Goal: Information Seeking & Learning: Learn about a topic

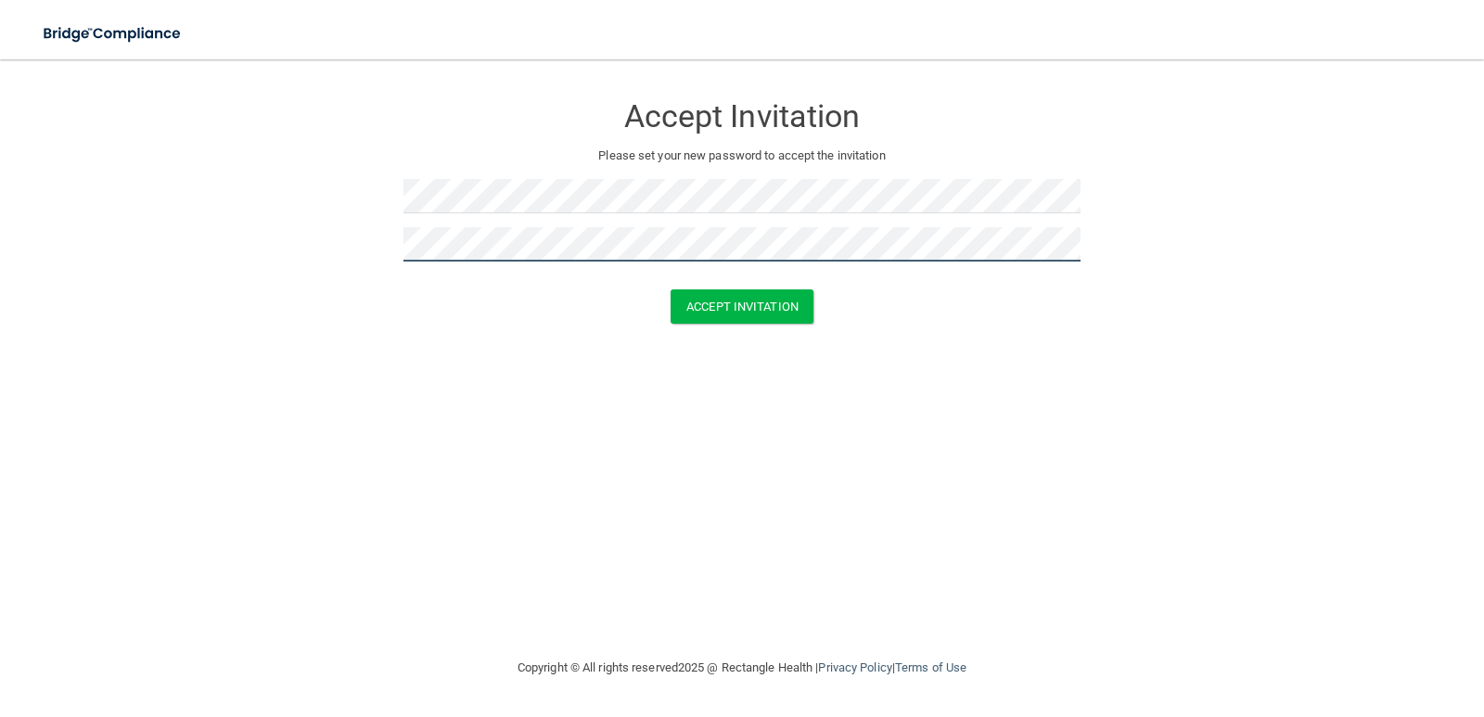
click at [671, 289] on button "Accept Invitation" at bounding box center [742, 306] width 143 height 34
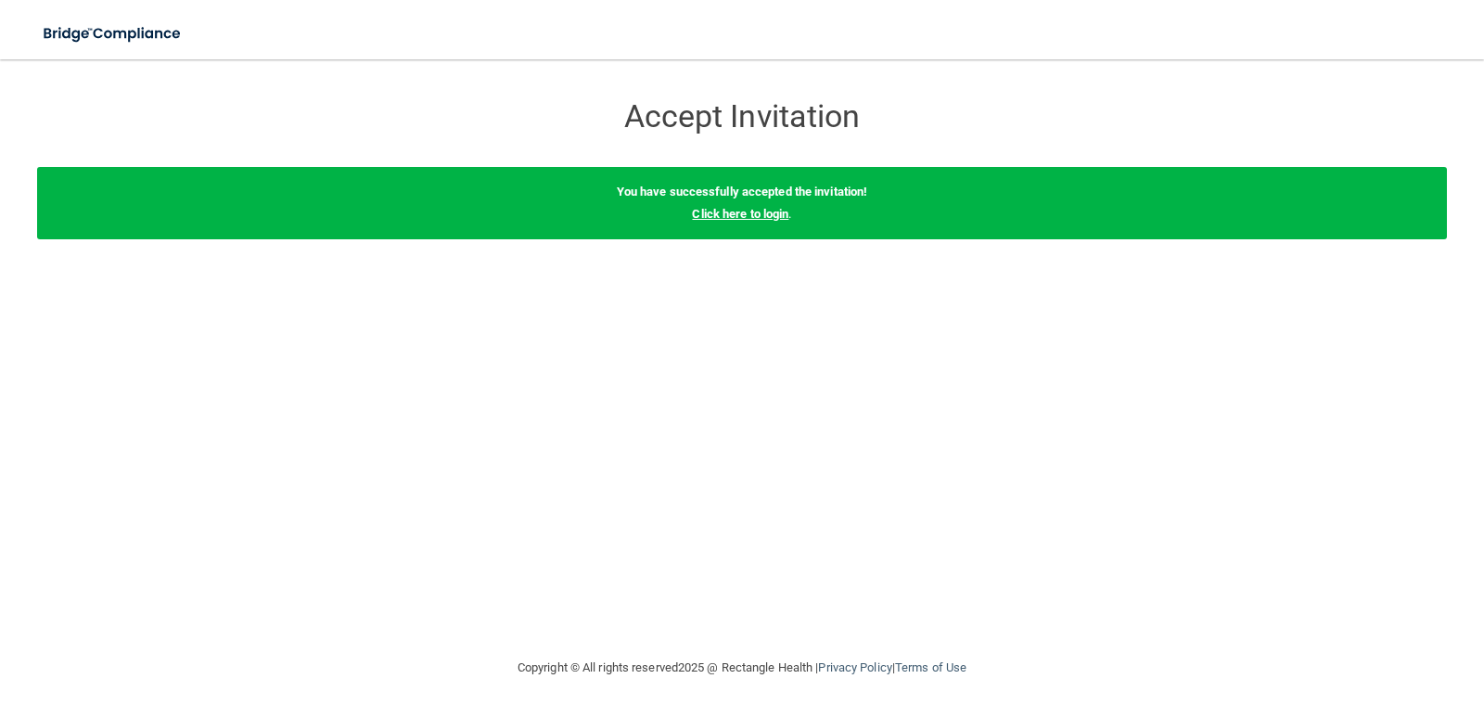
click at [725, 210] on link "Click here to login" at bounding box center [740, 214] width 96 height 14
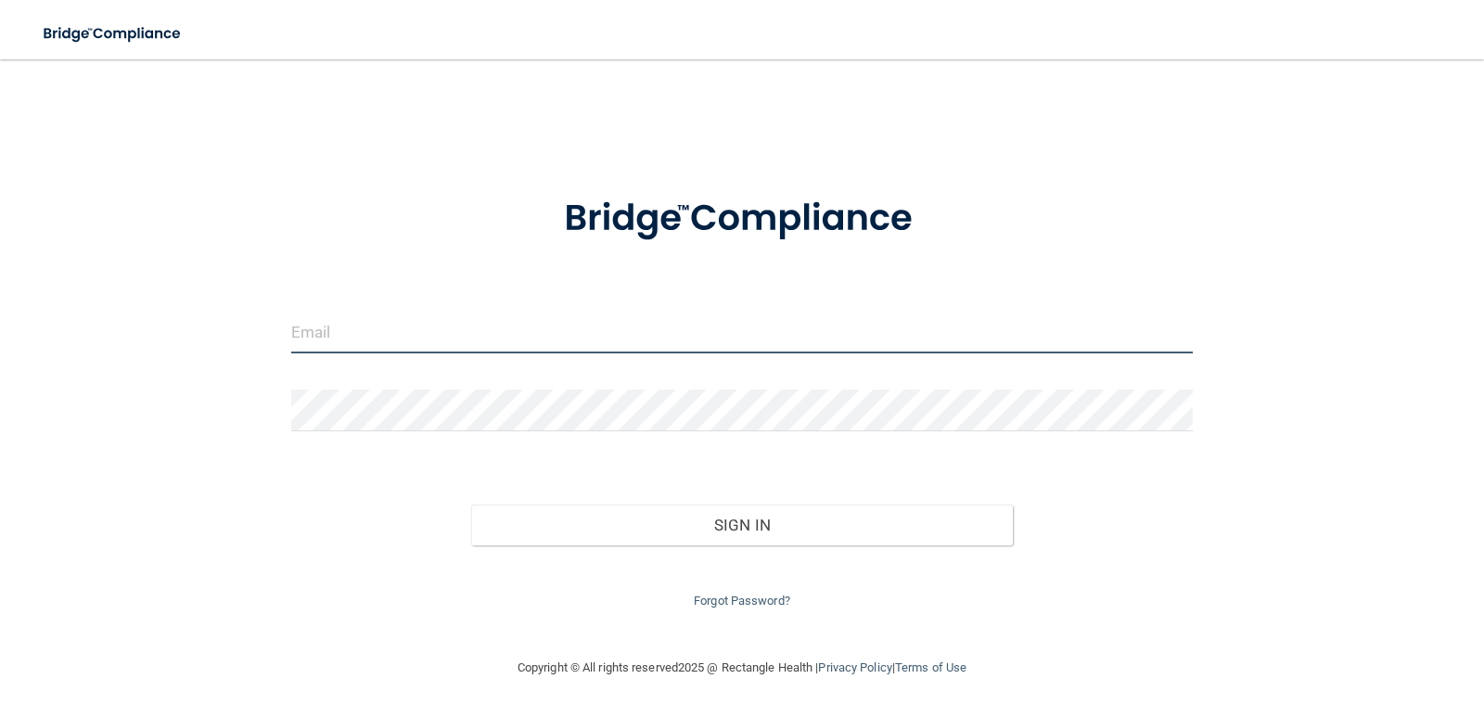
click at [630, 320] on input "email" at bounding box center [742, 333] width 903 height 42
type input "[EMAIL_ADDRESS][DOMAIN_NAME]"
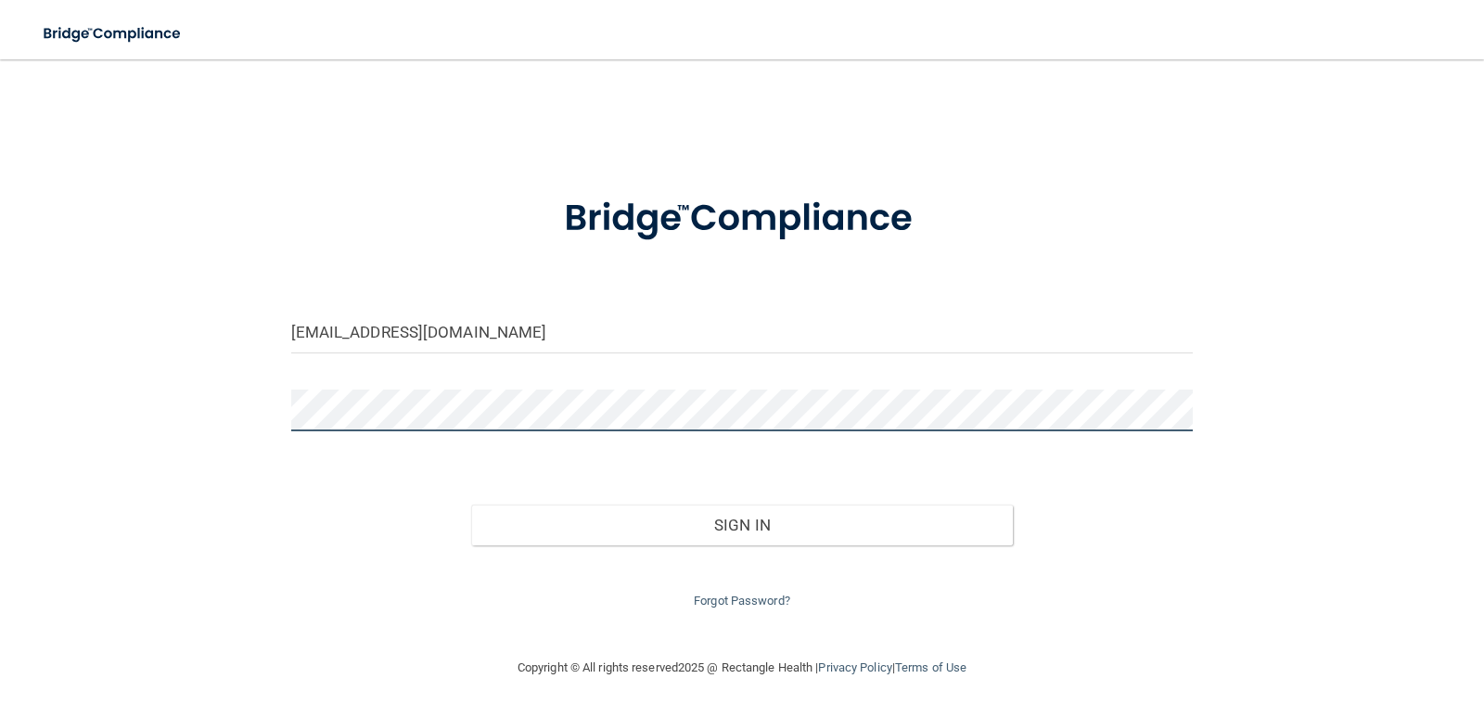
click at [471, 505] on button "Sign In" at bounding box center [742, 525] width 542 height 41
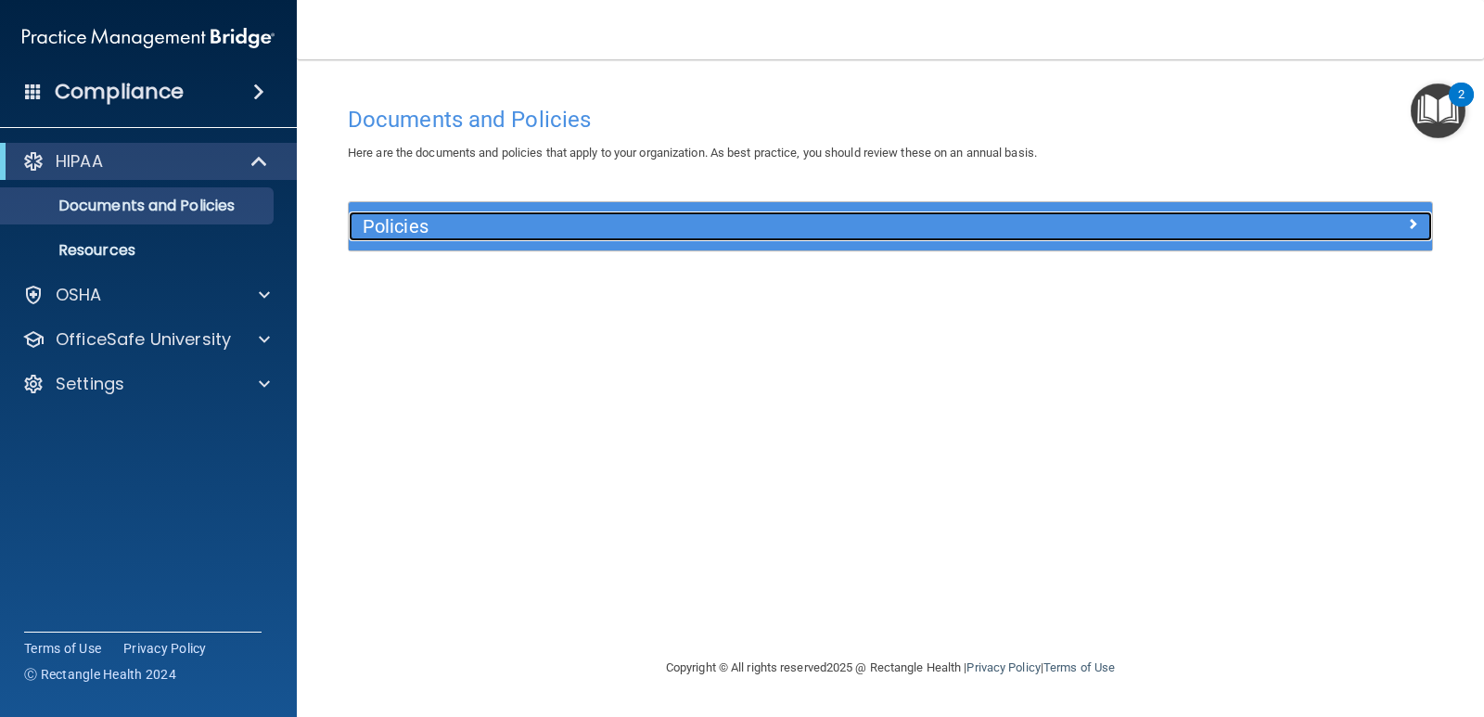
click at [1413, 227] on span at bounding box center [1412, 223] width 11 height 22
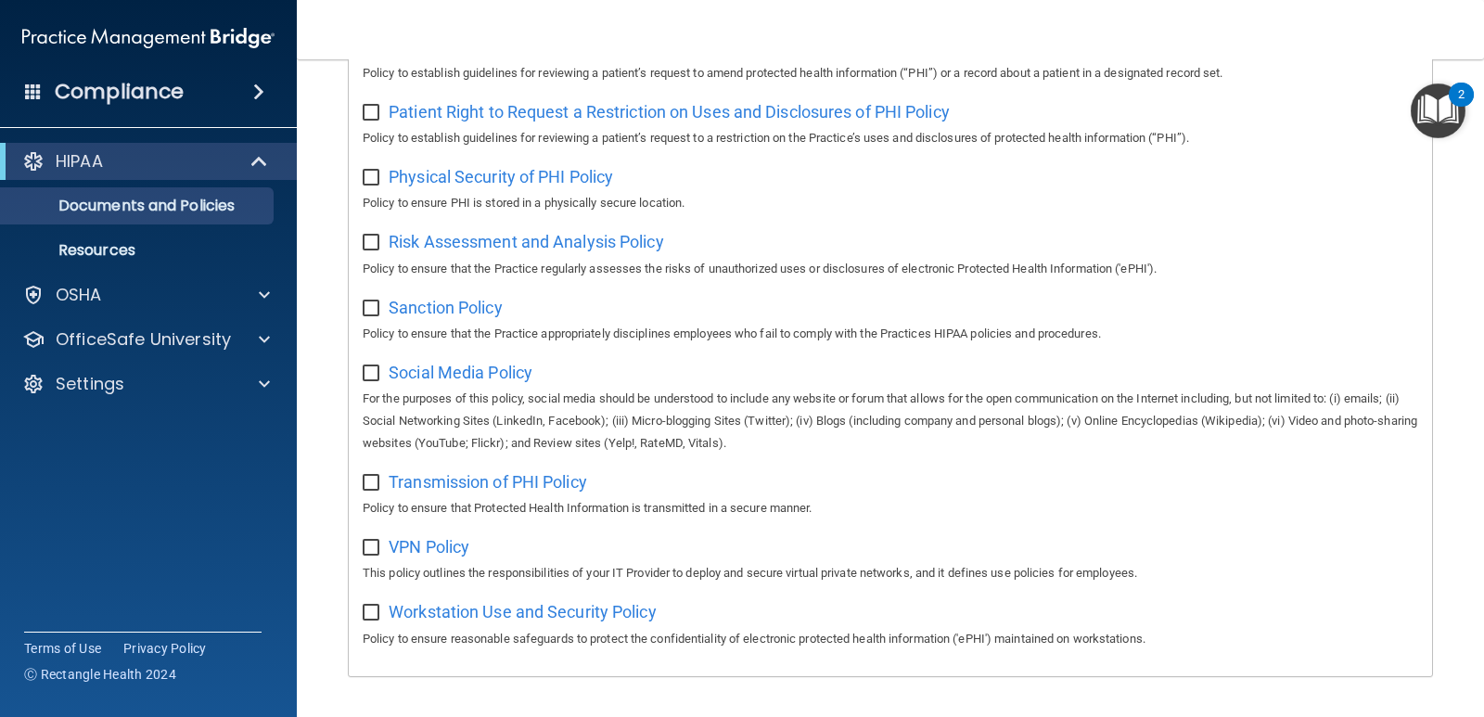
scroll to position [1188, 0]
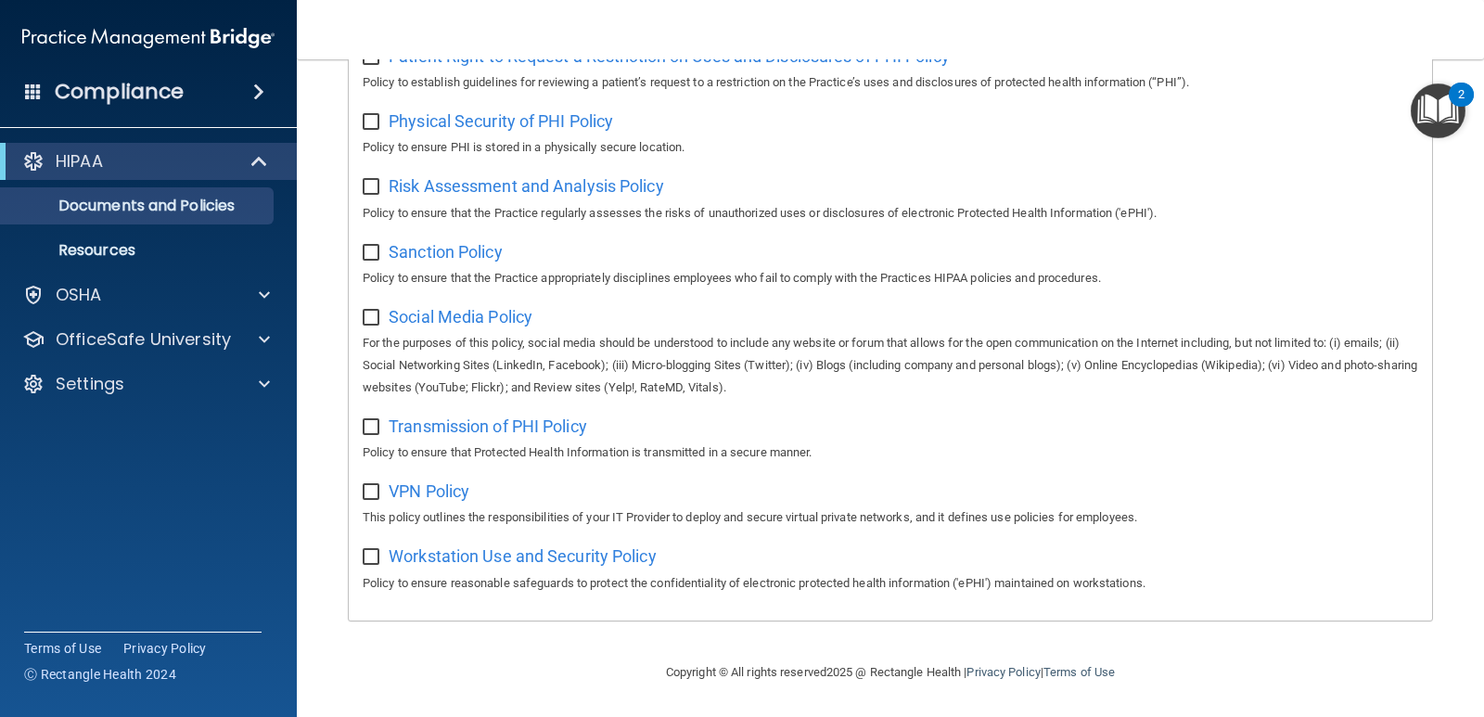
click at [368, 553] on input "checkbox" at bounding box center [373, 557] width 21 height 15
click at [369, 562] on input "checkbox" at bounding box center [373, 557] width 21 height 15
checkbox input "false"
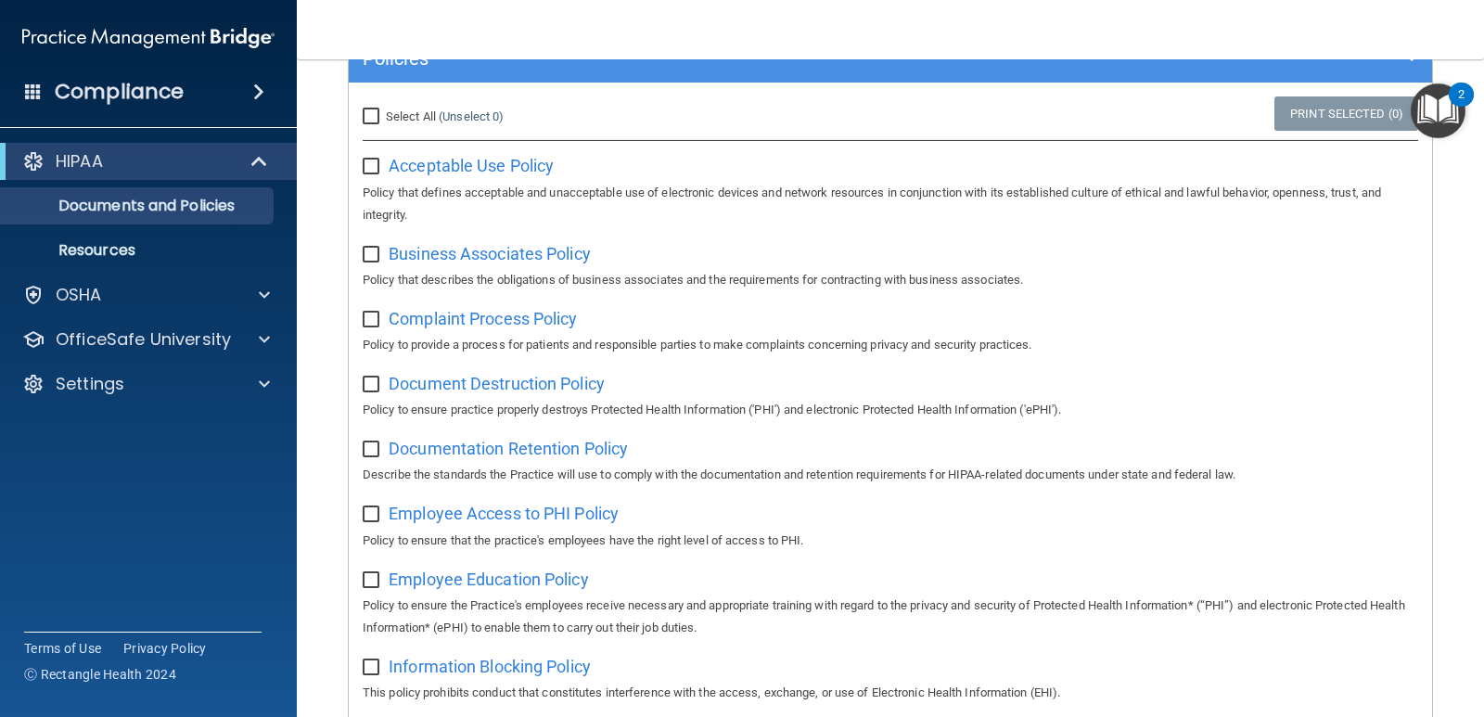
scroll to position [0, 0]
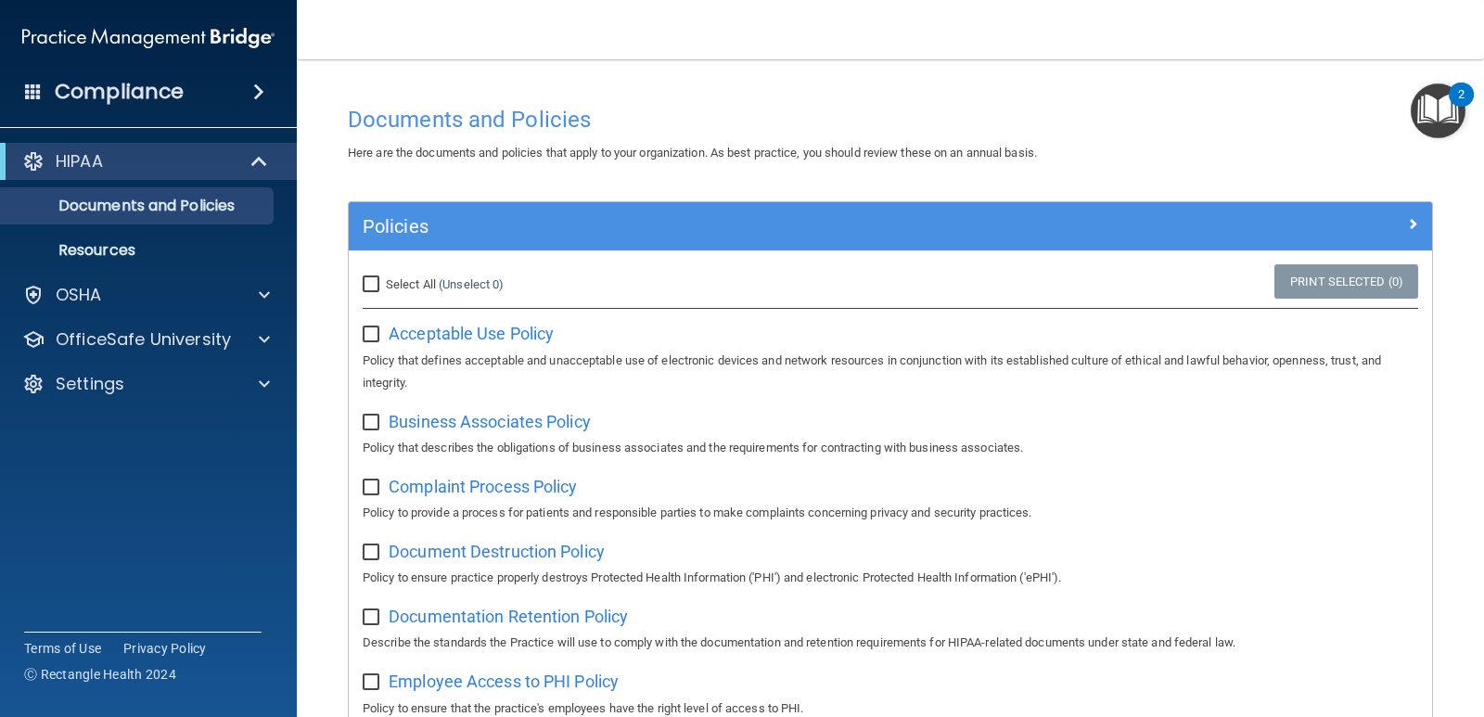
click at [377, 337] on input "checkbox" at bounding box center [373, 334] width 21 height 15
checkbox input "false"
click at [366, 278] on input "Select All (Unselect 0) Unselect All" at bounding box center [373, 284] width 21 height 15
checkbox input "true"
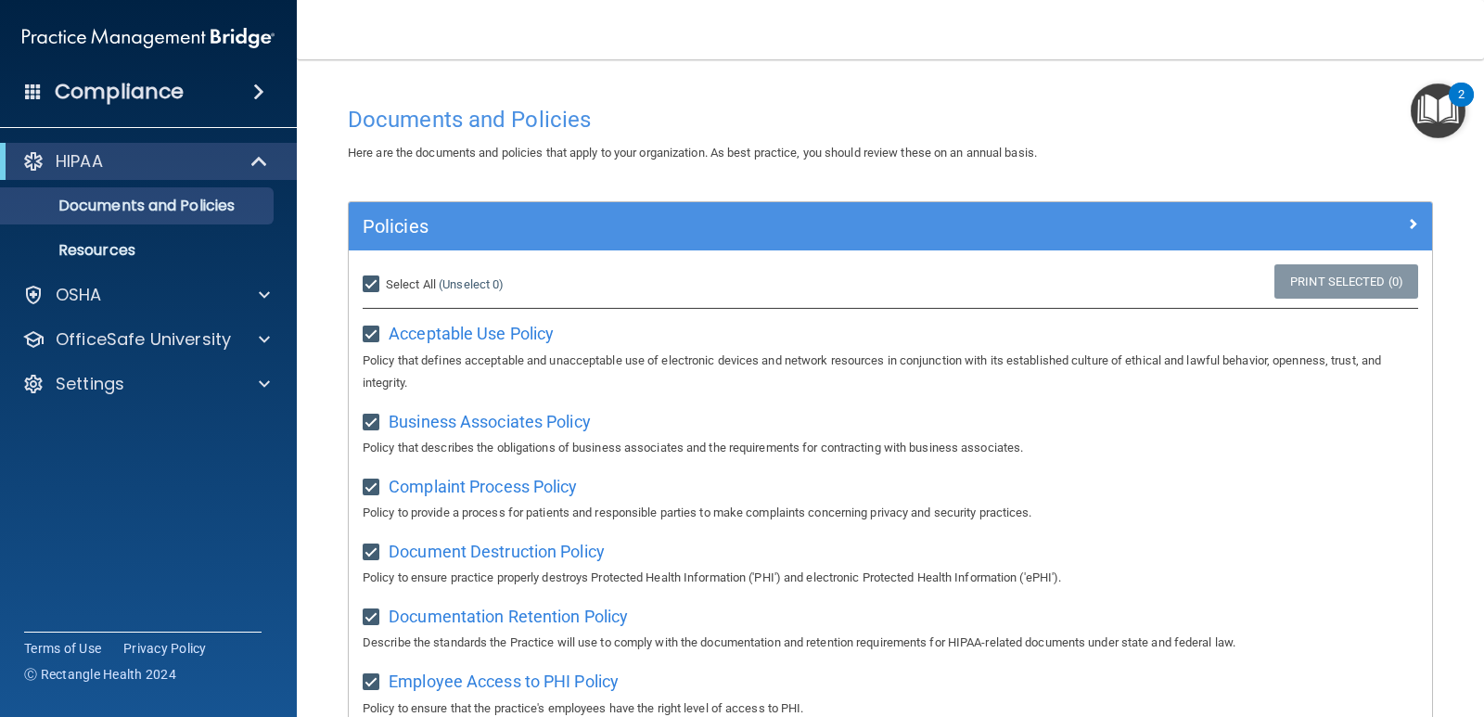
checkbox input "true"
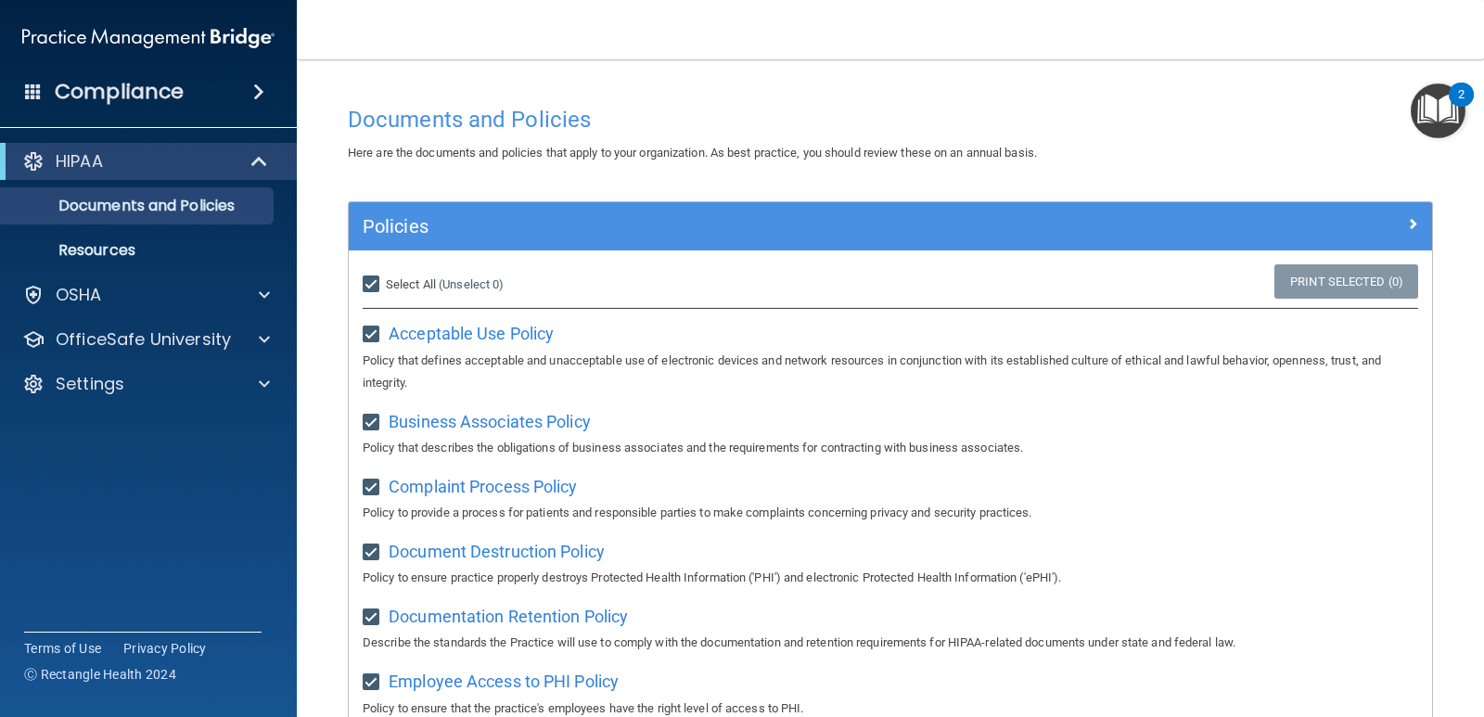
checkbox input "true"
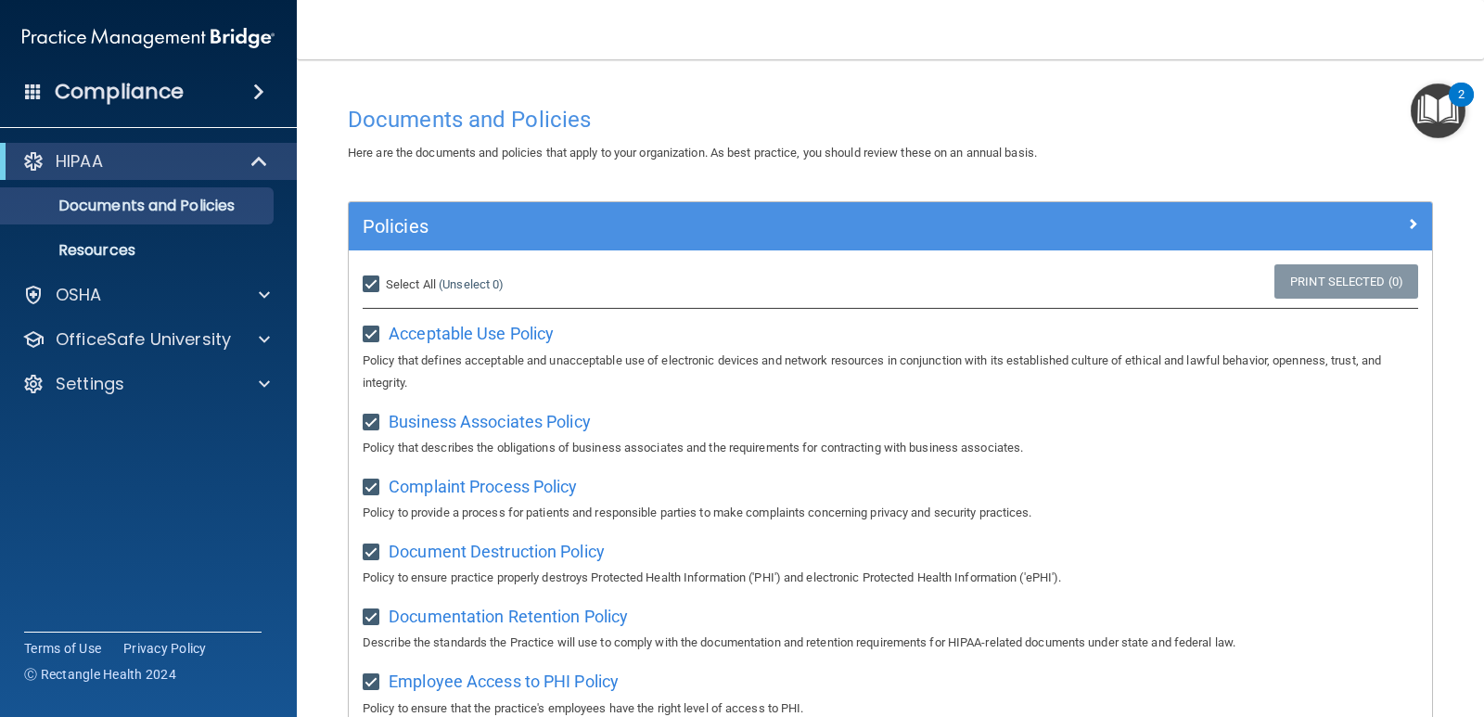
checkbox input "true"
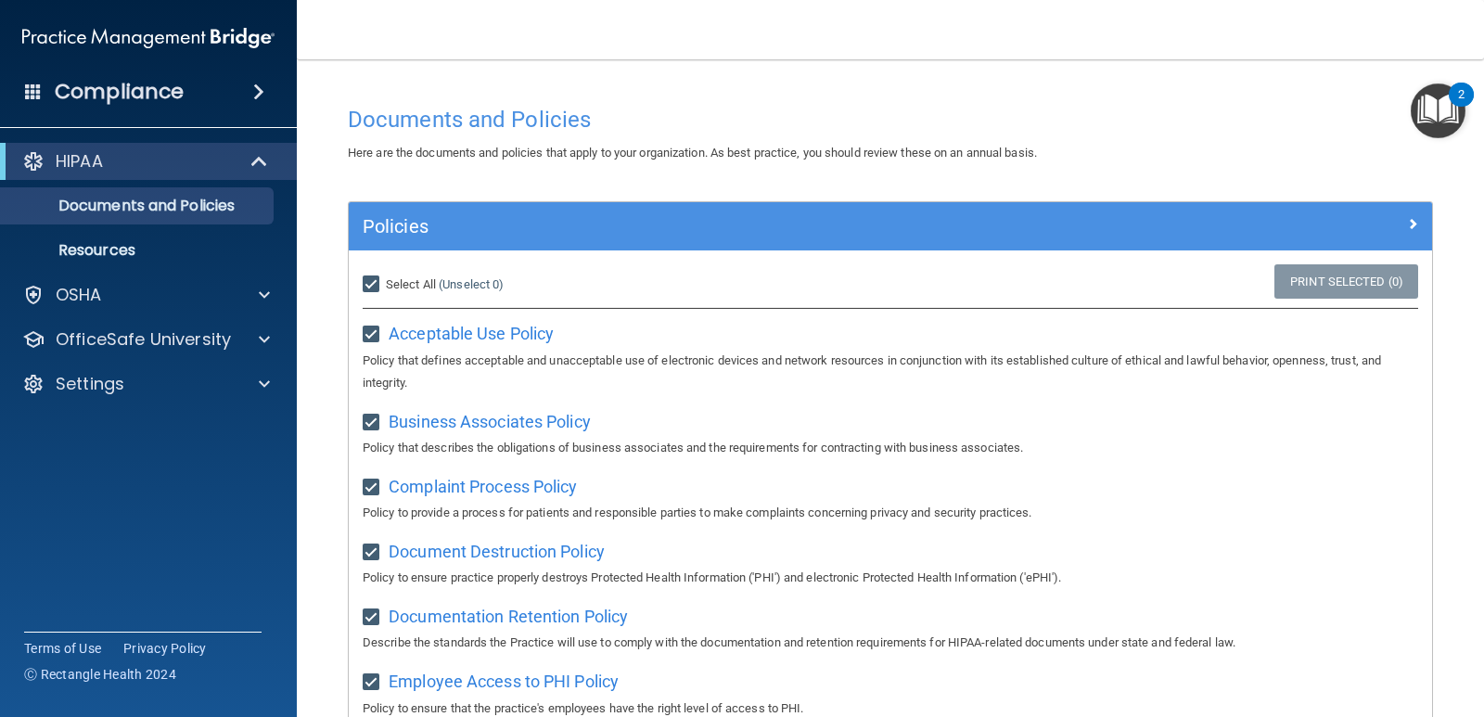
checkbox input "true"
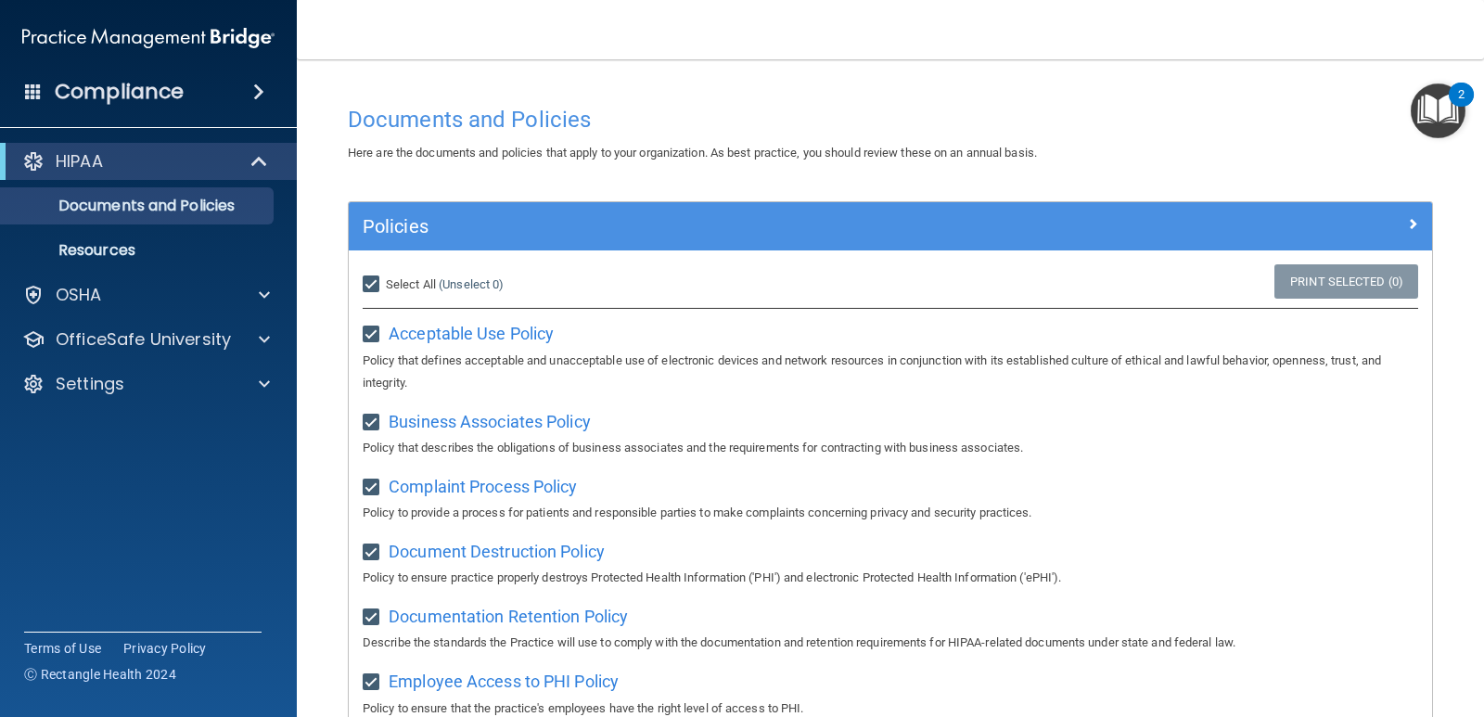
checkbox input "true"
click at [366, 278] on input "Select All (Unselect 21) Unselect All" at bounding box center [373, 284] width 21 height 15
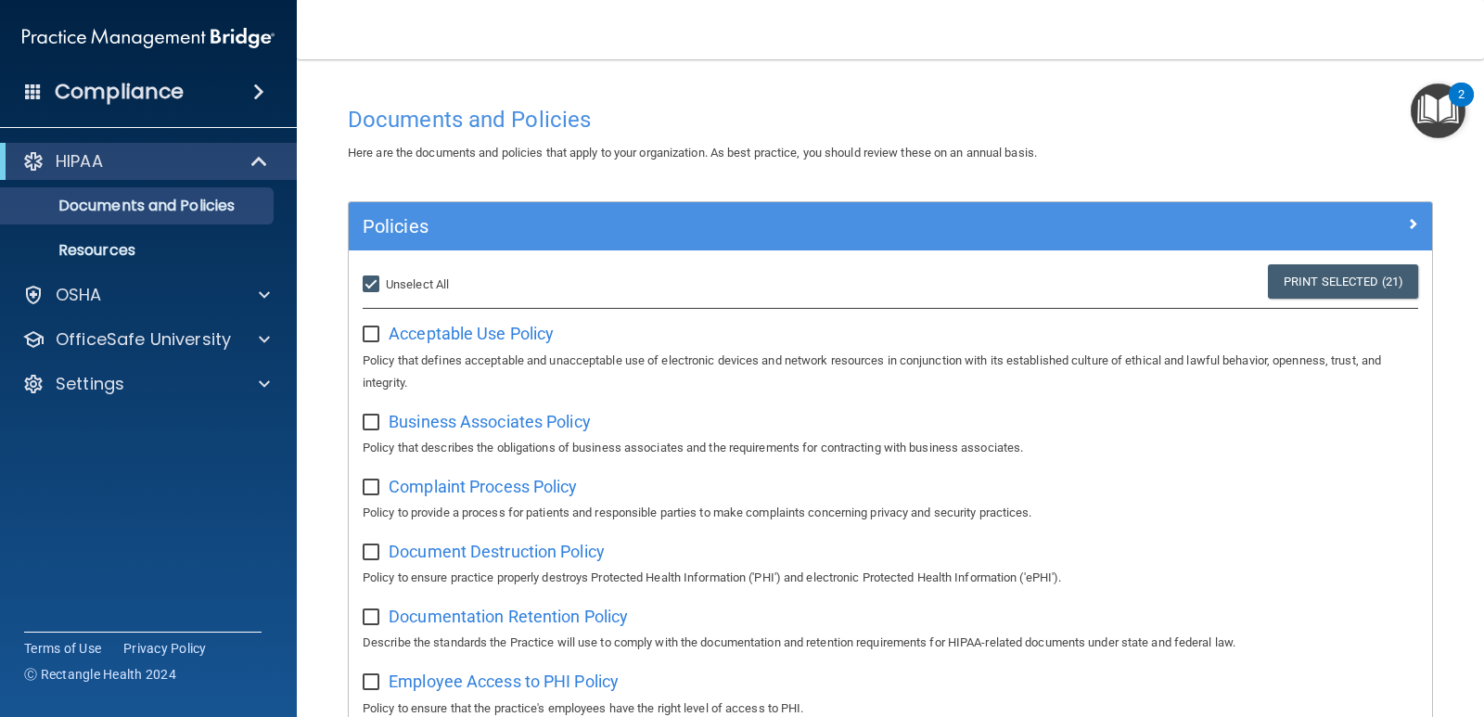
checkbox input "false"
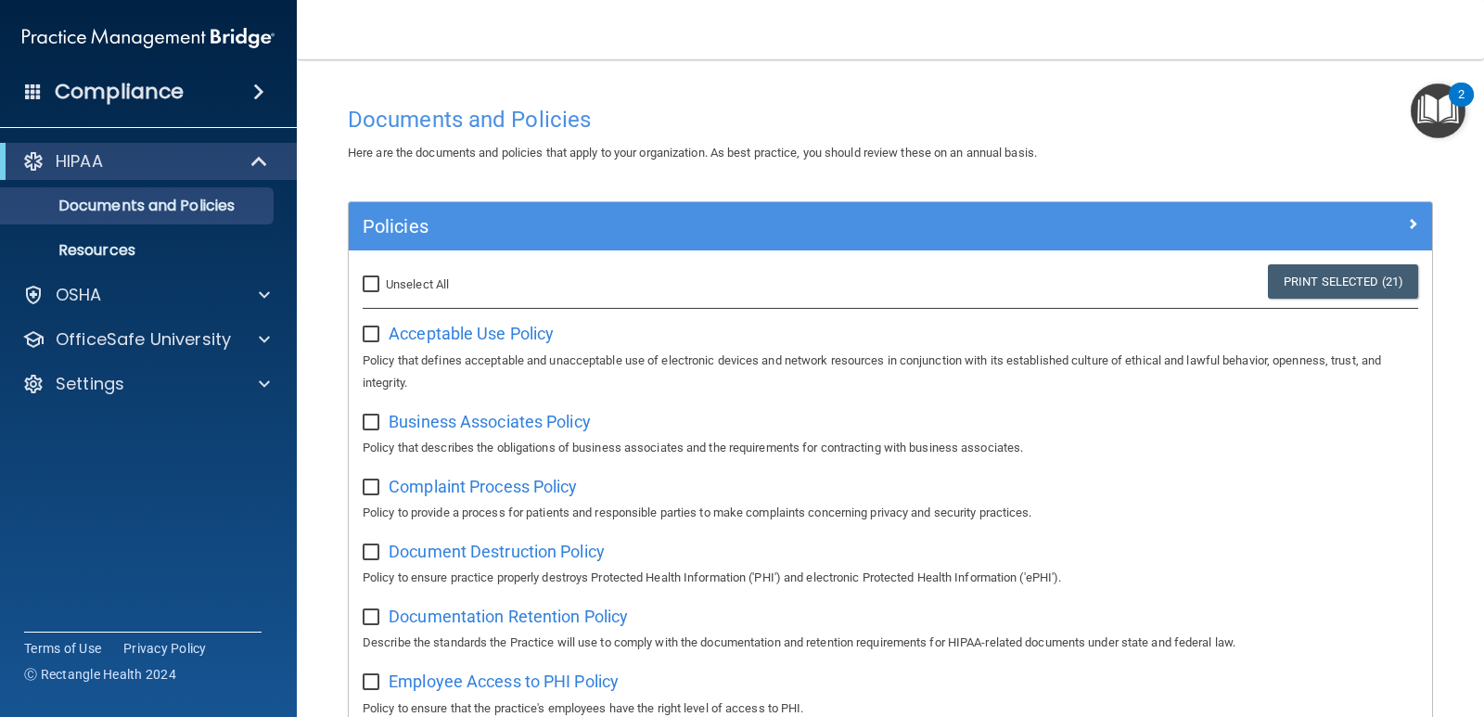
checkbox input "false"
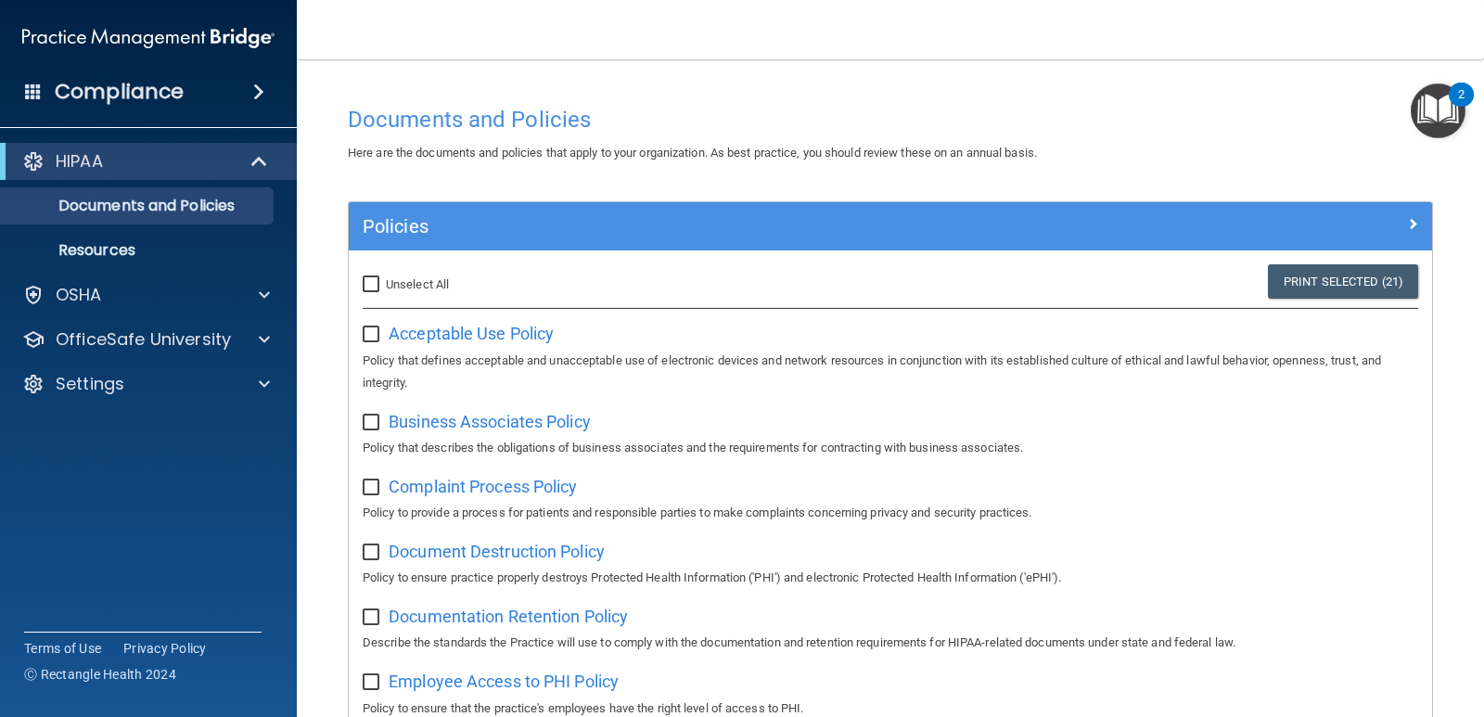
checkbox input "false"
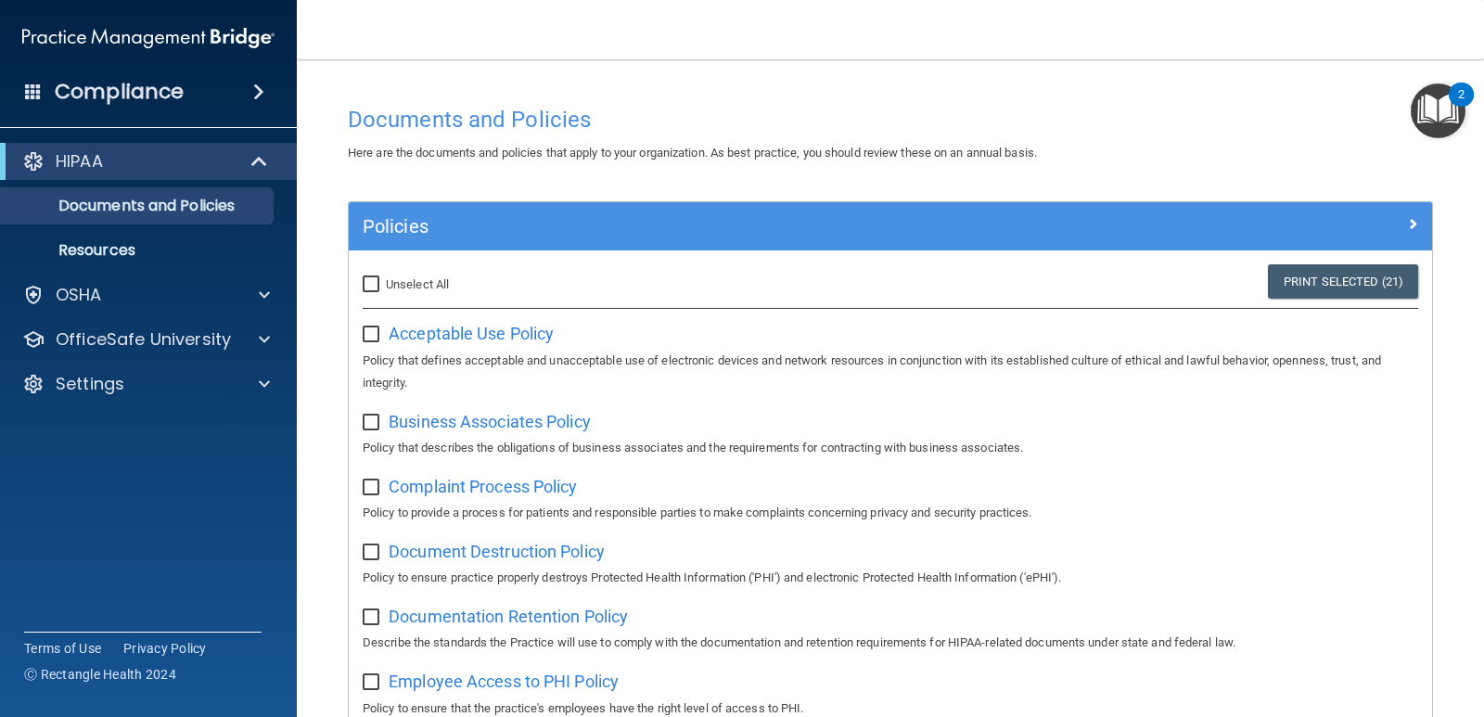
checkbox input "false"
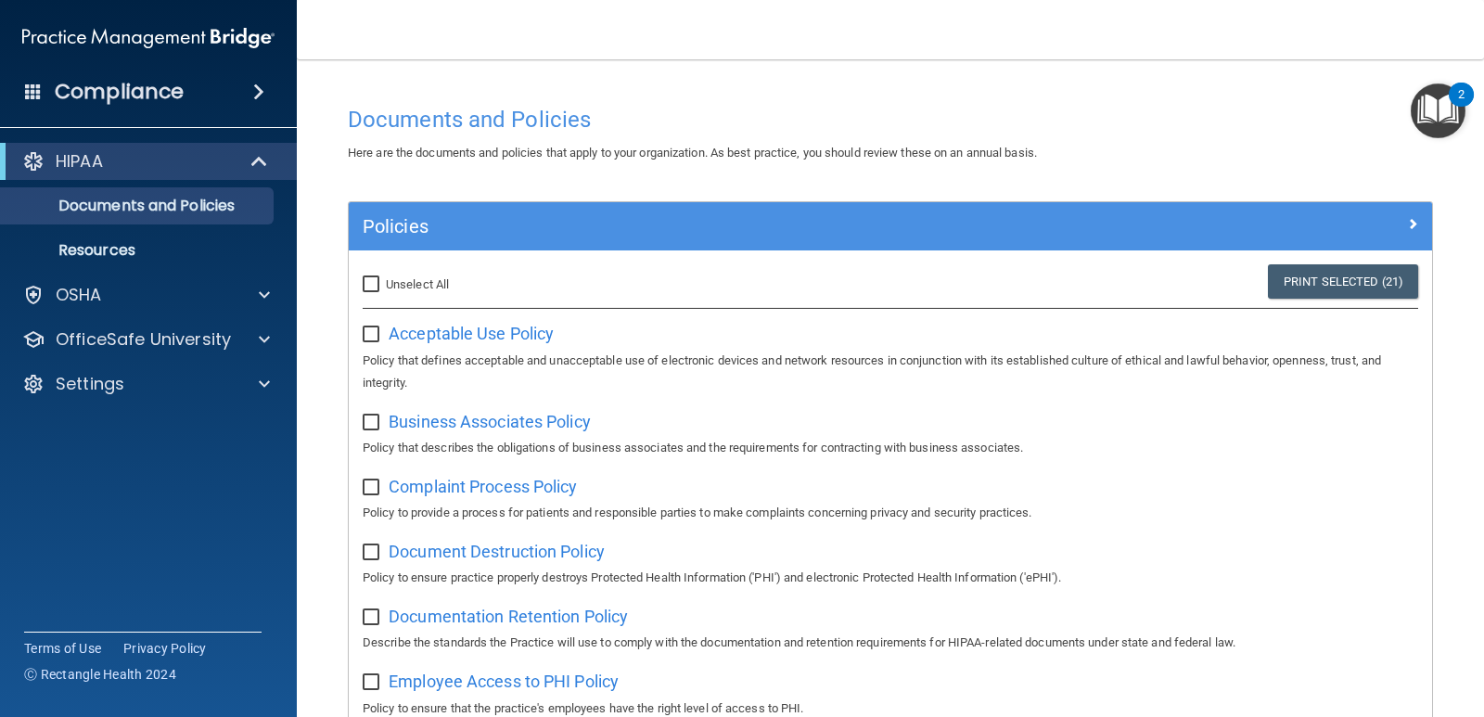
checkbox input "false"
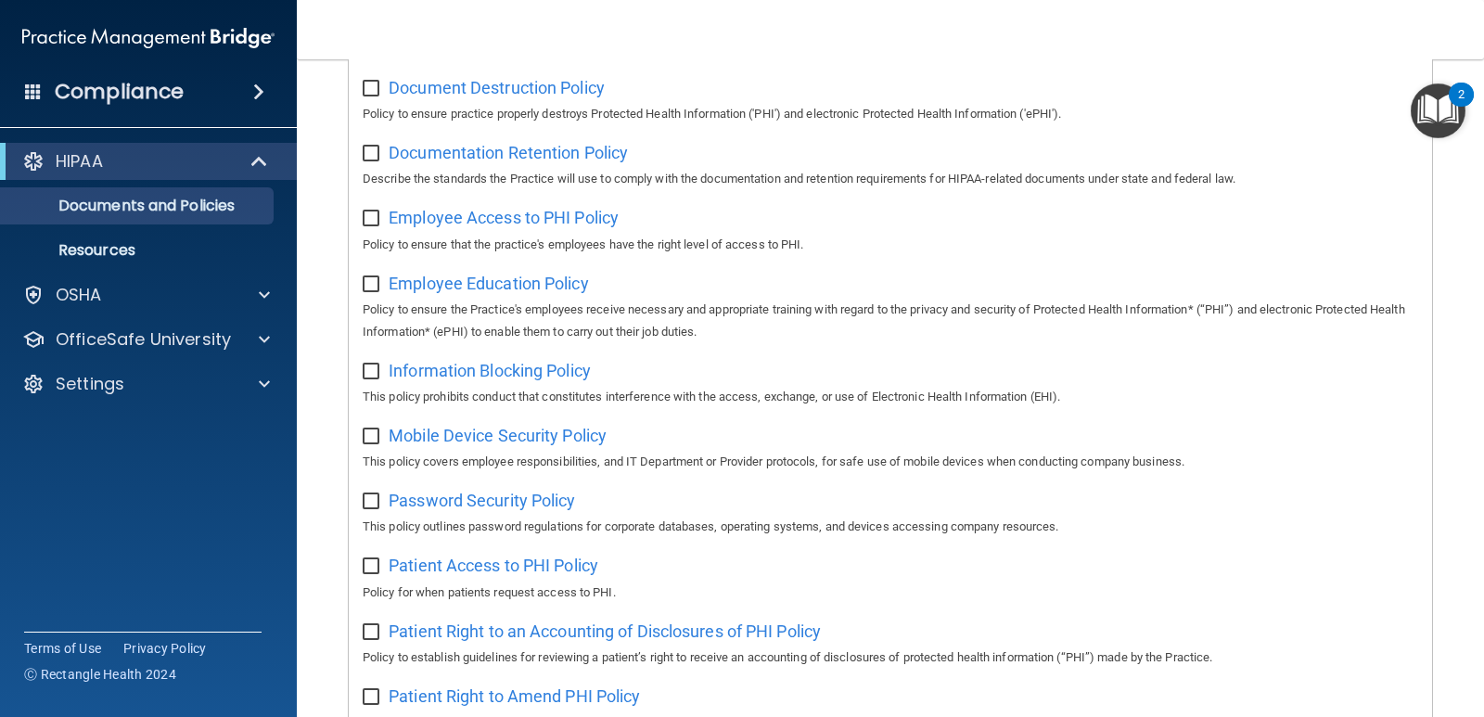
scroll to position [371, 0]
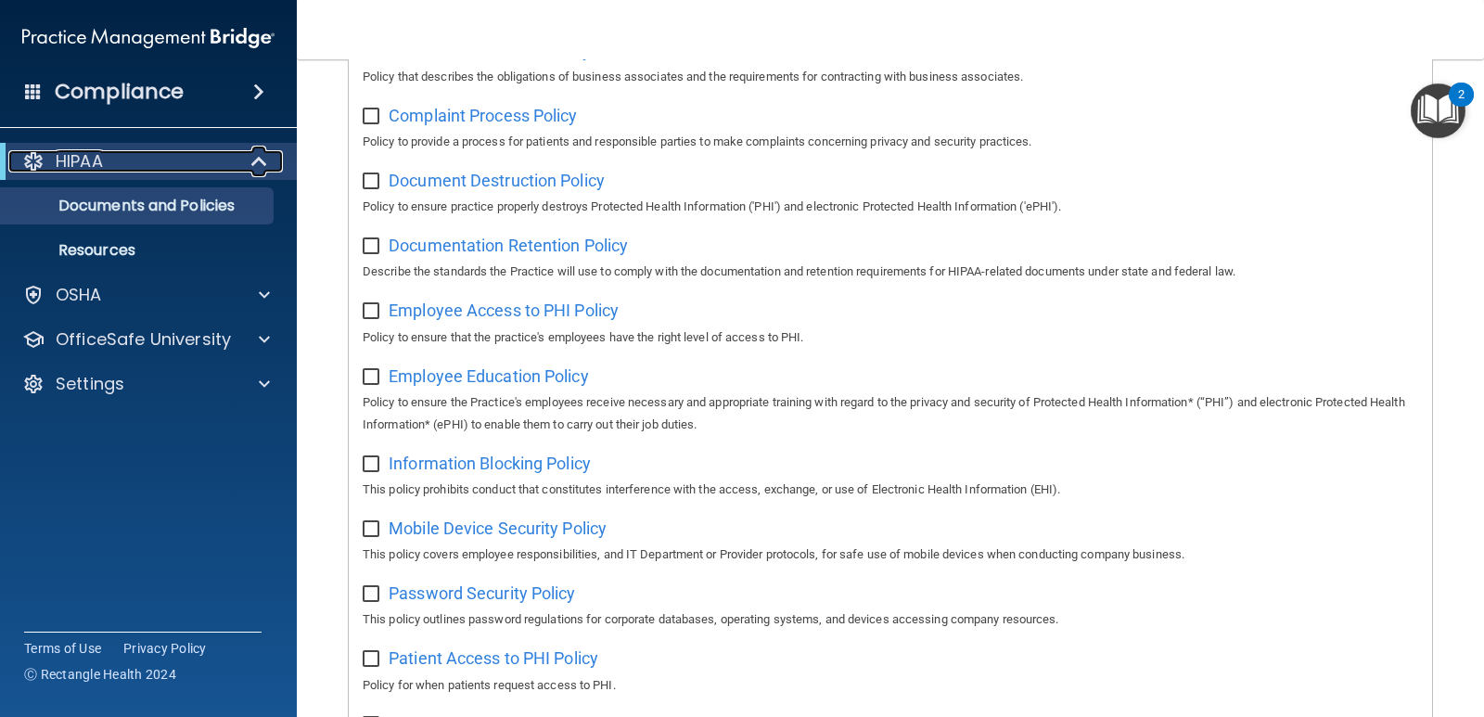
click at [266, 154] on span at bounding box center [261, 161] width 16 height 22
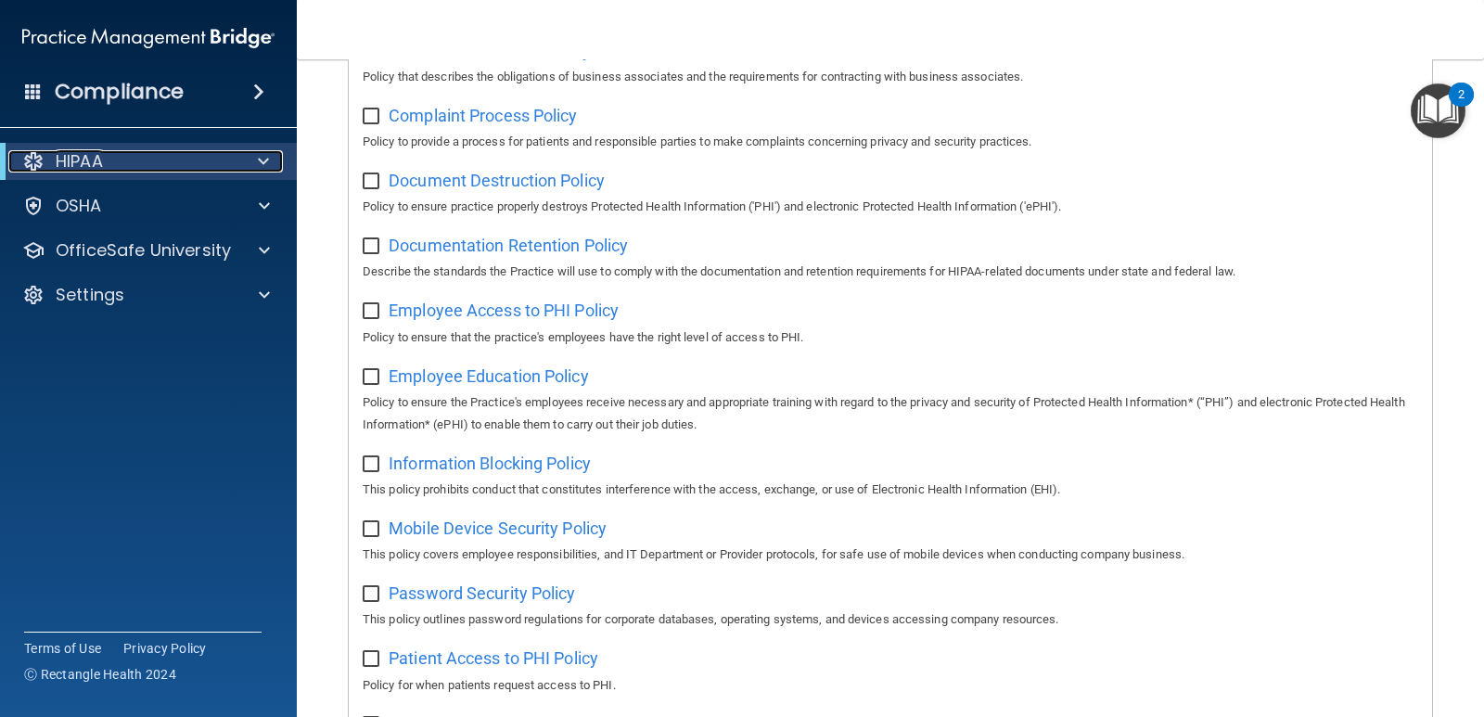
click at [266, 154] on span at bounding box center [263, 161] width 11 height 22
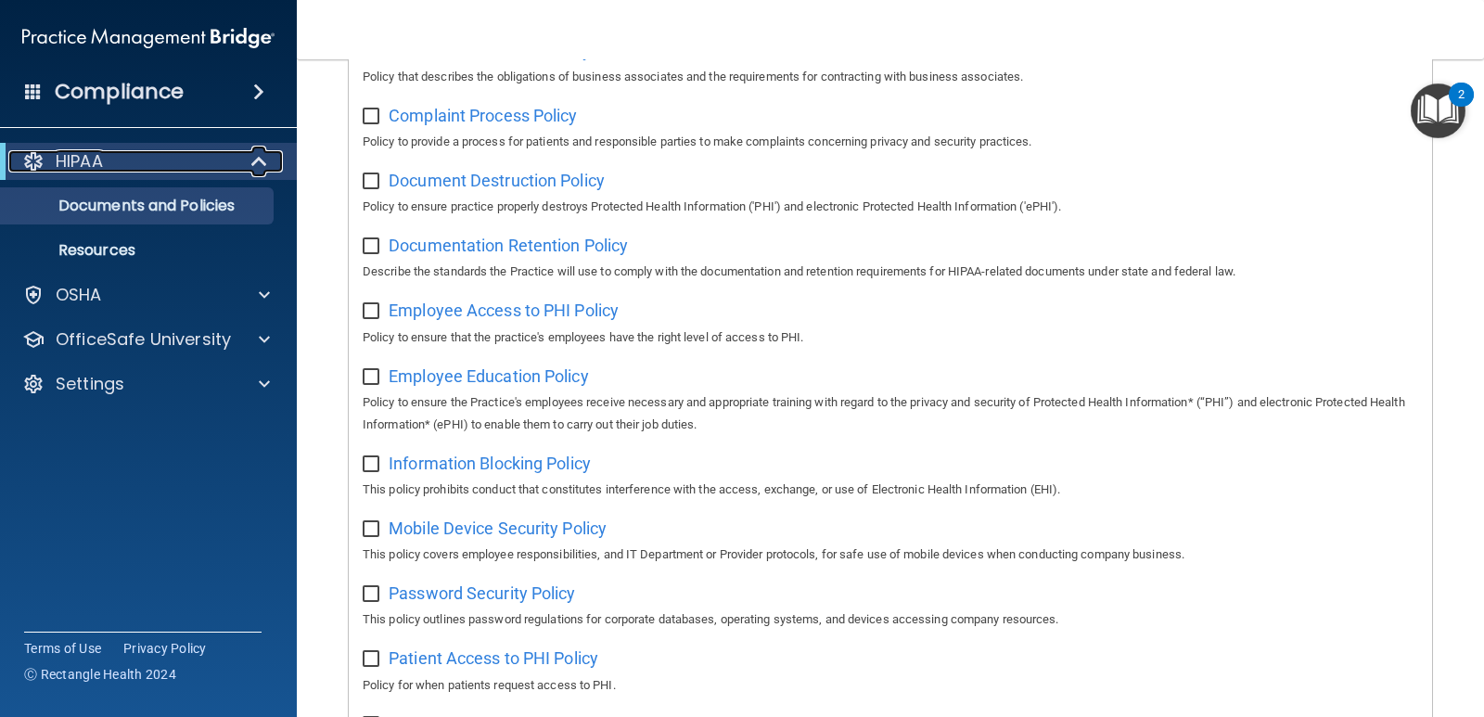
click at [88, 165] on p "HIPAA" at bounding box center [79, 161] width 47 height 22
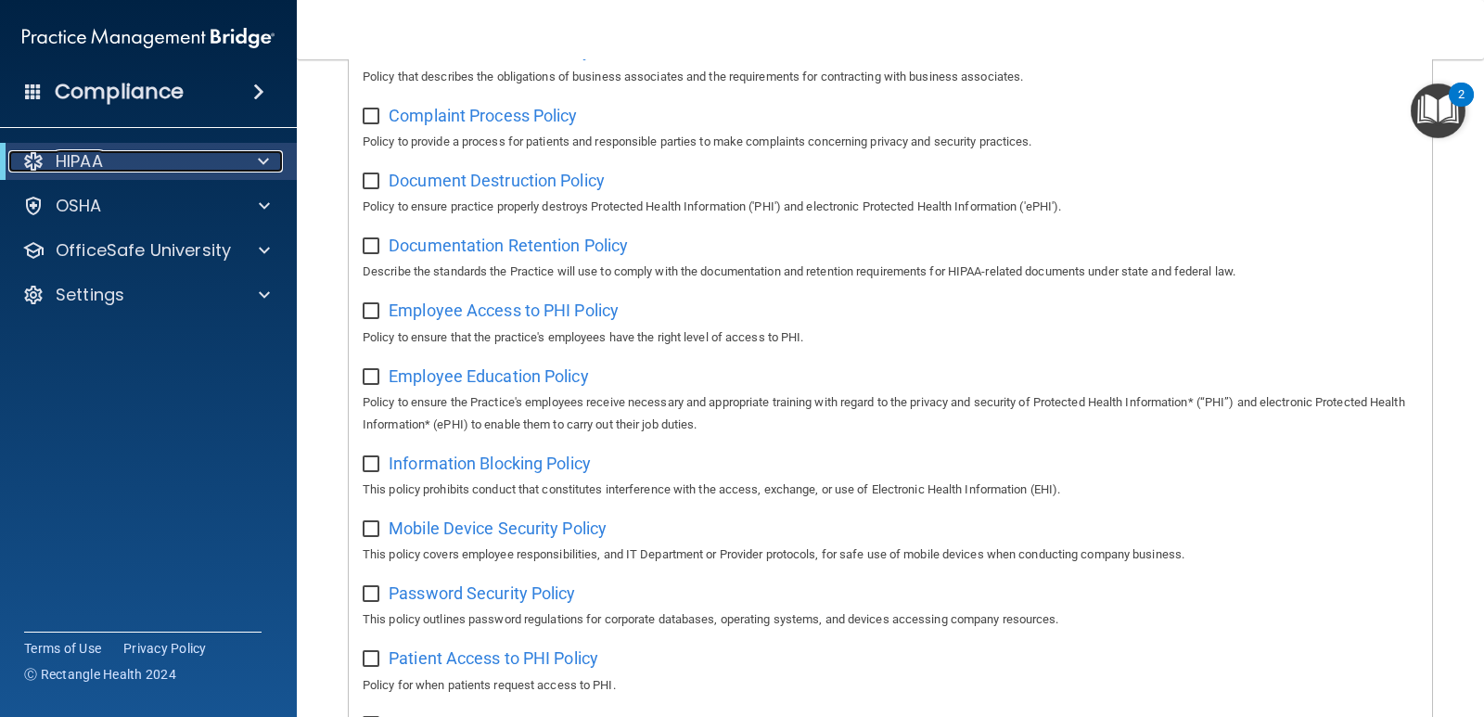
click at [88, 165] on p "HIPAA" at bounding box center [79, 161] width 47 height 22
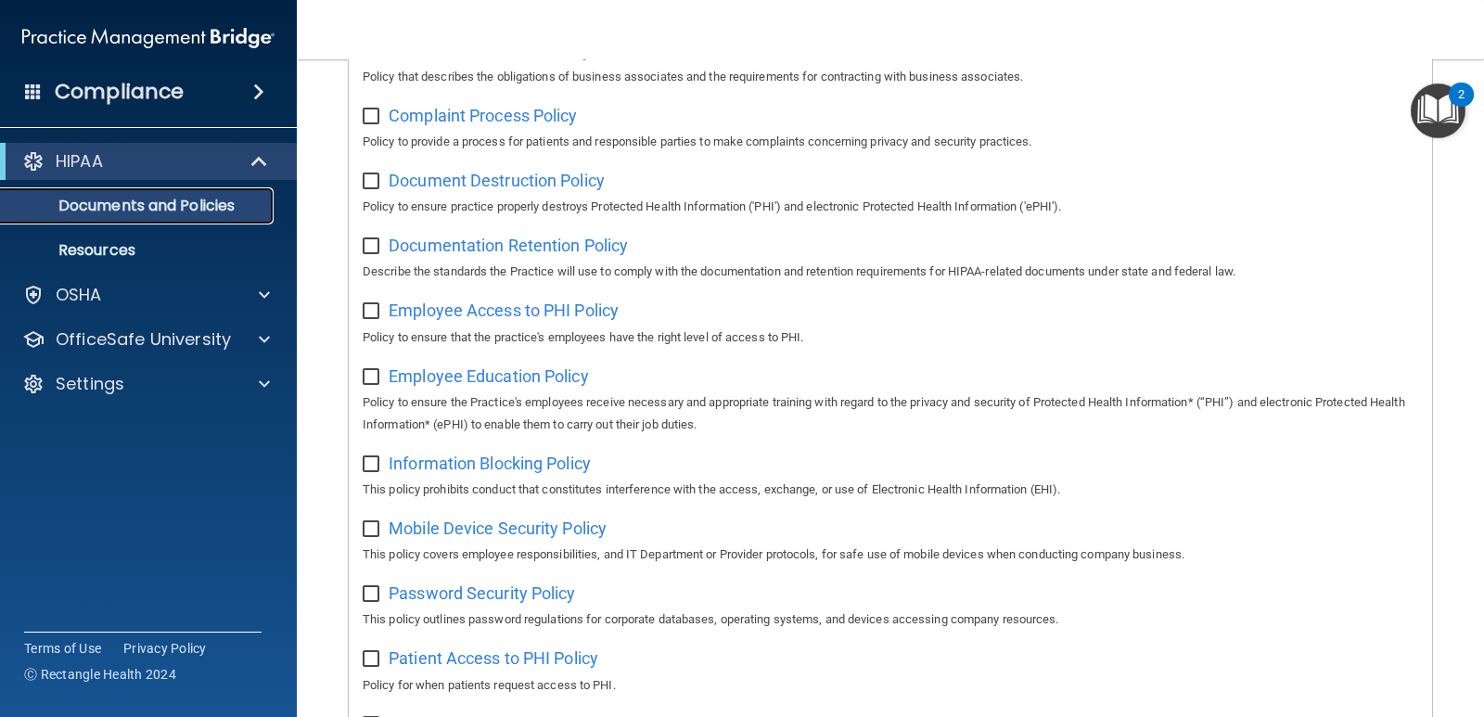
click at [139, 217] on link "Documents and Policies" at bounding box center [127, 205] width 292 height 37
click at [101, 251] on p "Resources" at bounding box center [138, 250] width 253 height 19
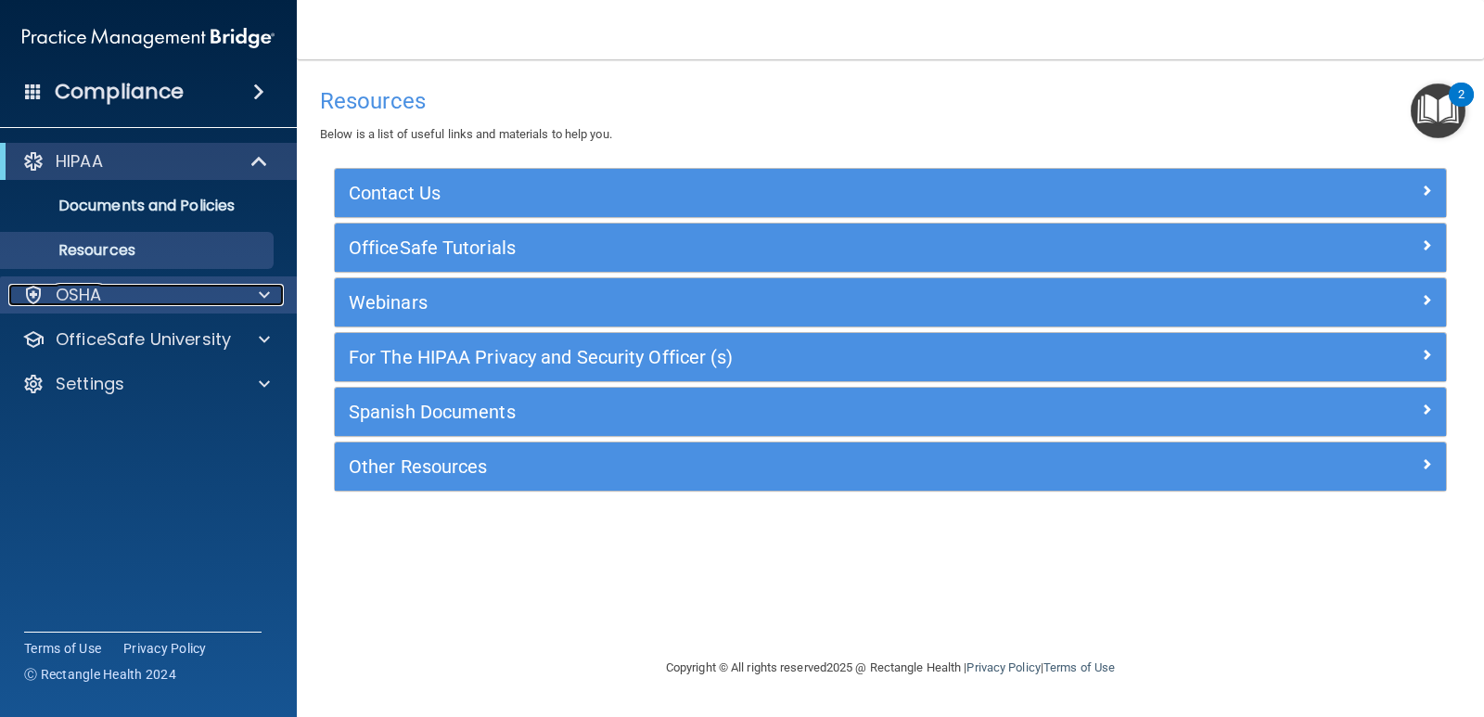
click at [114, 296] on div "OSHA" at bounding box center [123, 295] width 230 height 22
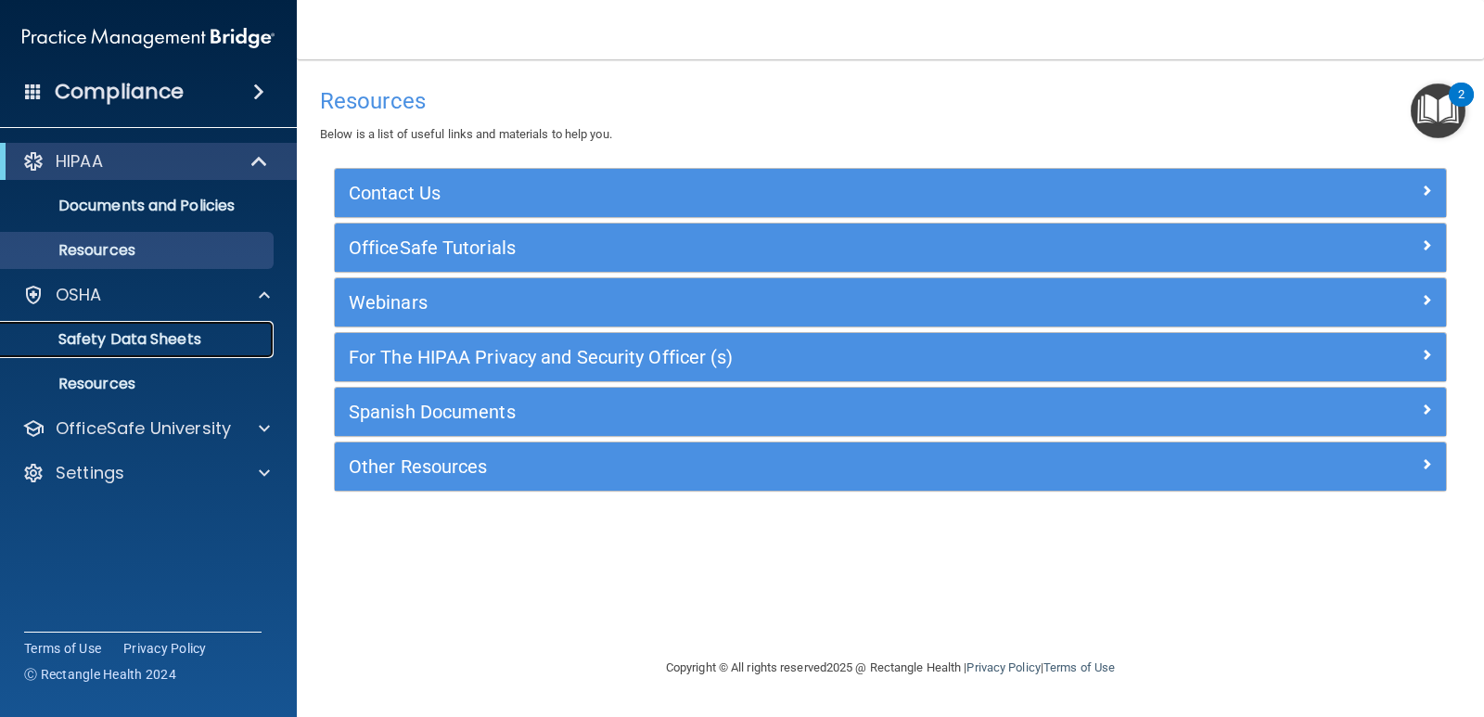
click at [124, 330] on p "Safety Data Sheets" at bounding box center [138, 339] width 253 height 19
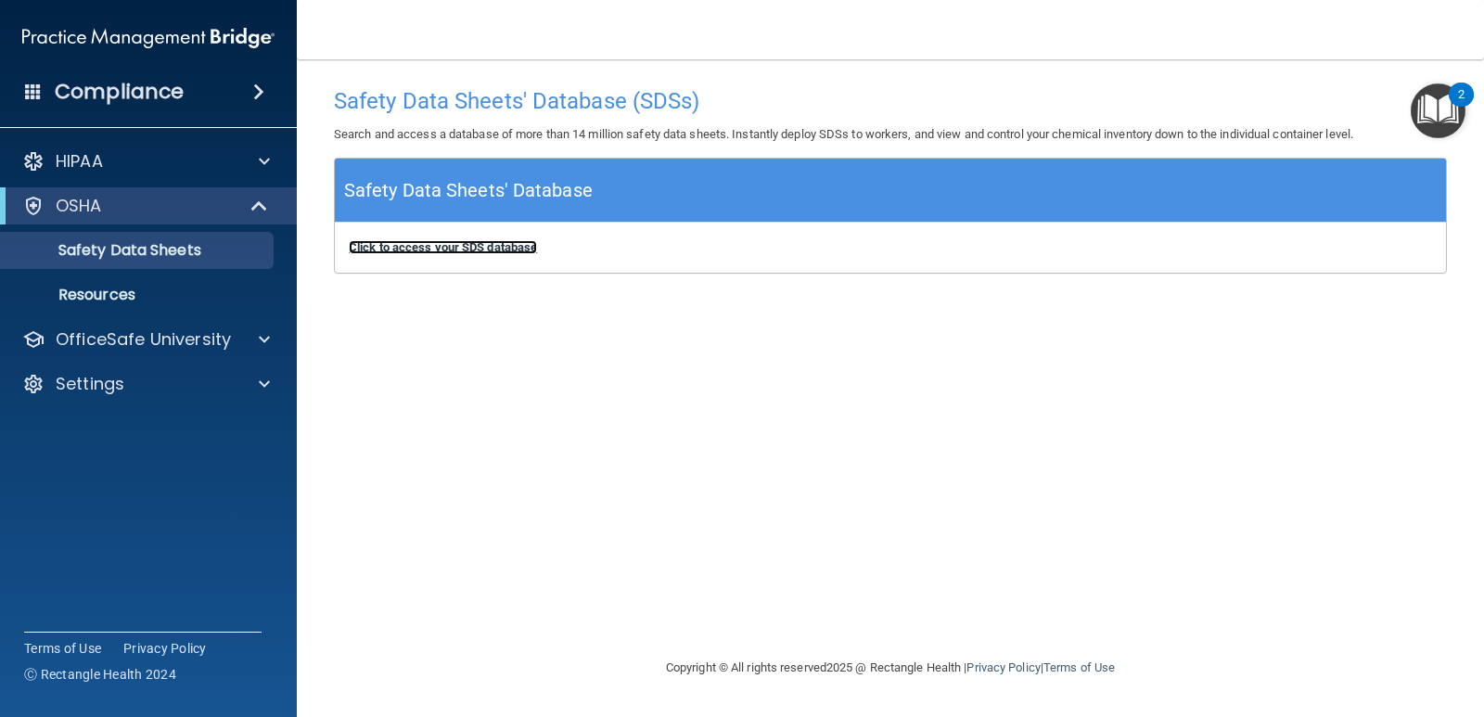
click at [443, 251] on b "Click to access your SDS database" at bounding box center [443, 247] width 188 height 14
click at [117, 300] on p "Resources" at bounding box center [138, 295] width 253 height 19
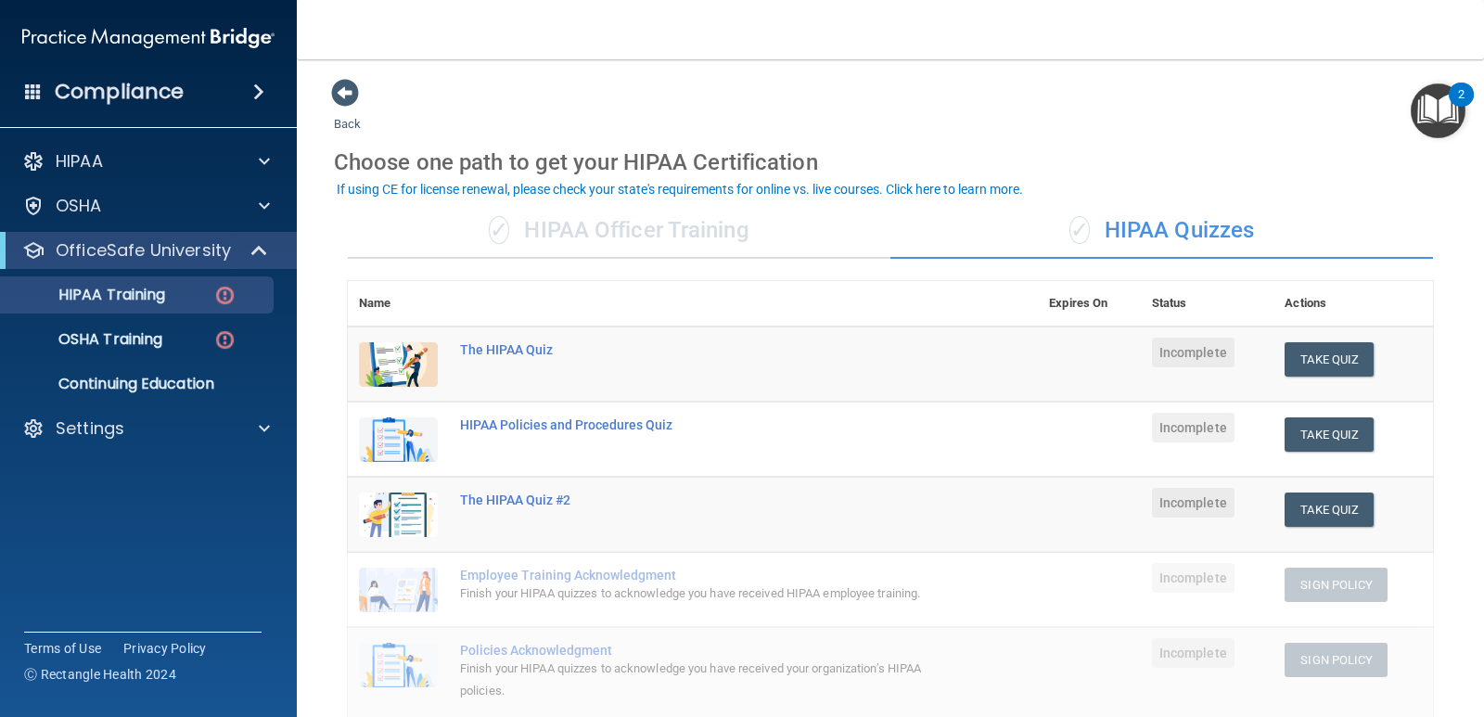
click at [619, 239] on div "✓ HIPAA Officer Training" at bounding box center [619, 231] width 543 height 56
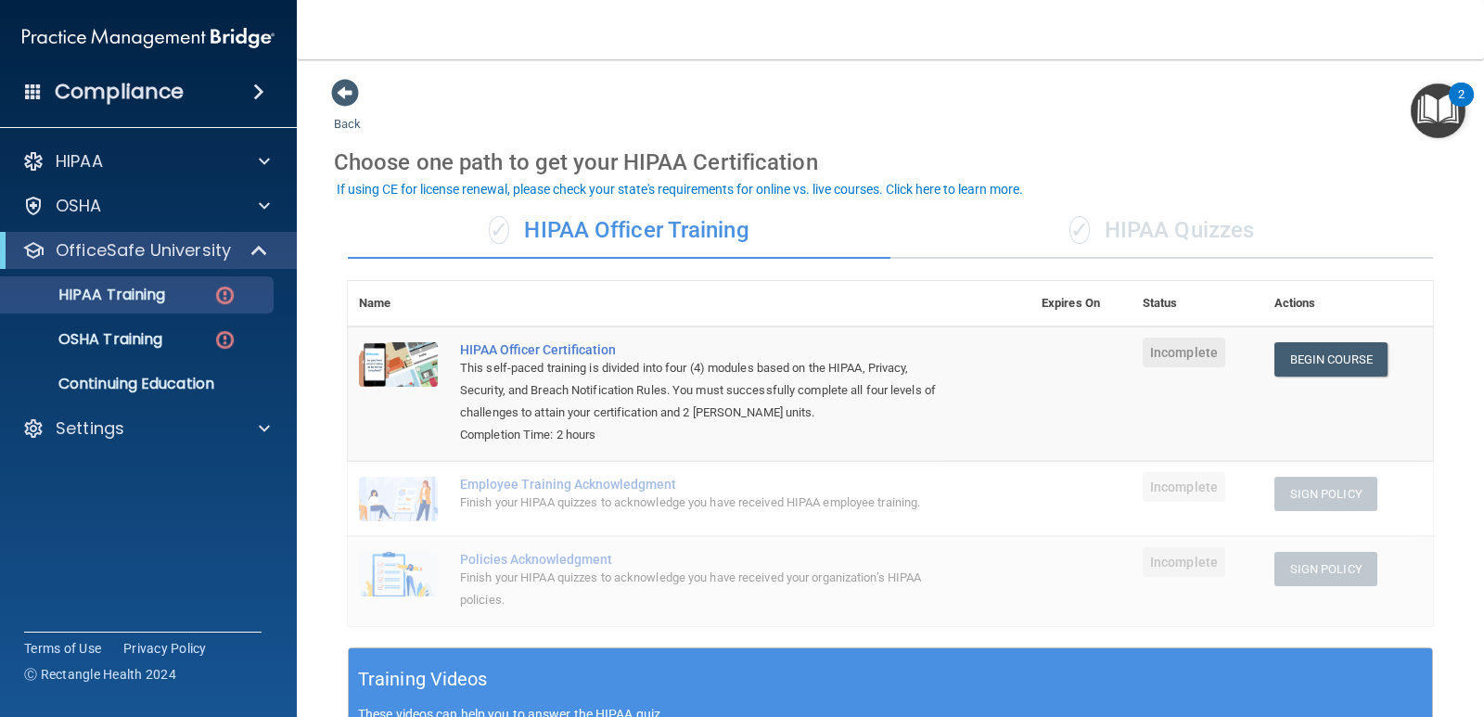
click at [1184, 217] on div "✓ HIPAA Quizzes" at bounding box center [1162, 231] width 543 height 56
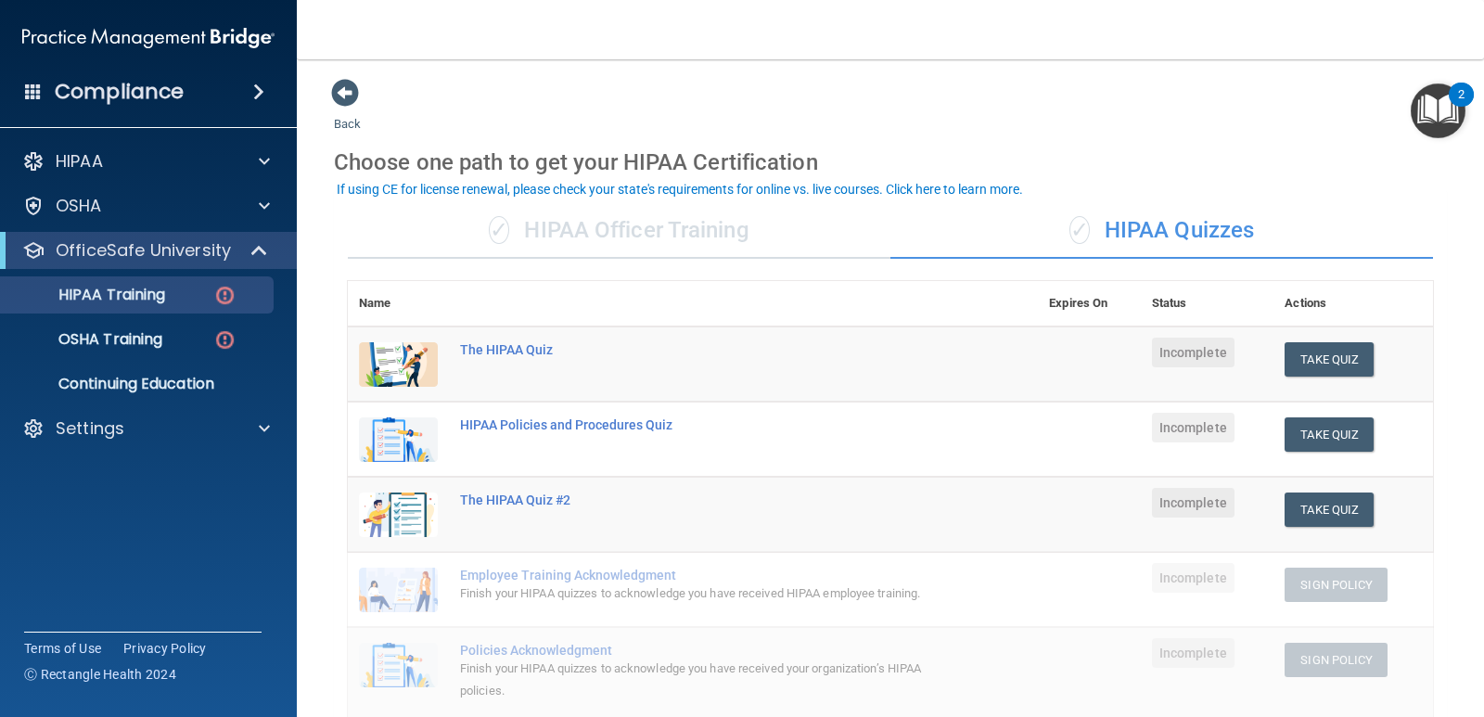
click at [1104, 366] on td at bounding box center [1089, 365] width 103 height 76
click at [633, 231] on div "✓ HIPAA Officer Training" at bounding box center [619, 231] width 543 height 56
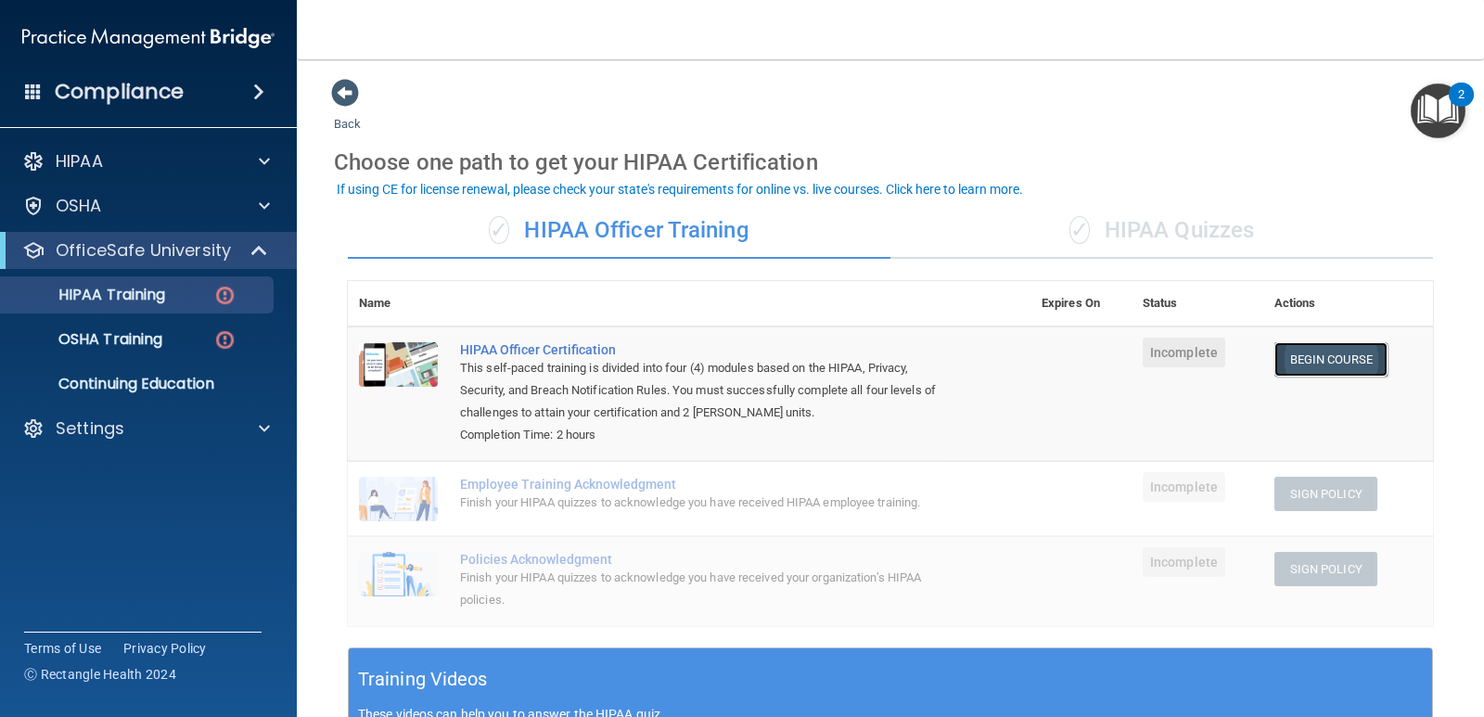
click at [1322, 358] on link "Begin Course" at bounding box center [1331, 359] width 113 height 34
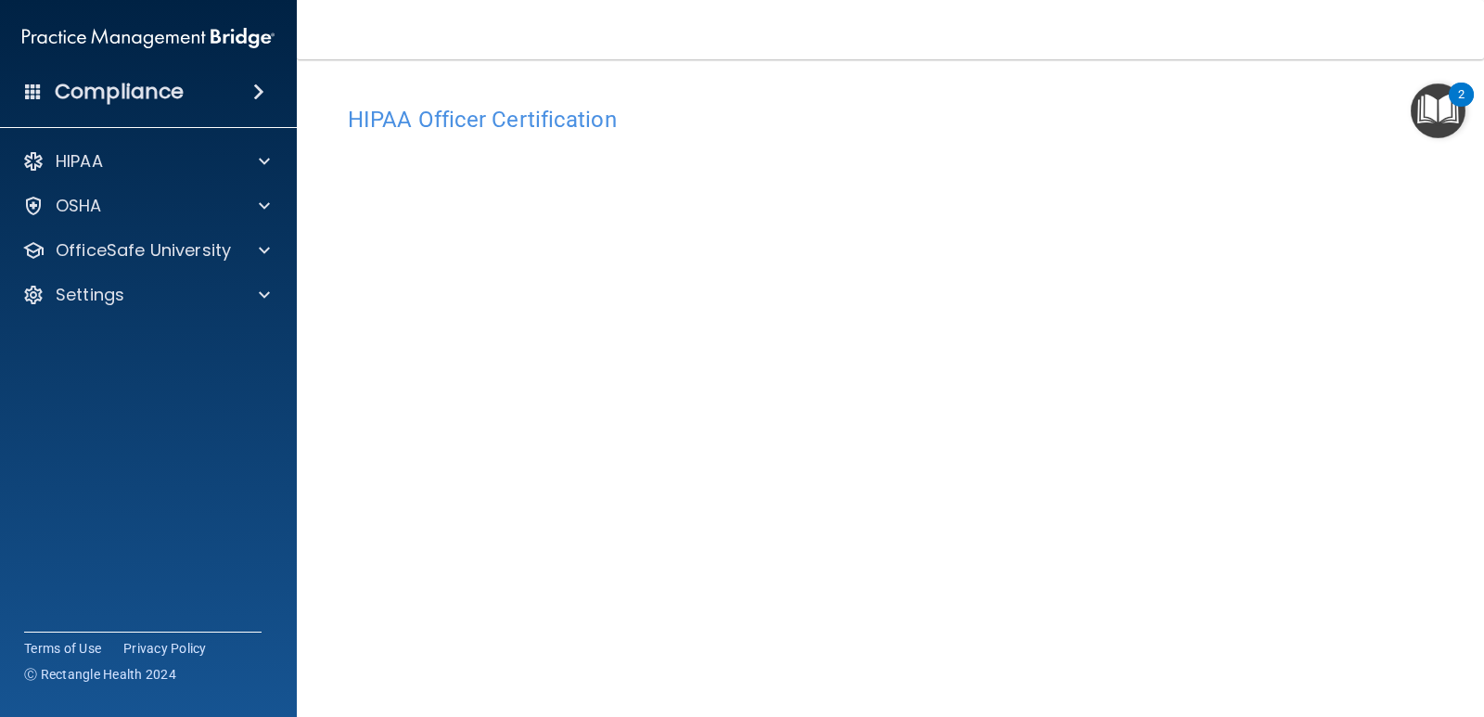
click at [1437, 114] on img "Open Resource Center, 2 new notifications" at bounding box center [1438, 110] width 55 height 55
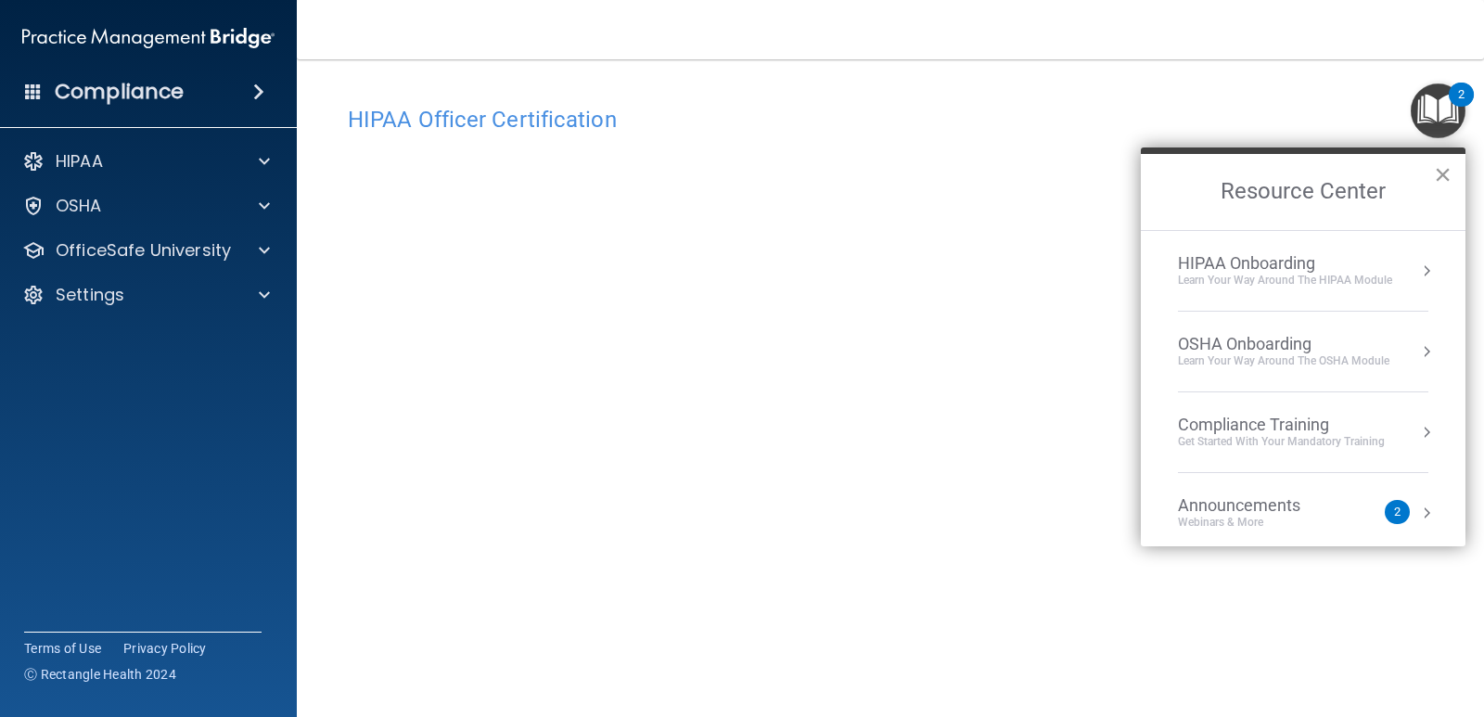
click at [1438, 171] on button "×" at bounding box center [1443, 175] width 18 height 30
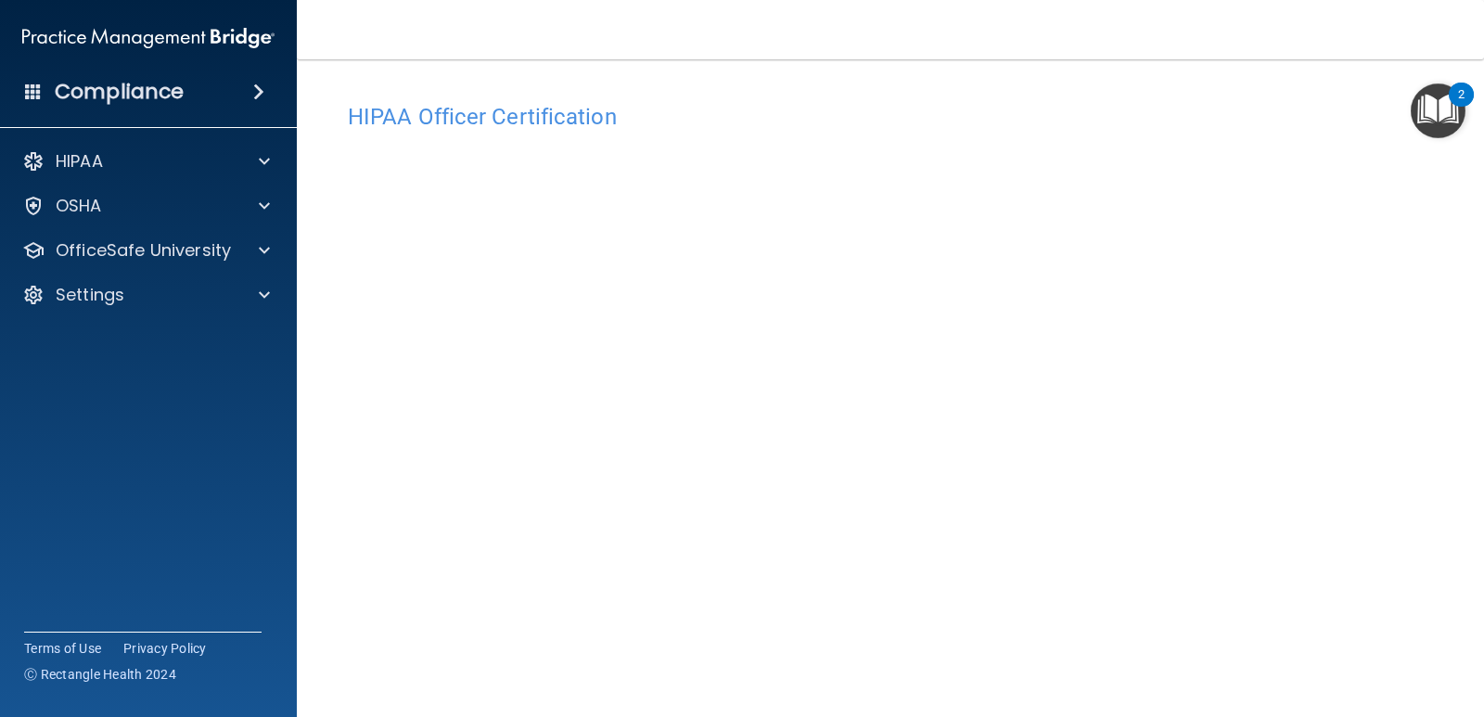
scroll to position [6, 0]
click at [262, 252] on span at bounding box center [264, 250] width 11 height 22
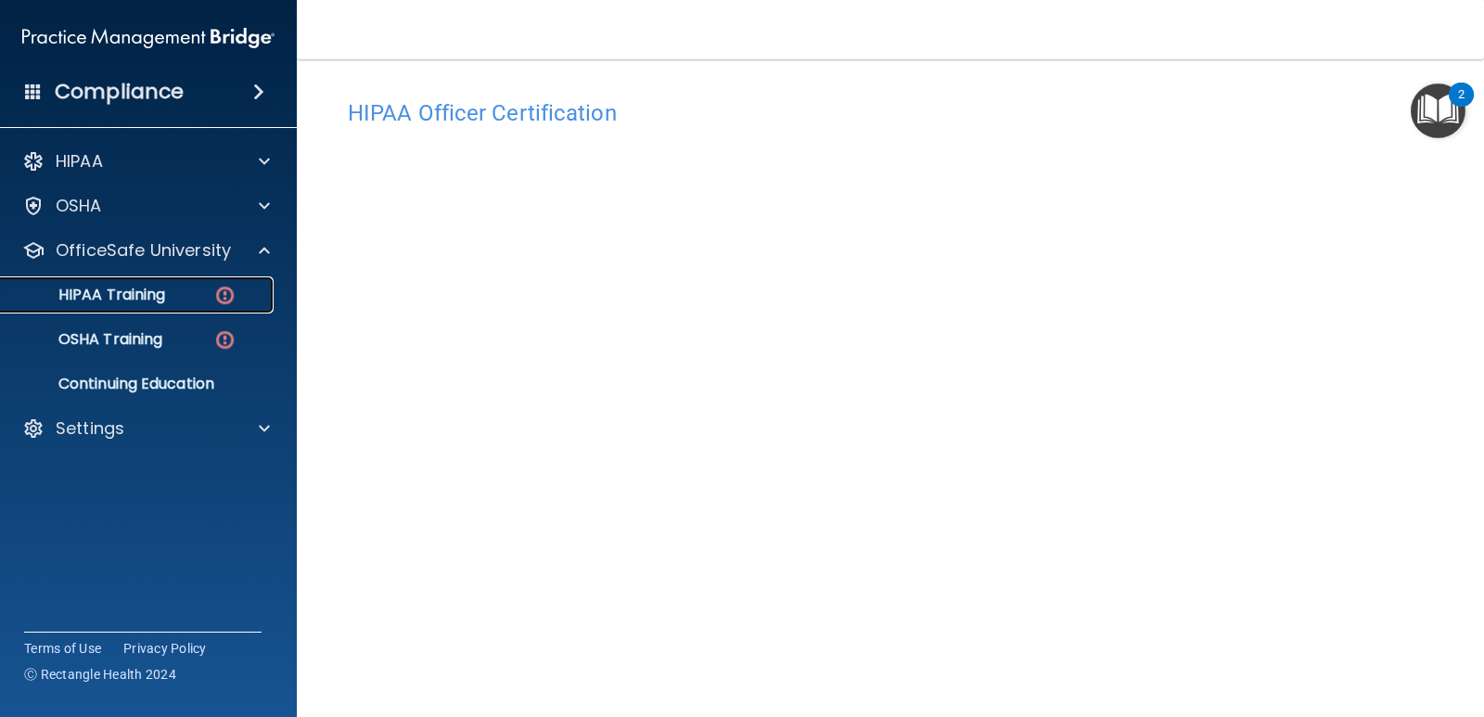
click at [165, 297] on p "HIPAA Training" at bounding box center [88, 295] width 153 height 19
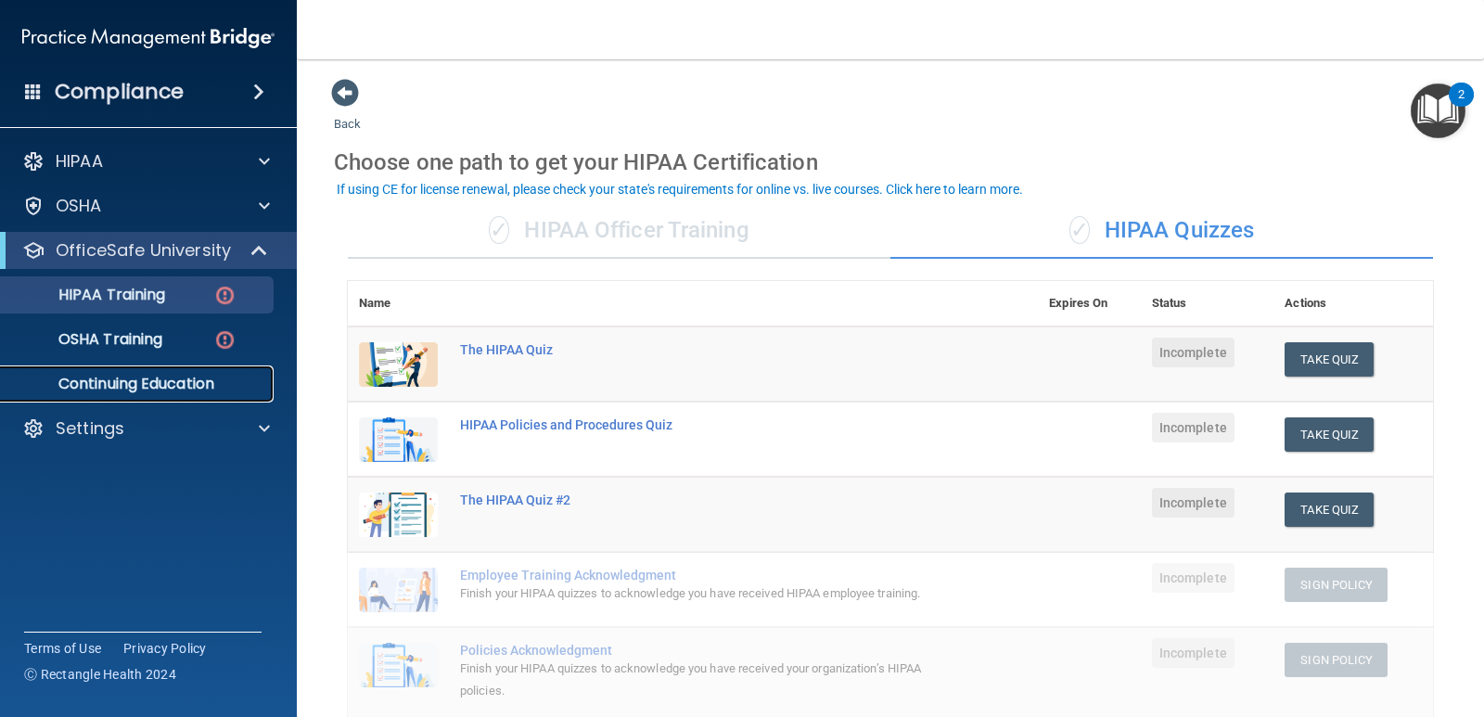
click at [221, 385] on p "Continuing Education" at bounding box center [138, 384] width 253 height 19
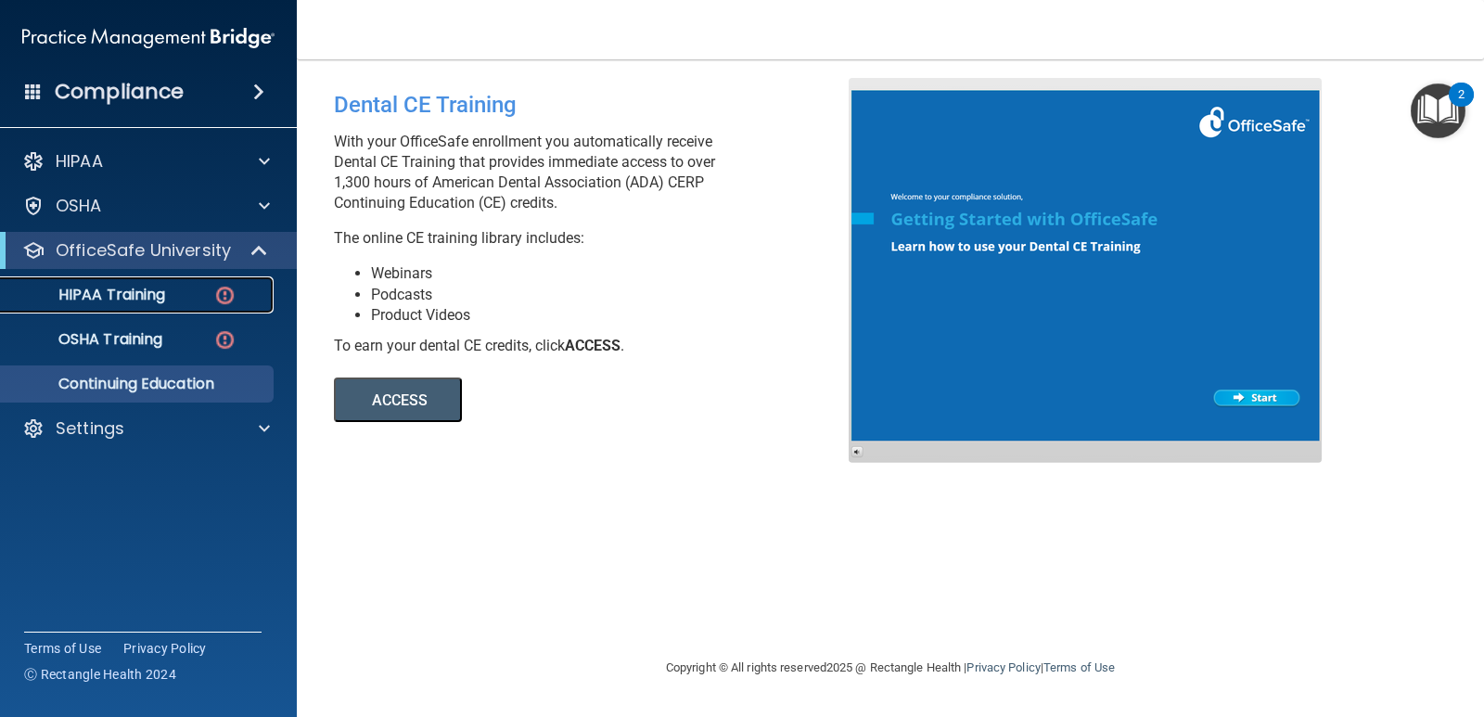
click at [222, 291] on img at bounding box center [224, 295] width 23 height 23
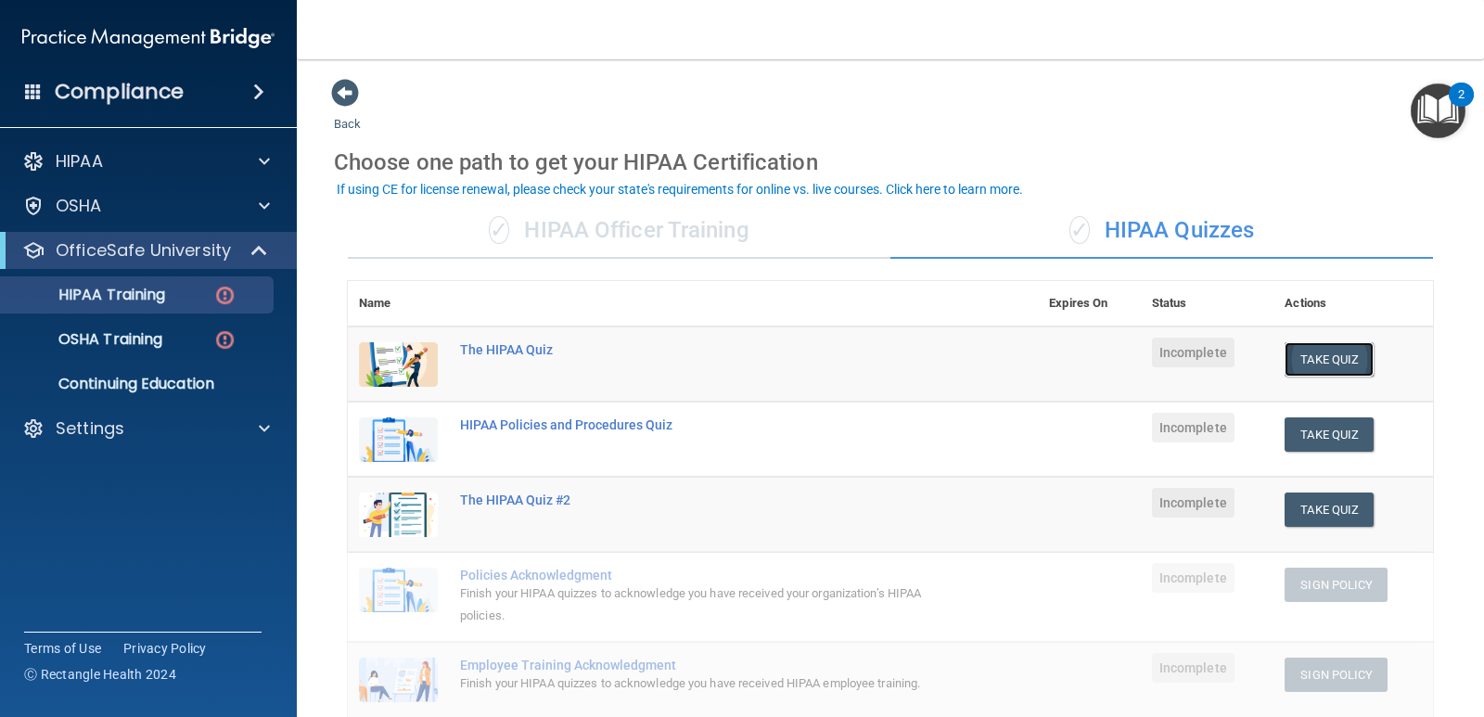
click at [1330, 361] on button "Take Quiz" at bounding box center [1329, 359] width 89 height 34
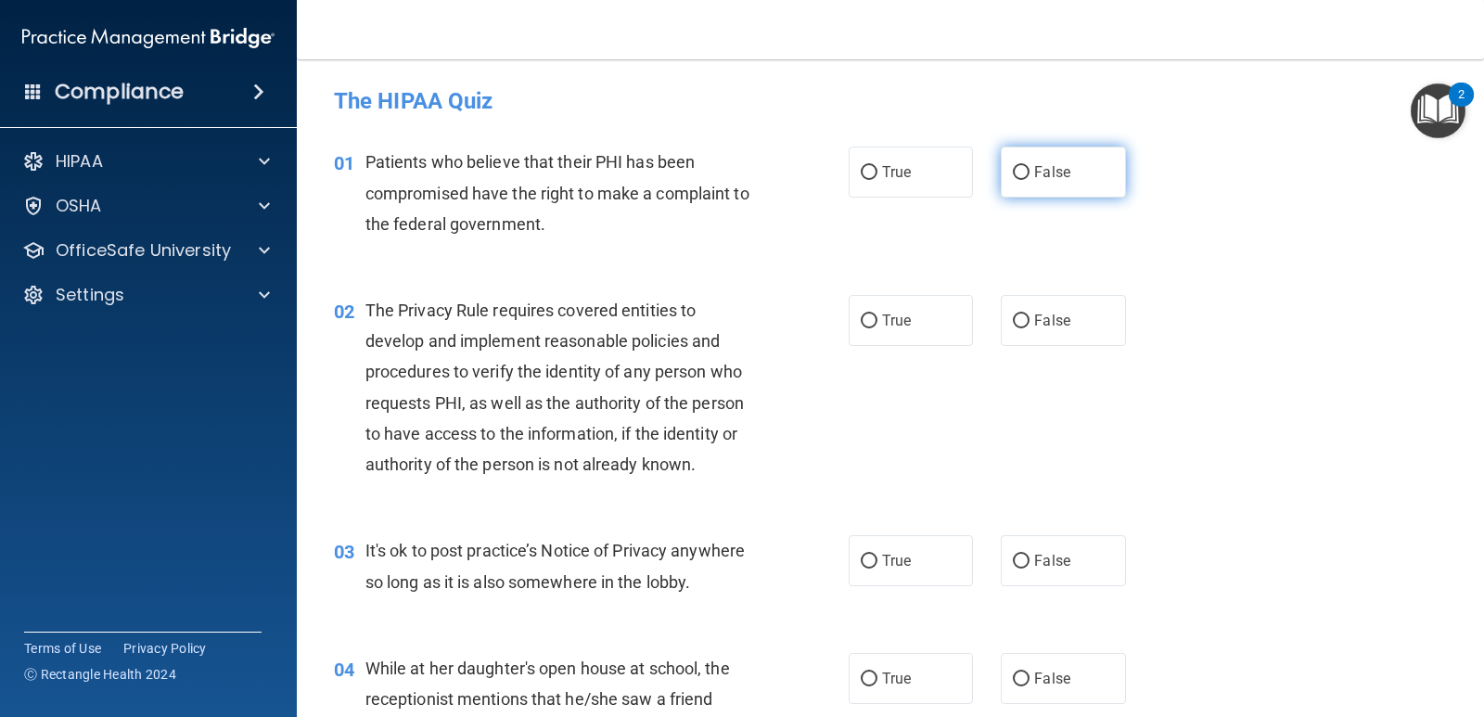
click at [1041, 181] on label "False" at bounding box center [1063, 172] width 124 height 51
click at [1030, 180] on input "False" at bounding box center [1021, 173] width 17 height 14
radio input "true"
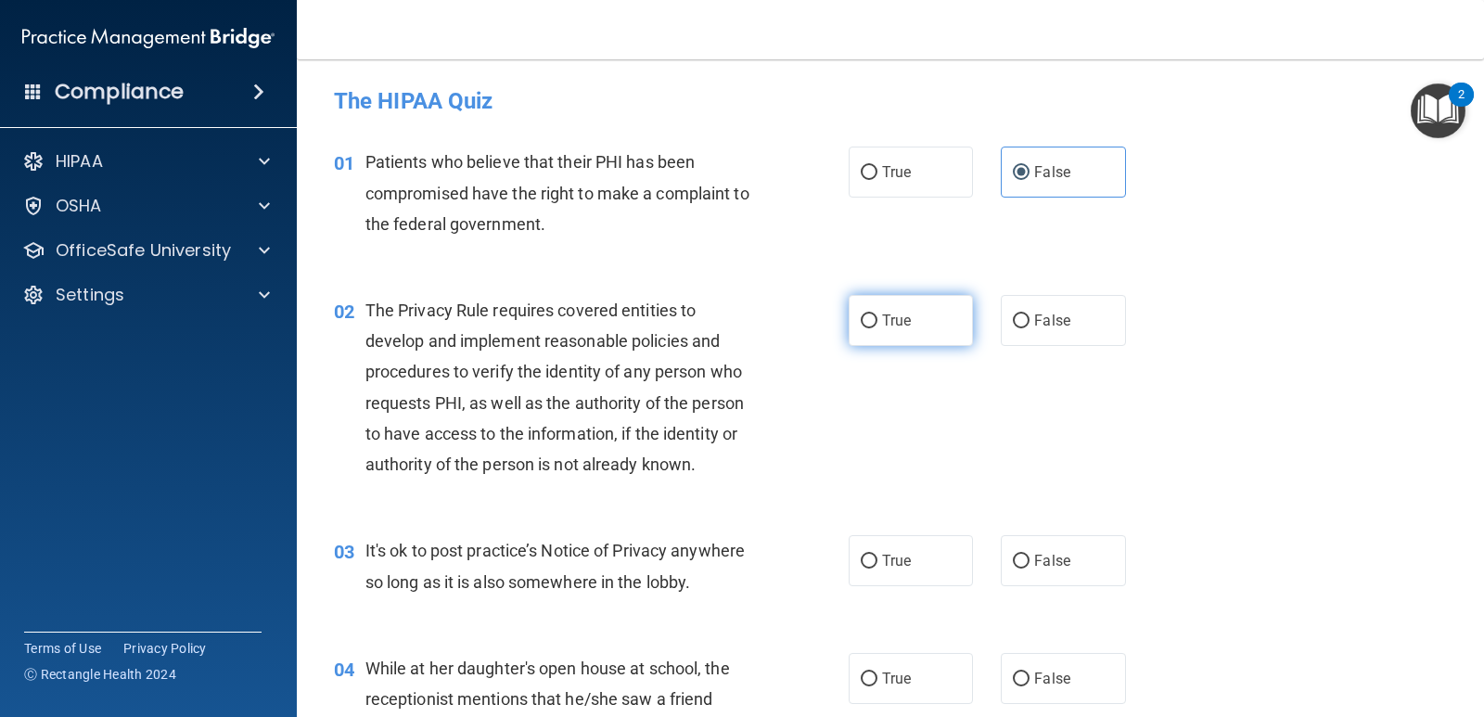
click at [922, 332] on label "True" at bounding box center [911, 320] width 124 height 51
click at [878, 328] on input "True" at bounding box center [869, 321] width 17 height 14
radio input "true"
click at [1075, 547] on label "False" at bounding box center [1063, 560] width 124 height 51
click at [1030, 555] on input "False" at bounding box center [1021, 562] width 17 height 14
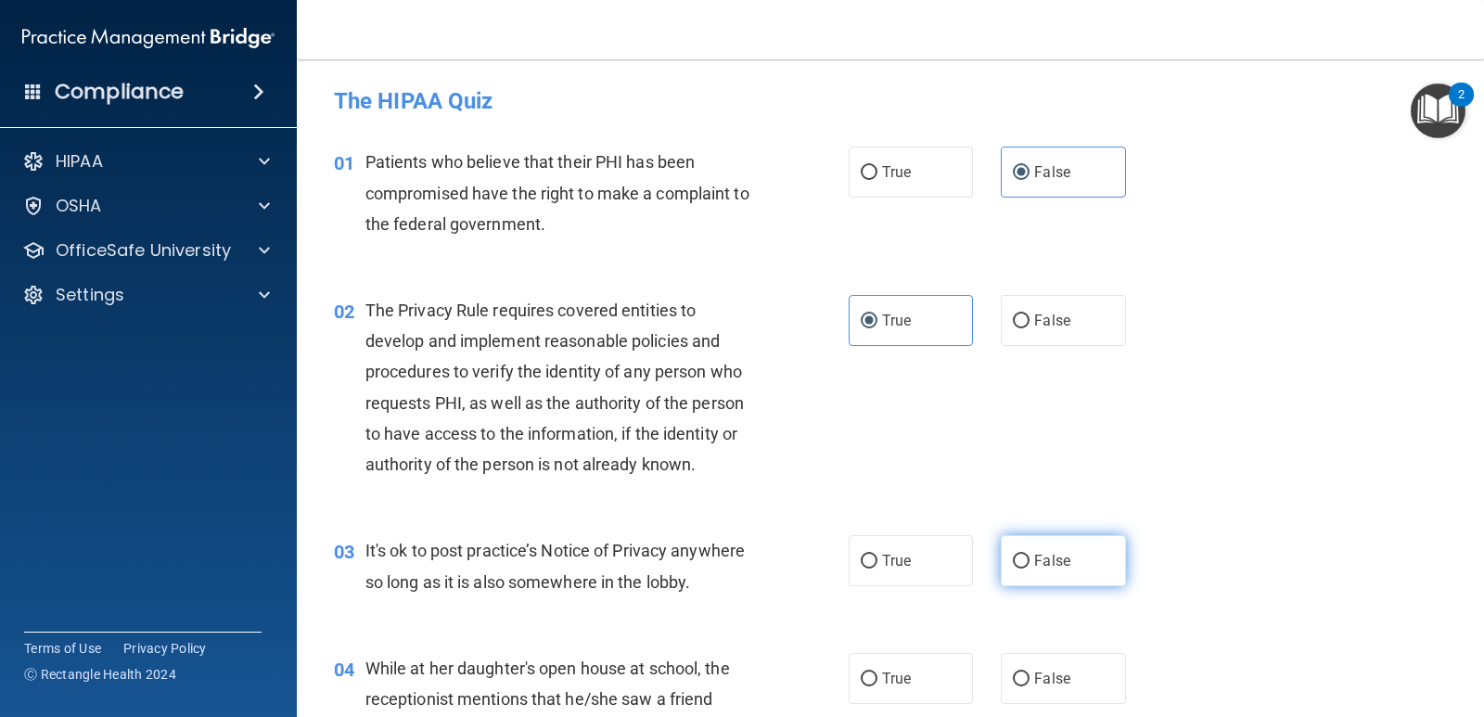
radio input "true"
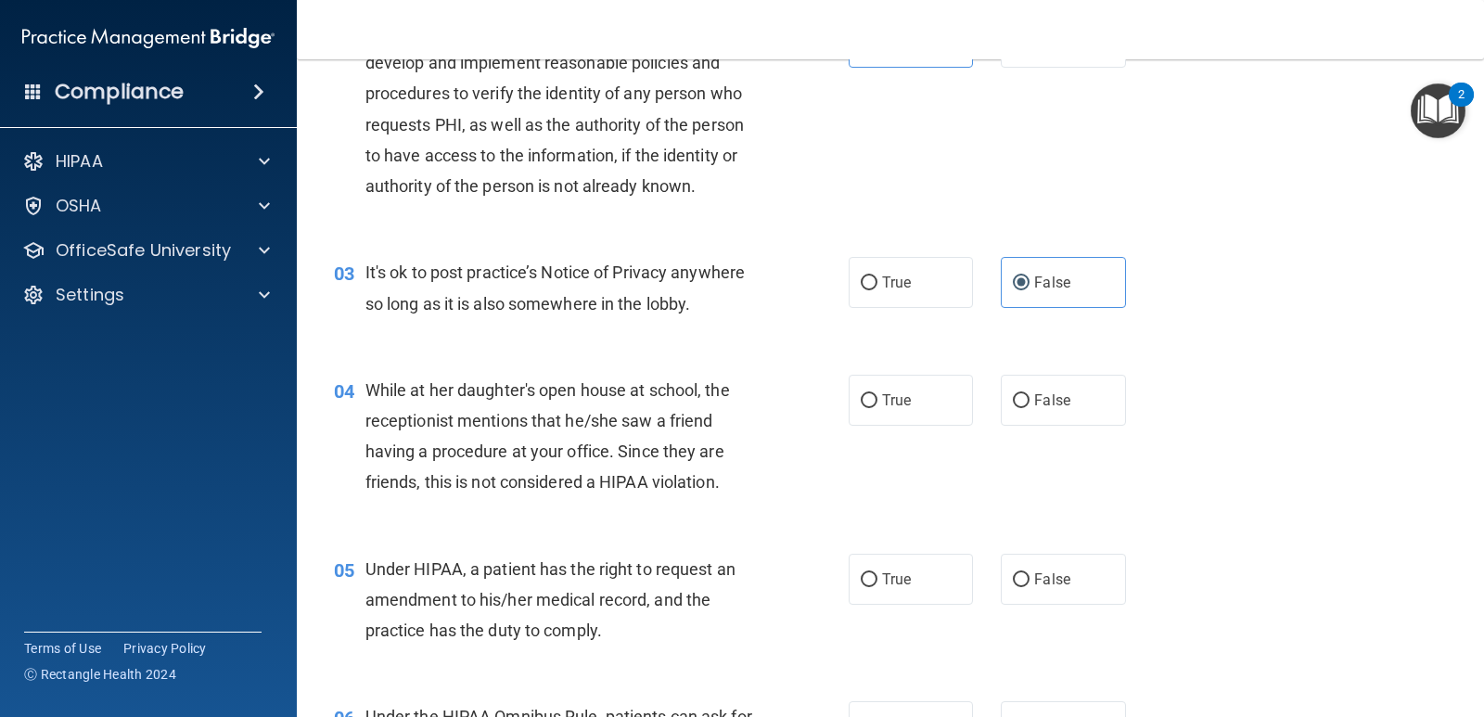
scroll to position [371, 0]
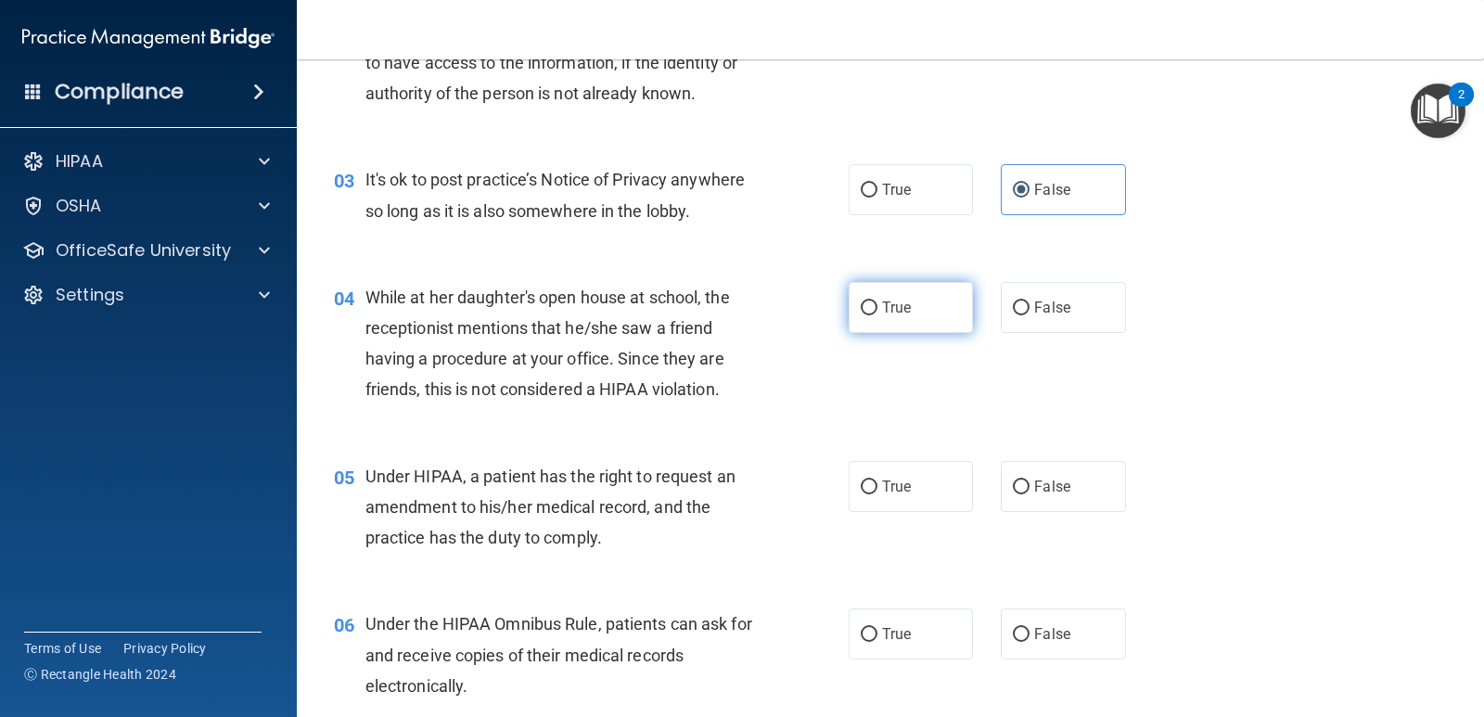
click at [933, 322] on label "True" at bounding box center [911, 307] width 124 height 51
click at [878, 315] on input "True" at bounding box center [869, 309] width 17 height 14
radio input "true"
click at [903, 494] on span "True" at bounding box center [896, 487] width 29 height 18
click at [878, 494] on input "True" at bounding box center [869, 488] width 17 height 14
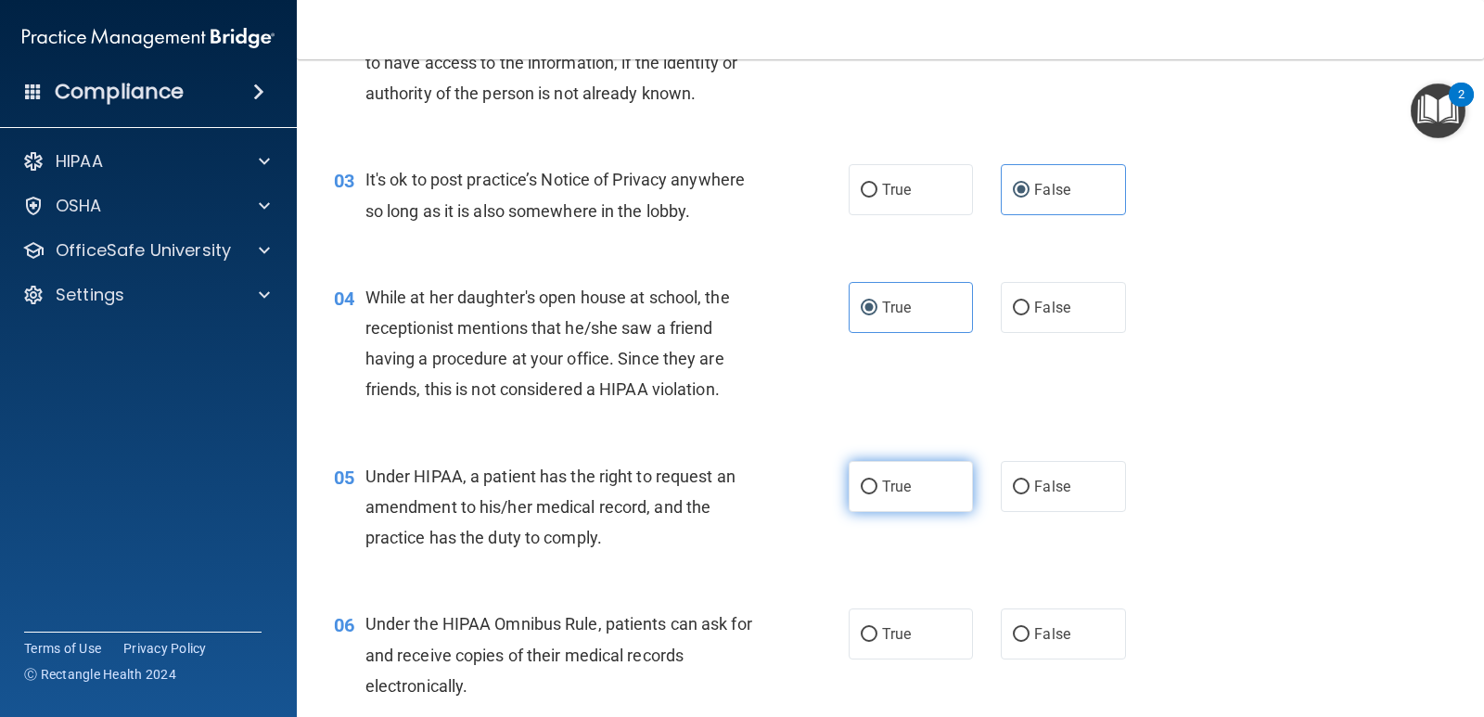
radio input "true"
click at [1044, 633] on span "False" at bounding box center [1052, 634] width 36 height 18
click at [1030, 633] on input "False" at bounding box center [1021, 635] width 17 height 14
radio input "true"
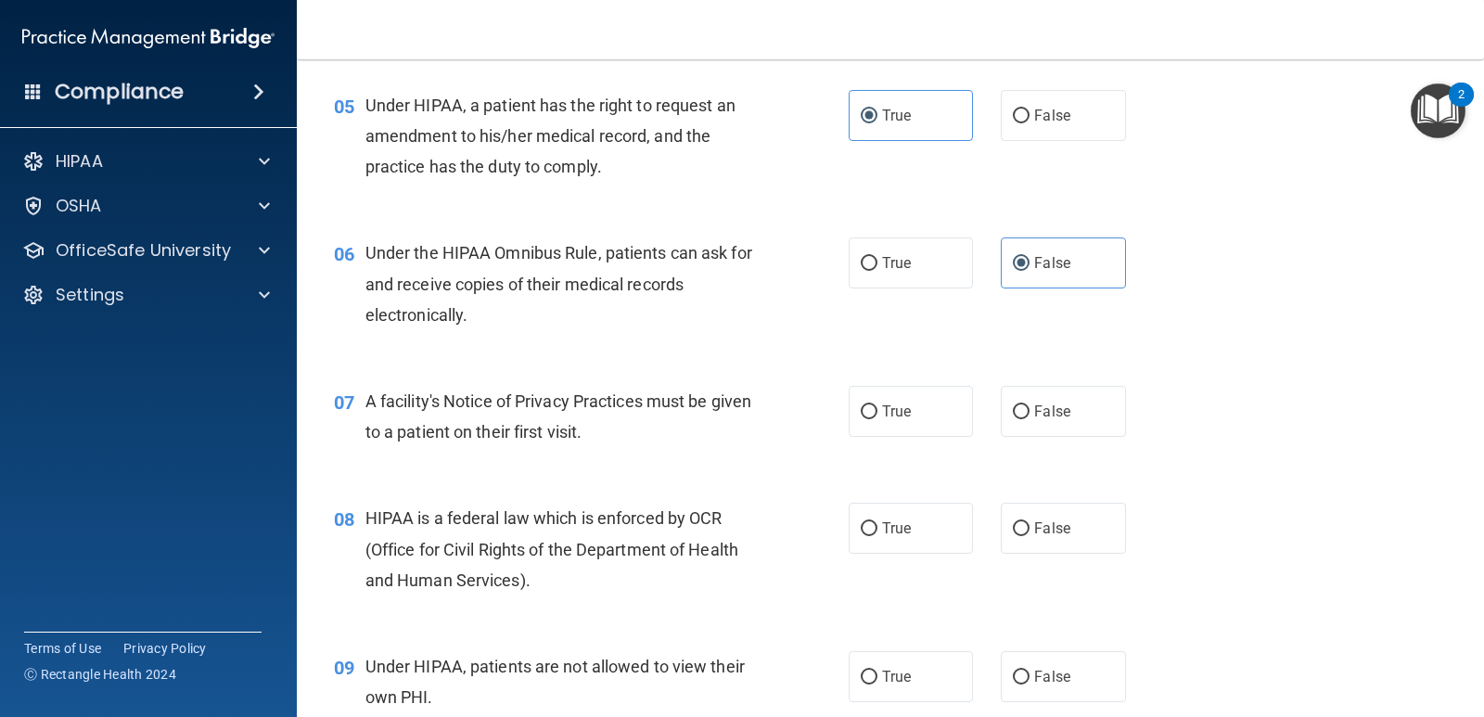
scroll to position [928, 0]
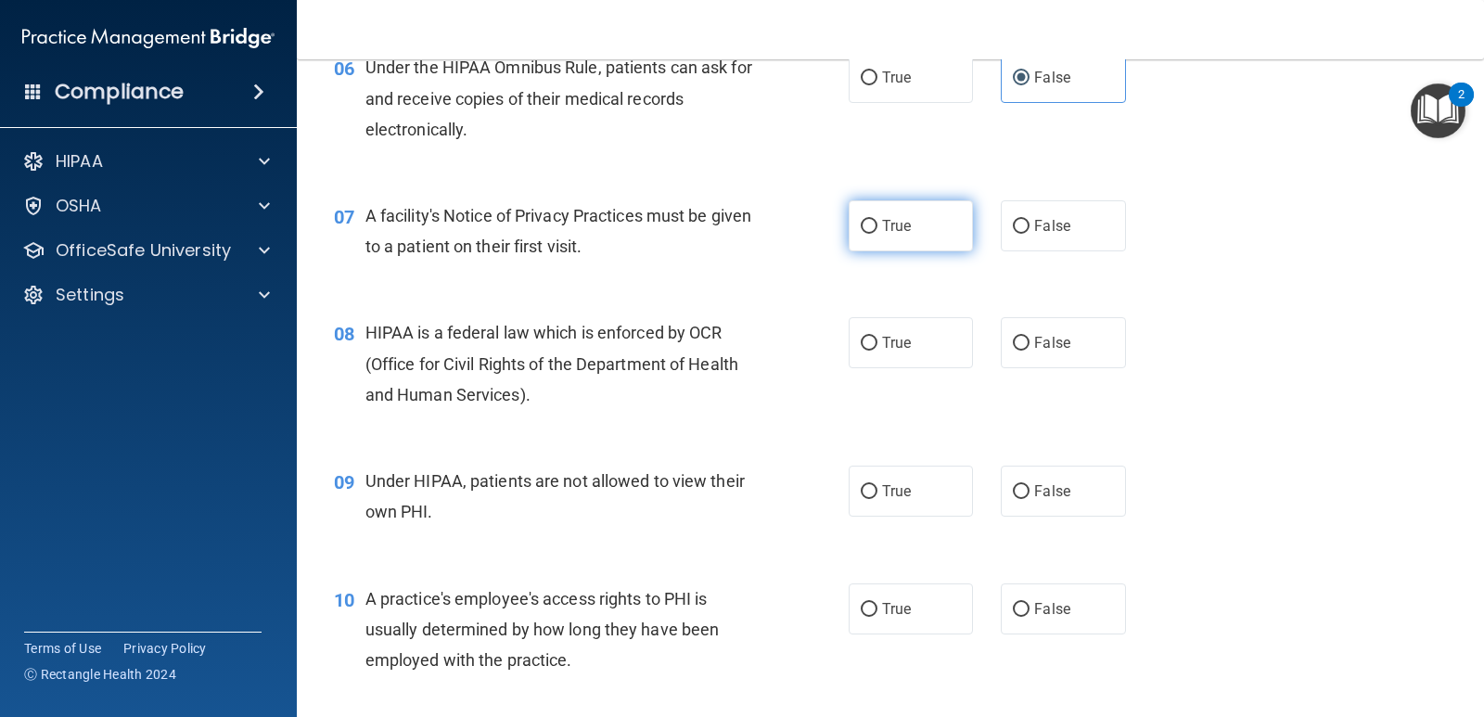
click at [928, 239] on label "True" at bounding box center [911, 225] width 124 height 51
click at [878, 234] on input "True" at bounding box center [869, 227] width 17 height 14
radio input "true"
click at [1010, 327] on label "False" at bounding box center [1063, 342] width 124 height 51
click at [1013, 337] on input "False" at bounding box center [1021, 344] width 17 height 14
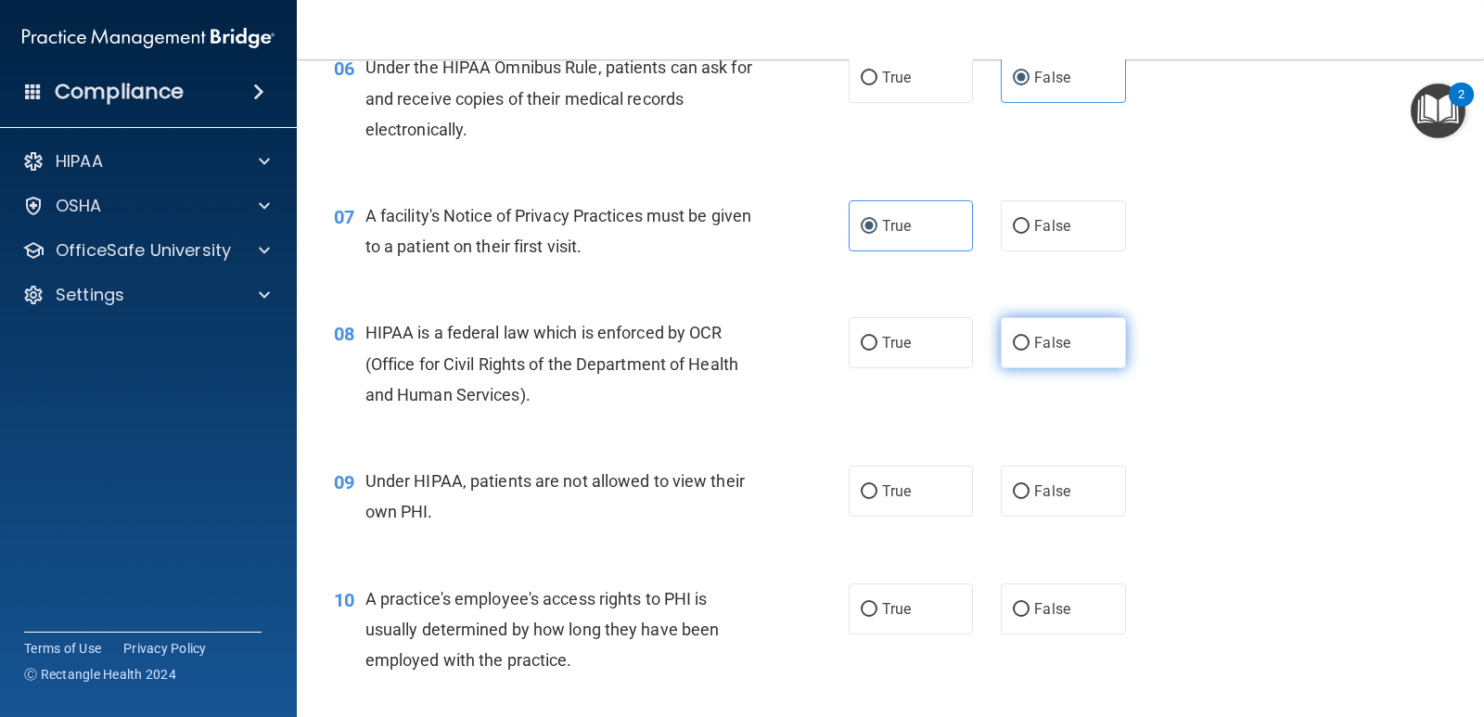
radio input "true"
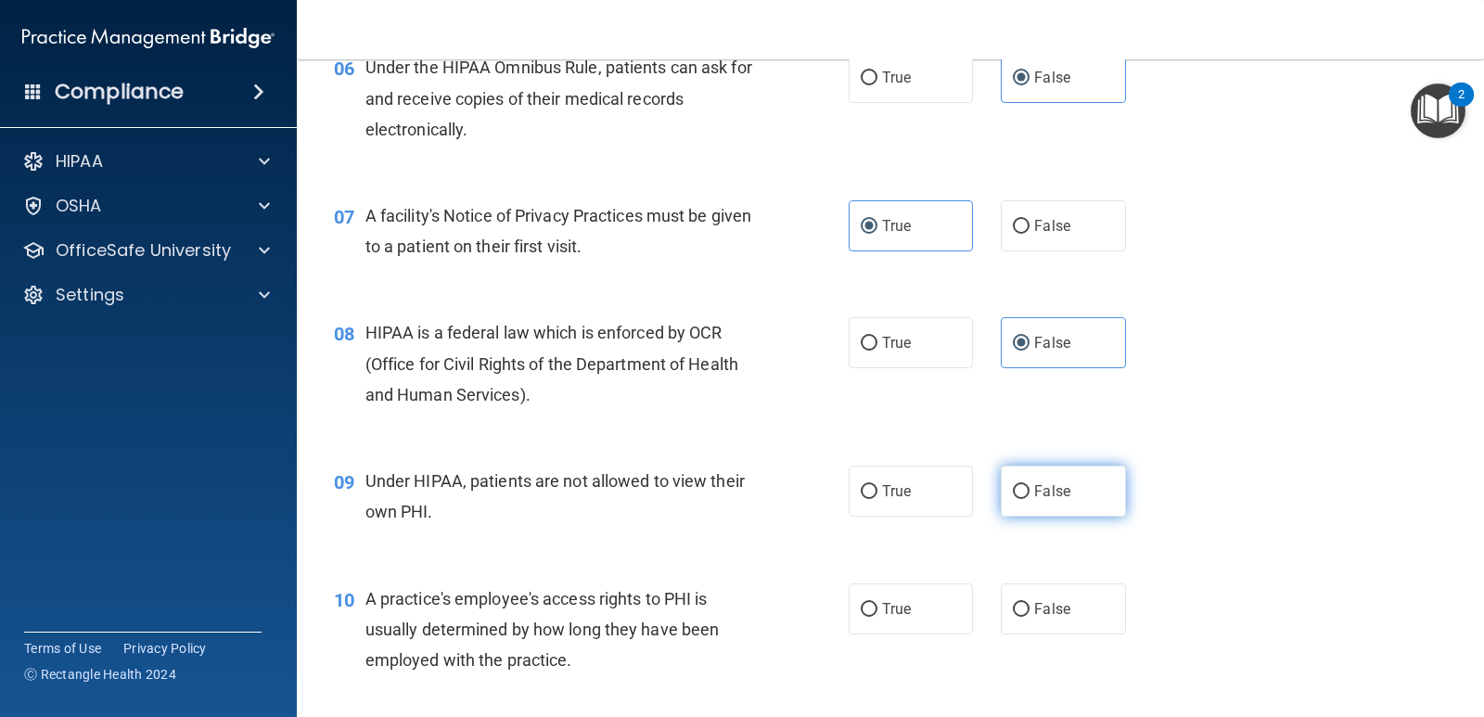
click at [1069, 479] on label "False" at bounding box center [1063, 491] width 124 height 51
click at [1030, 485] on input "False" at bounding box center [1021, 492] width 17 height 14
radio input "true"
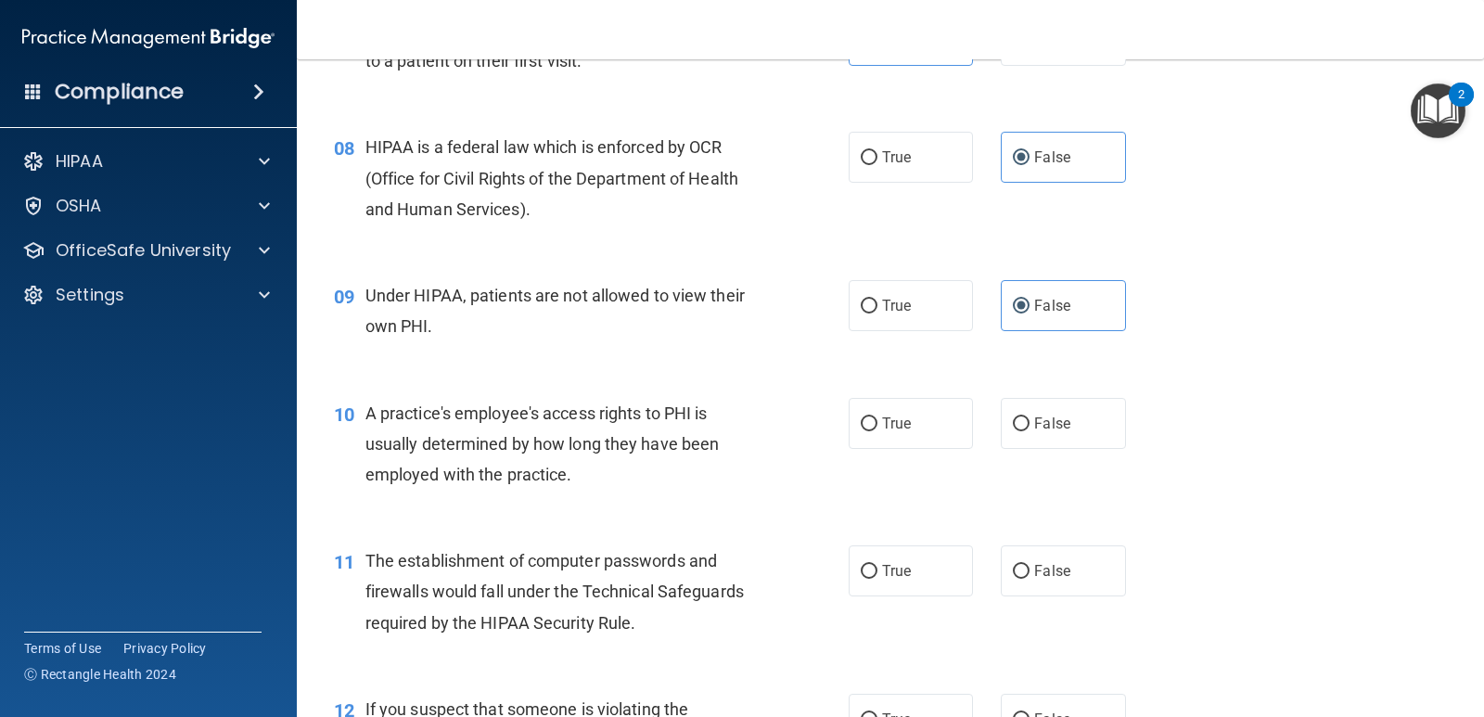
scroll to position [1206, 0]
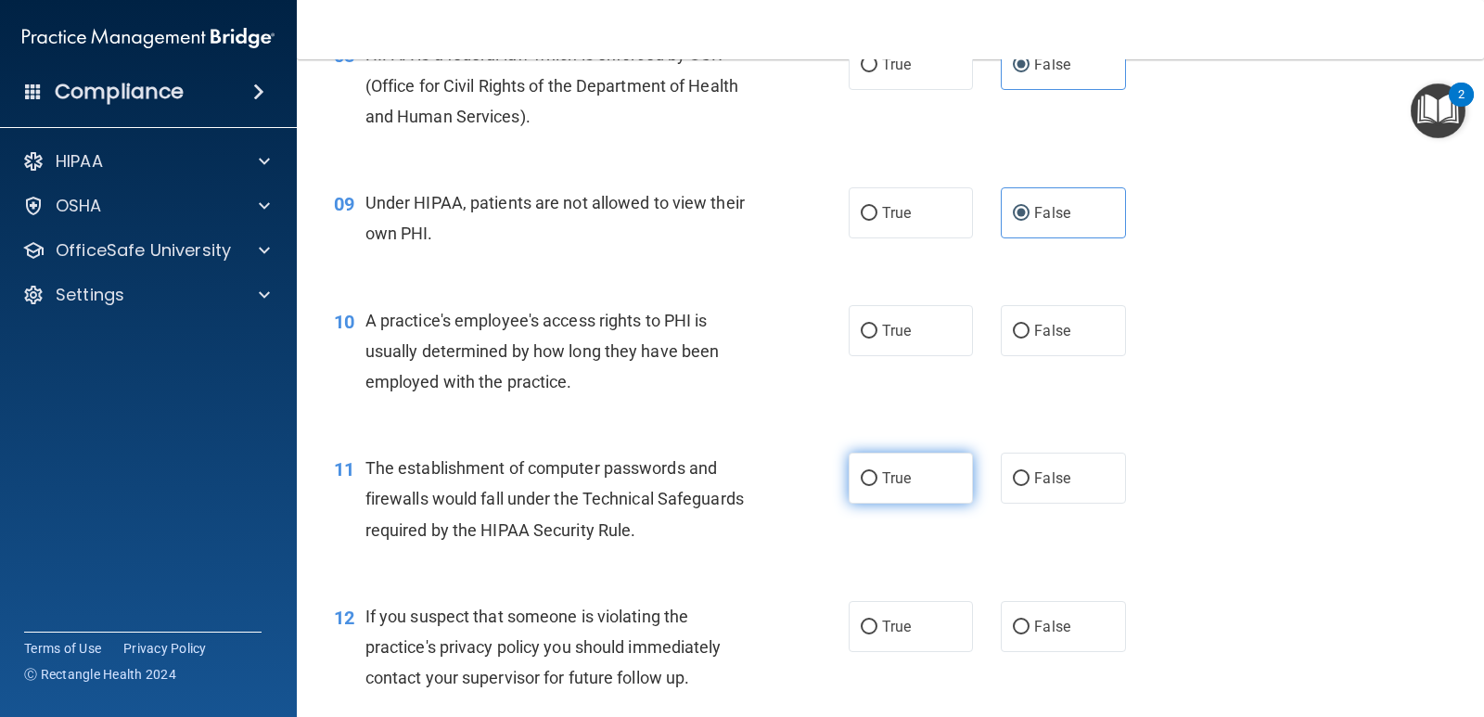
click at [926, 494] on label "True" at bounding box center [911, 478] width 124 height 51
click at [878, 486] on input "True" at bounding box center [869, 479] width 17 height 14
radio input "true"
click at [931, 499] on label "True" at bounding box center [911, 478] width 124 height 51
click at [878, 486] on input "True" at bounding box center [869, 479] width 17 height 14
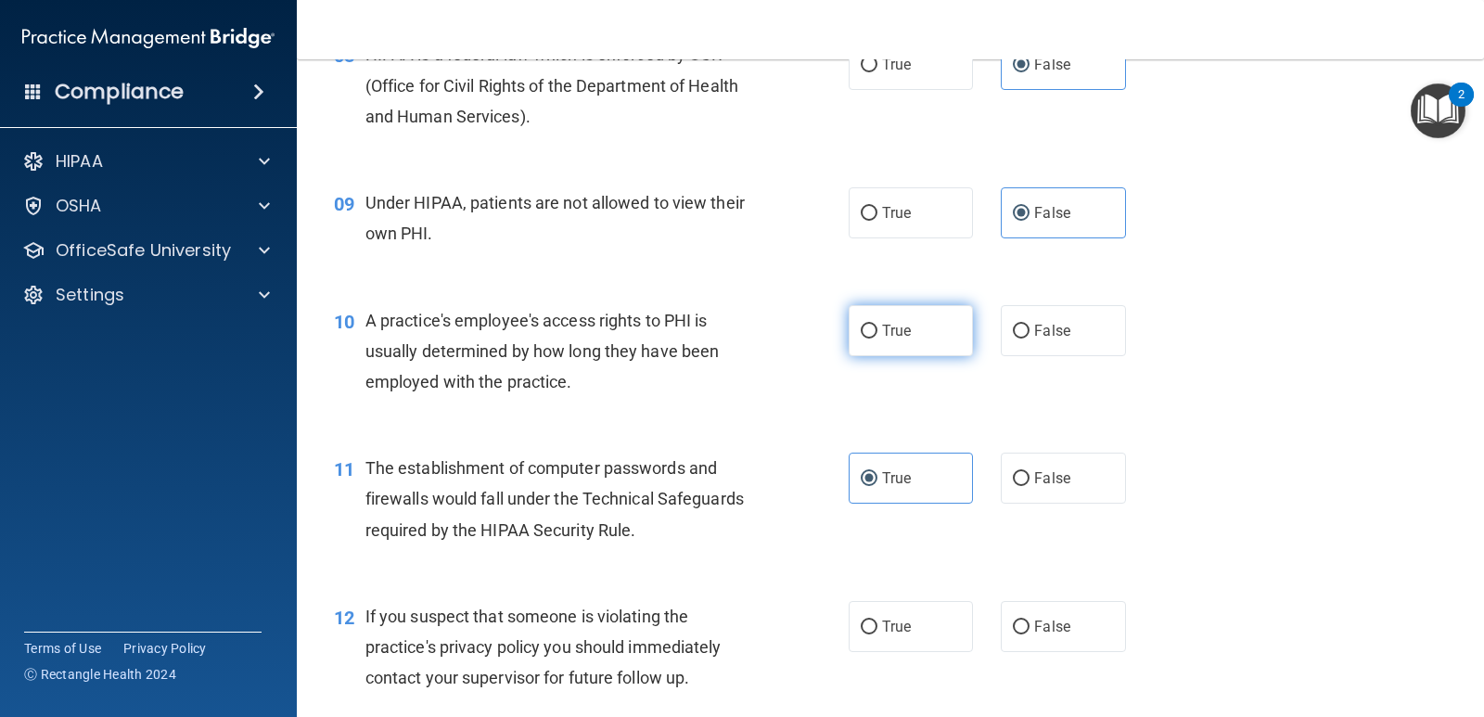
click at [903, 347] on label "True" at bounding box center [911, 330] width 124 height 51
click at [878, 339] on input "True" at bounding box center [869, 332] width 17 height 14
radio input "true"
click at [979, 482] on div "True False" at bounding box center [999, 478] width 300 height 51
click at [1025, 476] on label "False" at bounding box center [1063, 478] width 124 height 51
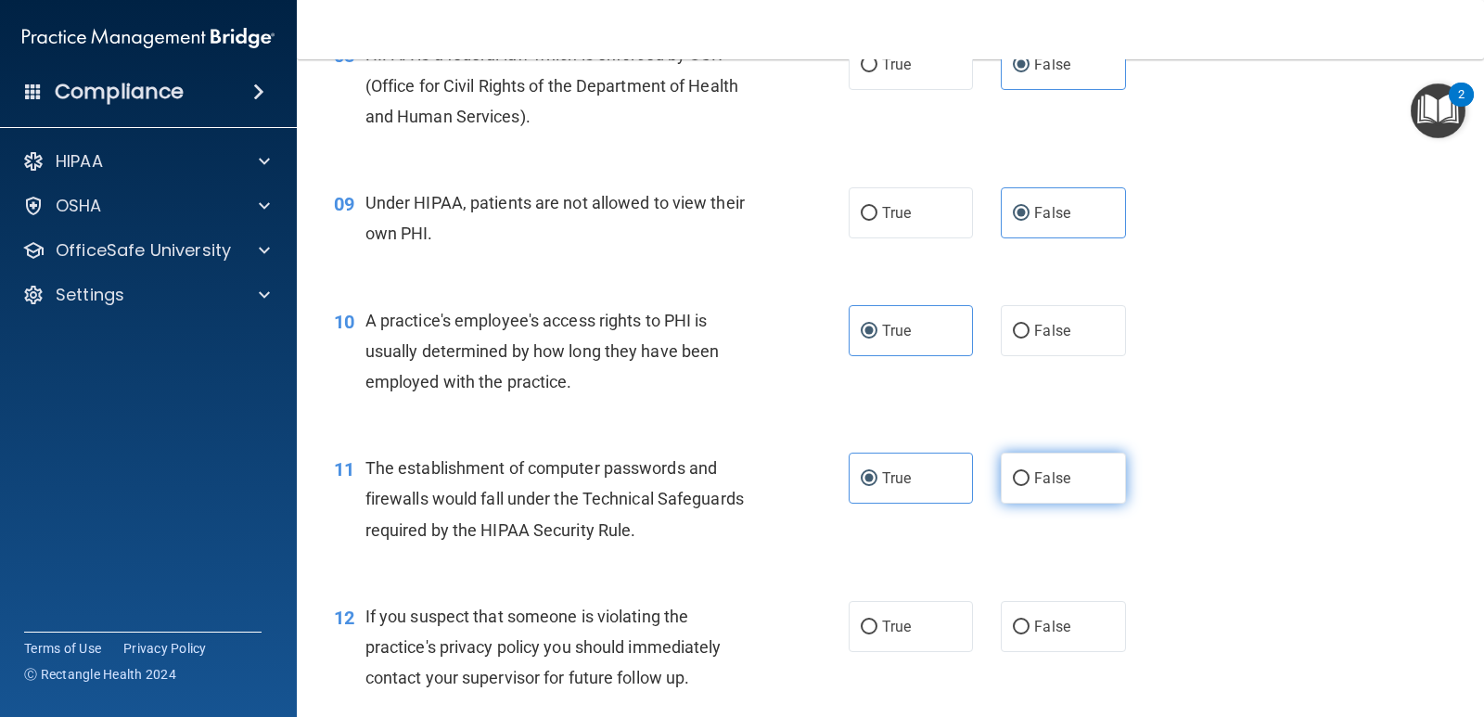
click at [1025, 476] on input "False" at bounding box center [1021, 479] width 17 height 14
radio input "true"
radio input "false"
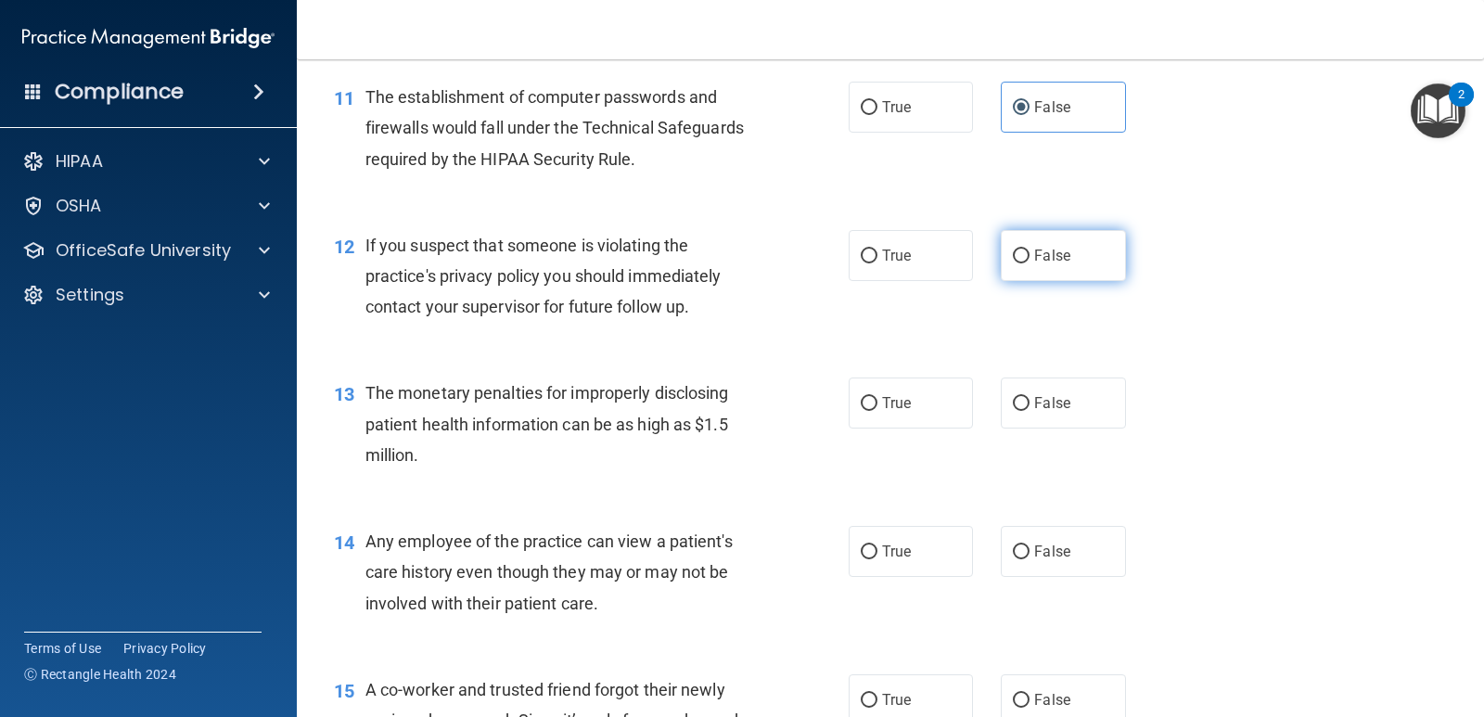
click at [1057, 263] on span "False" at bounding box center [1052, 256] width 36 height 18
click at [1030, 263] on input "False" at bounding box center [1021, 257] width 17 height 14
radio input "true"
click at [918, 384] on label "True" at bounding box center [911, 403] width 124 height 51
click at [878, 397] on input "True" at bounding box center [869, 404] width 17 height 14
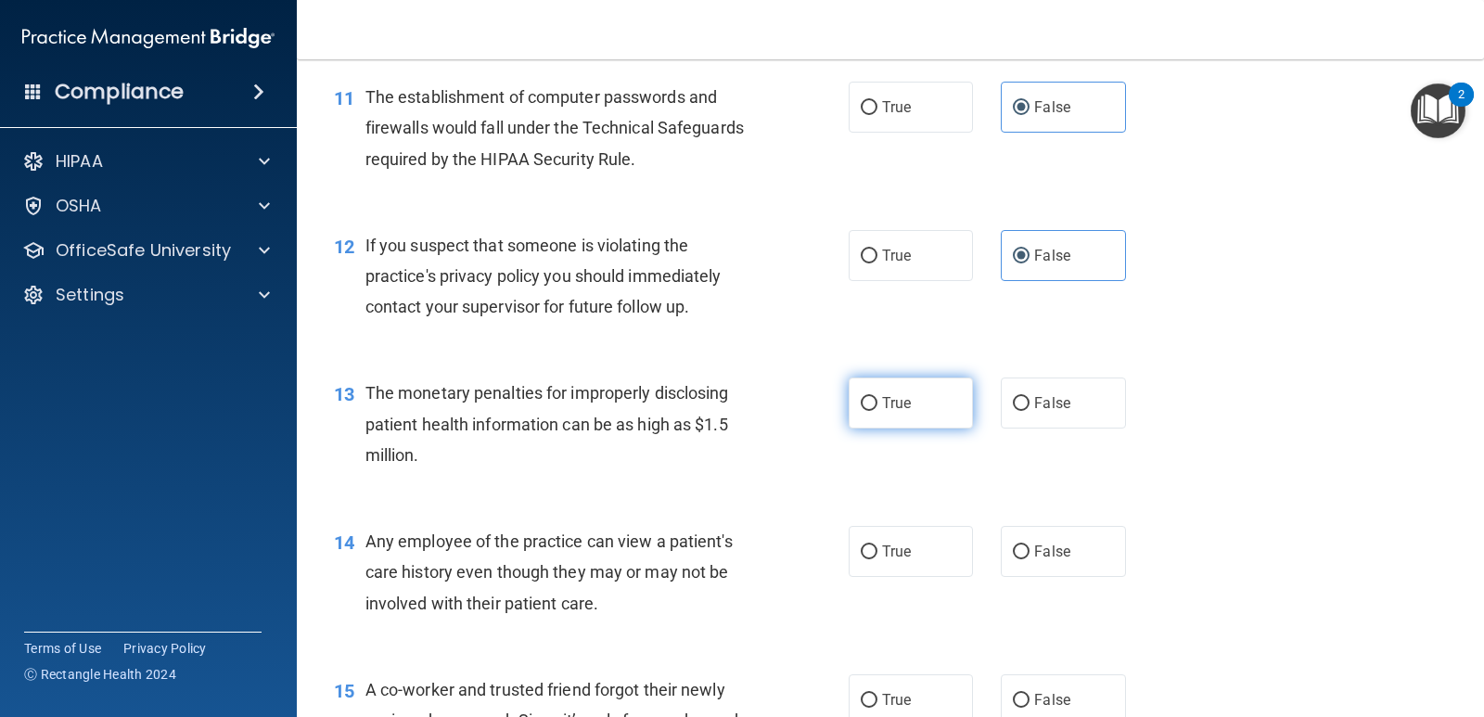
radio input "true"
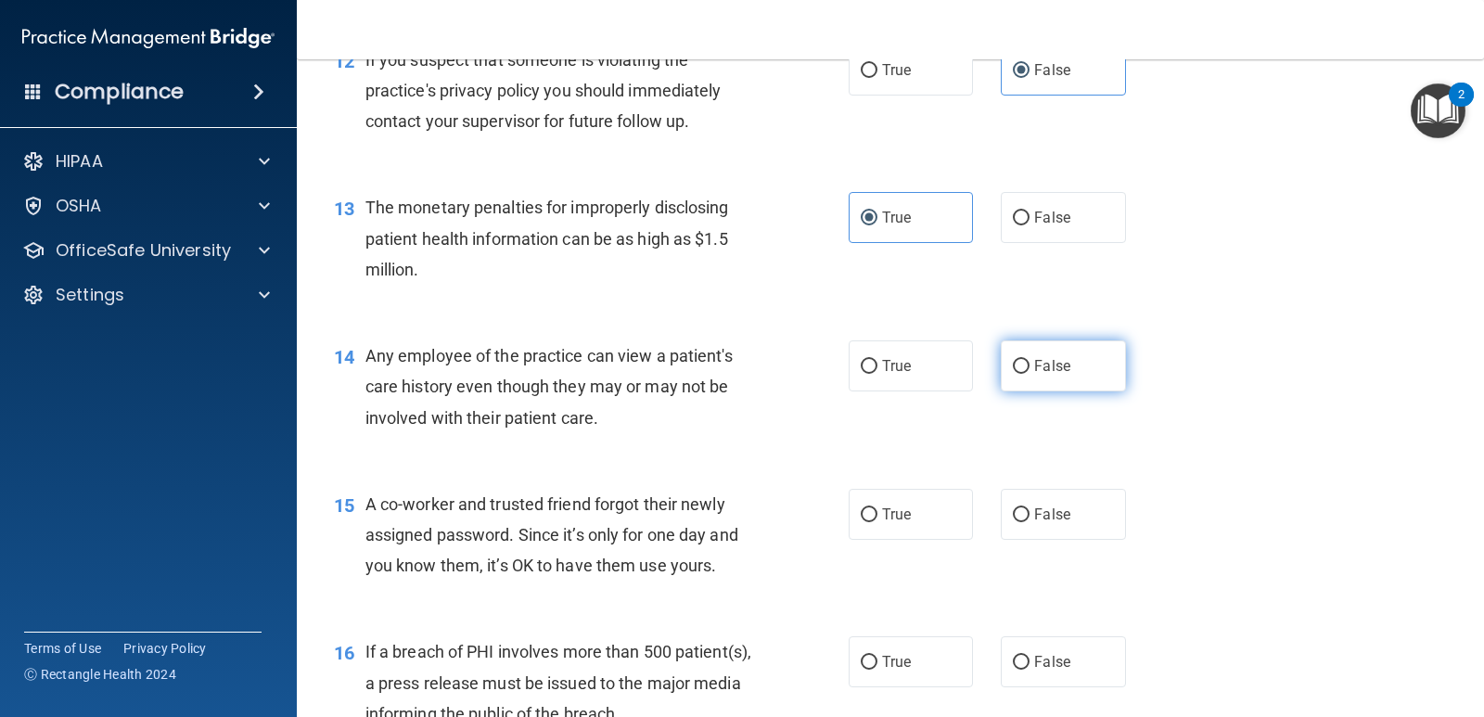
click at [1059, 372] on span "False" at bounding box center [1052, 366] width 36 height 18
click at [1030, 372] on input "False" at bounding box center [1021, 367] width 17 height 14
radio input "true"
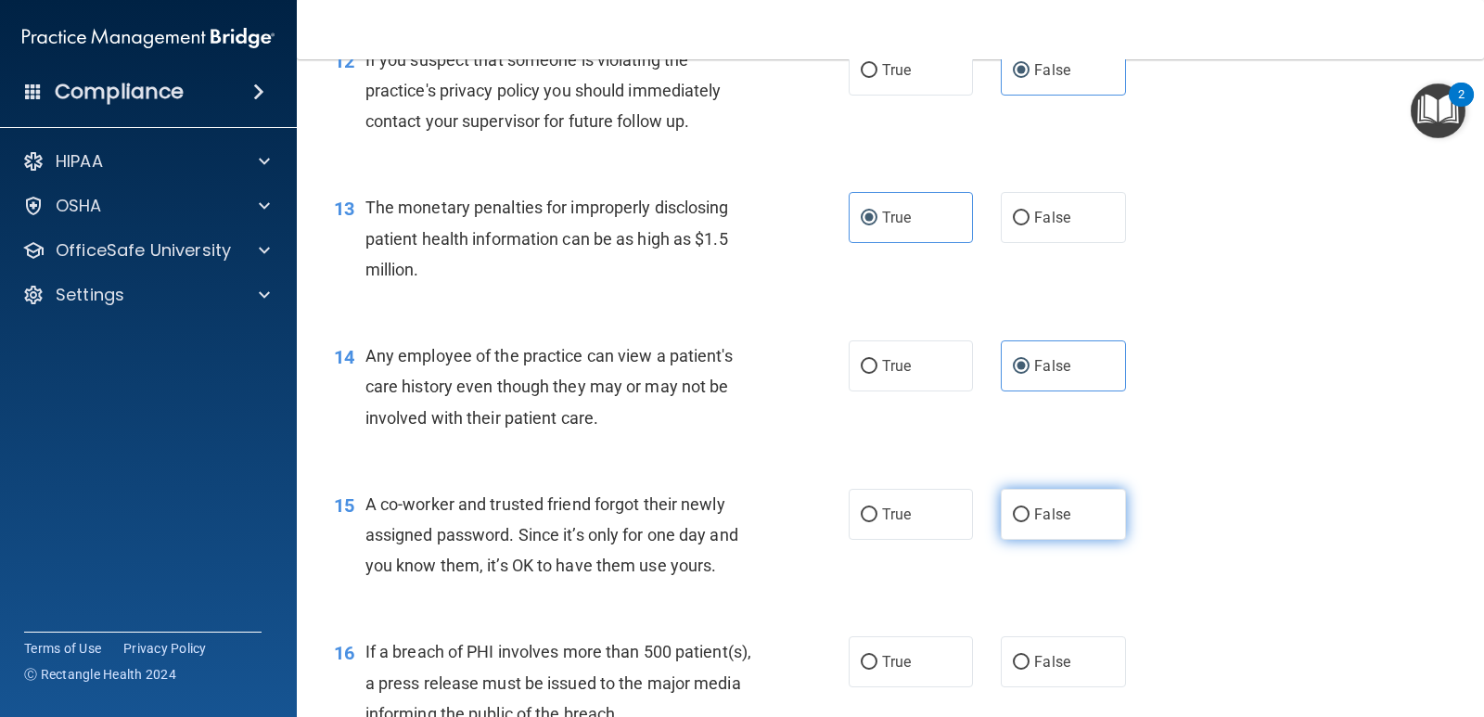
click at [1048, 528] on label "False" at bounding box center [1063, 514] width 124 height 51
click at [1030, 522] on input "False" at bounding box center [1021, 515] width 17 height 14
radio input "true"
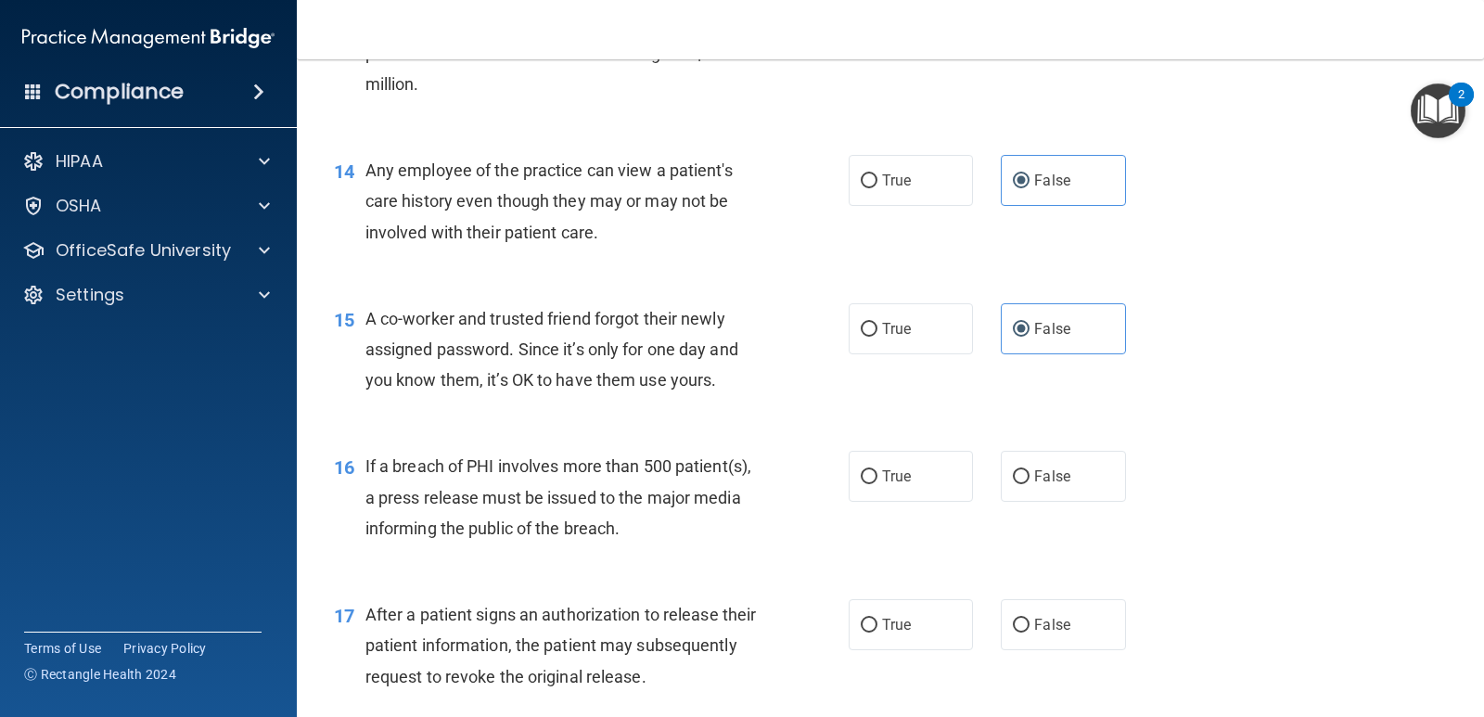
scroll to position [2041, 0]
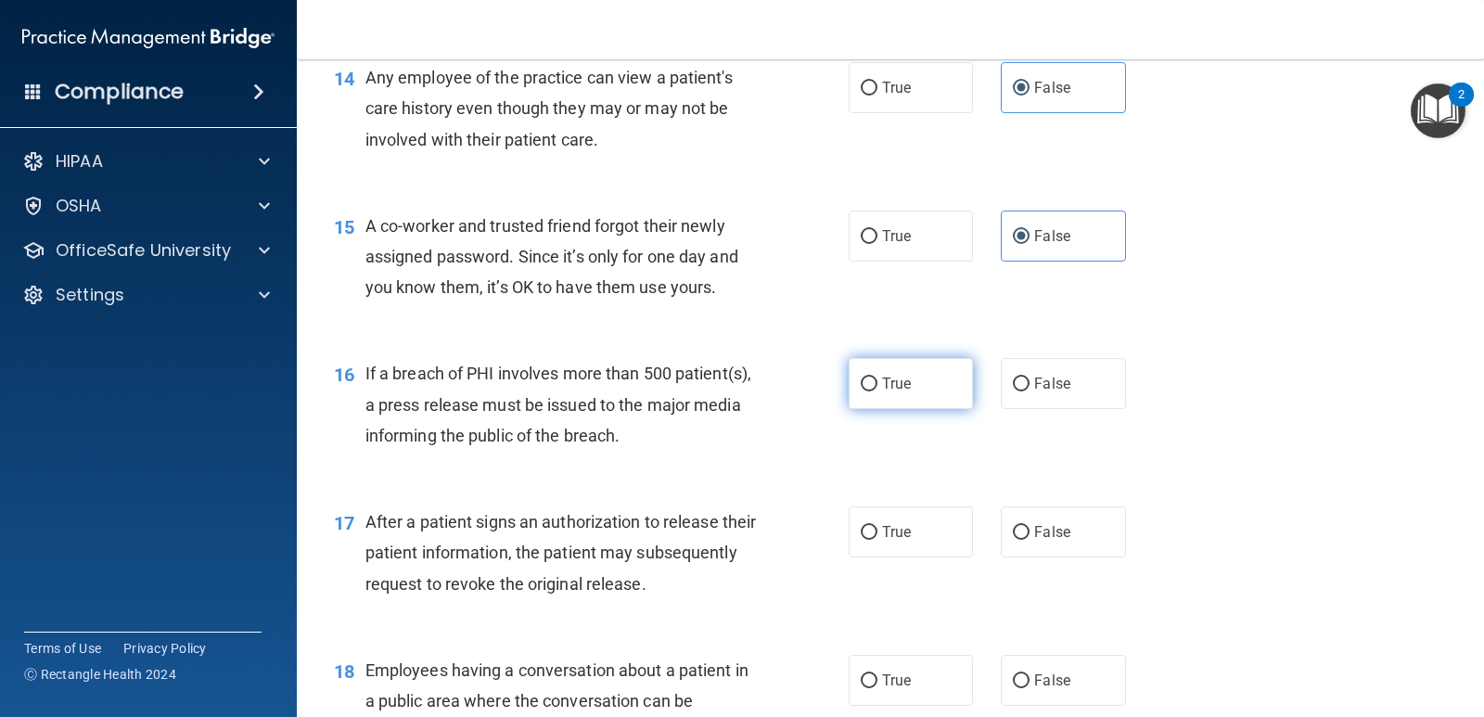
click at [911, 381] on label "True" at bounding box center [911, 383] width 124 height 51
click at [878, 381] on input "True" at bounding box center [869, 385] width 17 height 14
radio input "true"
click at [1034, 526] on span "False" at bounding box center [1052, 532] width 36 height 18
click at [1030, 526] on input "False" at bounding box center [1021, 533] width 17 height 14
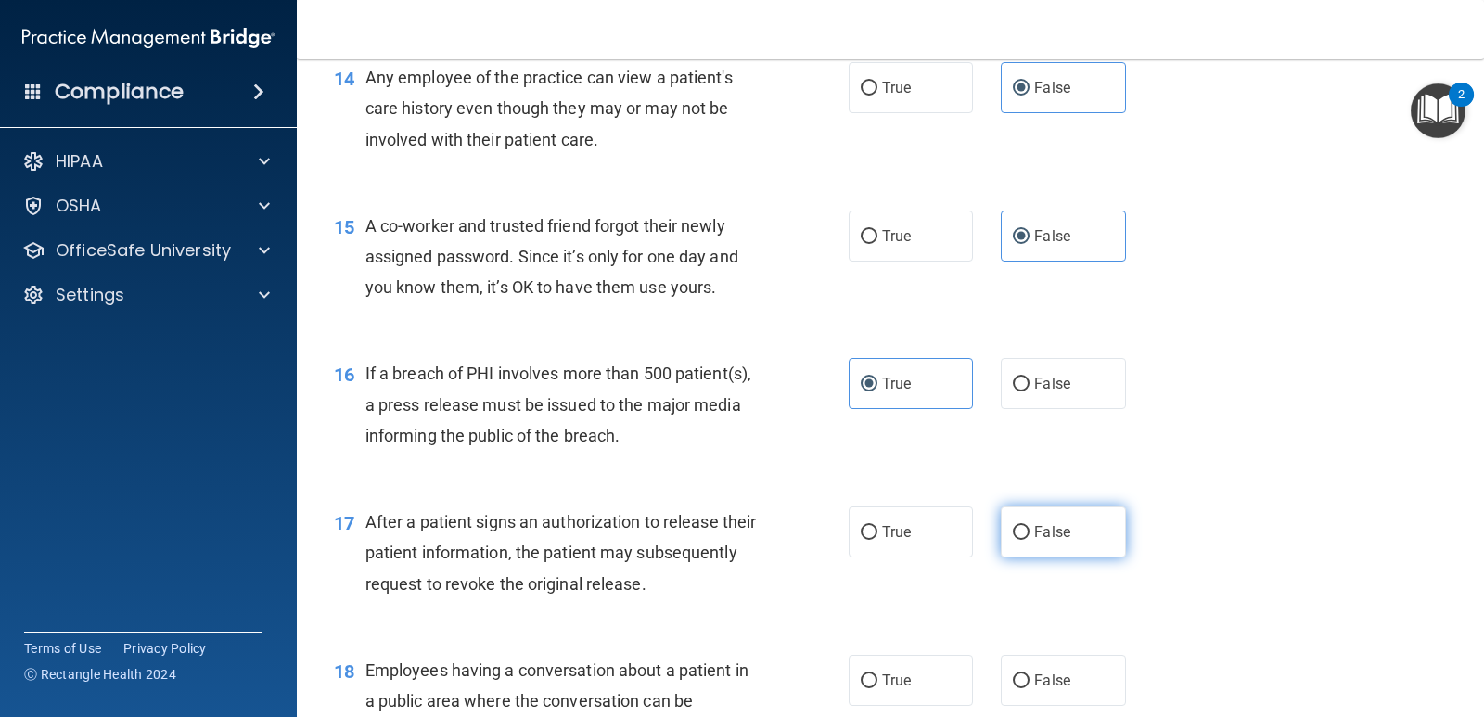
radio input "true"
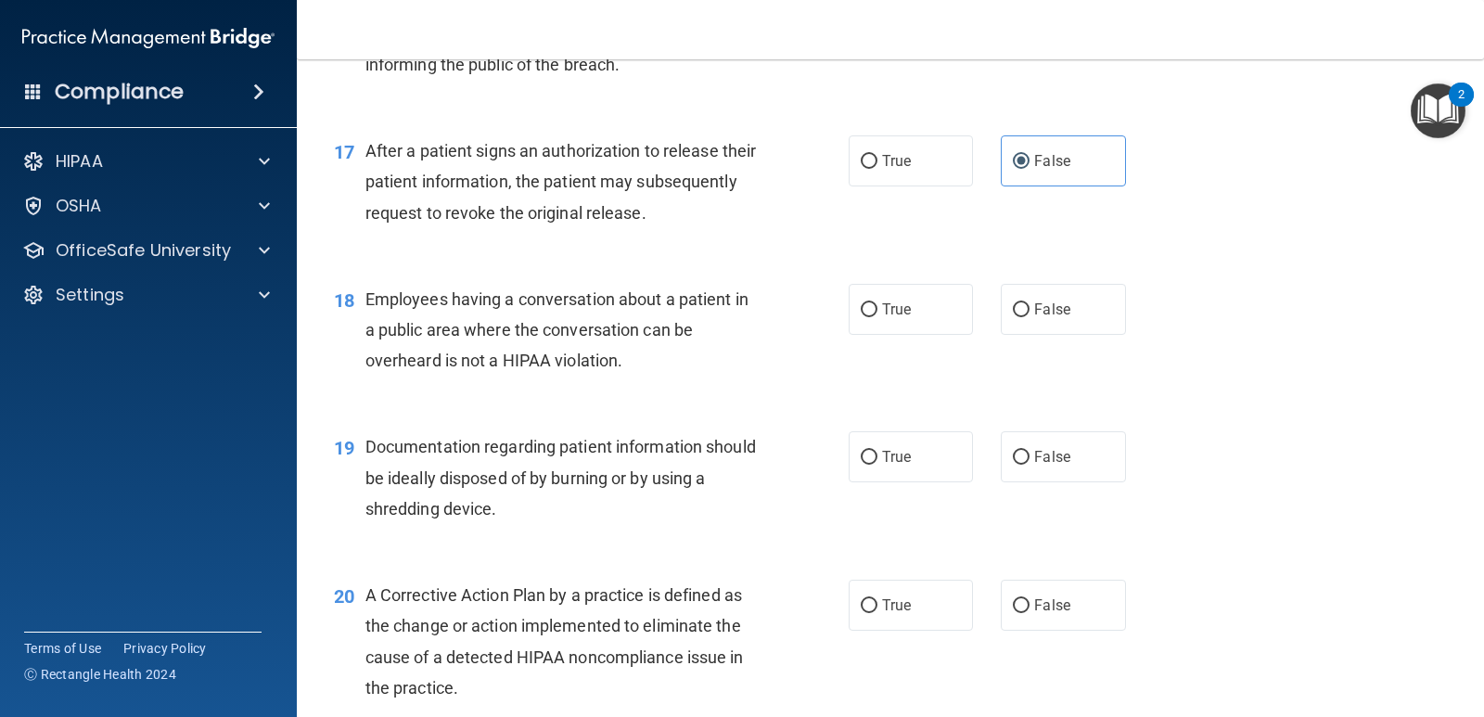
scroll to position [2505, 0]
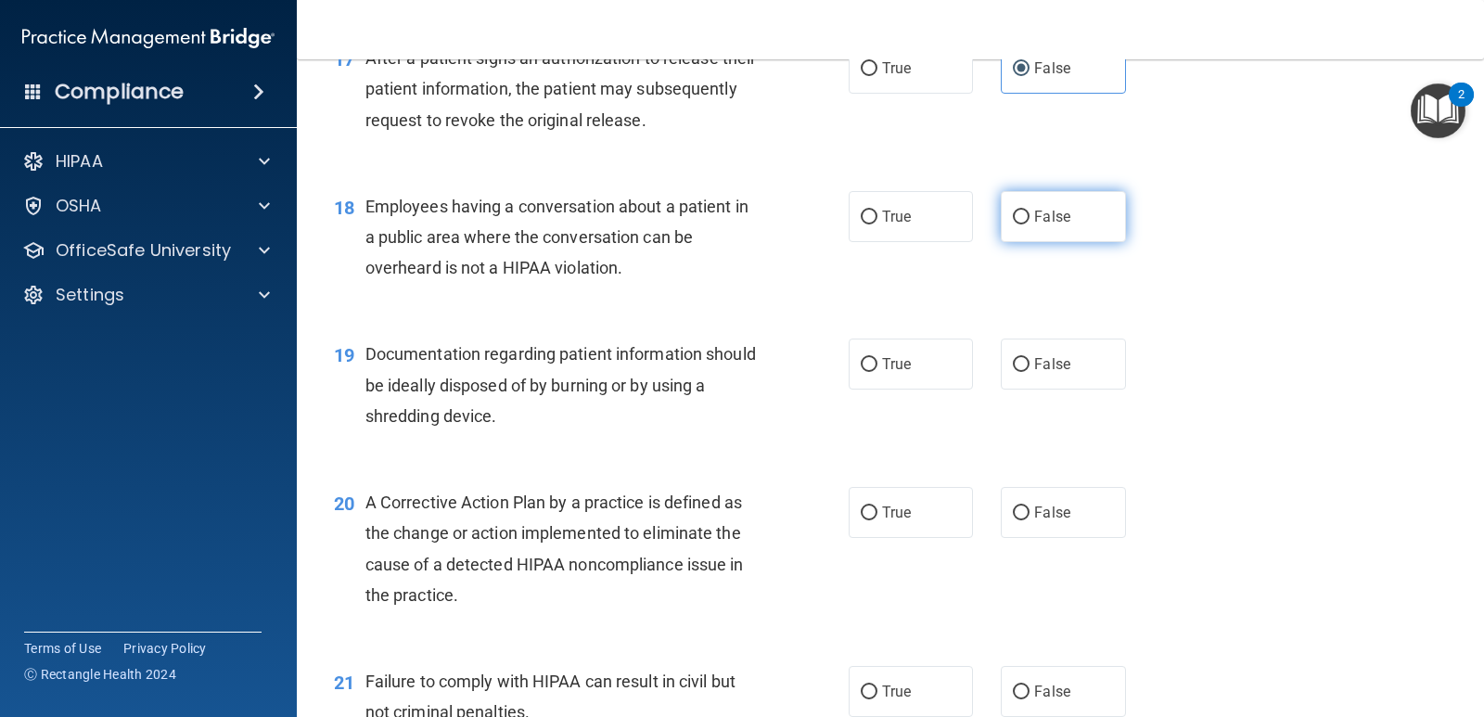
click at [1033, 237] on label "False" at bounding box center [1063, 216] width 124 height 51
click at [1030, 225] on input "False" at bounding box center [1021, 218] width 17 height 14
radio input "true"
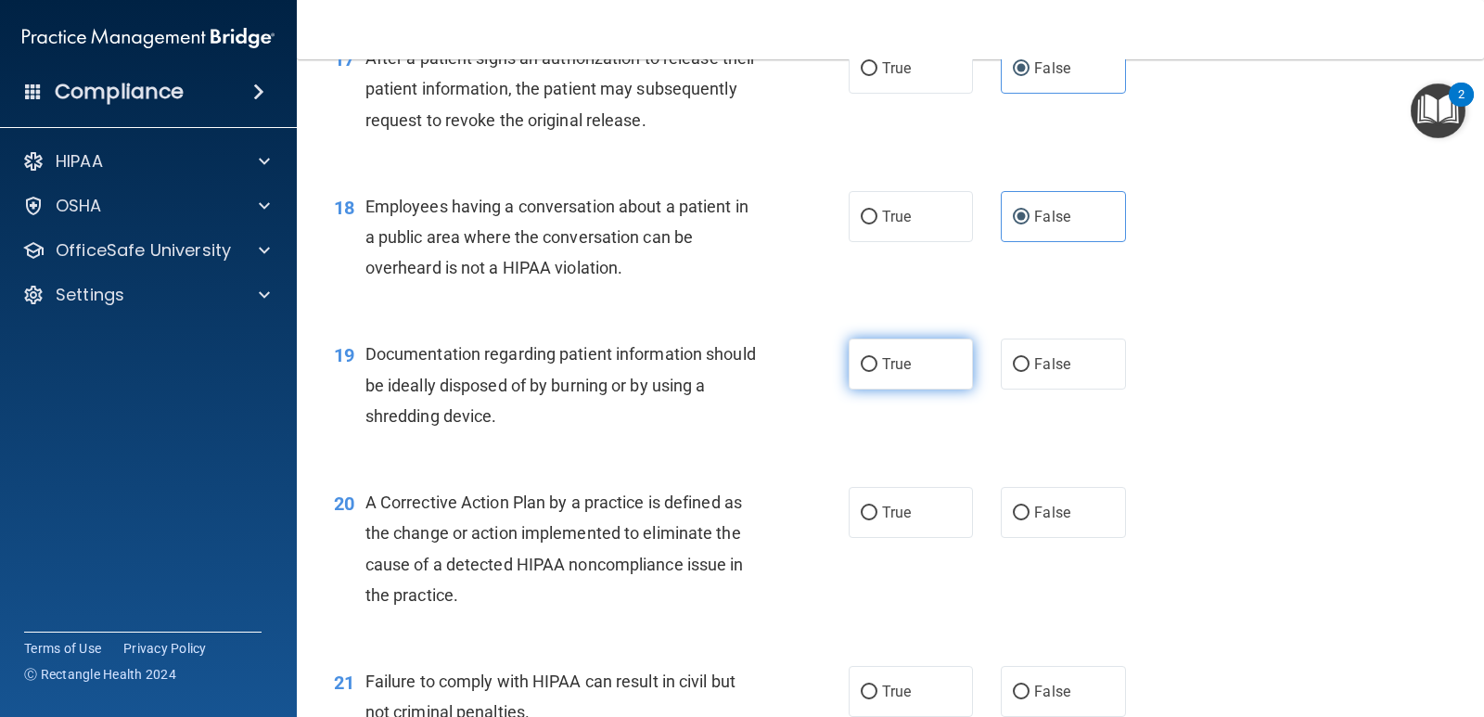
click at [893, 355] on span "True" at bounding box center [896, 364] width 29 height 18
click at [878, 358] on input "True" at bounding box center [869, 365] width 17 height 14
radio input "true"
click at [1095, 373] on label "False" at bounding box center [1063, 364] width 124 height 51
click at [1030, 372] on input "False" at bounding box center [1021, 365] width 17 height 14
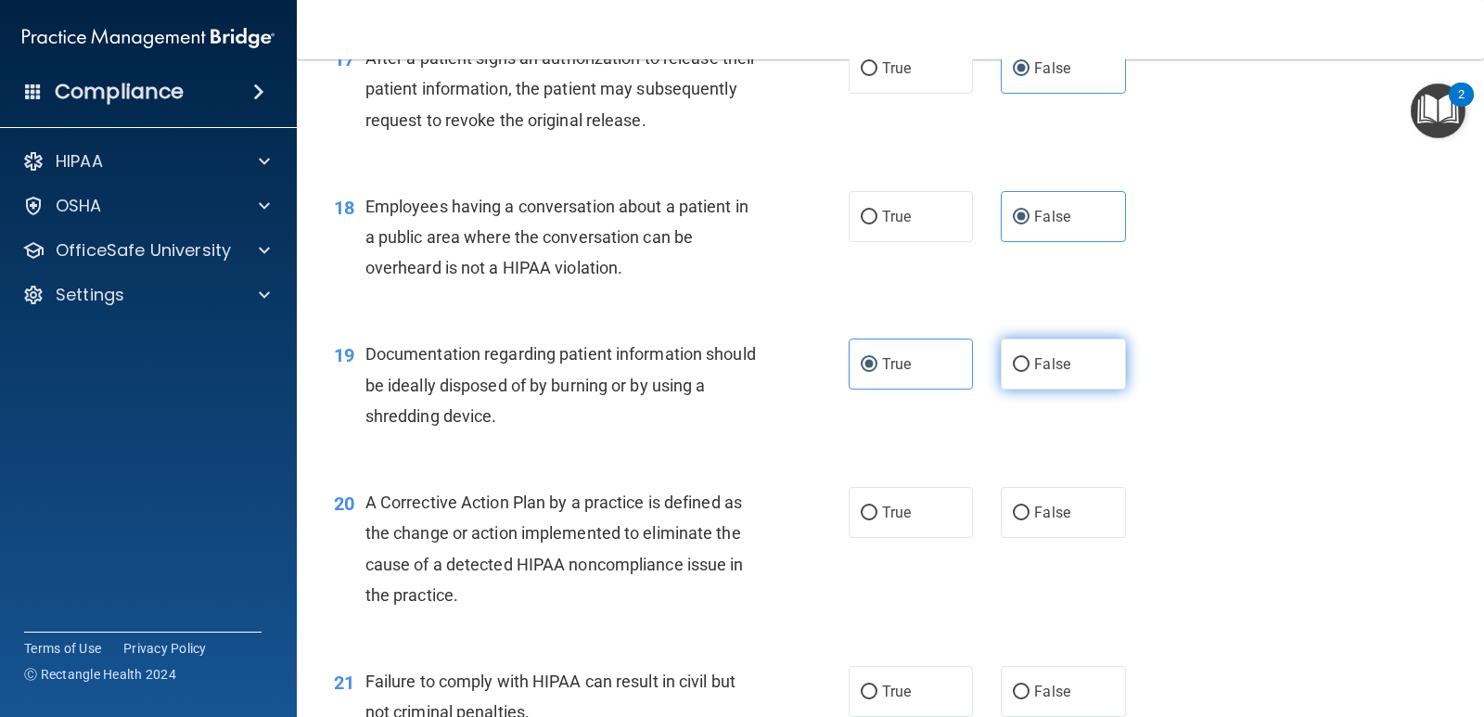
radio input "true"
click at [957, 371] on label "True" at bounding box center [911, 364] width 124 height 51
click at [878, 371] on input "True" at bounding box center [869, 365] width 17 height 14
radio input "true"
radio input "false"
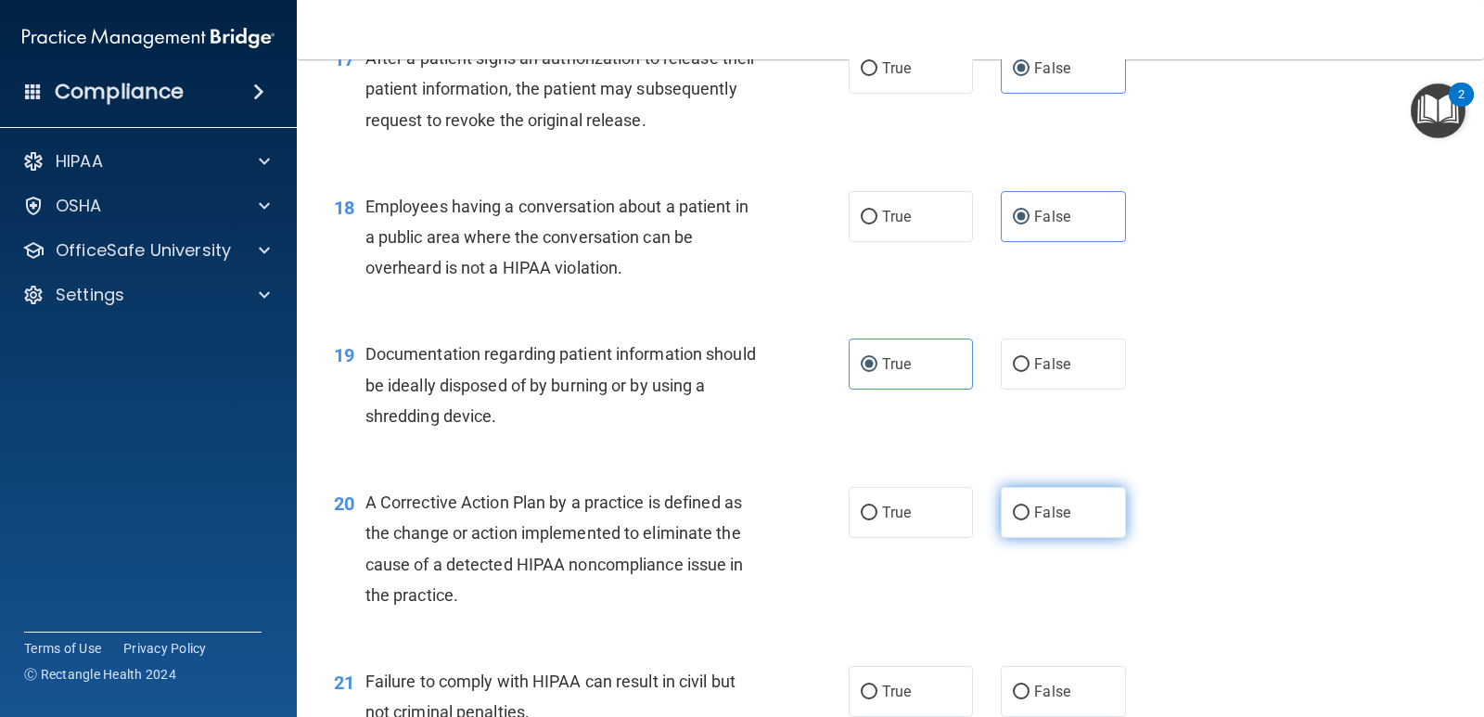
click at [1015, 507] on input "False" at bounding box center [1021, 514] width 17 height 14
radio input "true"
click at [906, 685] on label "True" at bounding box center [911, 691] width 124 height 51
click at [878, 686] on input "True" at bounding box center [869, 693] width 17 height 14
radio input "true"
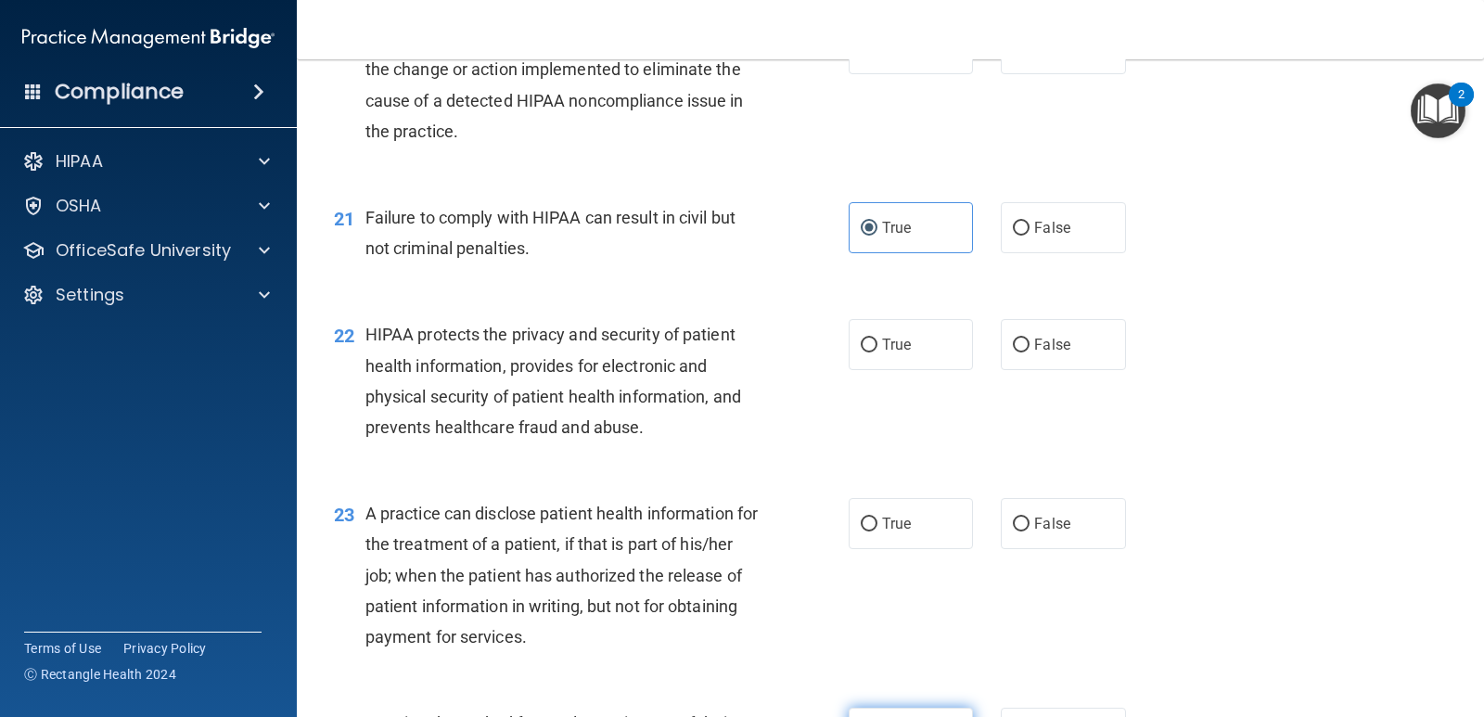
scroll to position [3061, 0]
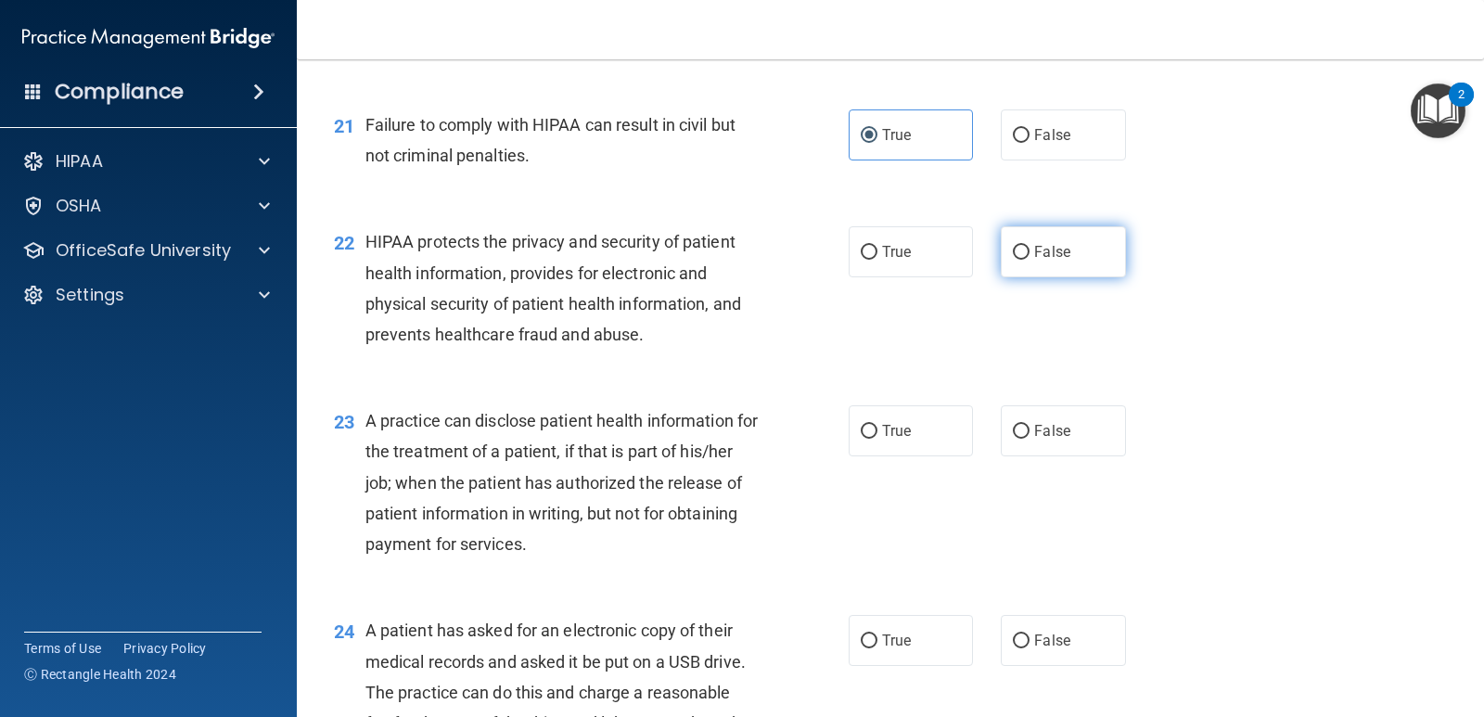
click at [1024, 245] on label "False" at bounding box center [1063, 251] width 124 height 51
click at [1024, 246] on input "False" at bounding box center [1021, 253] width 17 height 14
radio input "true"
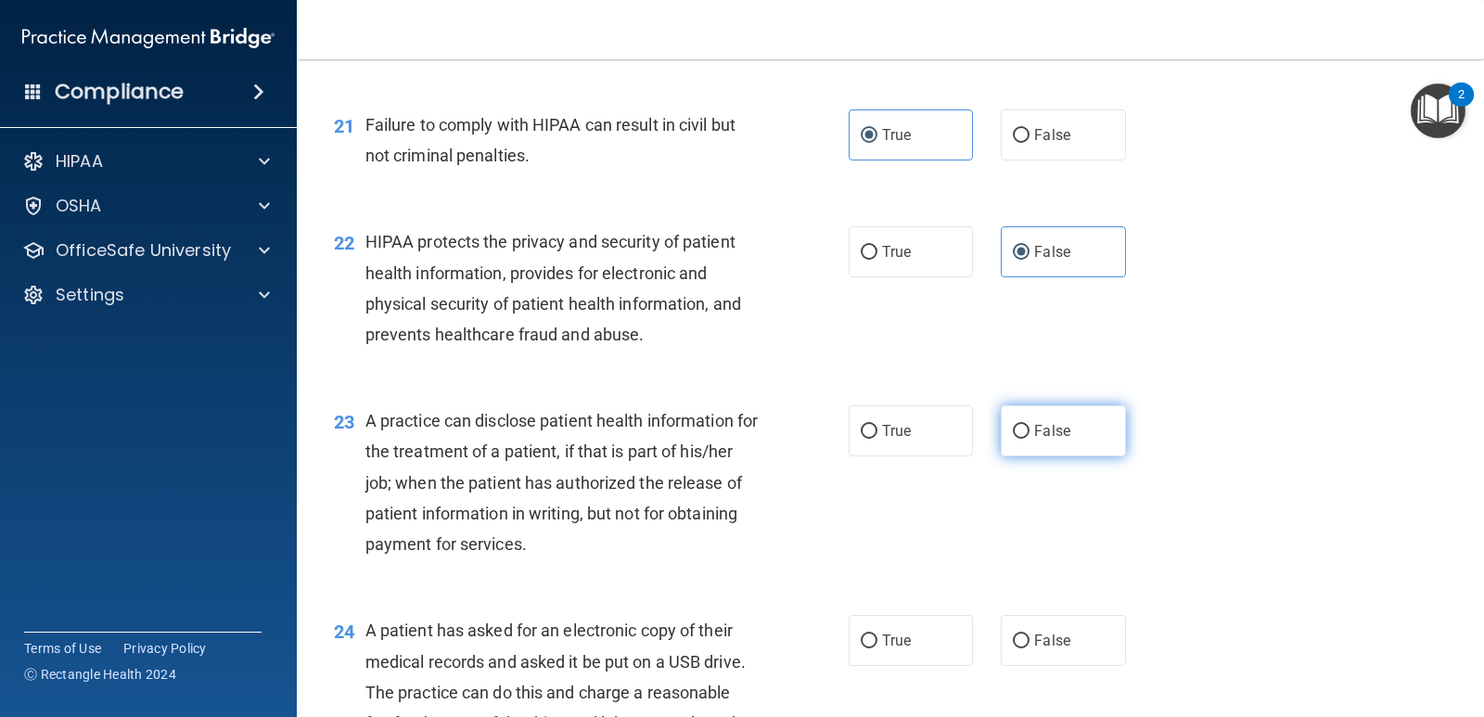
click at [1058, 430] on span "False" at bounding box center [1052, 431] width 36 height 18
click at [1030, 430] on input "False" at bounding box center [1021, 432] width 17 height 14
radio input "true"
click at [927, 619] on label "True" at bounding box center [911, 640] width 124 height 51
click at [878, 635] on input "True" at bounding box center [869, 642] width 17 height 14
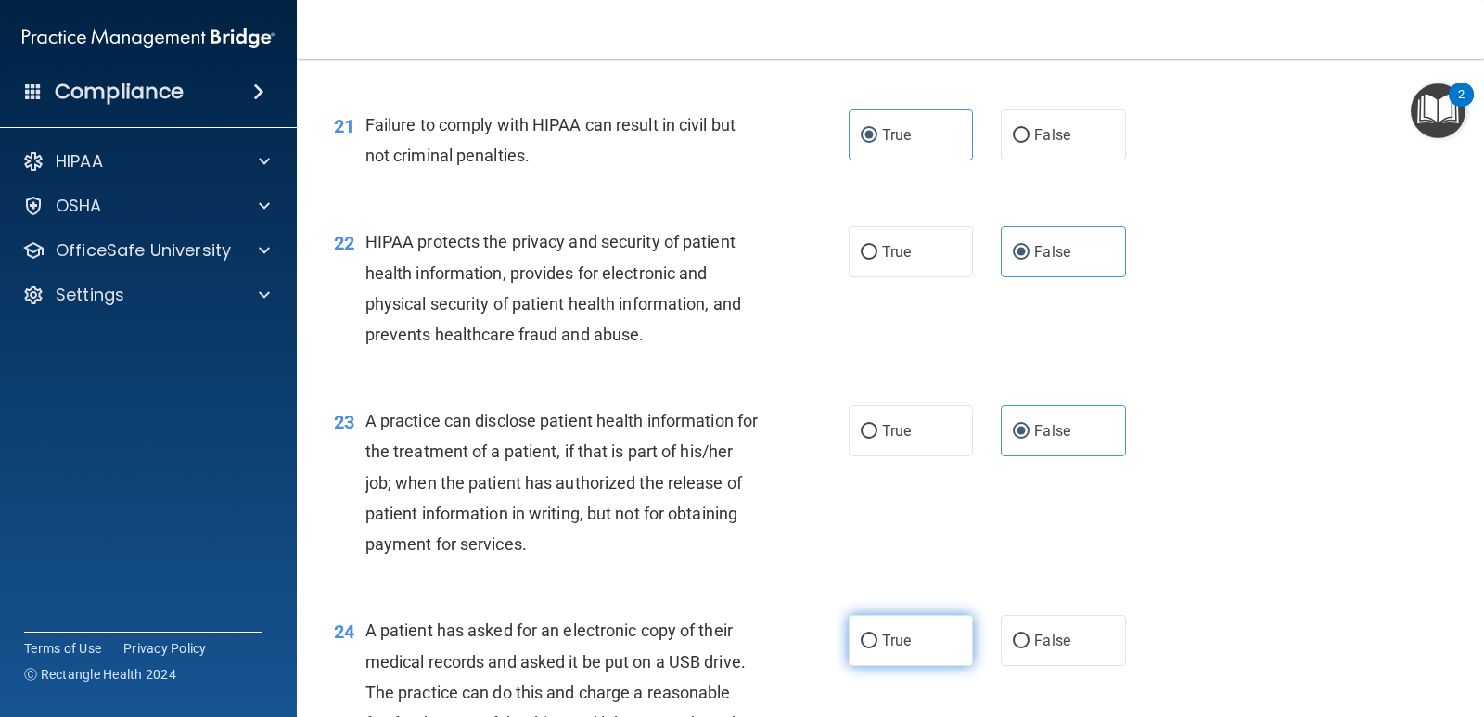
radio input "true"
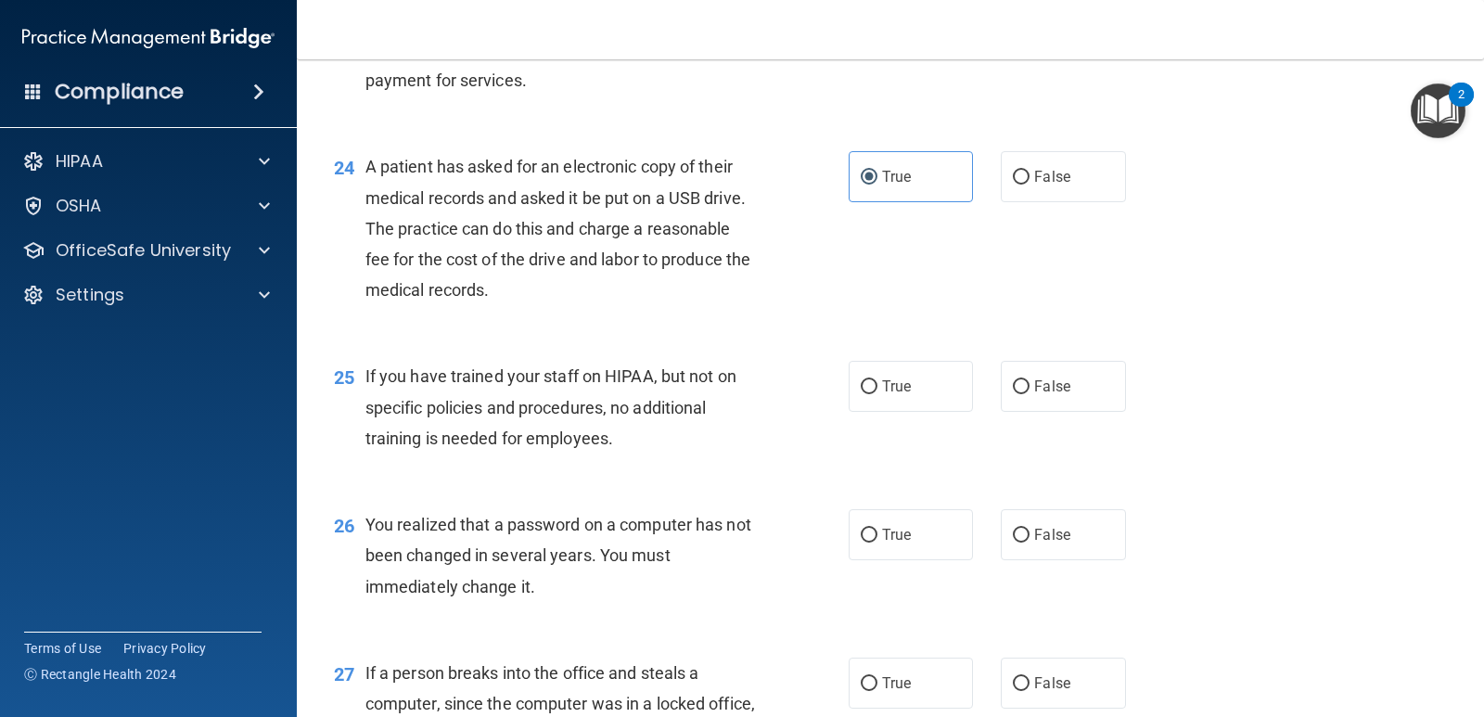
scroll to position [3618, 0]
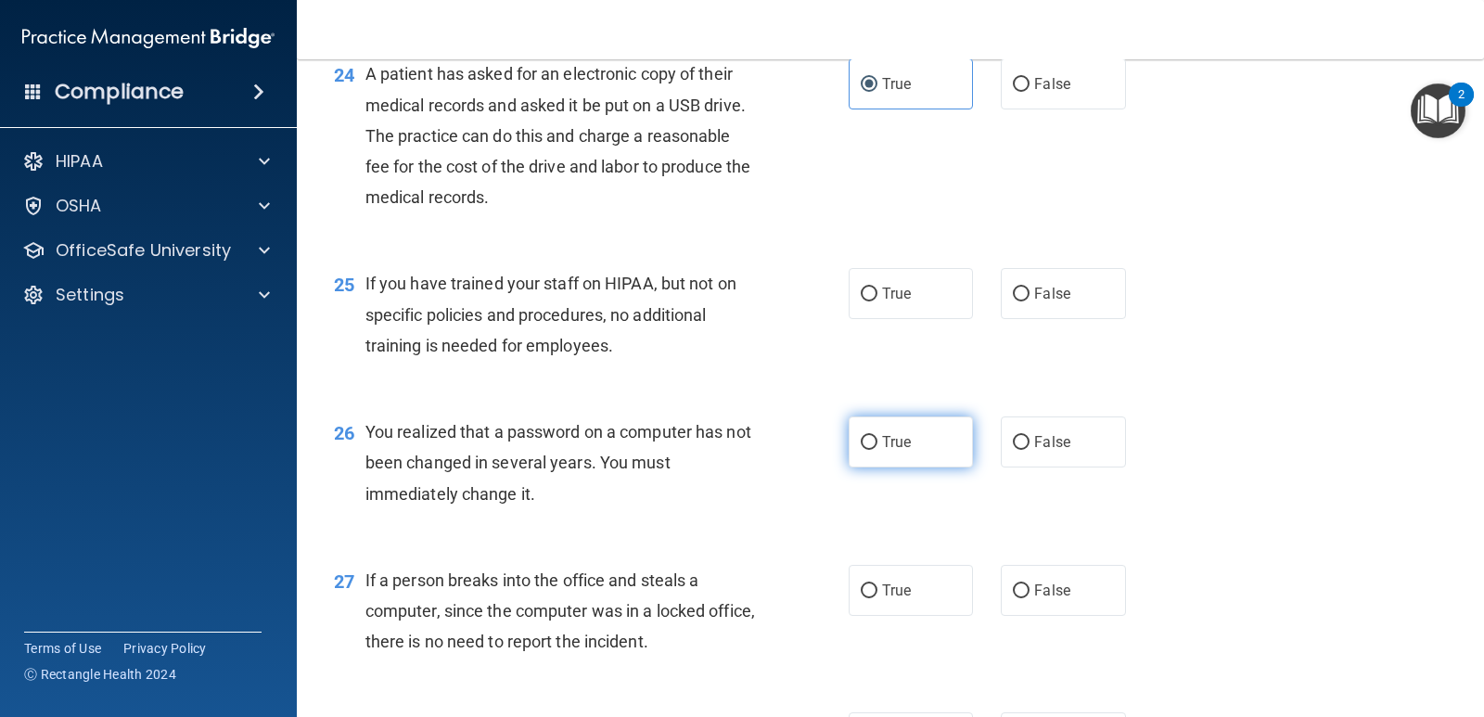
click at [891, 436] on span "True" at bounding box center [896, 442] width 29 height 18
click at [878, 436] on input "True" at bounding box center [869, 443] width 17 height 14
radio input "true"
click at [898, 296] on span "True" at bounding box center [896, 294] width 29 height 18
click at [878, 296] on input "True" at bounding box center [869, 295] width 17 height 14
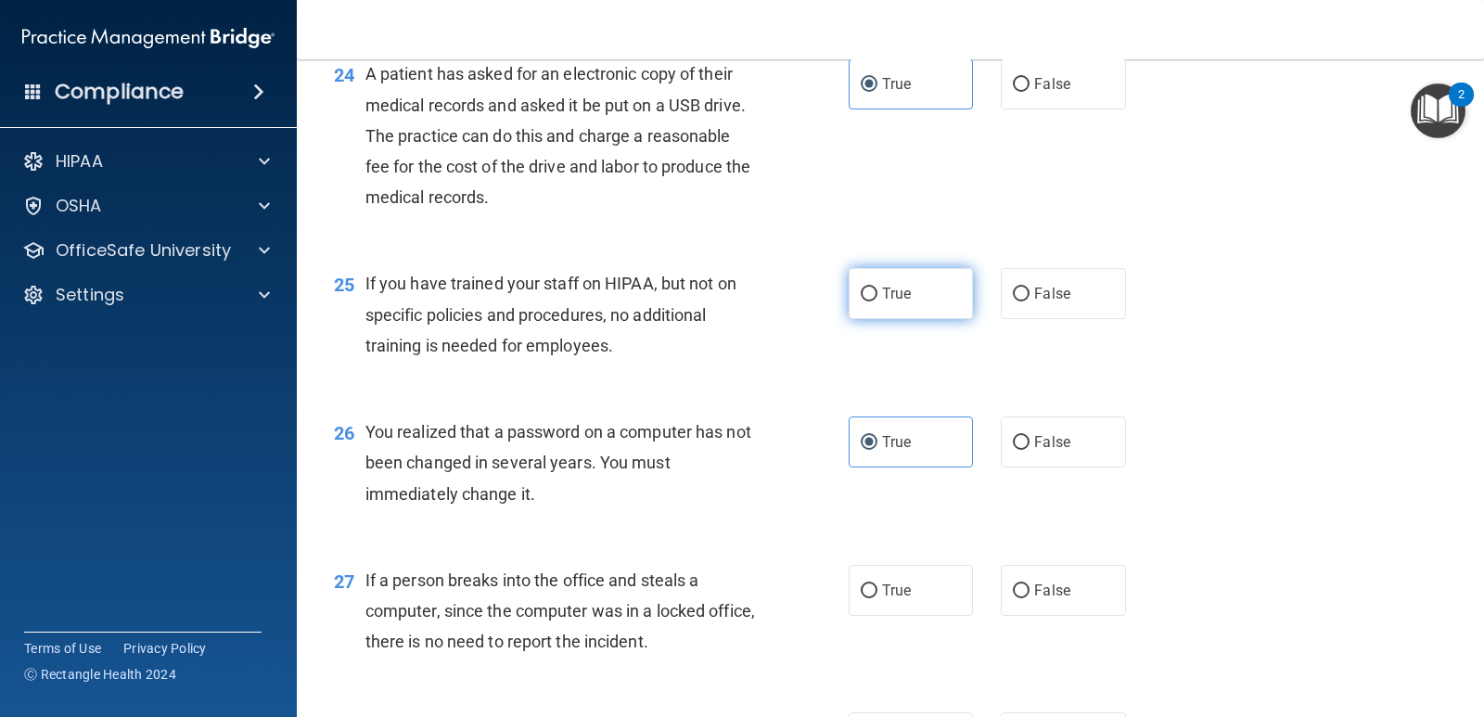
radio input "true"
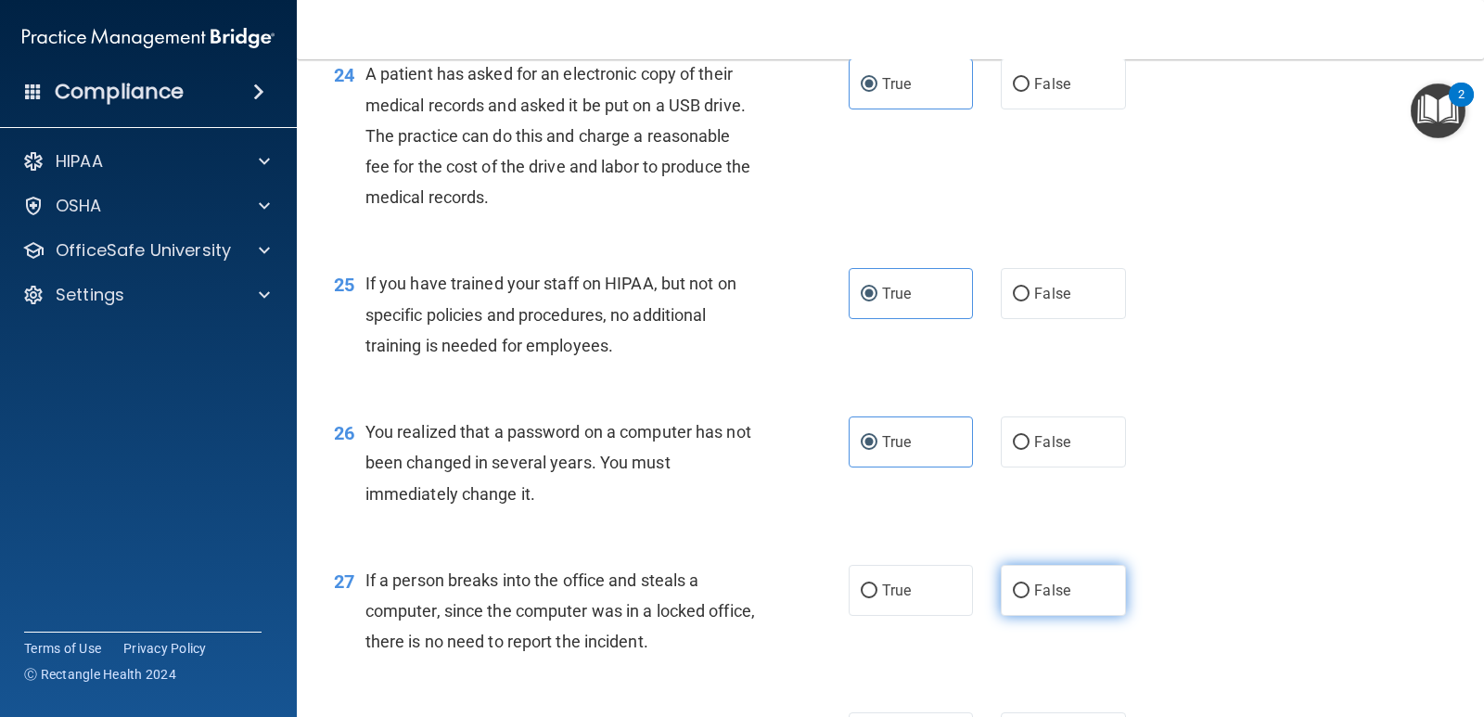
click at [1020, 595] on input "False" at bounding box center [1021, 591] width 17 height 14
radio input "true"
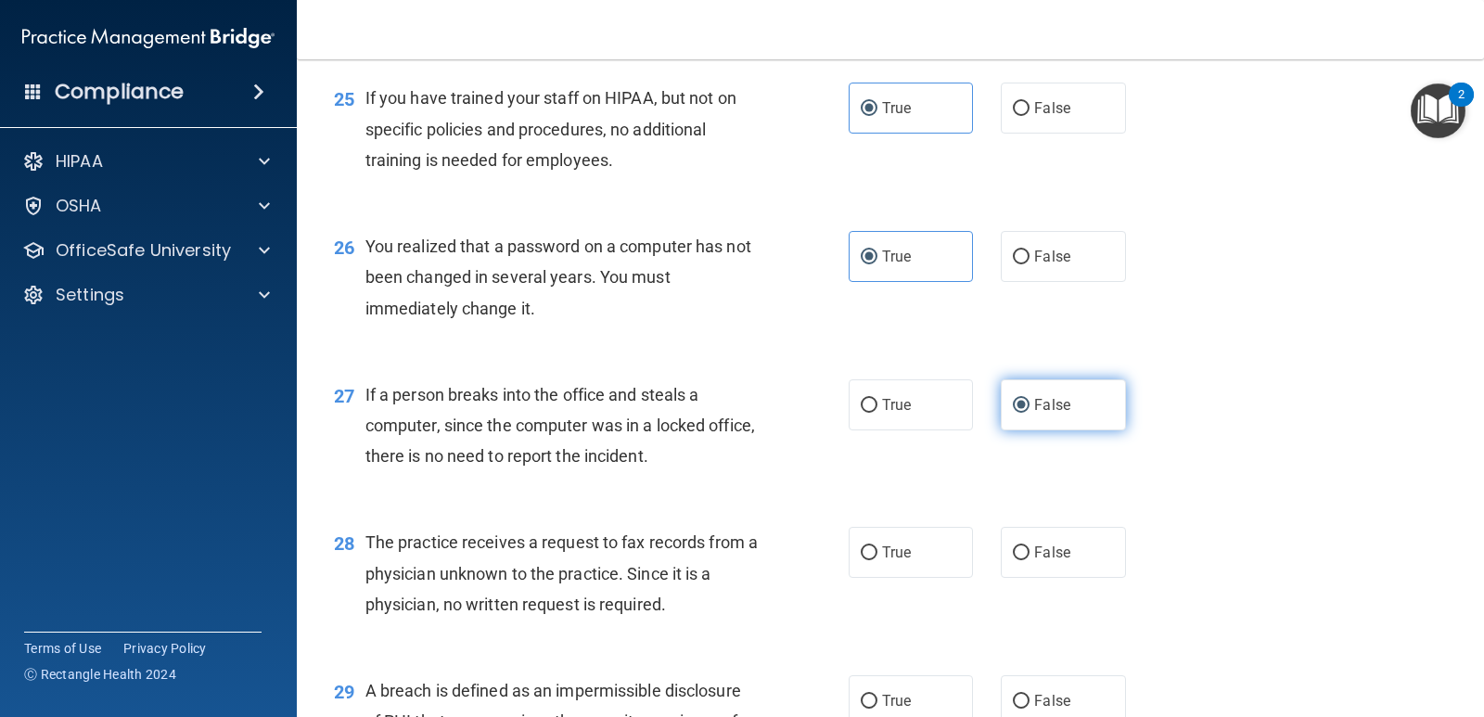
scroll to position [3896, 0]
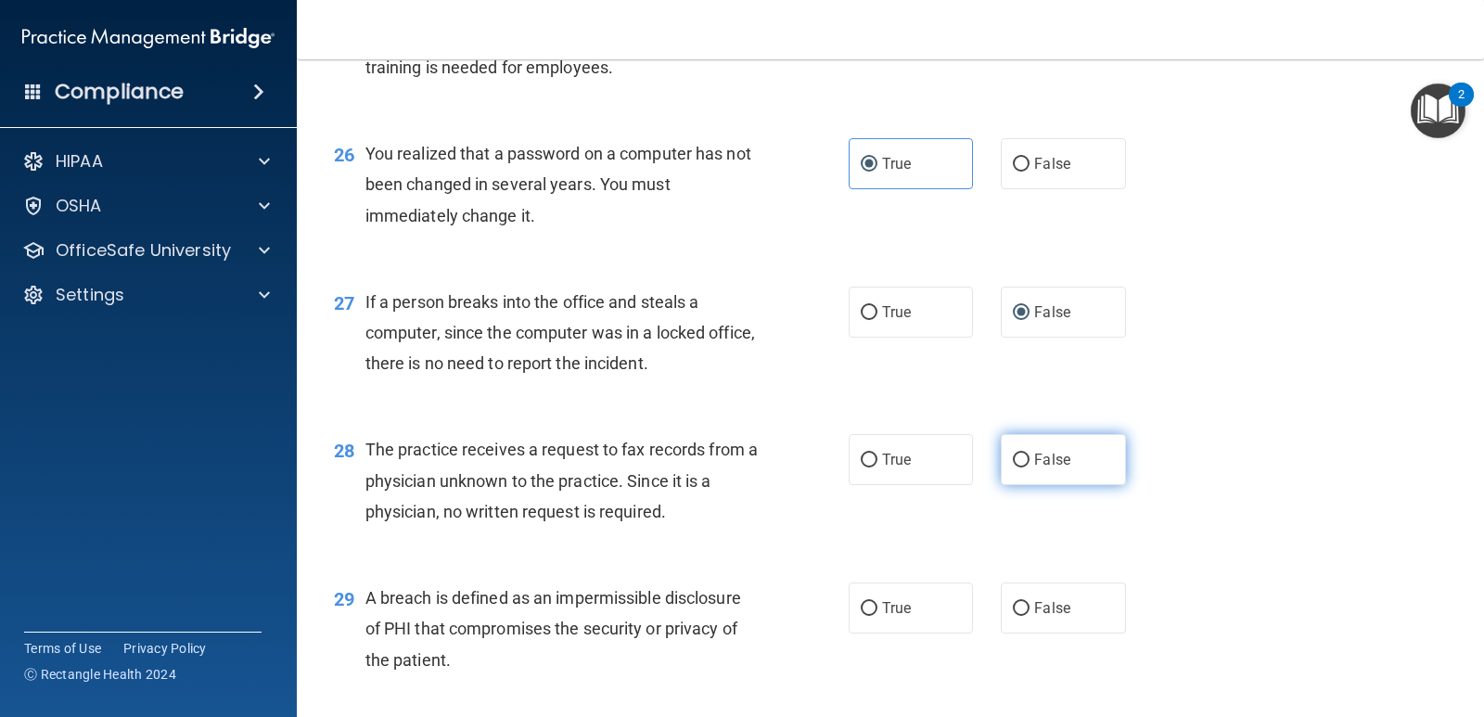
click at [1001, 468] on label "False" at bounding box center [1063, 459] width 124 height 51
click at [1013, 468] on input "False" at bounding box center [1021, 461] width 17 height 14
radio input "true"
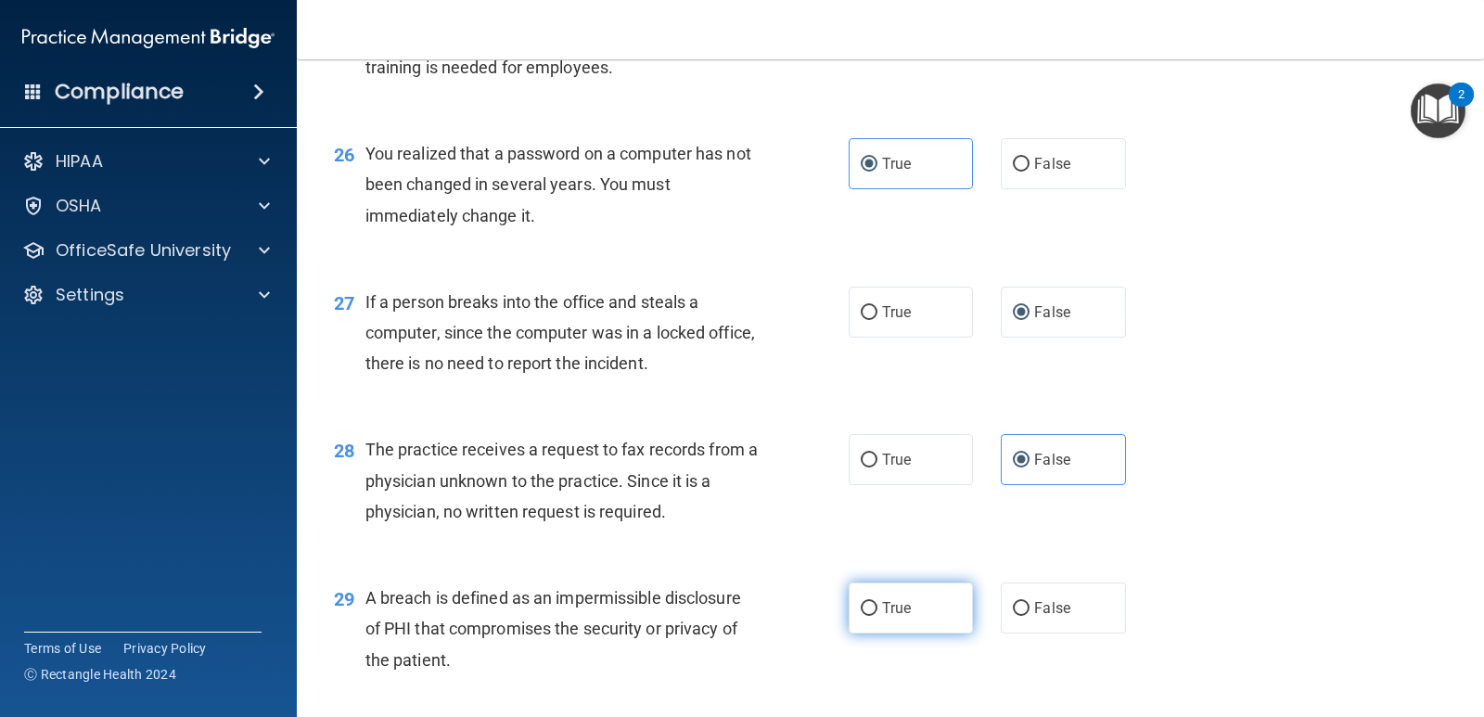
click at [931, 597] on label "True" at bounding box center [911, 608] width 124 height 51
click at [878, 602] on input "True" at bounding box center [869, 609] width 17 height 14
radio input "true"
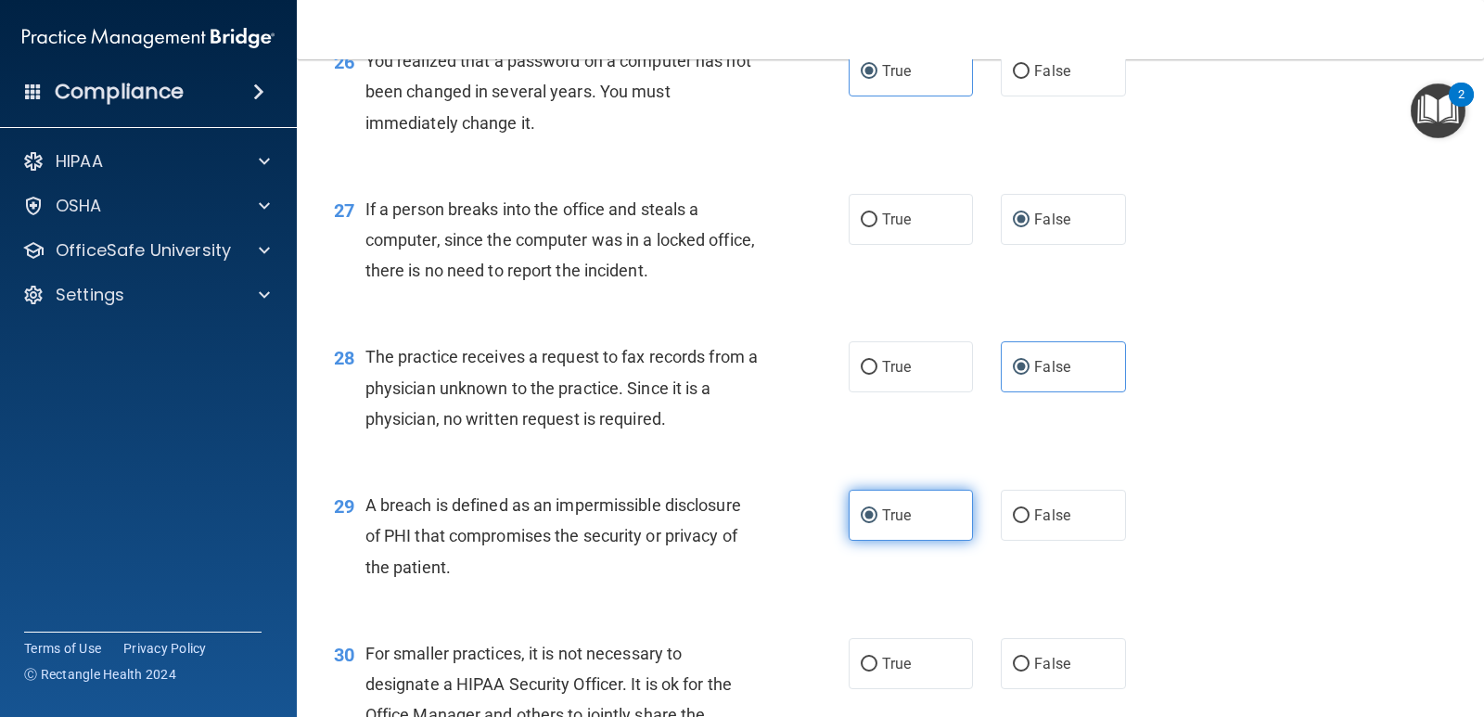
scroll to position [4082, 0]
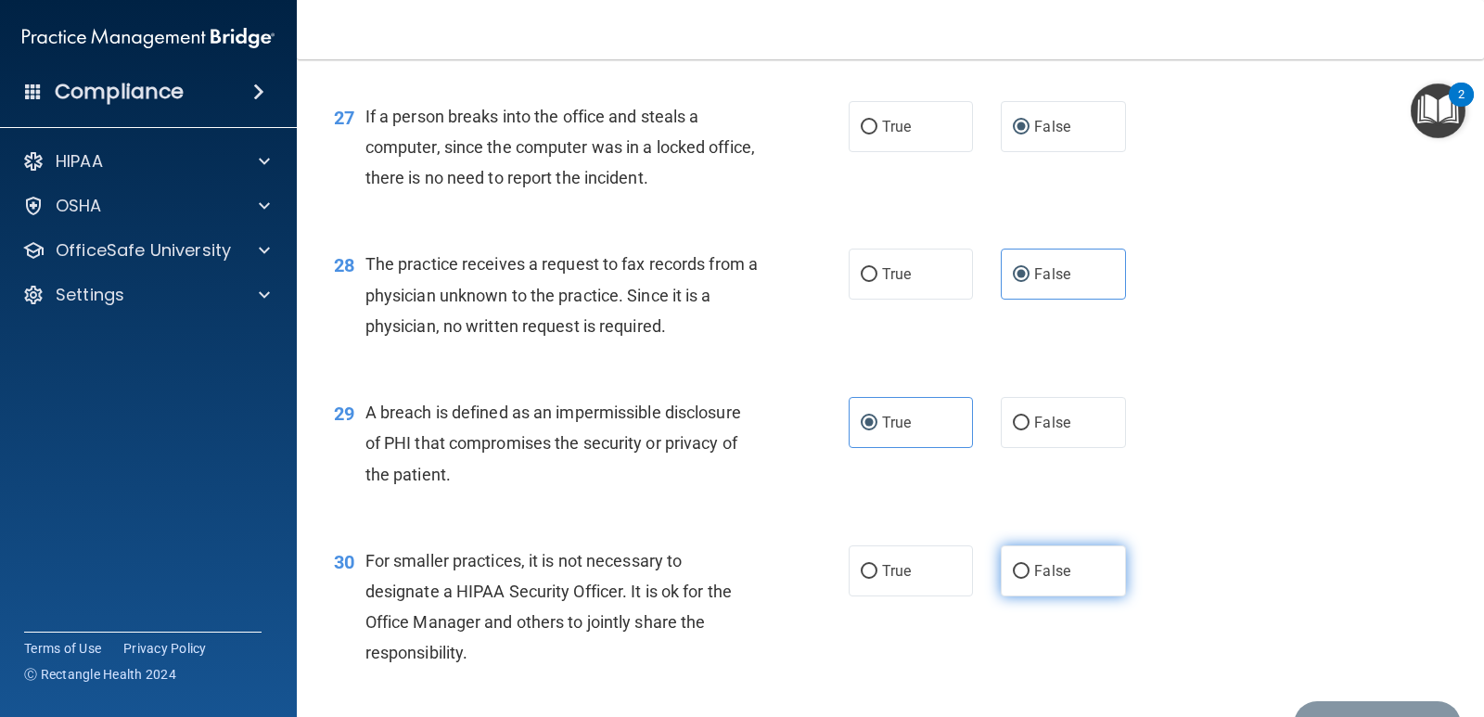
click at [1054, 554] on label "False" at bounding box center [1063, 570] width 124 height 51
click at [1030, 565] on input "False" at bounding box center [1021, 572] width 17 height 14
radio input "true"
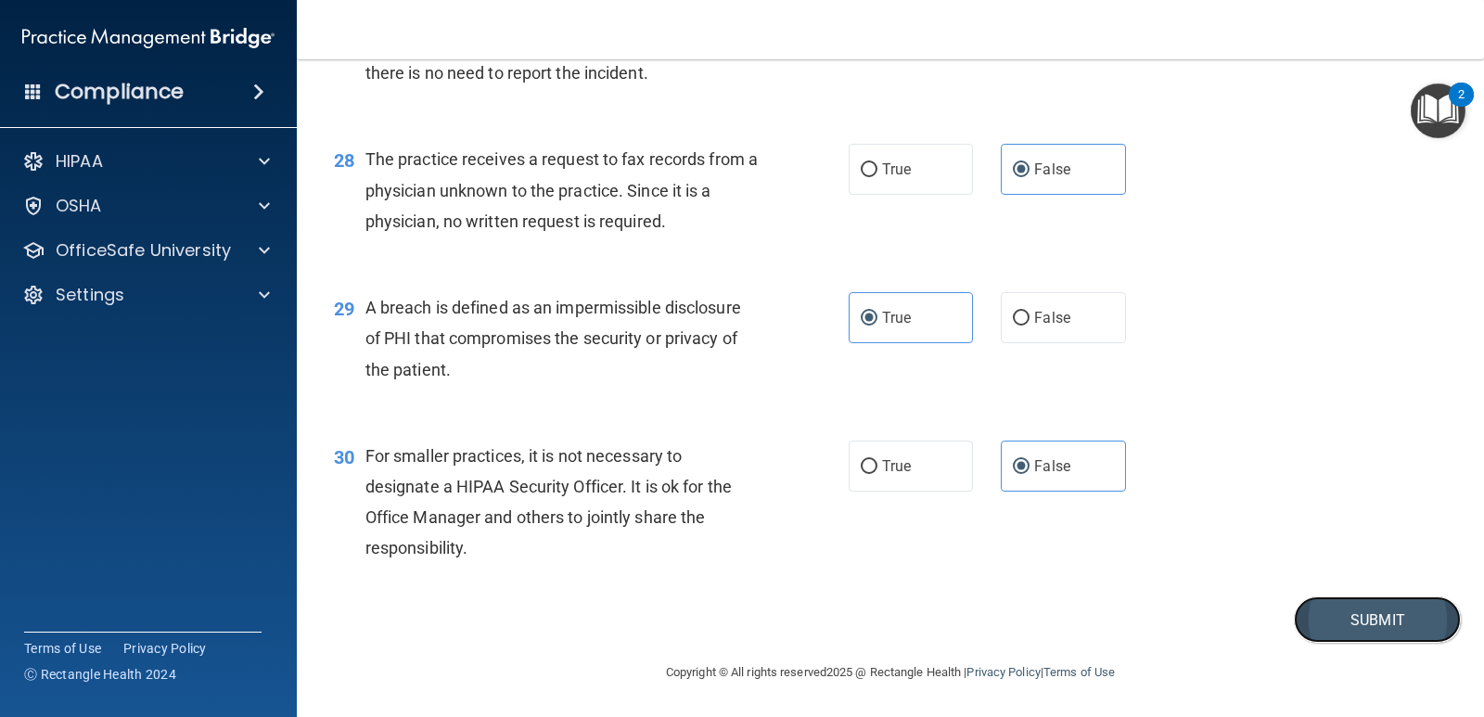
click at [1347, 625] on button "Submit" at bounding box center [1377, 620] width 167 height 47
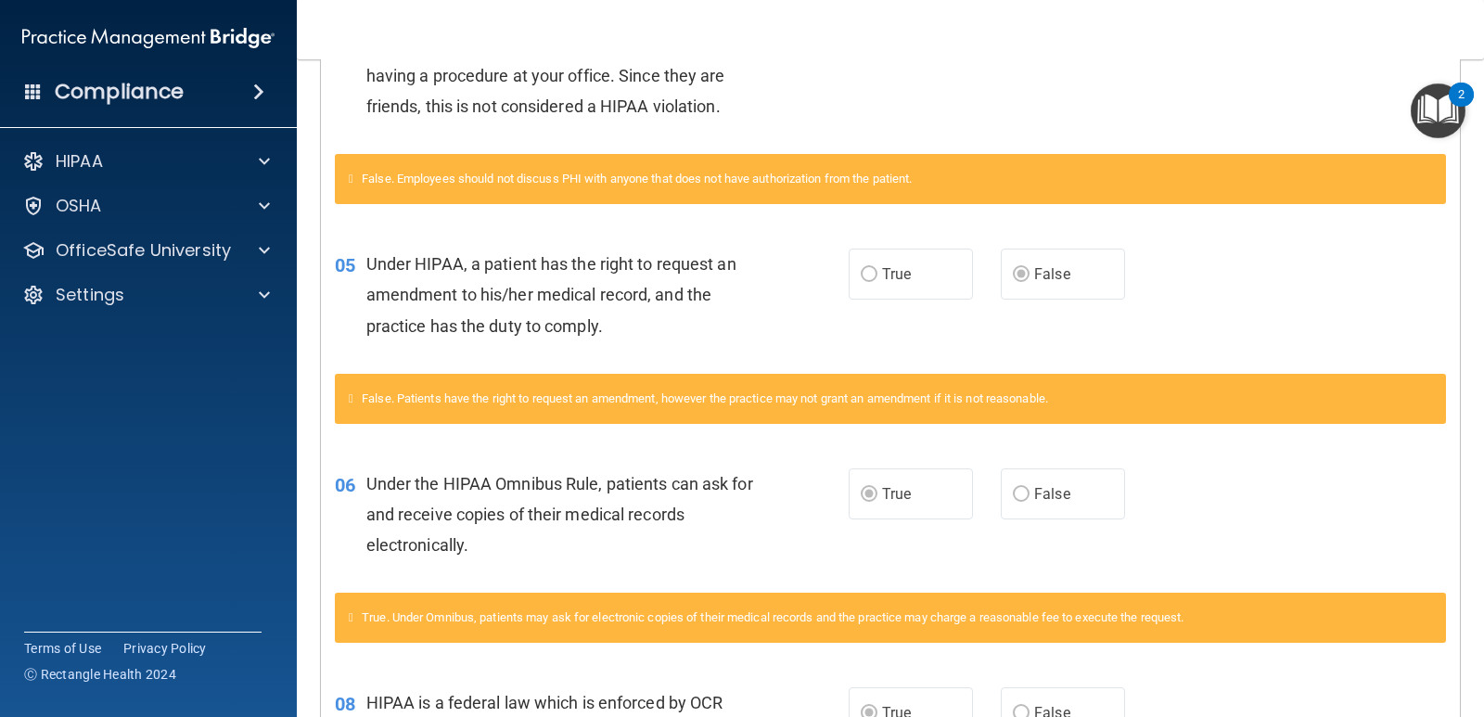
scroll to position [186, 0]
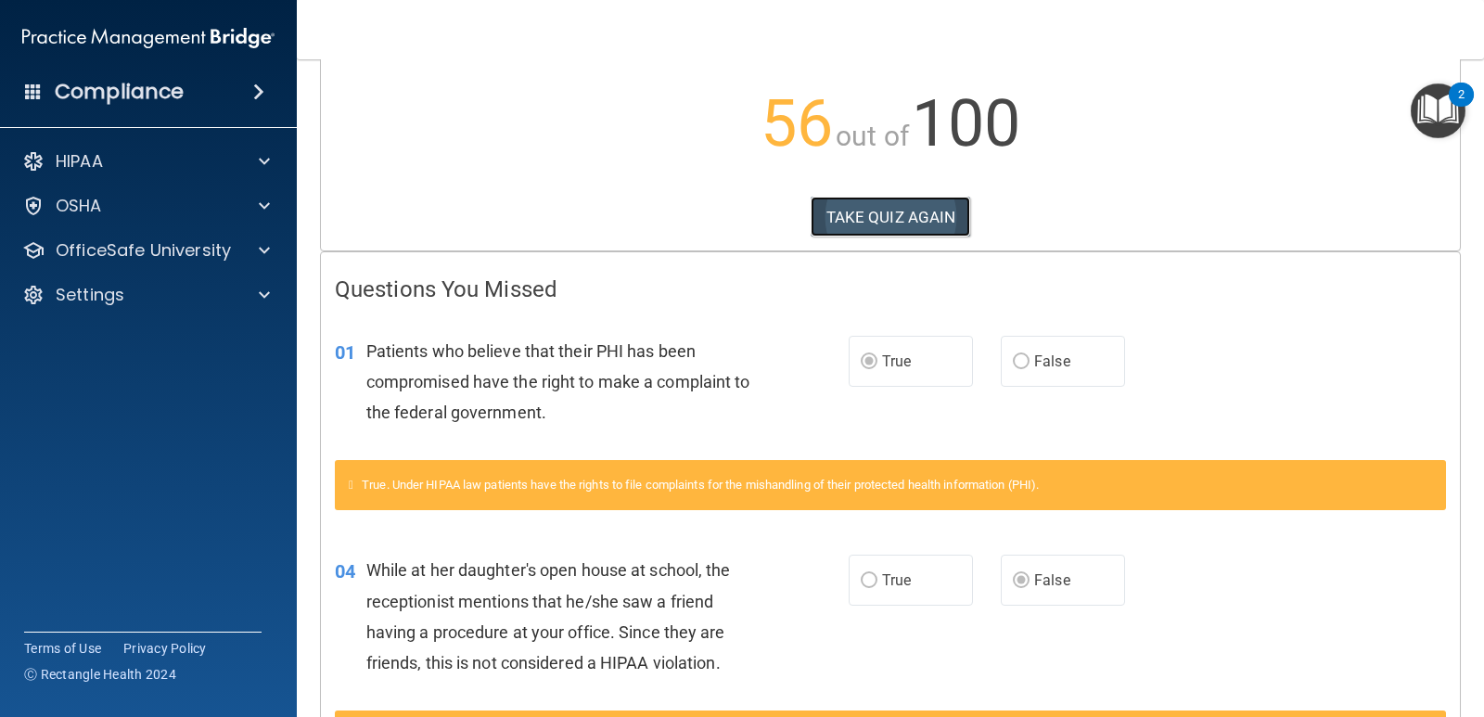
click at [876, 212] on button "TAKE QUIZ AGAIN" at bounding box center [891, 217] width 160 height 41
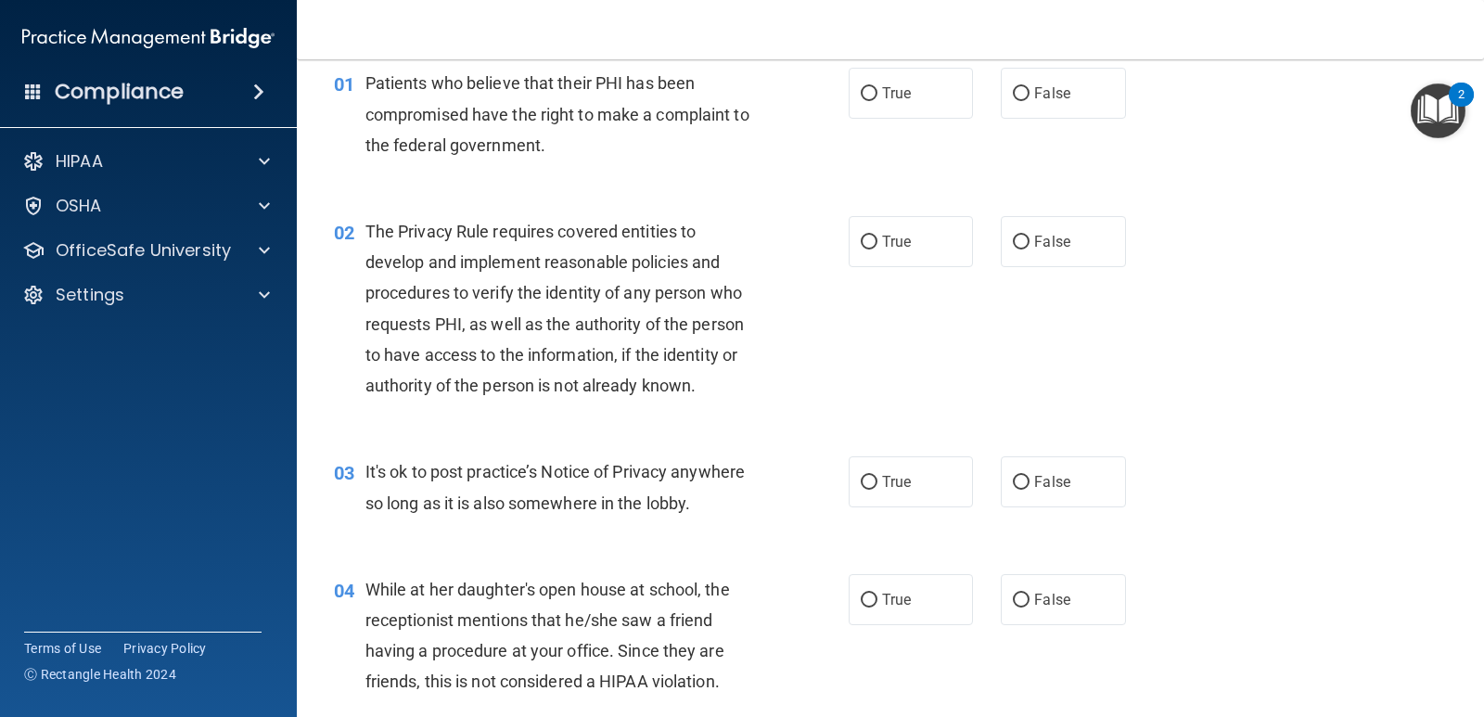
scroll to position [86, 0]
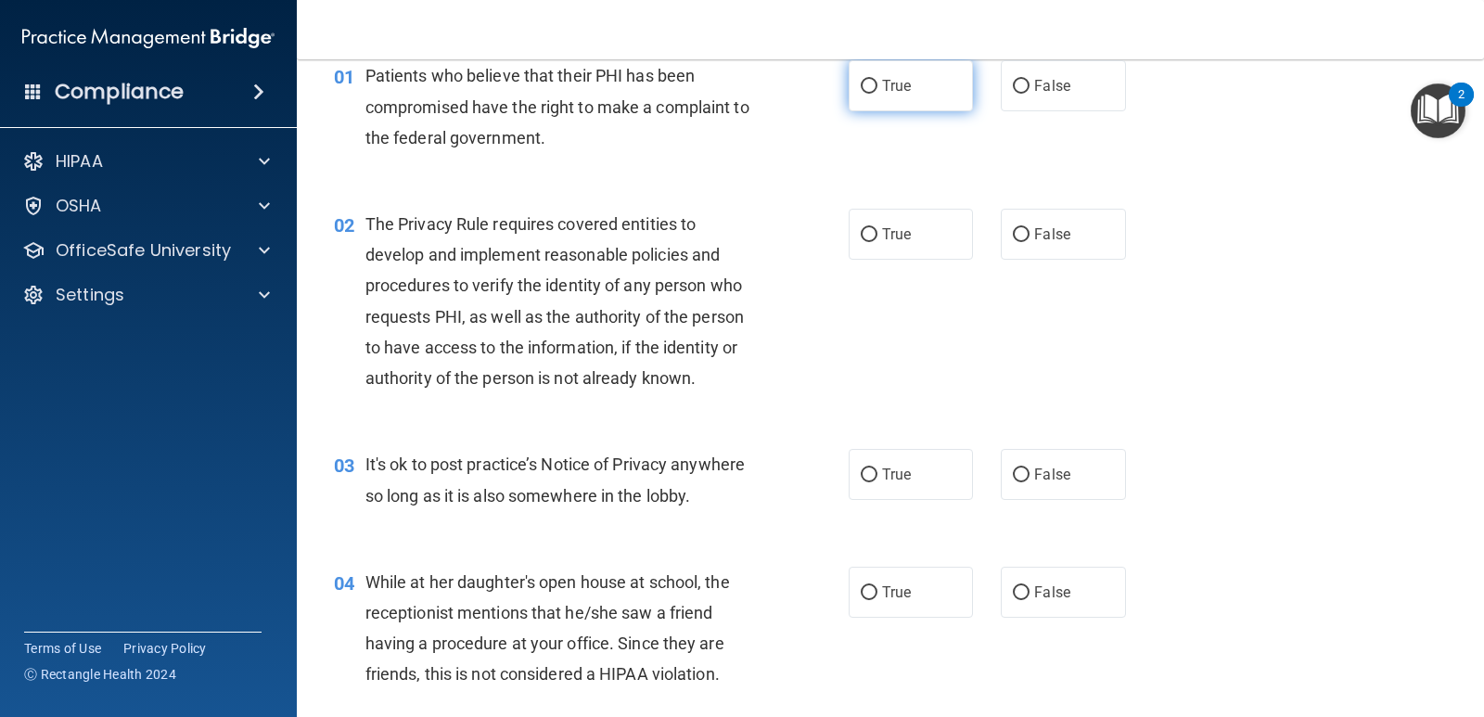
click at [884, 87] on span "True" at bounding box center [896, 86] width 29 height 18
click at [878, 87] on input "True" at bounding box center [869, 87] width 17 height 14
radio input "true"
click at [890, 225] on span "True" at bounding box center [896, 234] width 29 height 18
click at [878, 228] on input "True" at bounding box center [869, 235] width 17 height 14
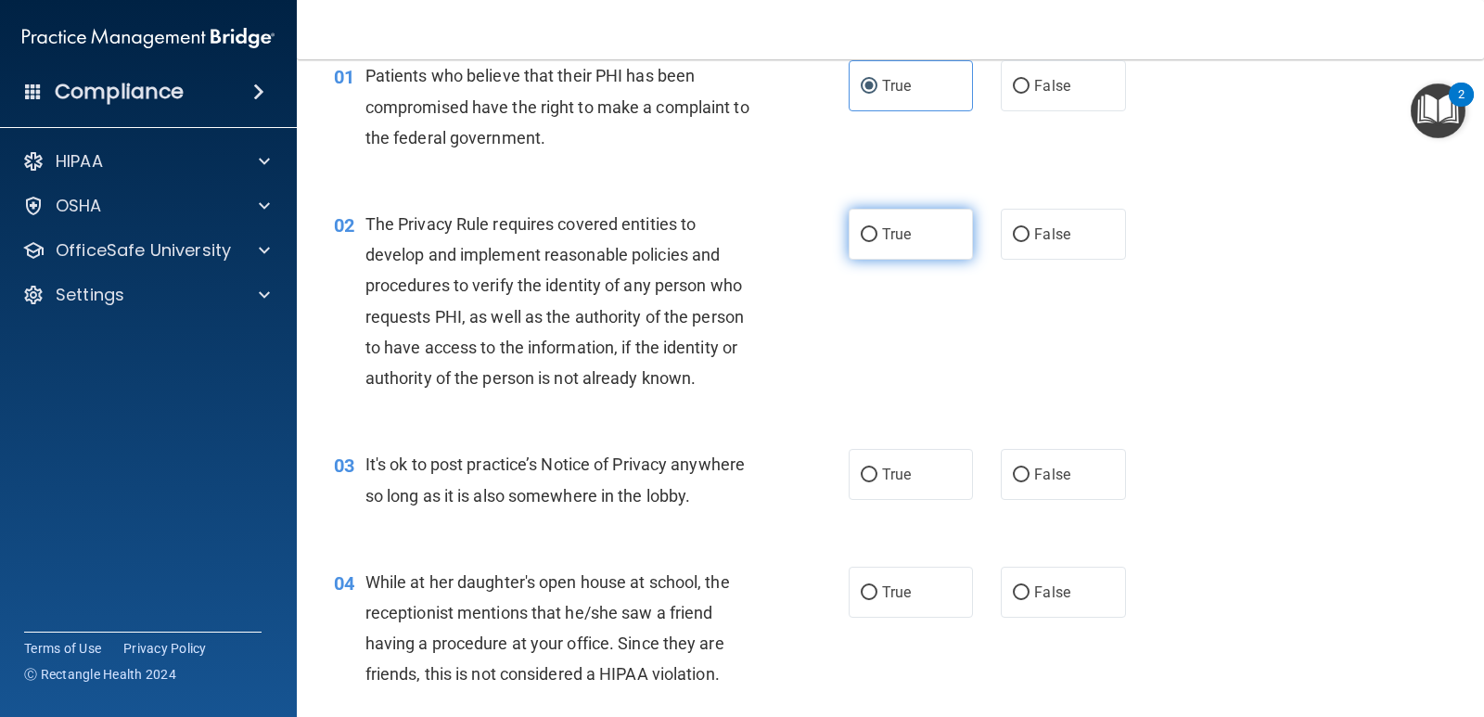
radio input "true"
click at [1054, 477] on span "False" at bounding box center [1052, 475] width 36 height 18
click at [1030, 477] on input "False" at bounding box center [1021, 475] width 17 height 14
radio input "true"
click at [1162, 612] on div "04 While at her daughter's open house at school, the receptionist mentions that…" at bounding box center [890, 633] width 1141 height 179
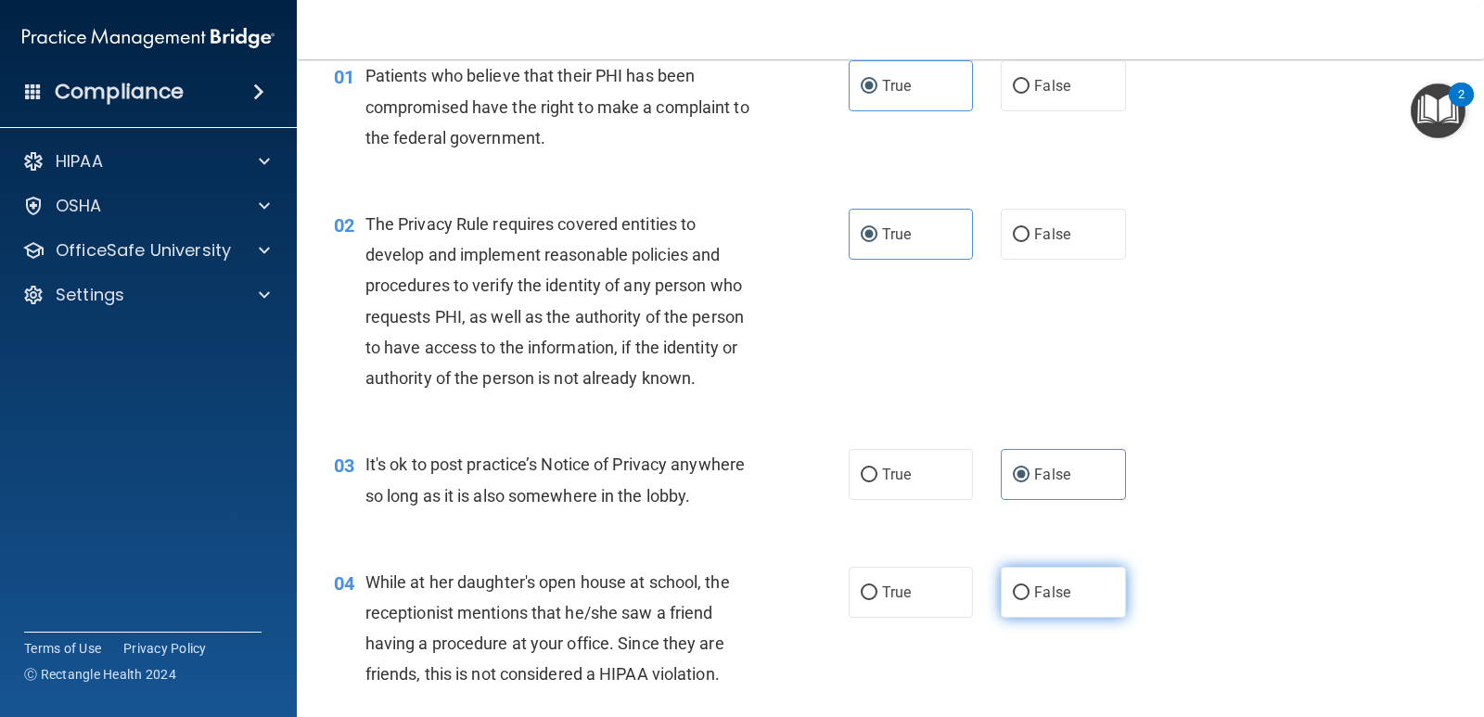
click at [1081, 571] on label "False" at bounding box center [1063, 592] width 124 height 51
click at [1030, 586] on input "False" at bounding box center [1021, 593] width 17 height 14
radio input "true"
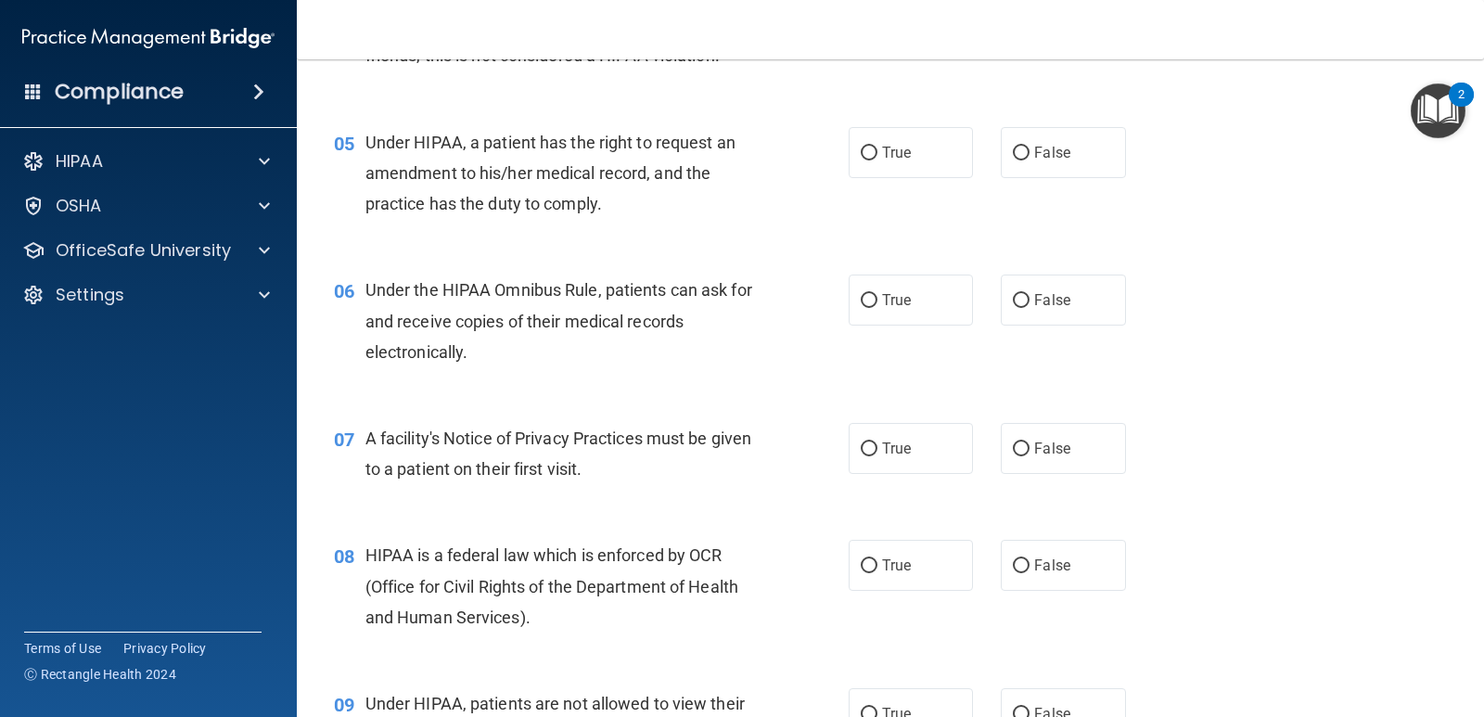
scroll to position [698, 0]
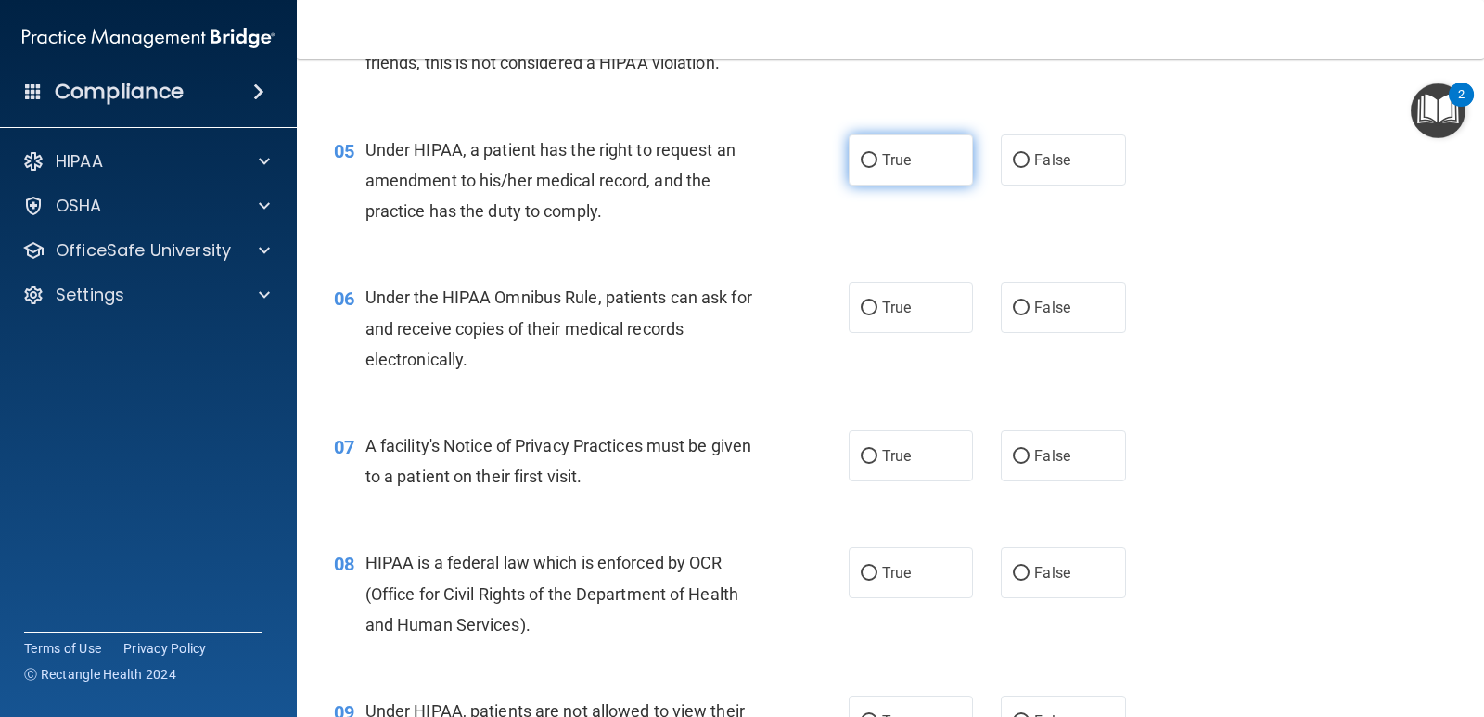
click at [906, 173] on label "True" at bounding box center [911, 160] width 124 height 51
click at [878, 168] on input "True" at bounding box center [869, 161] width 17 height 14
radio input "true"
click at [882, 317] on label "True" at bounding box center [911, 307] width 124 height 51
click at [878, 315] on input "True" at bounding box center [869, 309] width 17 height 14
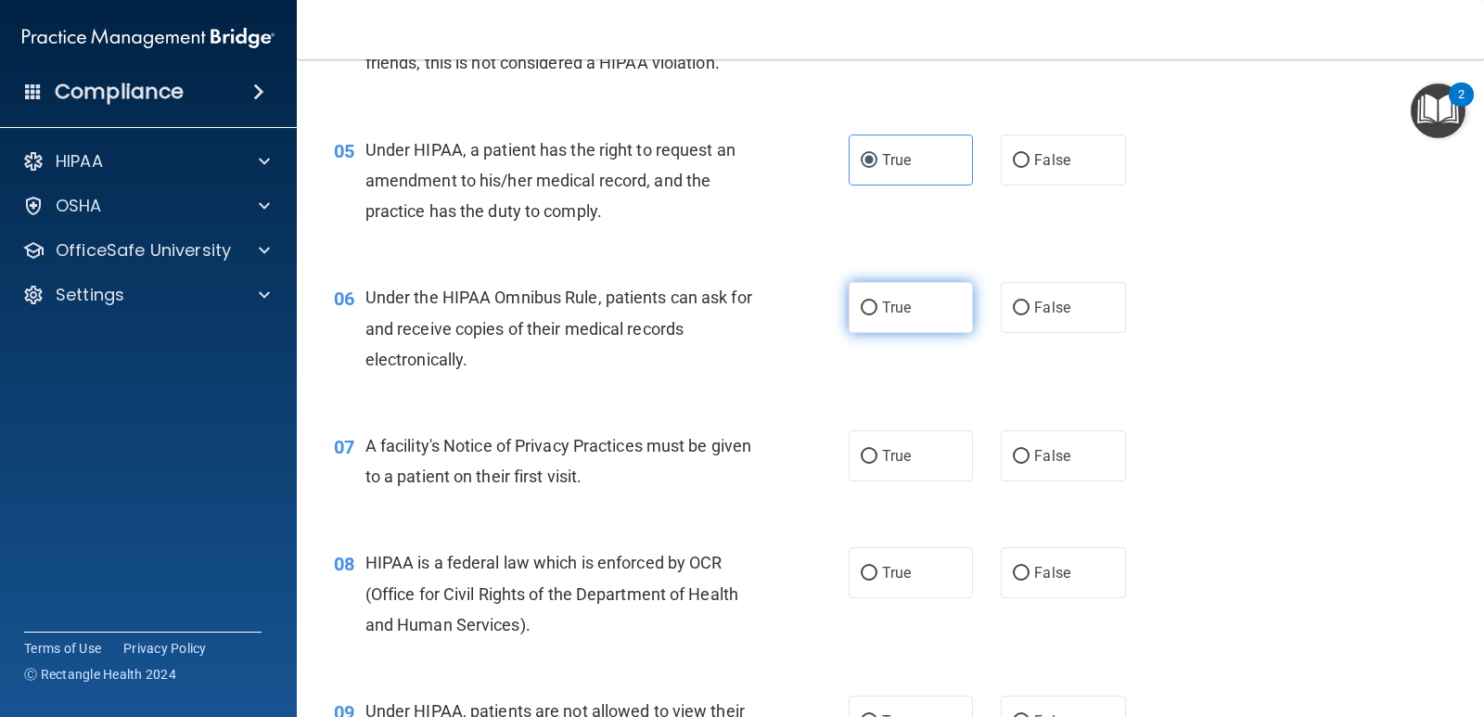
radio input "true"
click at [882, 457] on span "True" at bounding box center [896, 456] width 29 height 18
click at [878, 457] on input "True" at bounding box center [869, 457] width 17 height 14
radio input "true"
click at [892, 577] on span "True" at bounding box center [896, 573] width 29 height 18
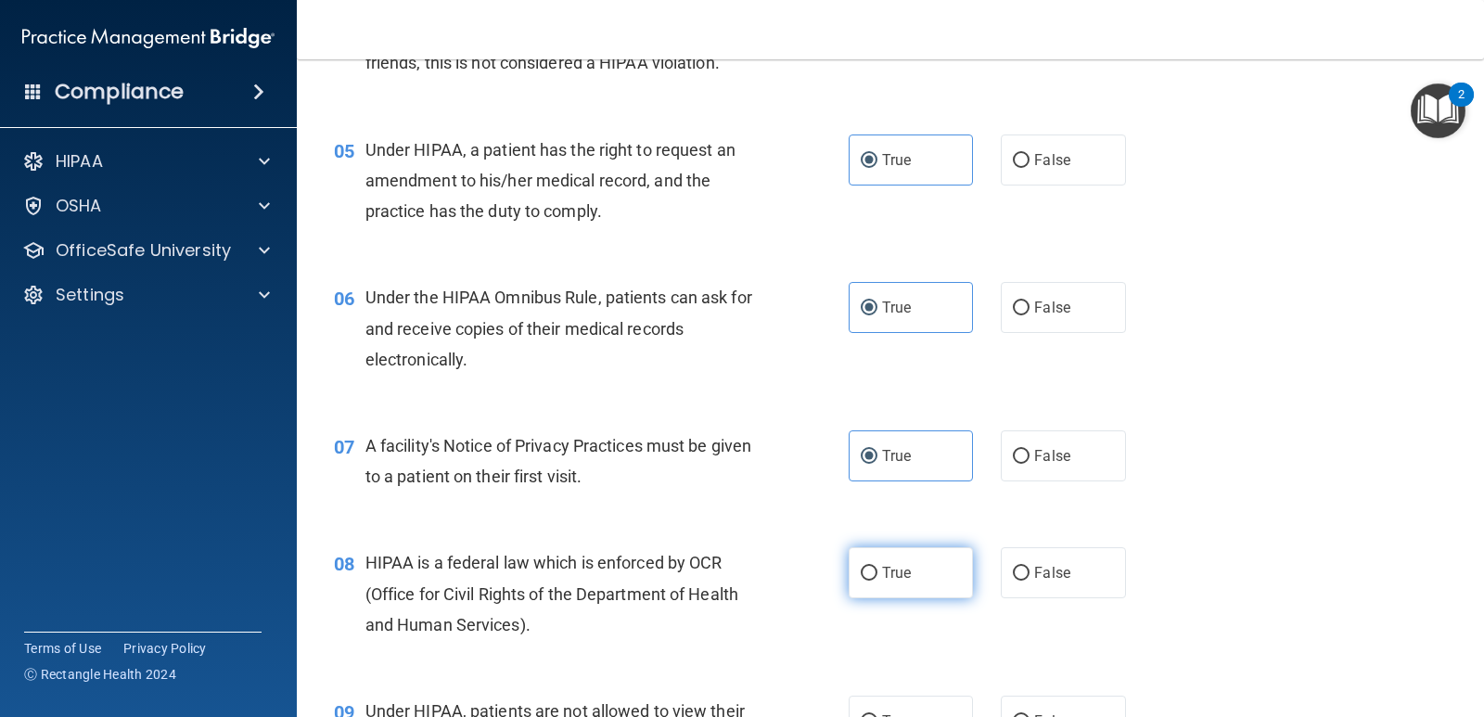
click at [878, 577] on input "True" at bounding box center [869, 574] width 17 height 14
radio input "true"
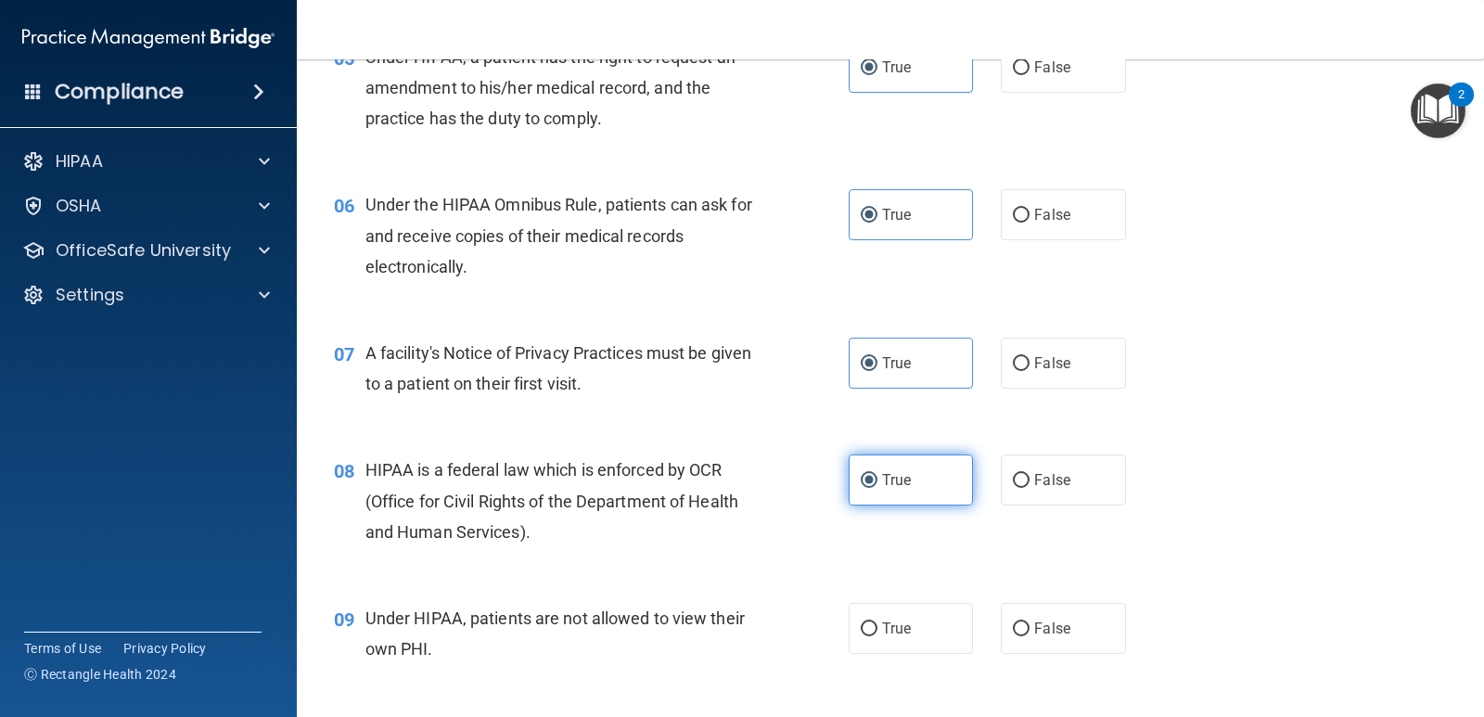
scroll to position [883, 0]
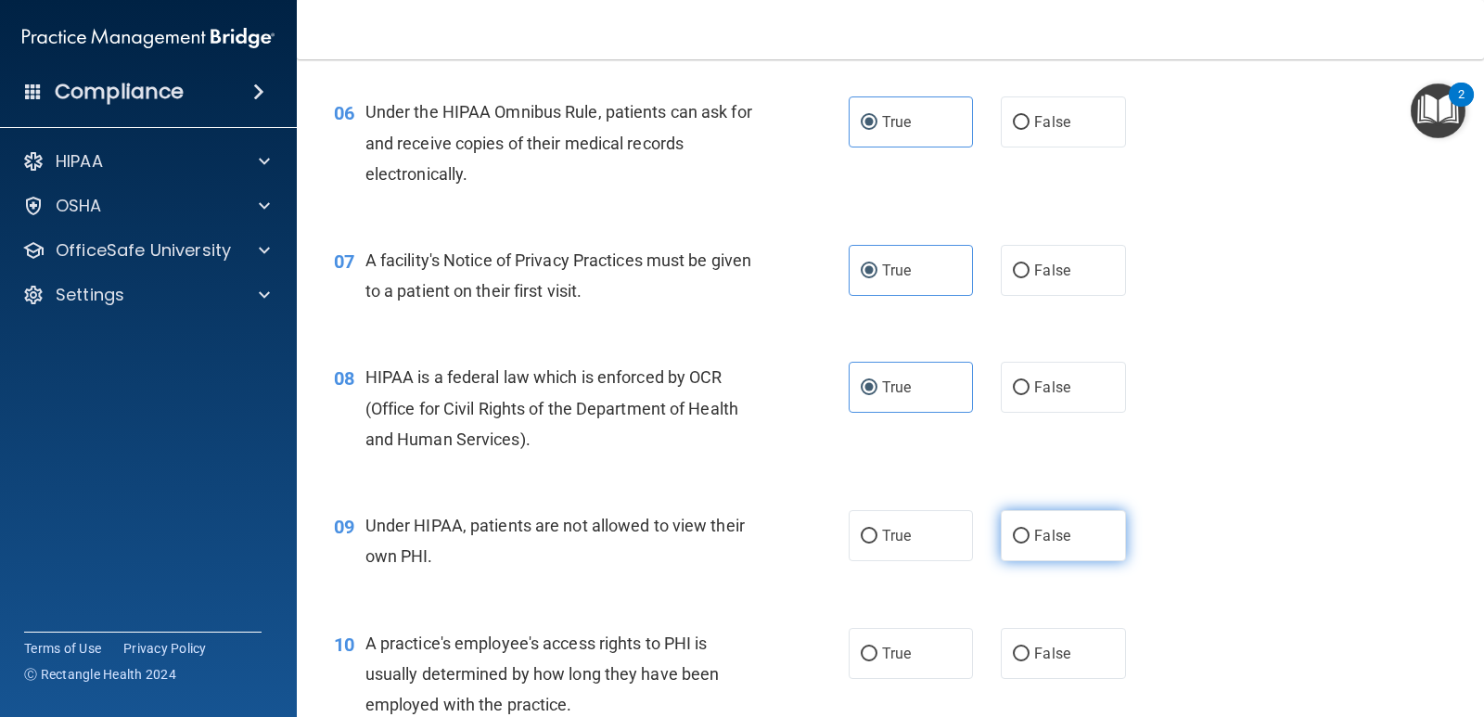
click at [1006, 549] on label "False" at bounding box center [1063, 535] width 124 height 51
click at [1013, 544] on input "False" at bounding box center [1021, 537] width 17 height 14
radio input "true"
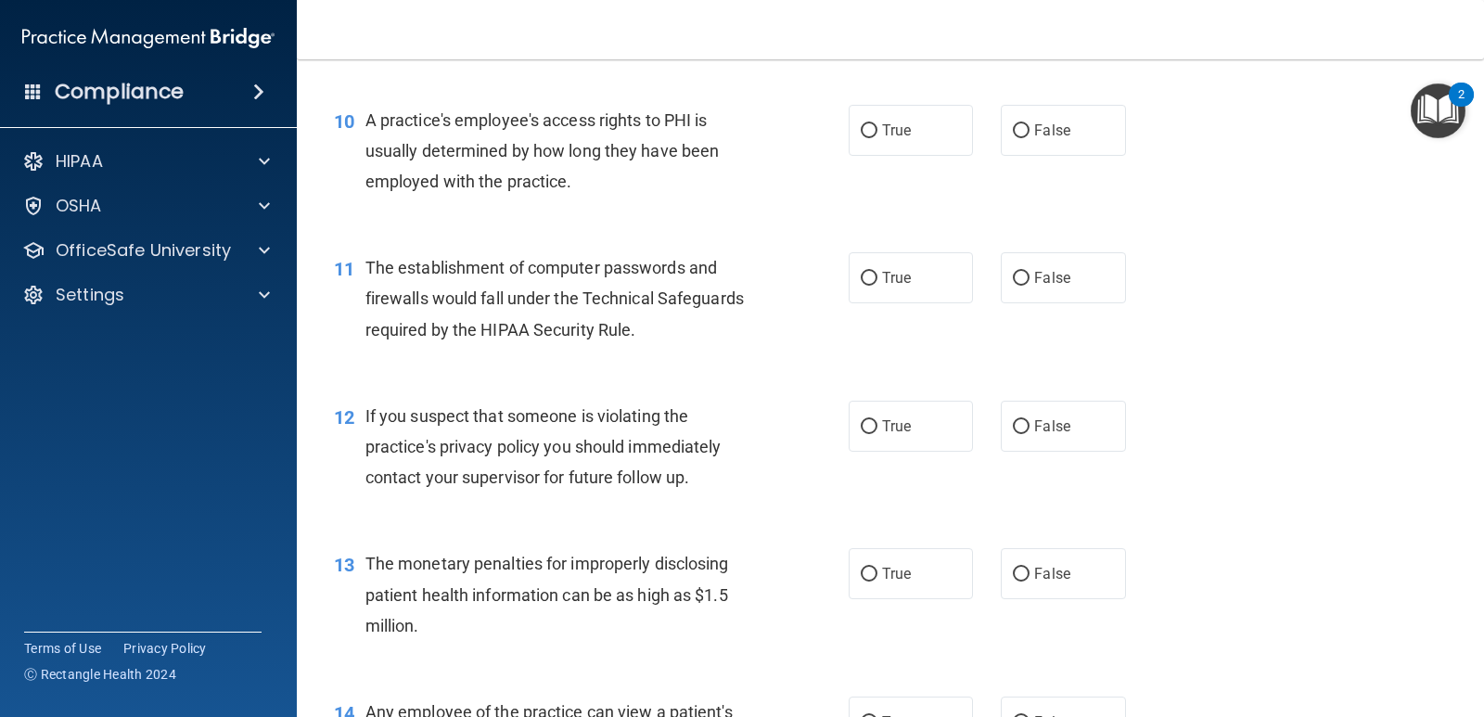
scroll to position [1414, 0]
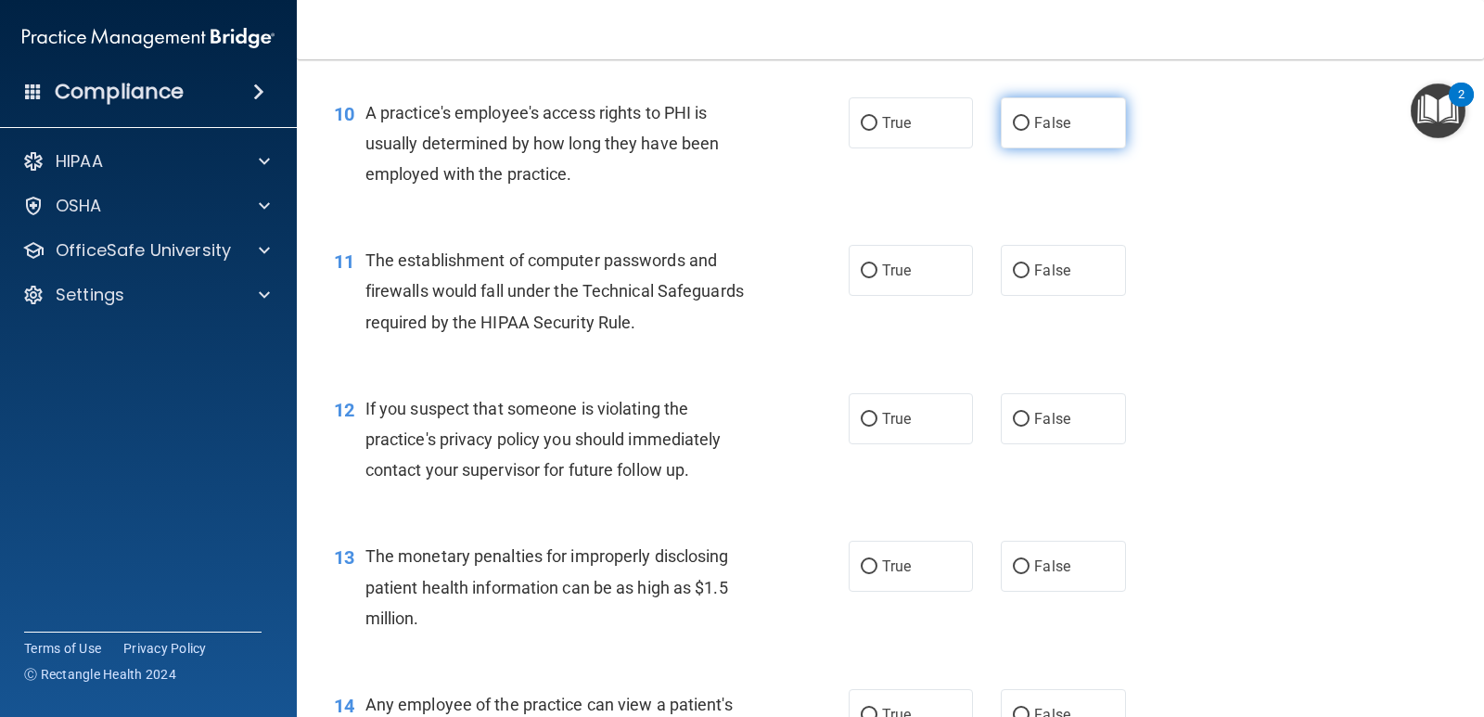
click at [1072, 113] on label "False" at bounding box center [1063, 122] width 124 height 51
click at [1030, 117] on input "False" at bounding box center [1021, 124] width 17 height 14
radio input "true"
click at [931, 278] on label "True" at bounding box center [911, 270] width 124 height 51
click at [878, 278] on input "True" at bounding box center [869, 271] width 17 height 14
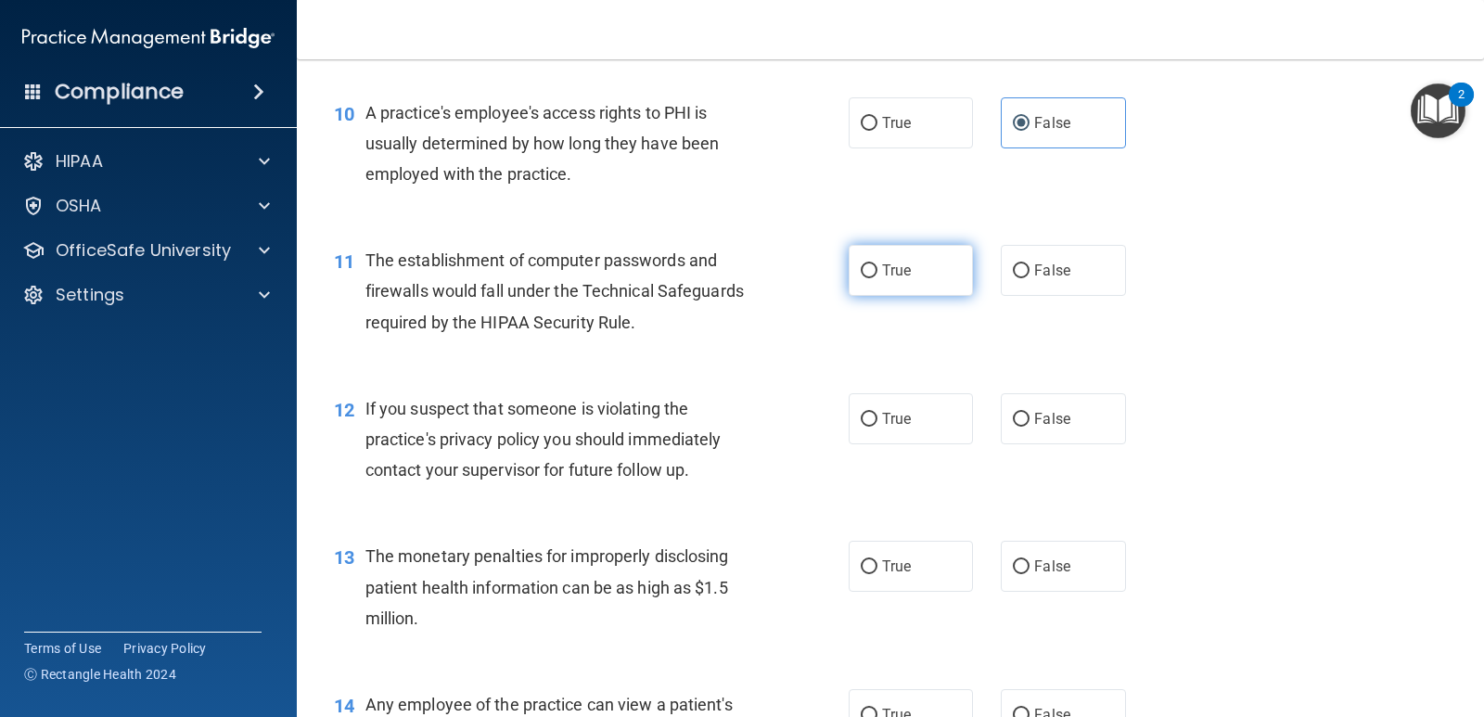
radio input "true"
click at [896, 409] on label "True" at bounding box center [911, 418] width 124 height 51
click at [878, 413] on input "True" at bounding box center [869, 420] width 17 height 14
radio input "true"
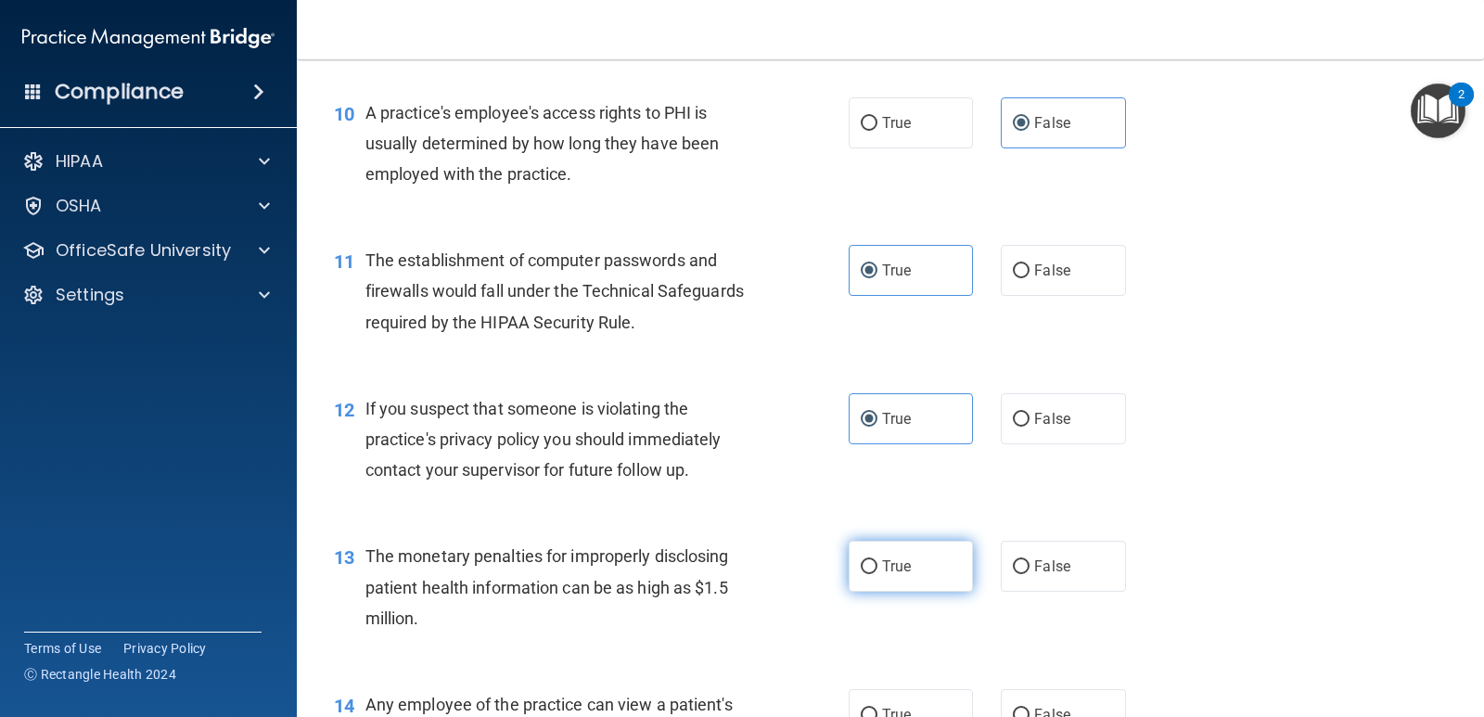
click at [905, 568] on label "True" at bounding box center [911, 566] width 124 height 51
click at [878, 568] on input "True" at bounding box center [869, 567] width 17 height 14
radio input "true"
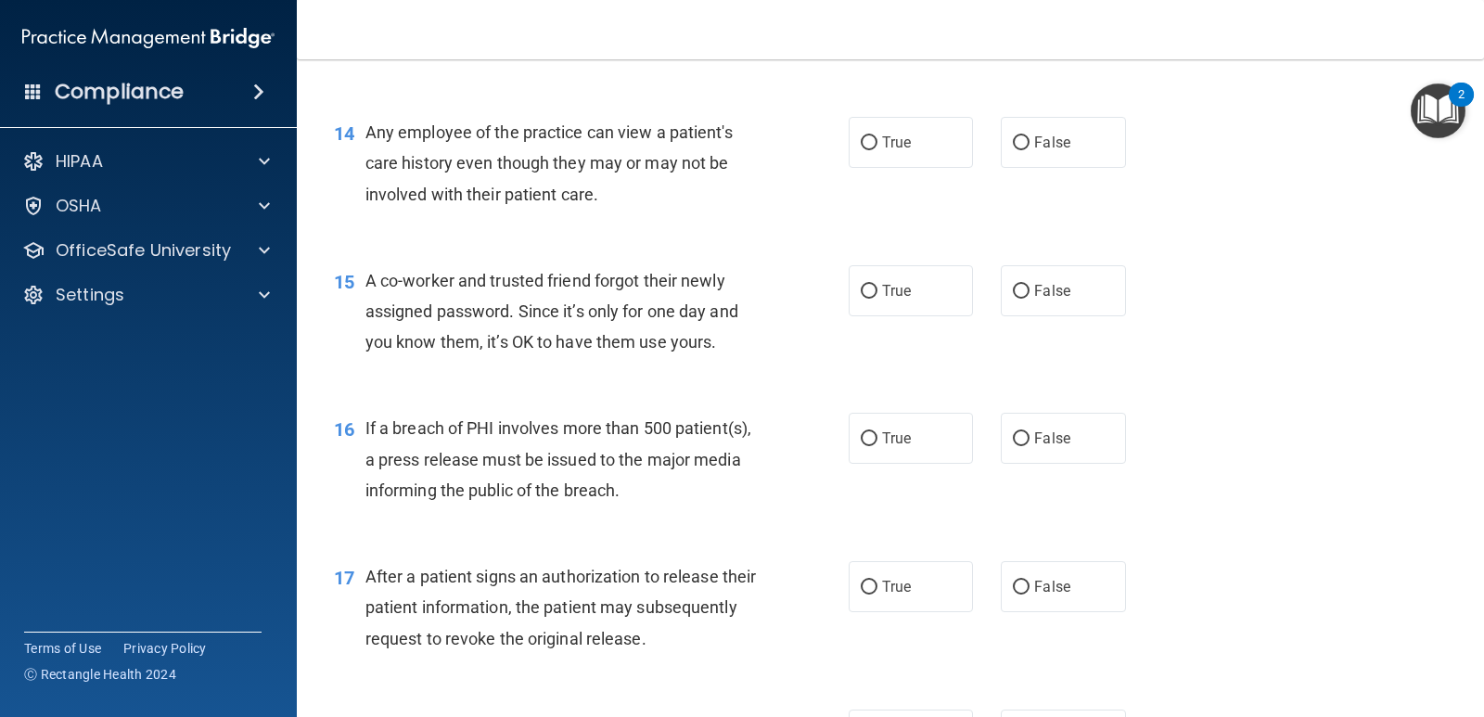
scroll to position [1971, 0]
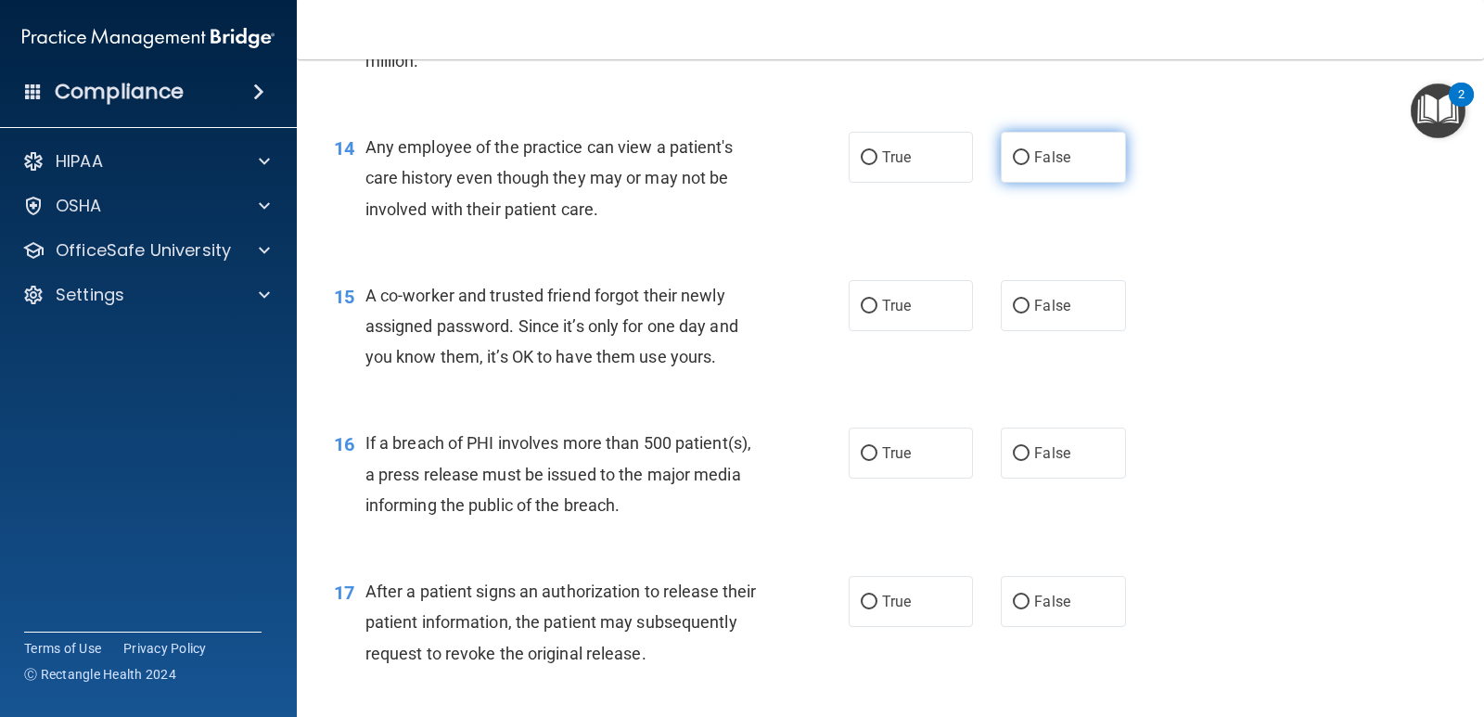
click at [1051, 176] on label "False" at bounding box center [1063, 157] width 124 height 51
click at [1030, 165] on input "False" at bounding box center [1021, 158] width 17 height 14
radio input "true"
click at [1047, 307] on span "False" at bounding box center [1052, 306] width 36 height 18
click at [1030, 307] on input "False" at bounding box center [1021, 307] width 17 height 14
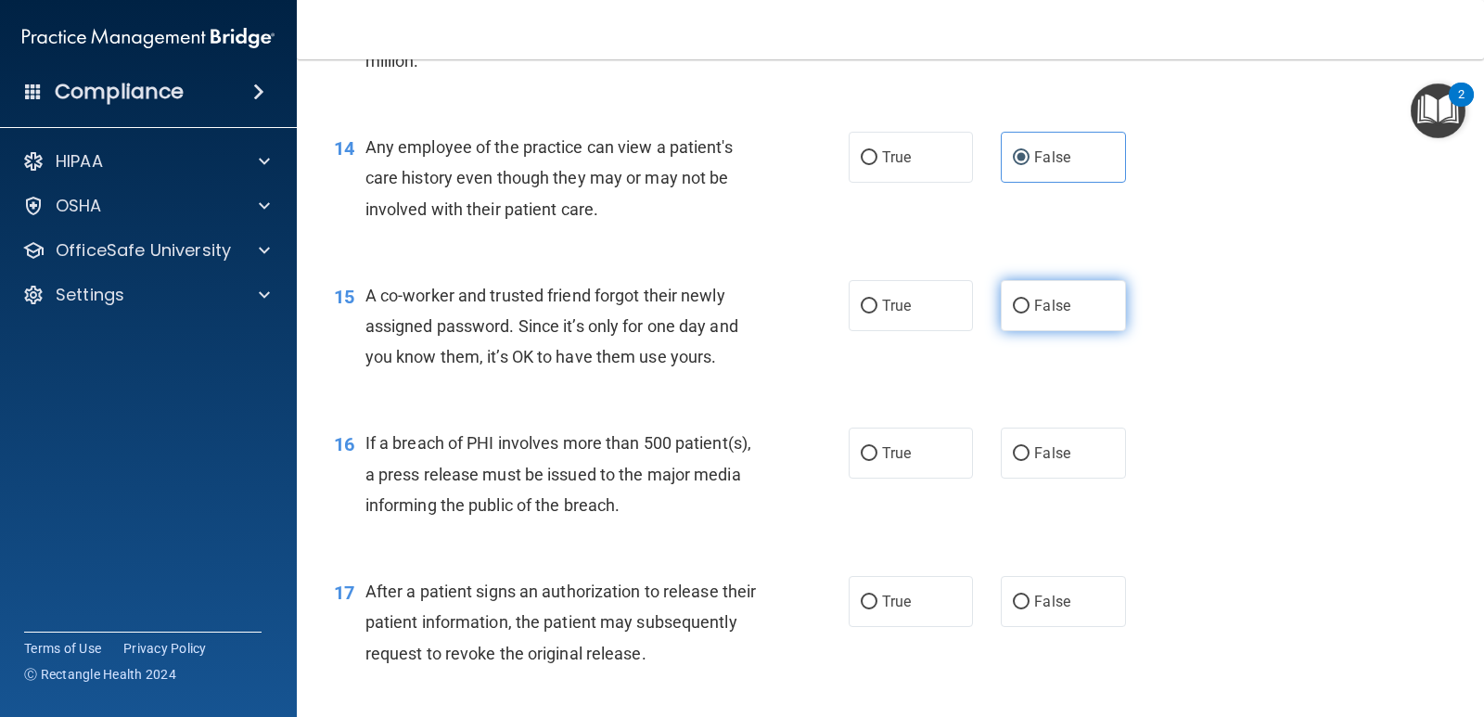
radio input "true"
click at [939, 459] on label "True" at bounding box center [911, 453] width 124 height 51
click at [878, 459] on input "True" at bounding box center [869, 454] width 17 height 14
radio input "true"
click at [898, 609] on span "True" at bounding box center [896, 602] width 29 height 18
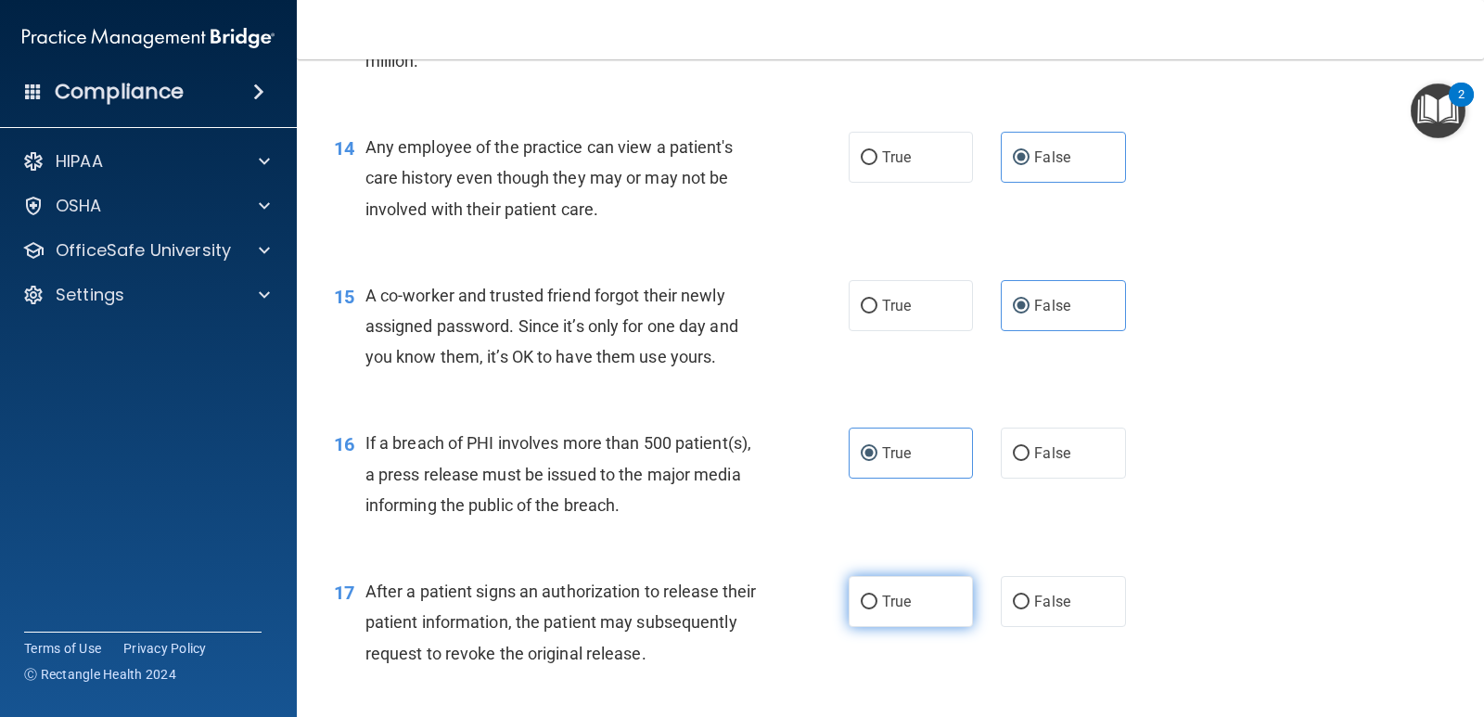
click at [878, 609] on input "True" at bounding box center [869, 603] width 17 height 14
radio input "true"
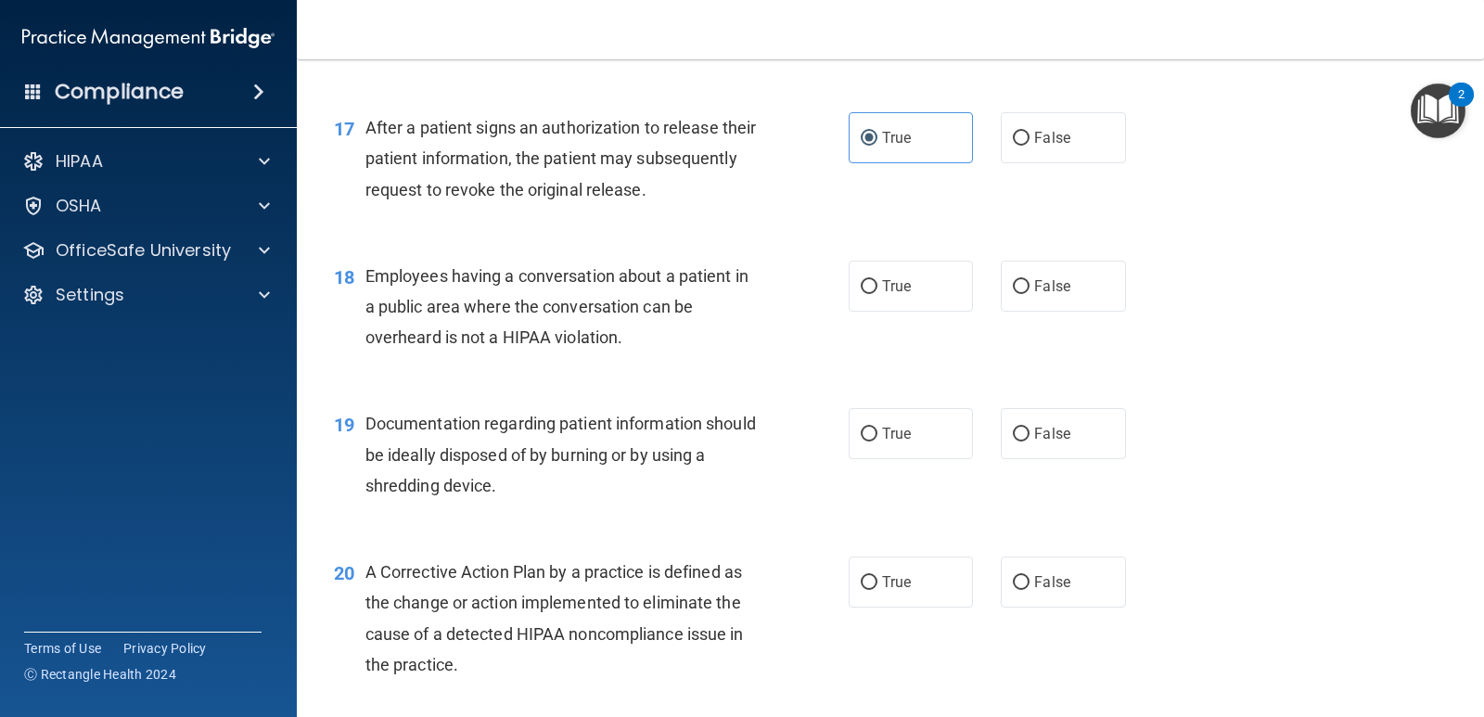
scroll to position [2528, 0]
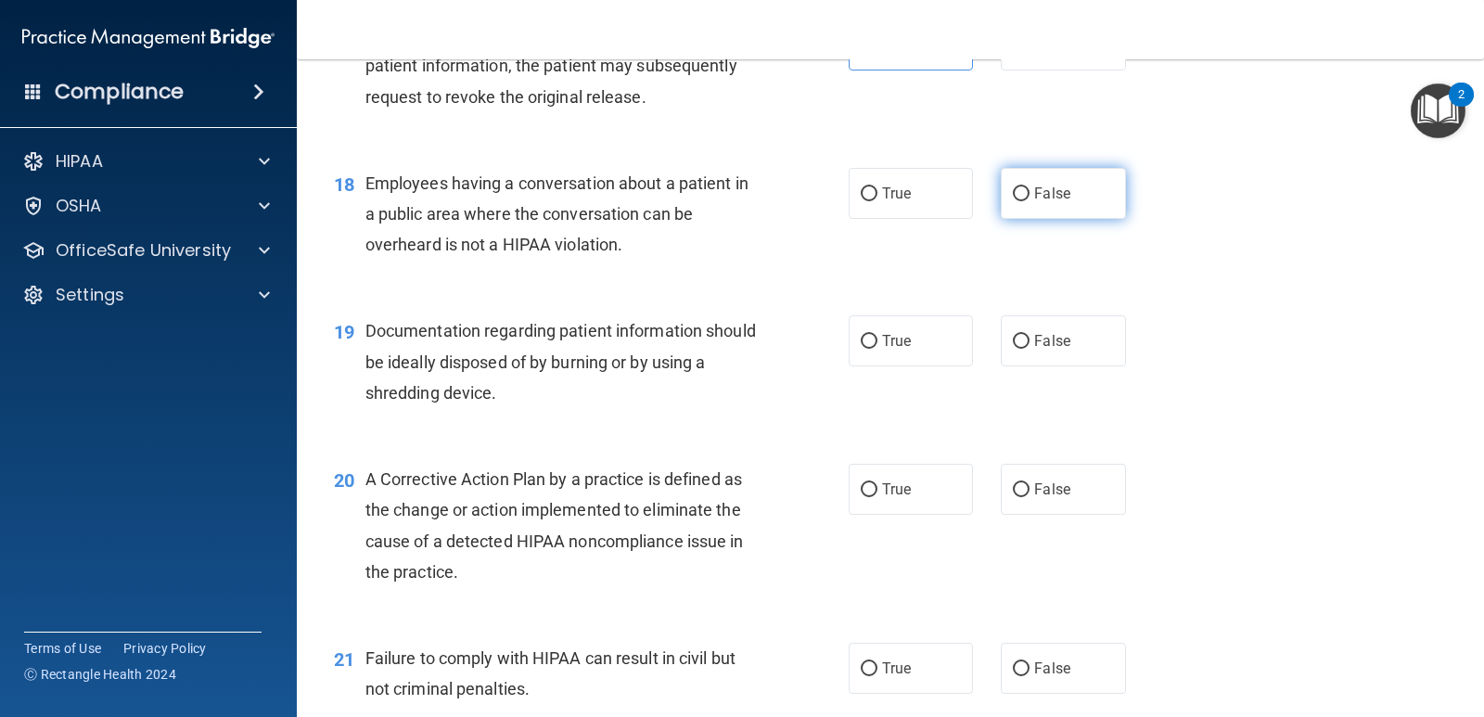
click at [1075, 206] on label "False" at bounding box center [1063, 193] width 124 height 51
click at [1030, 201] on input "False" at bounding box center [1021, 194] width 17 height 14
radio input "true"
drag, startPoint x: 897, startPoint y: 330, endPoint x: 906, endPoint y: 385, distance: 55.5
click at [897, 331] on label "True" at bounding box center [911, 340] width 124 height 51
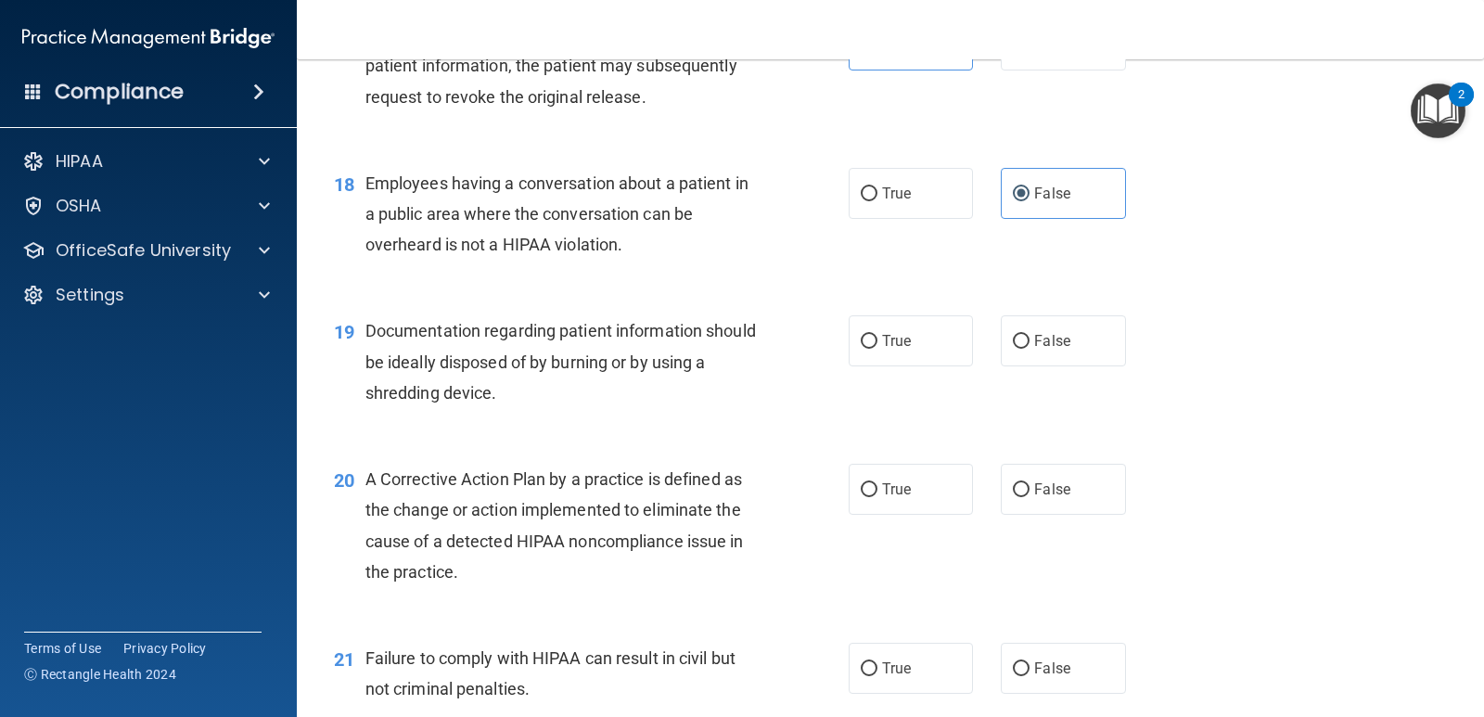
click at [878, 335] on input "True" at bounding box center [869, 342] width 17 height 14
radio input "true"
click at [898, 479] on label "True" at bounding box center [911, 489] width 124 height 51
click at [878, 483] on input "True" at bounding box center [869, 490] width 17 height 14
radio input "true"
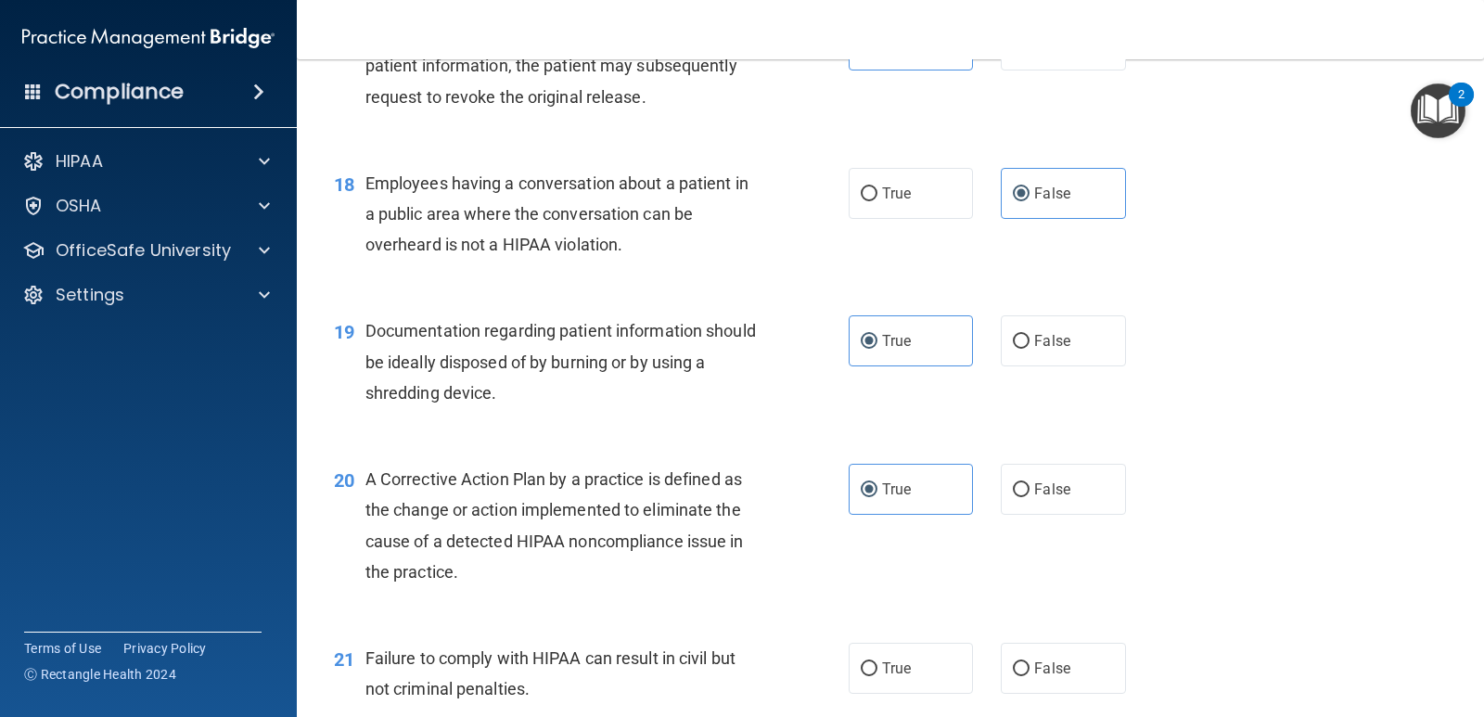
click at [903, 696] on div "21 Failure to comply with HIPAA can result in civil but not criminal penalties.…" at bounding box center [890, 678] width 1141 height 117
click at [908, 674] on label "True" at bounding box center [911, 668] width 124 height 51
click at [878, 674] on input "True" at bounding box center [869, 669] width 17 height 14
radio input "true"
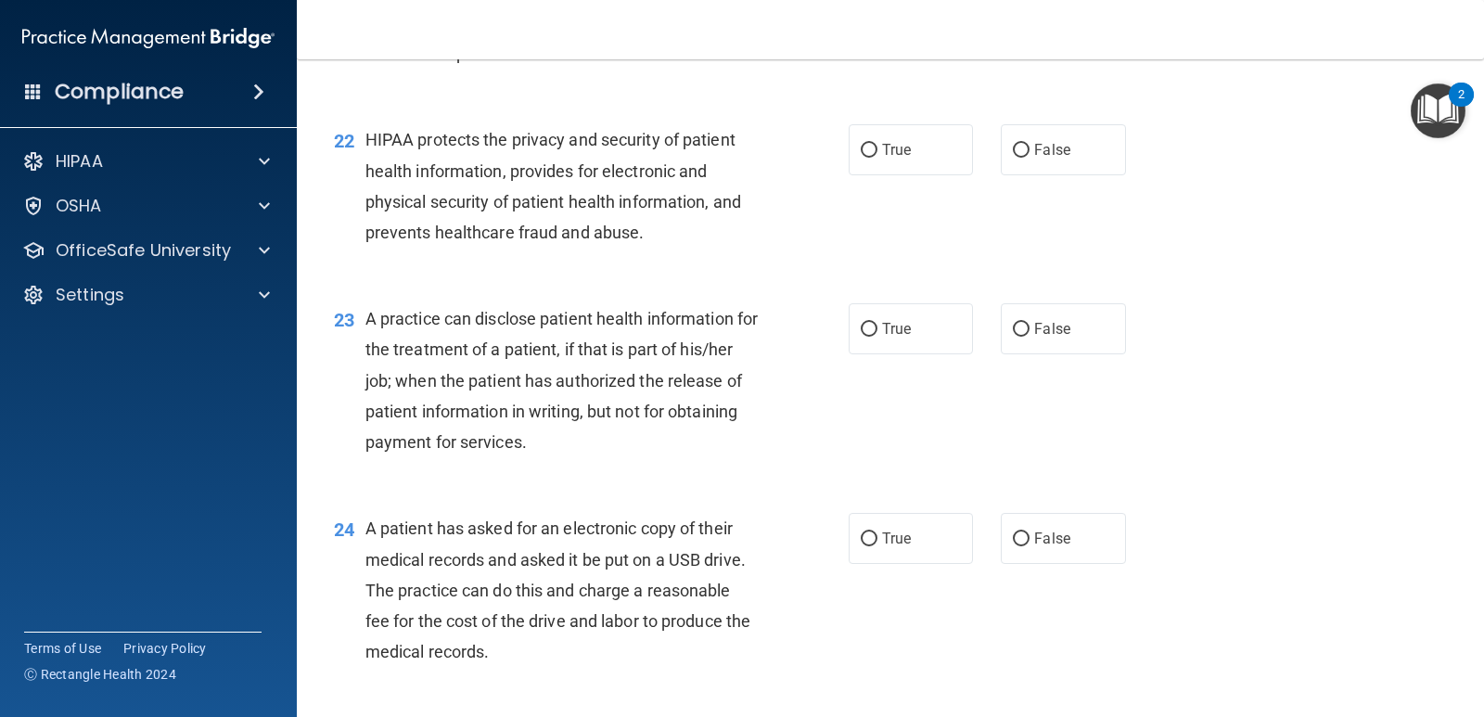
scroll to position [3171, 0]
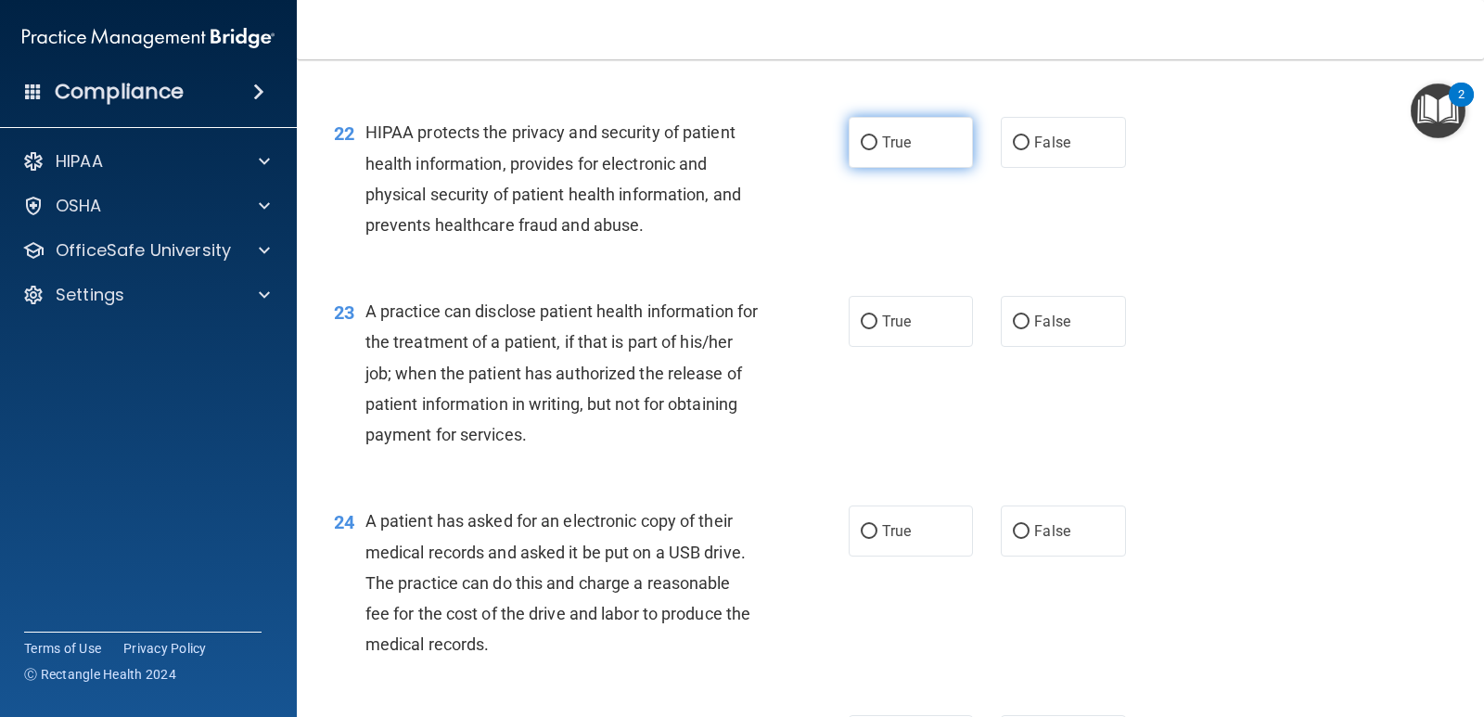
click at [882, 139] on span "True" at bounding box center [896, 143] width 29 height 18
click at [878, 139] on input "True" at bounding box center [869, 143] width 17 height 14
radio input "true"
click at [1008, 330] on label "False" at bounding box center [1063, 321] width 124 height 51
click at [1013, 329] on input "False" at bounding box center [1021, 322] width 17 height 14
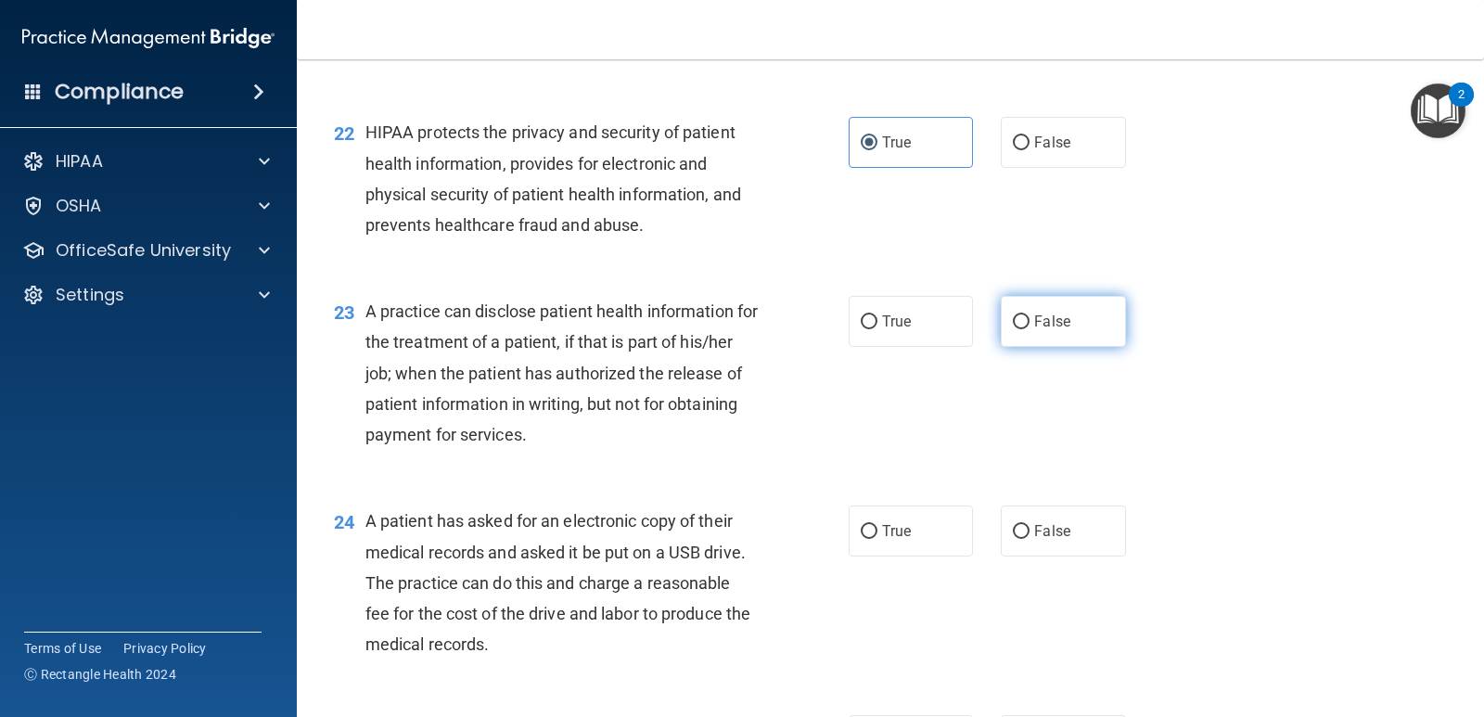
radio input "true"
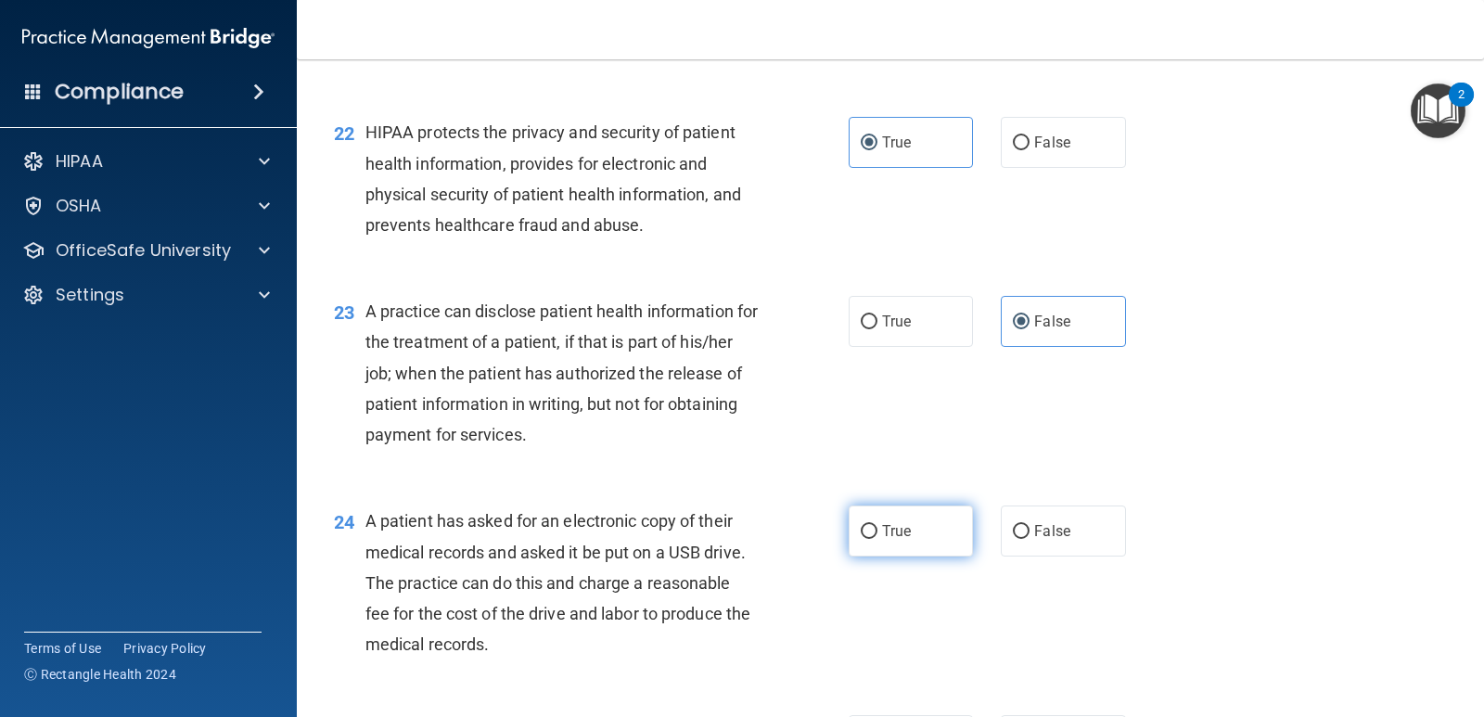
click at [917, 526] on label "True" at bounding box center [911, 531] width 124 height 51
click at [878, 526] on input "True" at bounding box center [869, 532] width 17 height 14
radio input "true"
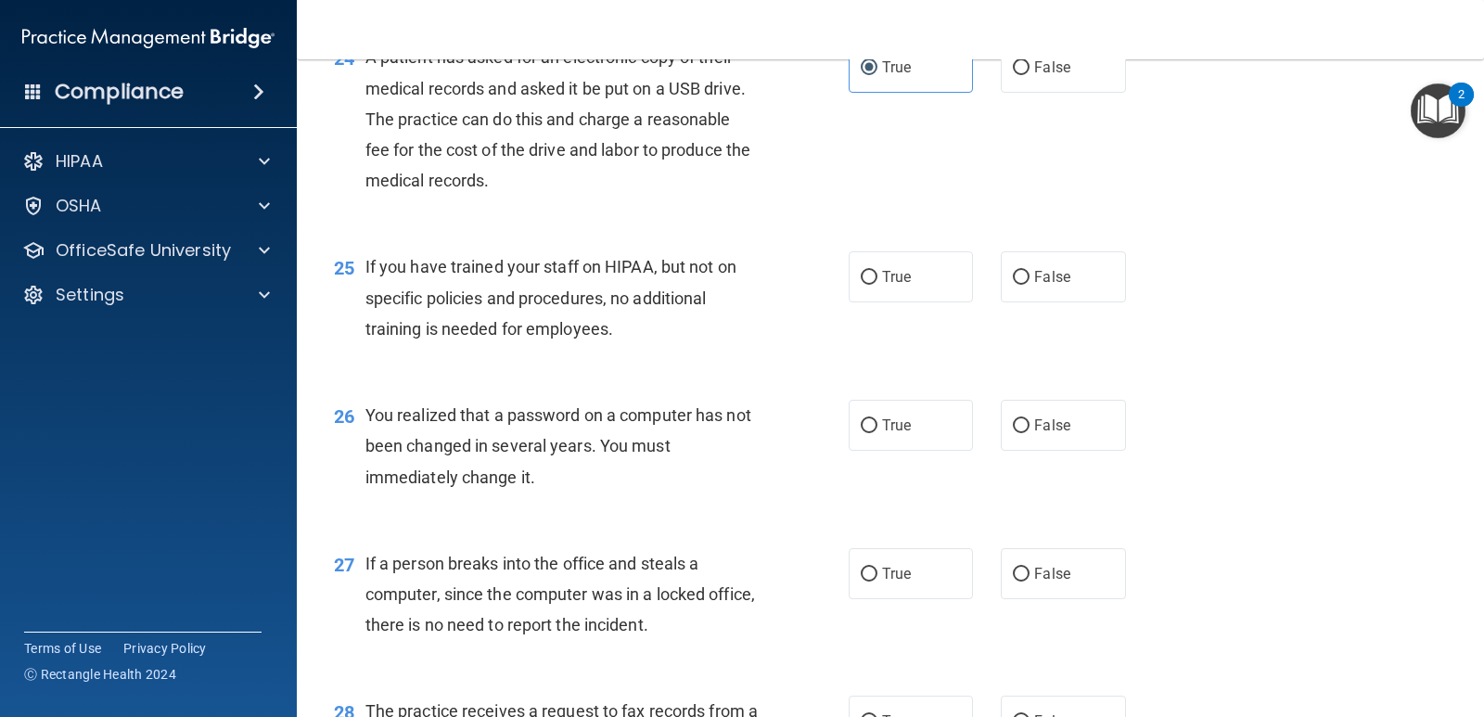
scroll to position [3728, 0]
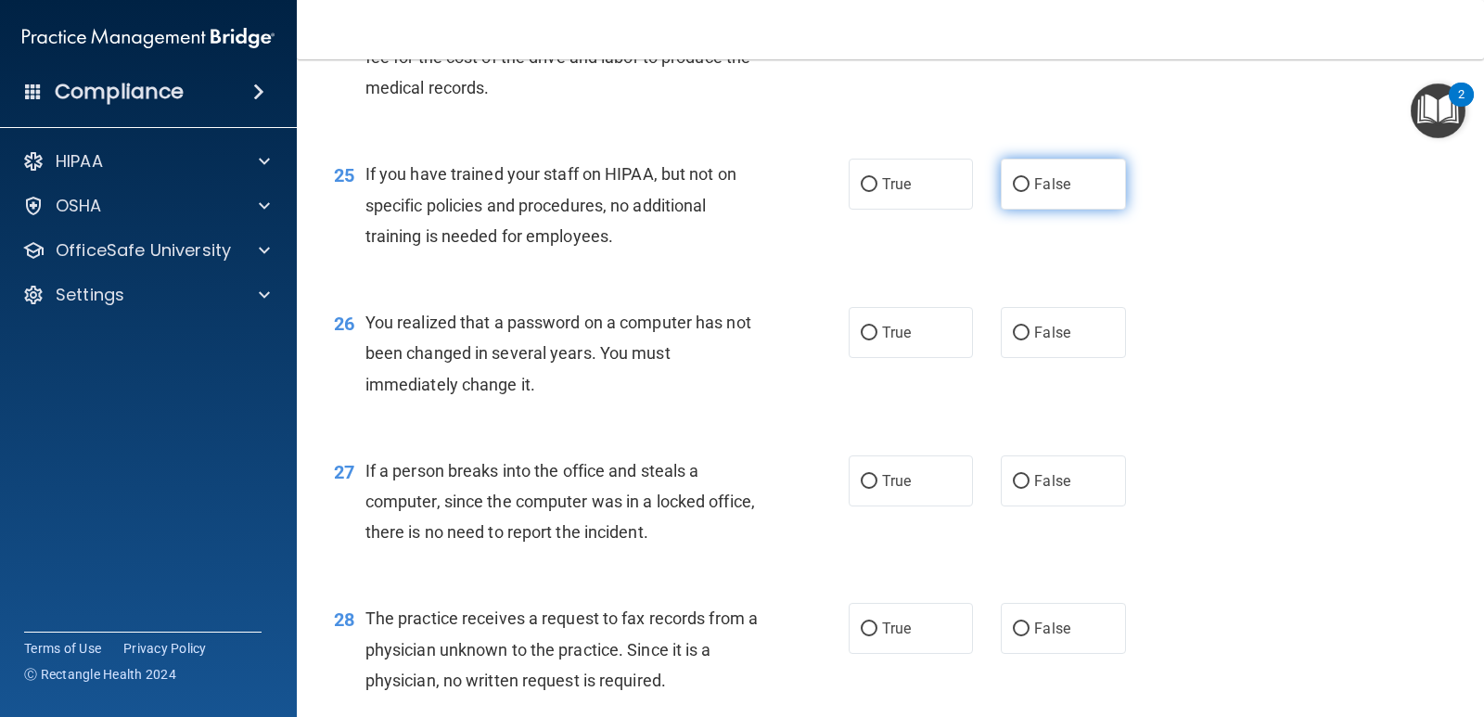
click at [1073, 193] on label "False" at bounding box center [1063, 184] width 124 height 51
click at [1030, 192] on input "False" at bounding box center [1021, 185] width 17 height 14
radio input "true"
click at [943, 353] on label "True" at bounding box center [911, 332] width 124 height 51
click at [878, 340] on input "True" at bounding box center [869, 334] width 17 height 14
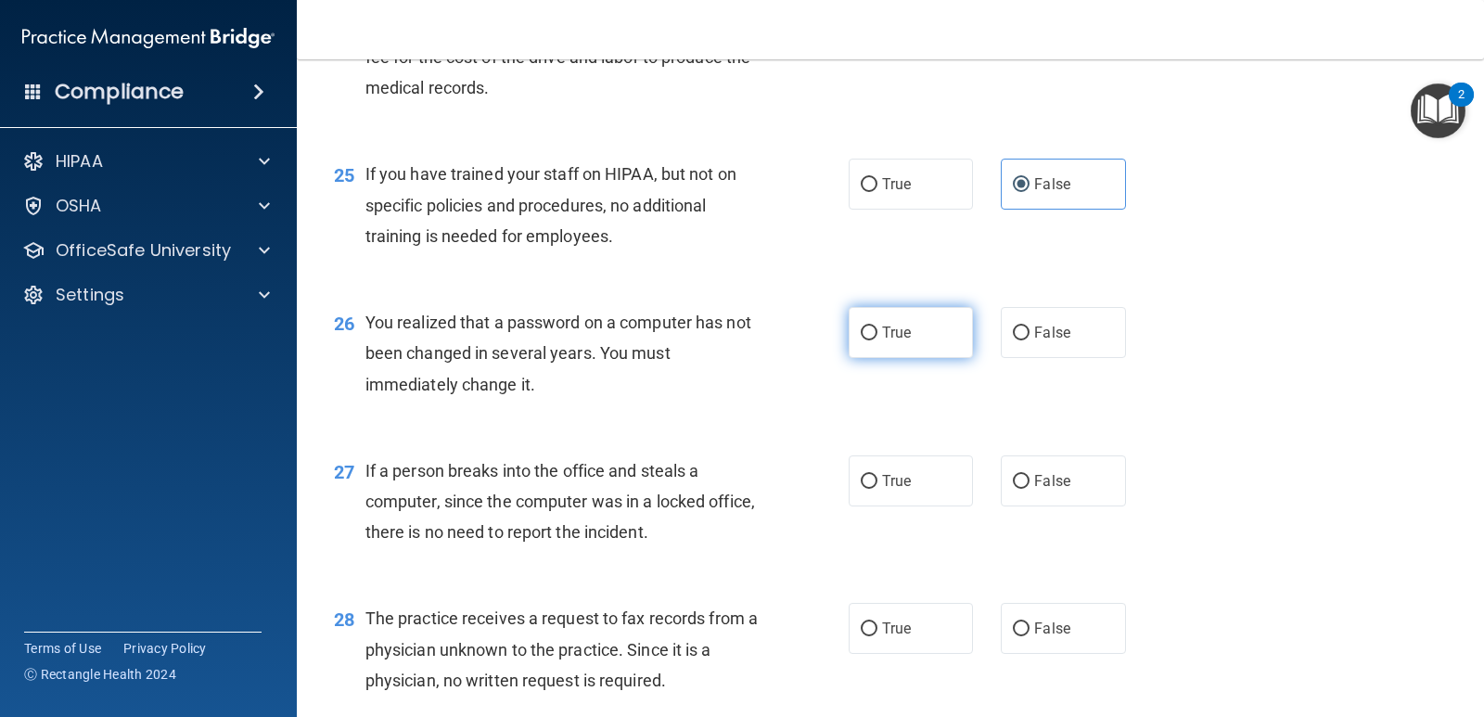
radio input "true"
click at [1067, 479] on label "False" at bounding box center [1063, 481] width 124 height 51
click at [1030, 479] on input "False" at bounding box center [1021, 482] width 17 height 14
radio input "true"
click at [1041, 623] on span "False" at bounding box center [1052, 629] width 36 height 18
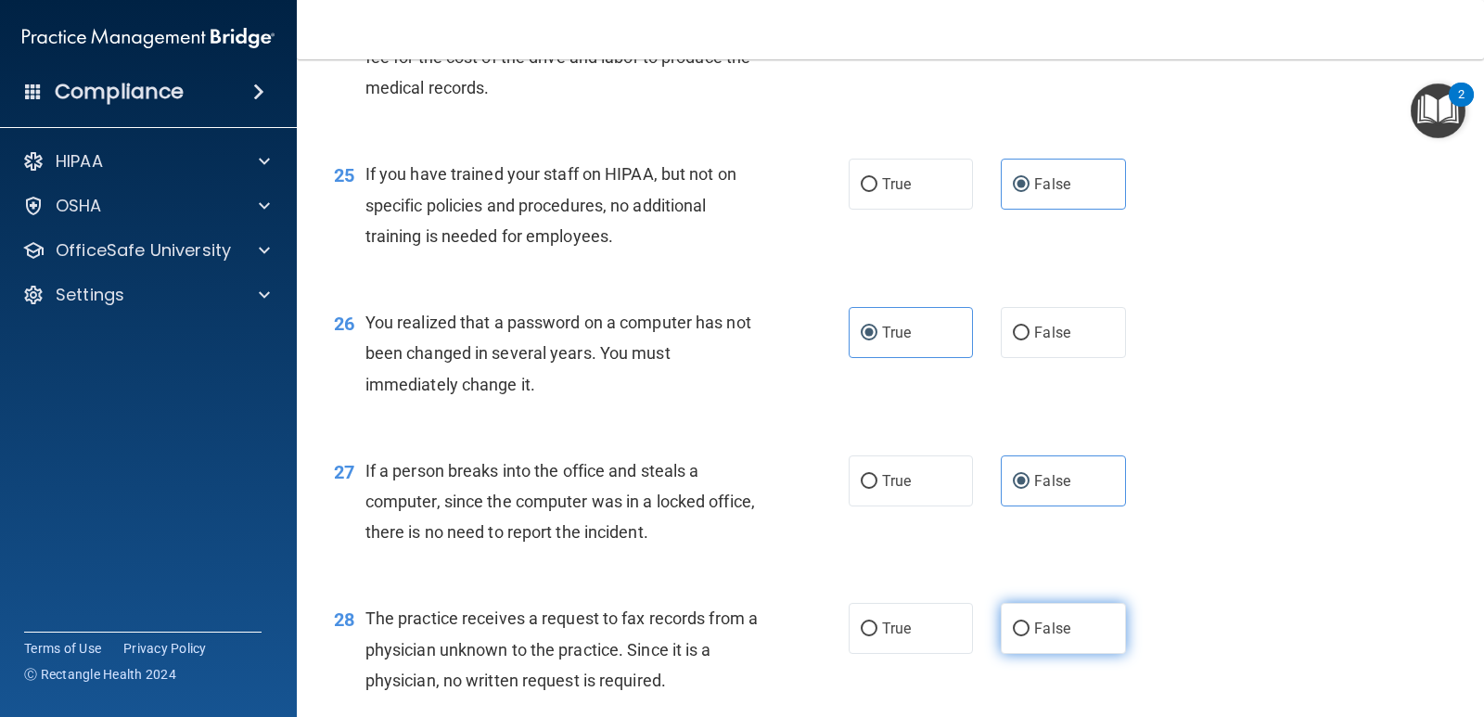
click at [1030, 623] on input "False" at bounding box center [1021, 630] width 17 height 14
radio input "true"
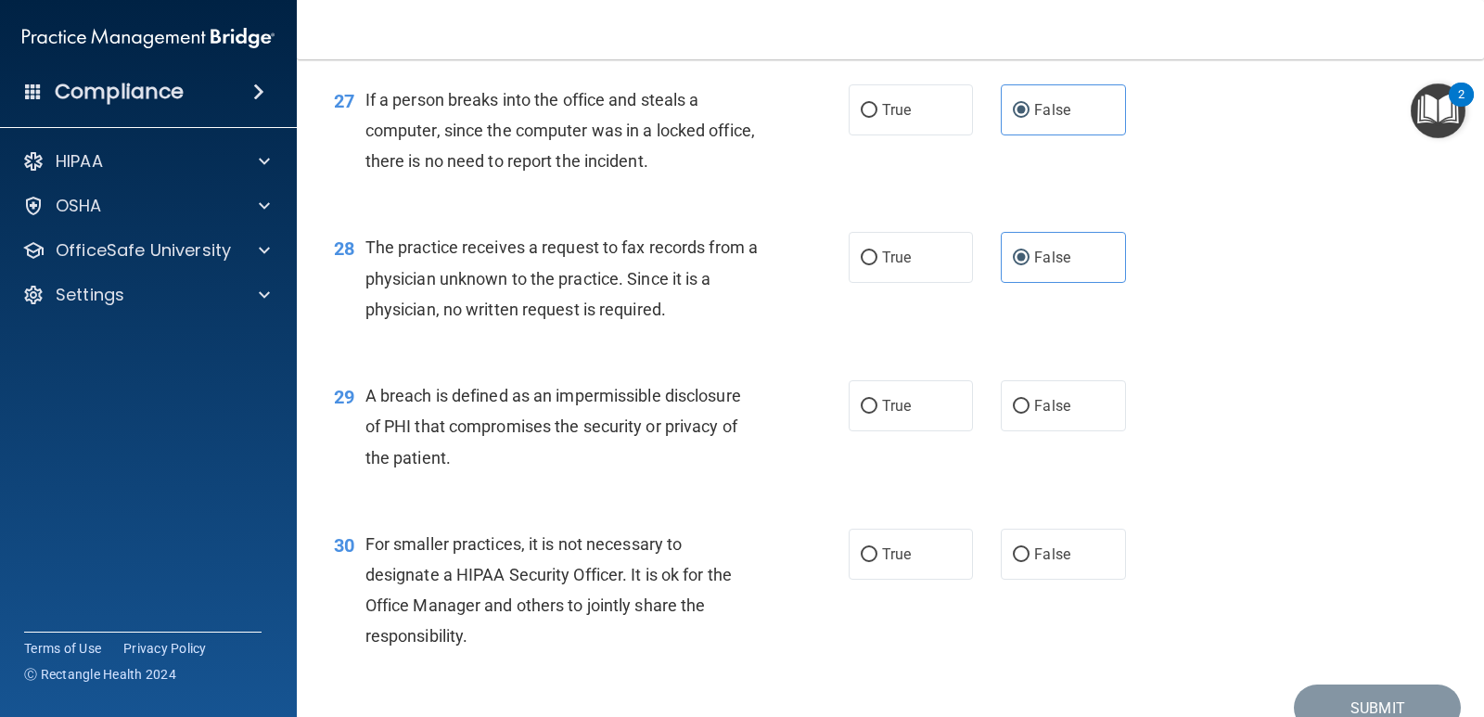
scroll to position [4187, 0]
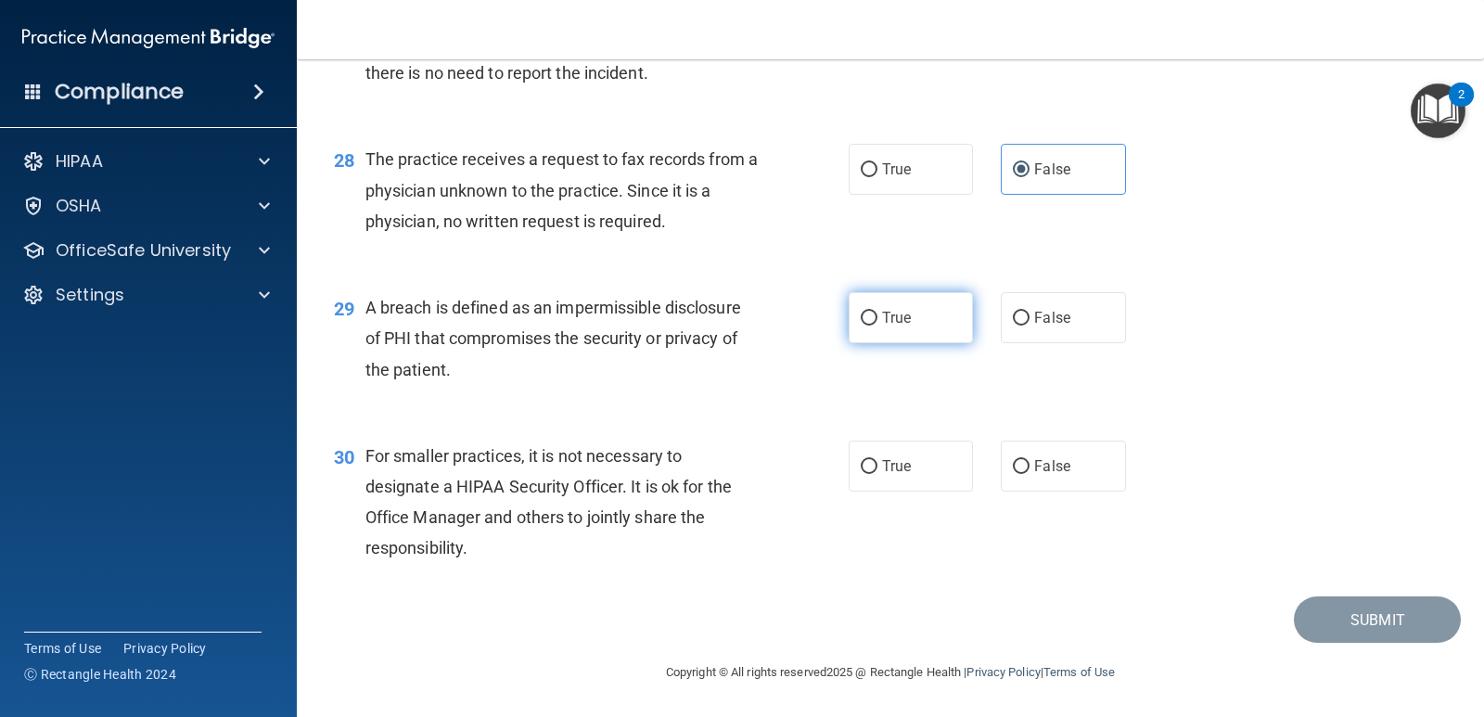
click at [863, 315] on input "True" at bounding box center [869, 319] width 17 height 14
radio input "true"
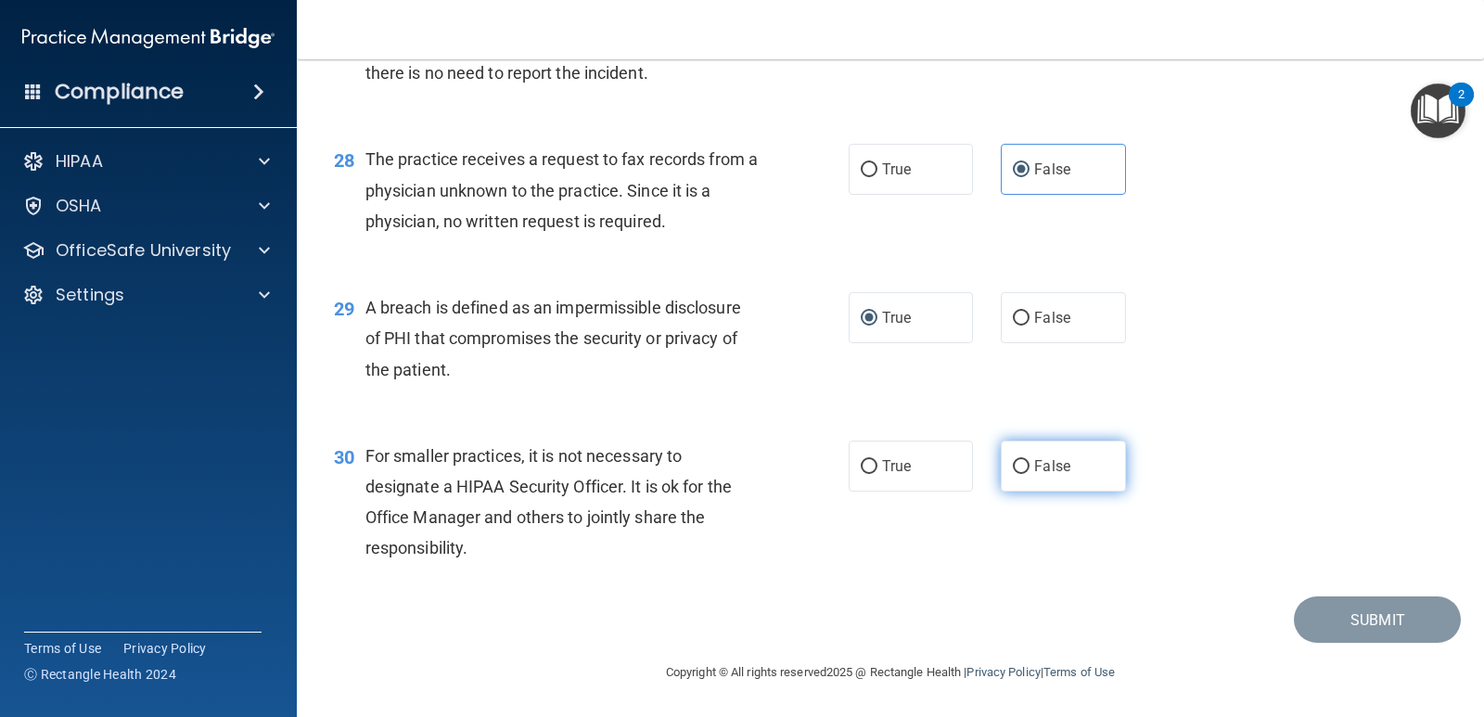
click at [1060, 476] on label "False" at bounding box center [1063, 466] width 124 height 51
click at [1030, 474] on input "False" at bounding box center [1021, 467] width 17 height 14
radio input "true"
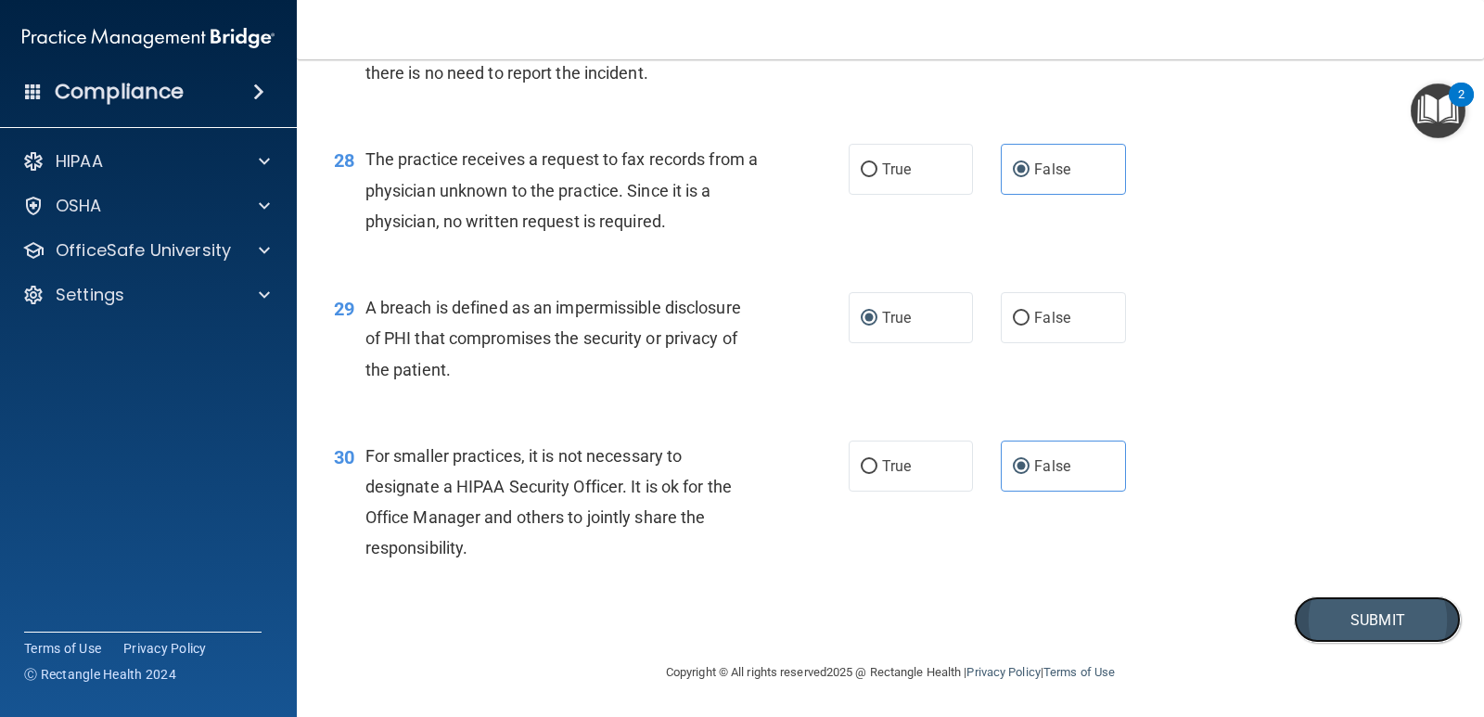
click at [1354, 622] on button "Submit" at bounding box center [1377, 620] width 167 height 47
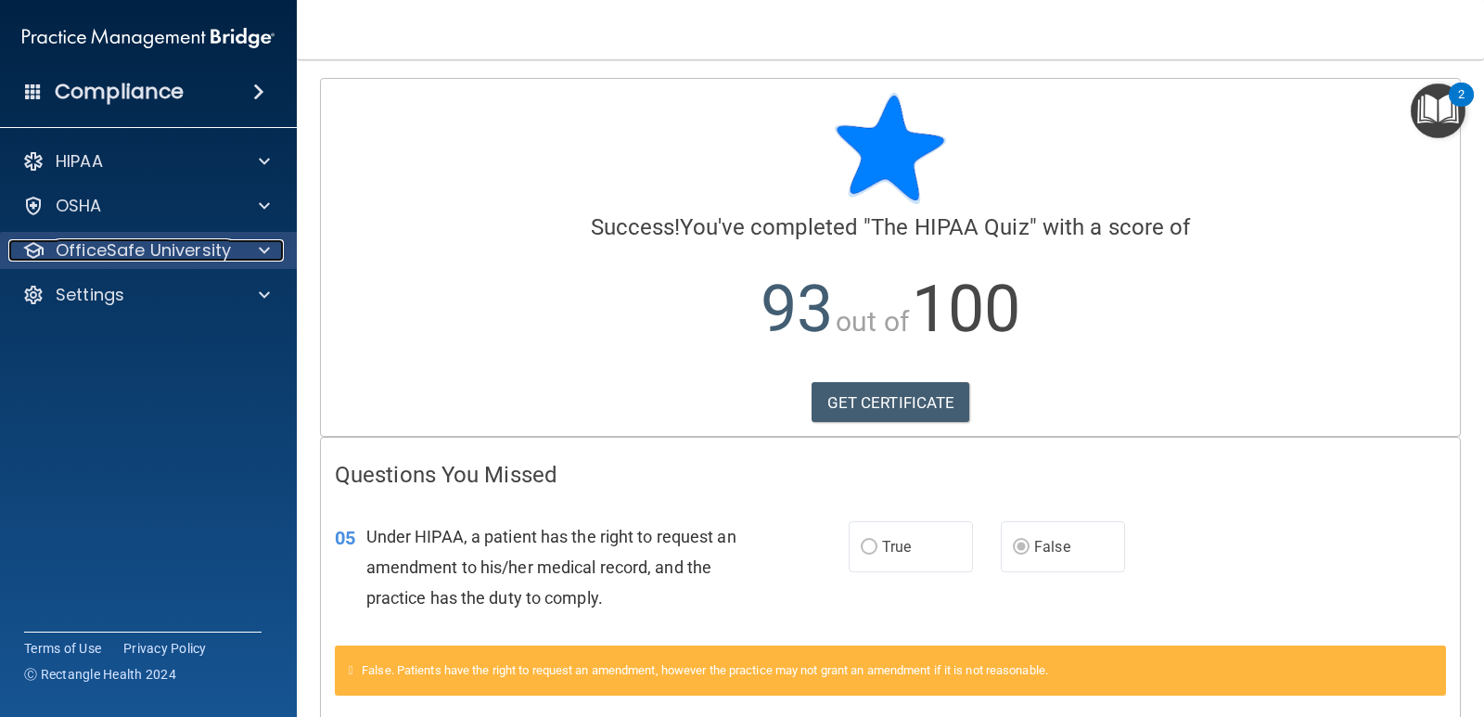
click at [194, 251] on p "OfficeSafe University" at bounding box center [143, 250] width 175 height 22
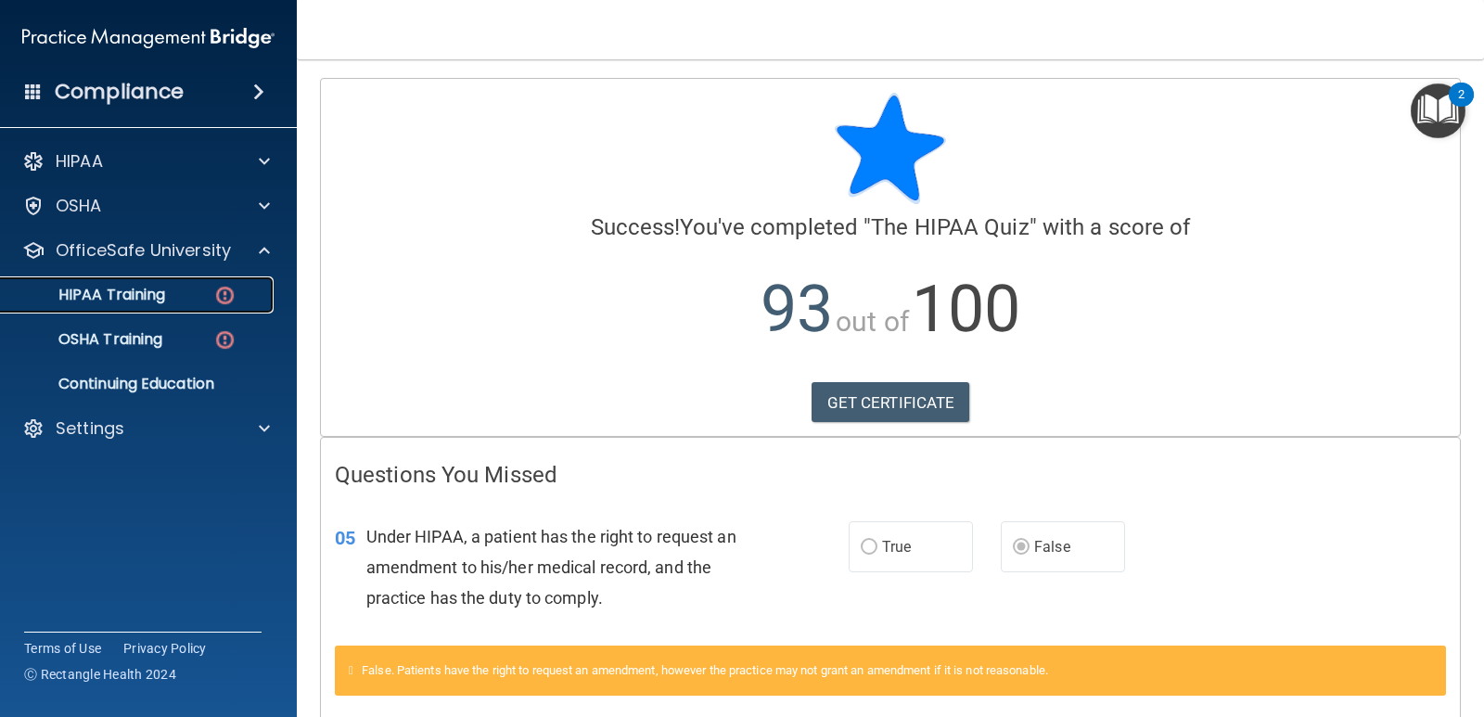
click at [212, 294] on div "HIPAA Training" at bounding box center [138, 295] width 253 height 19
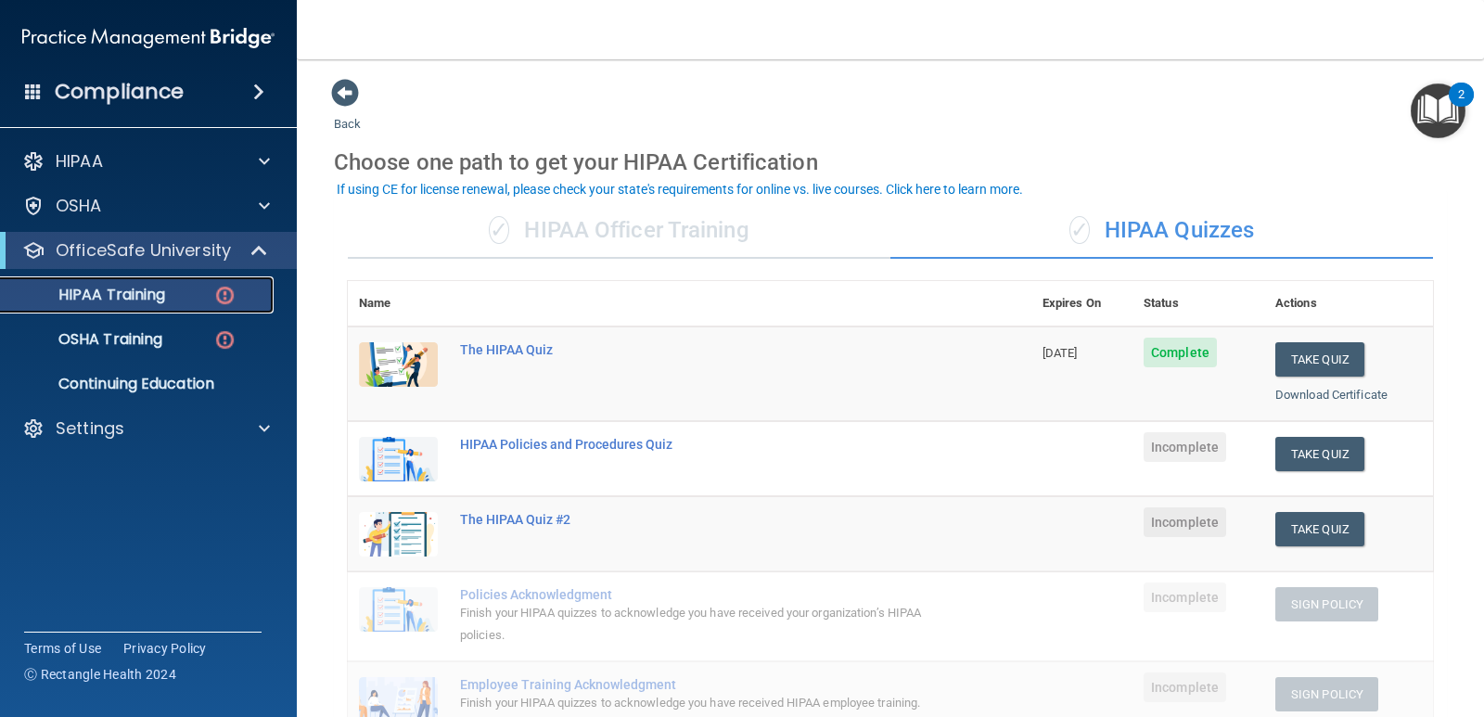
scroll to position [93, 0]
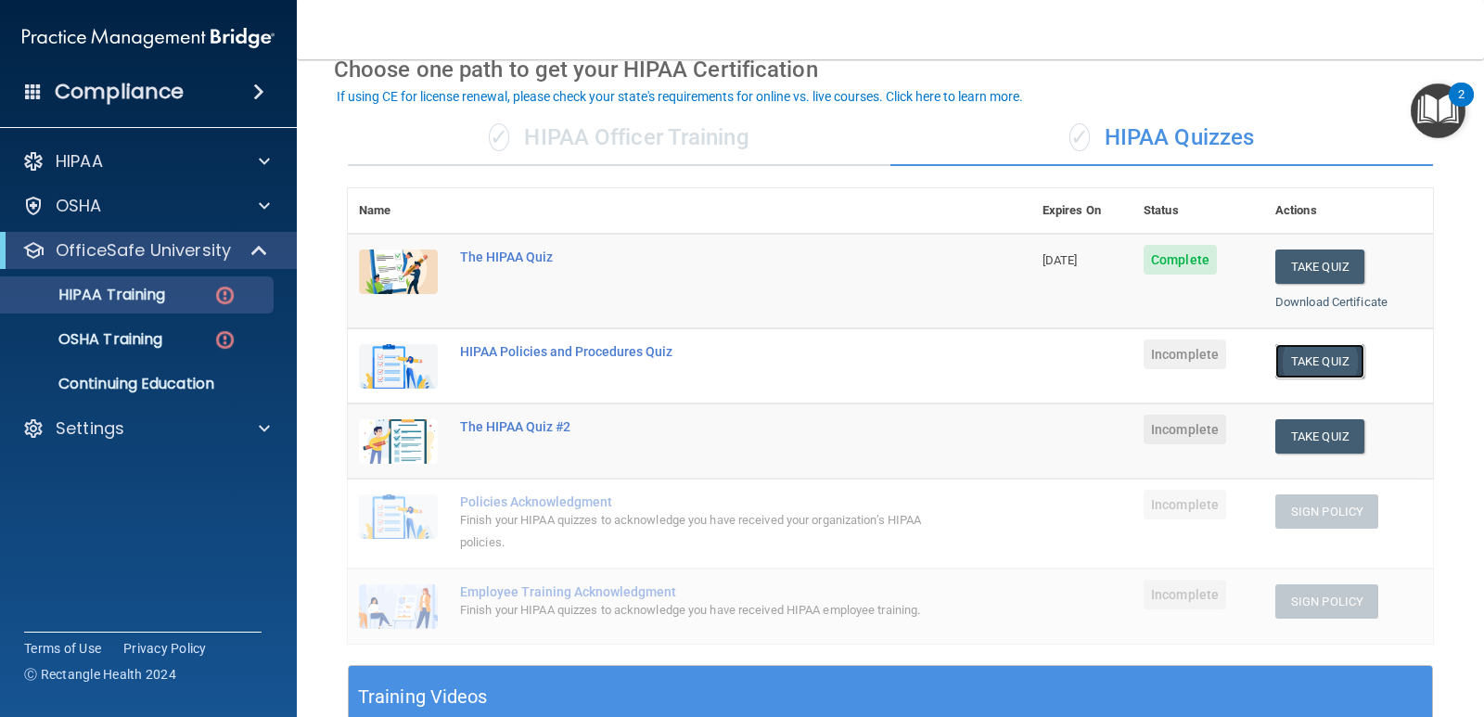
click at [1288, 363] on button "Take Quiz" at bounding box center [1320, 361] width 89 height 34
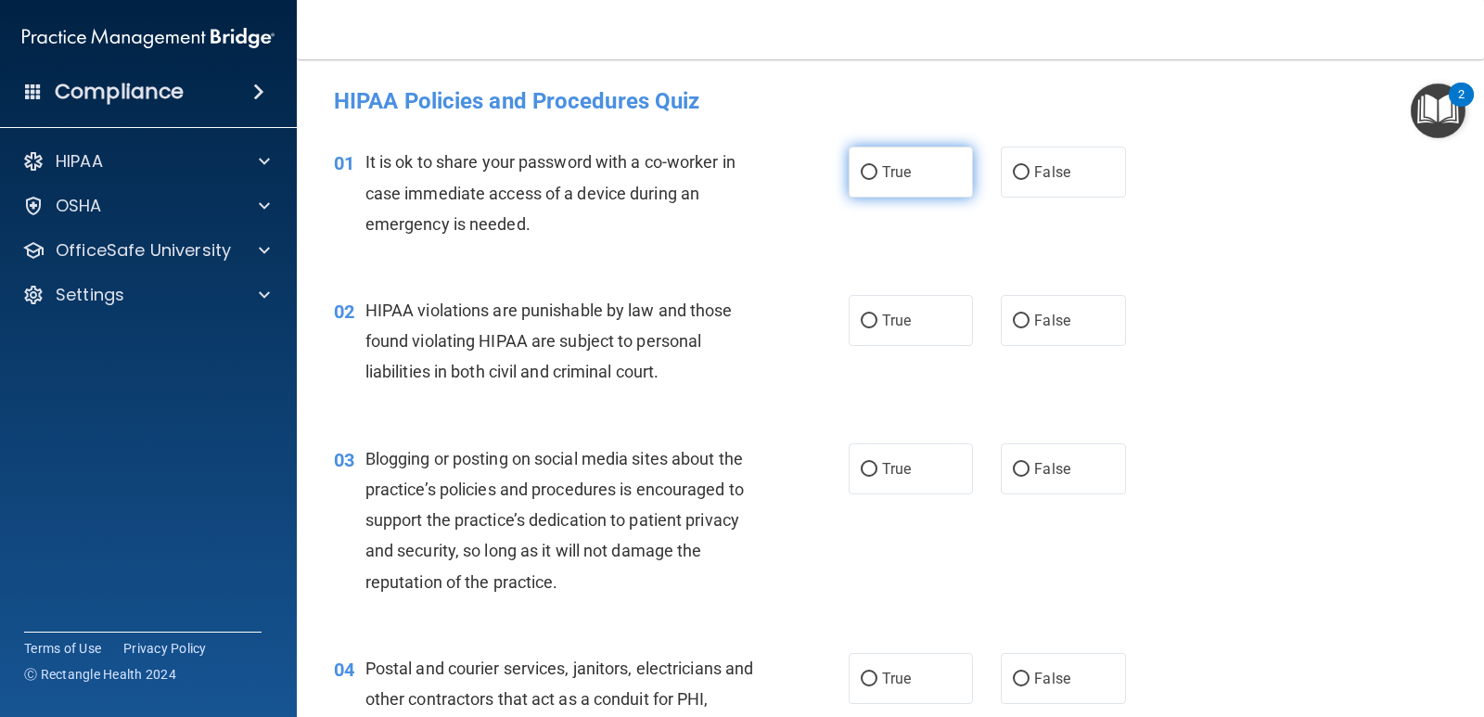
click at [882, 186] on label "True" at bounding box center [911, 172] width 124 height 51
click at [878, 180] on input "True" at bounding box center [869, 173] width 17 height 14
radio input "true"
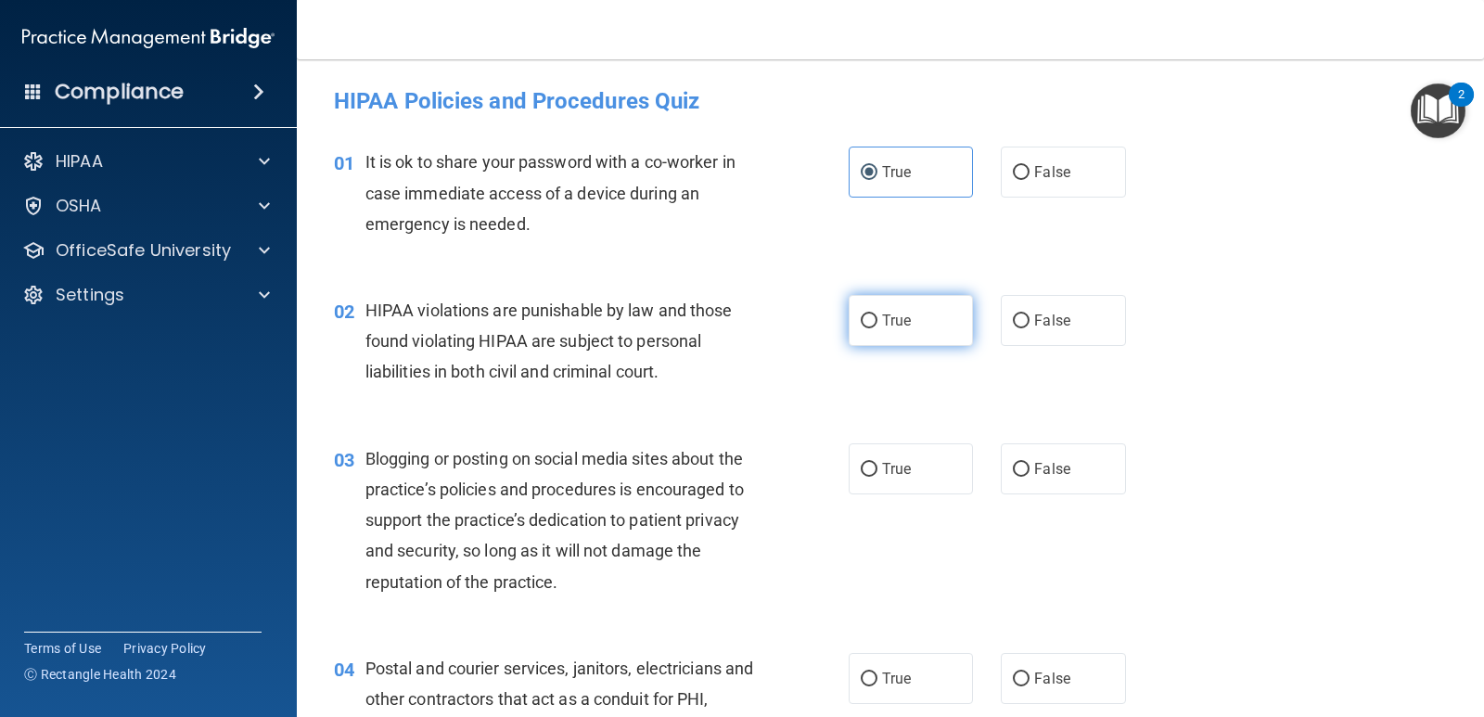
click at [894, 333] on label "True" at bounding box center [911, 320] width 124 height 51
click at [878, 328] on input "True" at bounding box center [869, 321] width 17 height 14
radio input "true"
click at [1015, 480] on label "False" at bounding box center [1063, 468] width 124 height 51
click at [1015, 477] on input "False" at bounding box center [1021, 470] width 17 height 14
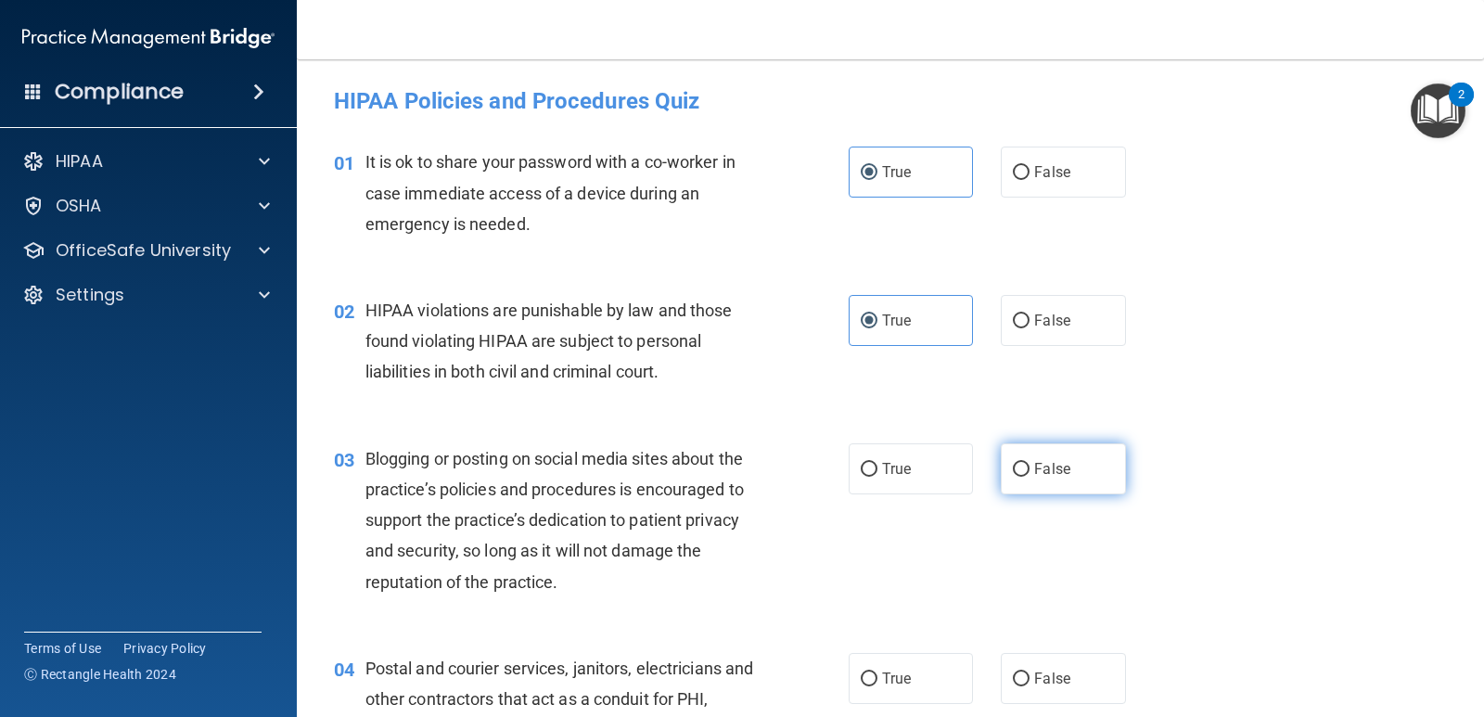
radio input "true"
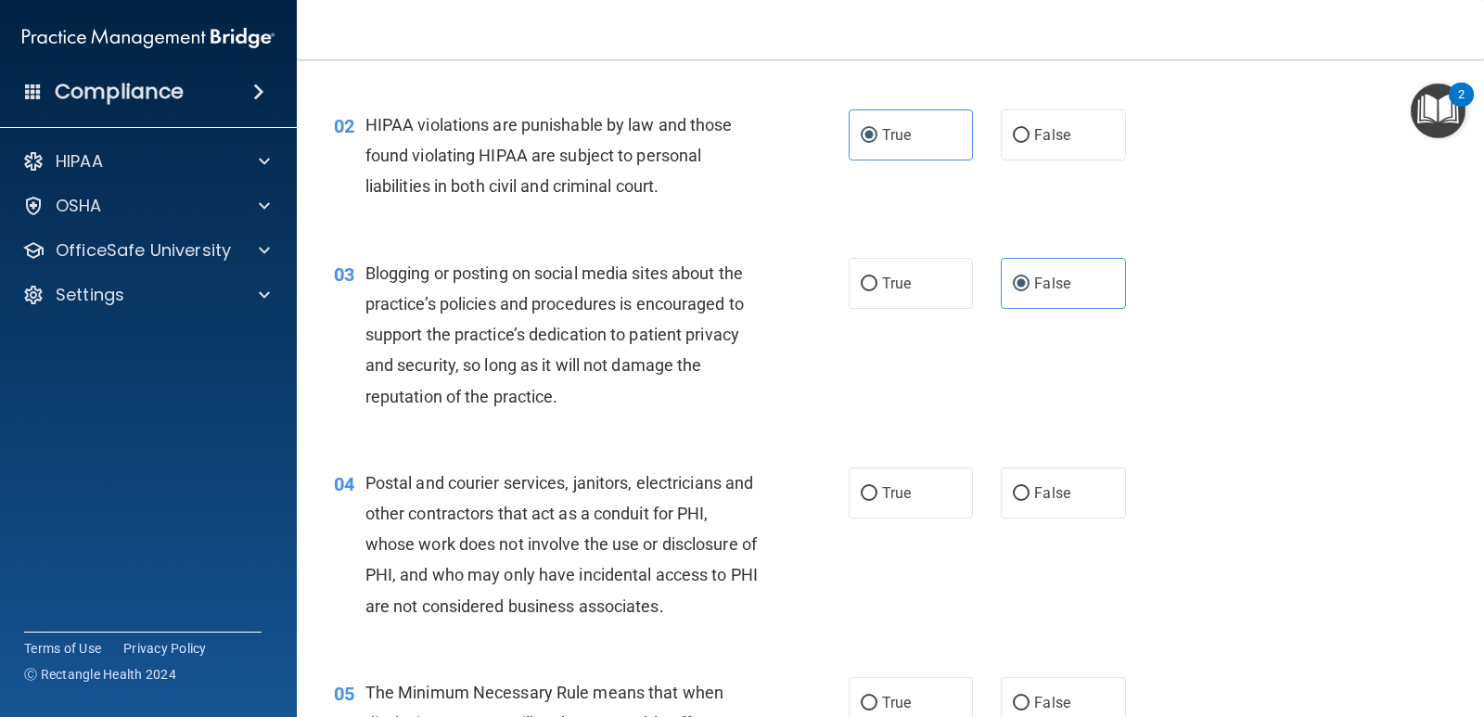
scroll to position [278, 0]
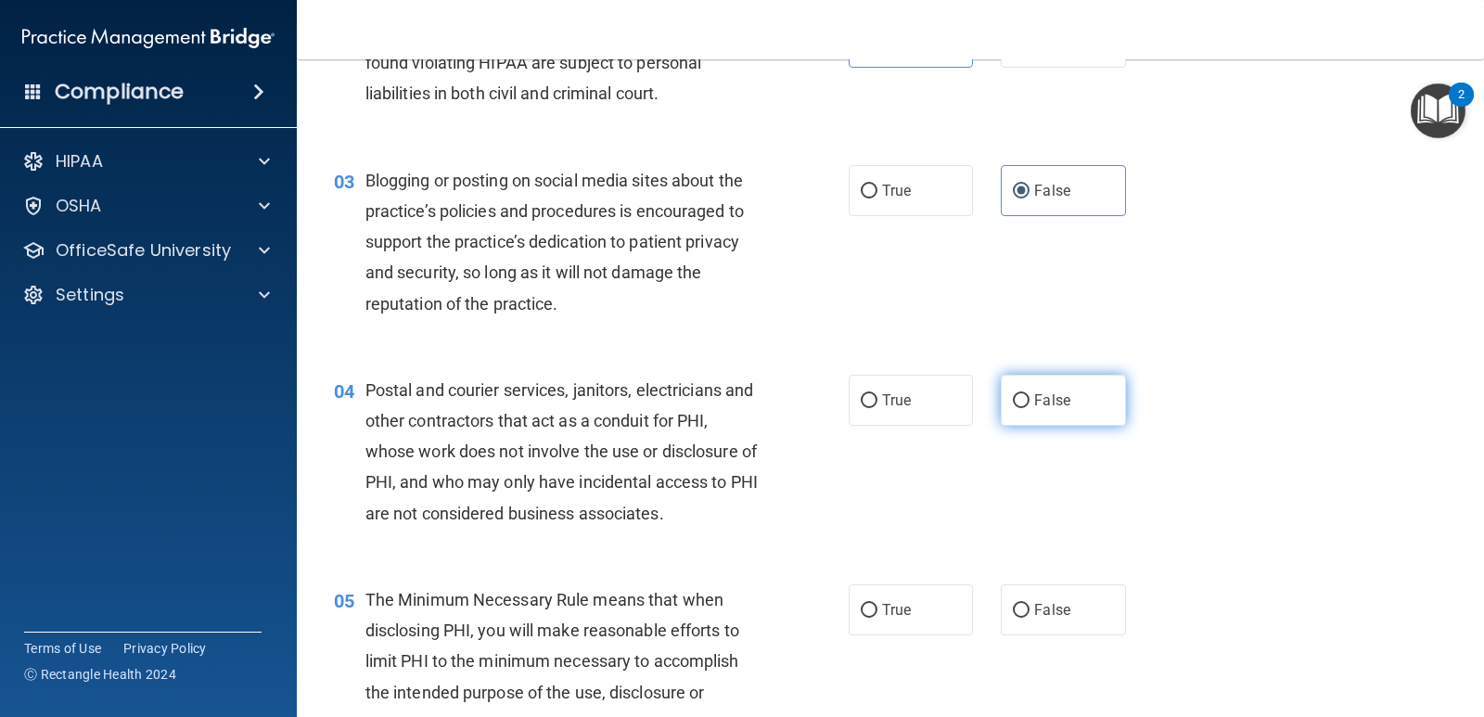
click at [1059, 414] on label "False" at bounding box center [1063, 400] width 124 height 51
click at [1030, 408] on input "False" at bounding box center [1021, 401] width 17 height 14
radio input "true"
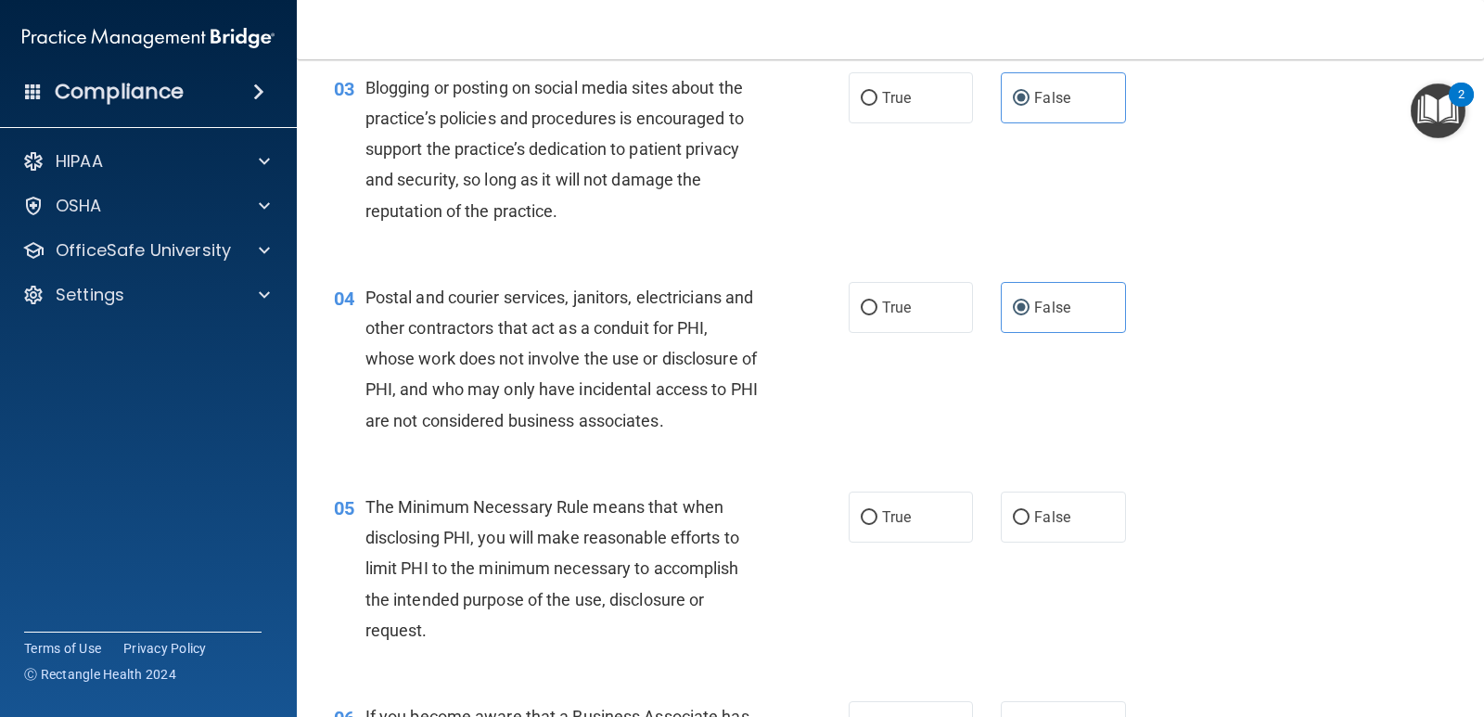
scroll to position [464, 0]
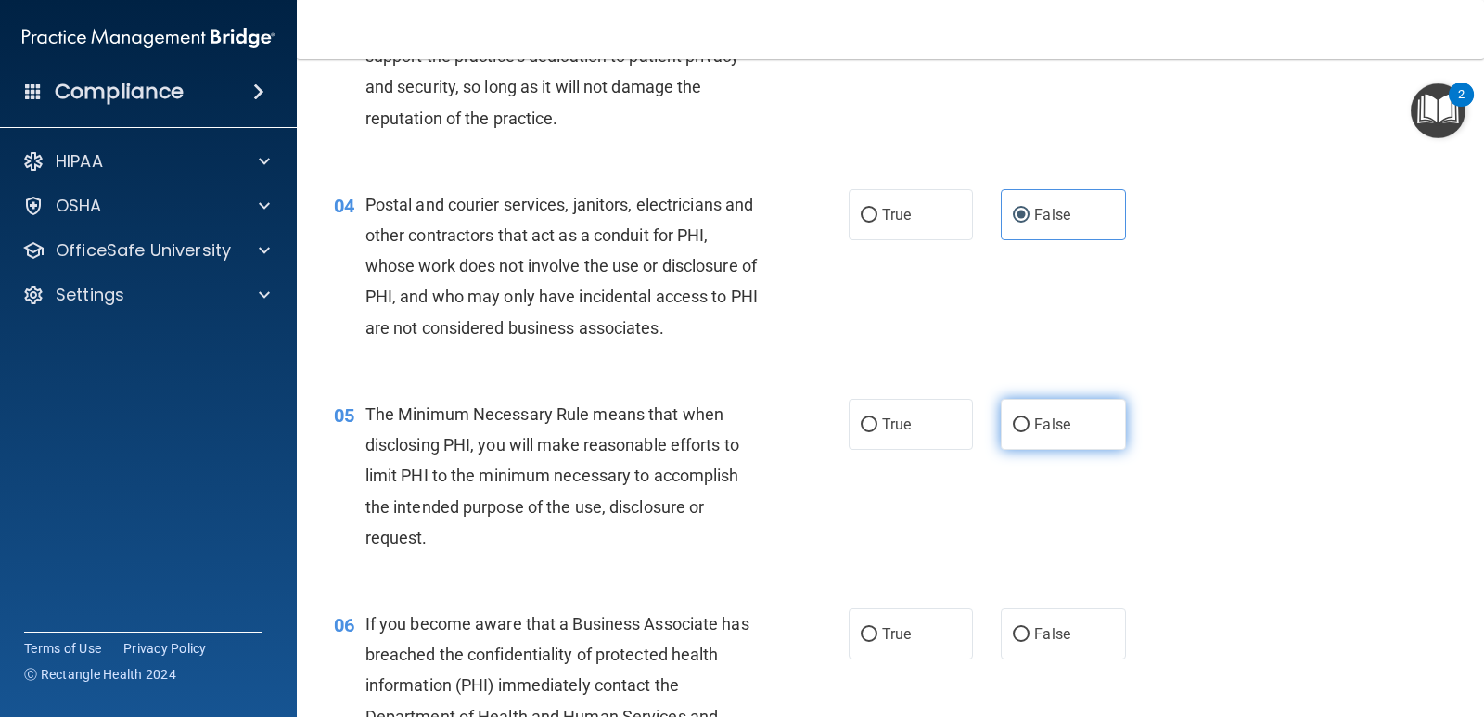
click at [1022, 425] on label "False" at bounding box center [1063, 424] width 124 height 51
click at [1022, 425] on input "False" at bounding box center [1021, 425] width 17 height 14
radio input "true"
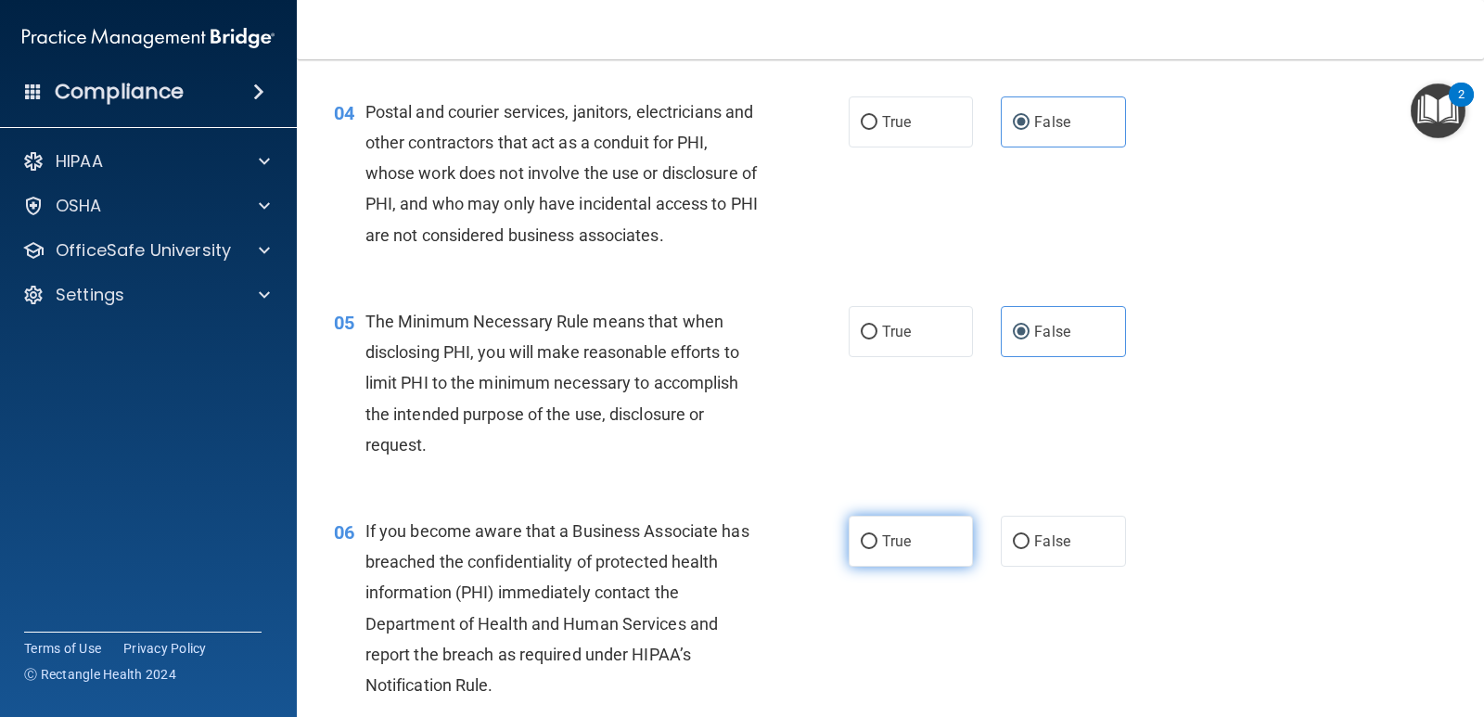
click at [928, 563] on label "True" at bounding box center [911, 541] width 124 height 51
click at [878, 549] on input "True" at bounding box center [869, 542] width 17 height 14
radio input "true"
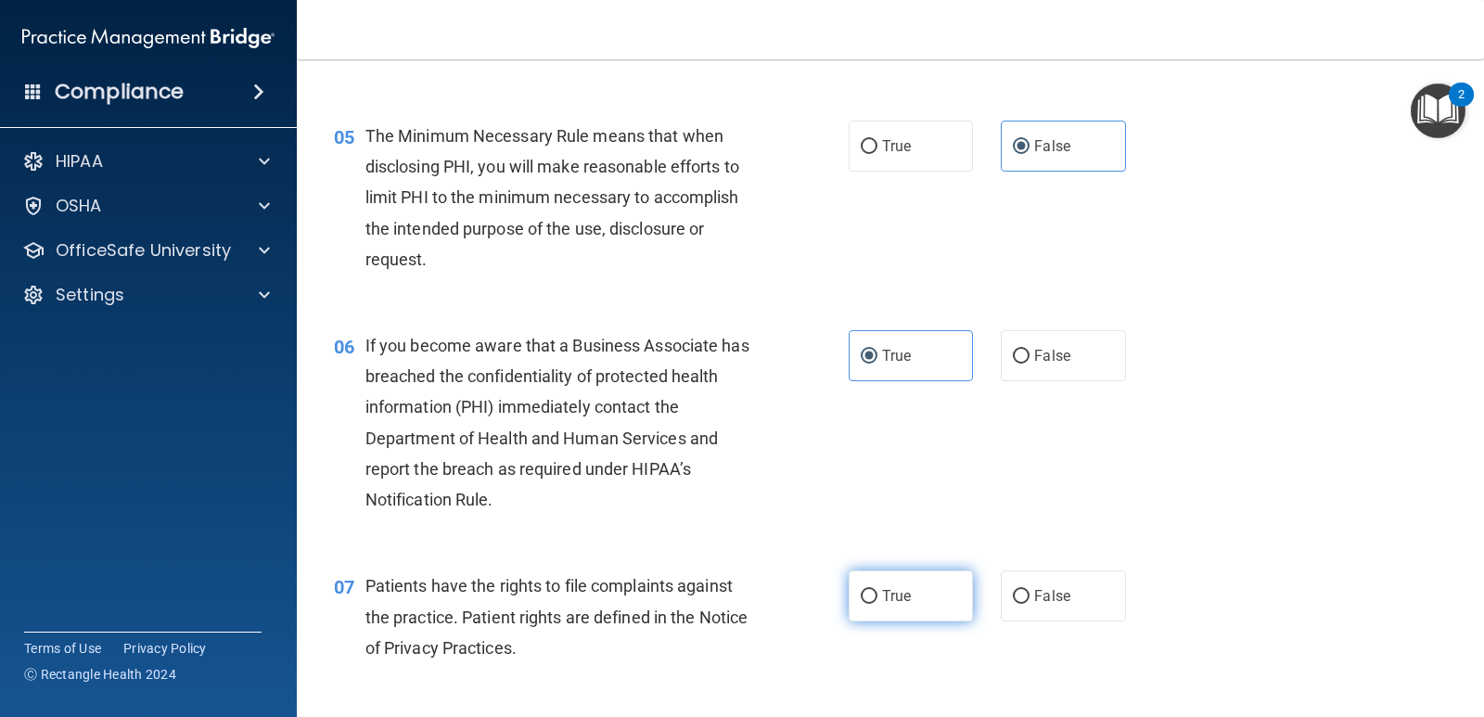
click at [931, 586] on label "True" at bounding box center [911, 596] width 124 height 51
click at [878, 590] on input "True" at bounding box center [869, 597] width 17 height 14
radio input "true"
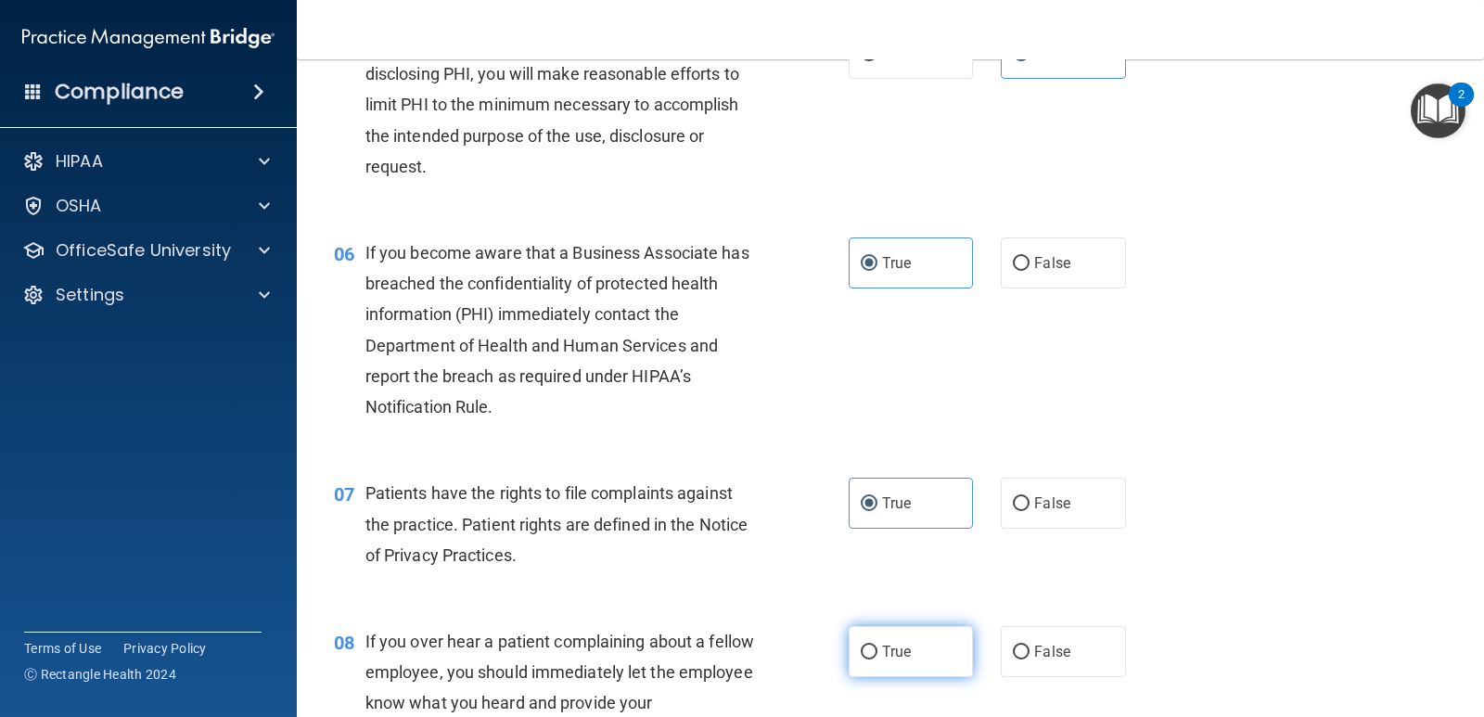
scroll to position [928, 0]
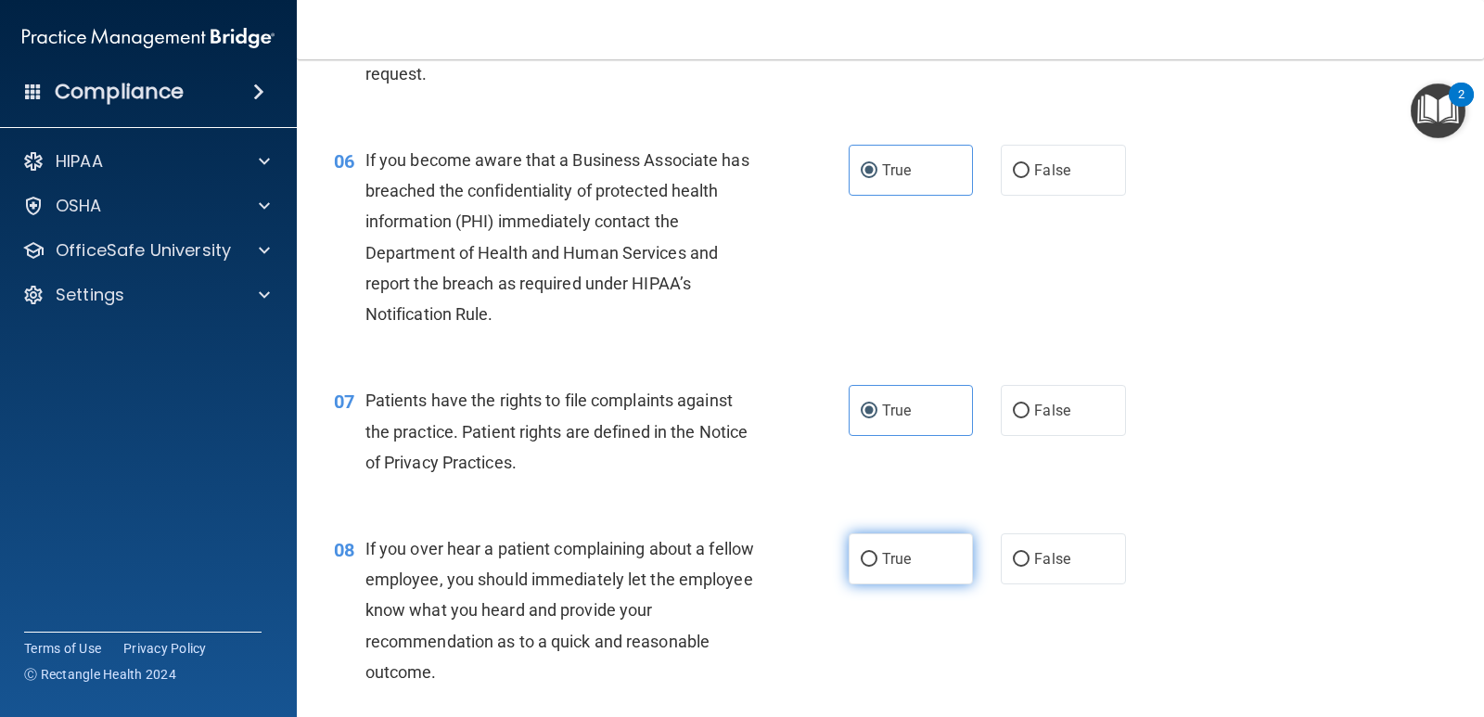
click at [938, 557] on label "True" at bounding box center [911, 558] width 124 height 51
click at [878, 557] on input "True" at bounding box center [869, 560] width 17 height 14
radio input "true"
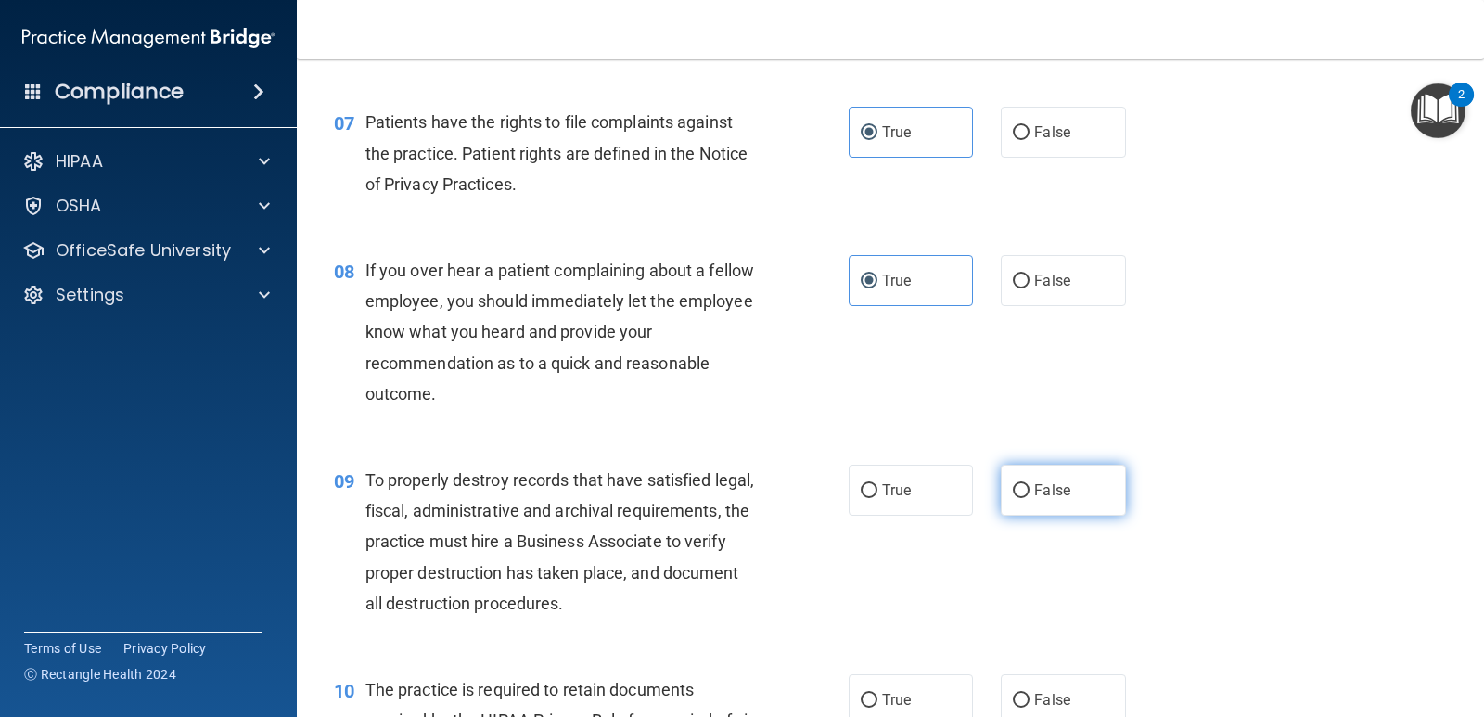
click at [1085, 506] on label "False" at bounding box center [1063, 490] width 124 height 51
click at [1030, 498] on input "False" at bounding box center [1021, 491] width 17 height 14
radio input "true"
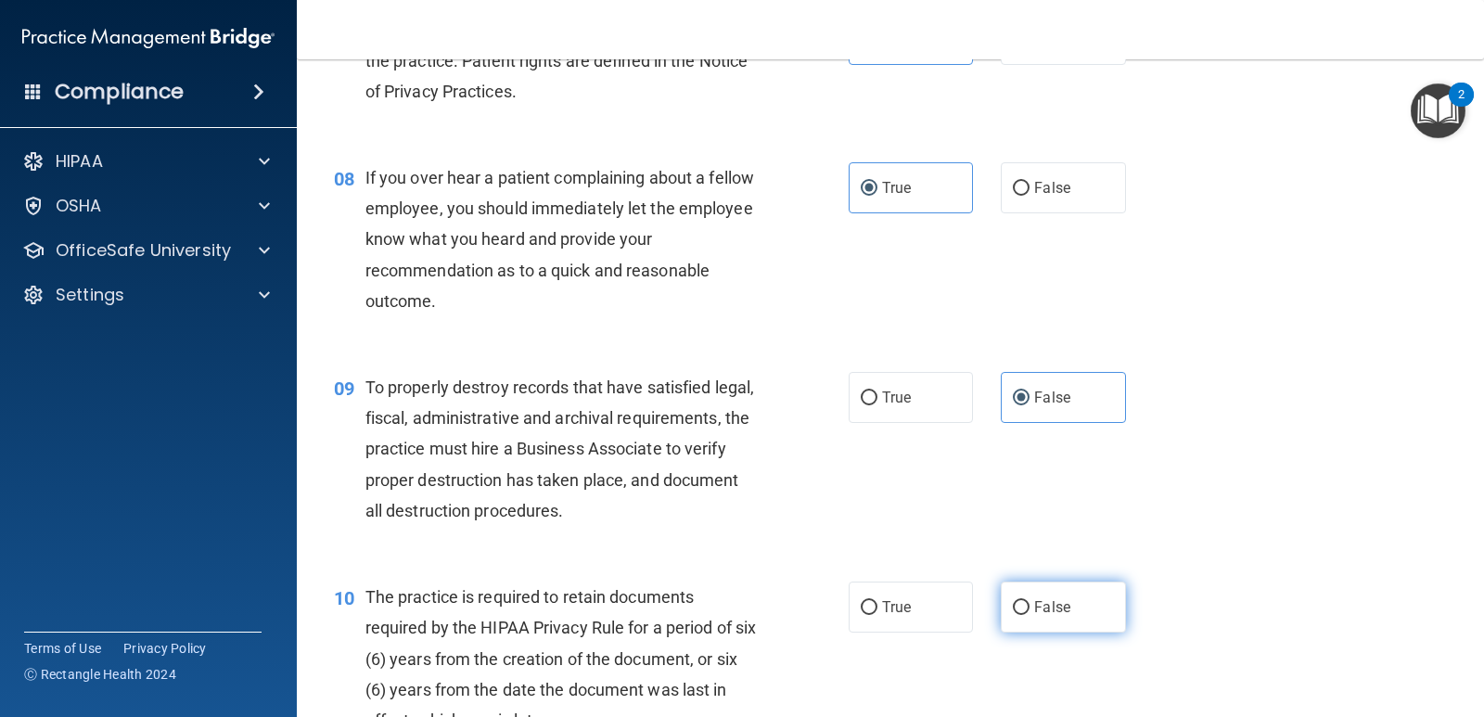
click at [1049, 604] on span "False" at bounding box center [1052, 607] width 36 height 18
click at [1030, 604] on input "False" at bounding box center [1021, 608] width 17 height 14
radio input "true"
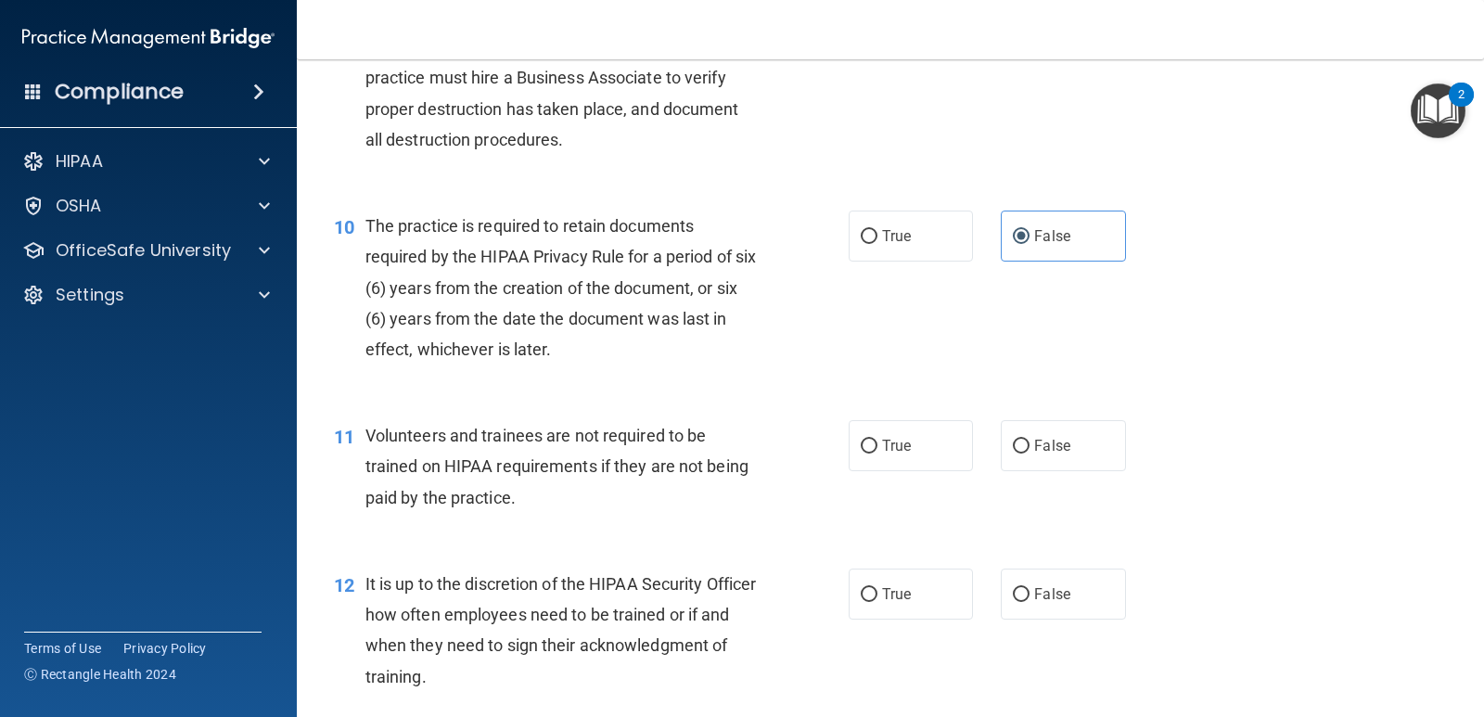
scroll to position [1763, 0]
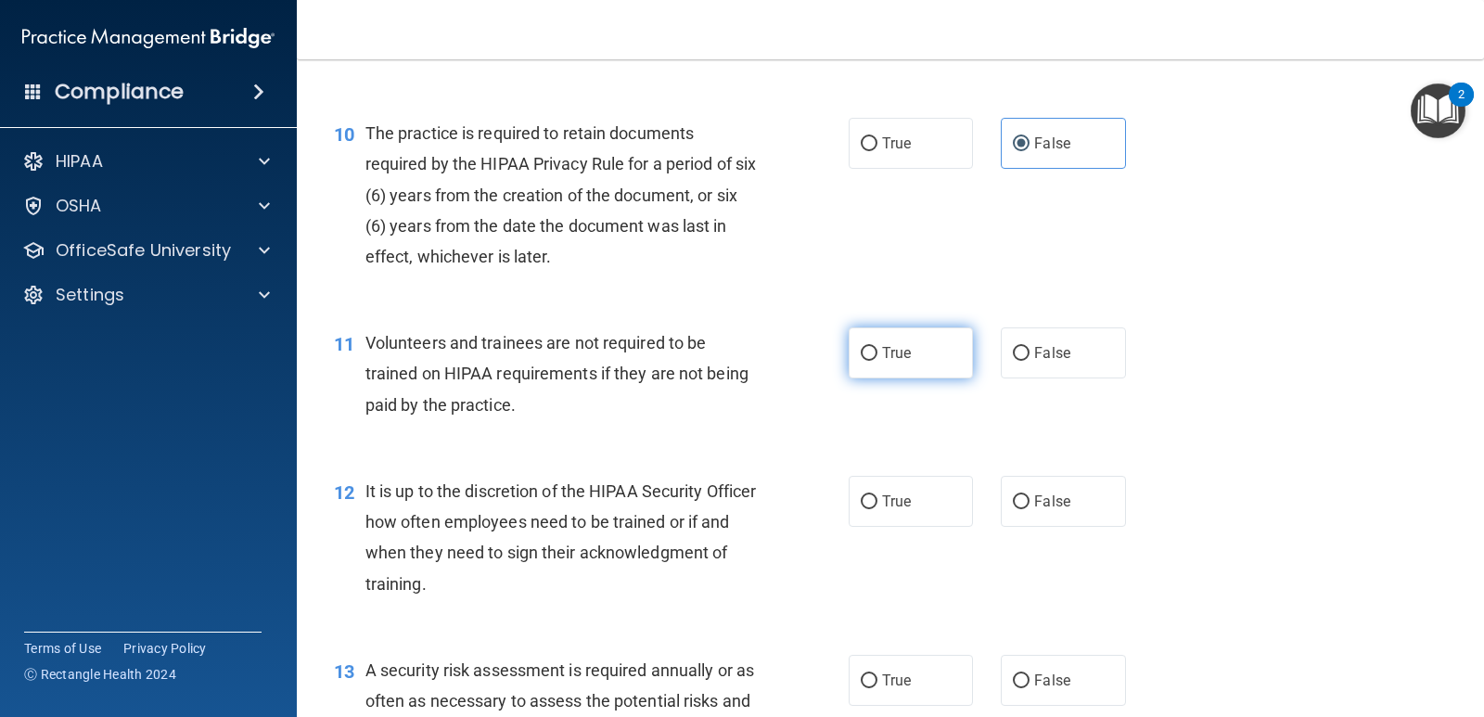
click at [931, 365] on label "True" at bounding box center [911, 352] width 124 height 51
click at [878, 361] on input "True" at bounding box center [869, 354] width 17 height 14
radio input "true"
click at [944, 507] on label "True" at bounding box center [911, 501] width 124 height 51
click at [878, 507] on input "True" at bounding box center [869, 502] width 17 height 14
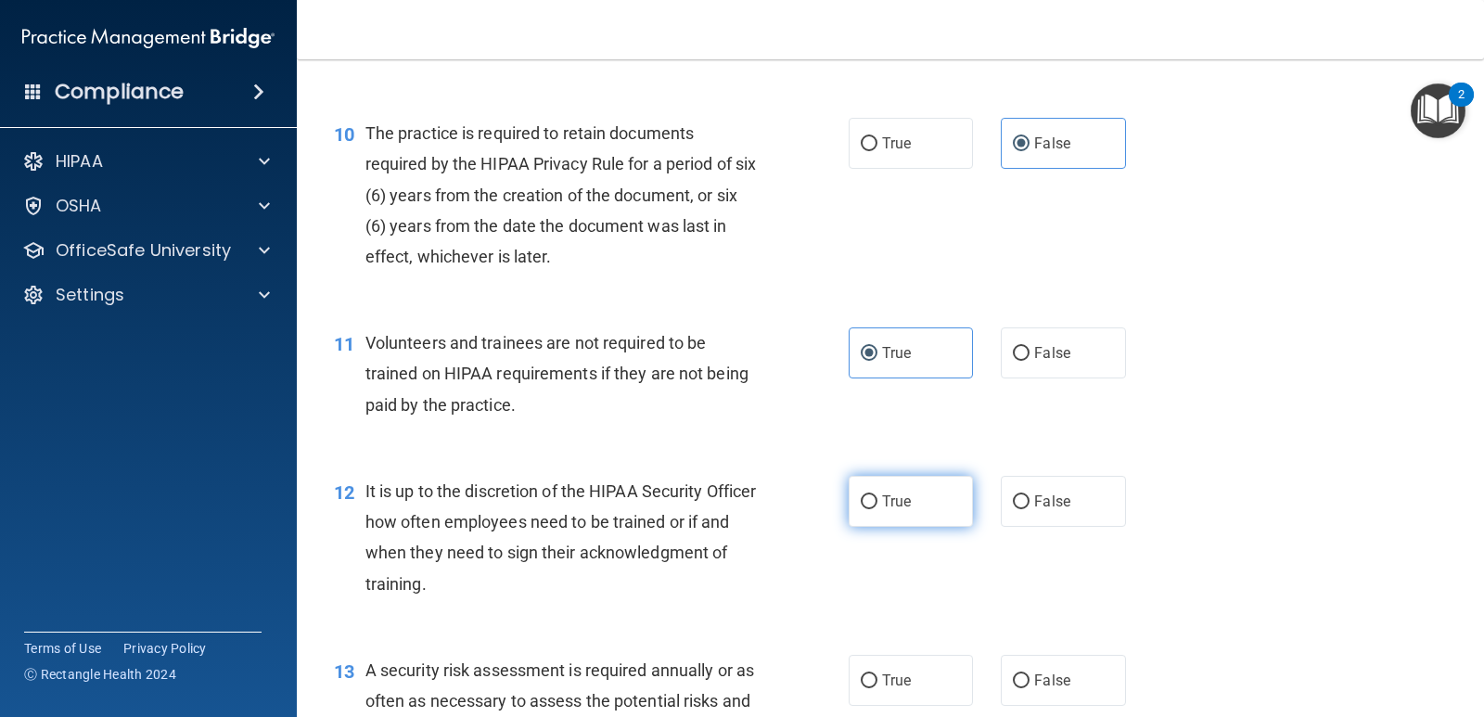
radio input "true"
click at [880, 692] on label "True" at bounding box center [911, 680] width 124 height 51
click at [878, 688] on input "True" at bounding box center [869, 681] width 17 height 14
radio input "true"
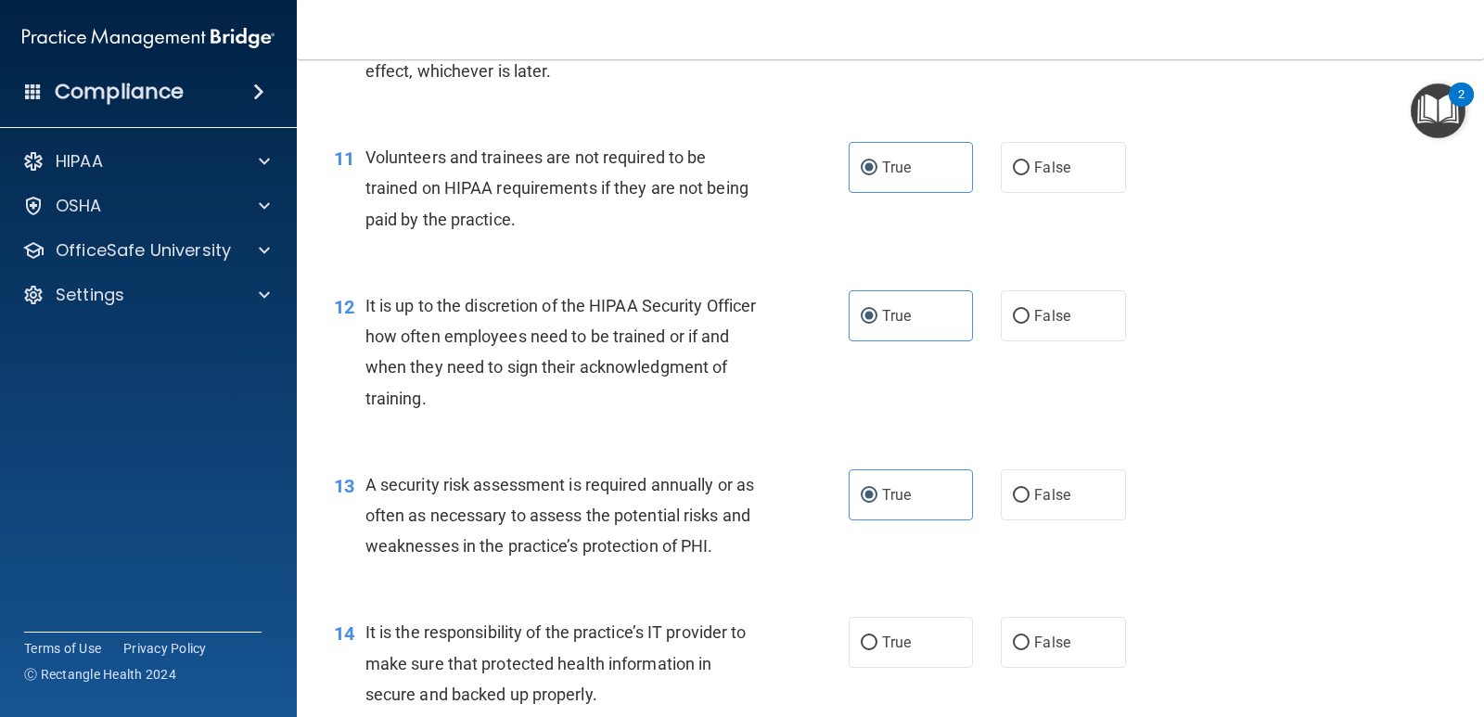
scroll to position [2134, 0]
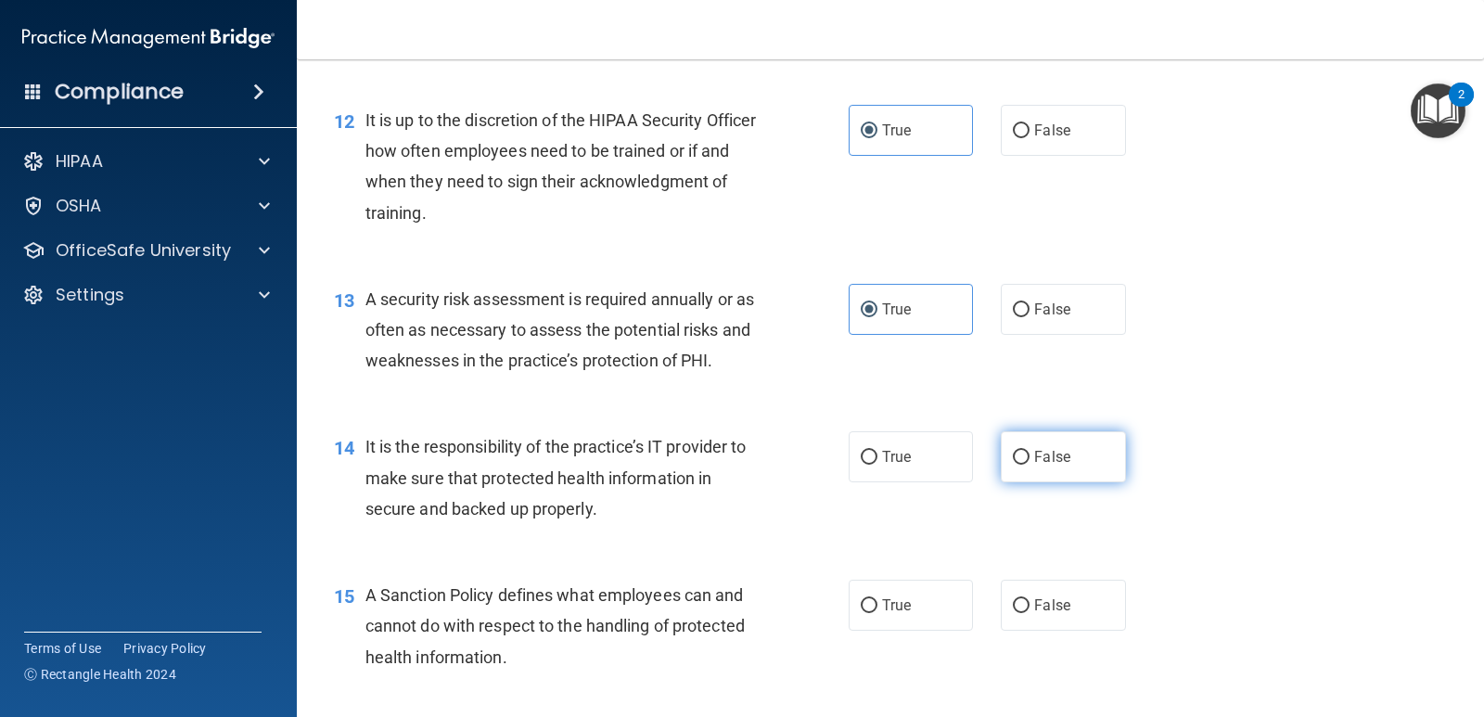
click at [1053, 459] on span "False" at bounding box center [1052, 457] width 36 height 18
click at [1030, 459] on input "False" at bounding box center [1021, 458] width 17 height 14
radio input "true"
click at [1065, 619] on label "False" at bounding box center [1063, 605] width 124 height 51
click at [1030, 613] on input "False" at bounding box center [1021, 606] width 17 height 14
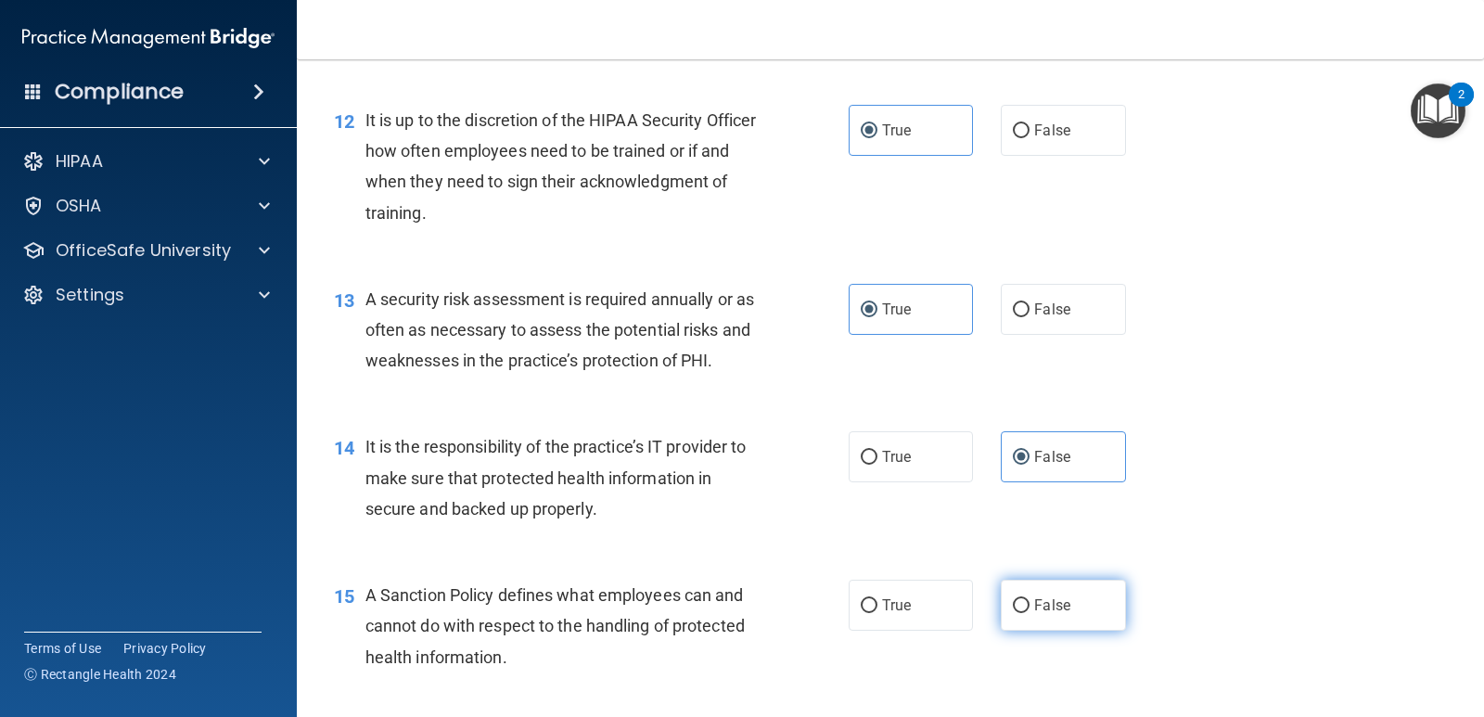
radio input "true"
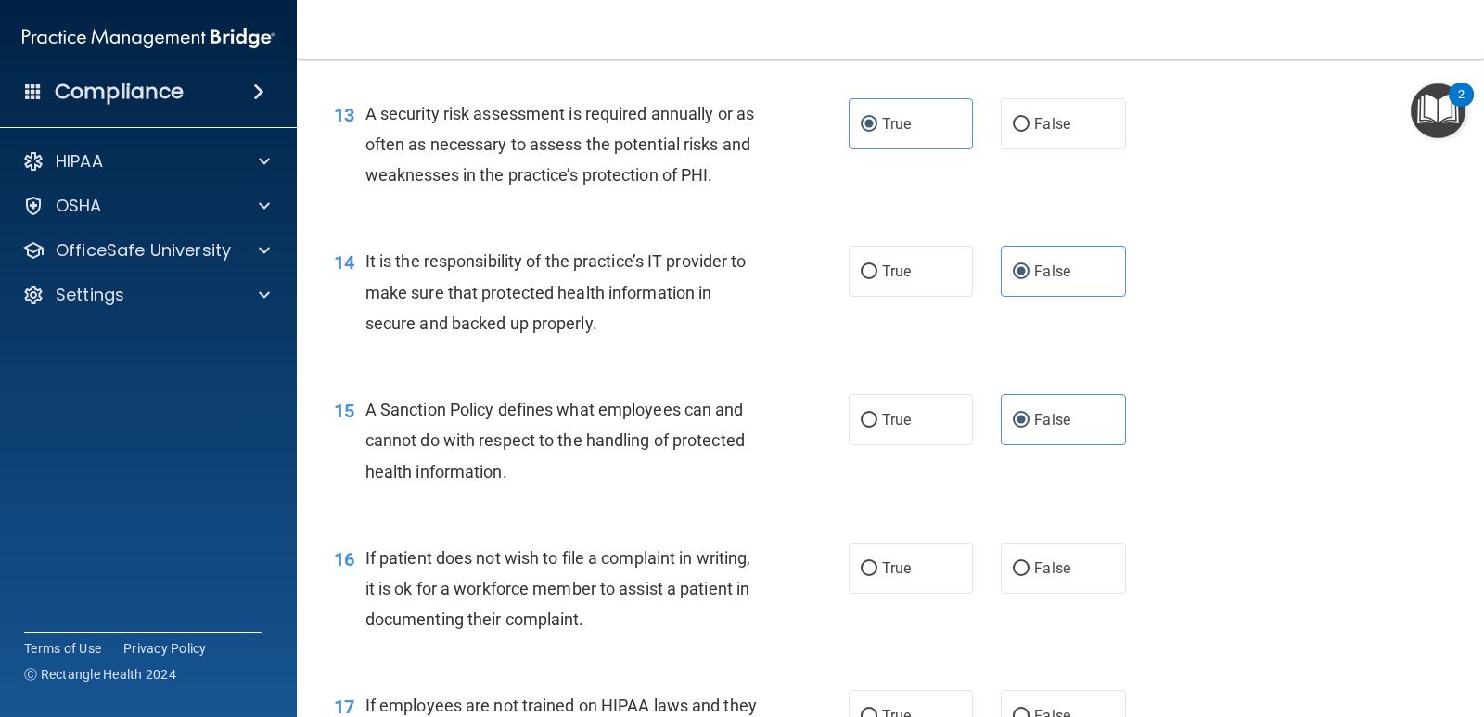
scroll to position [2412, 0]
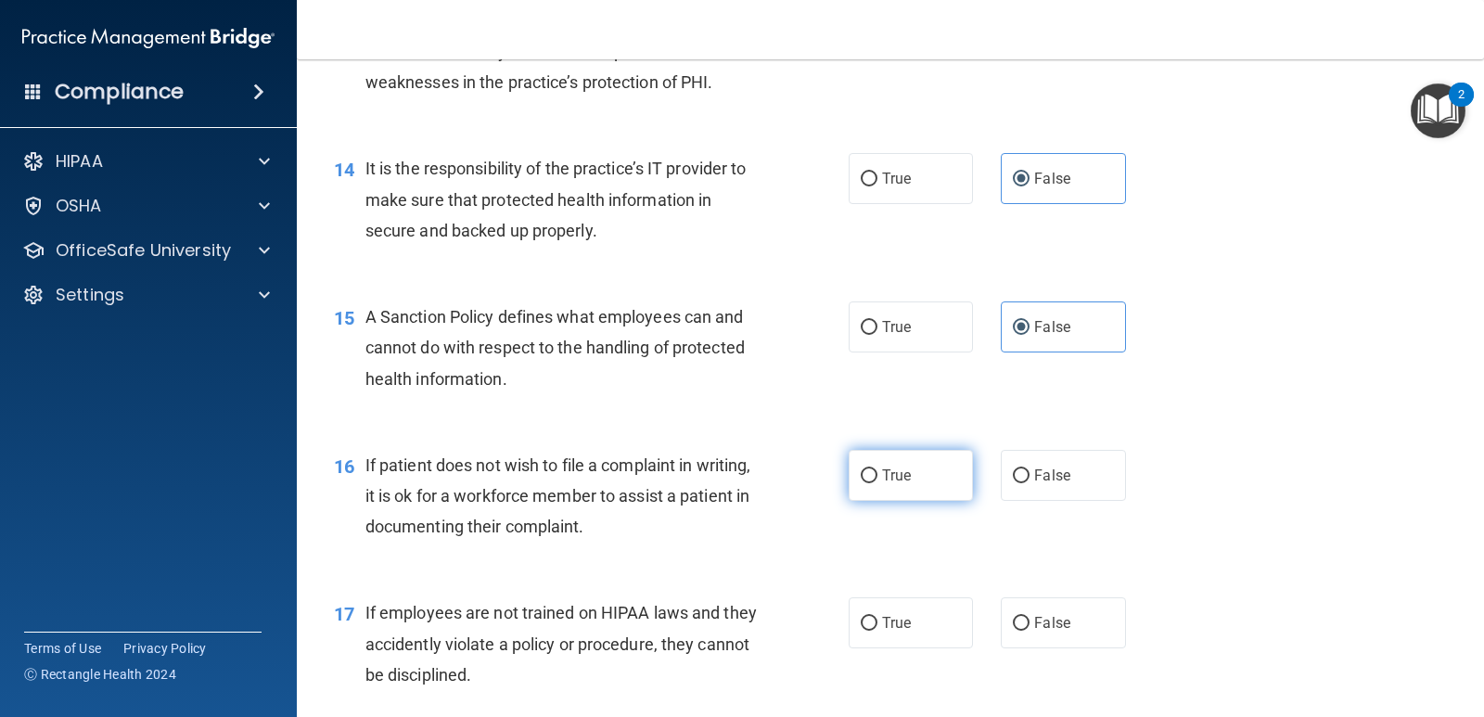
click at [938, 495] on label "True" at bounding box center [911, 475] width 124 height 51
click at [878, 483] on input "True" at bounding box center [869, 476] width 17 height 14
radio input "true"
click at [931, 616] on label "True" at bounding box center [911, 622] width 124 height 51
click at [878, 617] on input "True" at bounding box center [869, 624] width 17 height 14
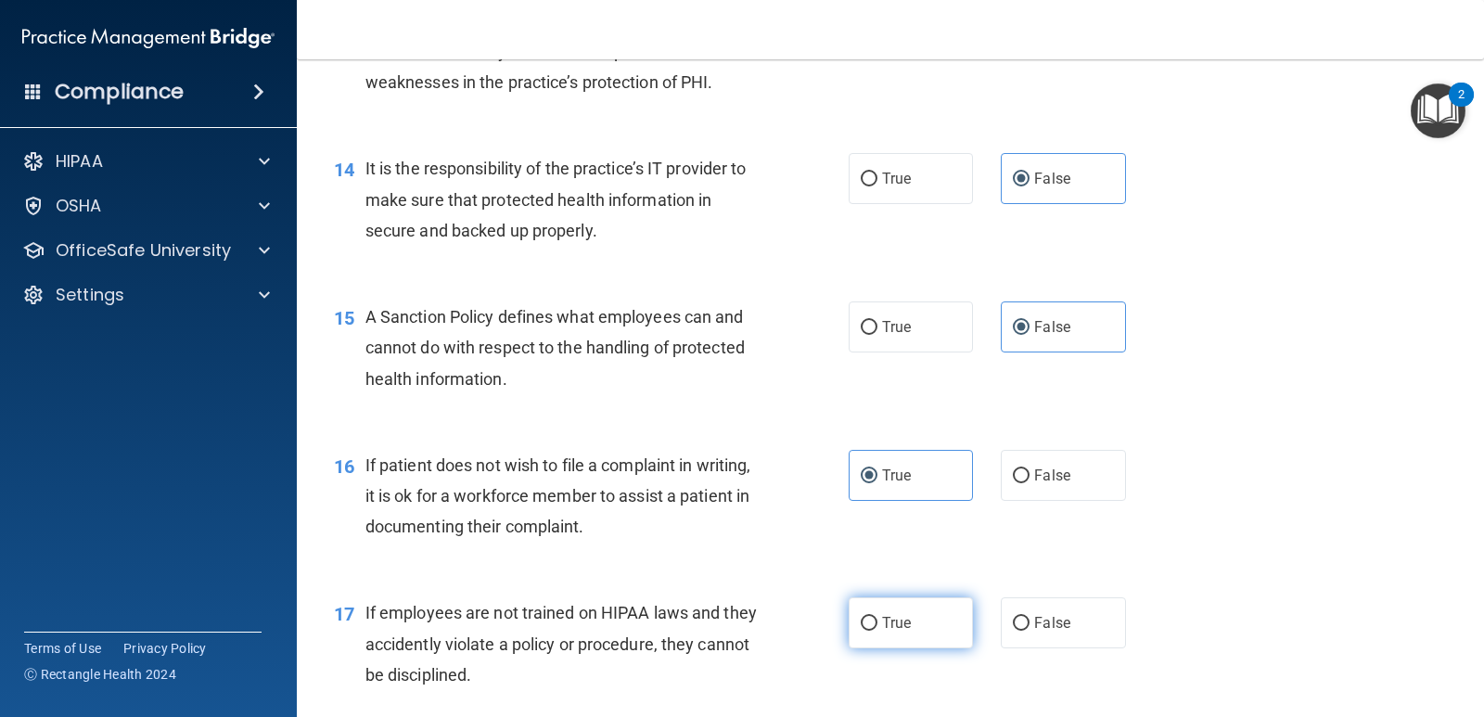
radio input "true"
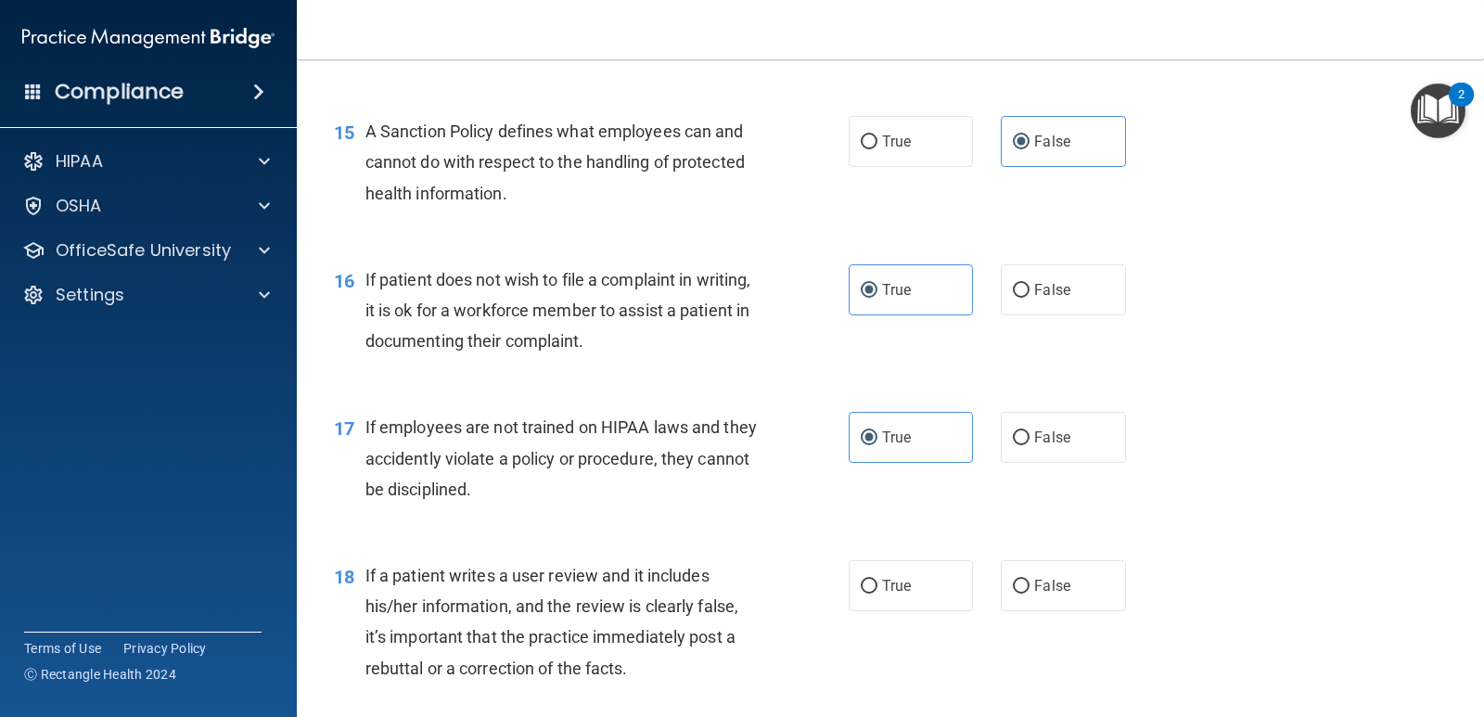
scroll to position [2690, 0]
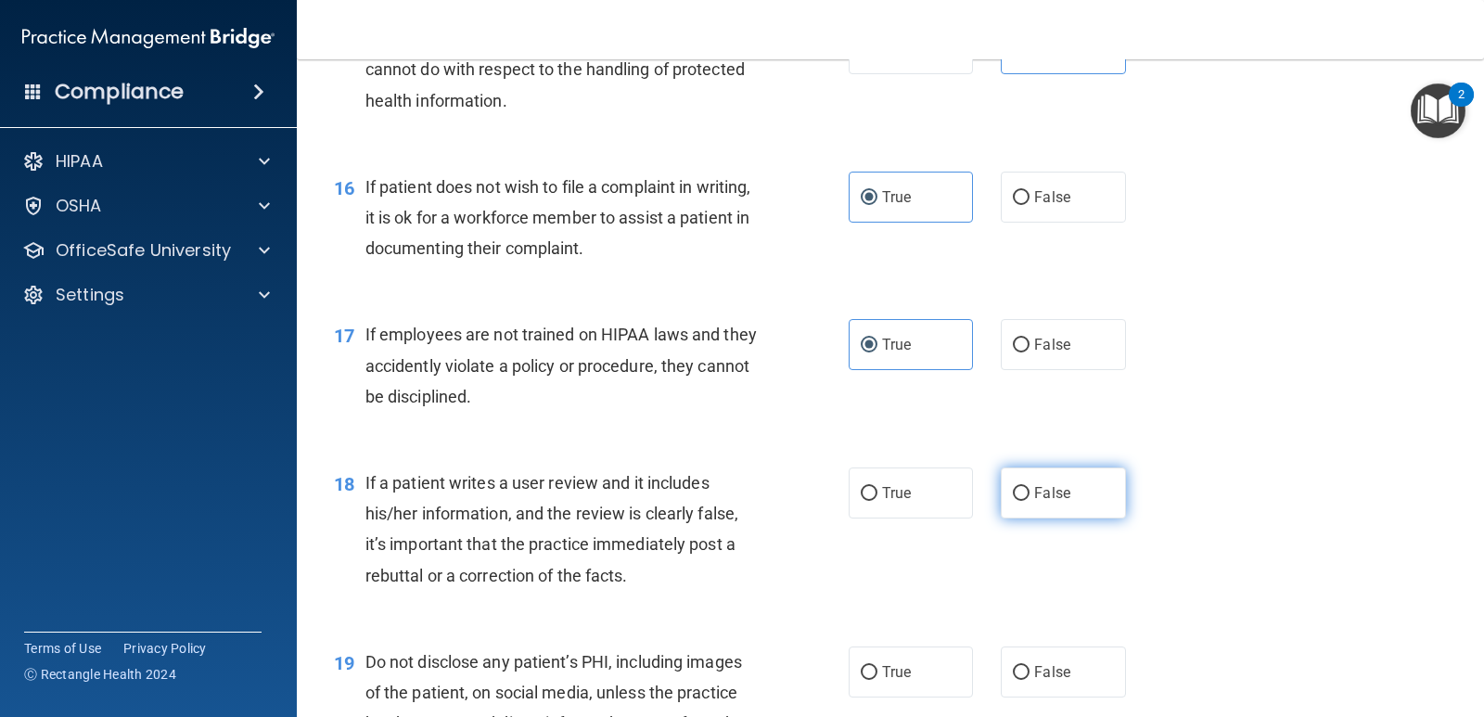
click at [1059, 502] on label "False" at bounding box center [1063, 493] width 124 height 51
click at [1030, 501] on input "False" at bounding box center [1021, 494] width 17 height 14
radio input "true"
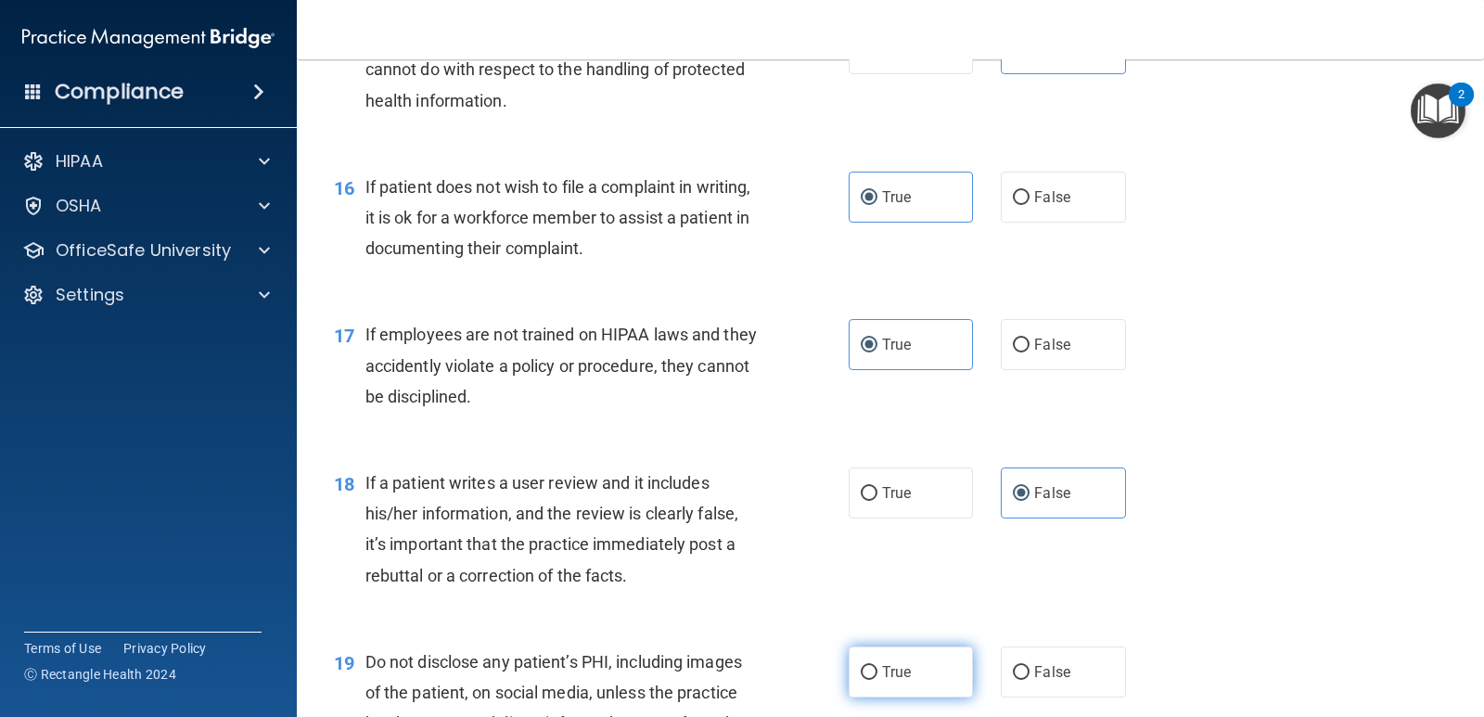
click at [907, 666] on label "True" at bounding box center [911, 672] width 124 height 51
click at [878, 666] on input "True" at bounding box center [869, 673] width 17 height 14
radio input "true"
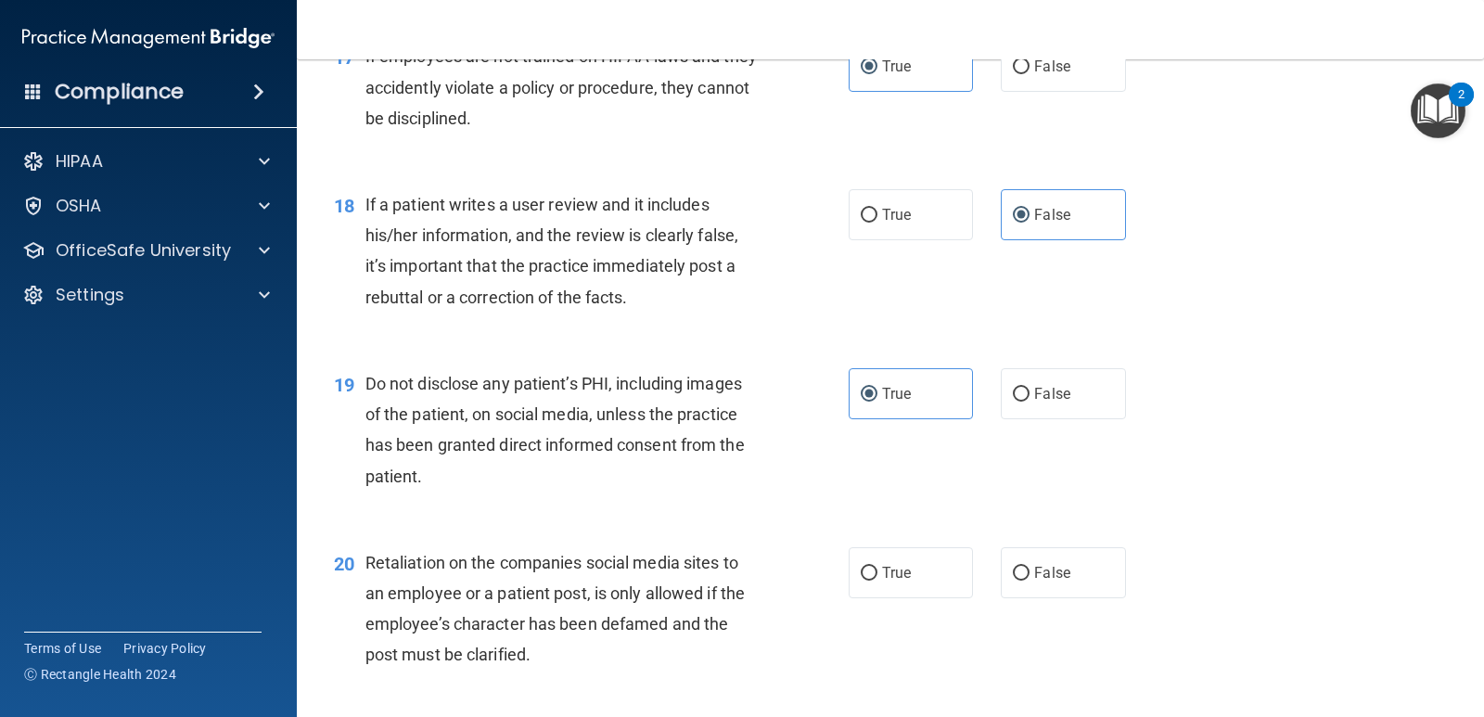
scroll to position [3061, 0]
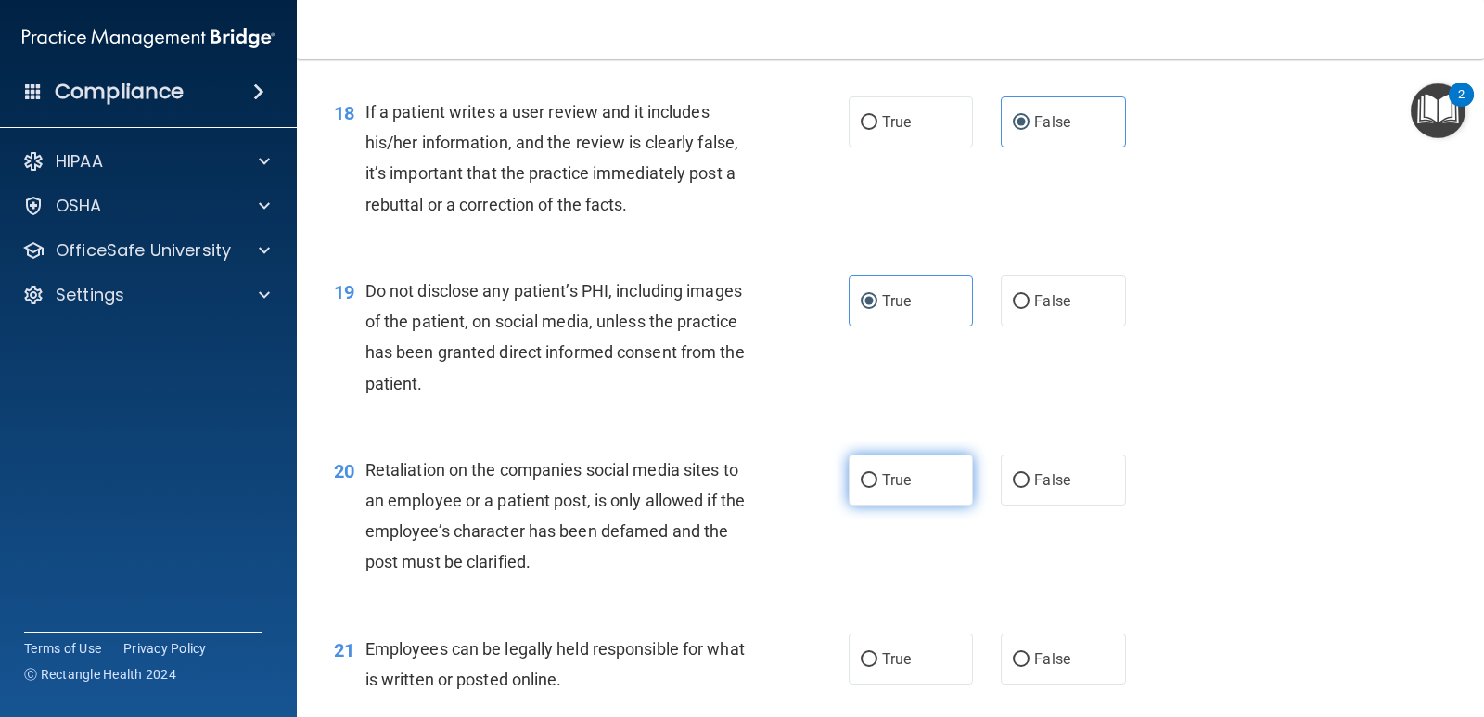
click at [911, 489] on label "True" at bounding box center [911, 480] width 124 height 51
click at [878, 488] on input "True" at bounding box center [869, 481] width 17 height 14
radio input "true"
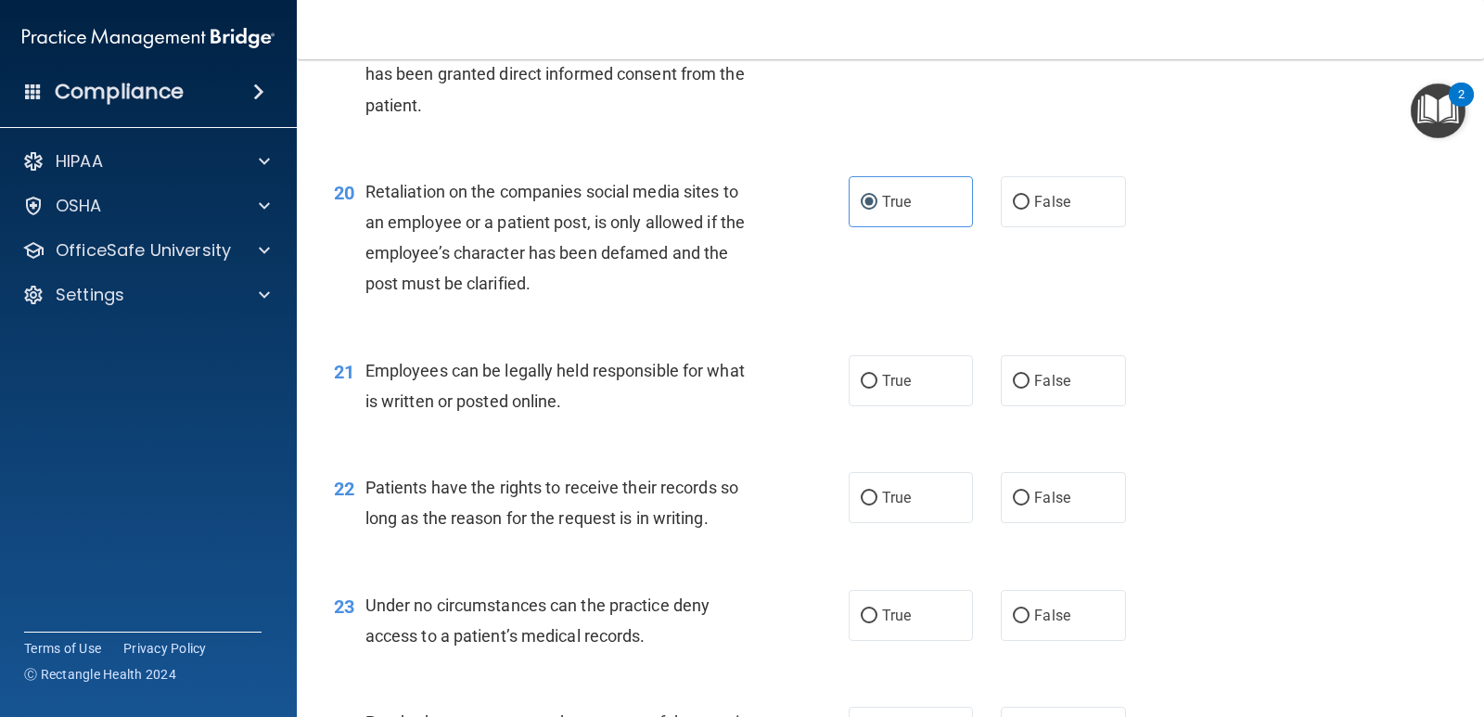
scroll to position [3433, 0]
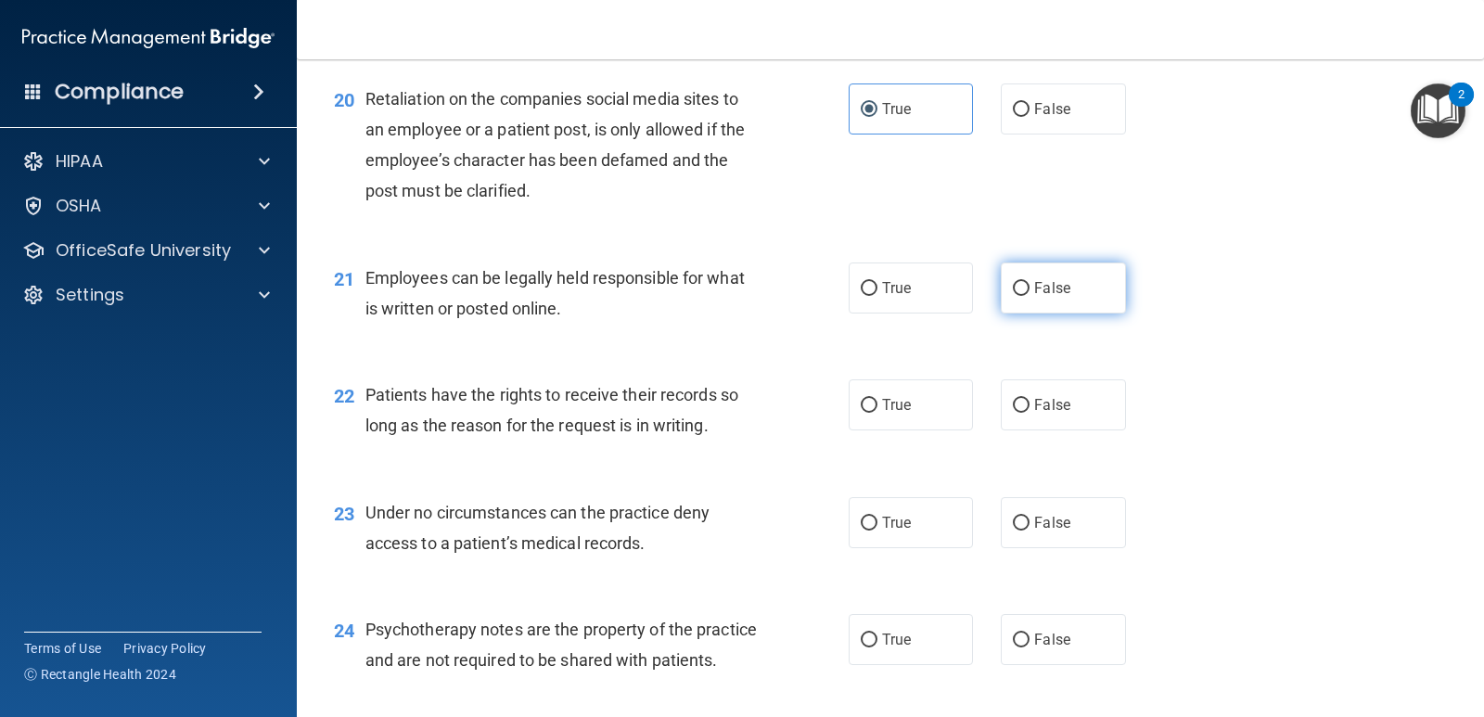
click at [1013, 289] on input "False" at bounding box center [1021, 289] width 17 height 14
radio input "true"
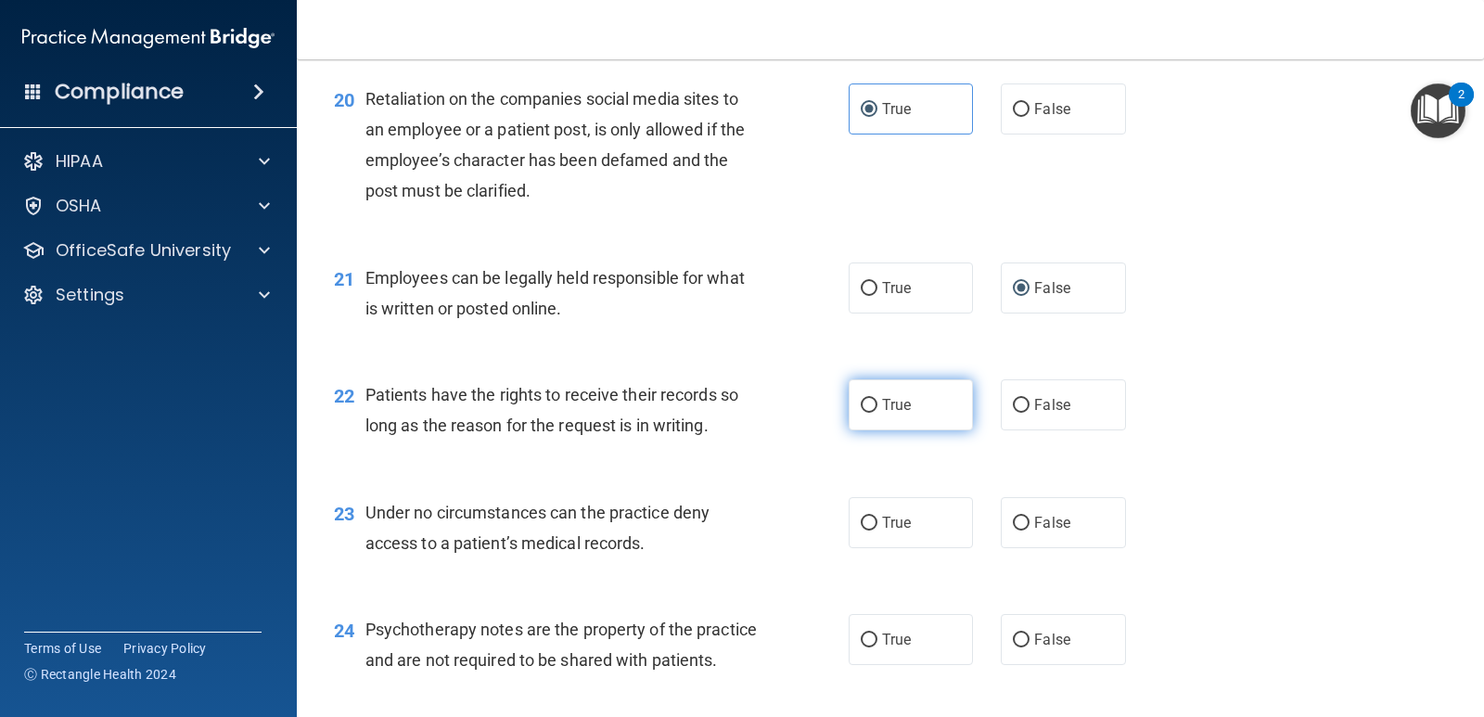
click at [918, 417] on label "True" at bounding box center [911, 404] width 124 height 51
click at [878, 413] on input "True" at bounding box center [869, 406] width 17 height 14
radio input "true"
click at [1018, 524] on input "False" at bounding box center [1021, 524] width 17 height 14
radio input "true"
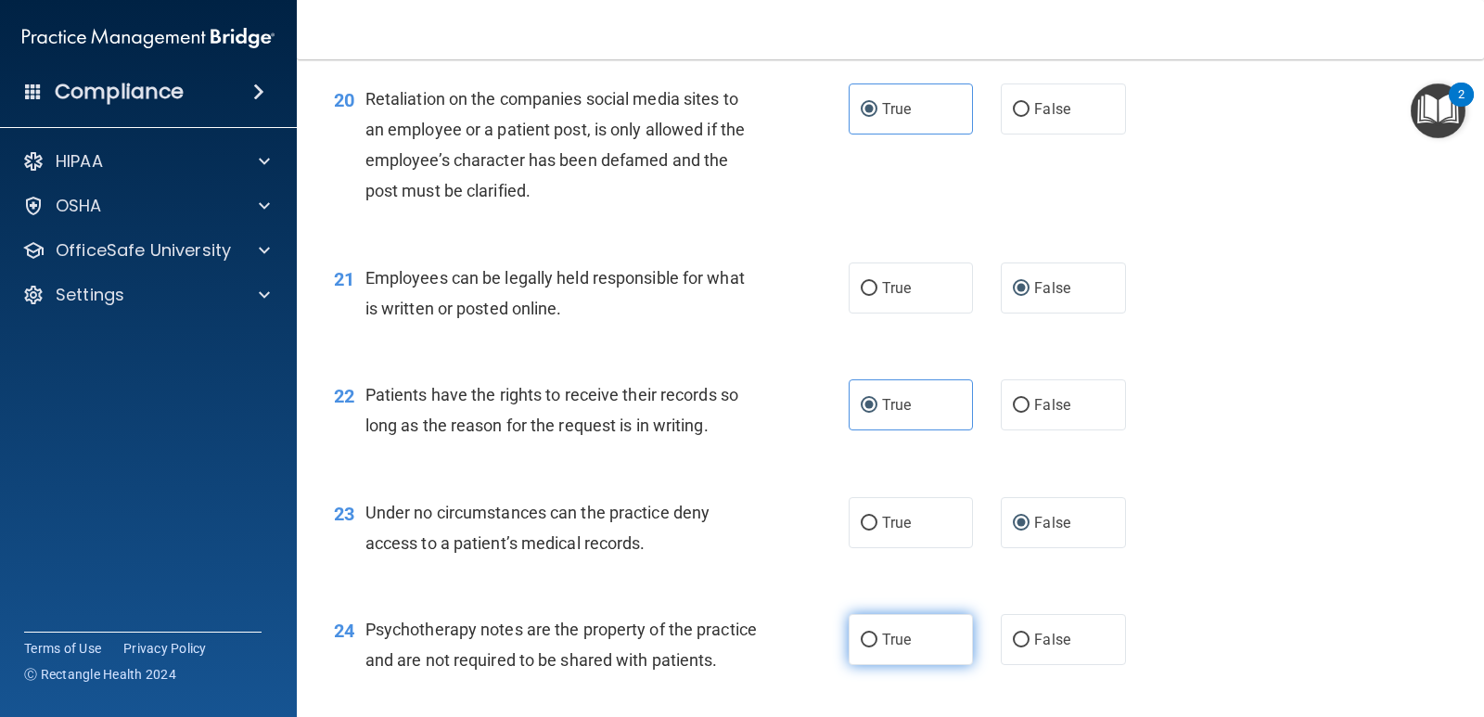
click at [913, 643] on label "True" at bounding box center [911, 639] width 124 height 51
click at [878, 643] on input "True" at bounding box center [869, 641] width 17 height 14
radio input "true"
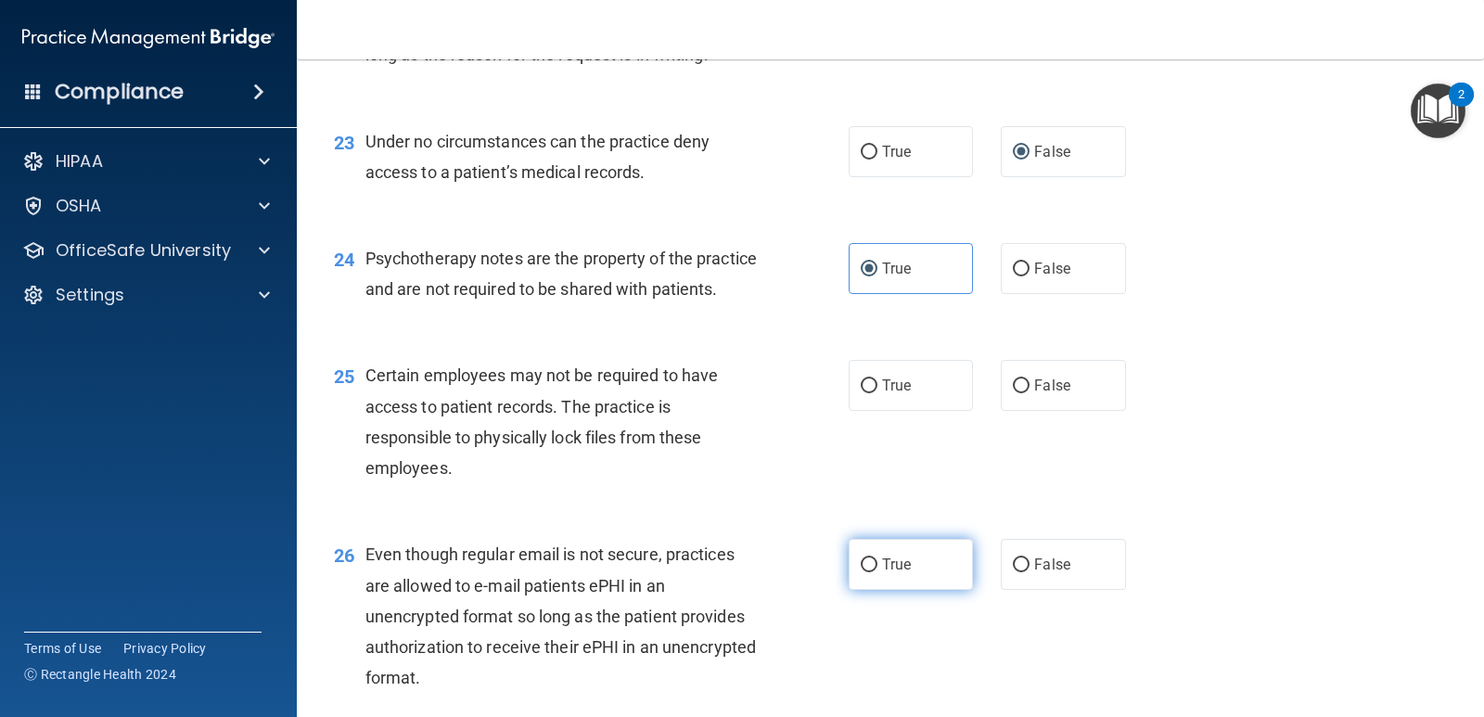
scroll to position [3896, 0]
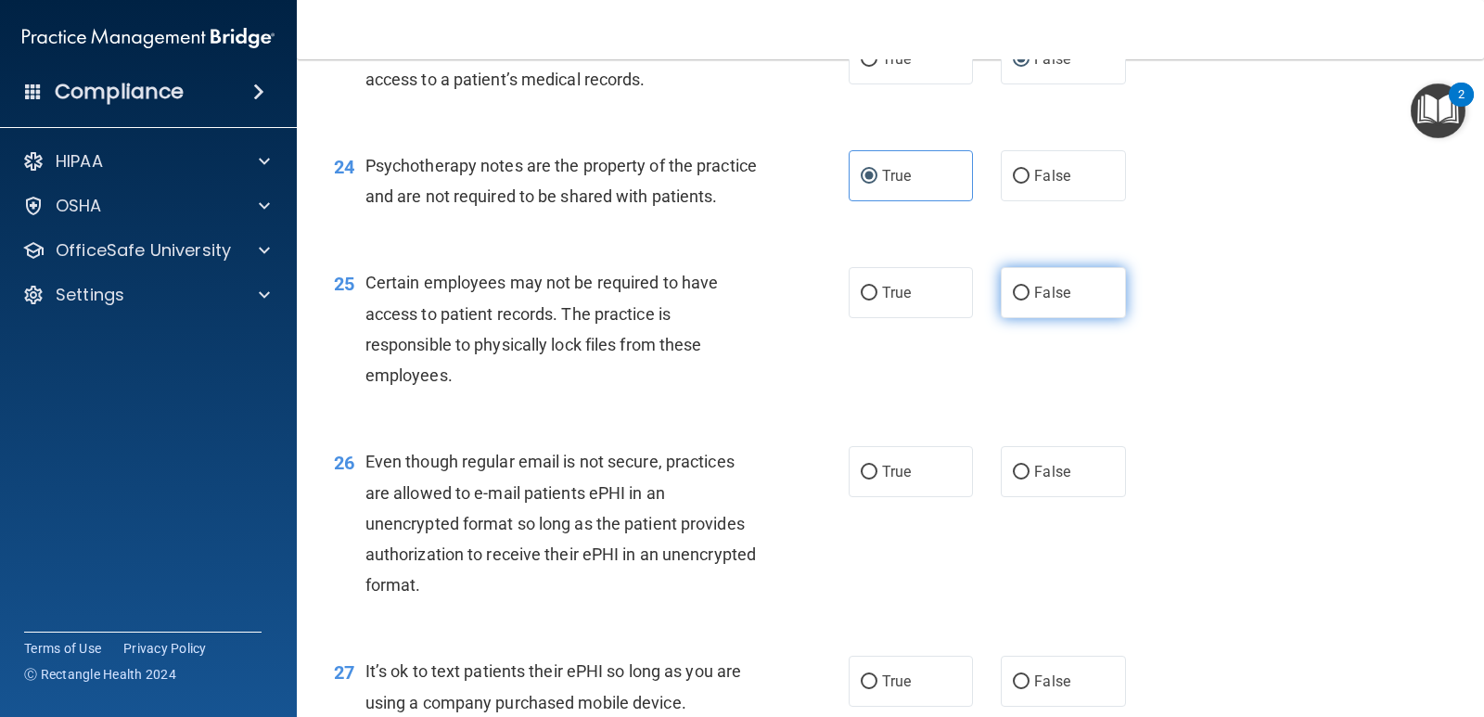
click at [1071, 318] on label "False" at bounding box center [1063, 292] width 124 height 51
click at [1030, 301] on input "False" at bounding box center [1021, 294] width 17 height 14
radio input "true"
click at [928, 497] on label "True" at bounding box center [911, 471] width 124 height 51
click at [878, 480] on input "True" at bounding box center [869, 473] width 17 height 14
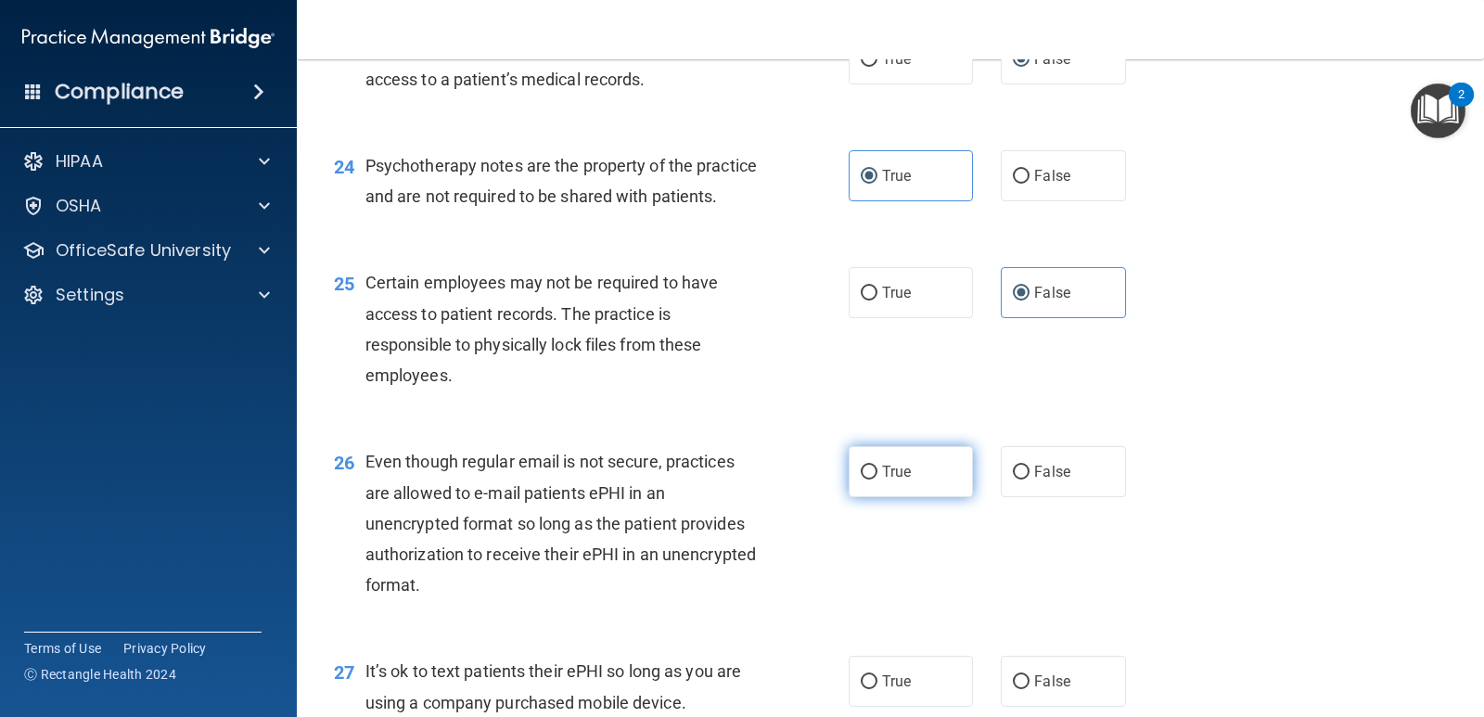
radio input "true"
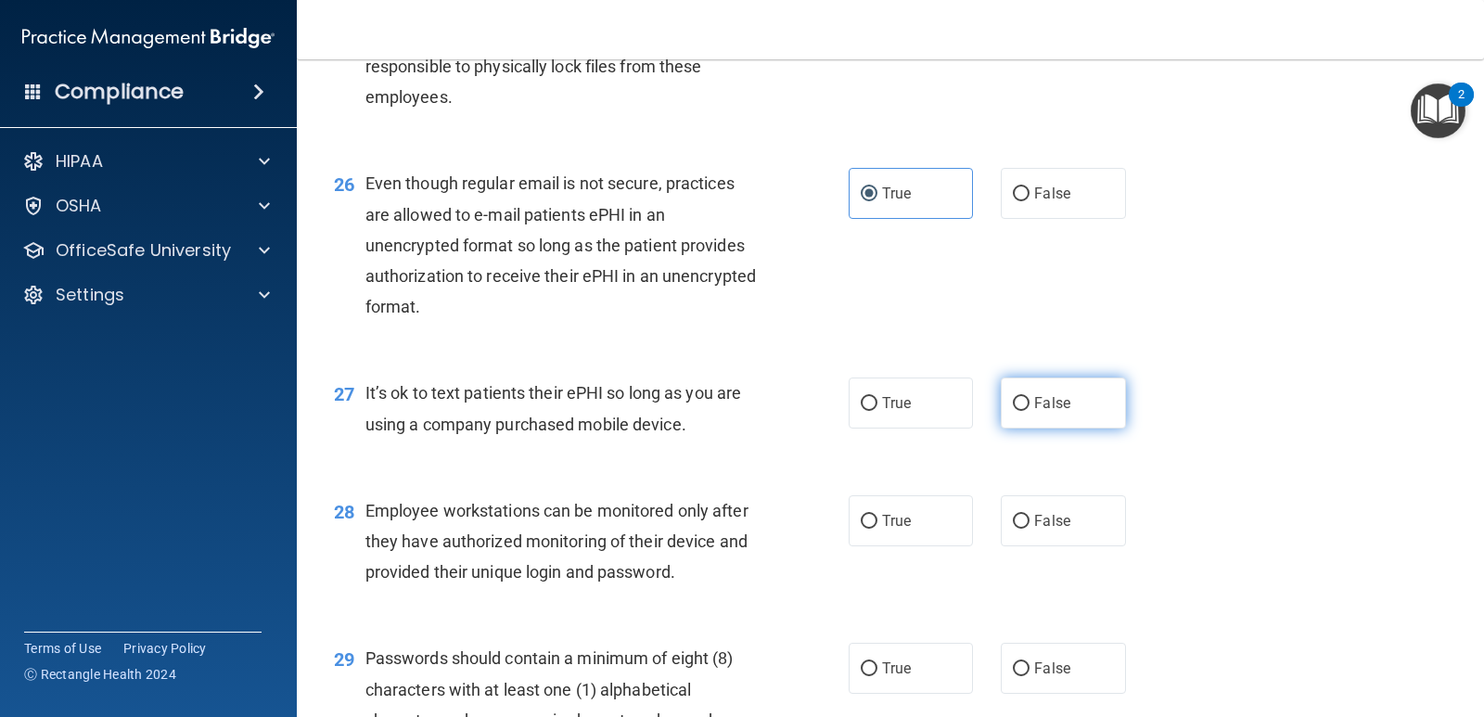
click at [1083, 429] on label "False" at bounding box center [1063, 403] width 124 height 51
click at [1030, 411] on input "False" at bounding box center [1021, 404] width 17 height 14
radio input "true"
click at [1033, 546] on label "False" at bounding box center [1063, 520] width 124 height 51
click at [1030, 529] on input "False" at bounding box center [1021, 522] width 17 height 14
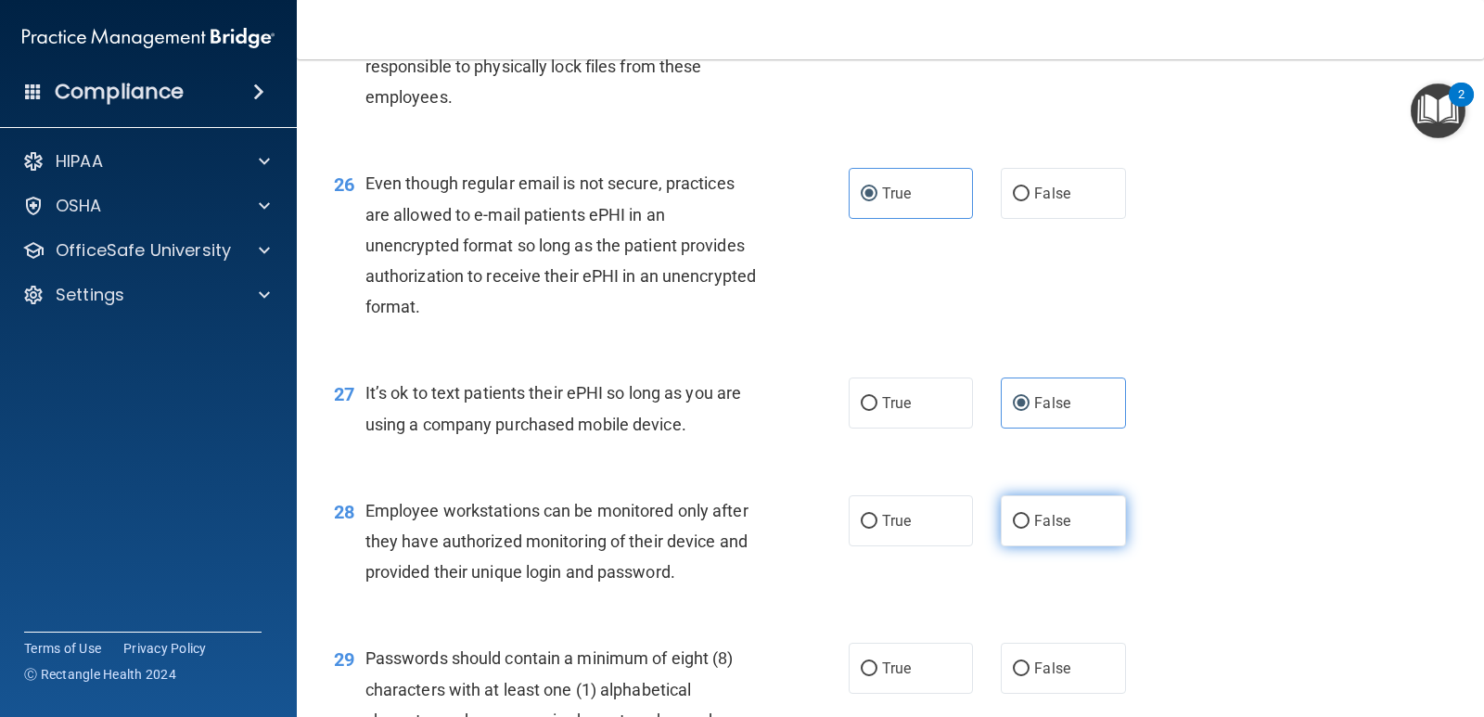
radio input "true"
click at [1048, 681] on label "False" at bounding box center [1063, 668] width 124 height 51
click at [1030, 676] on input "False" at bounding box center [1021, 669] width 17 height 14
radio input "true"
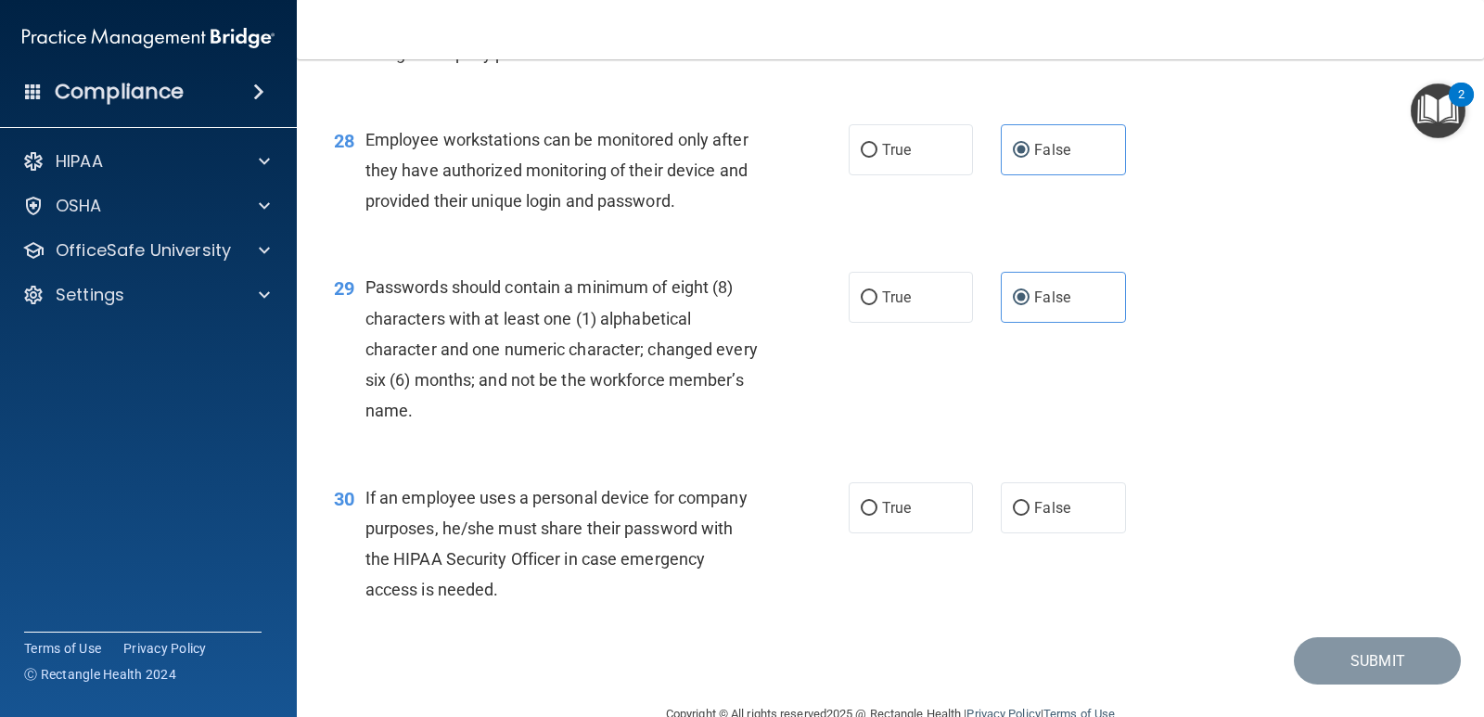
scroll to position [4618, 0]
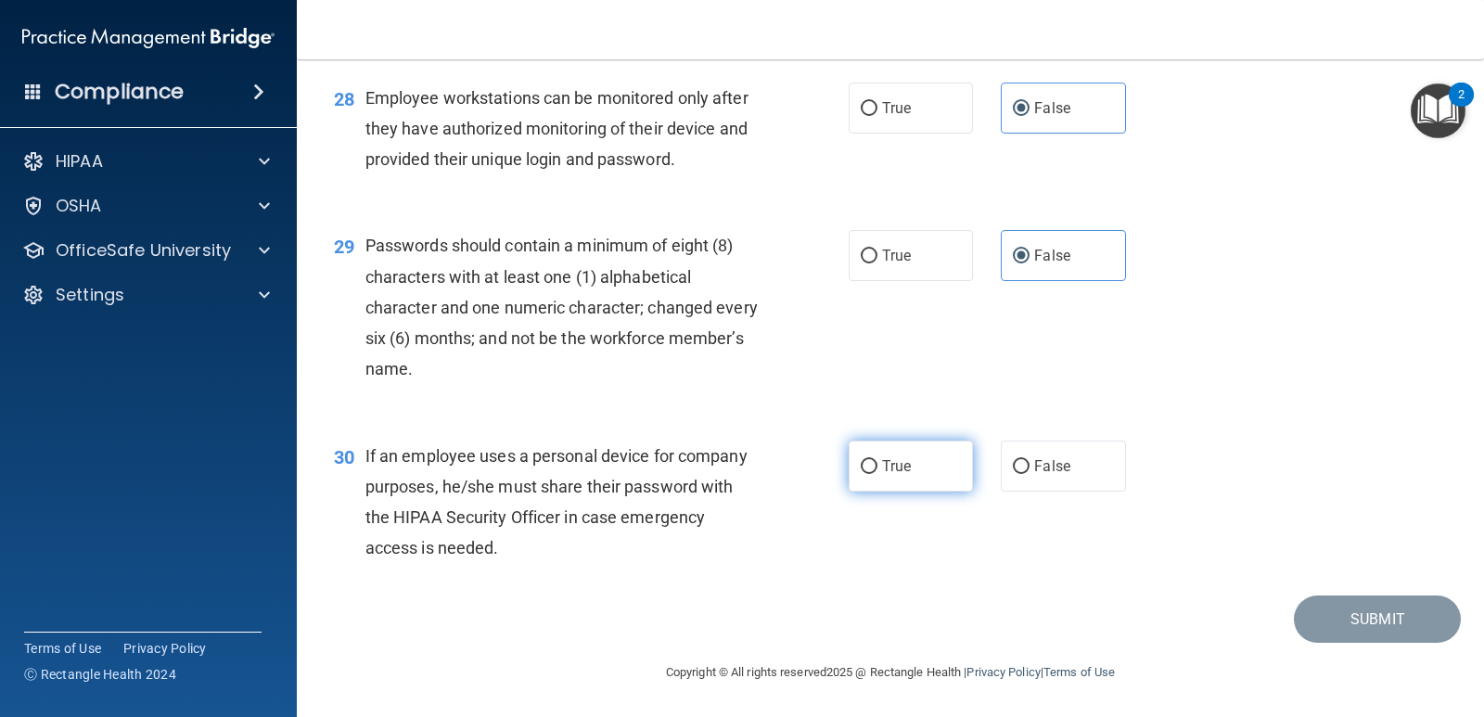
click at [912, 474] on label "True" at bounding box center [911, 466] width 124 height 51
click at [878, 474] on input "True" at bounding box center [869, 467] width 17 height 14
radio input "true"
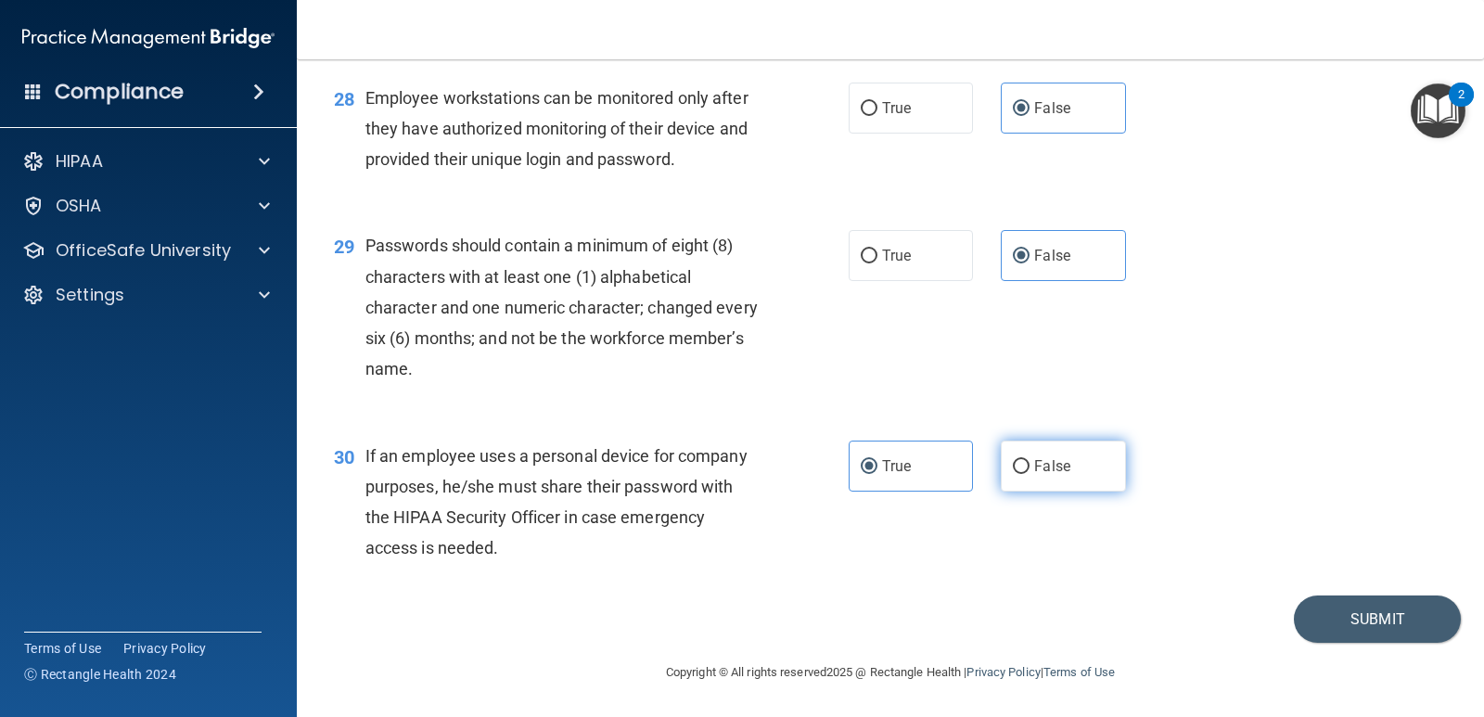
click at [1075, 470] on label "False" at bounding box center [1063, 466] width 124 height 51
click at [1030, 470] on input "False" at bounding box center [1021, 467] width 17 height 14
radio input "true"
radio input "false"
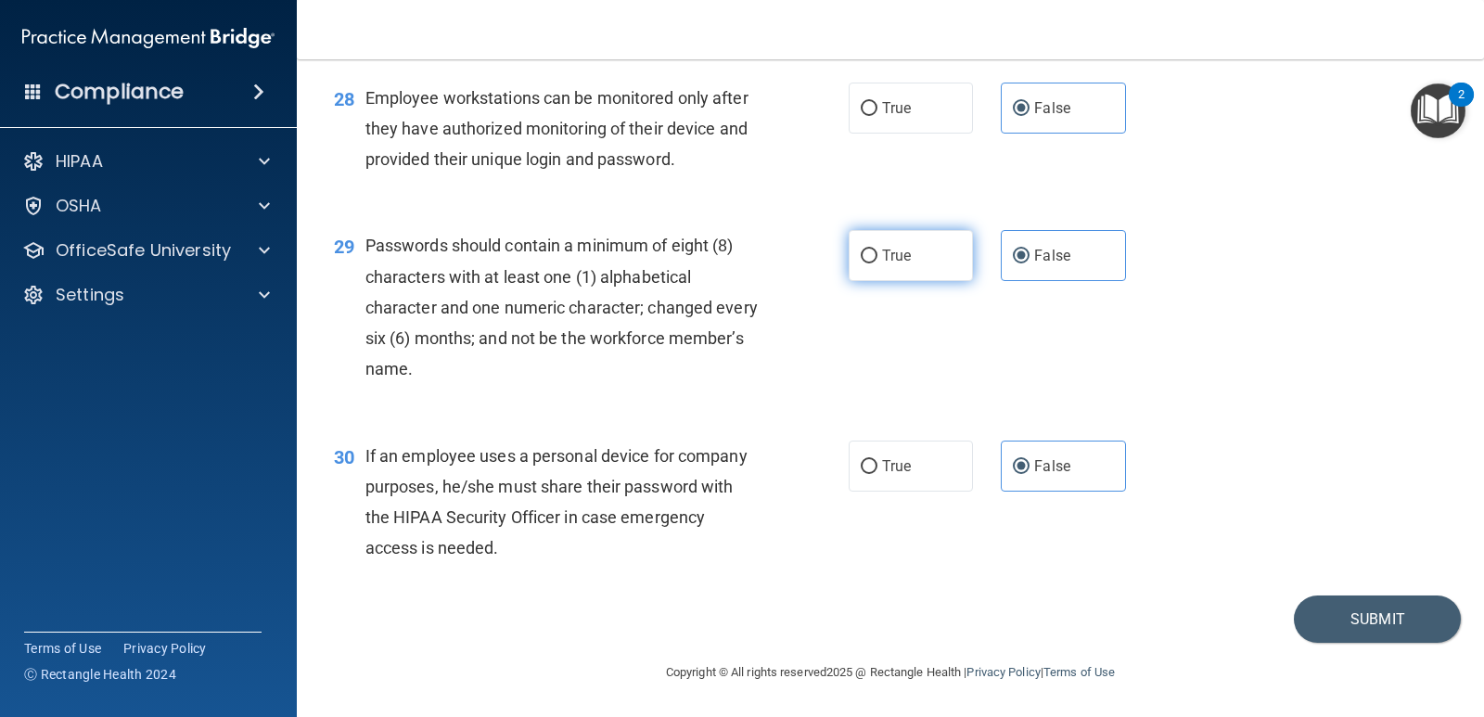
click at [887, 271] on label "True" at bounding box center [911, 255] width 124 height 51
click at [878, 263] on input "True" at bounding box center [869, 257] width 17 height 14
radio input "true"
radio input "false"
click at [1338, 621] on button "Submit" at bounding box center [1377, 619] width 167 height 47
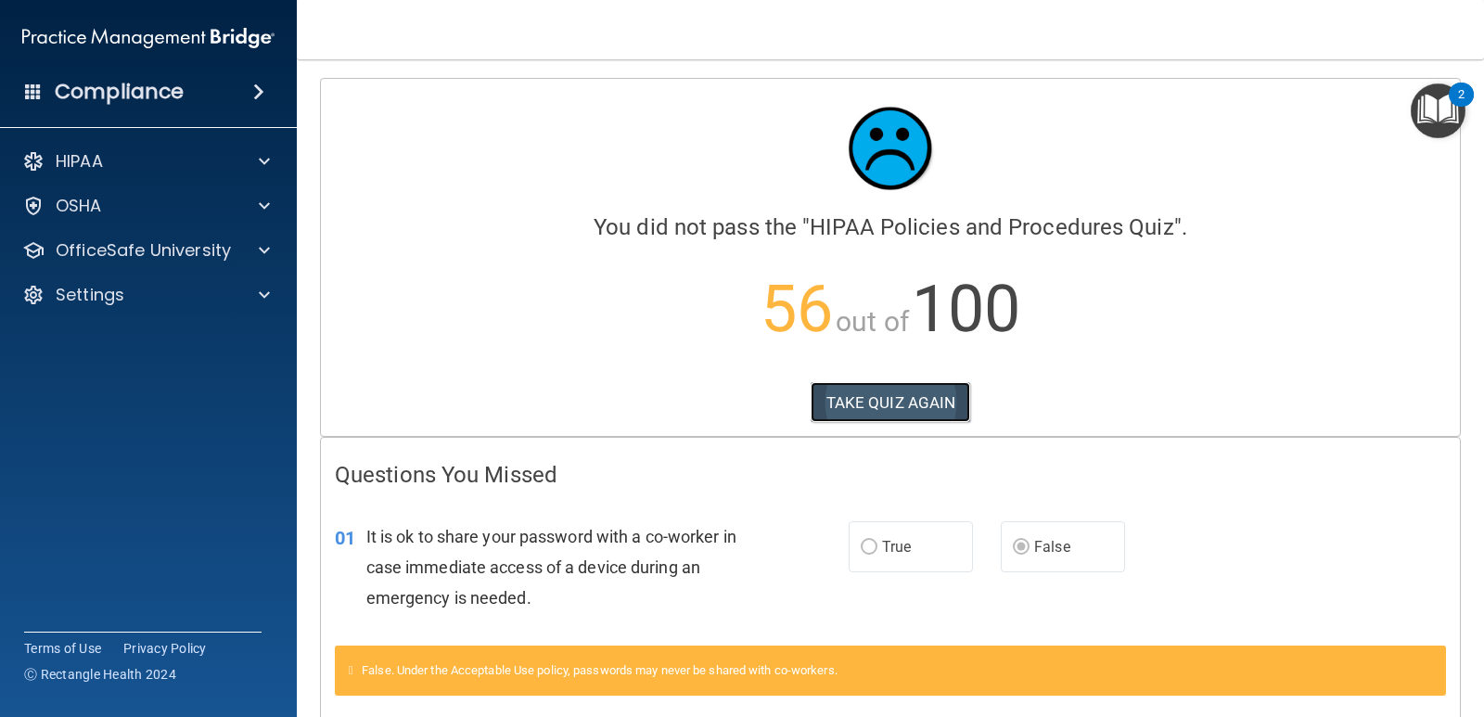
click at [917, 405] on button "TAKE QUIZ AGAIN" at bounding box center [891, 402] width 160 height 41
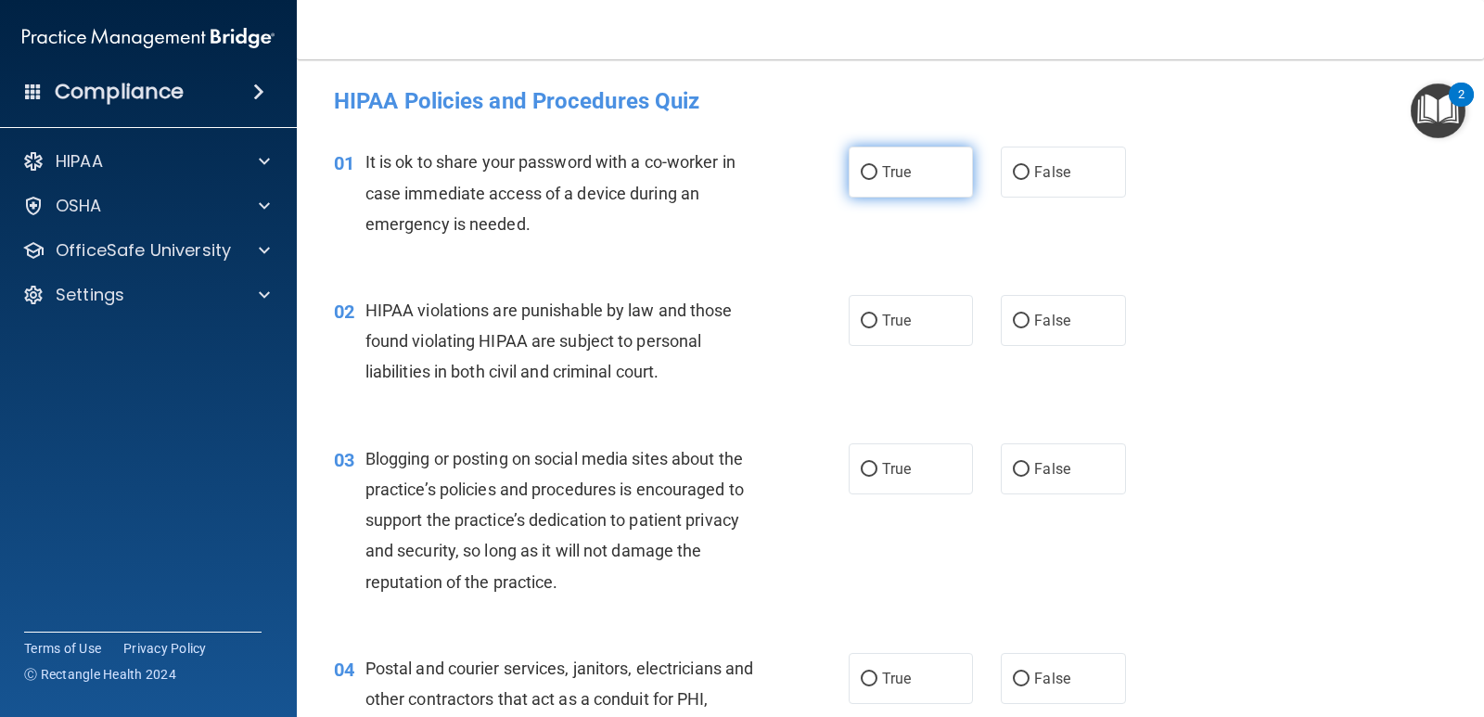
click at [912, 167] on label "True" at bounding box center [911, 172] width 124 height 51
click at [878, 167] on input "True" at bounding box center [869, 173] width 17 height 14
radio input "true"
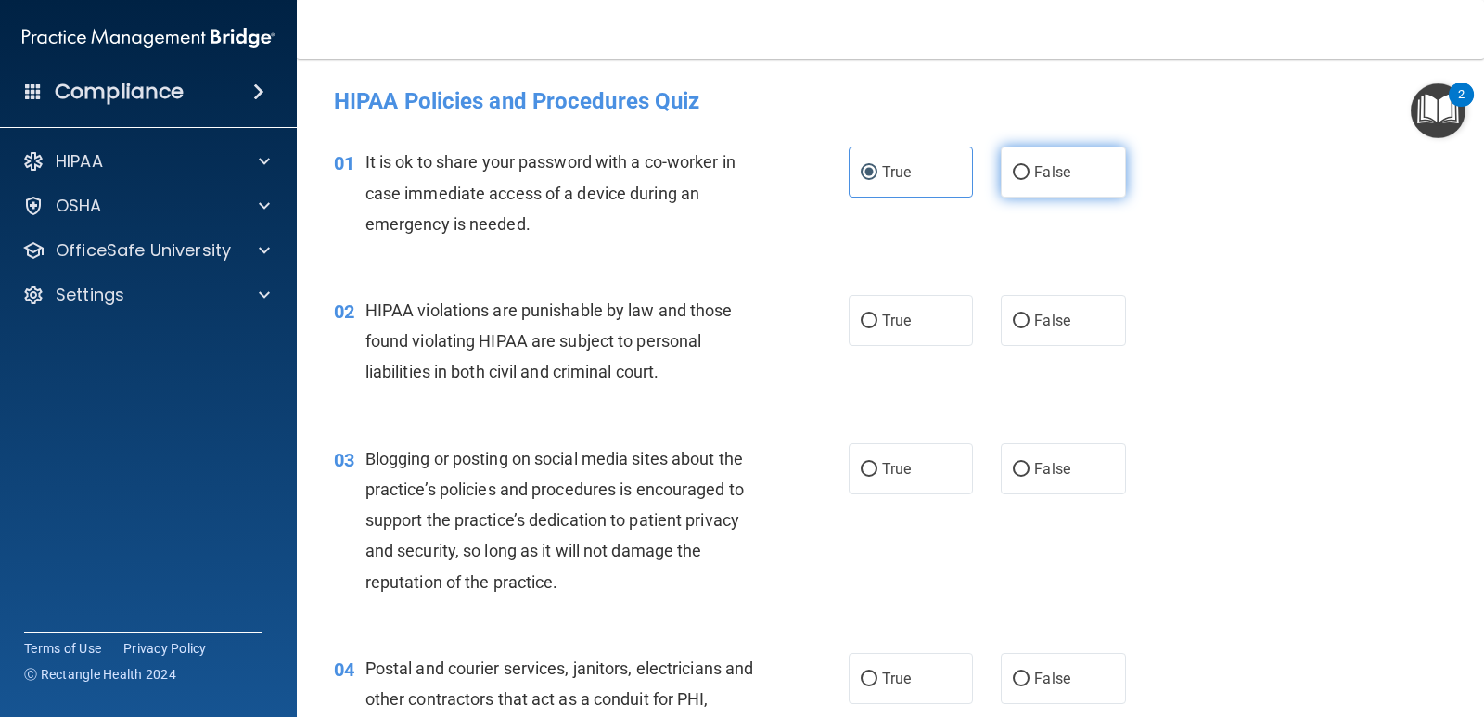
click at [1046, 160] on label "False" at bounding box center [1063, 172] width 124 height 51
click at [1030, 166] on input "False" at bounding box center [1021, 173] width 17 height 14
radio input "true"
radio input "false"
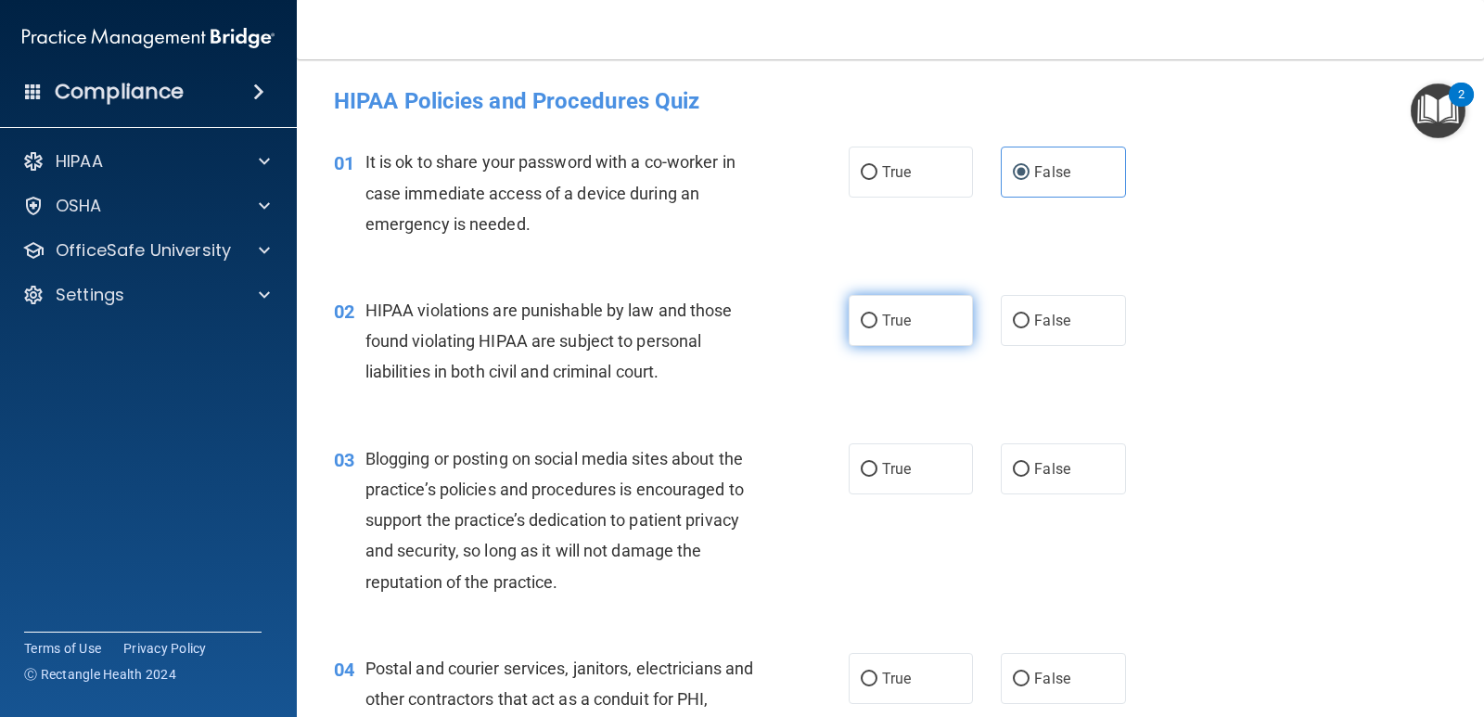
click at [874, 341] on label "True" at bounding box center [911, 320] width 124 height 51
click at [874, 328] on input "True" at bounding box center [869, 321] width 17 height 14
radio input "true"
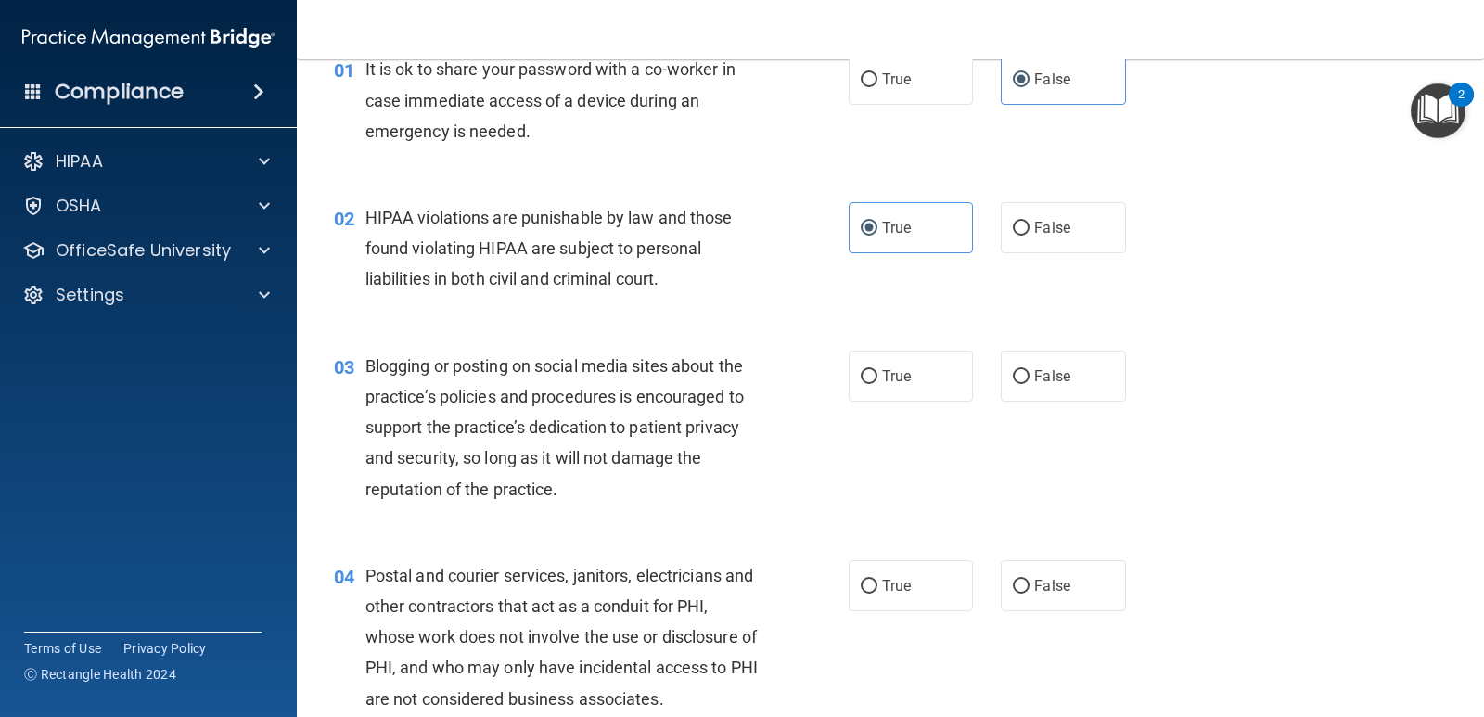
scroll to position [186, 0]
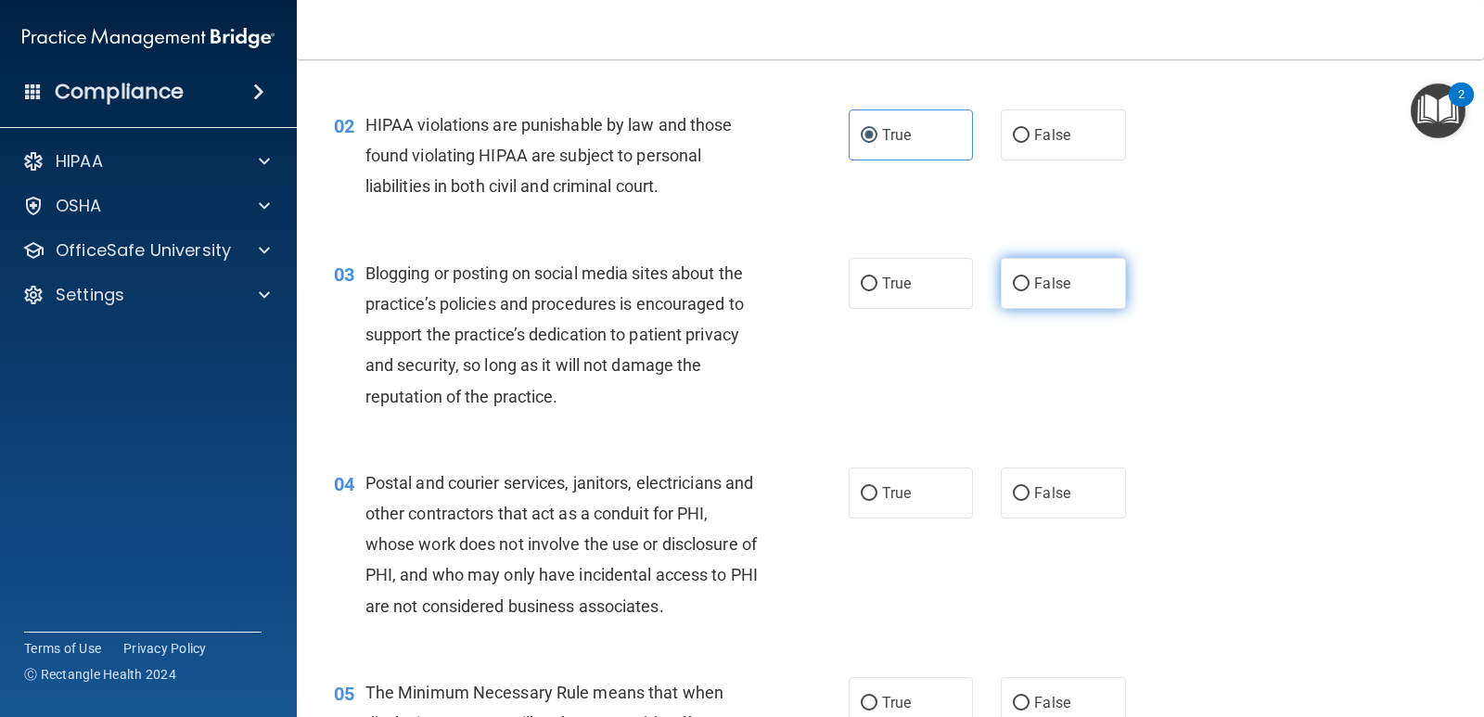
click at [1065, 285] on label "False" at bounding box center [1063, 283] width 124 height 51
click at [1030, 285] on input "False" at bounding box center [1021, 284] width 17 height 14
radio input "true"
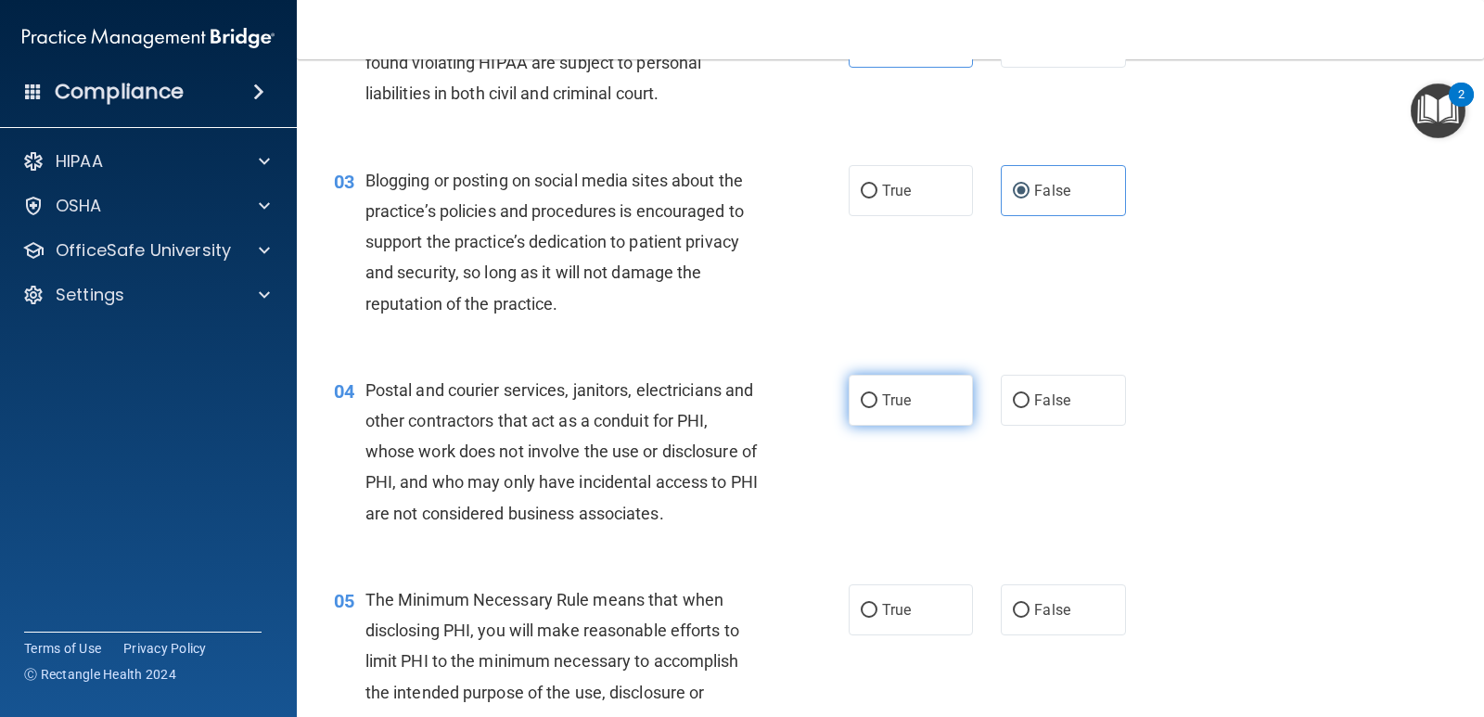
scroll to position [371, 0]
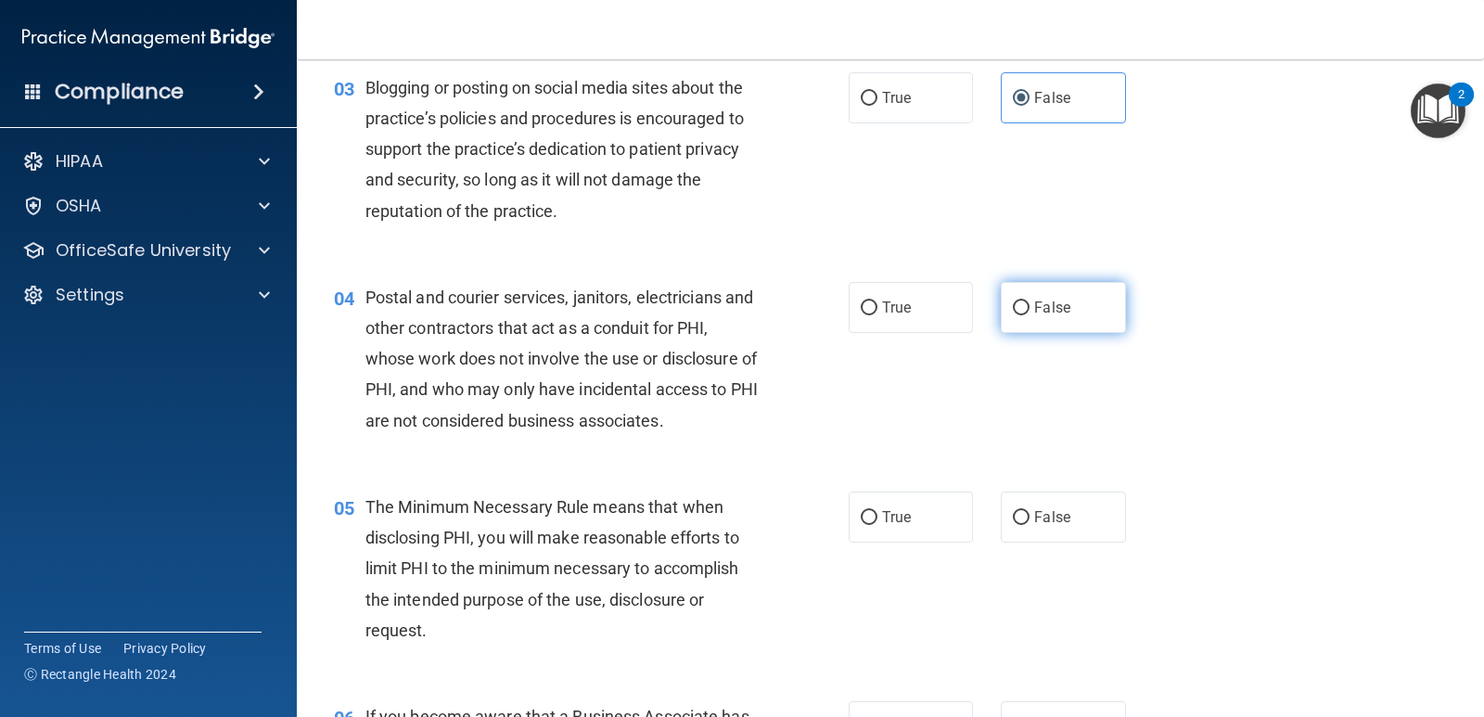
click at [1034, 306] on span "False" at bounding box center [1052, 308] width 36 height 18
click at [1026, 306] on input "False" at bounding box center [1021, 309] width 17 height 14
radio input "true"
click at [1013, 511] on input "False" at bounding box center [1021, 518] width 17 height 14
radio input "true"
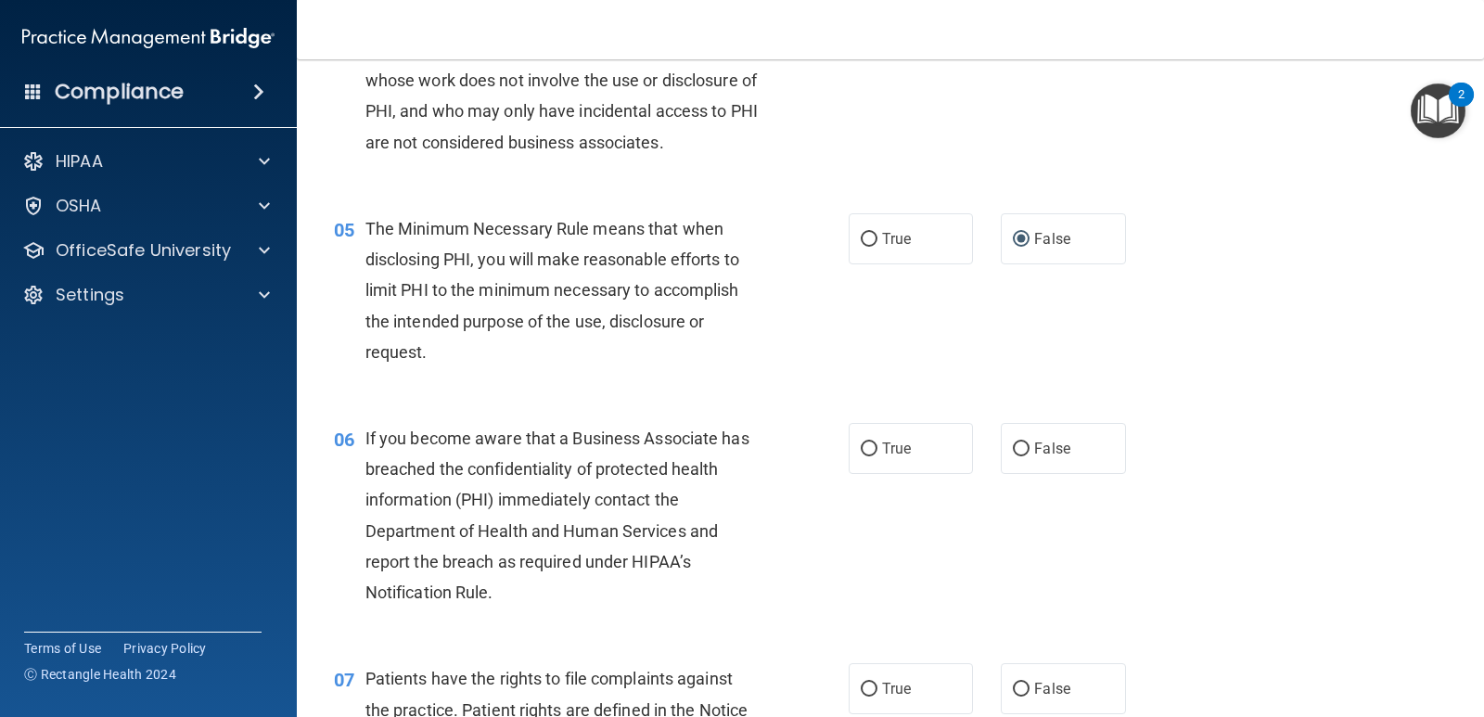
scroll to position [742, 0]
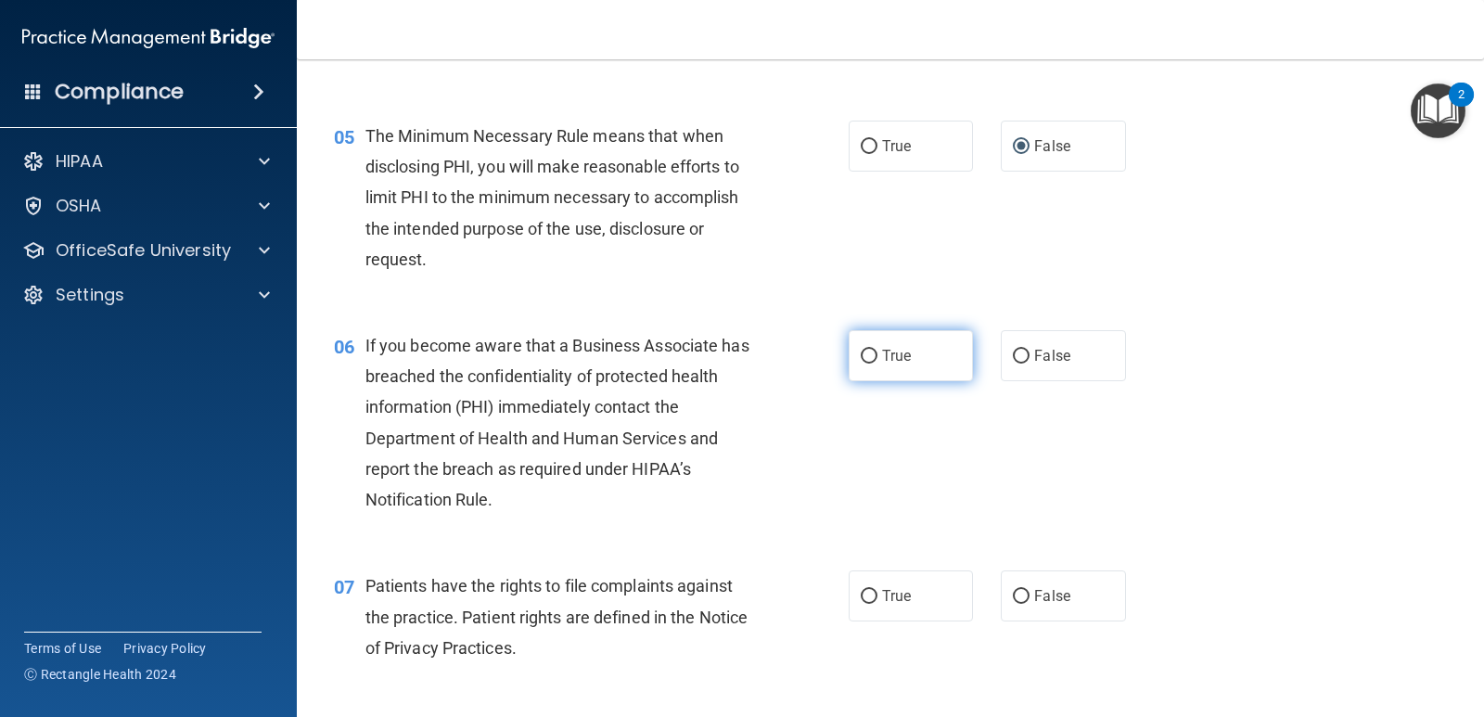
click at [923, 360] on label "True" at bounding box center [911, 355] width 124 height 51
click at [878, 360] on input "True" at bounding box center [869, 357] width 17 height 14
radio input "true"
click at [900, 610] on label "True" at bounding box center [911, 596] width 124 height 51
click at [878, 604] on input "True" at bounding box center [869, 597] width 17 height 14
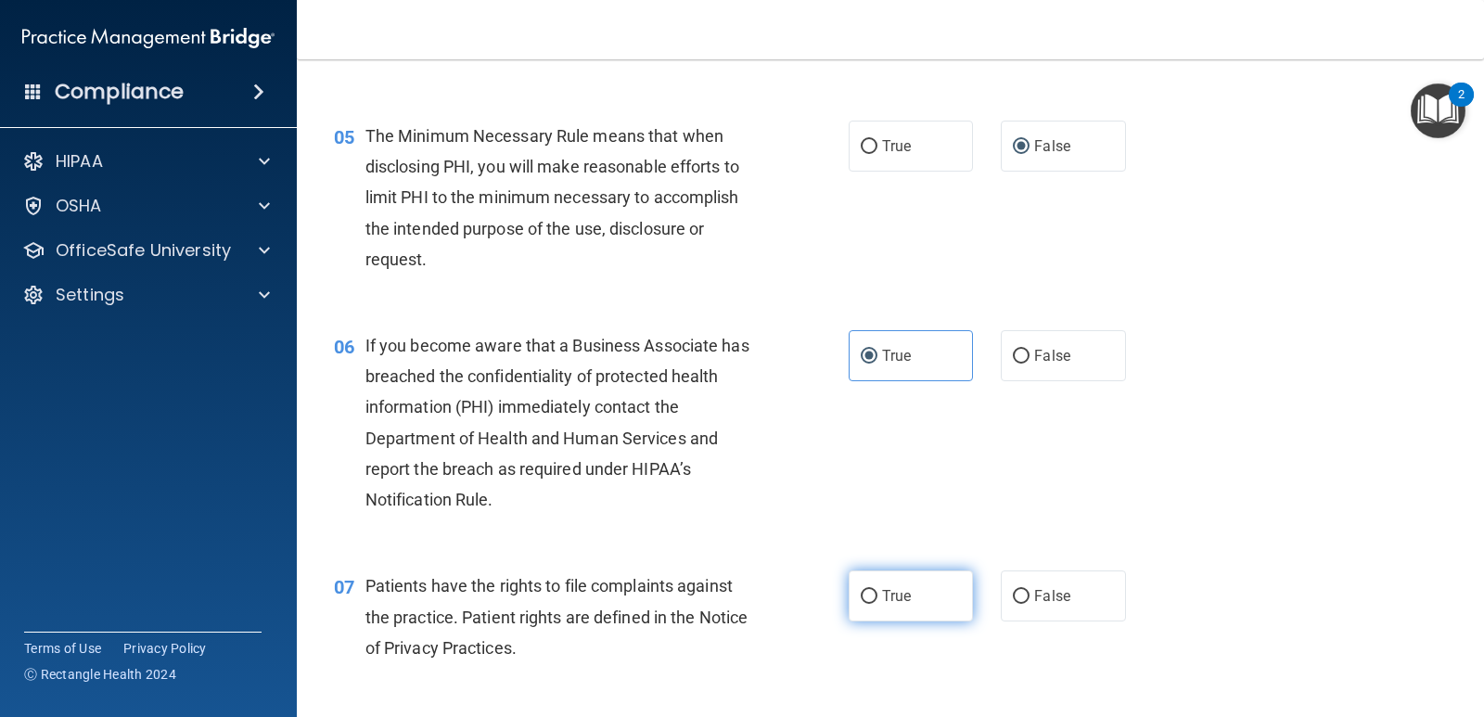
radio input "true"
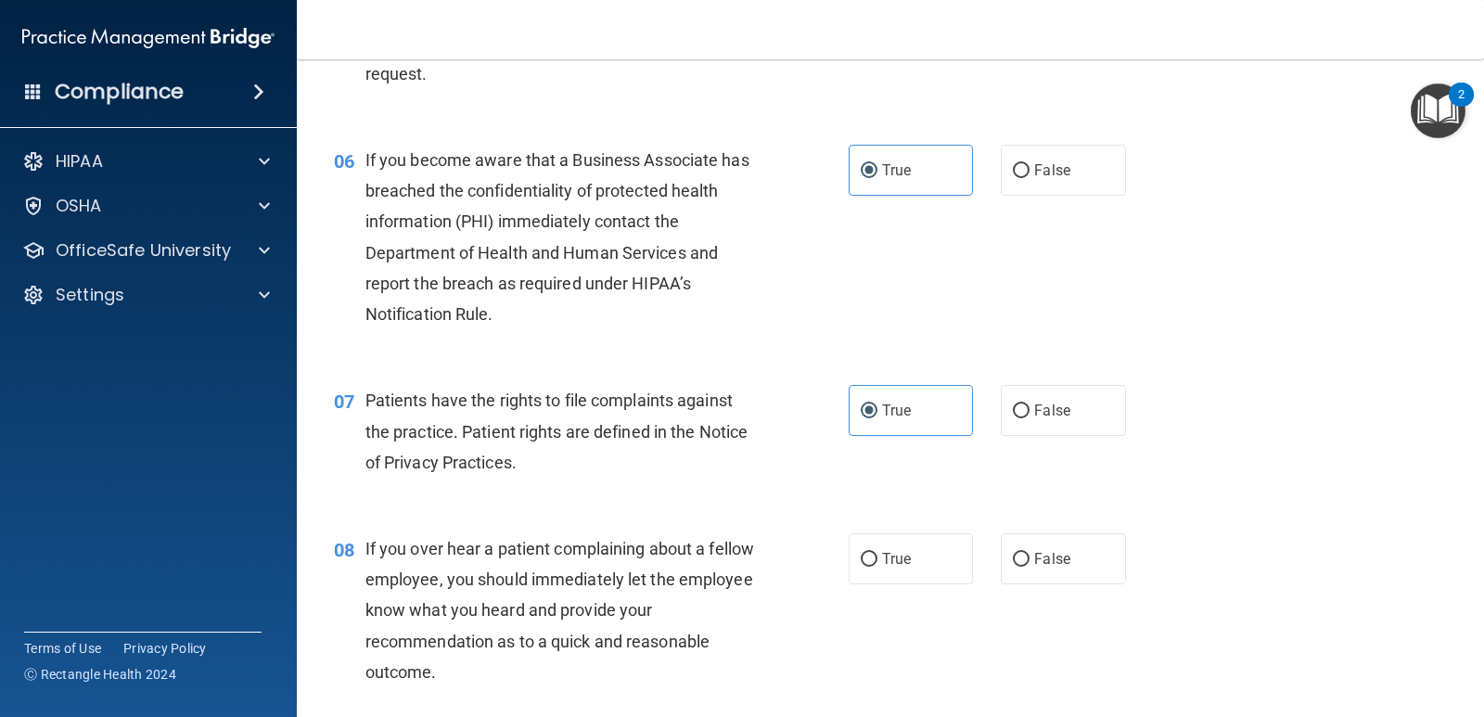
scroll to position [1020, 0]
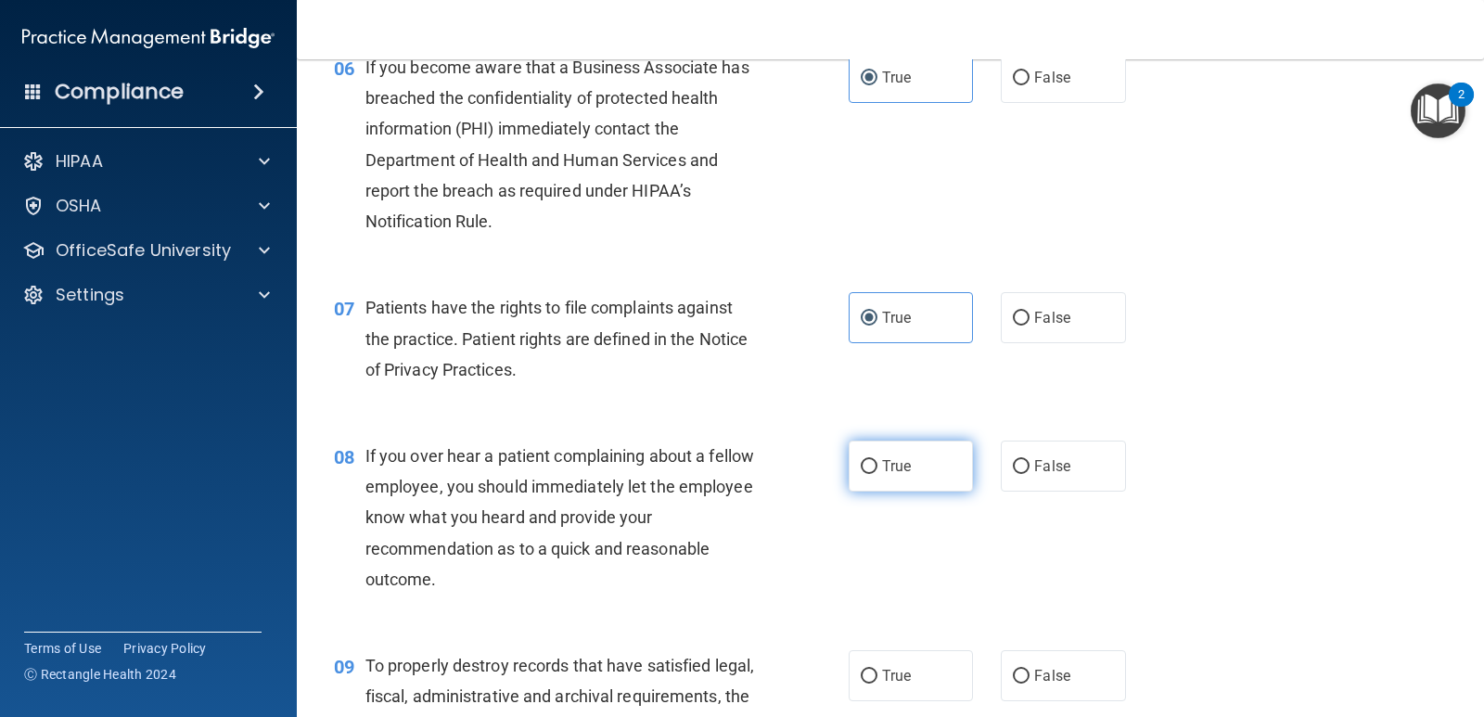
click at [913, 459] on label "True" at bounding box center [911, 466] width 124 height 51
click at [878, 460] on input "True" at bounding box center [869, 467] width 17 height 14
radio input "true"
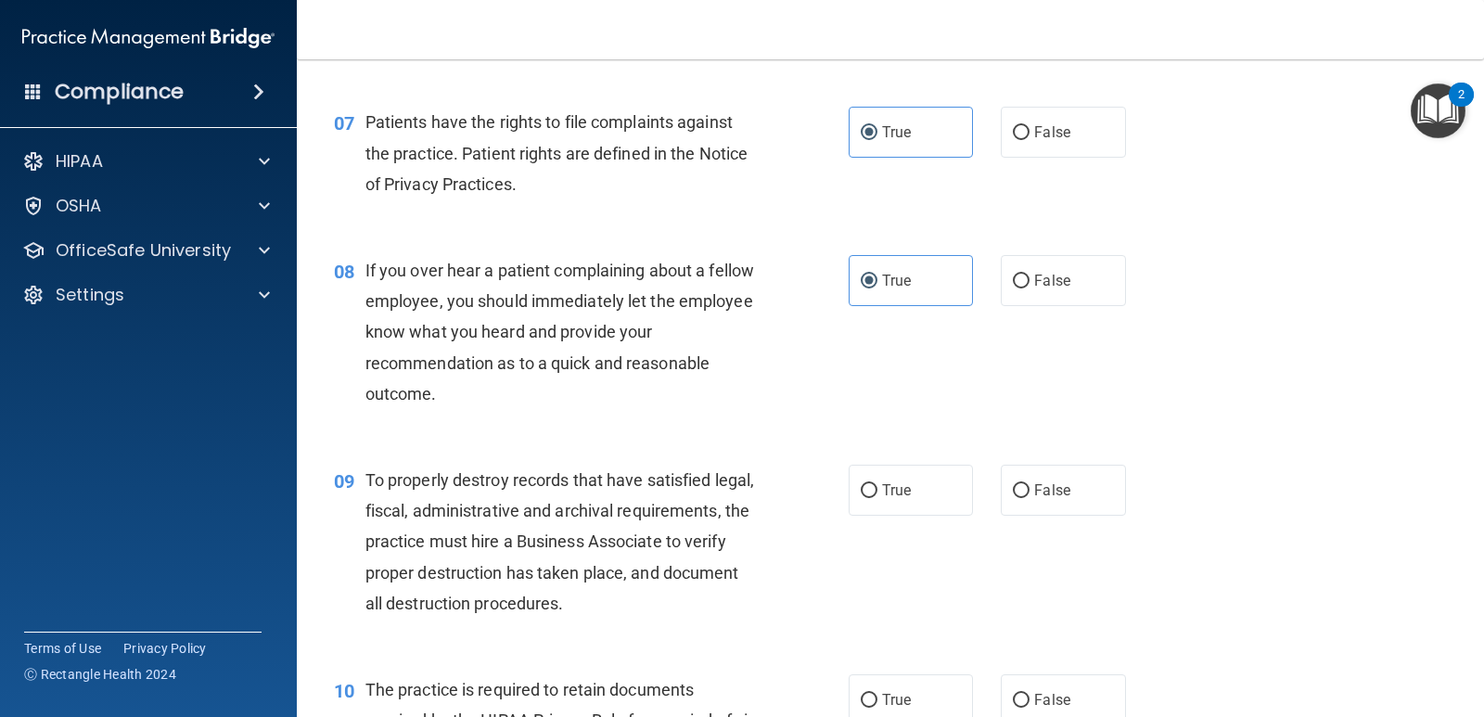
scroll to position [1299, 0]
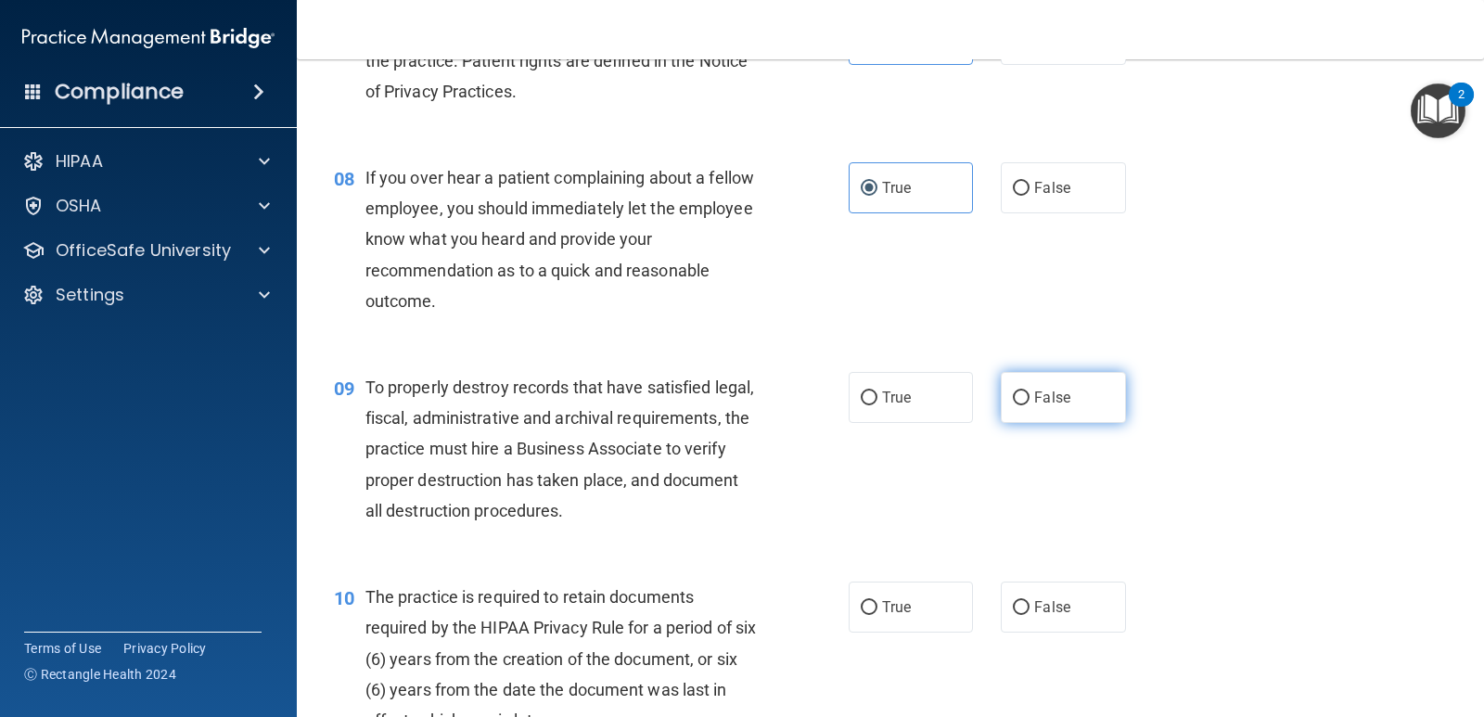
click at [1023, 404] on label "False" at bounding box center [1063, 397] width 124 height 51
click at [1023, 404] on input "False" at bounding box center [1021, 398] width 17 height 14
radio input "true"
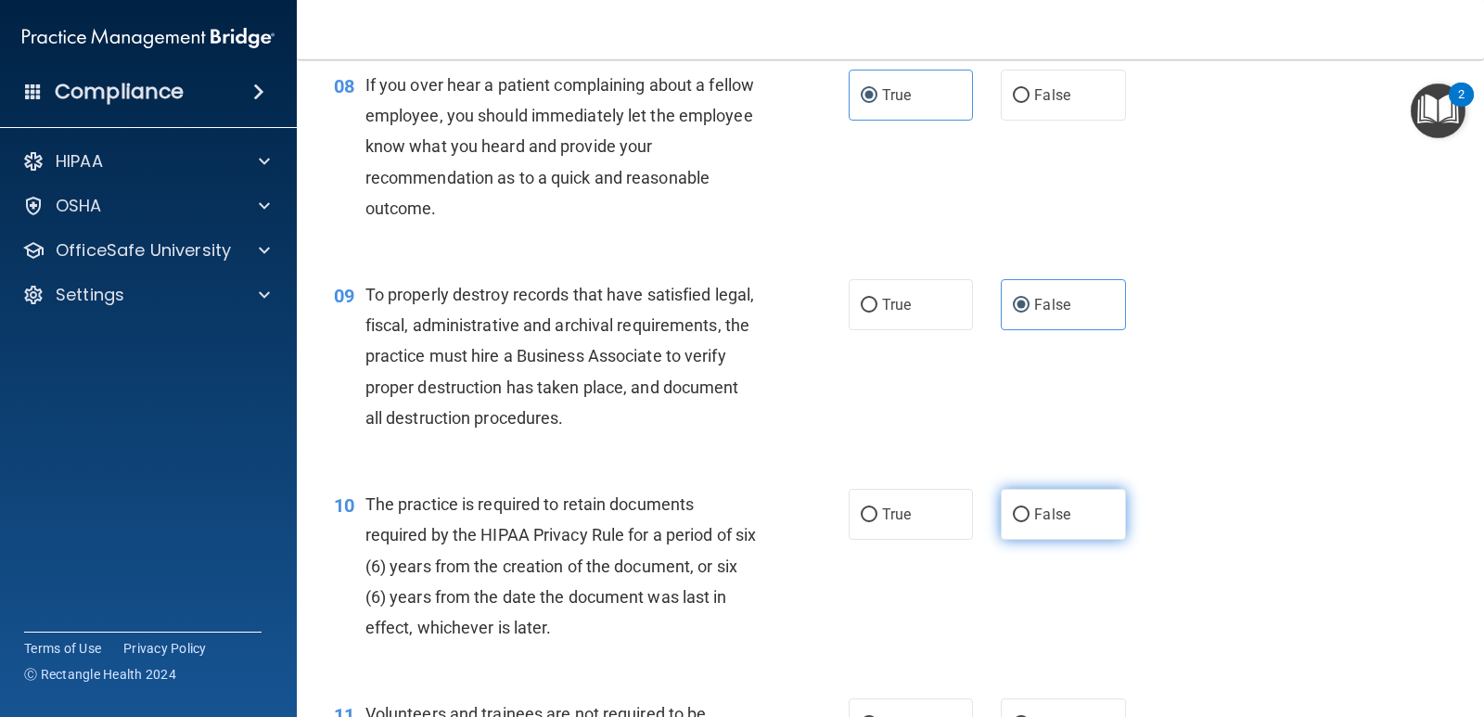
click at [1044, 502] on label "False" at bounding box center [1063, 514] width 124 height 51
click at [1030, 508] on input "False" at bounding box center [1021, 515] width 17 height 14
radio input "true"
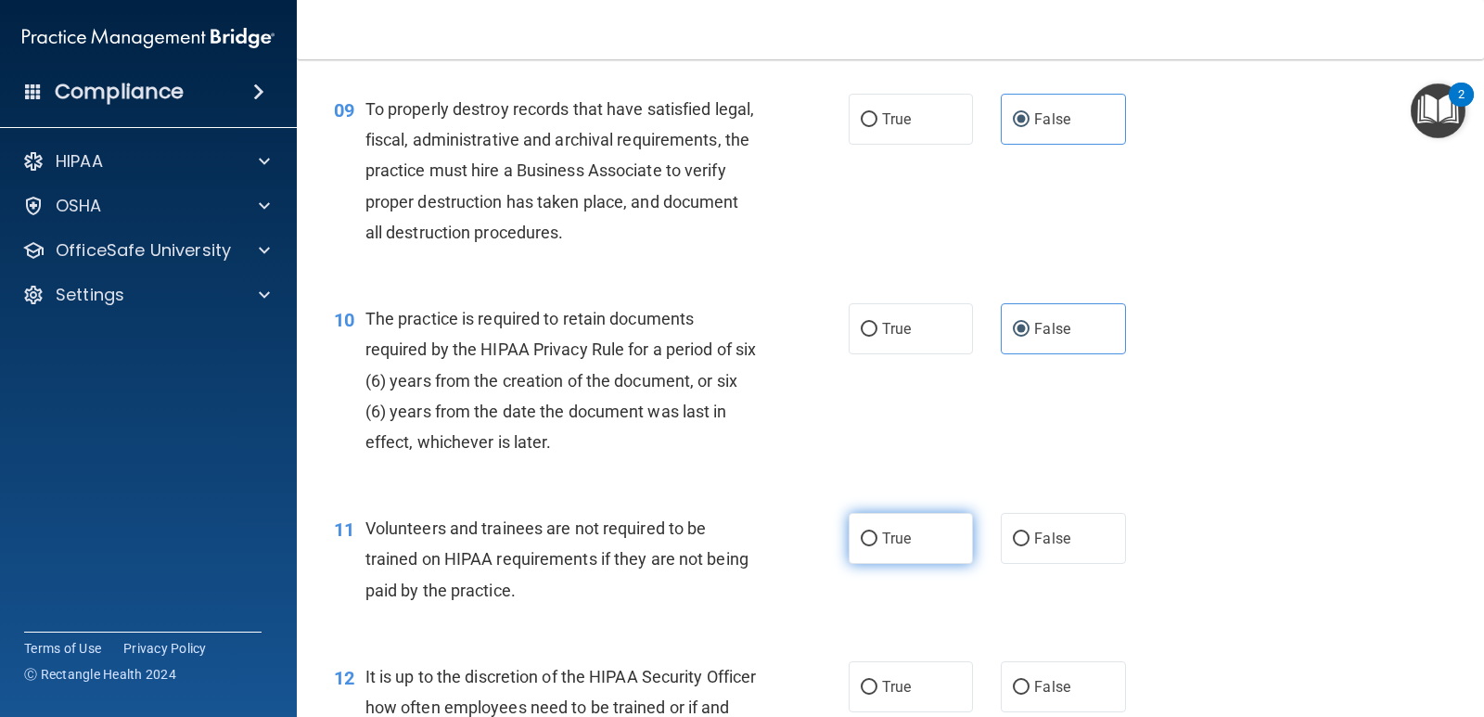
click at [908, 554] on label "True" at bounding box center [911, 538] width 124 height 51
click at [878, 546] on input "True" at bounding box center [869, 540] width 17 height 14
radio input "true"
click at [892, 685] on span "True" at bounding box center [896, 687] width 29 height 18
click at [878, 685] on input "True" at bounding box center [869, 688] width 17 height 14
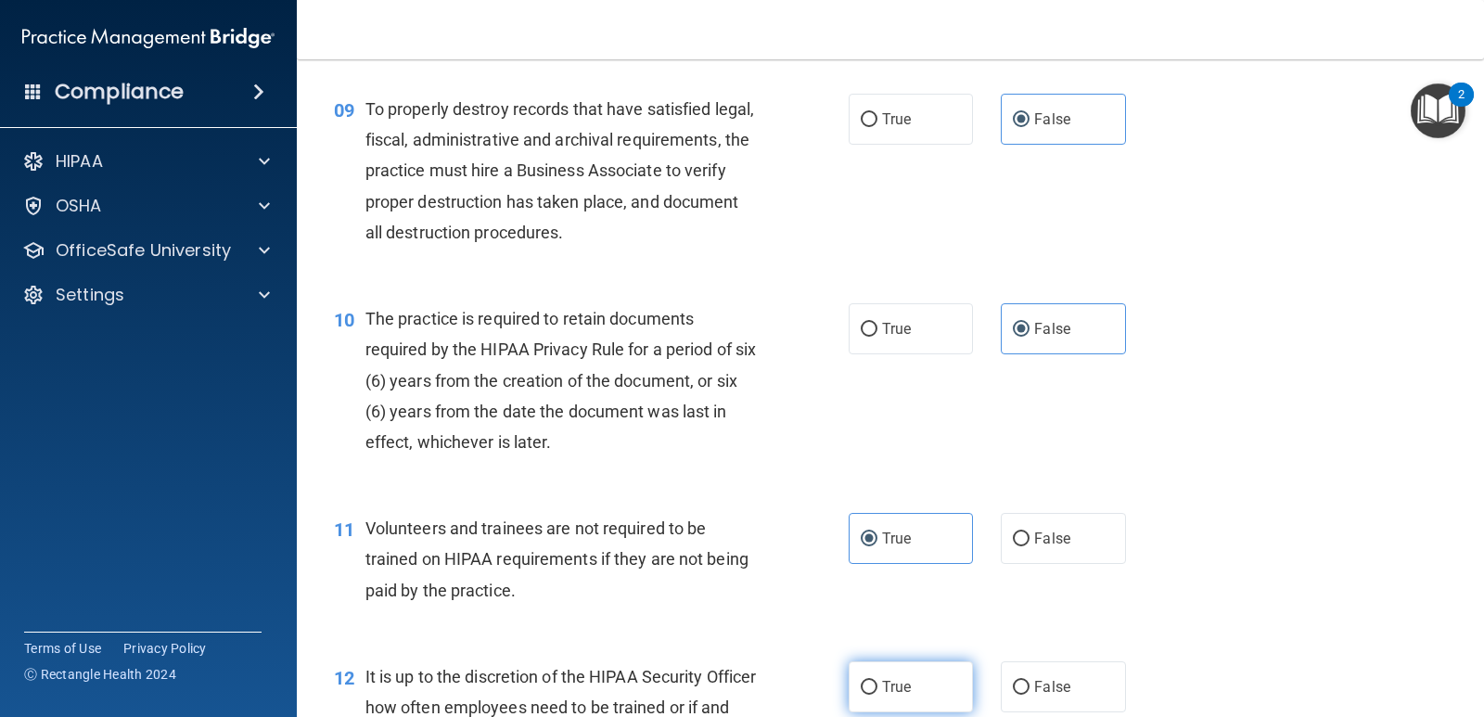
radio input "true"
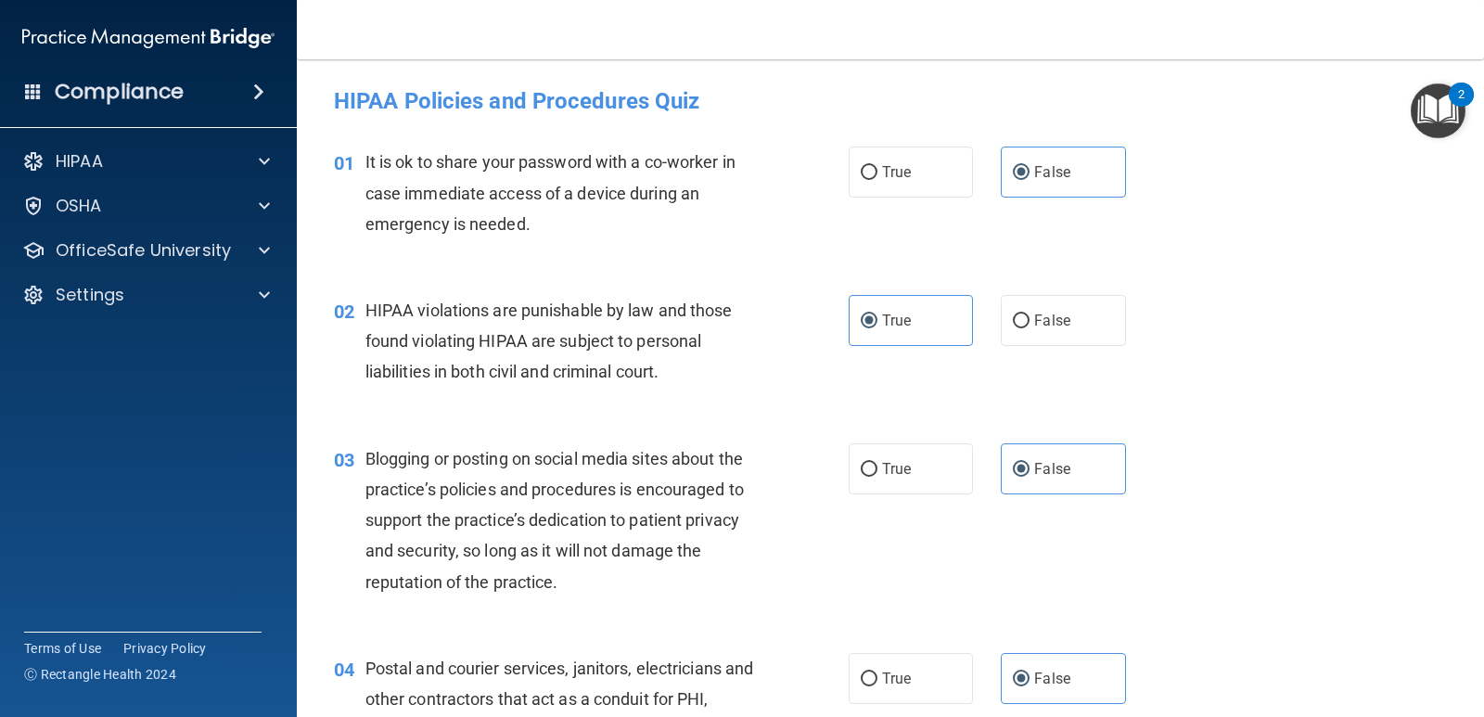
scroll to position [278, 0]
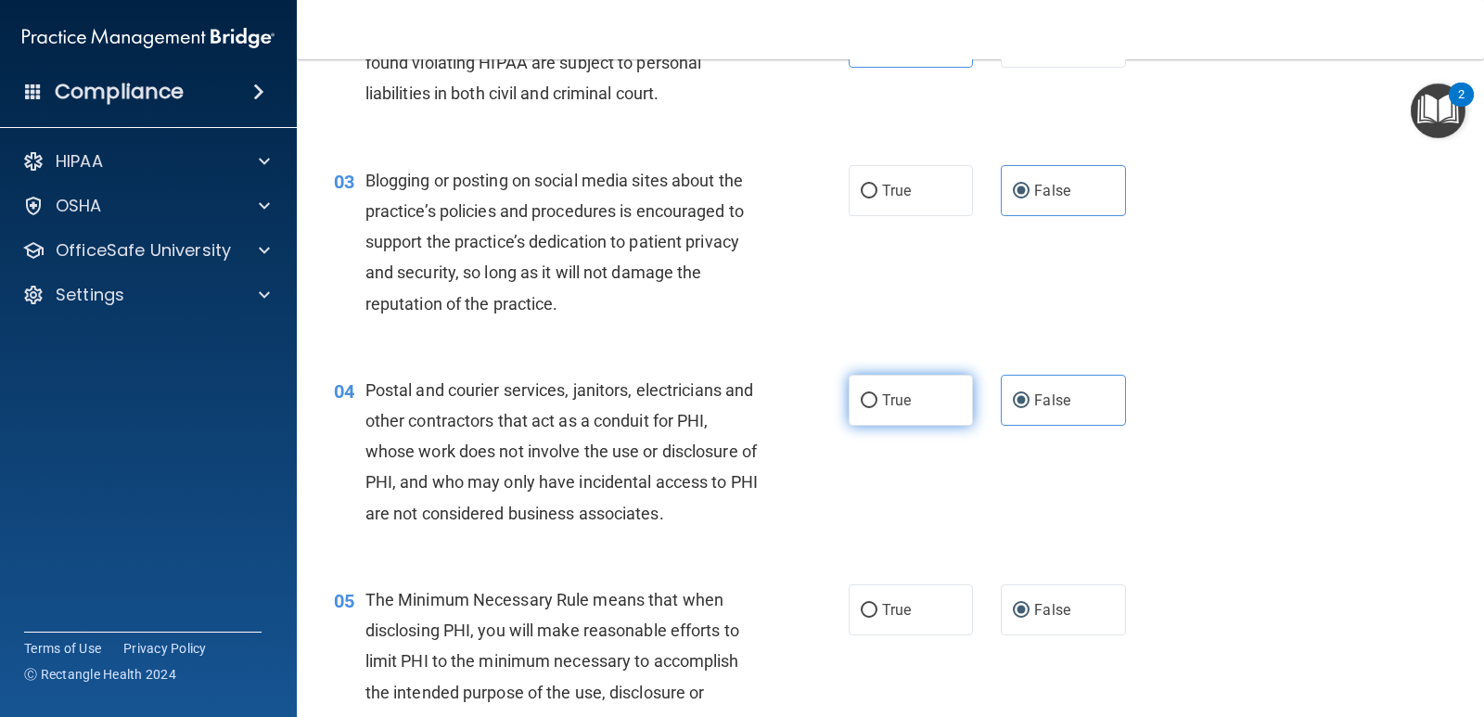
click at [916, 401] on label "True" at bounding box center [911, 400] width 124 height 51
click at [878, 401] on input "True" at bounding box center [869, 401] width 17 height 14
radio input "true"
radio input "false"
click at [883, 637] on div "05 The Minimum Necessary Rule means that when disclosing PHI, you will make rea…" at bounding box center [890, 666] width 1141 height 210
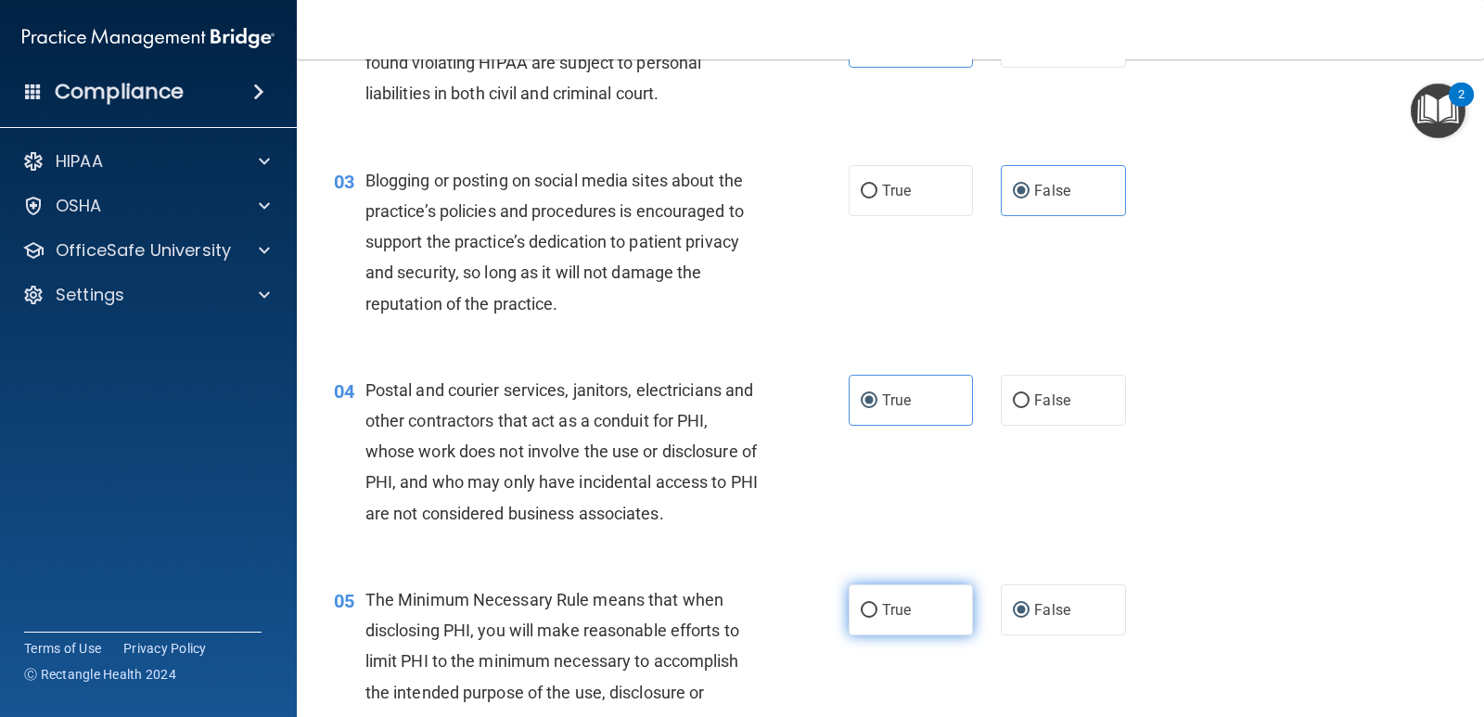
click at [882, 613] on span "True" at bounding box center [896, 610] width 29 height 18
click at [878, 613] on input "True" at bounding box center [869, 611] width 17 height 14
radio input "true"
radio input "false"
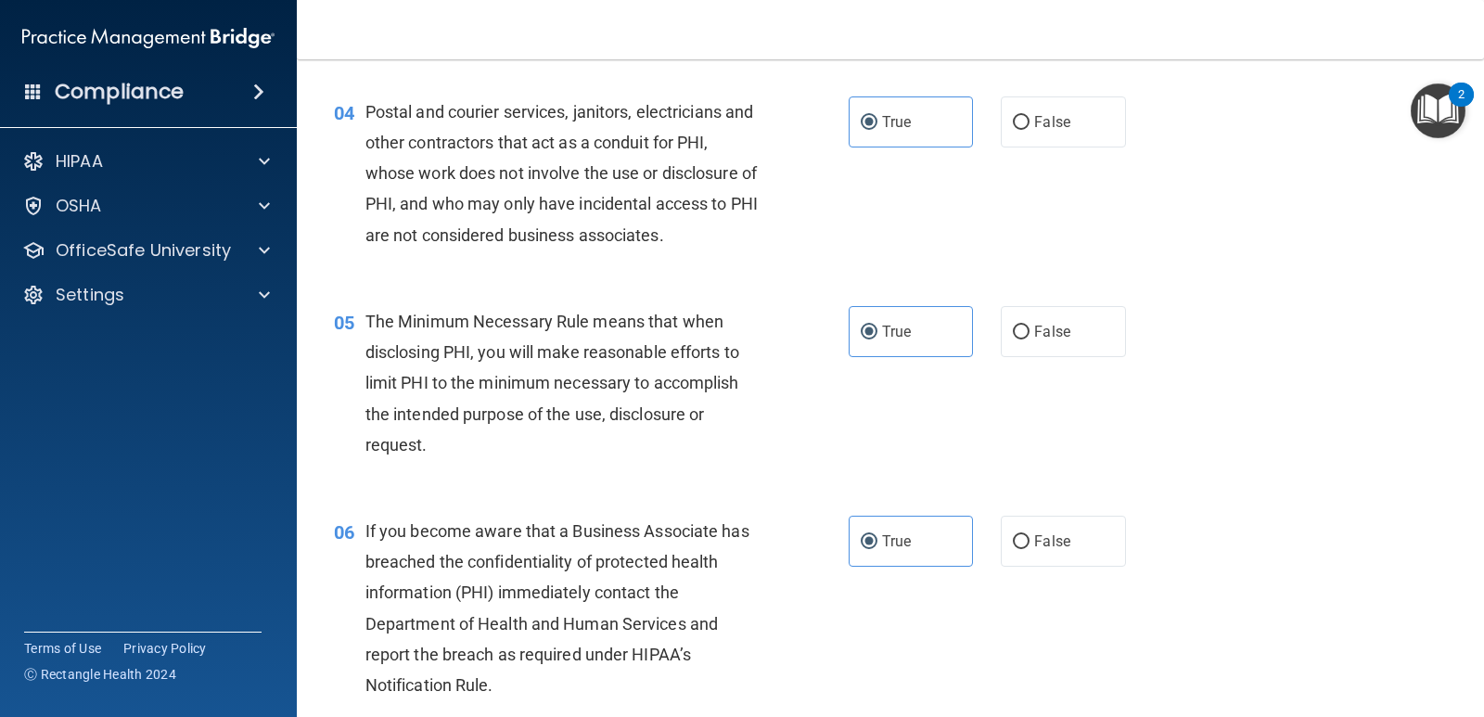
scroll to position [649, 0]
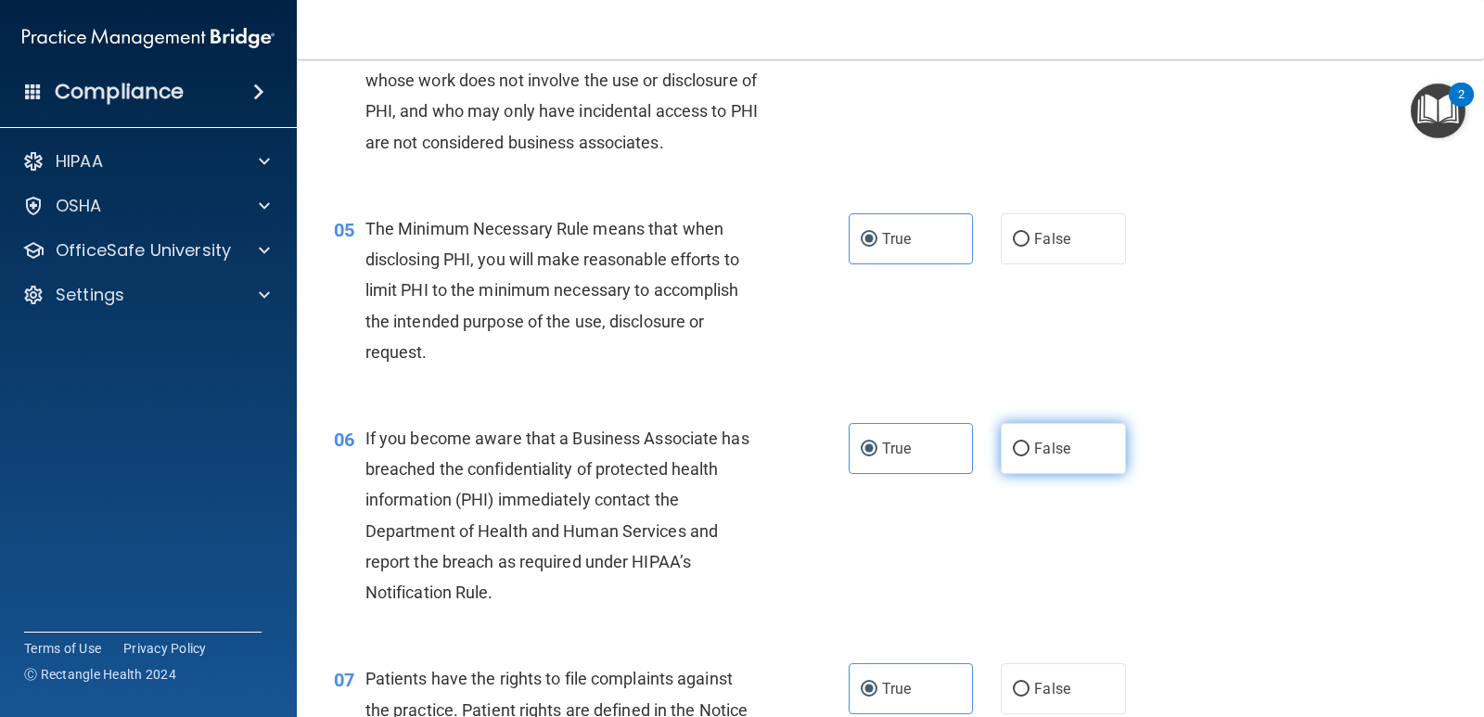
click at [1034, 449] on span "False" at bounding box center [1052, 449] width 36 height 18
click at [1028, 449] on input "False" at bounding box center [1021, 450] width 17 height 14
radio input "true"
radio input "false"
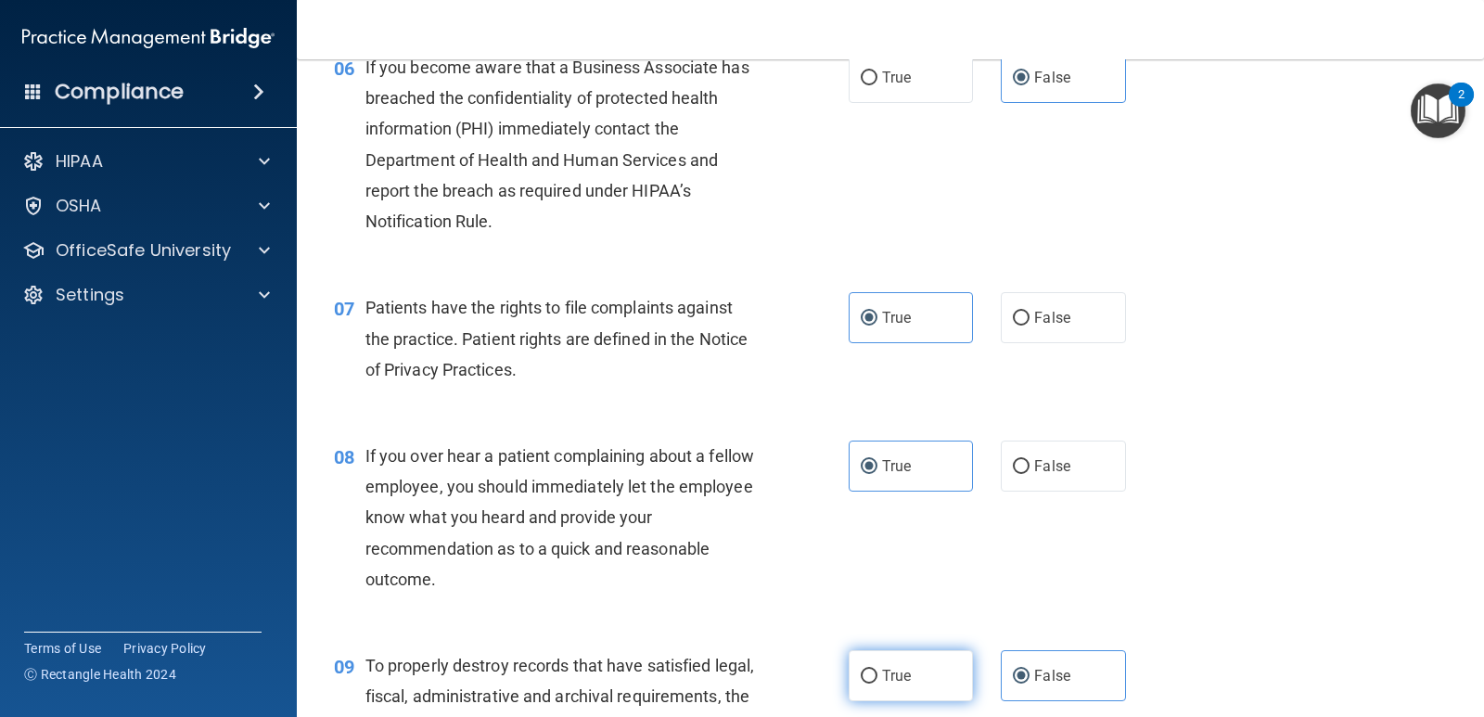
scroll to position [1206, 0]
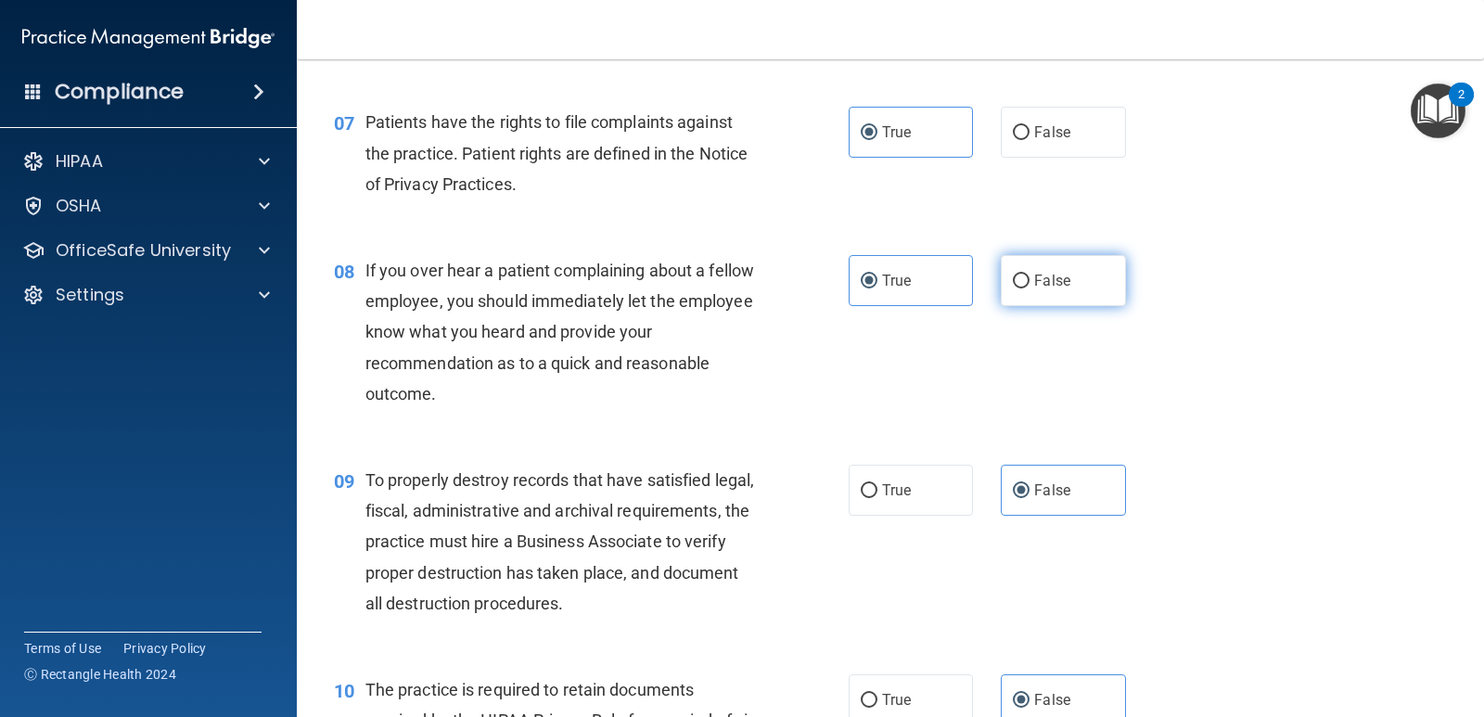
click at [1043, 275] on span "False" at bounding box center [1052, 281] width 36 height 18
click at [1030, 275] on input "False" at bounding box center [1021, 282] width 17 height 14
radio input "true"
radio input "false"
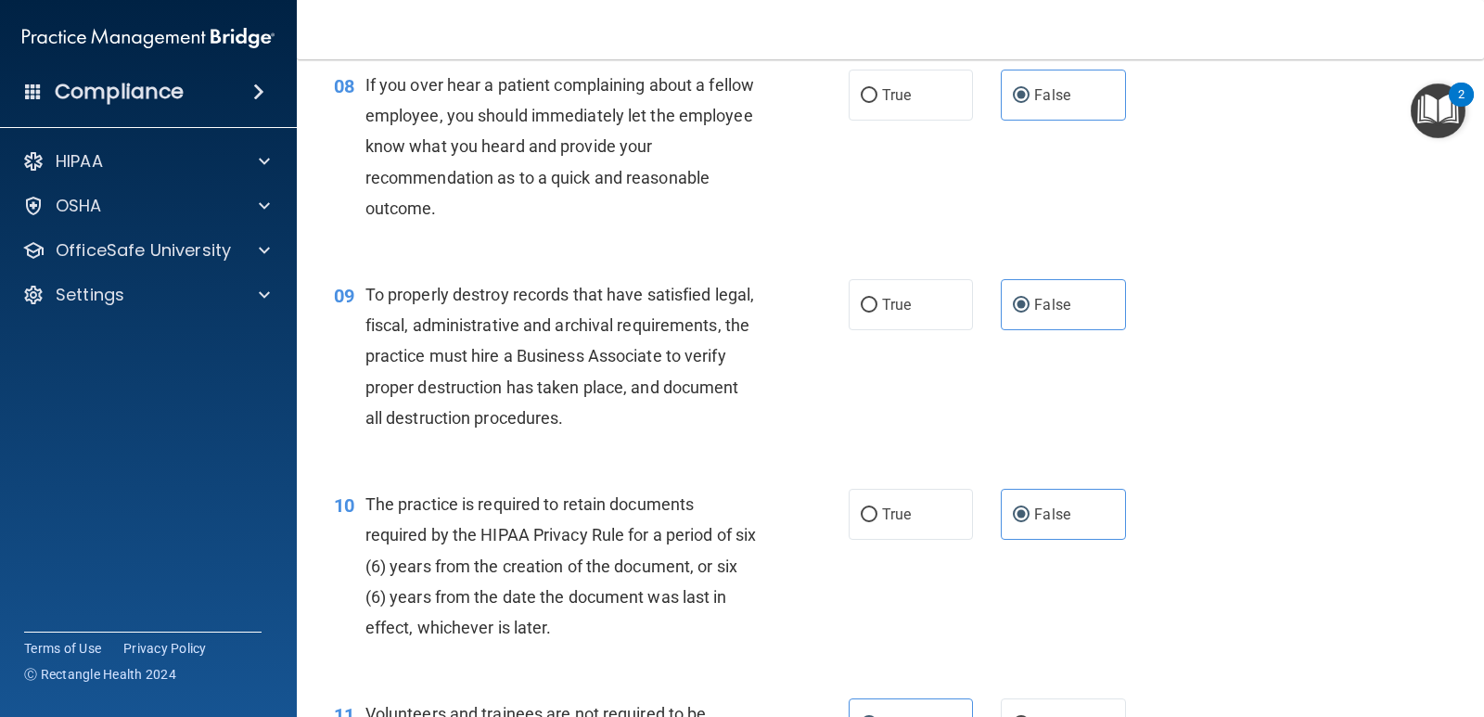
scroll to position [1484, 0]
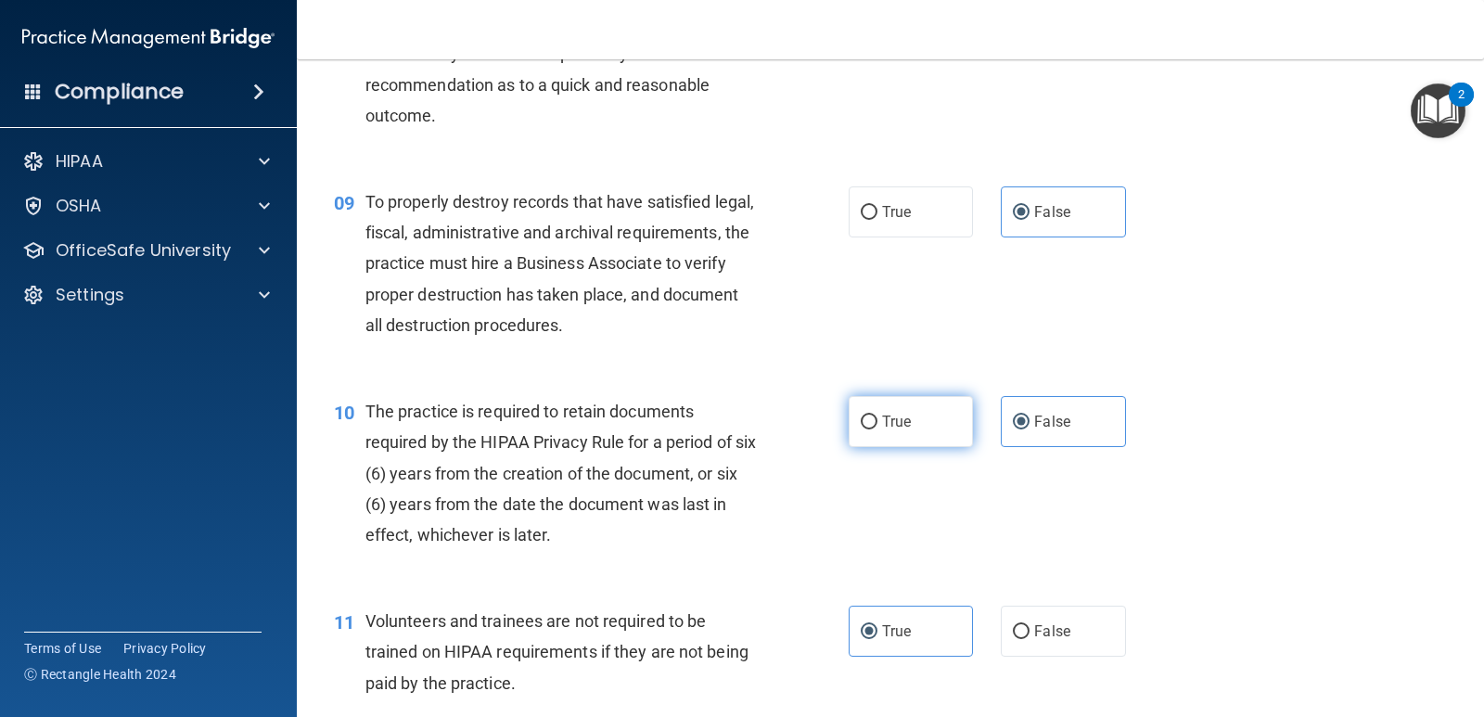
click at [907, 419] on label "True" at bounding box center [911, 421] width 124 height 51
click at [878, 419] on input "True" at bounding box center [869, 423] width 17 height 14
radio input "true"
radio input "false"
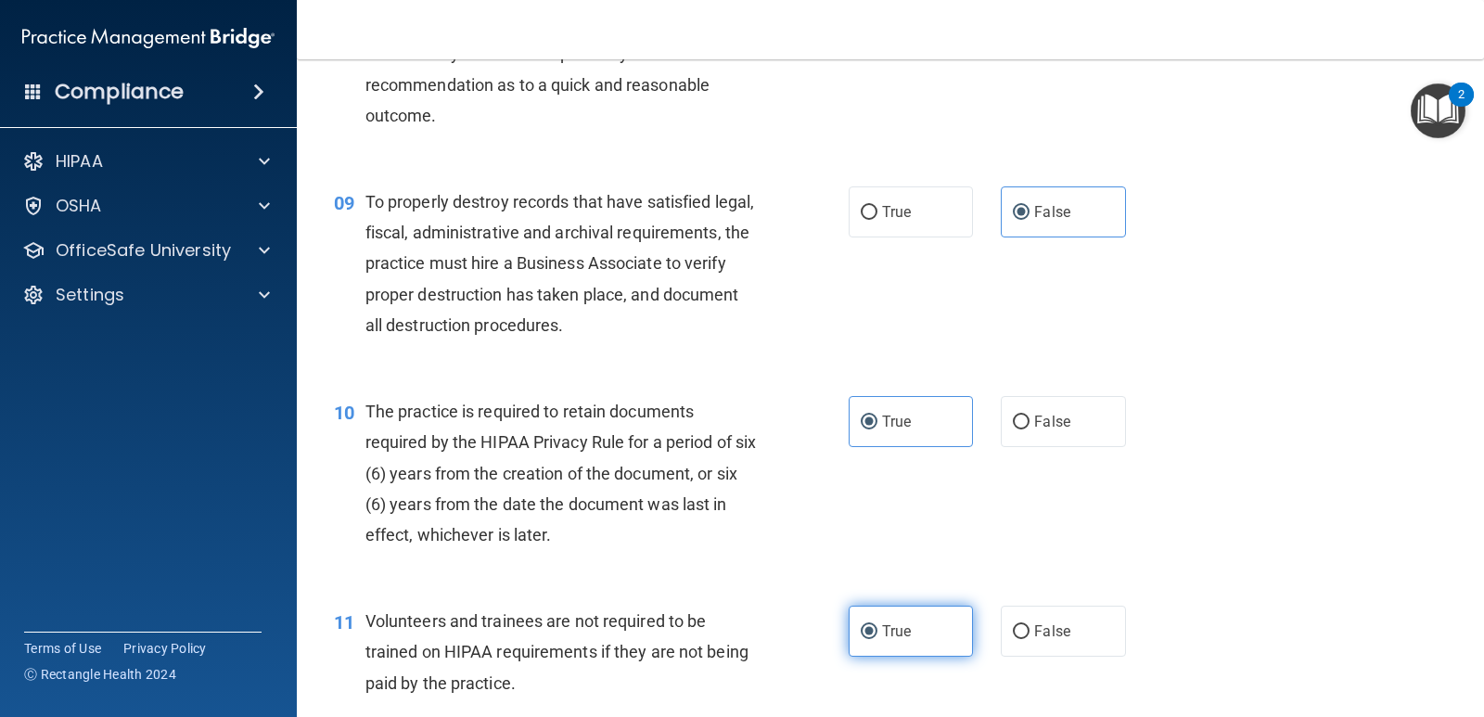
scroll to position [1670, 0]
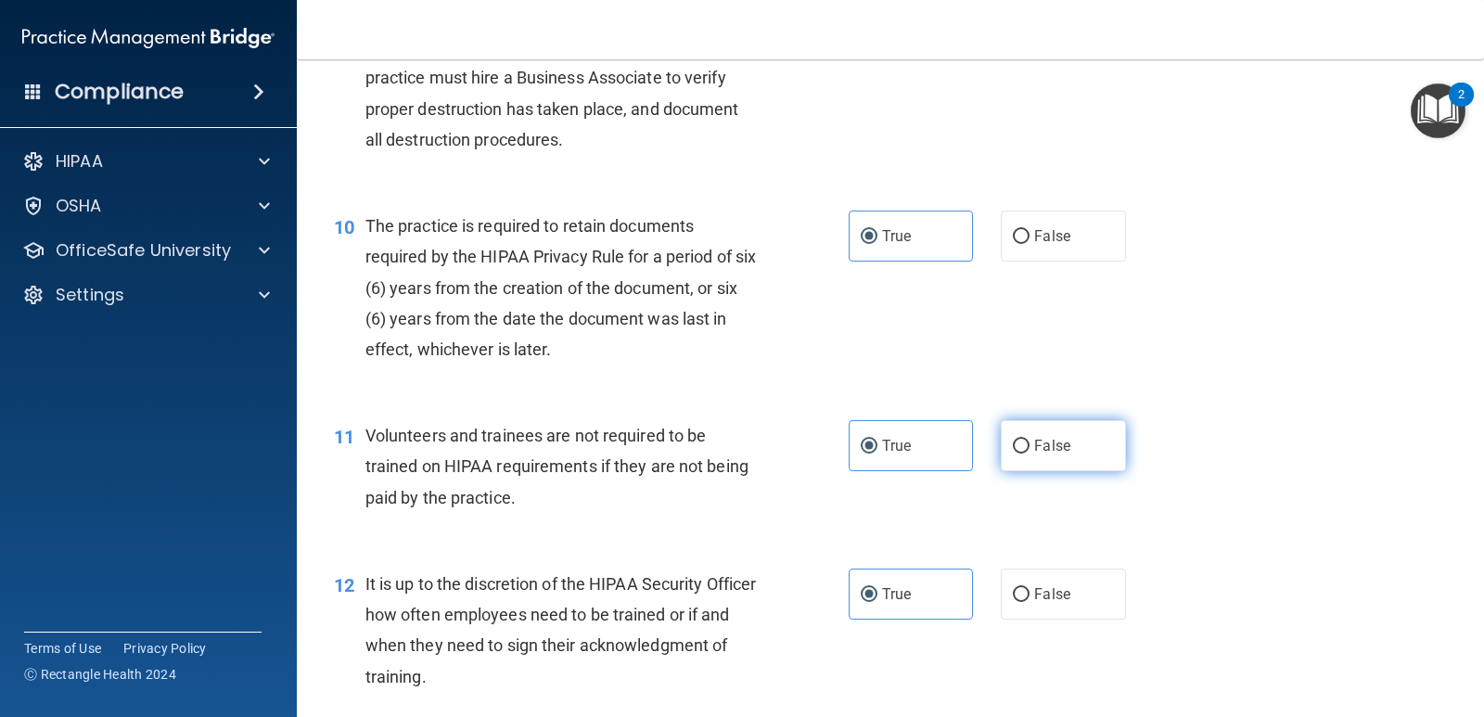
click at [1050, 460] on label "False" at bounding box center [1063, 445] width 124 height 51
click at [1030, 454] on input "False" at bounding box center [1021, 447] width 17 height 14
radio input "true"
radio input "false"
click at [1095, 584] on label "False" at bounding box center [1063, 594] width 124 height 51
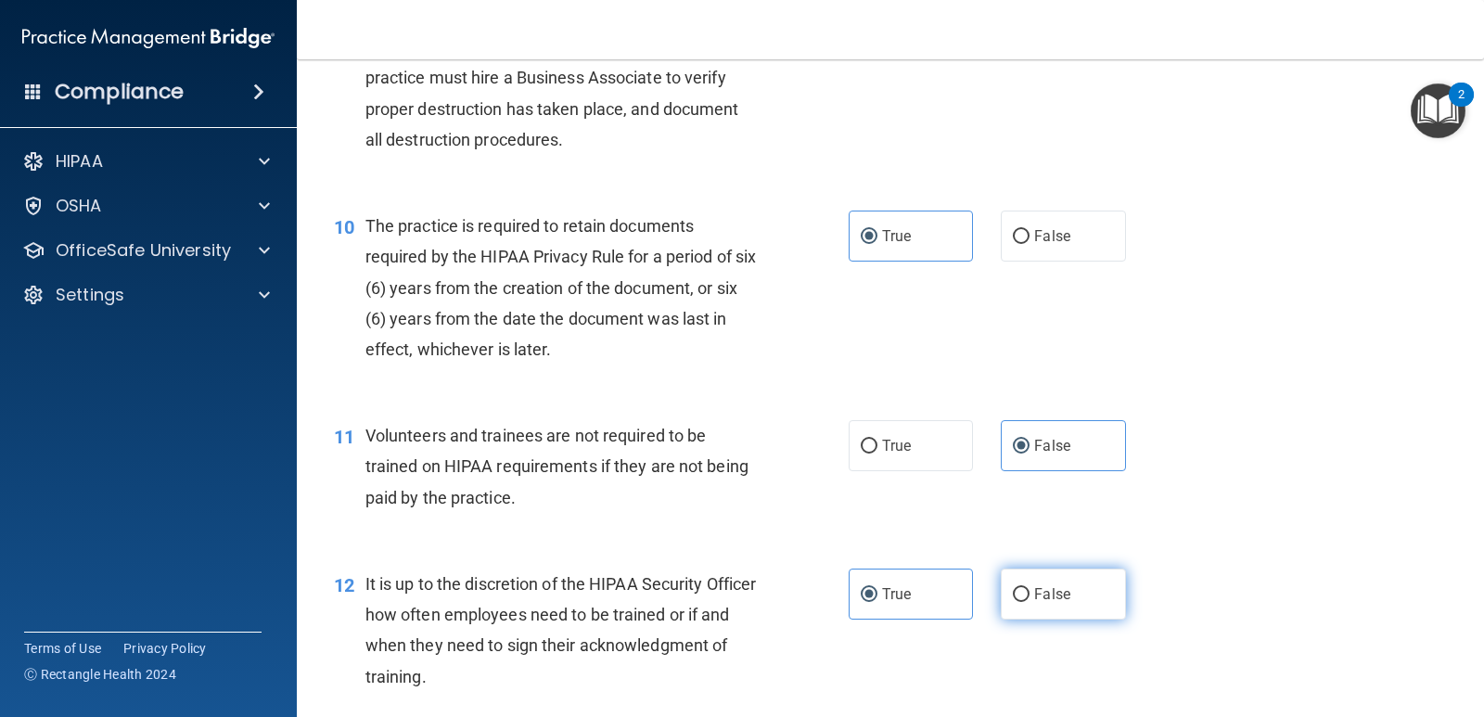
click at [1030, 588] on input "False" at bounding box center [1021, 595] width 17 height 14
radio input "true"
radio input "false"
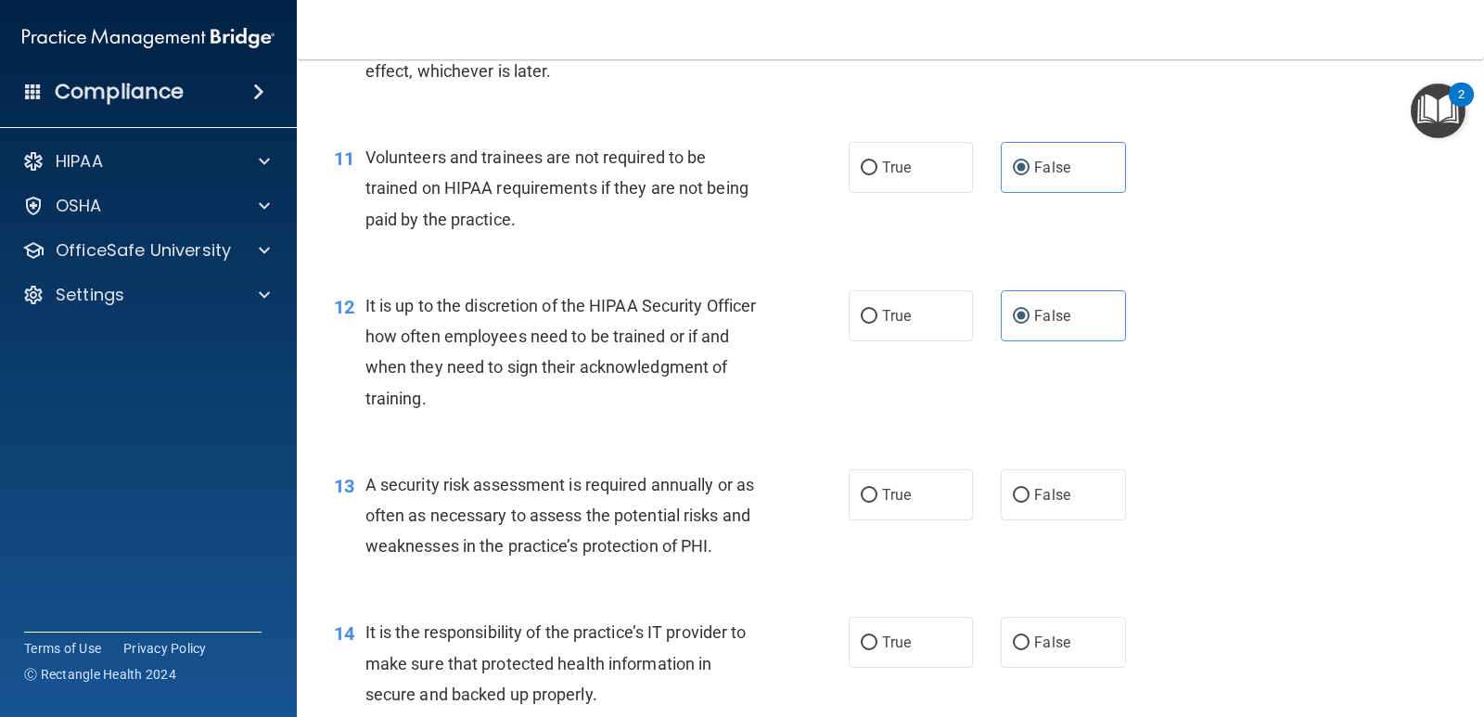
scroll to position [2134, 0]
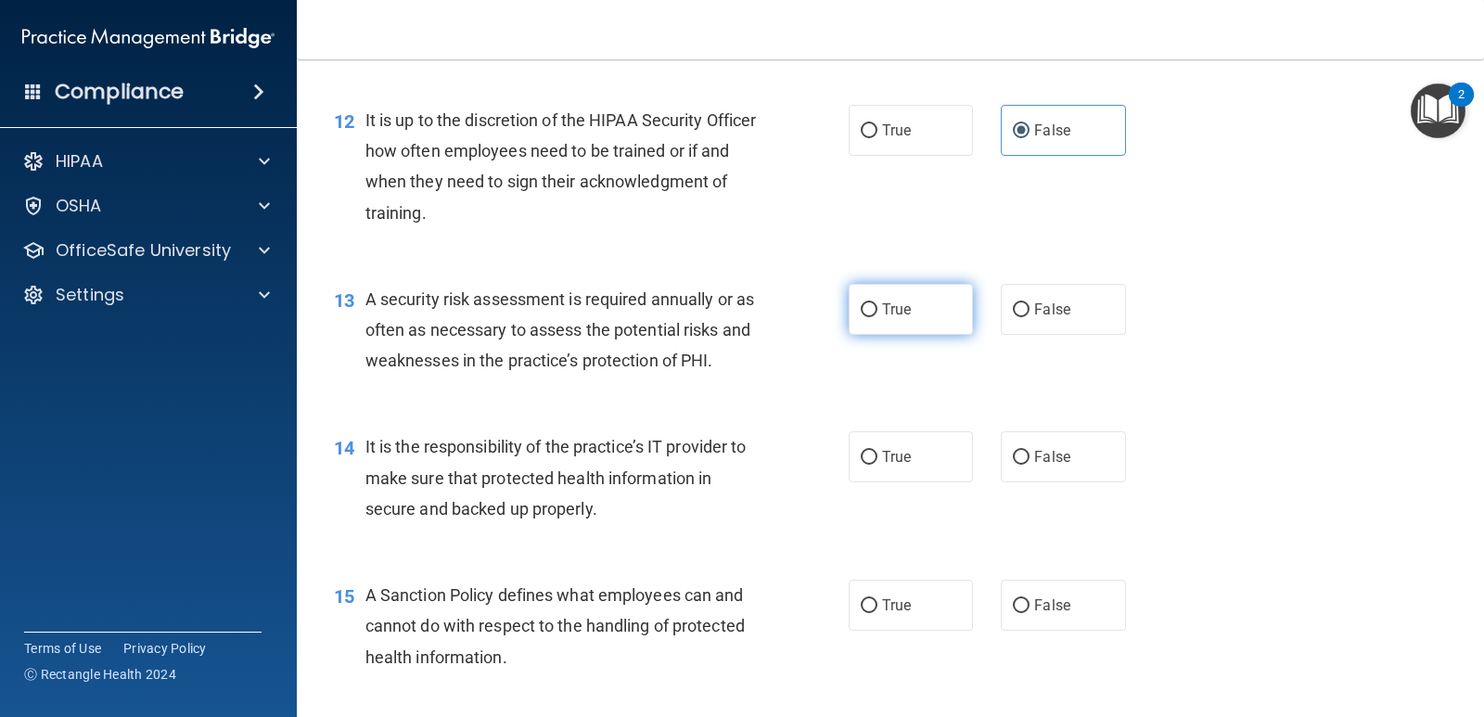
click at [863, 320] on label "True" at bounding box center [911, 309] width 124 height 51
click at [863, 317] on input "True" at bounding box center [869, 310] width 17 height 14
radio input "true"
click at [1013, 451] on input "False" at bounding box center [1021, 458] width 17 height 14
radio input "true"
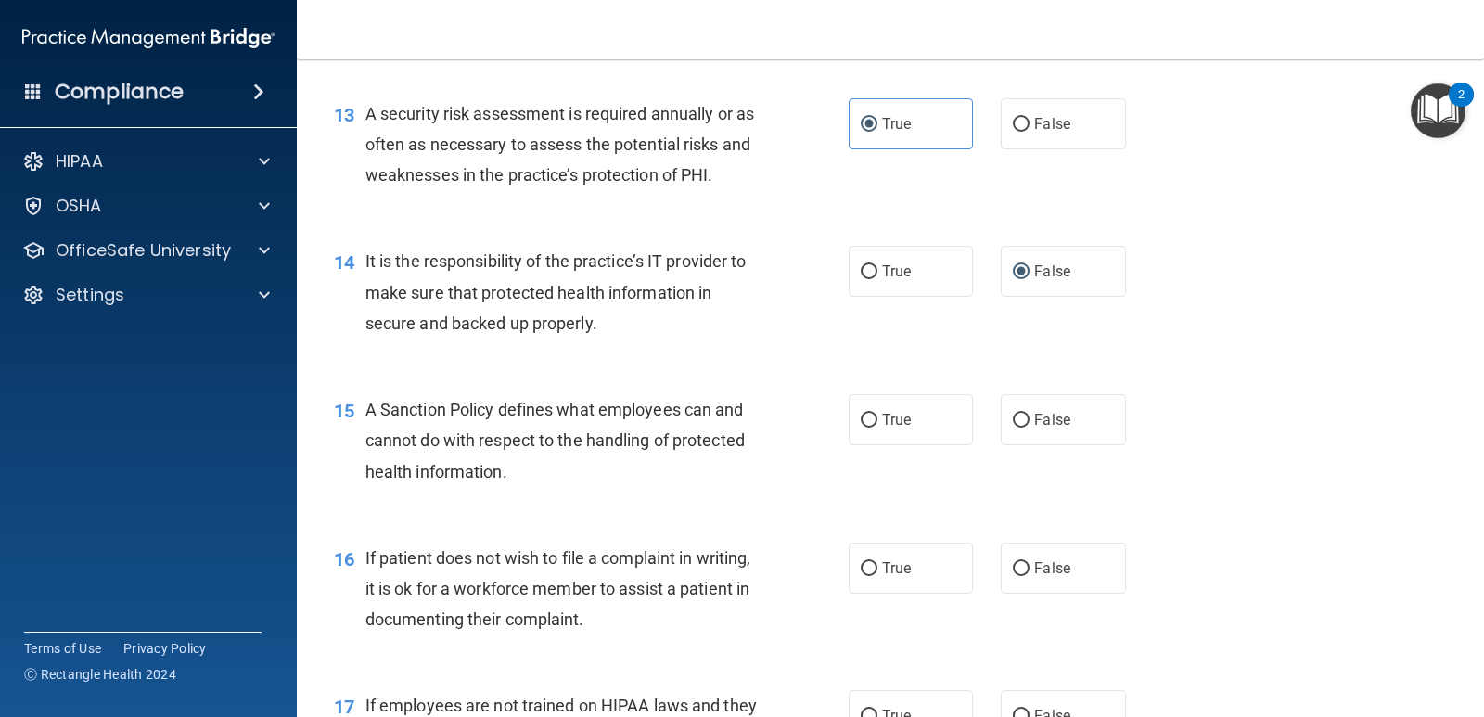
scroll to position [2412, 0]
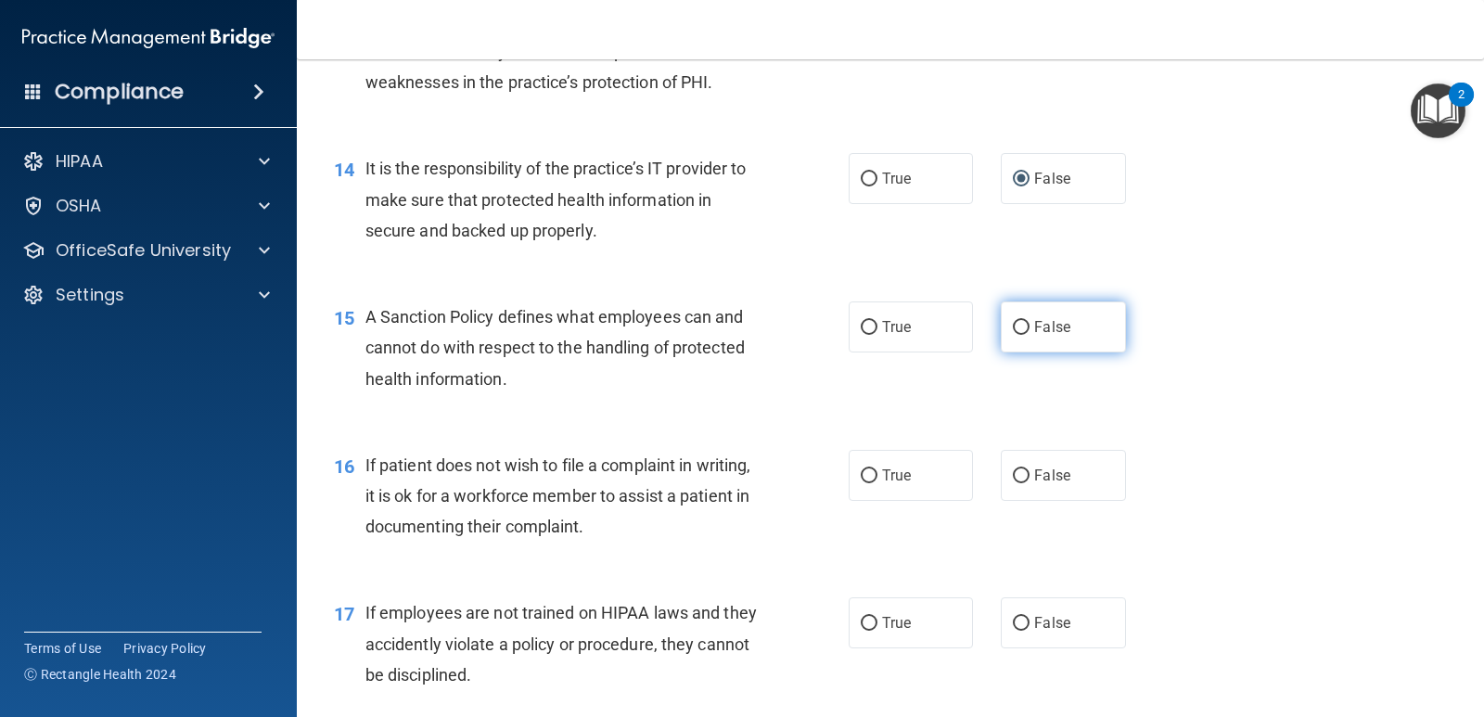
click at [1048, 316] on label "False" at bounding box center [1063, 327] width 124 height 51
click at [1030, 321] on input "False" at bounding box center [1021, 328] width 17 height 14
radio input "true"
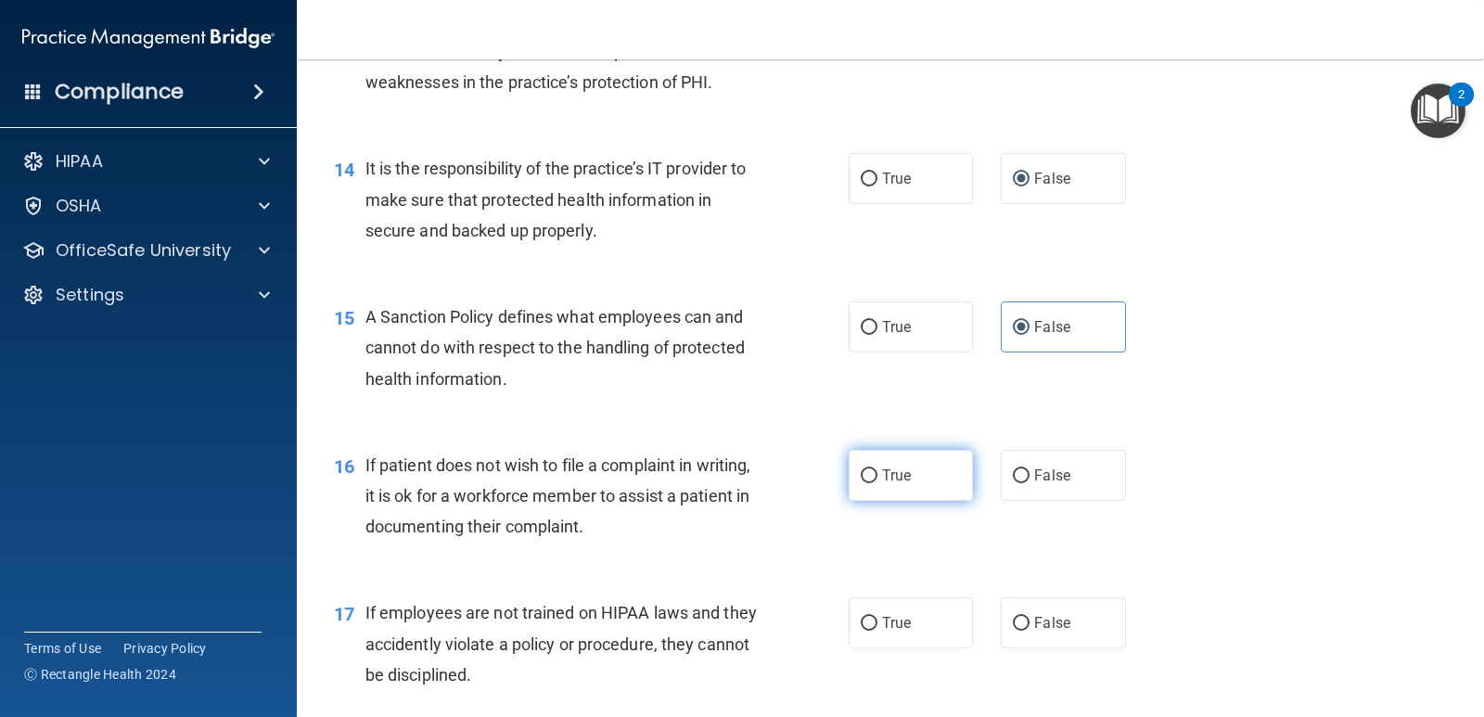
click at [941, 486] on label "True" at bounding box center [911, 475] width 124 height 51
click at [878, 483] on input "True" at bounding box center [869, 476] width 17 height 14
radio input "true"
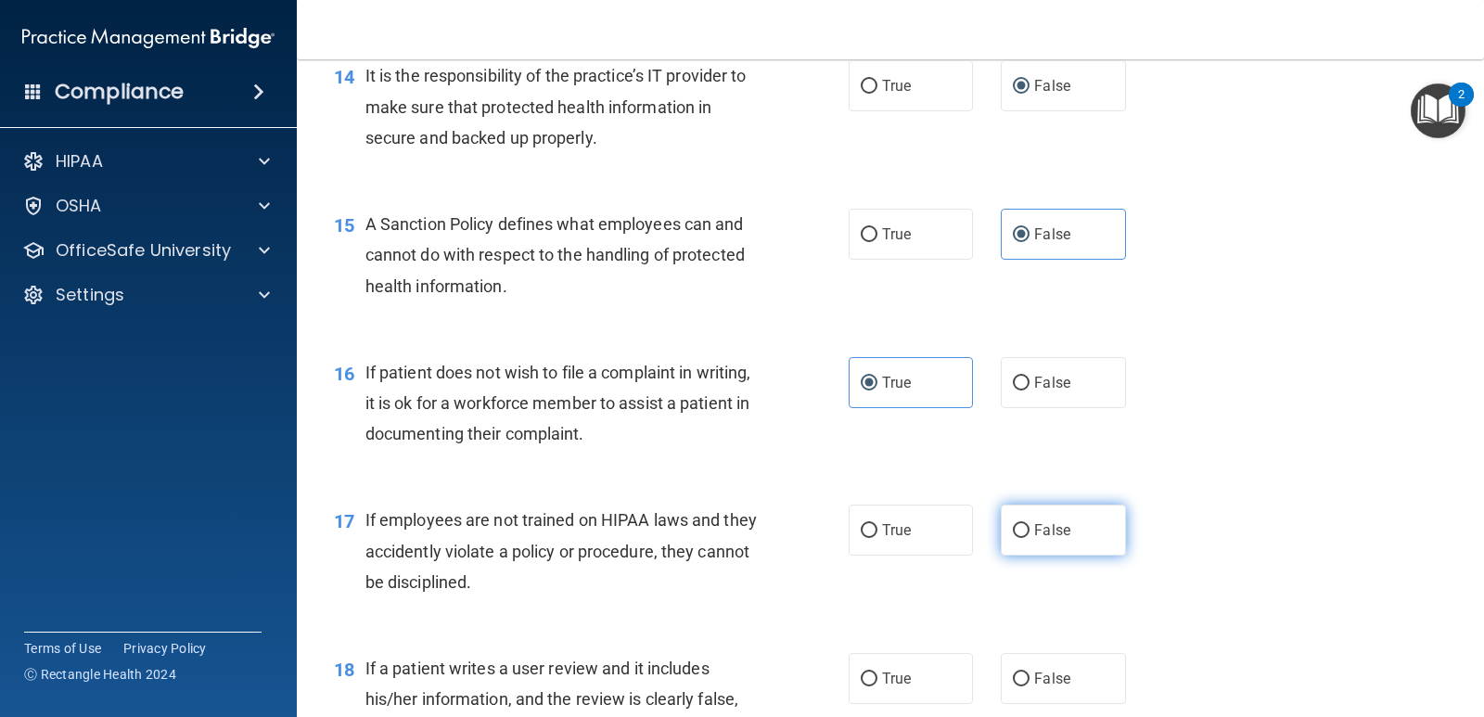
click at [1007, 519] on label "False" at bounding box center [1063, 530] width 124 height 51
click at [1013, 524] on input "False" at bounding box center [1021, 531] width 17 height 14
radio input "true"
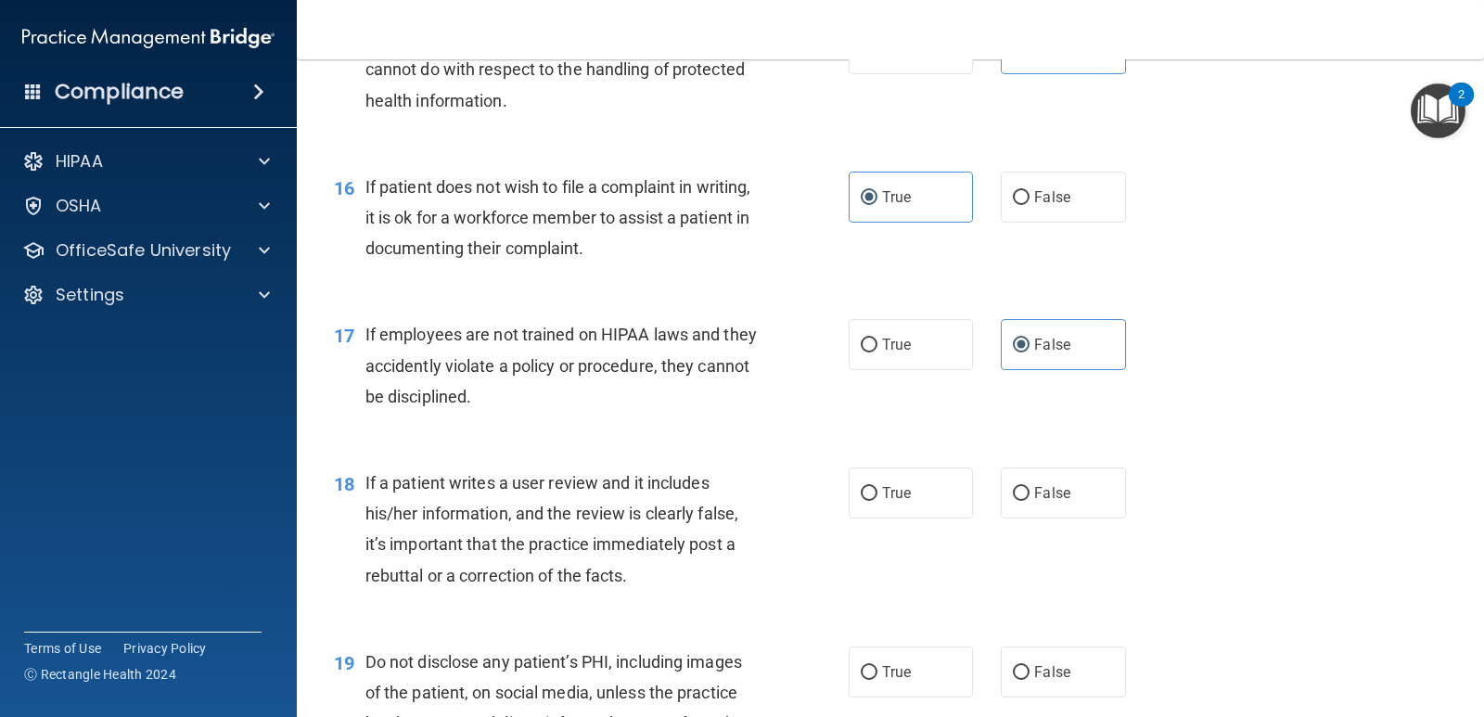
scroll to position [2783, 0]
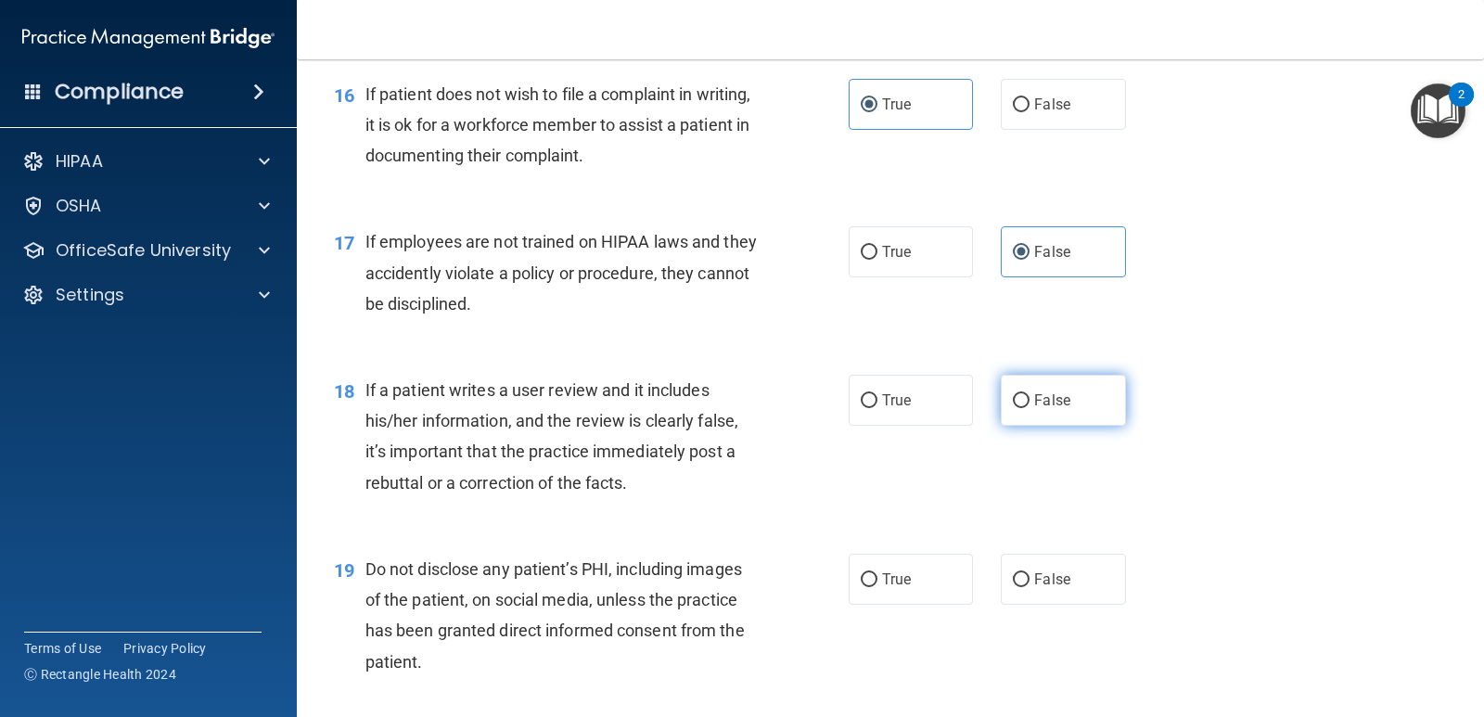
click at [1033, 412] on label "False" at bounding box center [1063, 400] width 124 height 51
click at [1030, 408] on input "False" at bounding box center [1021, 401] width 17 height 14
radio input "true"
click at [919, 597] on label "True" at bounding box center [911, 579] width 124 height 51
click at [878, 587] on input "True" at bounding box center [869, 580] width 17 height 14
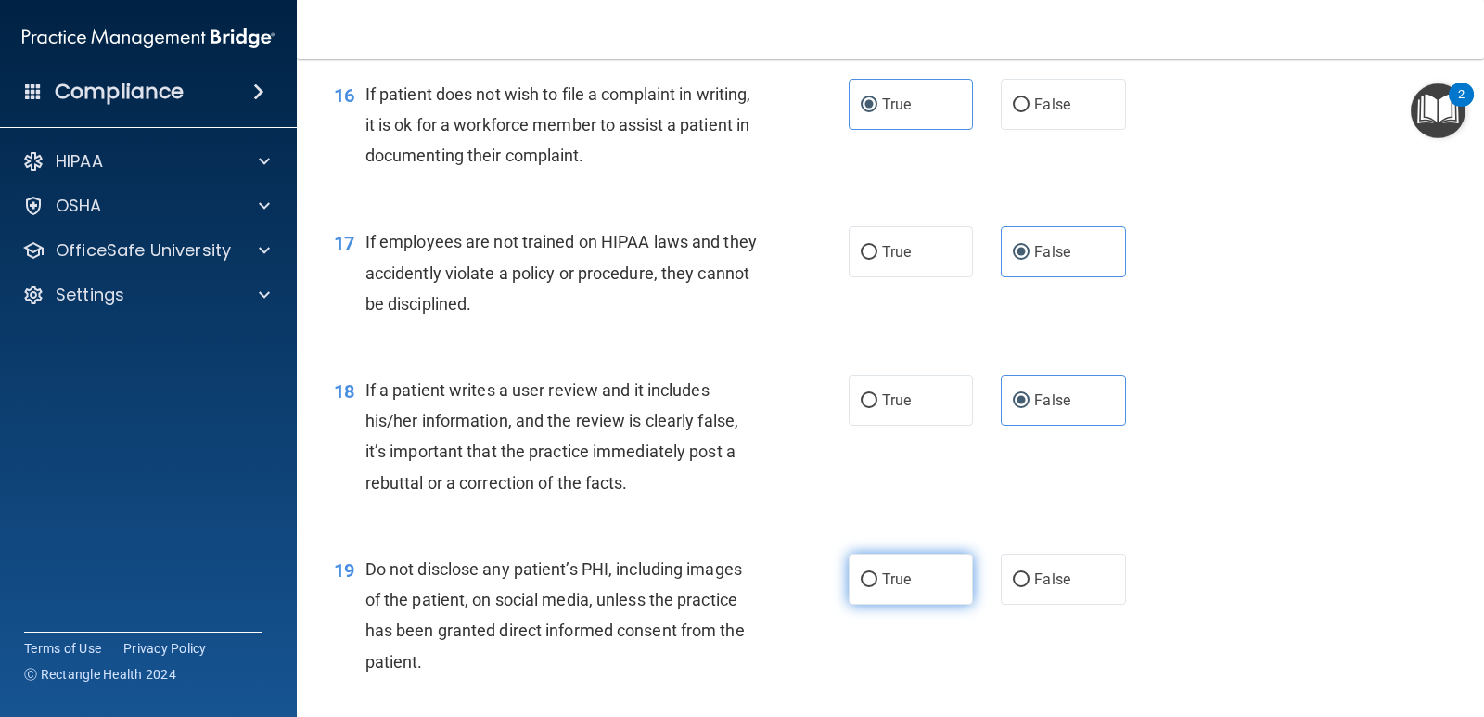
radio input "true"
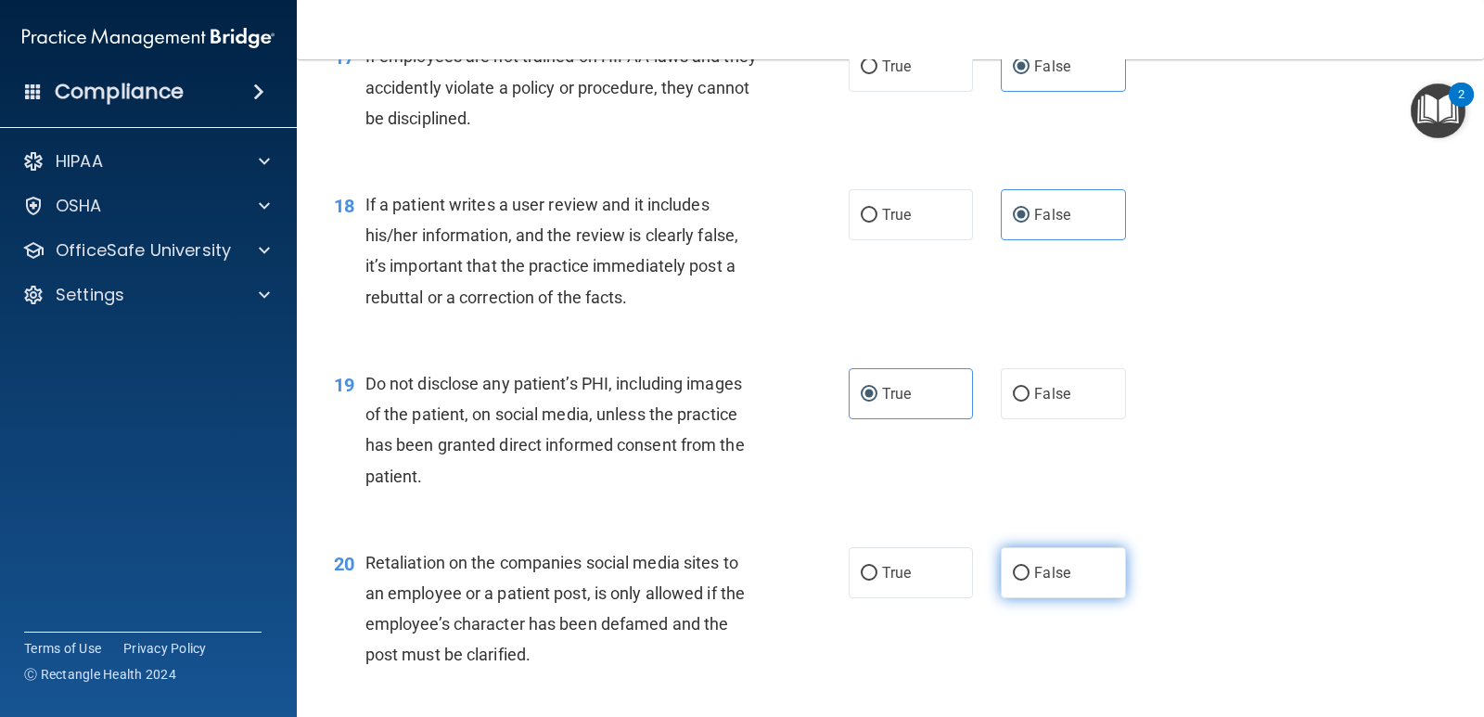
click at [1003, 577] on label "False" at bounding box center [1063, 572] width 124 height 51
click at [1013, 577] on input "False" at bounding box center [1021, 574] width 17 height 14
radio input "true"
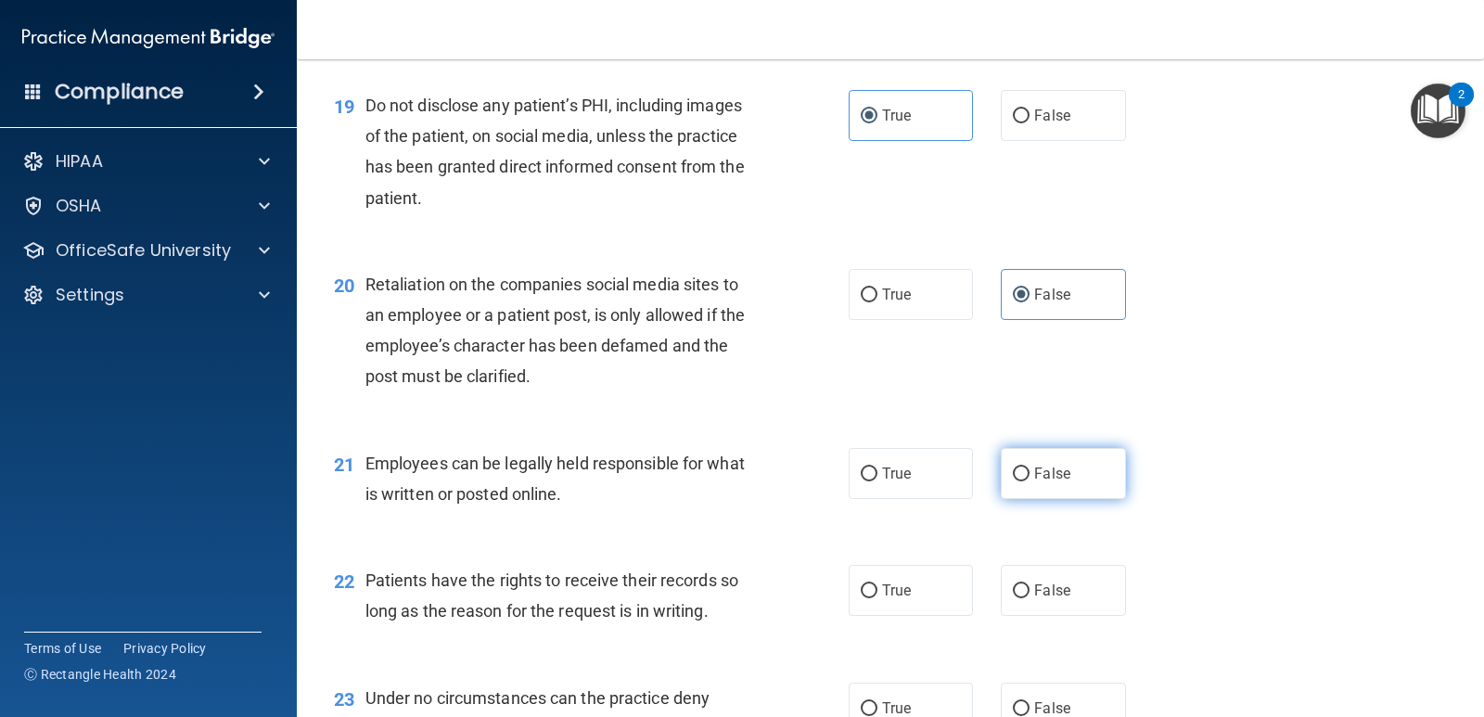
click at [1013, 471] on input "False" at bounding box center [1021, 475] width 17 height 14
radio input "true"
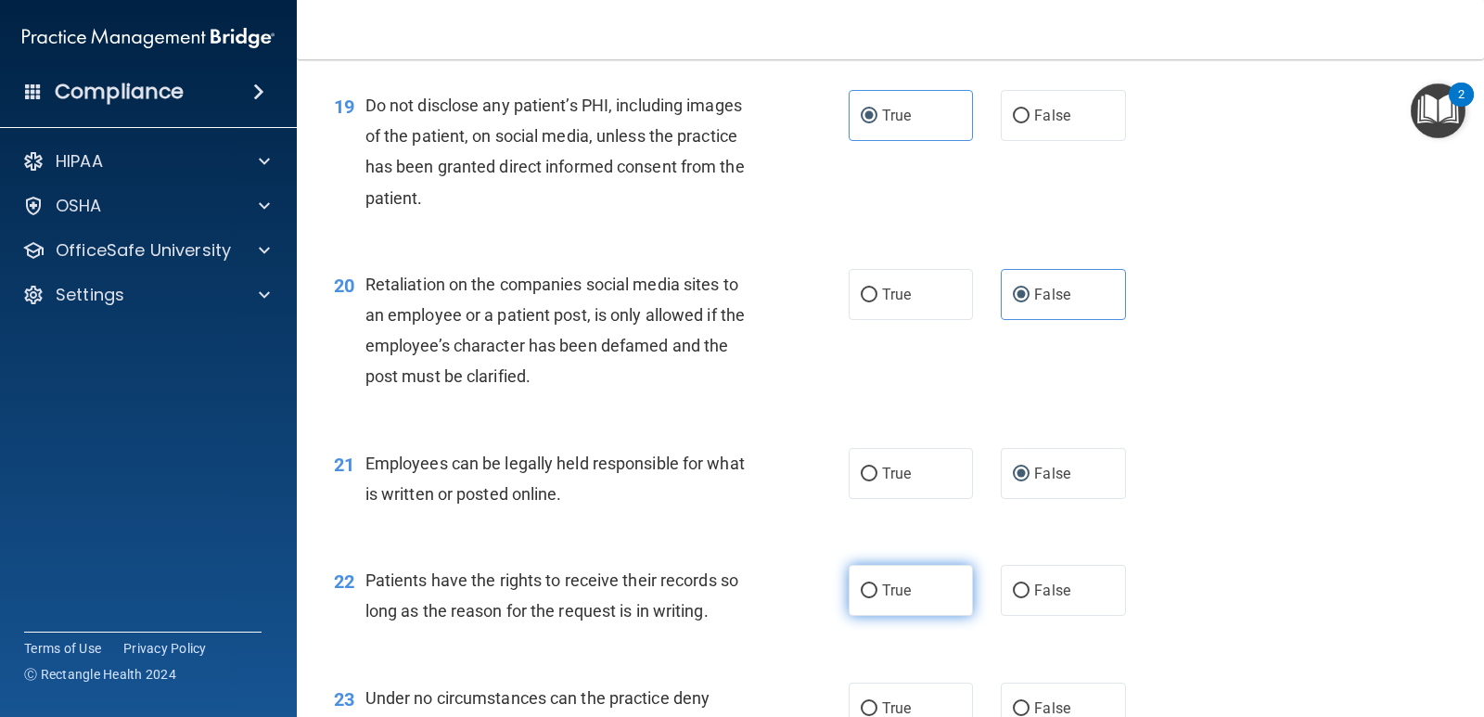
click at [901, 582] on span "True" at bounding box center [896, 591] width 29 height 18
click at [878, 584] on input "True" at bounding box center [869, 591] width 17 height 14
radio input "true"
click at [930, 490] on label "True" at bounding box center [911, 473] width 124 height 51
click at [878, 481] on input "True" at bounding box center [869, 475] width 17 height 14
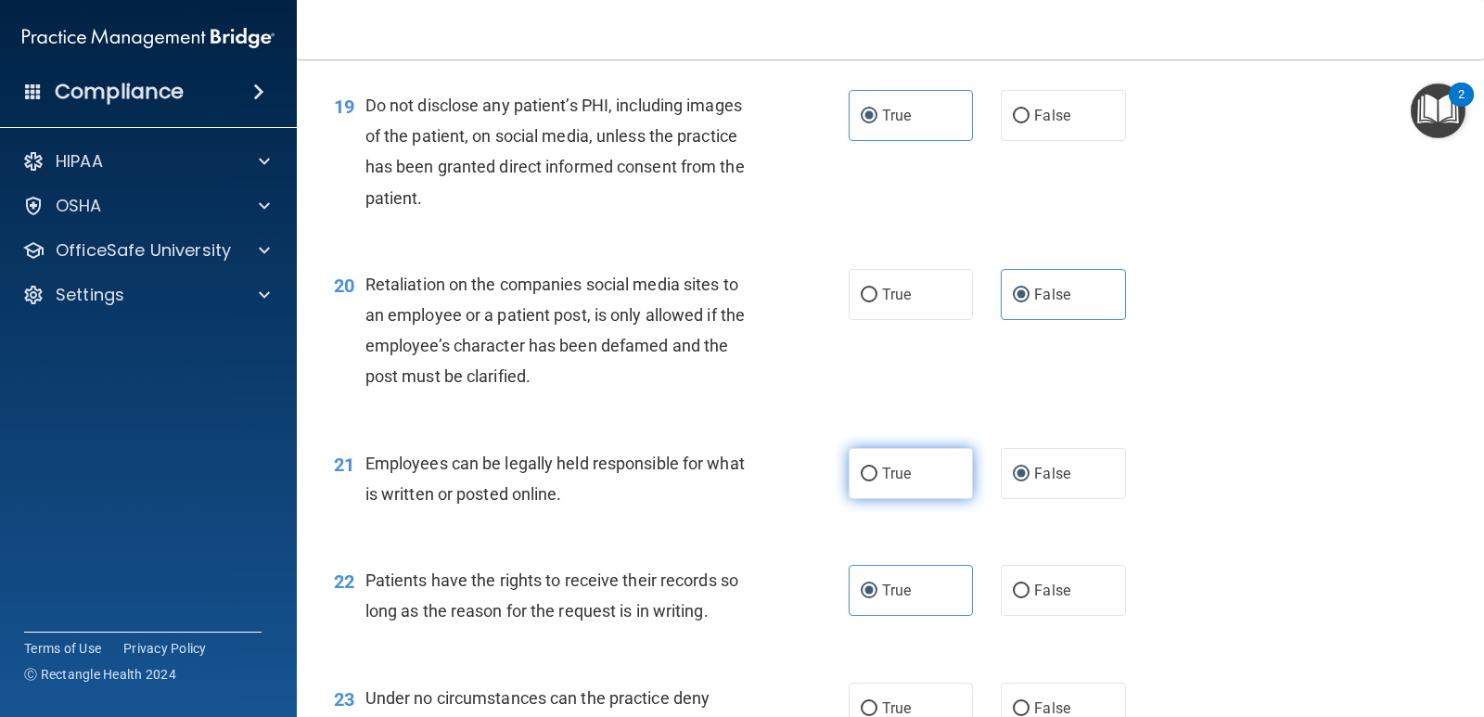
radio input "true"
radio input "false"
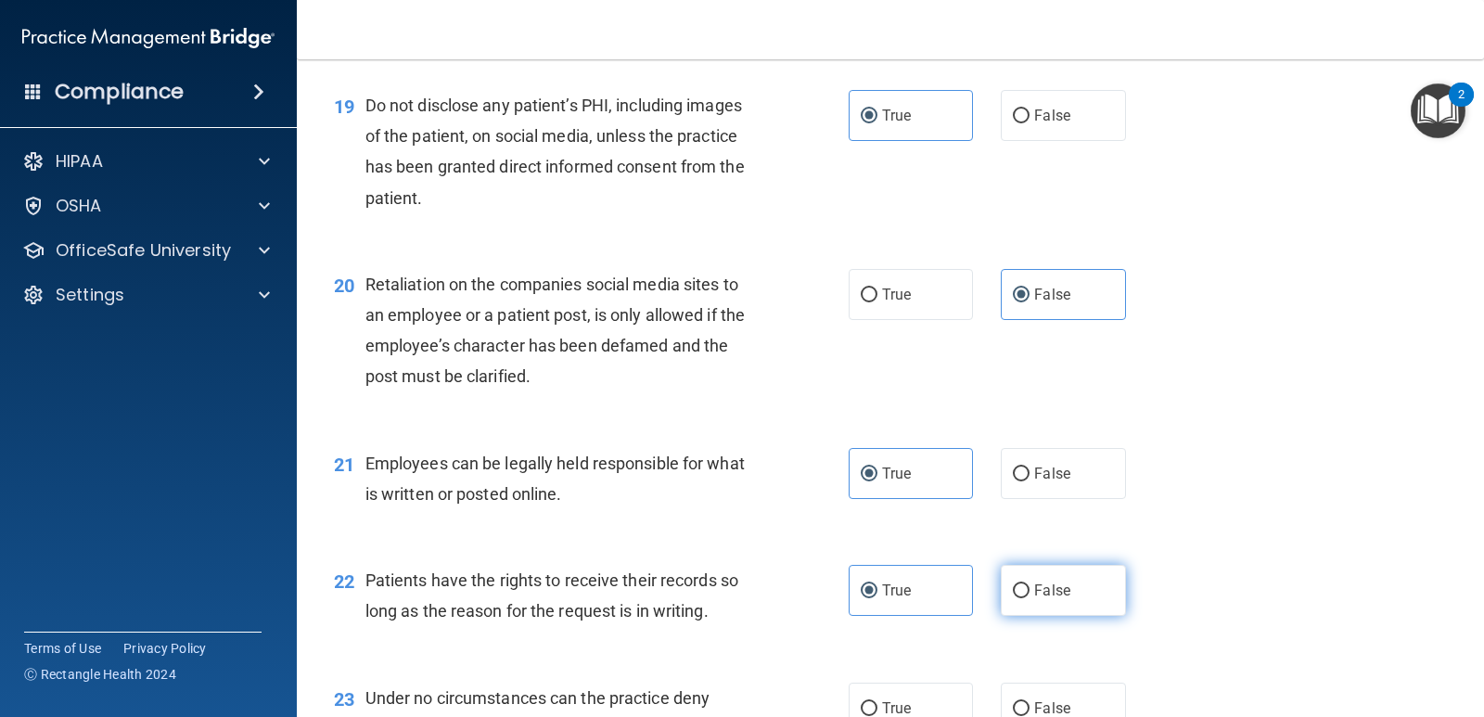
click at [1031, 599] on label "False" at bounding box center [1063, 590] width 124 height 51
click at [1030, 598] on input "False" at bounding box center [1021, 591] width 17 height 14
radio input "true"
radio input "false"
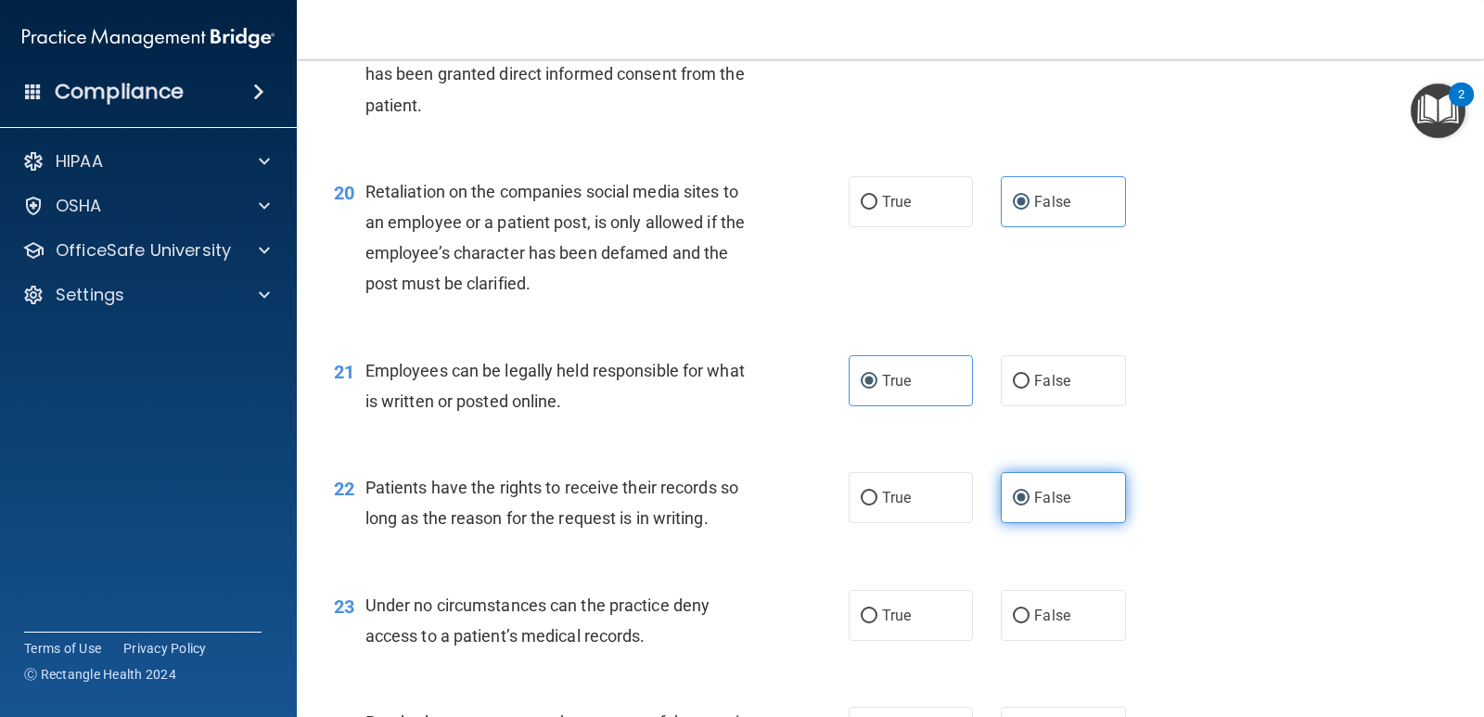
scroll to position [3433, 0]
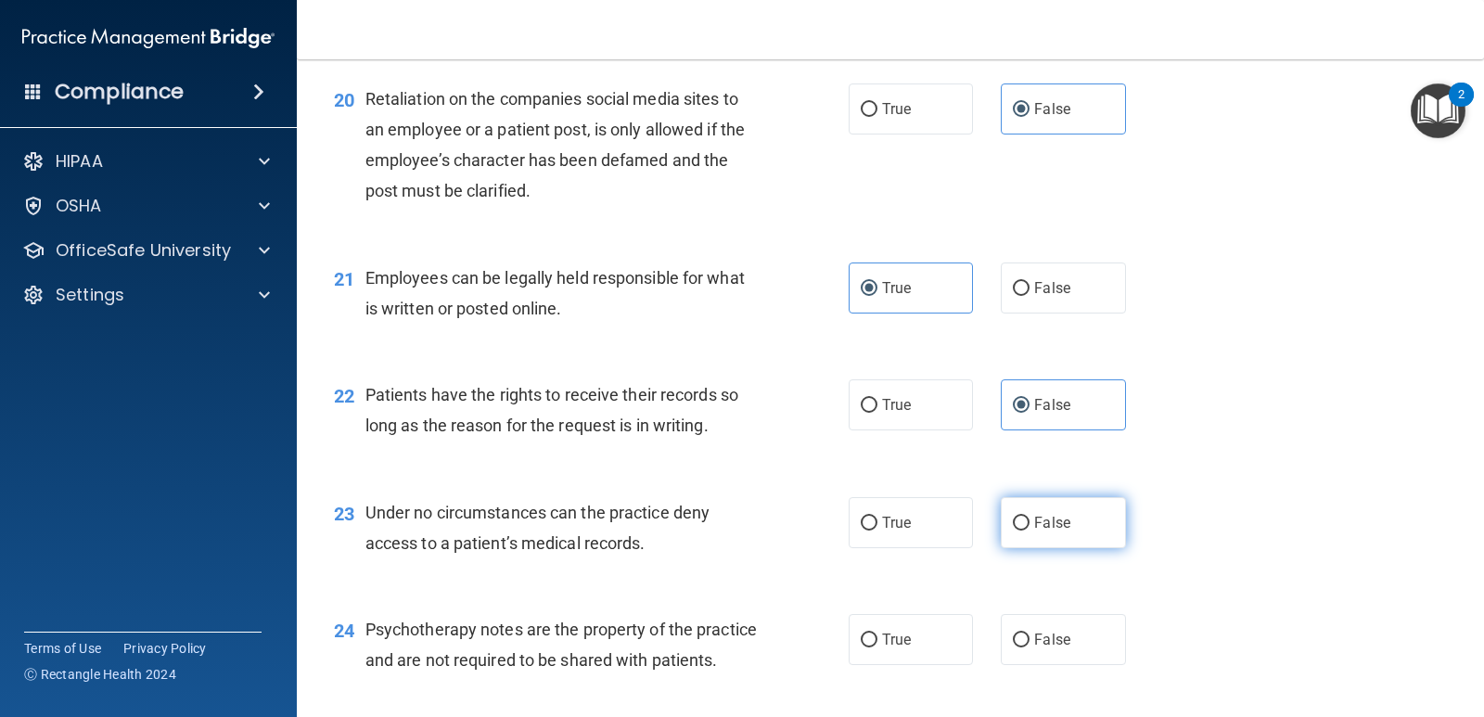
click at [1004, 535] on label "False" at bounding box center [1063, 522] width 124 height 51
click at [1013, 531] on input "False" at bounding box center [1021, 524] width 17 height 14
radio input "true"
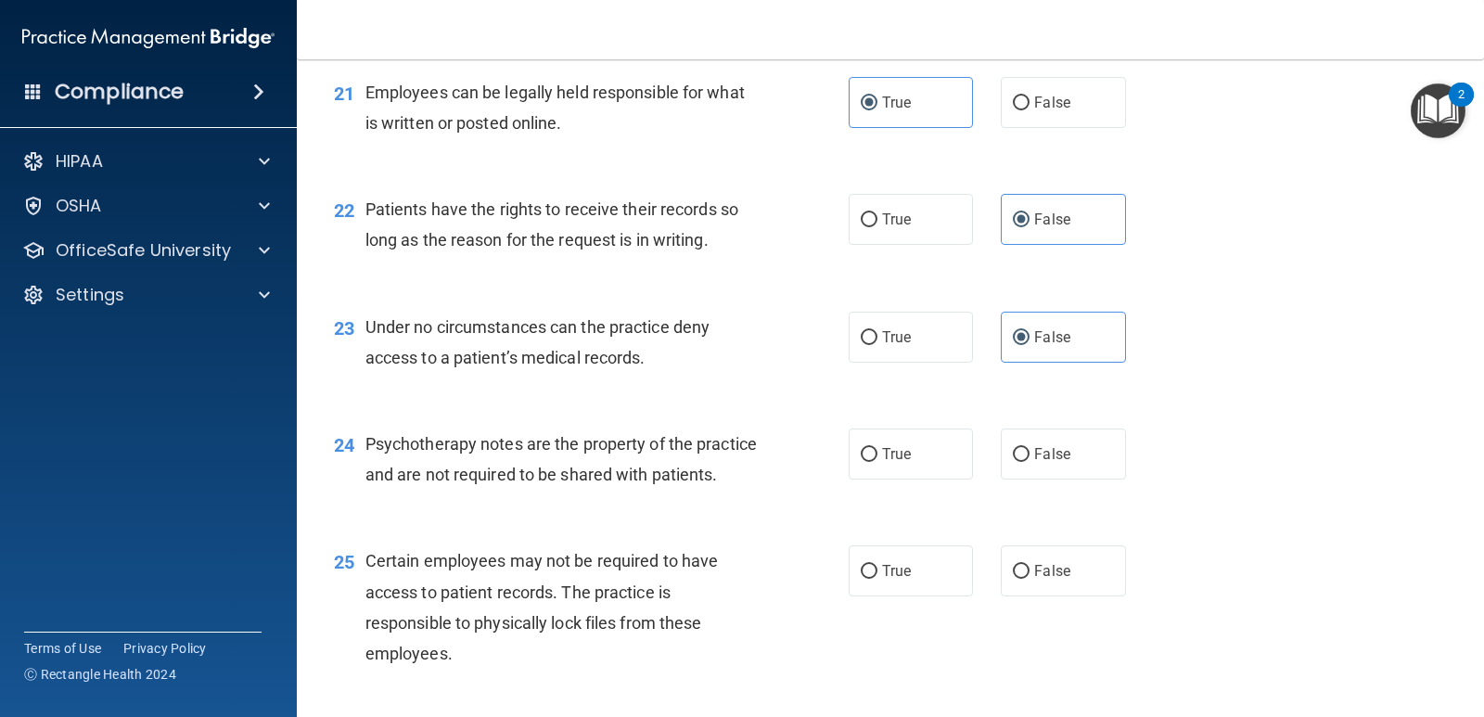
scroll to position [3804, 0]
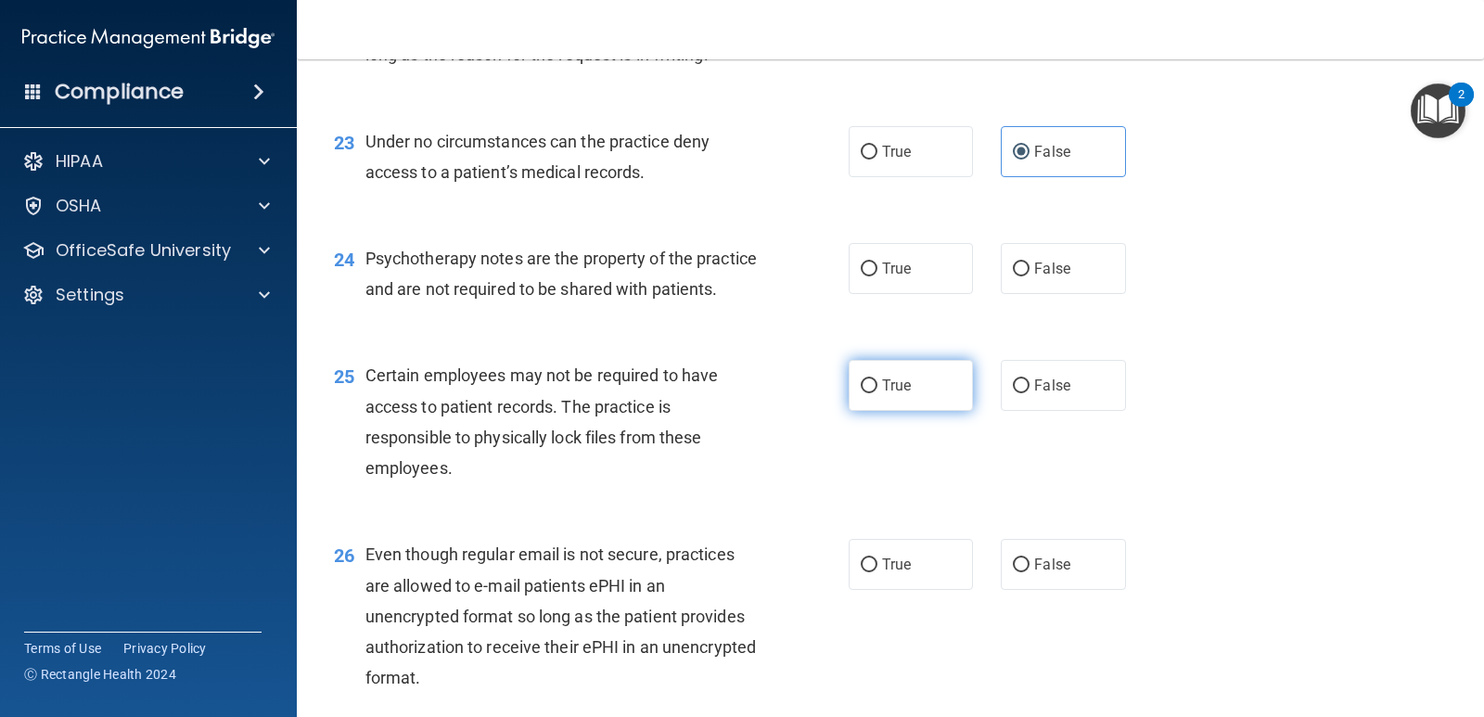
click at [953, 411] on label "True" at bounding box center [911, 385] width 124 height 51
click at [878, 393] on input "True" at bounding box center [869, 386] width 17 height 14
radio input "true"
click at [1025, 276] on label "False" at bounding box center [1063, 268] width 124 height 51
click at [1025, 276] on input "False" at bounding box center [1021, 270] width 17 height 14
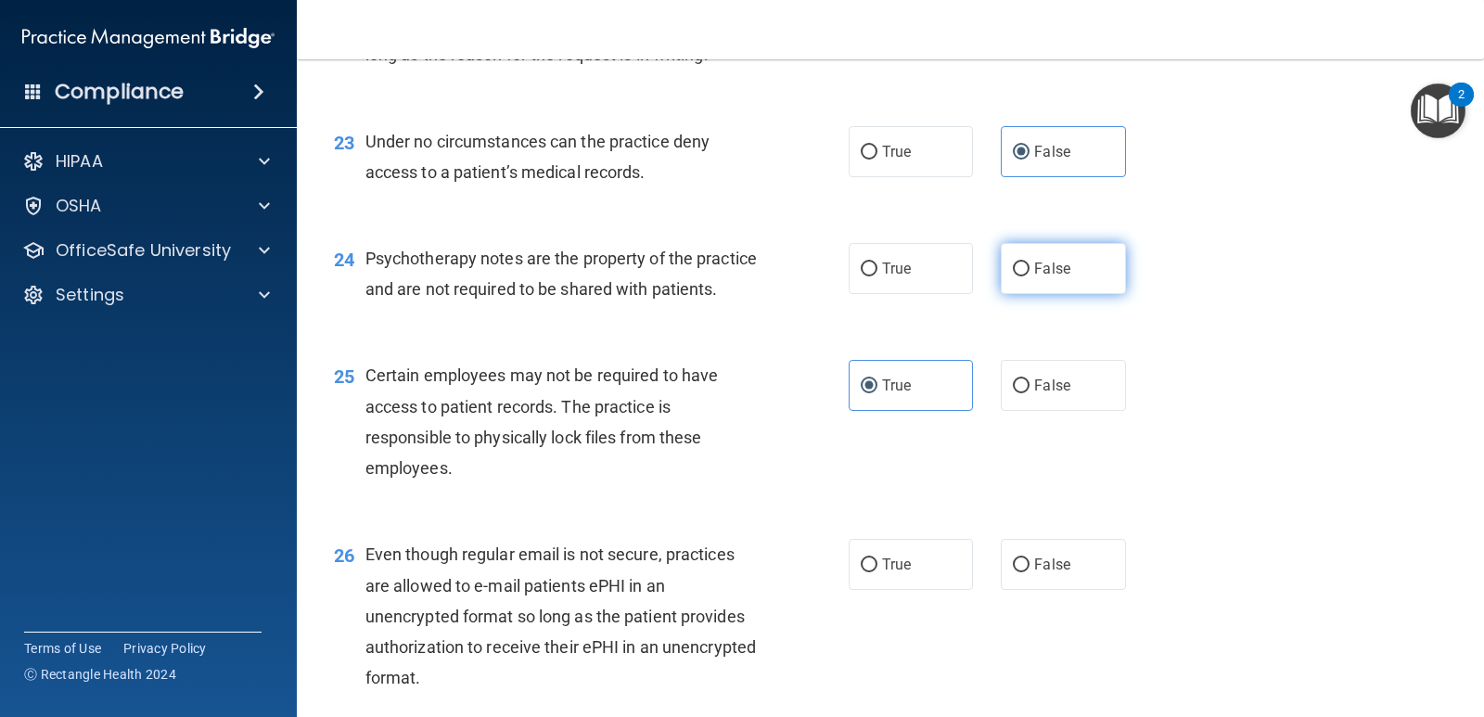
radio input "true"
click at [1034, 394] on span "False" at bounding box center [1052, 386] width 36 height 18
click at [1027, 393] on input "False" at bounding box center [1021, 386] width 17 height 14
radio input "true"
radio input "false"
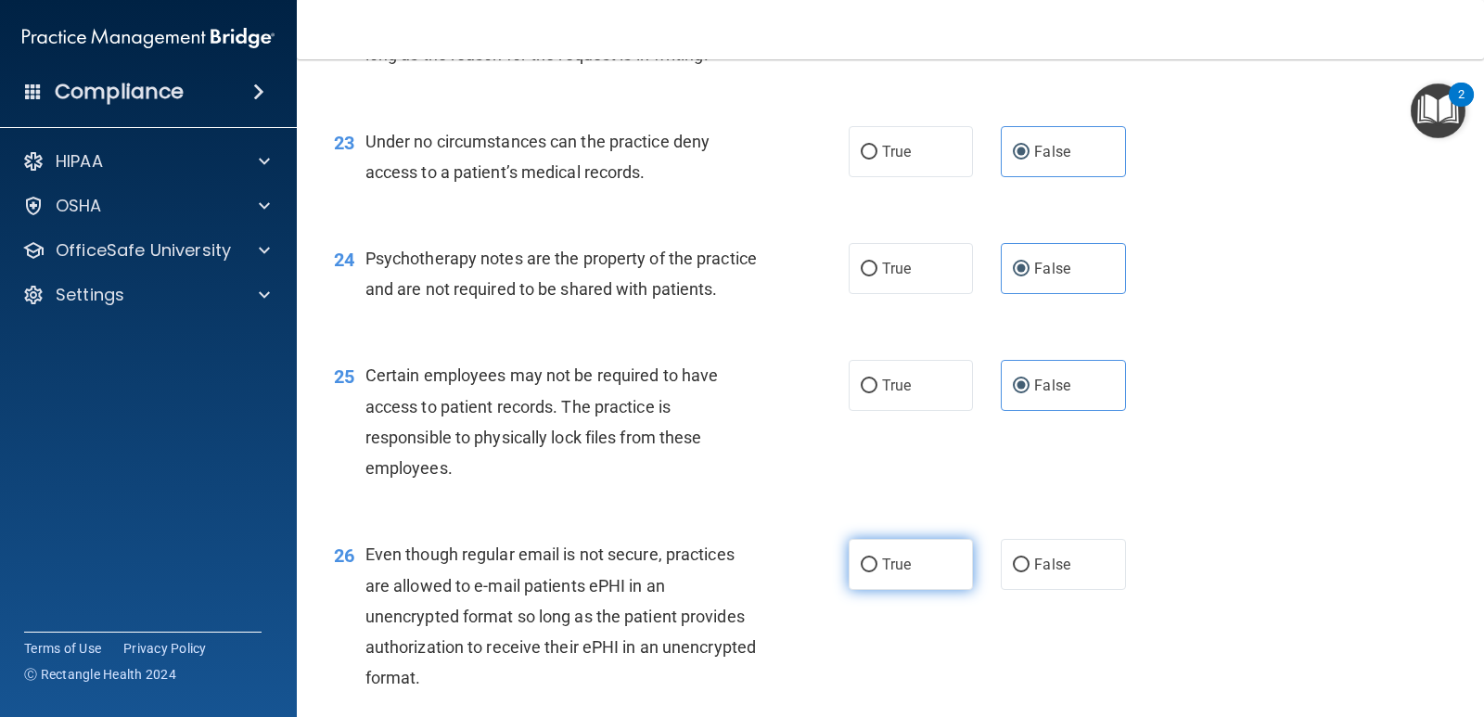
click at [952, 590] on label "True" at bounding box center [911, 564] width 124 height 51
click at [878, 572] on input "True" at bounding box center [869, 565] width 17 height 14
radio input "true"
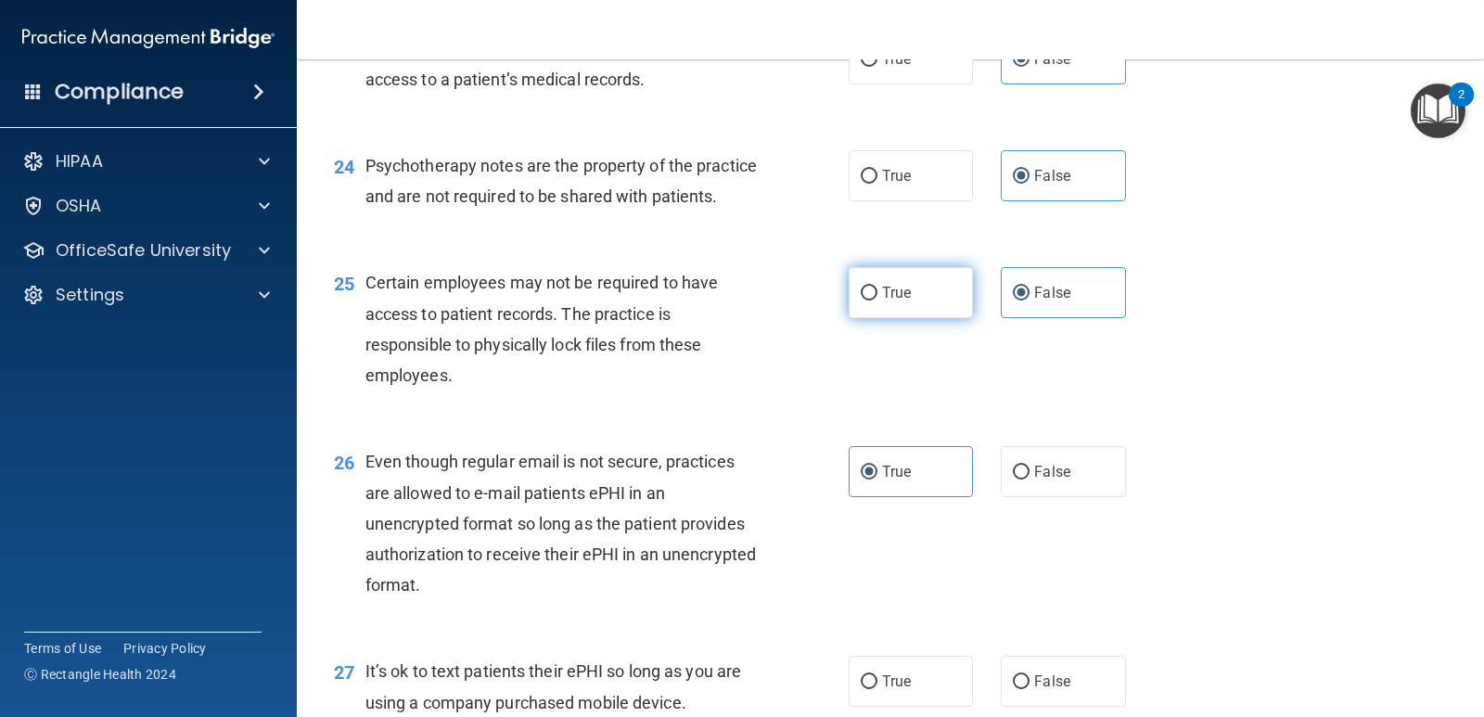
click at [941, 318] on label "True" at bounding box center [911, 292] width 124 height 51
click at [878, 301] on input "True" at bounding box center [869, 294] width 17 height 14
radio input "true"
radio input "false"
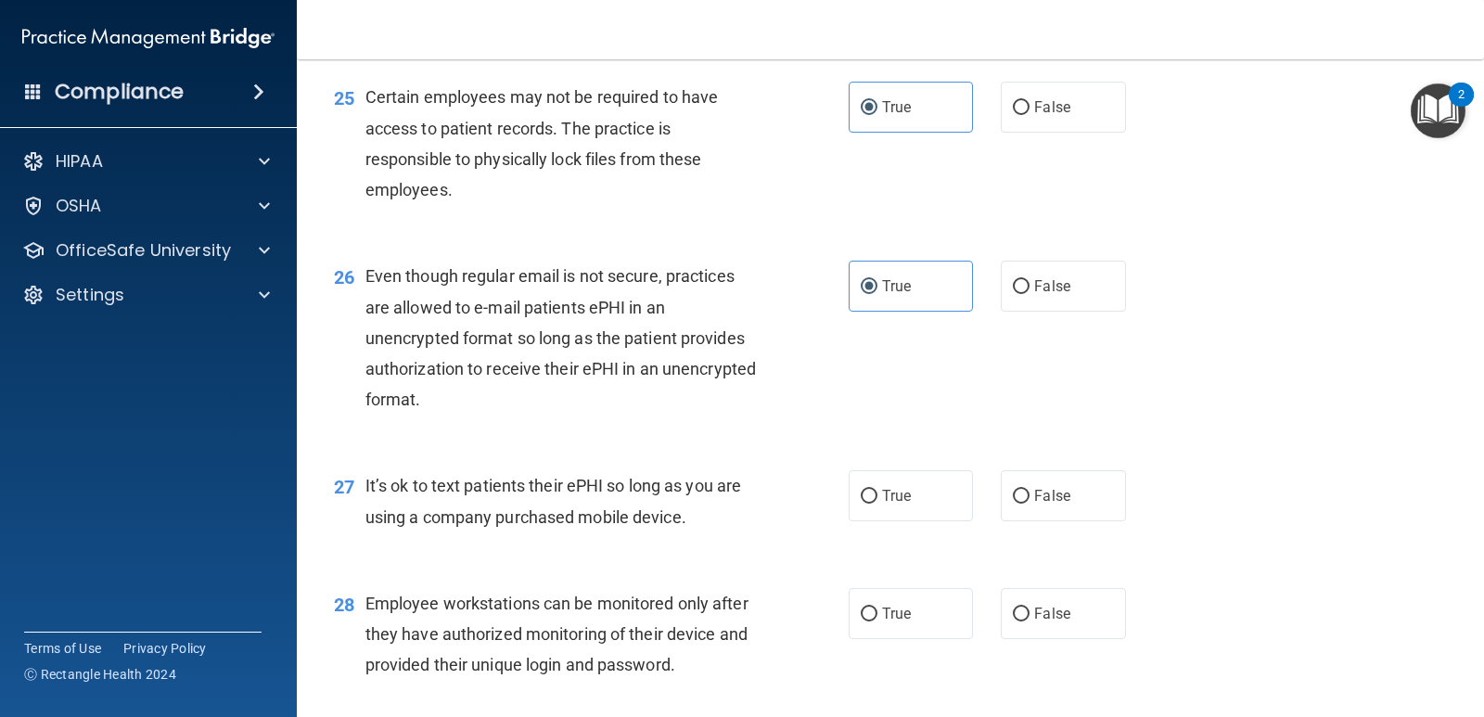
scroll to position [4175, 0]
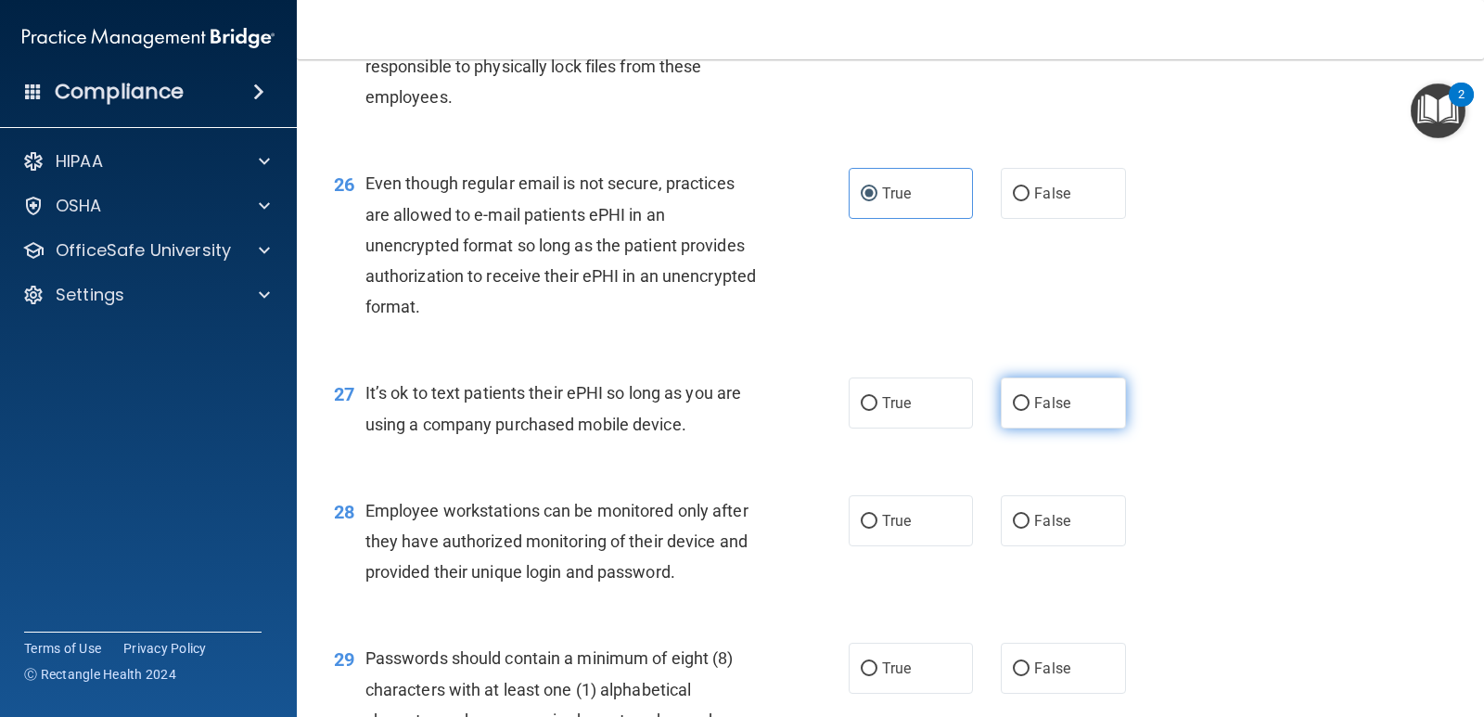
click at [1034, 412] on span "False" at bounding box center [1052, 403] width 36 height 18
click at [1026, 411] on input "False" at bounding box center [1021, 404] width 17 height 14
radio input "true"
click at [1054, 530] on span "False" at bounding box center [1052, 521] width 36 height 18
click at [1030, 529] on input "False" at bounding box center [1021, 522] width 17 height 14
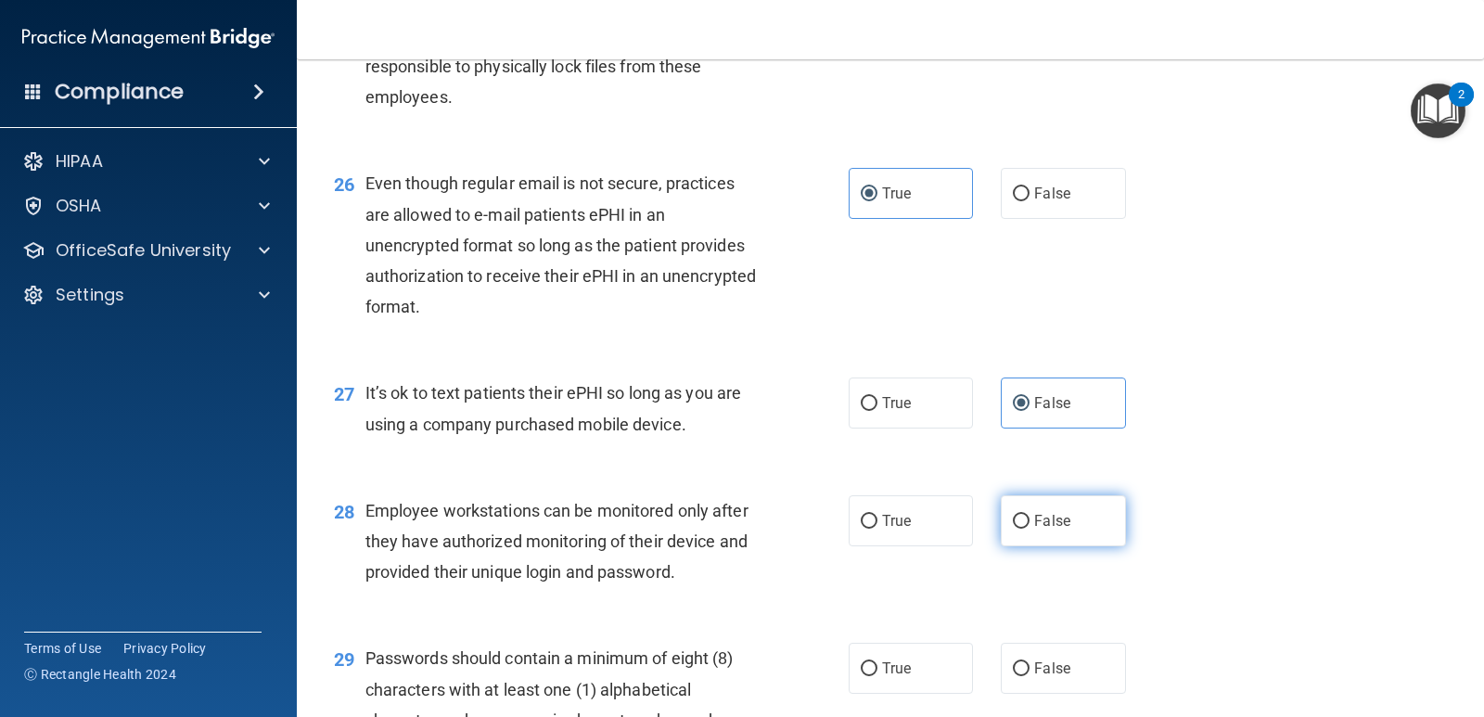
radio input "true"
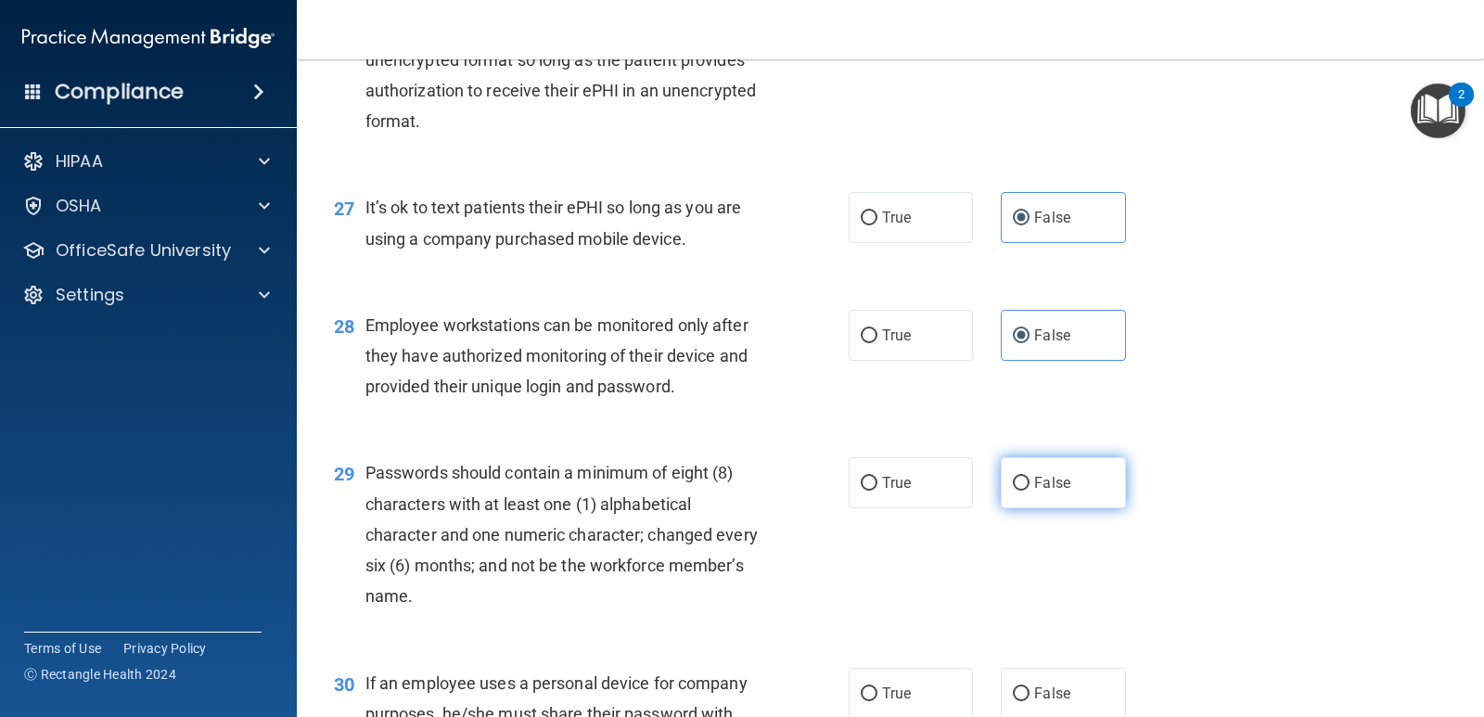
scroll to position [4453, 0]
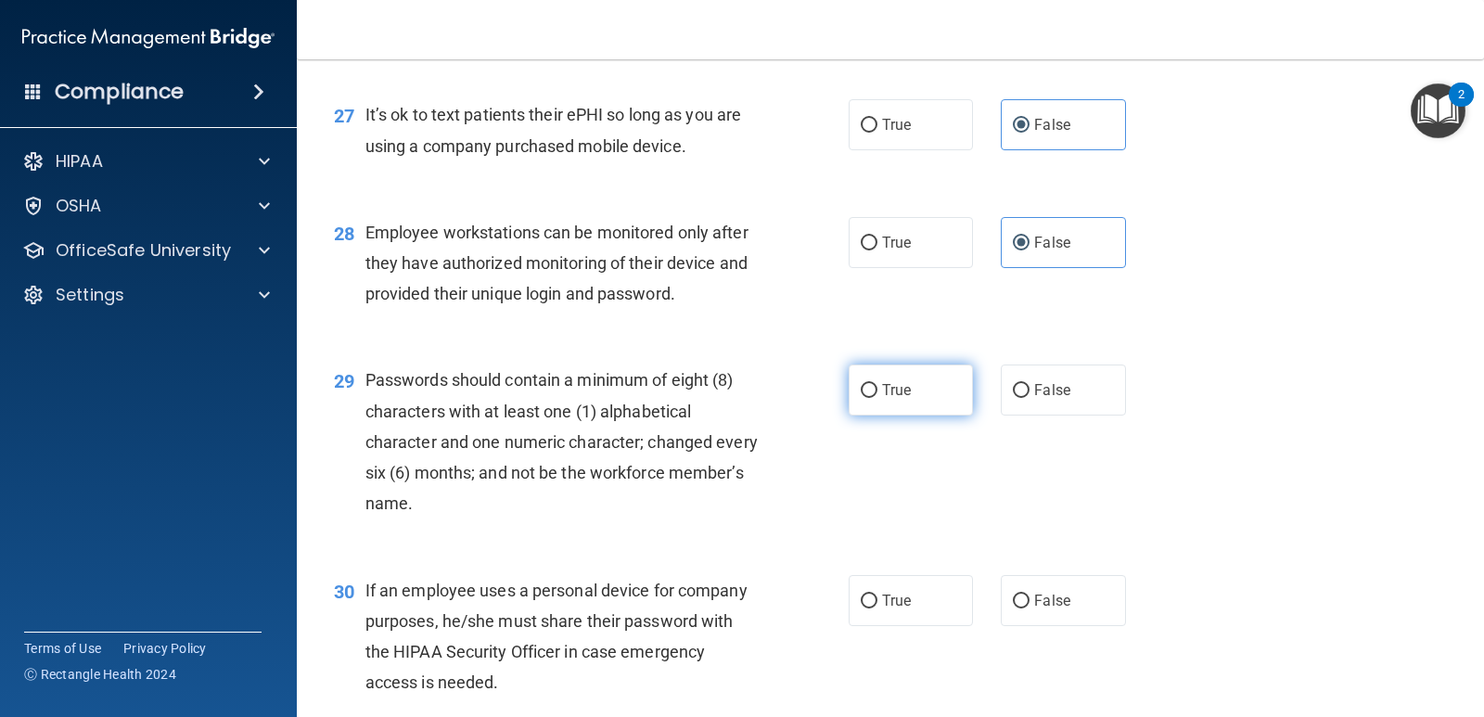
click at [933, 416] on label "True" at bounding box center [911, 390] width 124 height 51
click at [878, 398] on input "True" at bounding box center [869, 391] width 17 height 14
radio input "true"
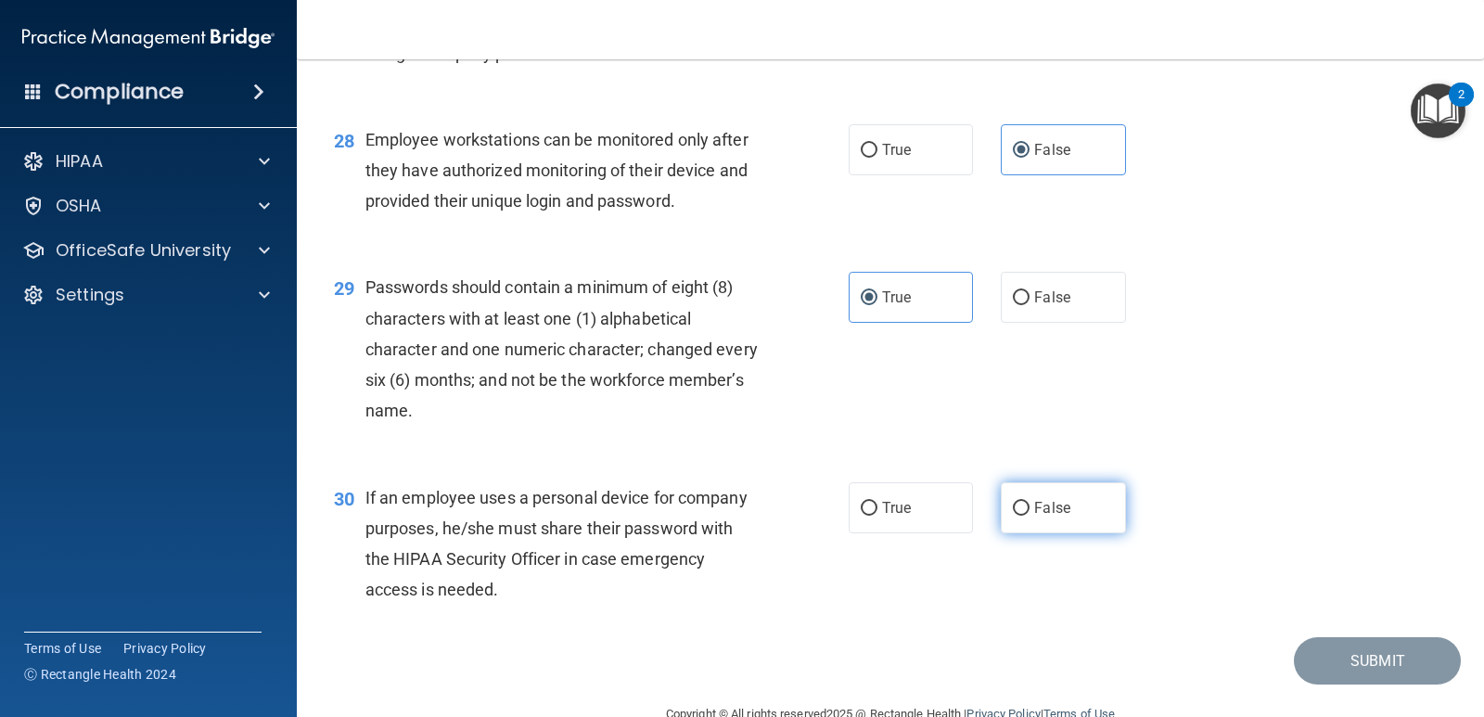
click at [1046, 517] on span "False" at bounding box center [1052, 508] width 36 height 18
click at [1030, 516] on input "False" at bounding box center [1021, 509] width 17 height 14
radio input "true"
click at [1323, 678] on button "Submit" at bounding box center [1377, 660] width 167 height 47
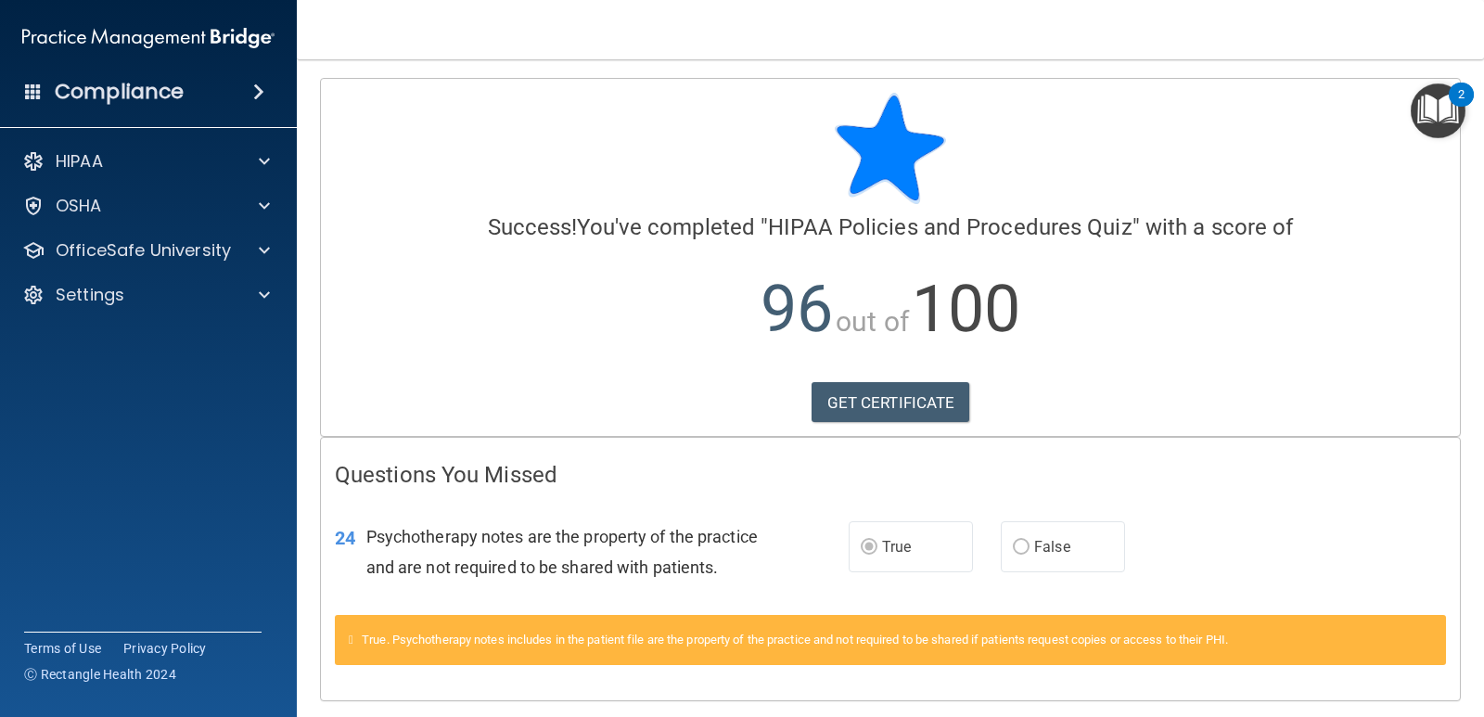
scroll to position [89, 0]
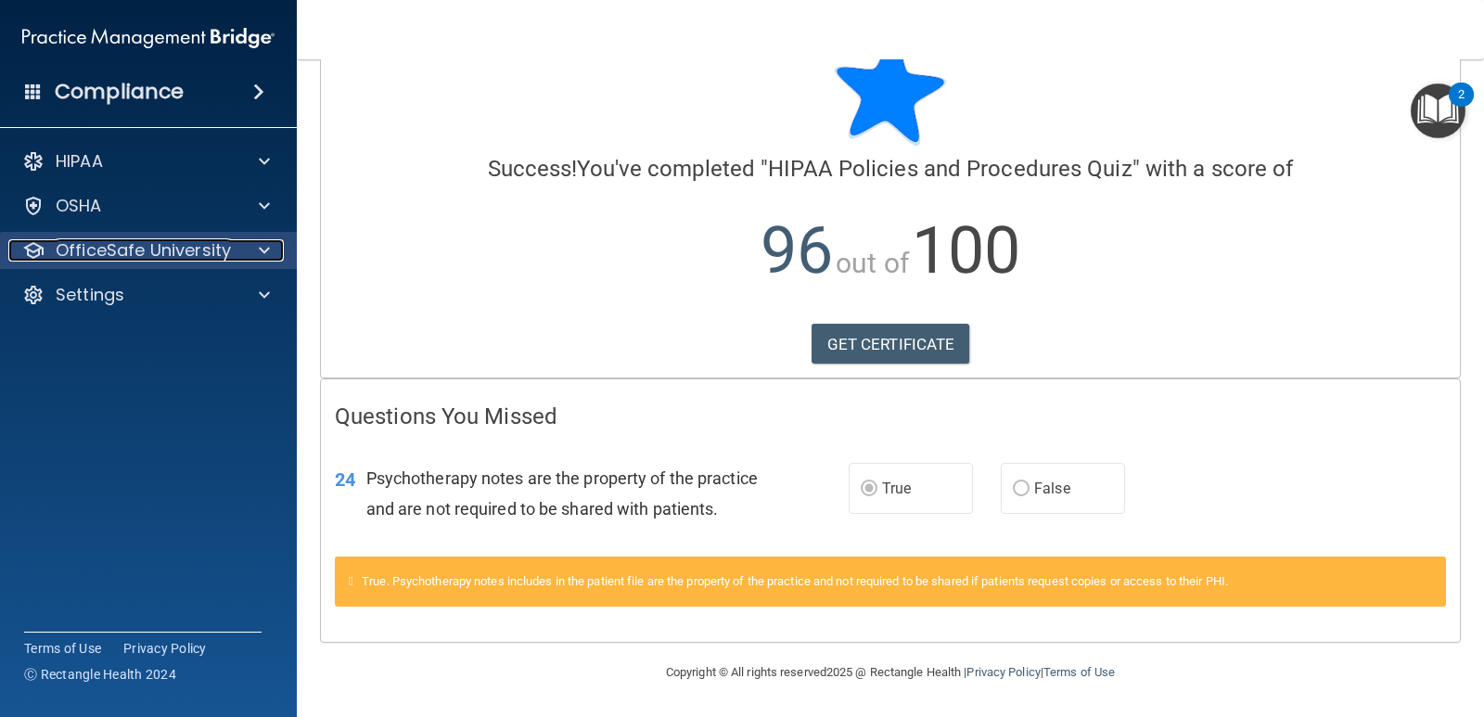
click at [136, 250] on p "OfficeSafe University" at bounding box center [143, 250] width 175 height 22
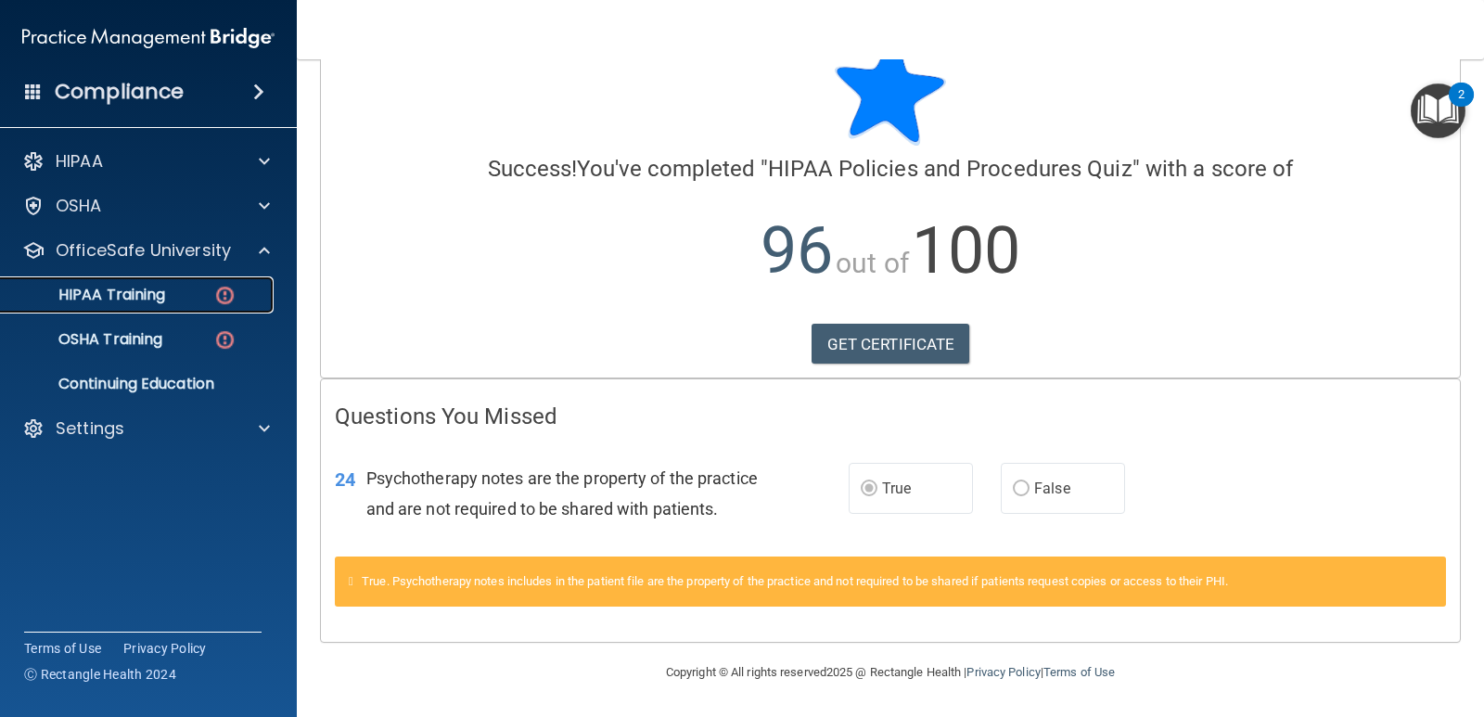
click at [216, 299] on img at bounding box center [224, 295] width 23 height 23
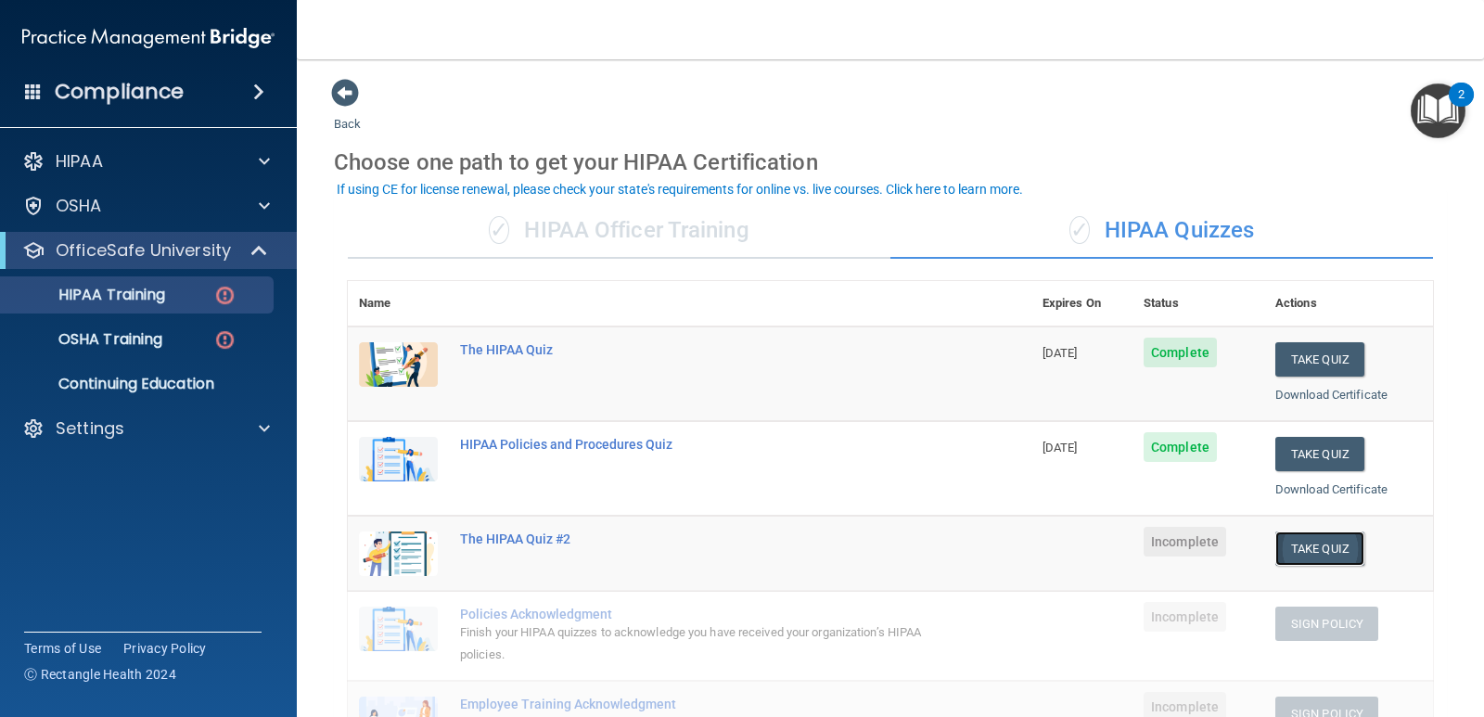
click at [1317, 545] on button "Take Quiz" at bounding box center [1320, 549] width 89 height 34
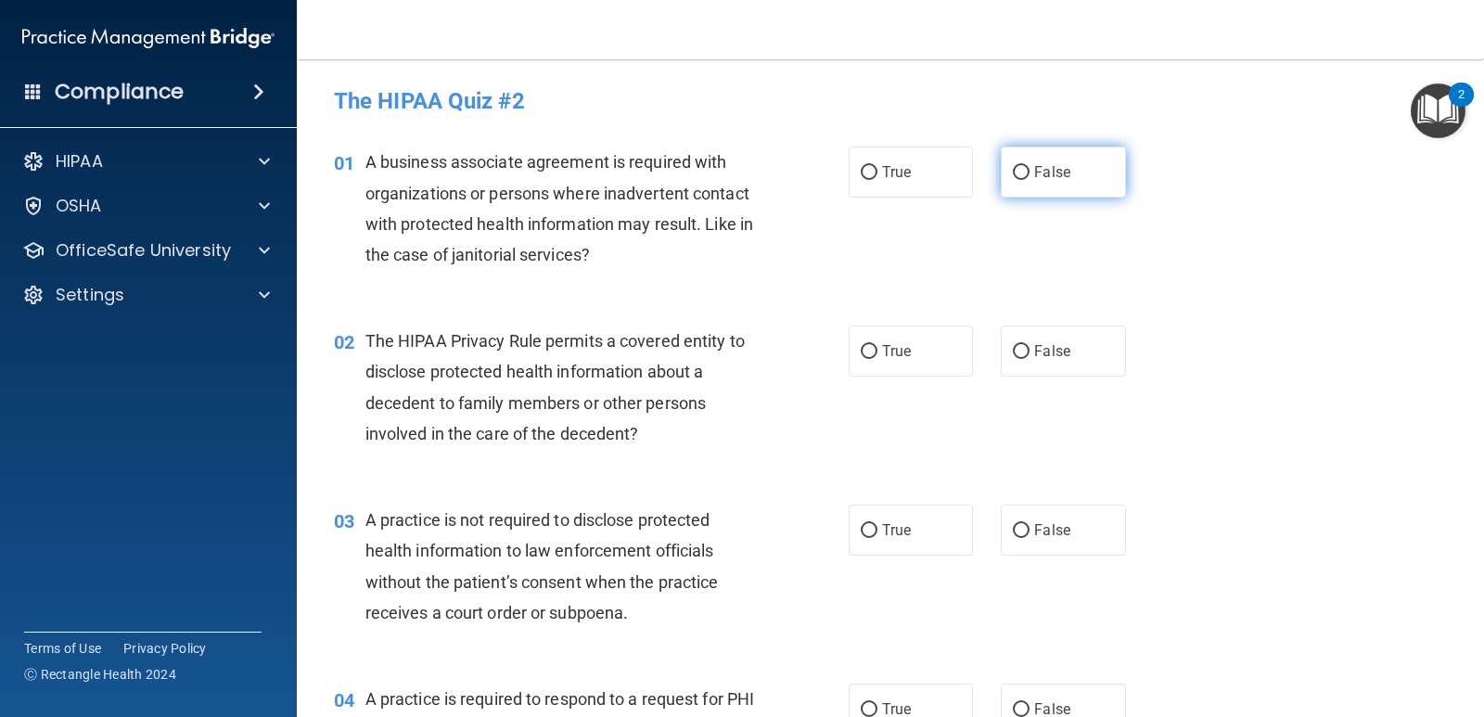
click at [1036, 178] on span "False" at bounding box center [1052, 172] width 36 height 18
click at [1030, 178] on input "False" at bounding box center [1021, 173] width 17 height 14
radio input "true"
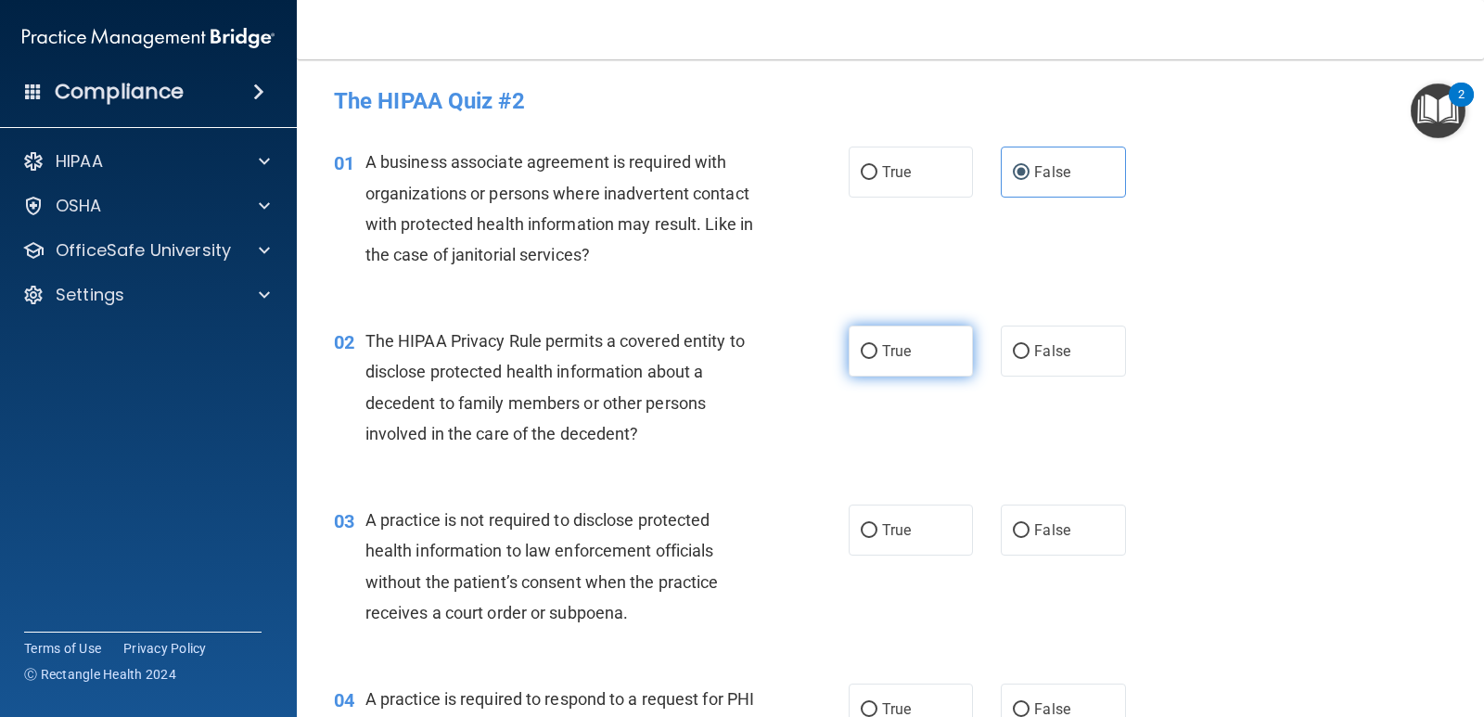
click at [933, 368] on label "True" at bounding box center [911, 351] width 124 height 51
click at [878, 359] on input "True" at bounding box center [869, 352] width 17 height 14
radio input "true"
click at [1081, 520] on label "False" at bounding box center [1063, 530] width 124 height 51
click at [1030, 524] on input "False" at bounding box center [1021, 531] width 17 height 14
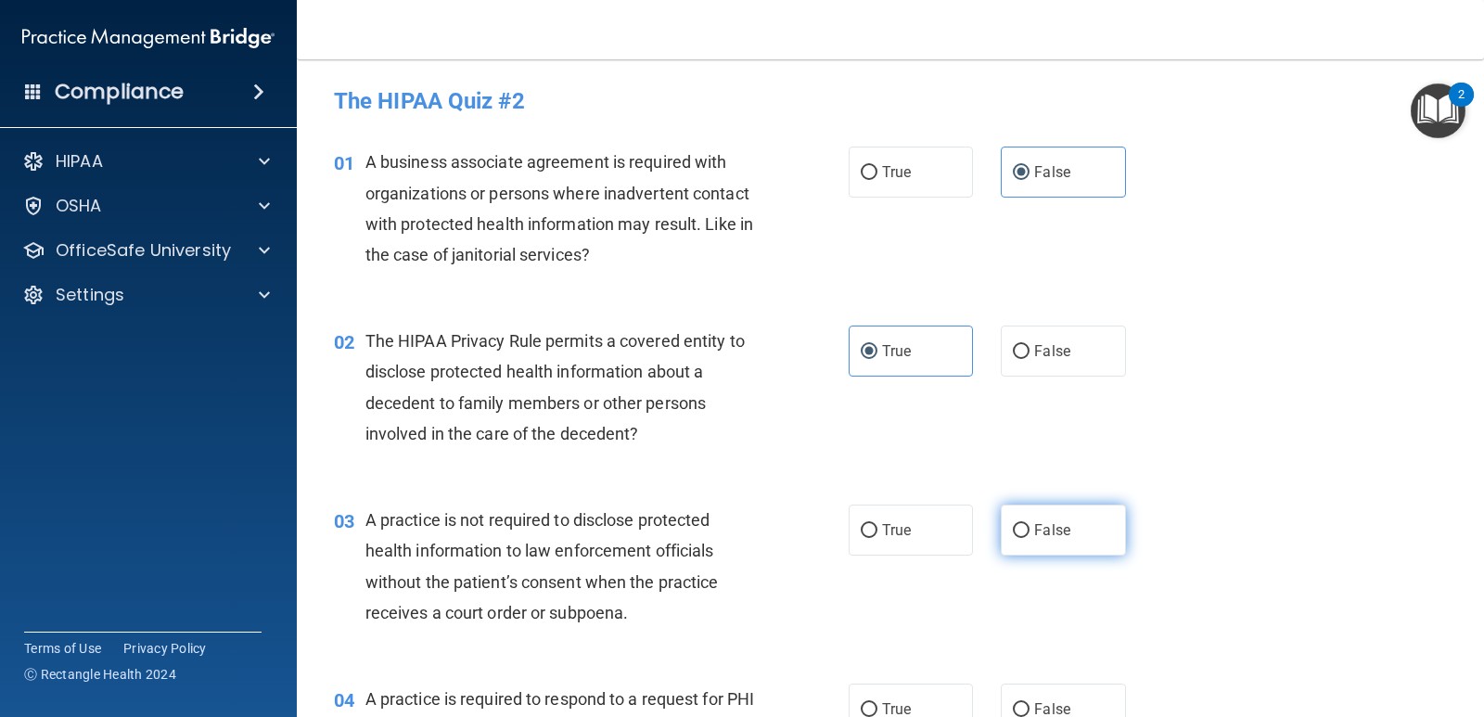
radio input "true"
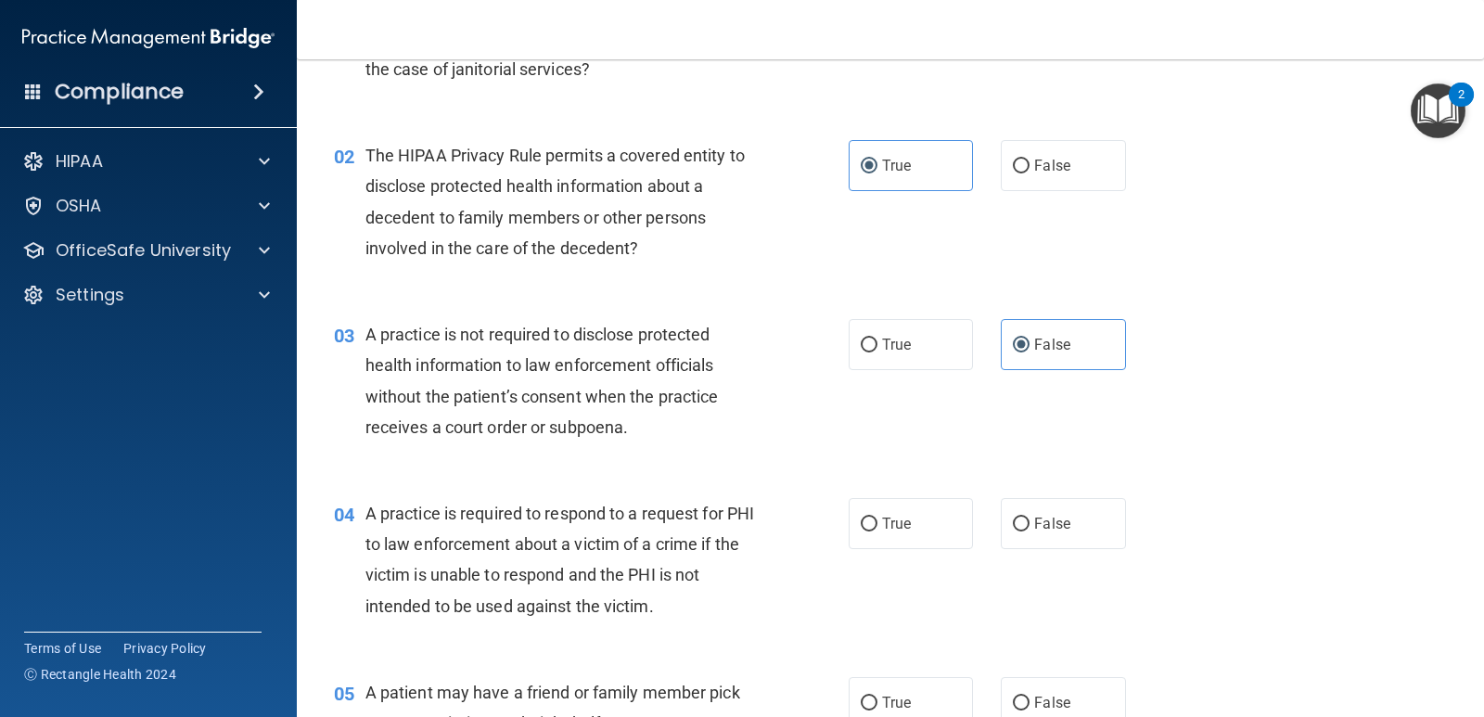
scroll to position [278, 0]
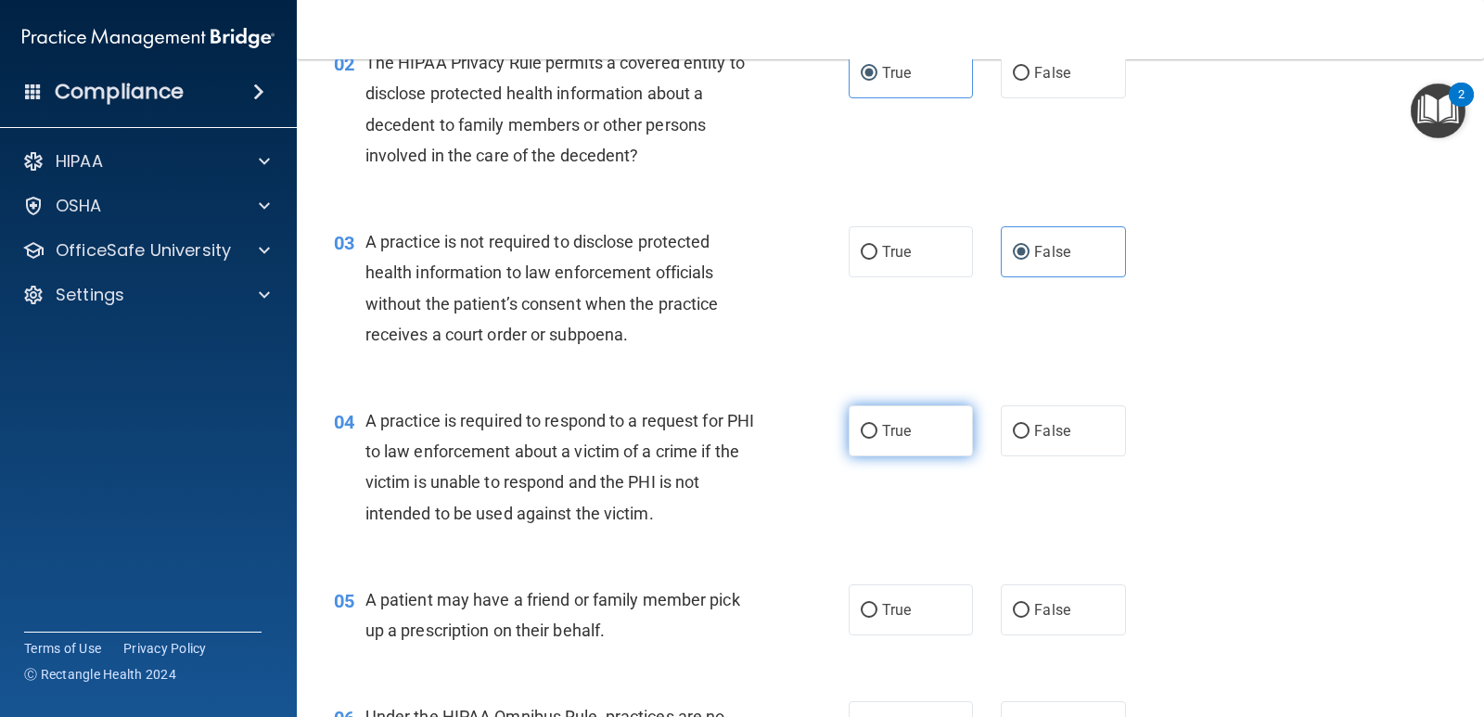
click at [882, 444] on label "True" at bounding box center [911, 430] width 124 height 51
click at [878, 439] on input "True" at bounding box center [869, 432] width 17 height 14
radio input "true"
click at [882, 605] on span "True" at bounding box center [896, 610] width 29 height 18
click at [878, 605] on input "True" at bounding box center [869, 611] width 17 height 14
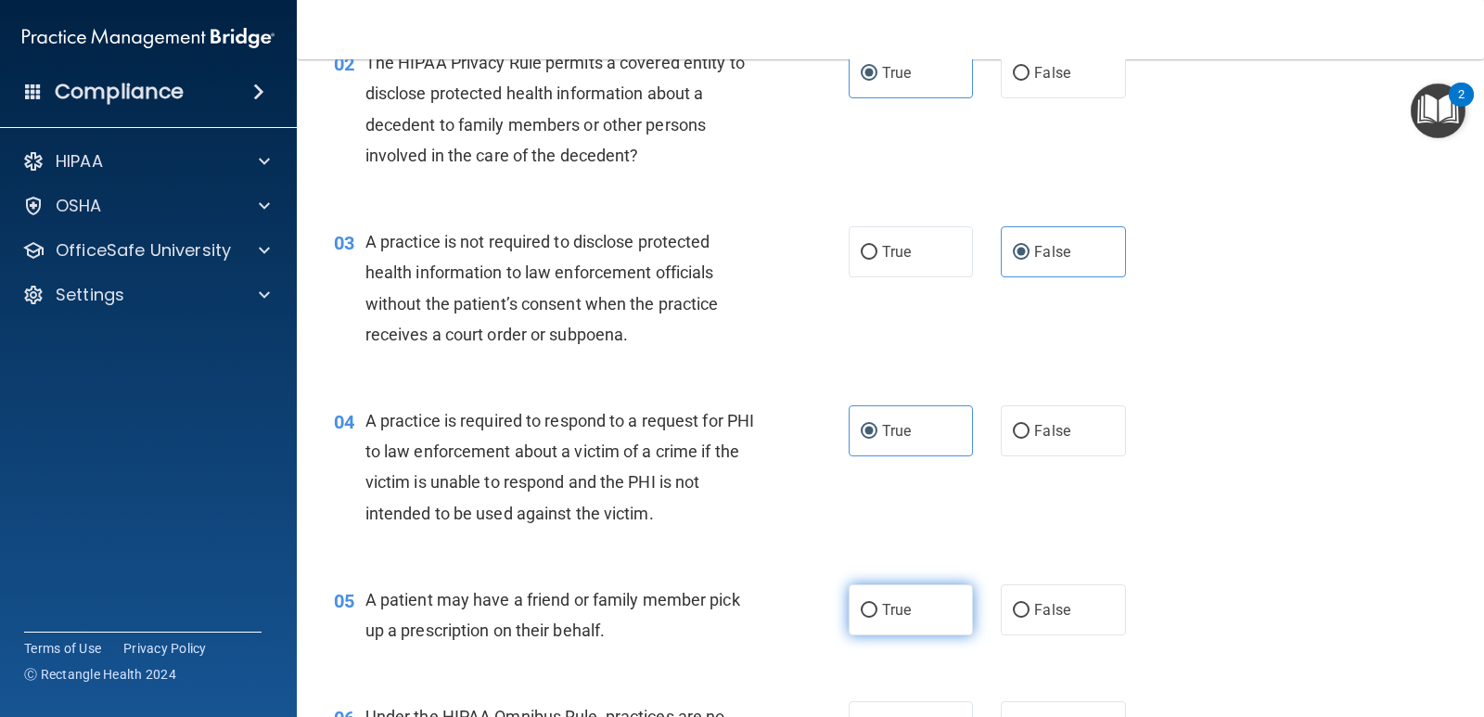
radio input "true"
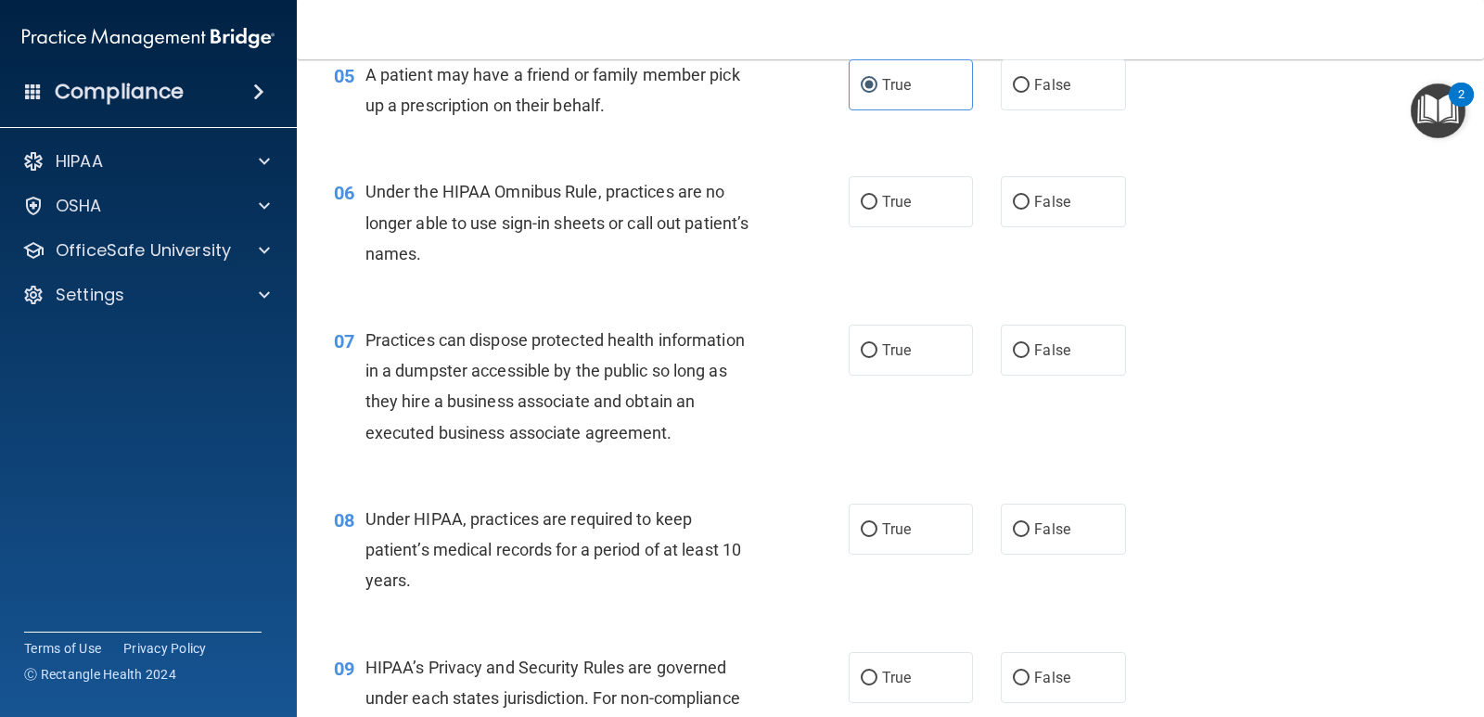
scroll to position [890, 0]
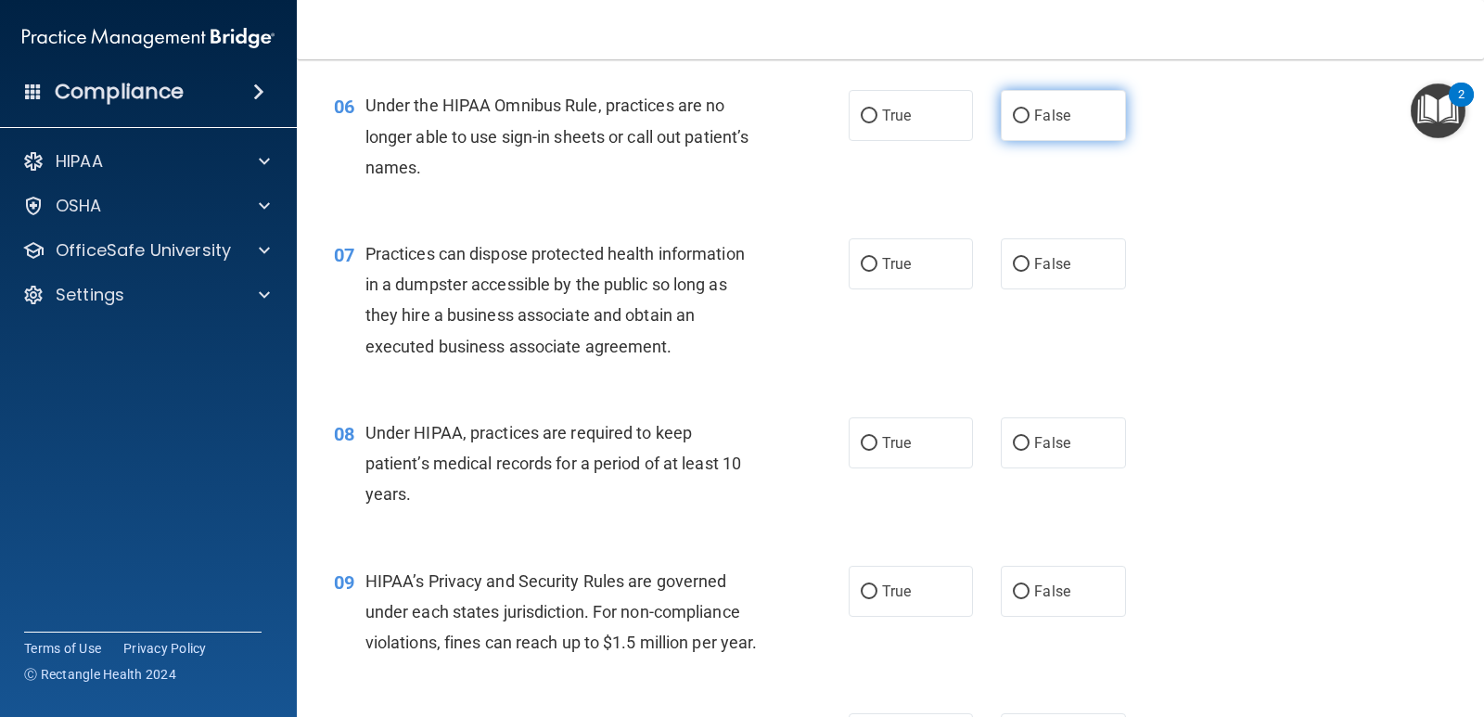
click at [1042, 129] on label "False" at bounding box center [1063, 115] width 124 height 51
click at [1030, 123] on input "False" at bounding box center [1021, 116] width 17 height 14
radio input "true"
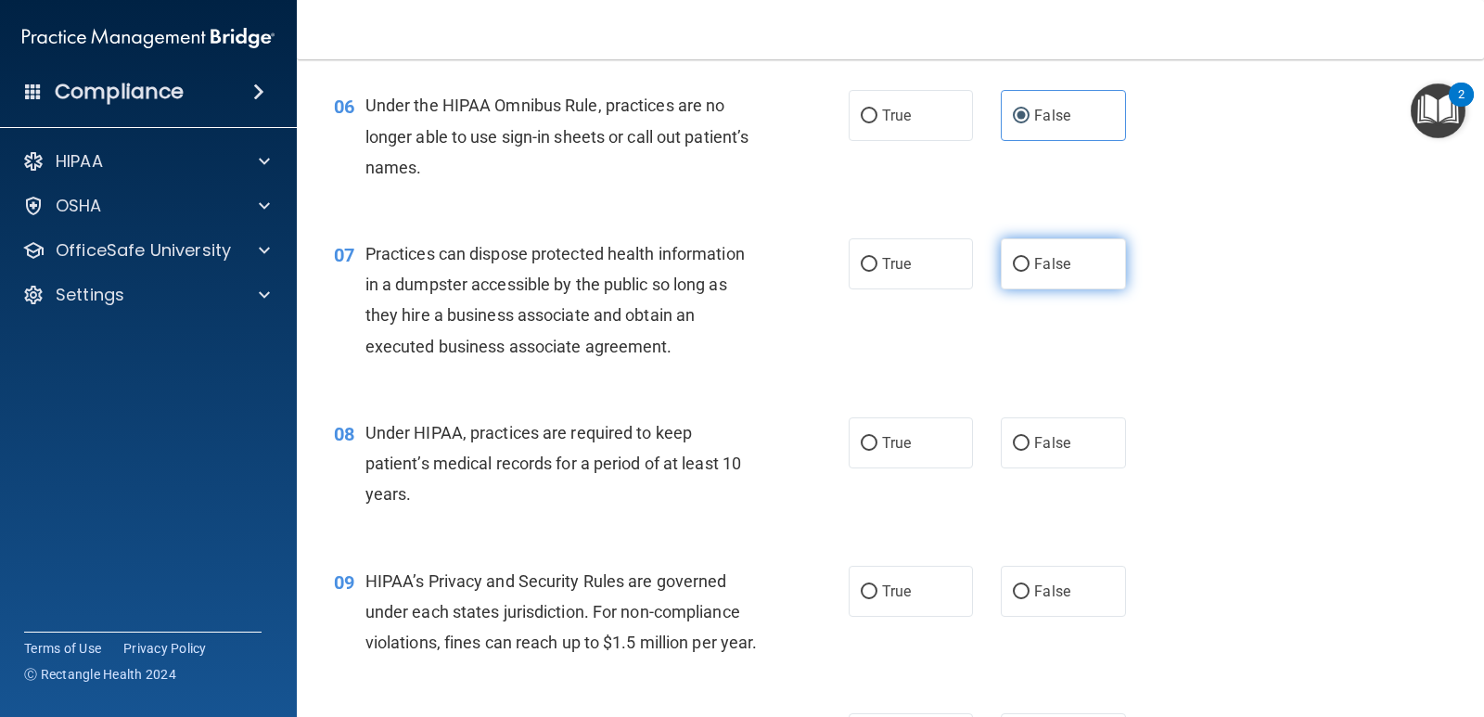
click at [1073, 263] on label "False" at bounding box center [1063, 263] width 124 height 51
click at [1030, 263] on input "False" at bounding box center [1021, 265] width 17 height 14
radio input "true"
click at [1048, 445] on span "False" at bounding box center [1052, 443] width 36 height 18
click at [1030, 445] on input "False" at bounding box center [1021, 444] width 17 height 14
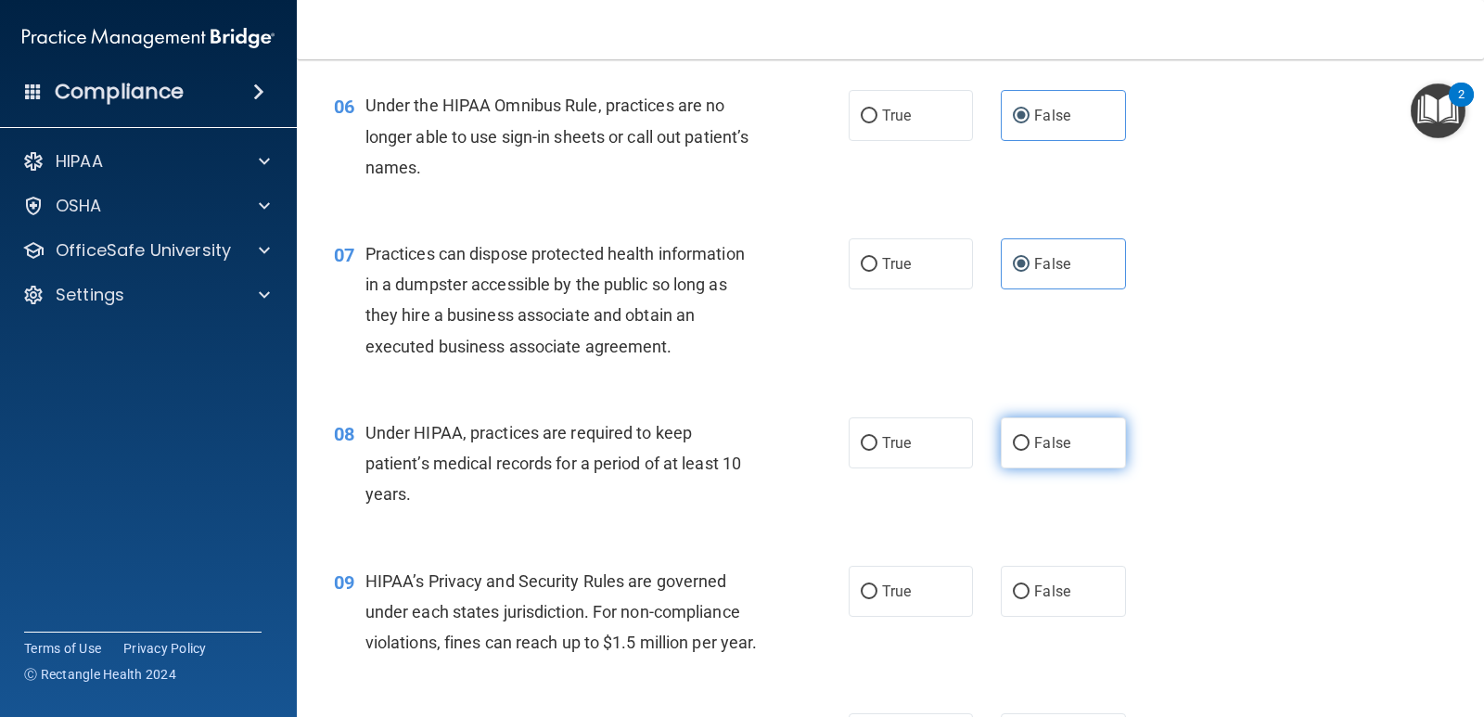
radio input "true"
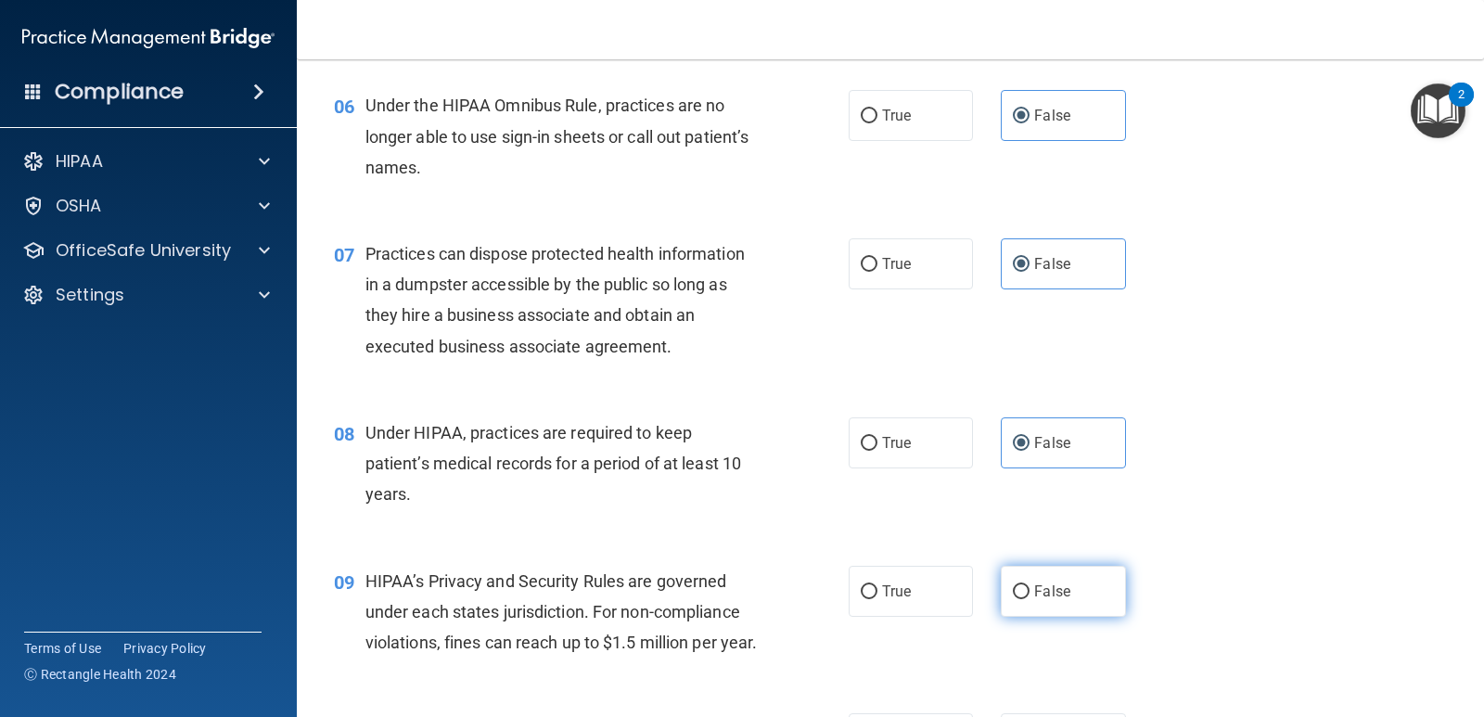
click at [1070, 595] on label "False" at bounding box center [1063, 591] width 124 height 51
click at [1030, 595] on input "False" at bounding box center [1021, 592] width 17 height 14
radio input "true"
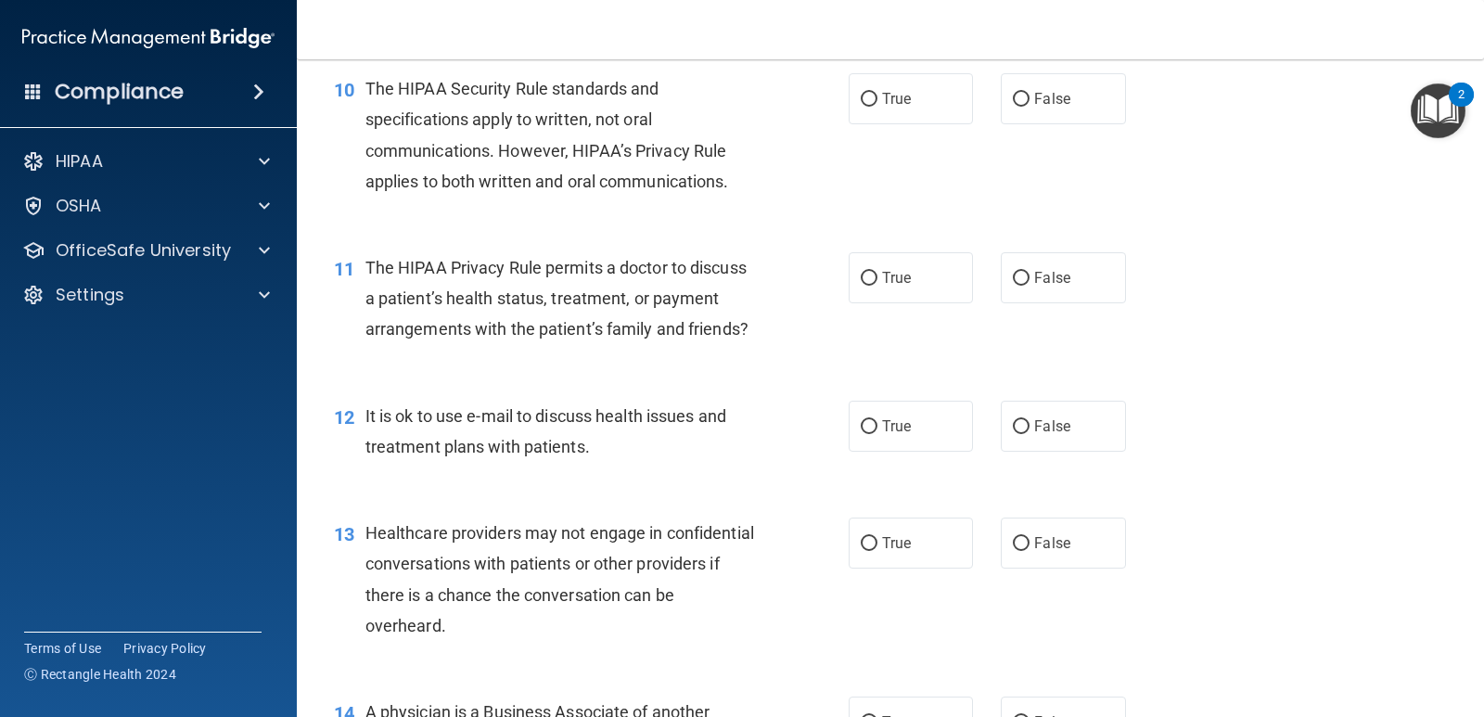
scroll to position [1537, 0]
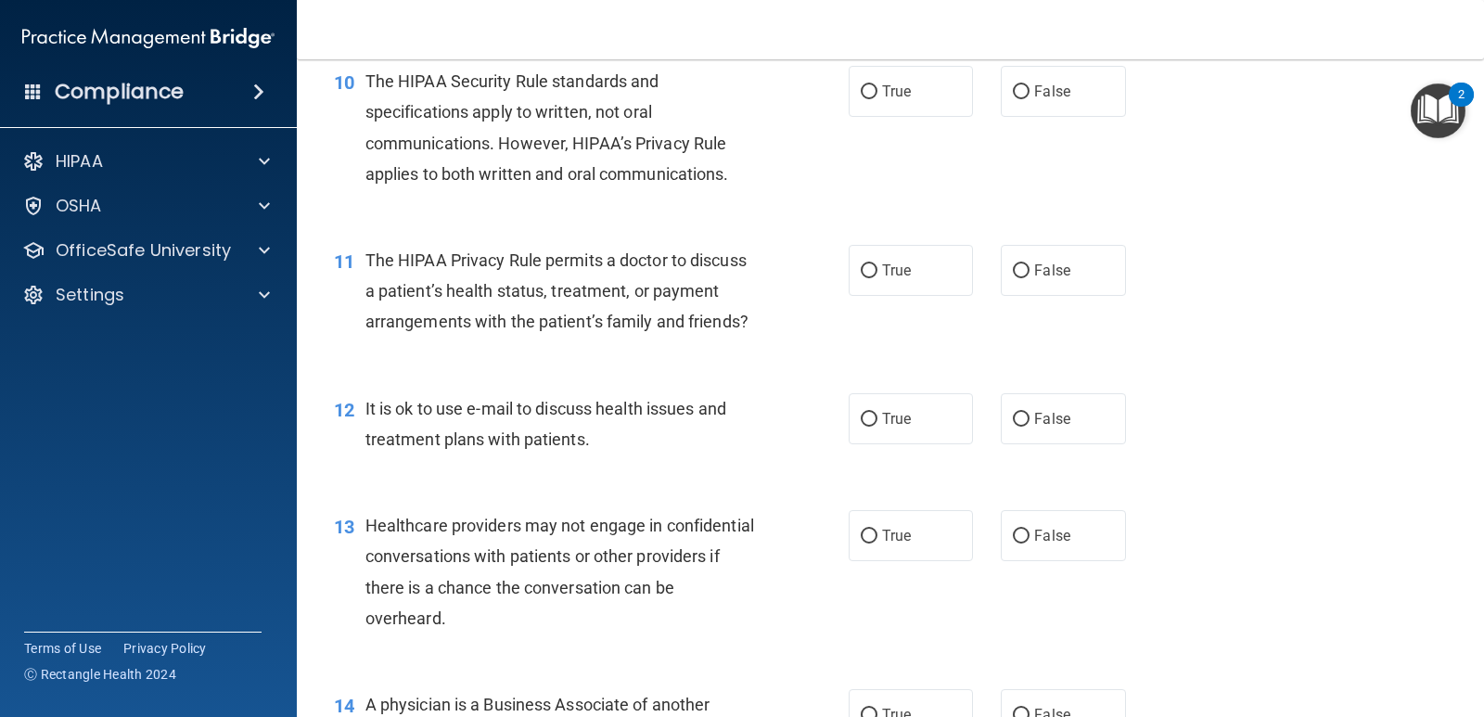
click at [1088, 150] on div "10 The HIPAA Security Rule standards and specifications apply to written, not o…" at bounding box center [890, 132] width 1141 height 179
click at [939, 117] on label "True" at bounding box center [911, 91] width 124 height 51
click at [878, 99] on input "True" at bounding box center [869, 92] width 17 height 14
radio input "true"
click at [932, 296] on label "True" at bounding box center [911, 270] width 124 height 51
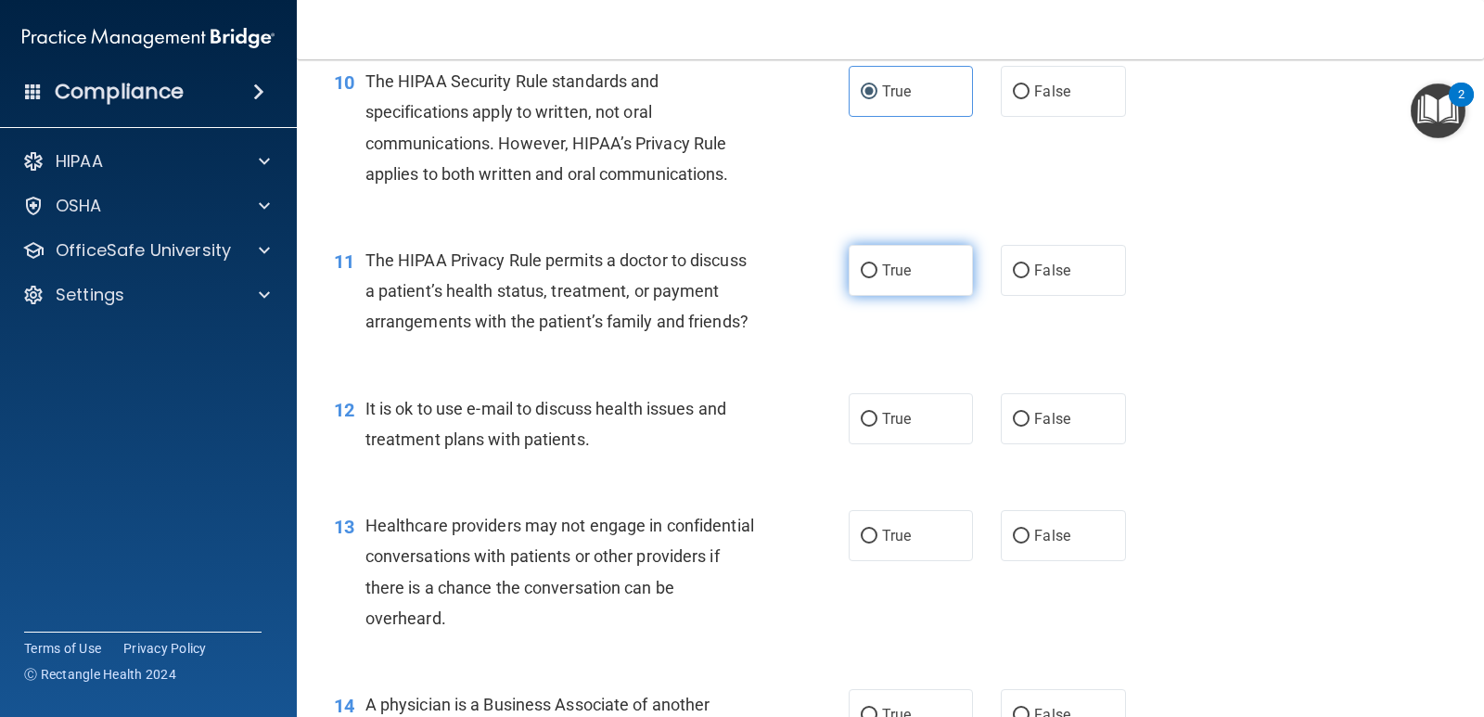
click at [878, 278] on input "True" at bounding box center [869, 271] width 17 height 14
radio input "true"
click at [932, 443] on label "True" at bounding box center [911, 418] width 124 height 51
click at [878, 427] on input "True" at bounding box center [869, 420] width 17 height 14
radio input "true"
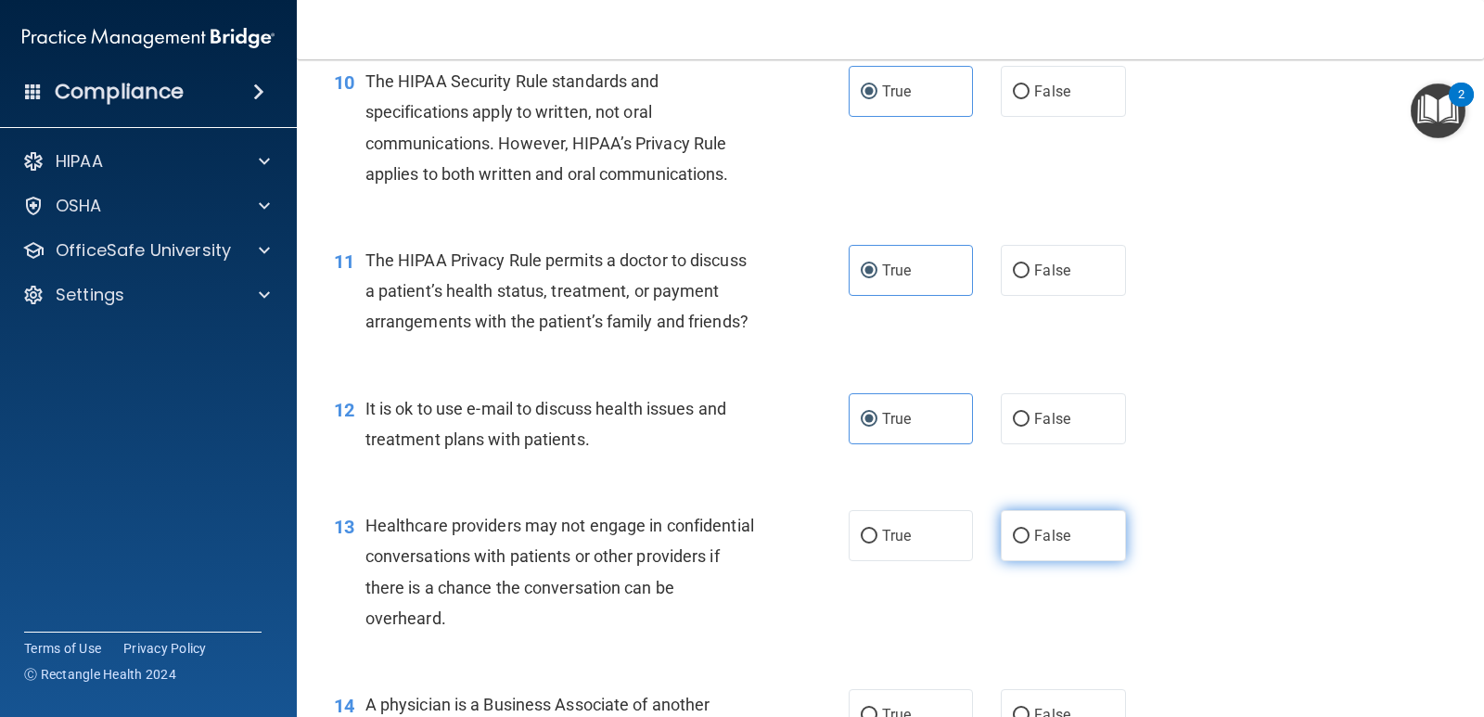
click at [1057, 545] on span "False" at bounding box center [1052, 536] width 36 height 18
click at [1030, 544] on input "False" at bounding box center [1021, 537] width 17 height 14
radio input "true"
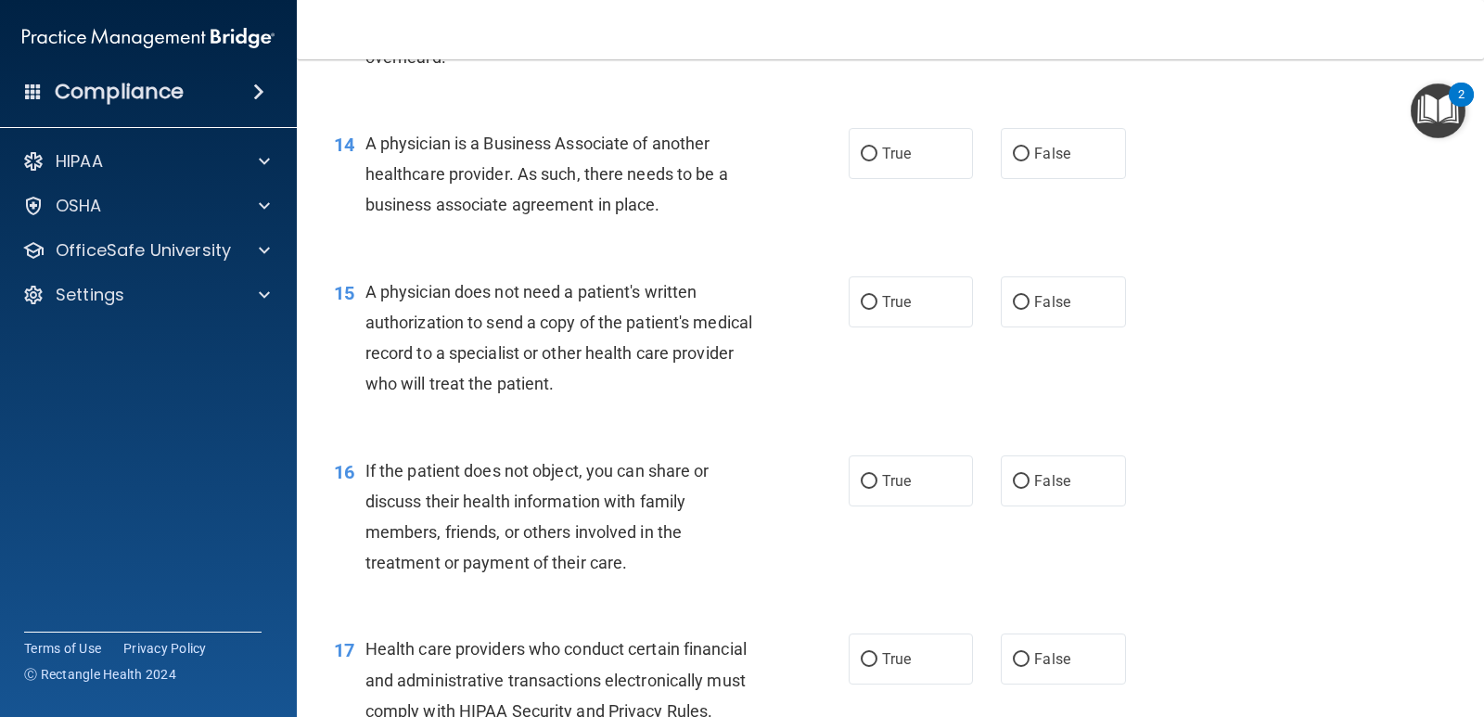
scroll to position [2120, 0]
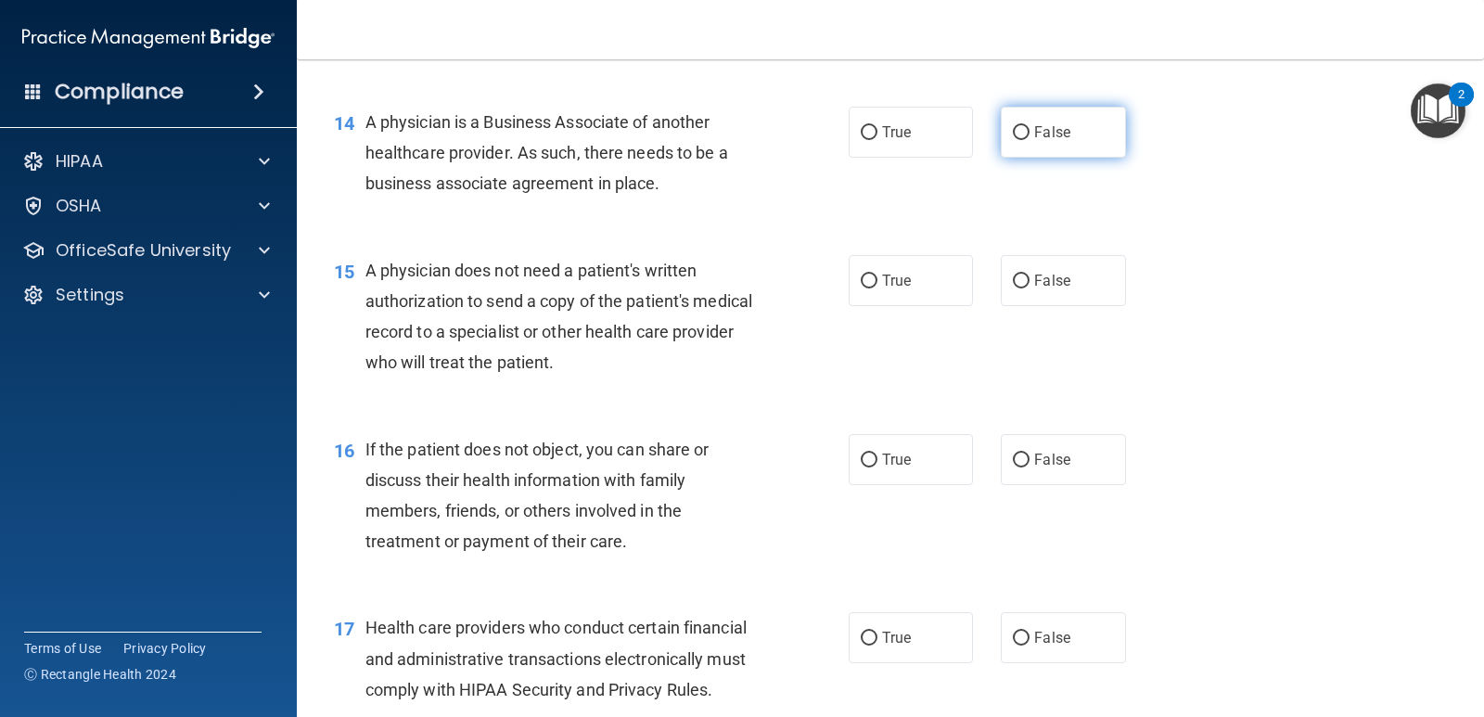
click at [1069, 158] on label "False" at bounding box center [1063, 132] width 124 height 51
click at [1030, 140] on input "False" at bounding box center [1021, 133] width 17 height 14
radio input "true"
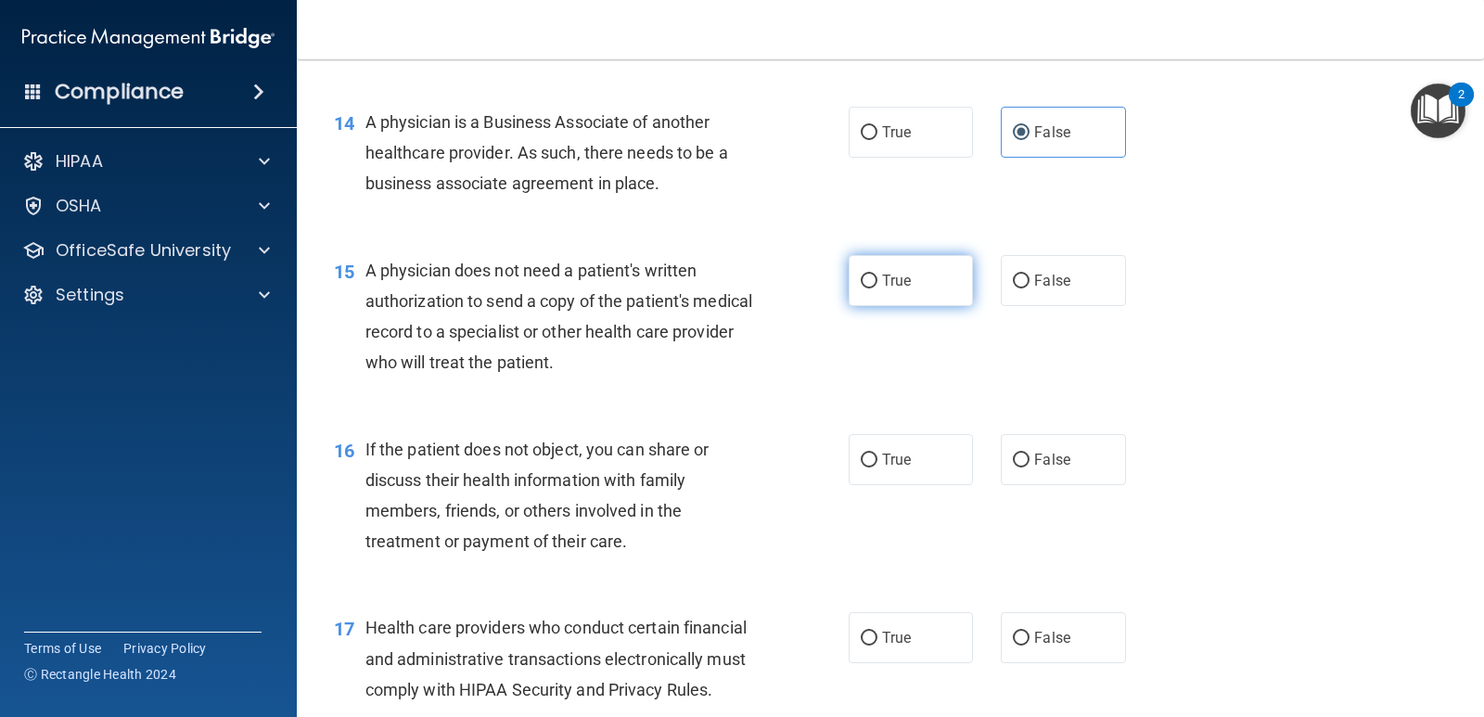
click at [932, 306] on label "True" at bounding box center [911, 280] width 124 height 51
click at [878, 289] on input "True" at bounding box center [869, 282] width 17 height 14
radio input "true"
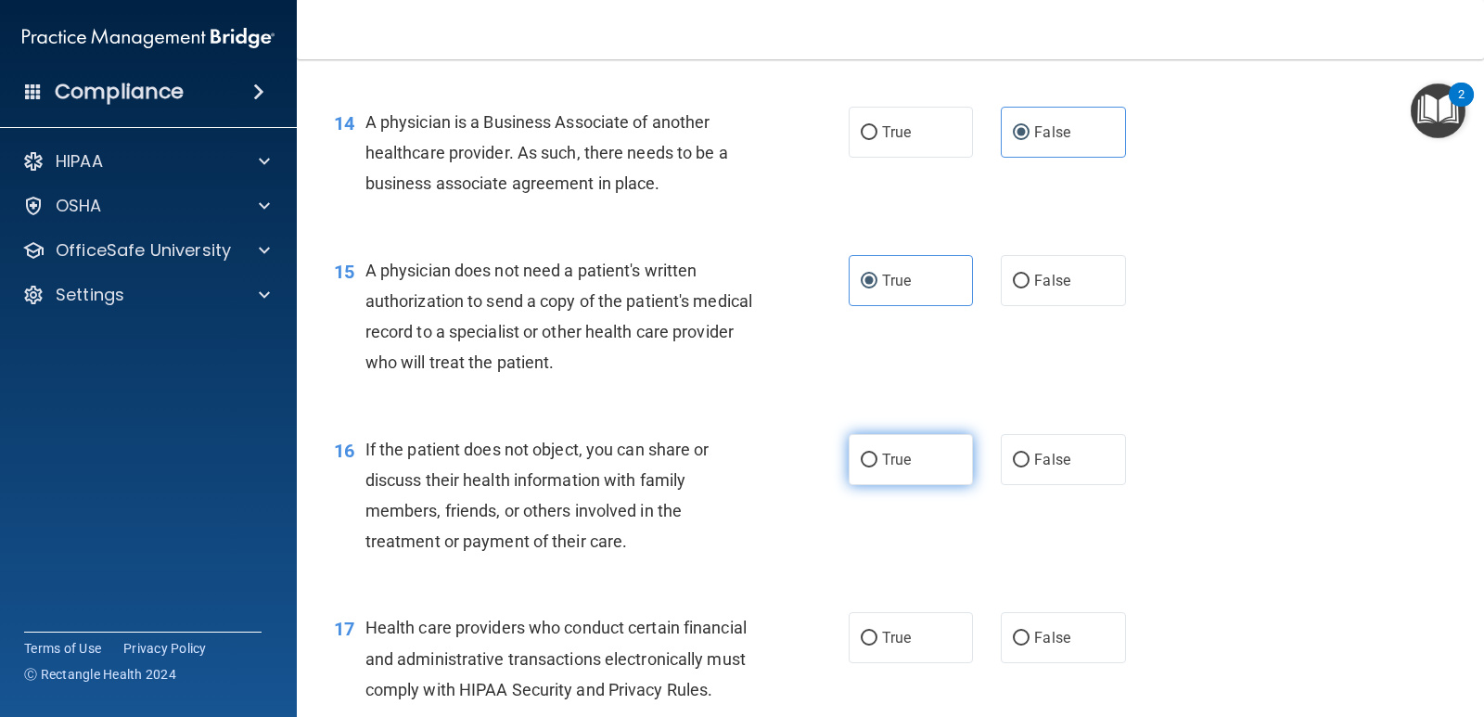
click at [908, 485] on label "True" at bounding box center [911, 459] width 124 height 51
click at [878, 468] on input "True" at bounding box center [869, 461] width 17 height 14
radio input "true"
click at [912, 663] on label "True" at bounding box center [911, 637] width 124 height 51
click at [878, 646] on input "True" at bounding box center [869, 639] width 17 height 14
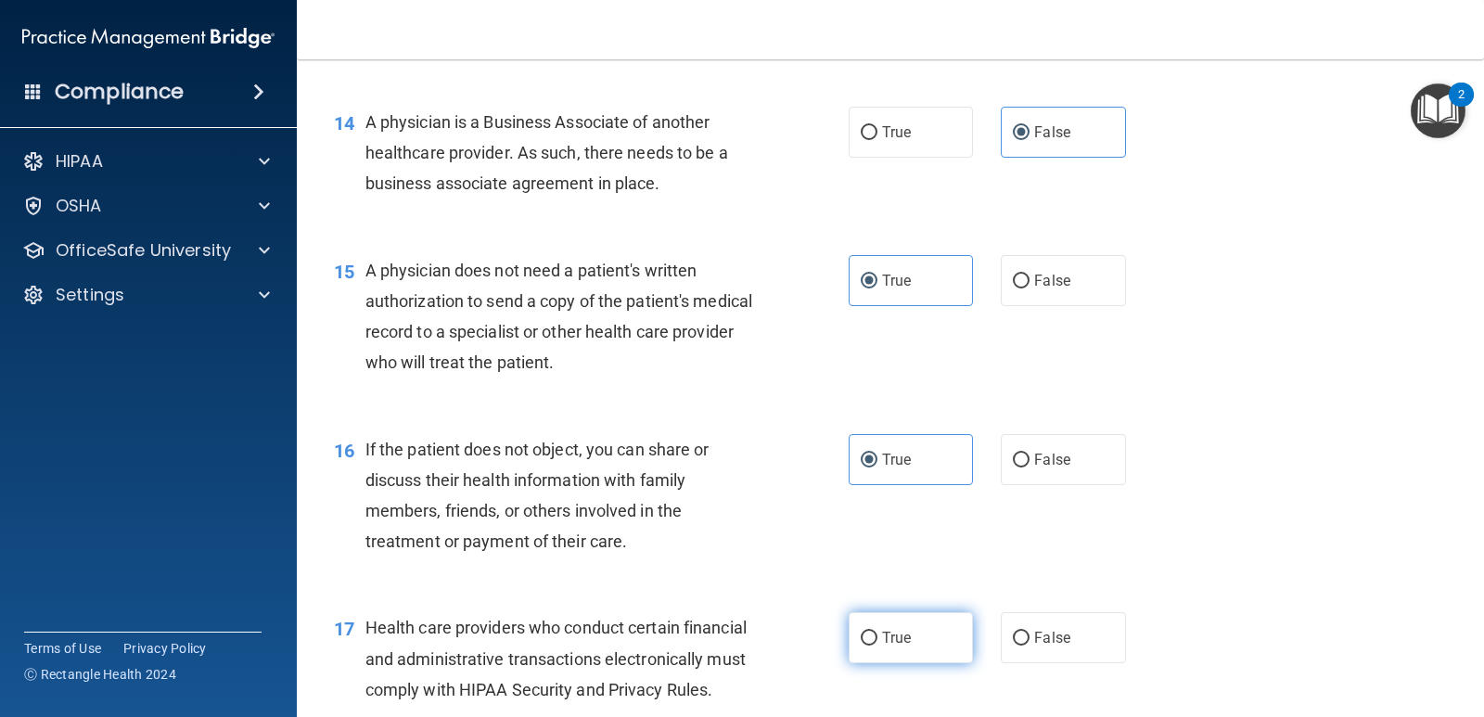
radio input "true"
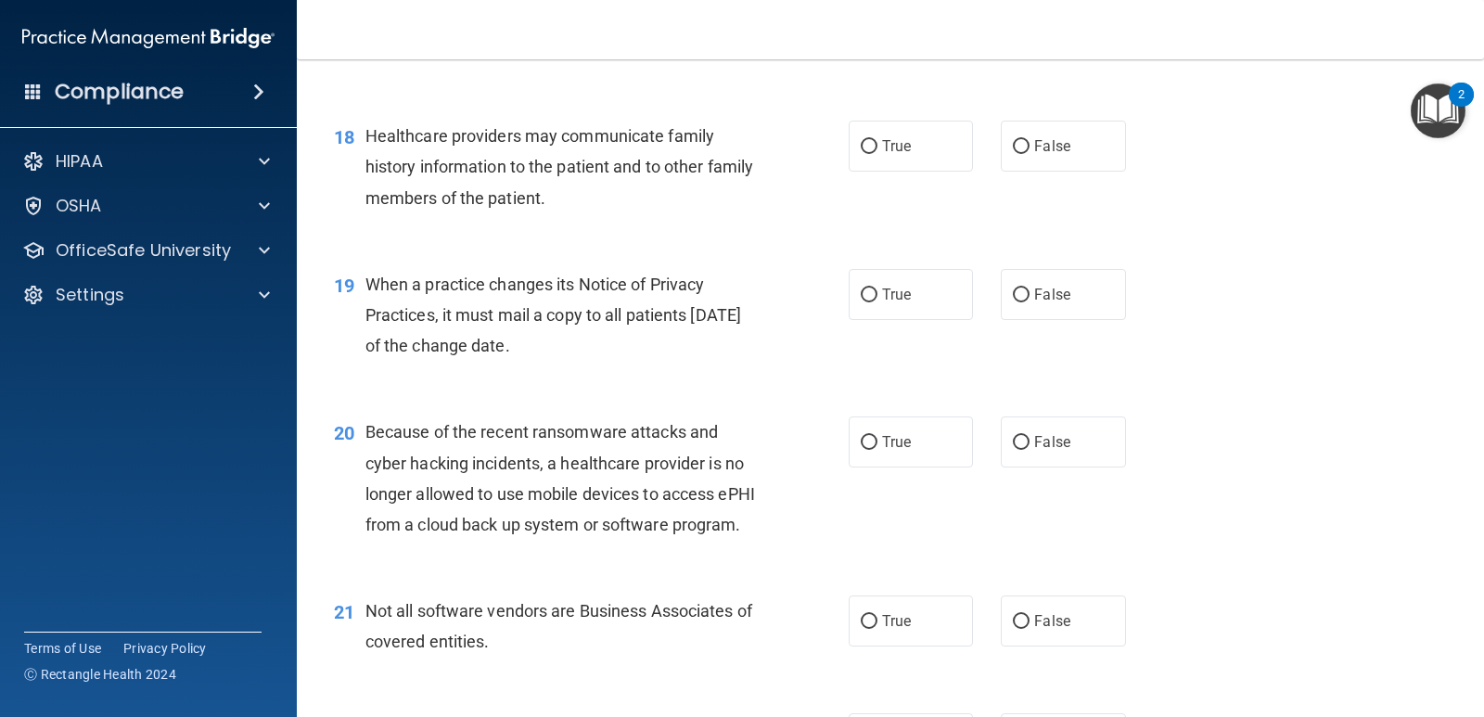
scroll to position [2789, 0]
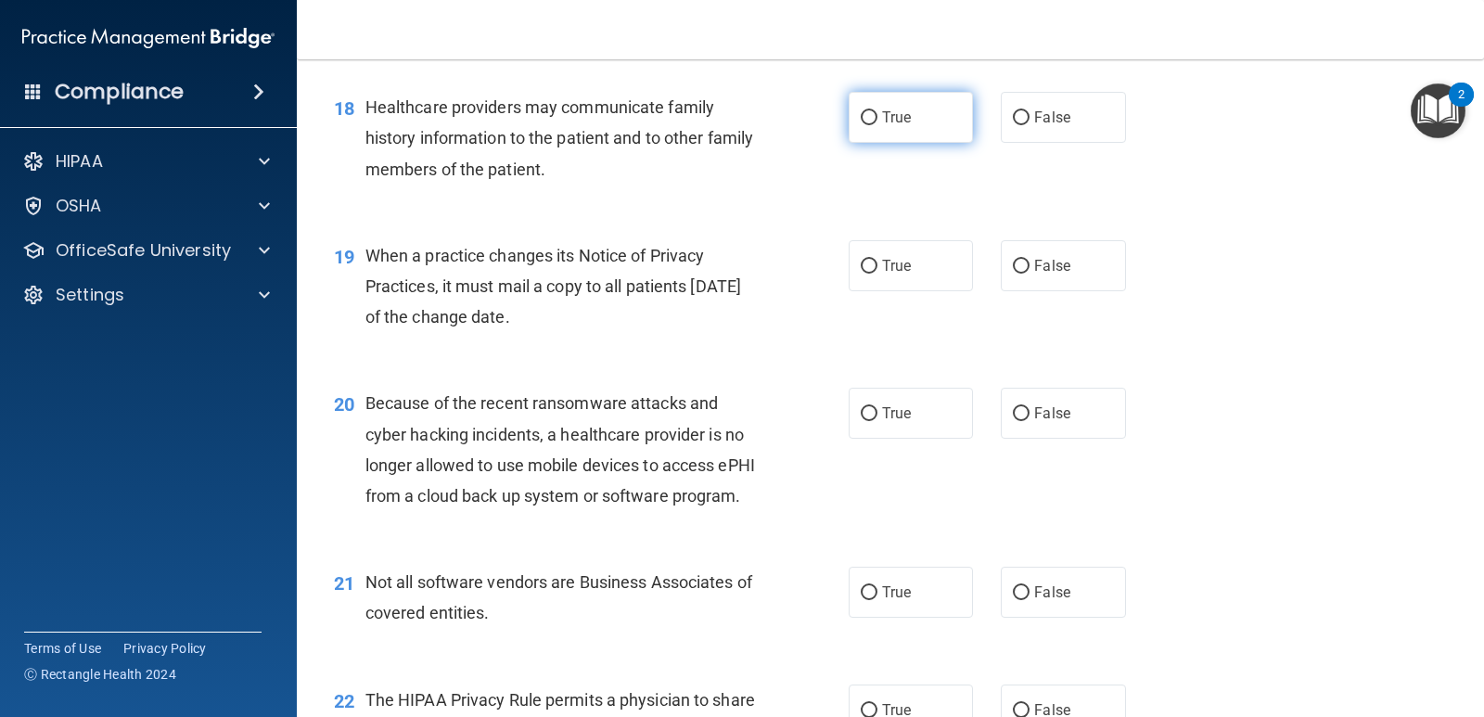
click at [918, 143] on label "True" at bounding box center [911, 117] width 124 height 51
click at [878, 125] on input "True" at bounding box center [869, 118] width 17 height 14
radio input "true"
click at [1001, 143] on label "False" at bounding box center [1063, 117] width 124 height 51
click at [1013, 125] on input "False" at bounding box center [1021, 118] width 17 height 14
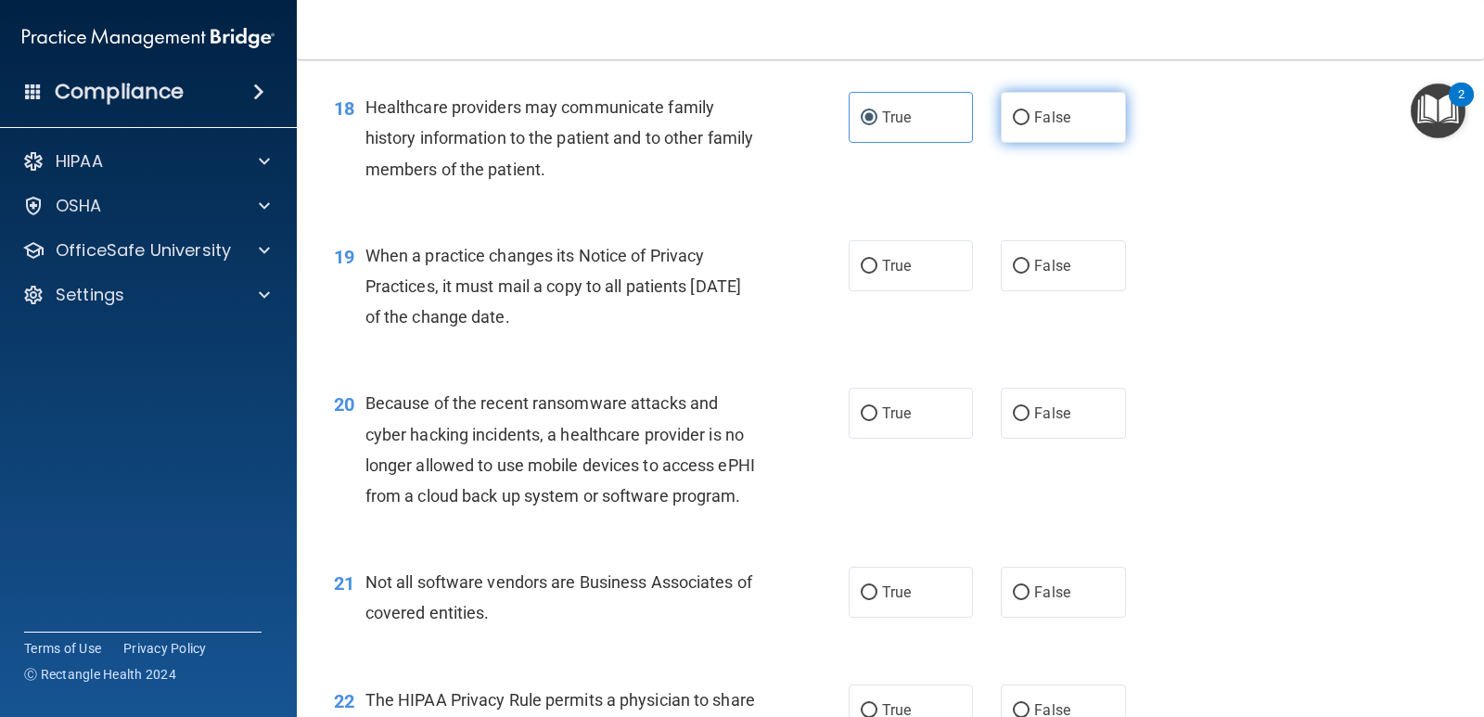
radio input "true"
radio input "false"
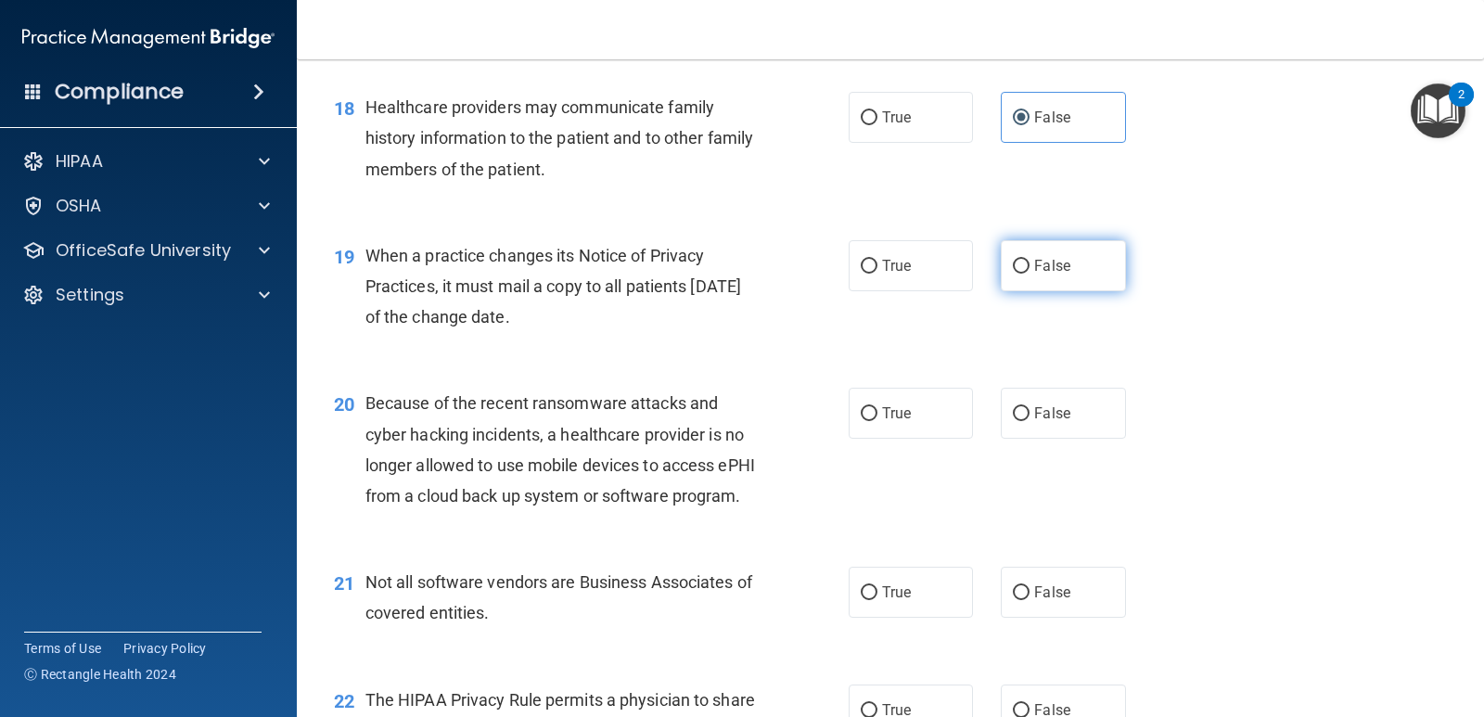
click at [1067, 291] on label "False" at bounding box center [1063, 265] width 124 height 51
click at [1030, 274] on input "False" at bounding box center [1021, 267] width 17 height 14
radio input "true"
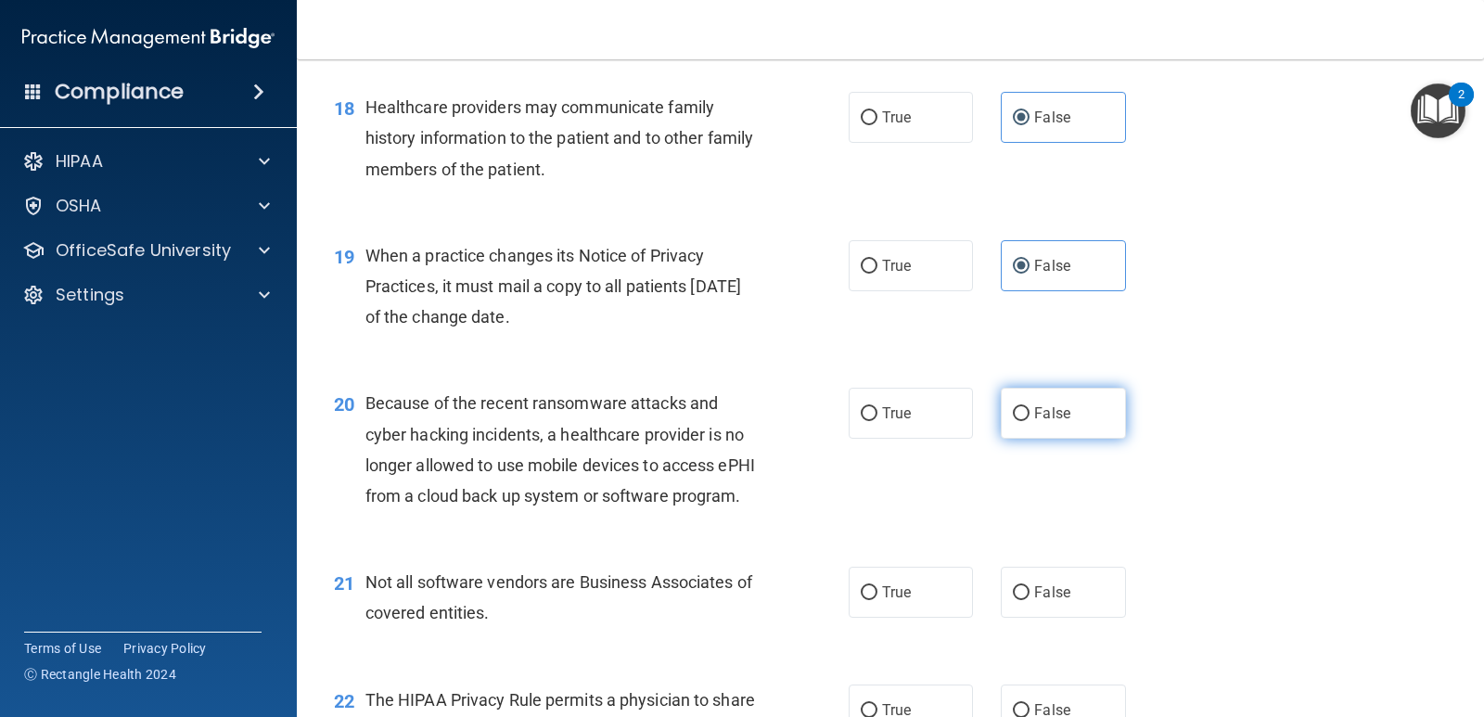
click at [1041, 422] on span "False" at bounding box center [1052, 413] width 36 height 18
click at [1030, 421] on input "False" at bounding box center [1021, 414] width 17 height 14
radio input "true"
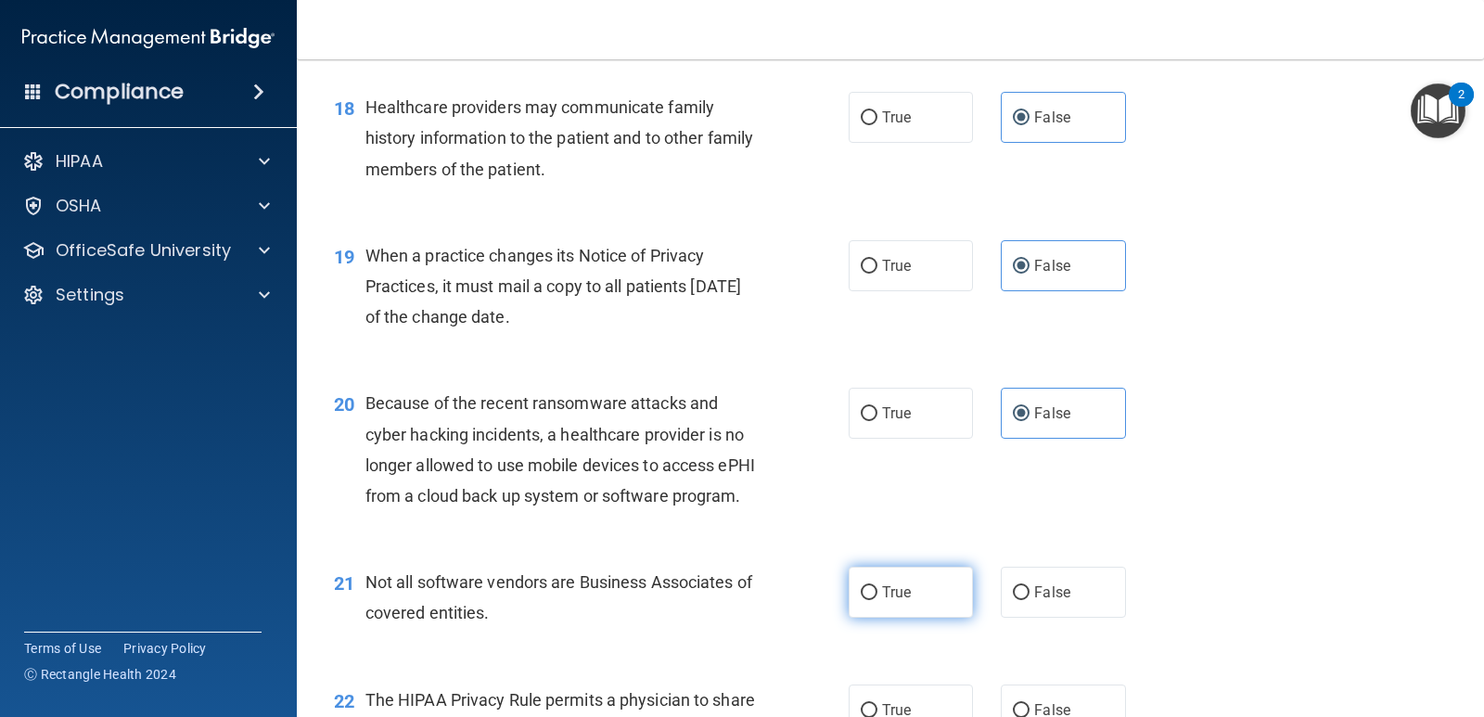
click at [947, 618] on label "True" at bounding box center [911, 592] width 124 height 51
click at [878, 600] on input "True" at bounding box center [869, 593] width 17 height 14
radio input "true"
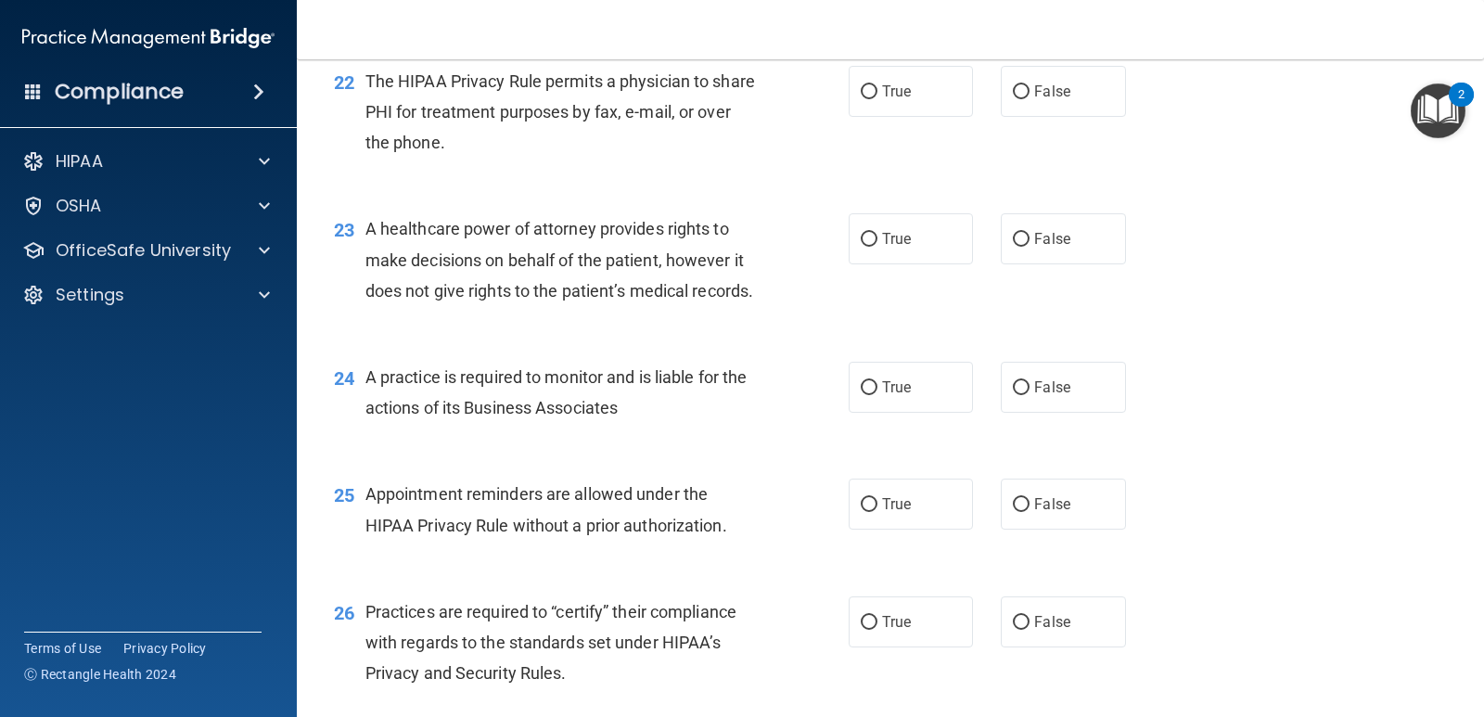
scroll to position [3394, 0]
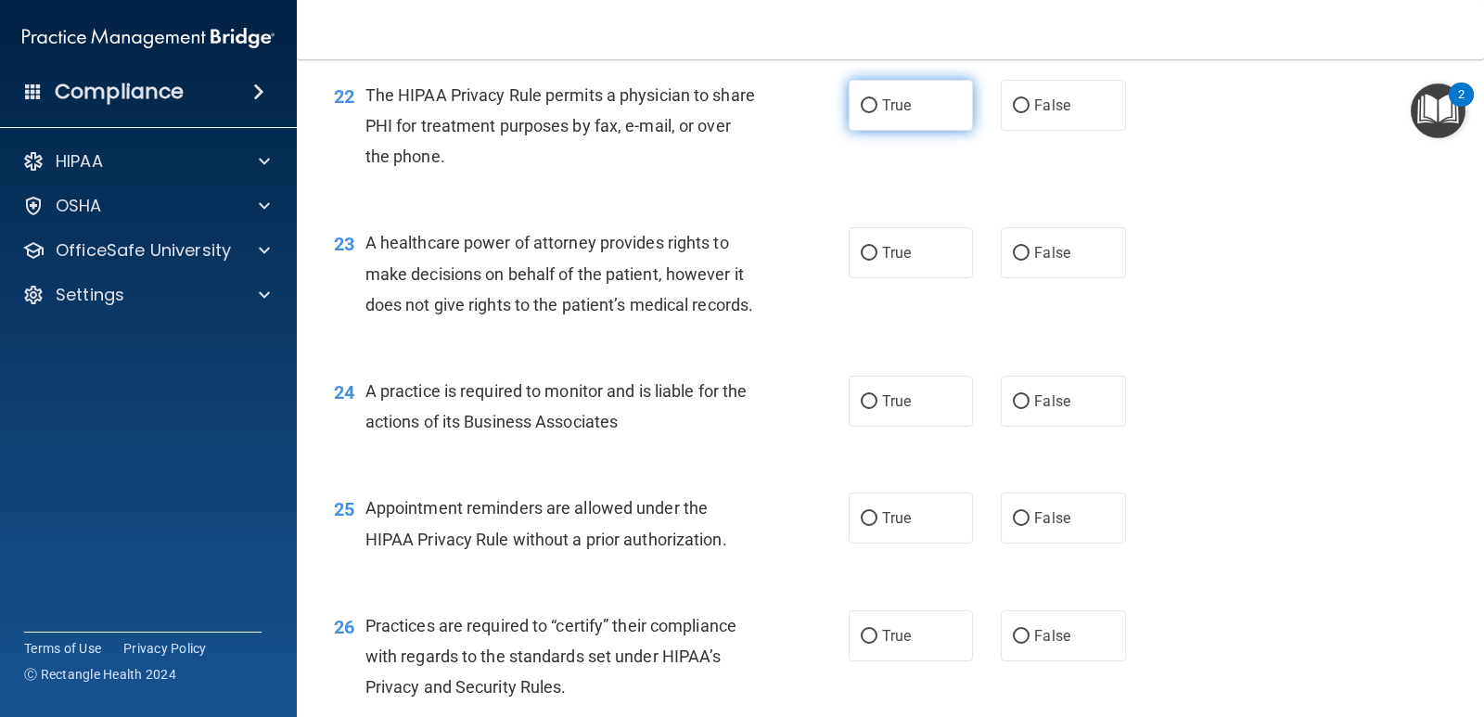
click at [911, 131] on label "True" at bounding box center [911, 105] width 124 height 51
click at [878, 113] on input "True" at bounding box center [869, 106] width 17 height 14
radio input "true"
click at [1050, 278] on label "False" at bounding box center [1063, 252] width 124 height 51
click at [1030, 261] on input "False" at bounding box center [1021, 254] width 17 height 14
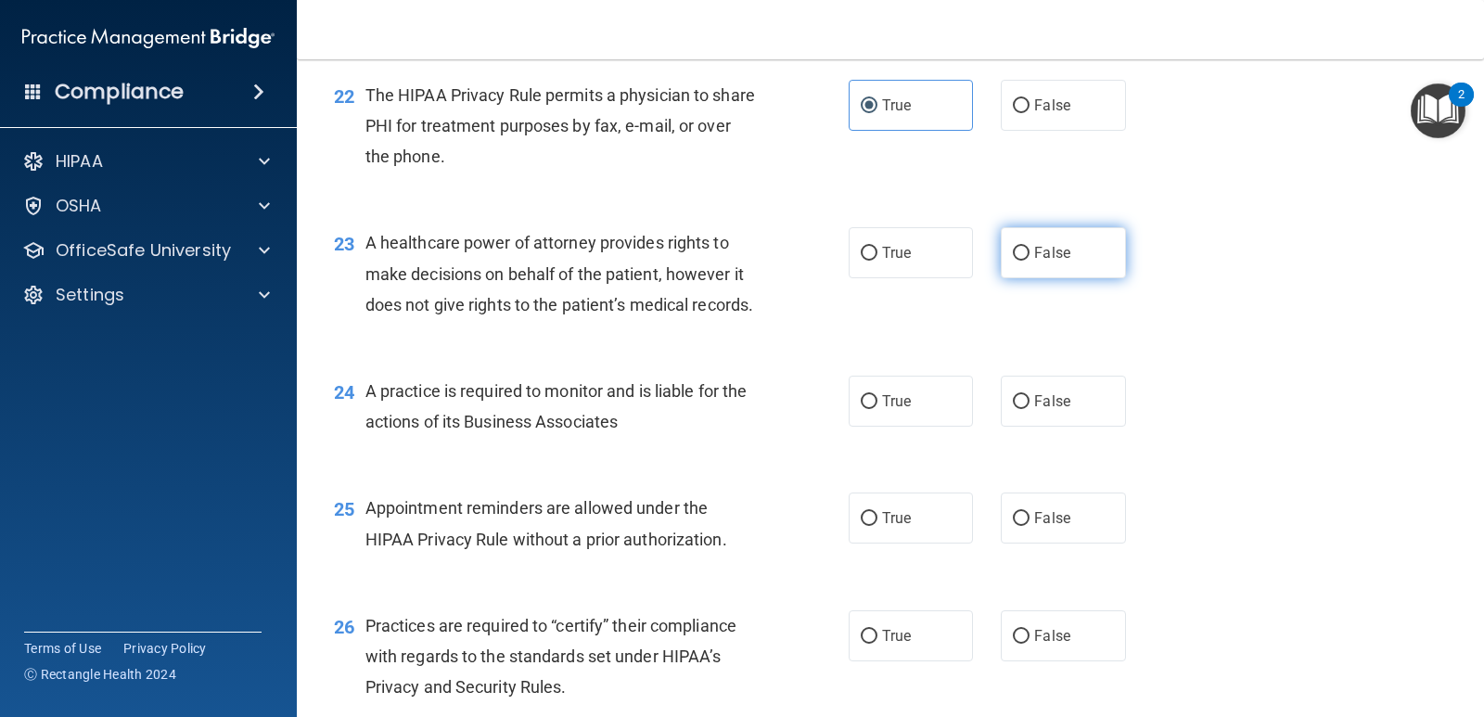
radio input "true"
click at [1065, 427] on label "False" at bounding box center [1063, 401] width 124 height 51
click at [1030, 409] on input "False" at bounding box center [1021, 402] width 17 height 14
radio input "true"
click at [912, 544] on label "True" at bounding box center [911, 518] width 124 height 51
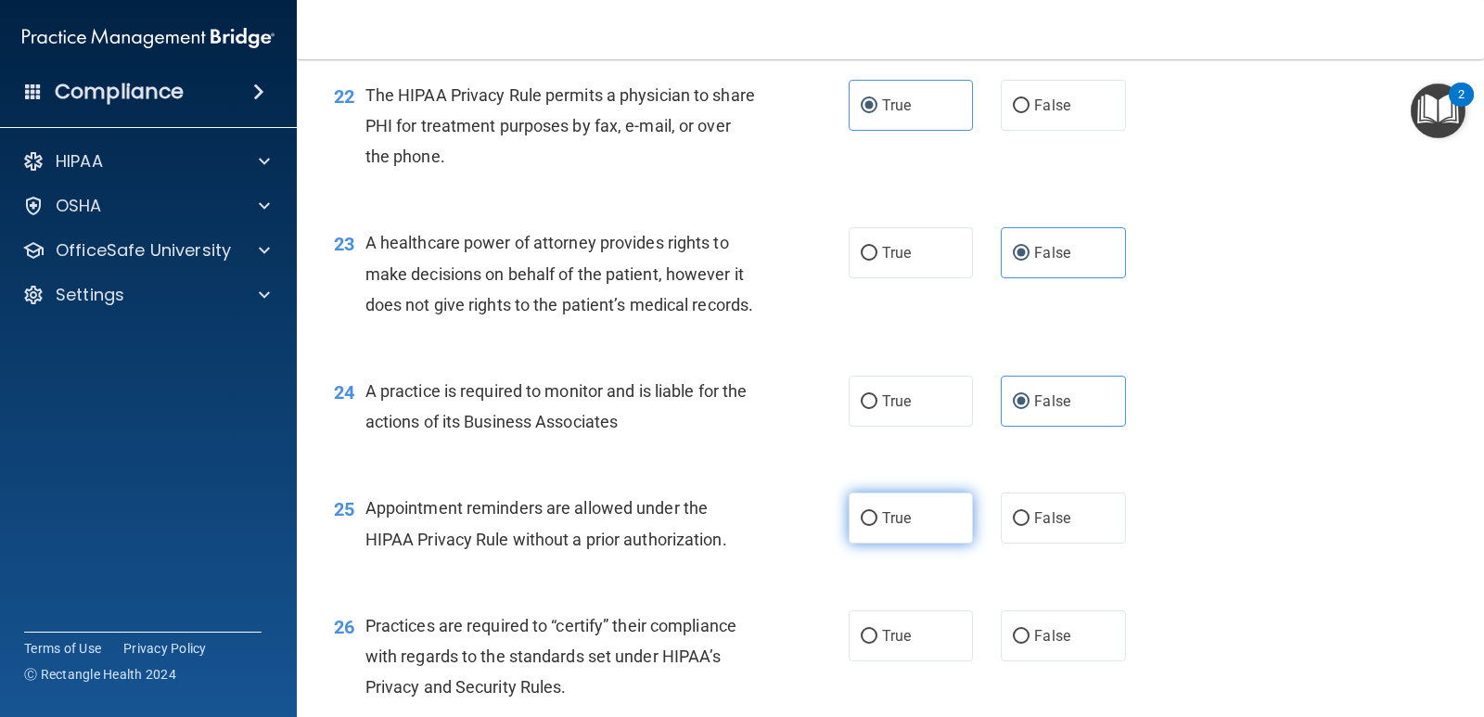
click at [878, 526] on input "True" at bounding box center [869, 519] width 17 height 14
radio input "true"
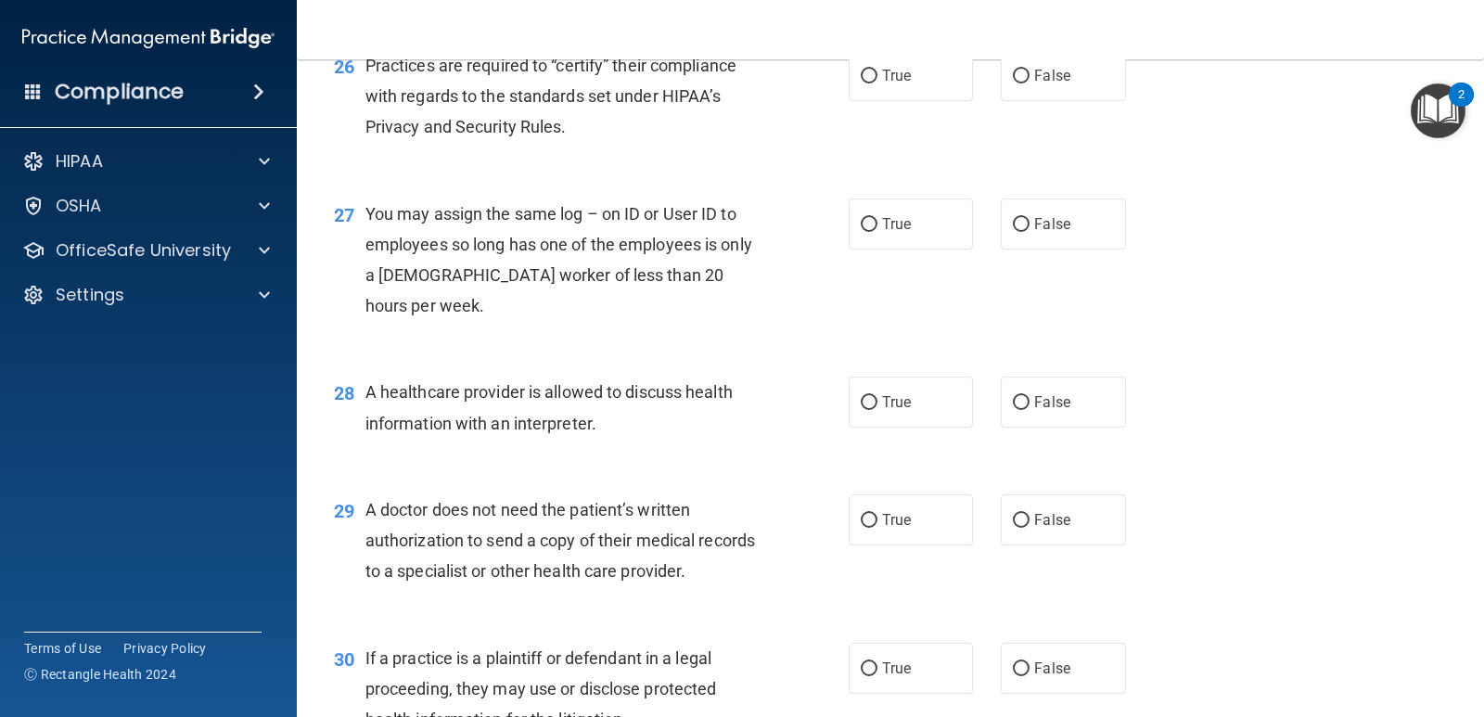
scroll to position [3969, 0]
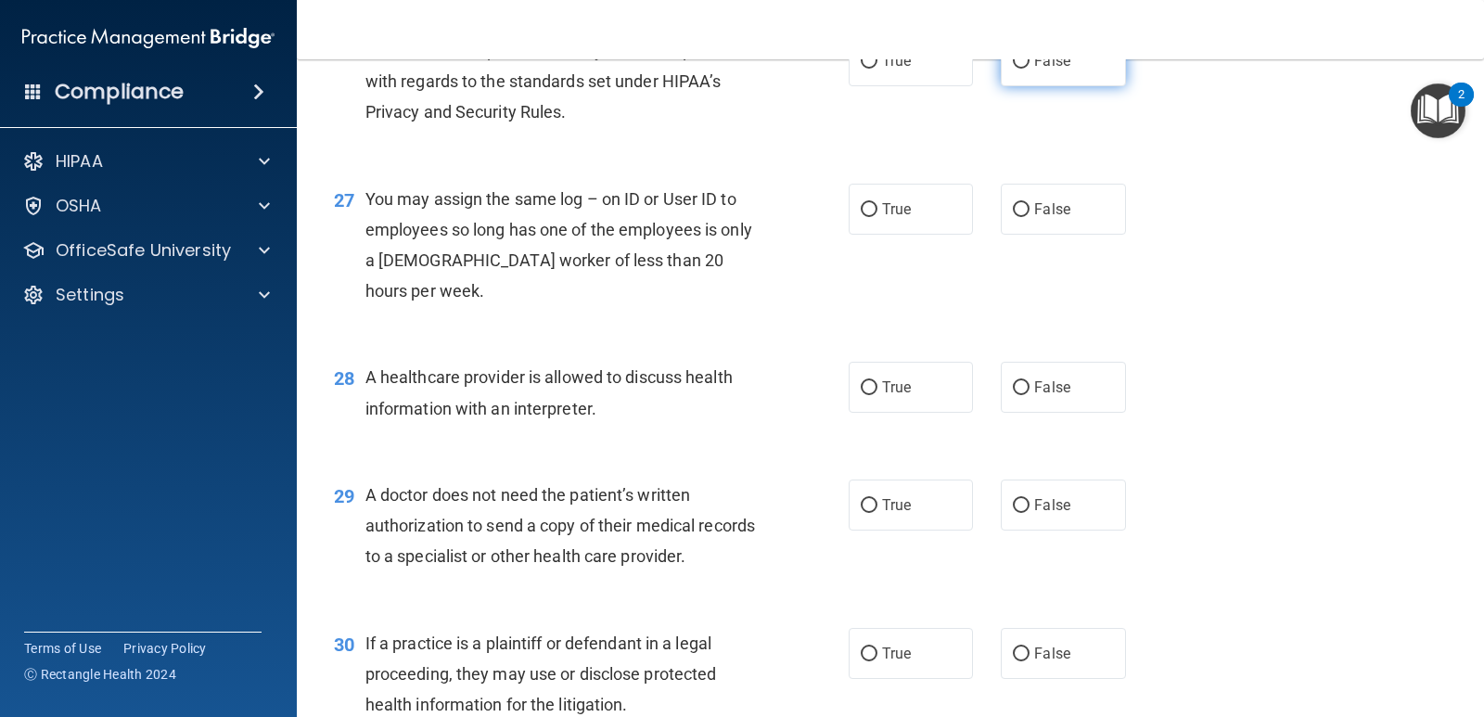
click at [1046, 86] on label "False" at bounding box center [1063, 60] width 124 height 51
click at [1030, 69] on input "False" at bounding box center [1021, 62] width 17 height 14
radio input "true"
click at [1063, 235] on label "False" at bounding box center [1063, 209] width 124 height 51
click at [1030, 217] on input "False" at bounding box center [1021, 210] width 17 height 14
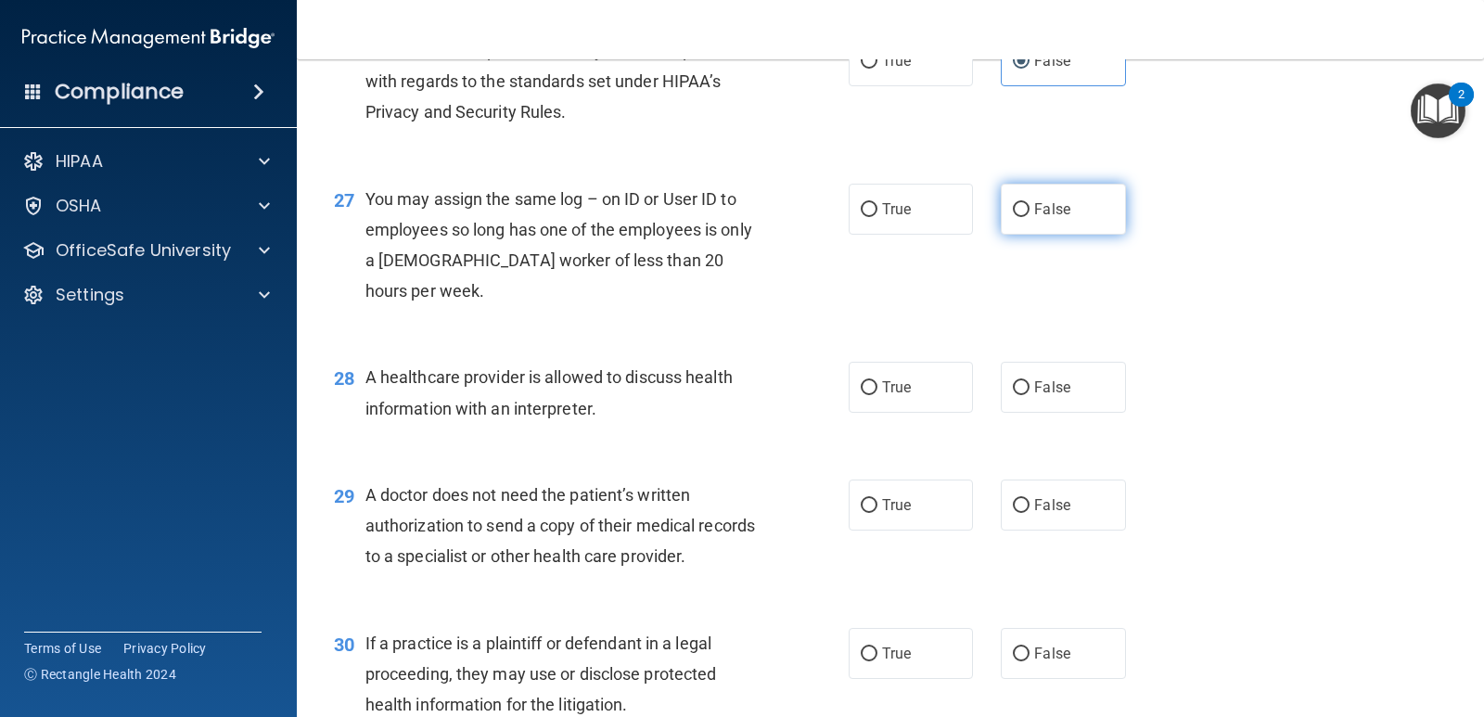
radio input "true"
click at [919, 413] on label "True" at bounding box center [911, 387] width 124 height 51
click at [878, 395] on input "True" at bounding box center [869, 388] width 17 height 14
radio input "true"
click at [897, 514] on span "True" at bounding box center [896, 505] width 29 height 18
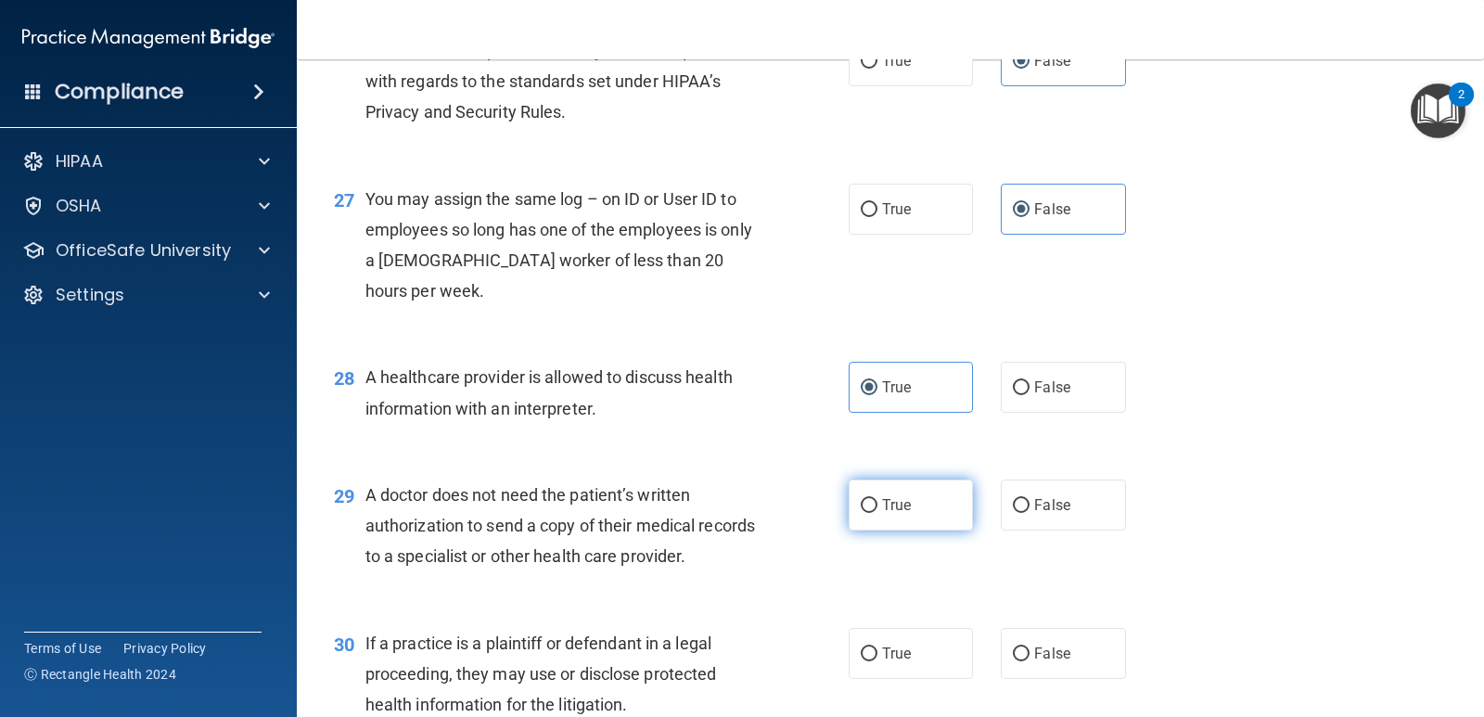
click at [878, 513] on input "True" at bounding box center [869, 506] width 17 height 14
radio input "true"
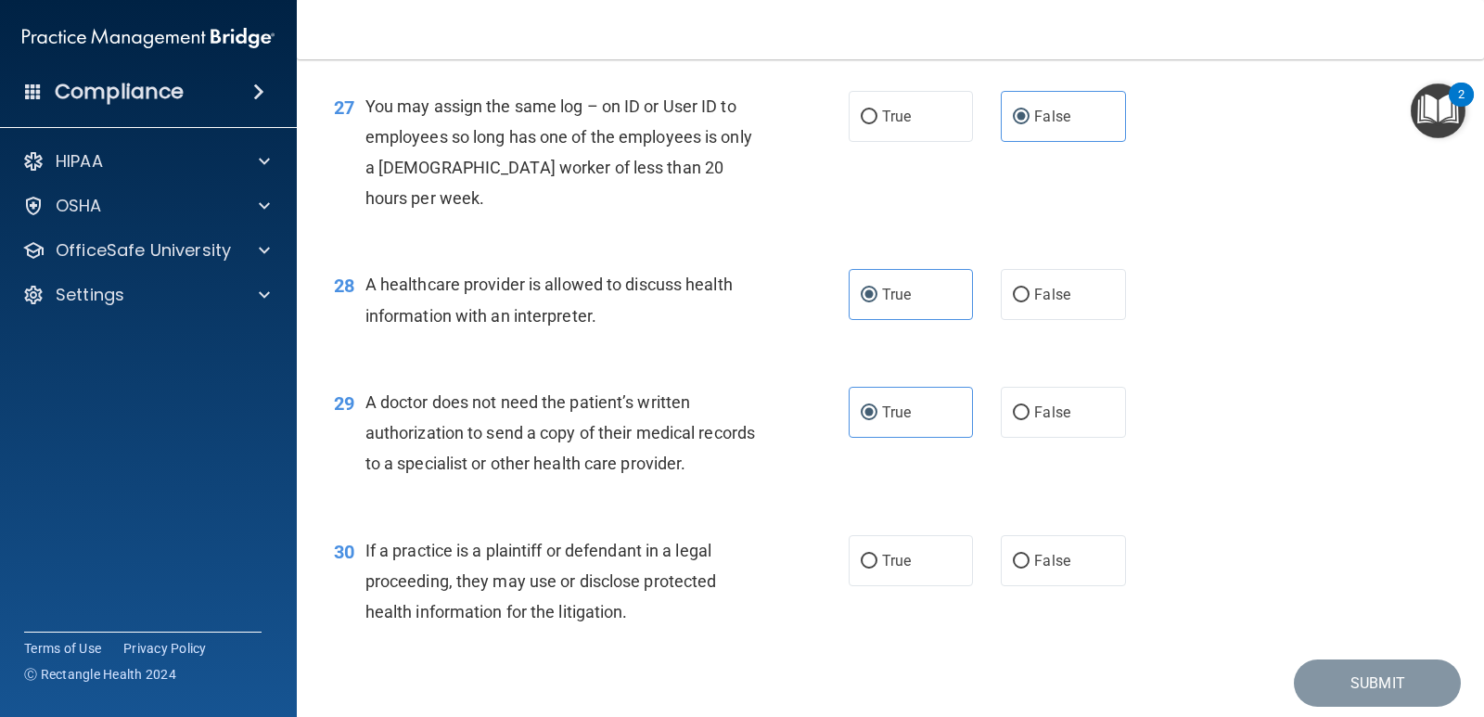
scroll to position [4154, 0]
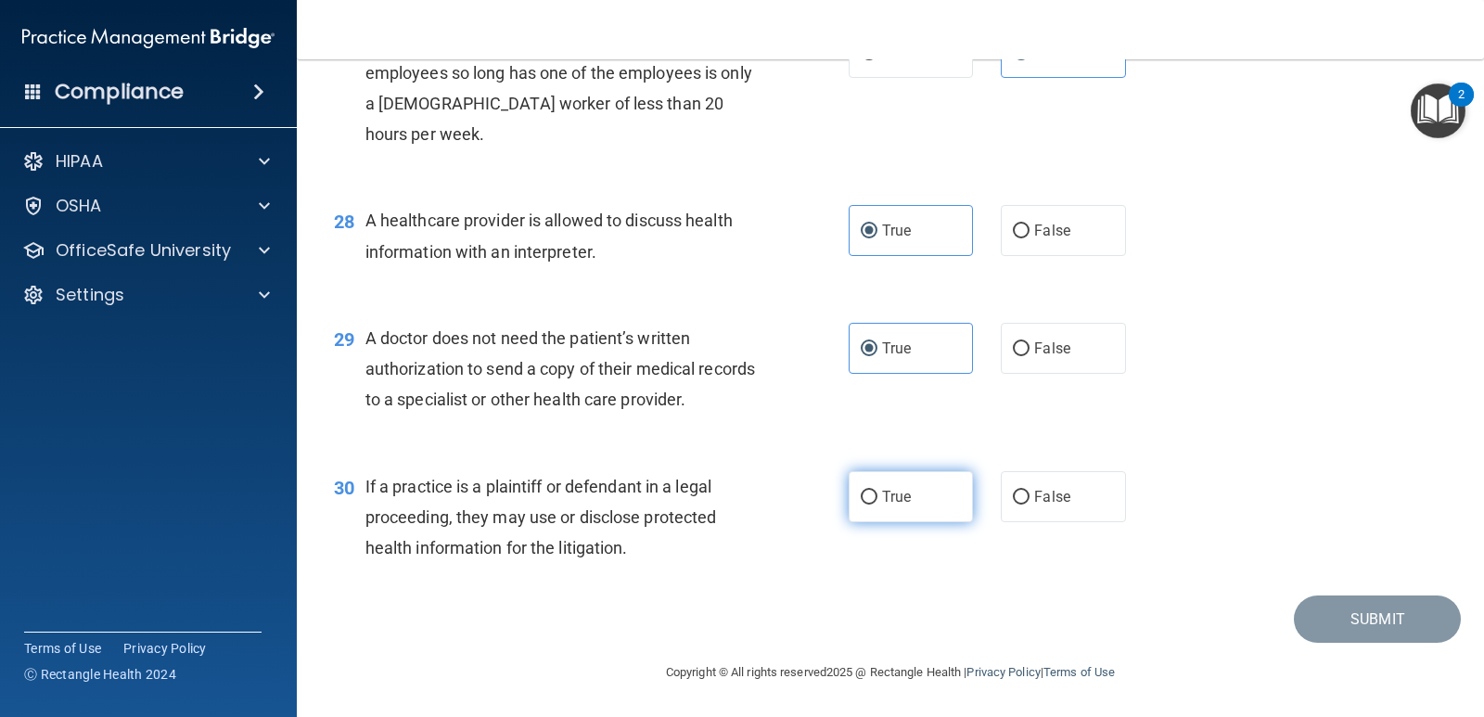
drag, startPoint x: 910, startPoint y: 533, endPoint x: 955, endPoint y: 533, distance: 44.5
click at [911, 522] on label "True" at bounding box center [911, 496] width 124 height 51
click at [878, 505] on input "True" at bounding box center [869, 498] width 17 height 14
radio input "true"
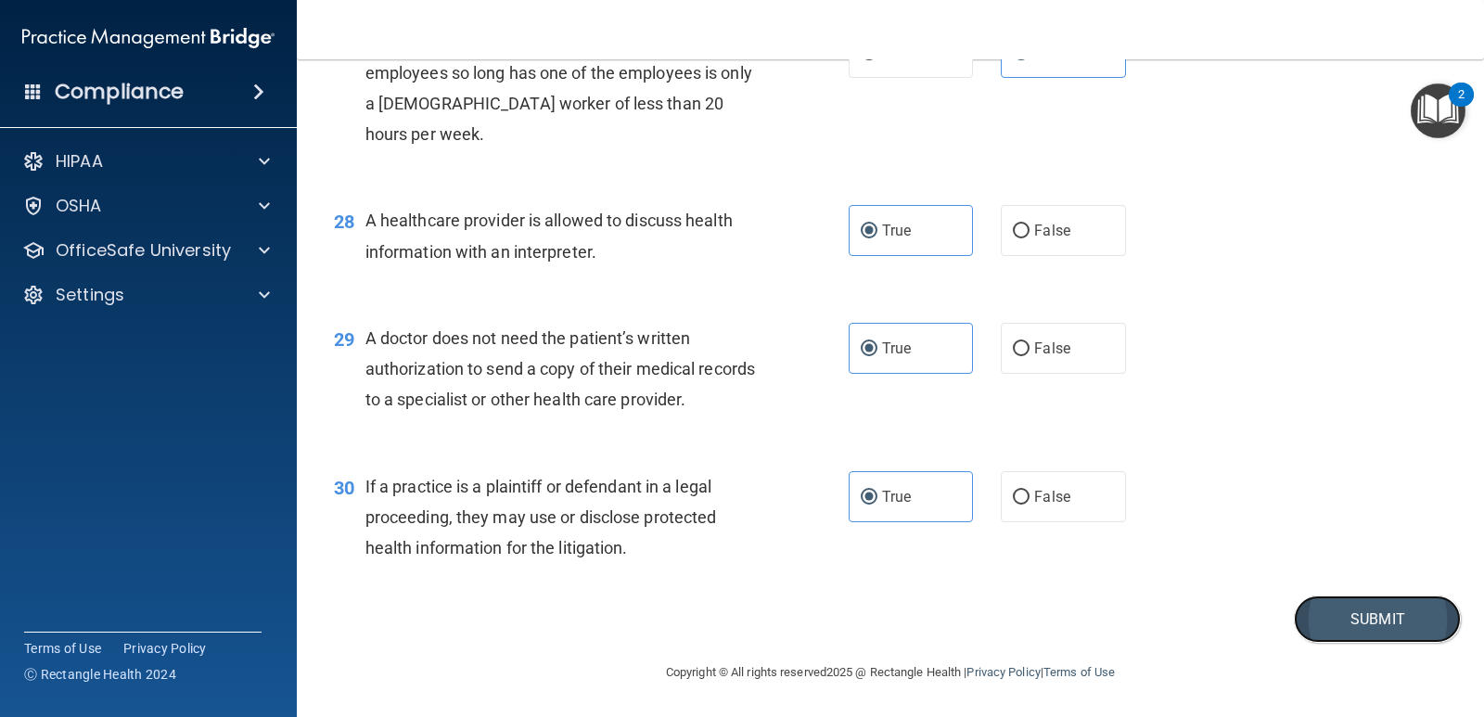
click at [1330, 643] on button "Submit" at bounding box center [1377, 619] width 167 height 47
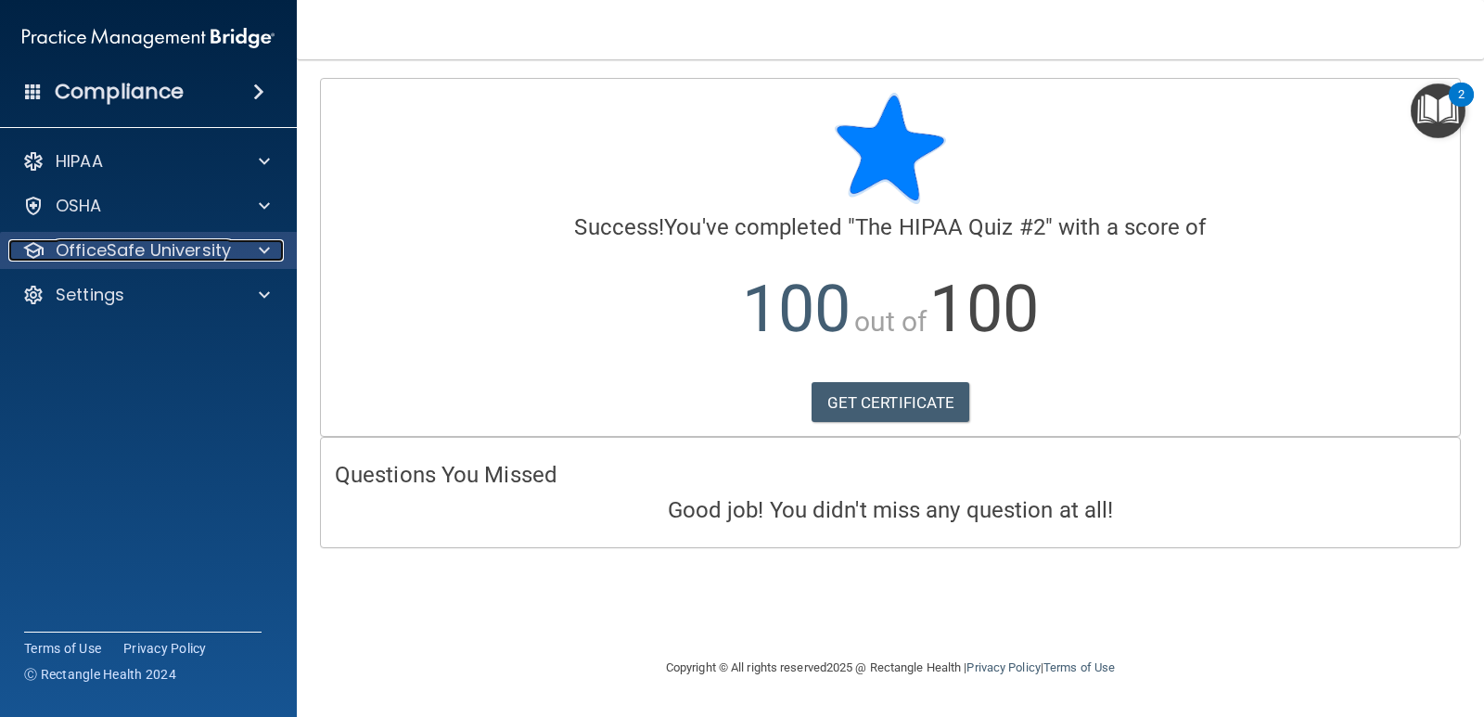
click at [160, 252] on p "OfficeSafe University" at bounding box center [143, 250] width 175 height 22
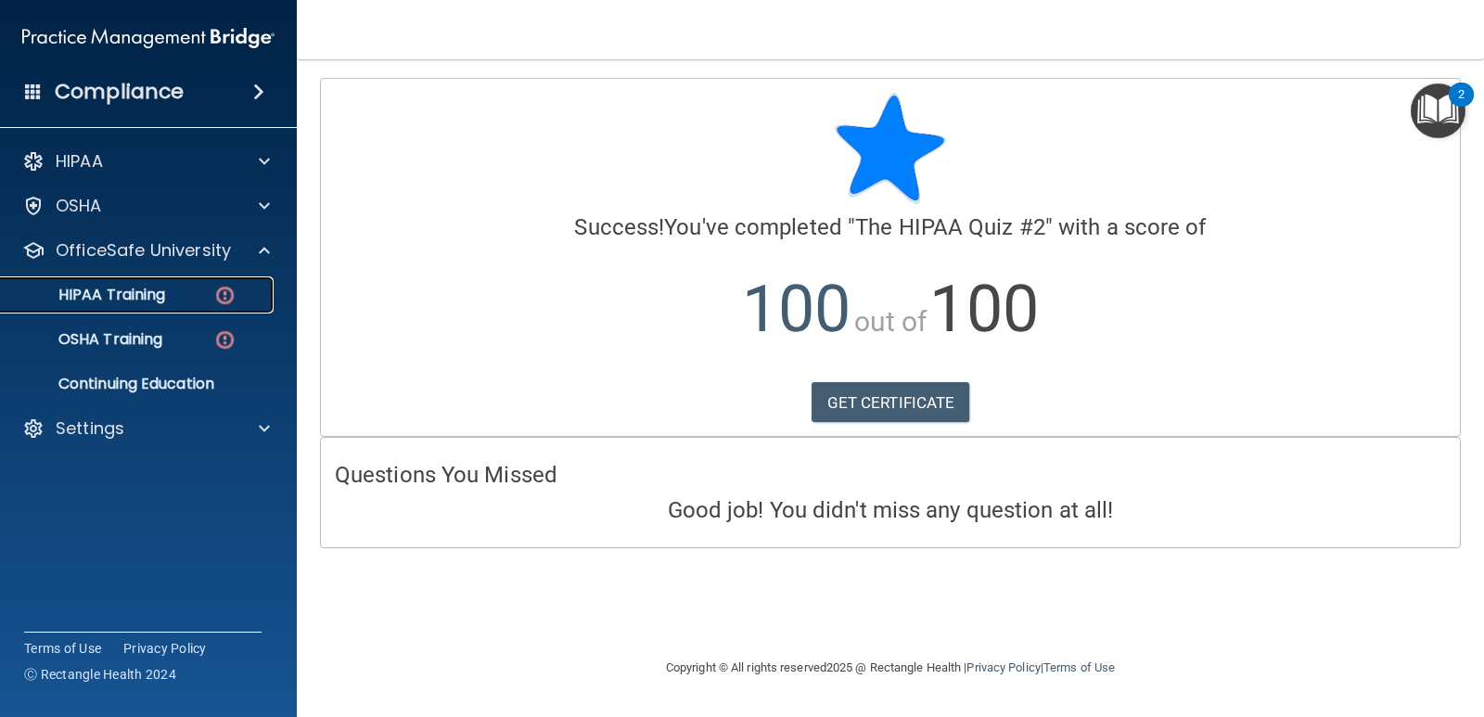
click at [210, 291] on div "HIPAA Training" at bounding box center [138, 295] width 253 height 19
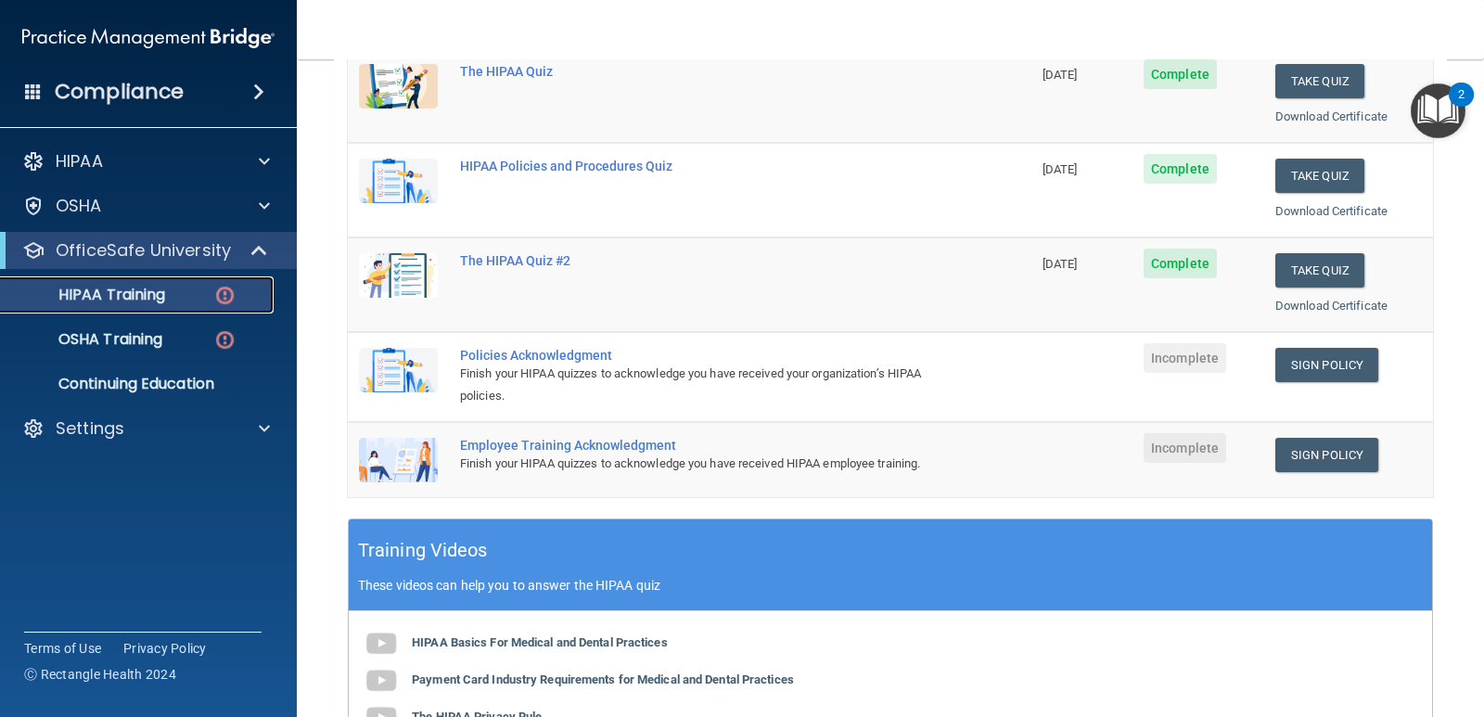
scroll to position [186, 0]
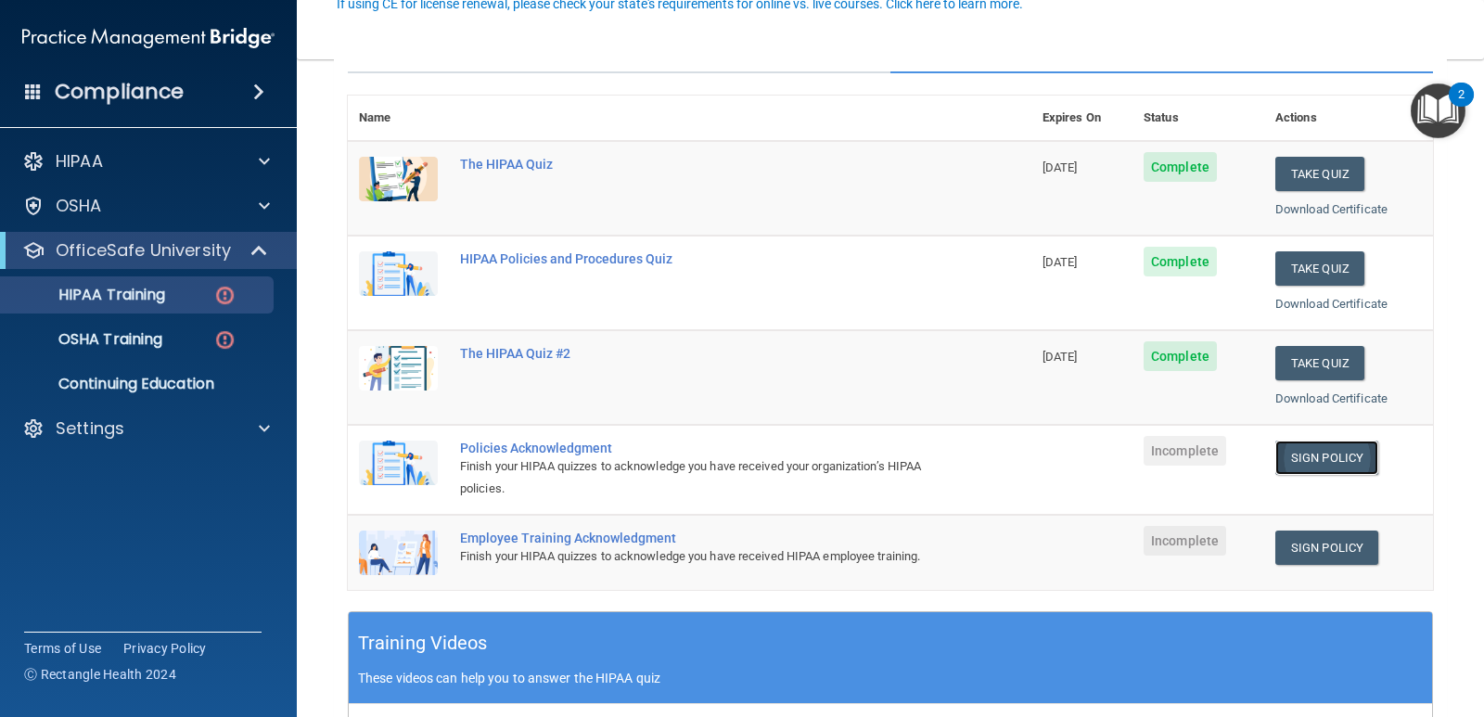
click at [1296, 457] on link "Sign Policy" at bounding box center [1327, 458] width 103 height 34
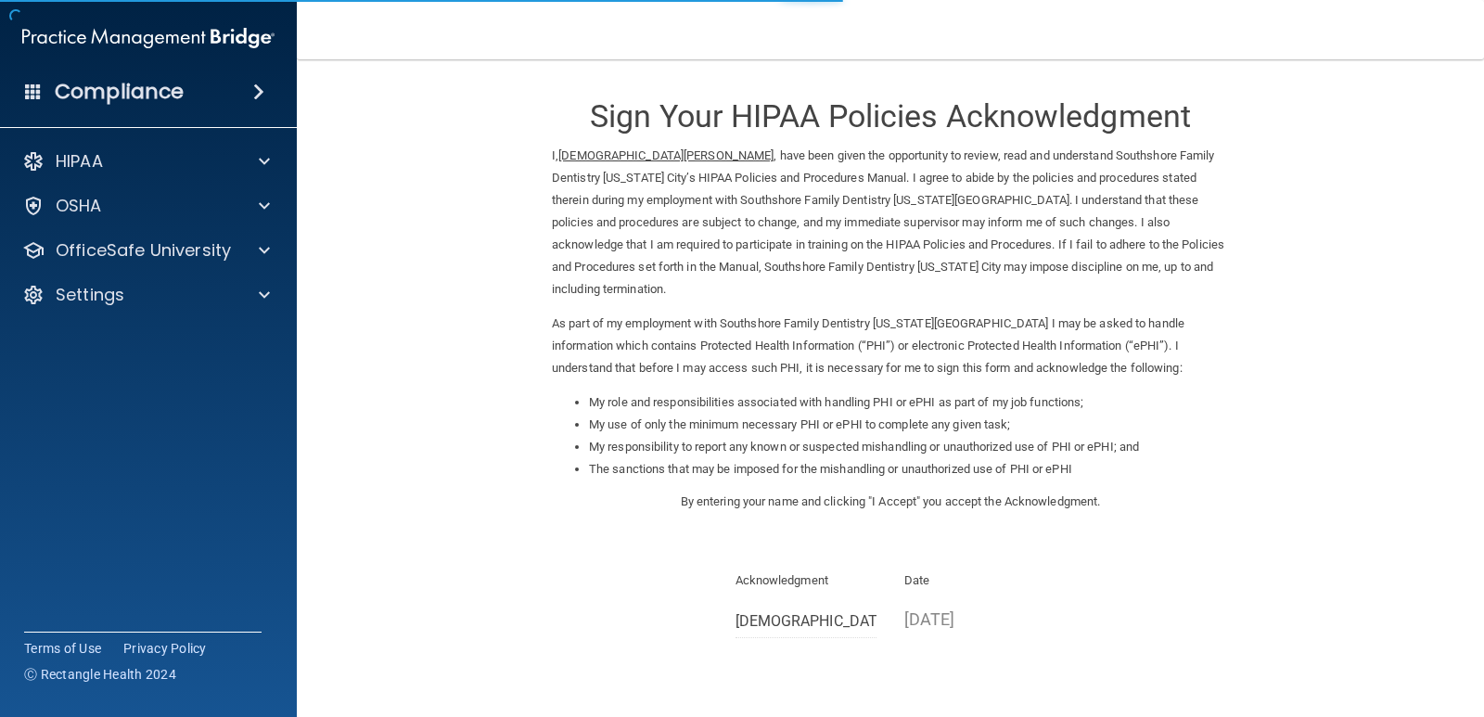
scroll to position [133, 0]
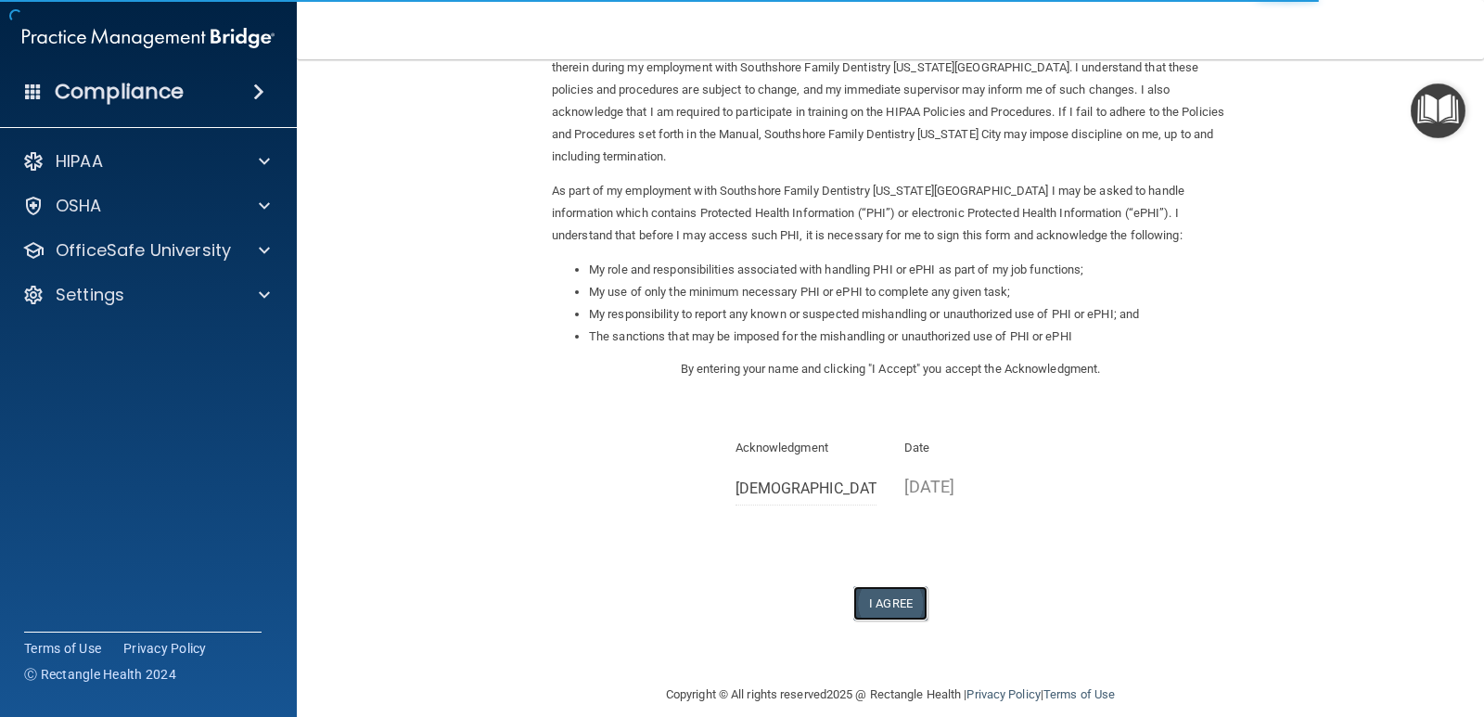
click at [904, 586] on button "I Agree" at bounding box center [891, 603] width 74 height 34
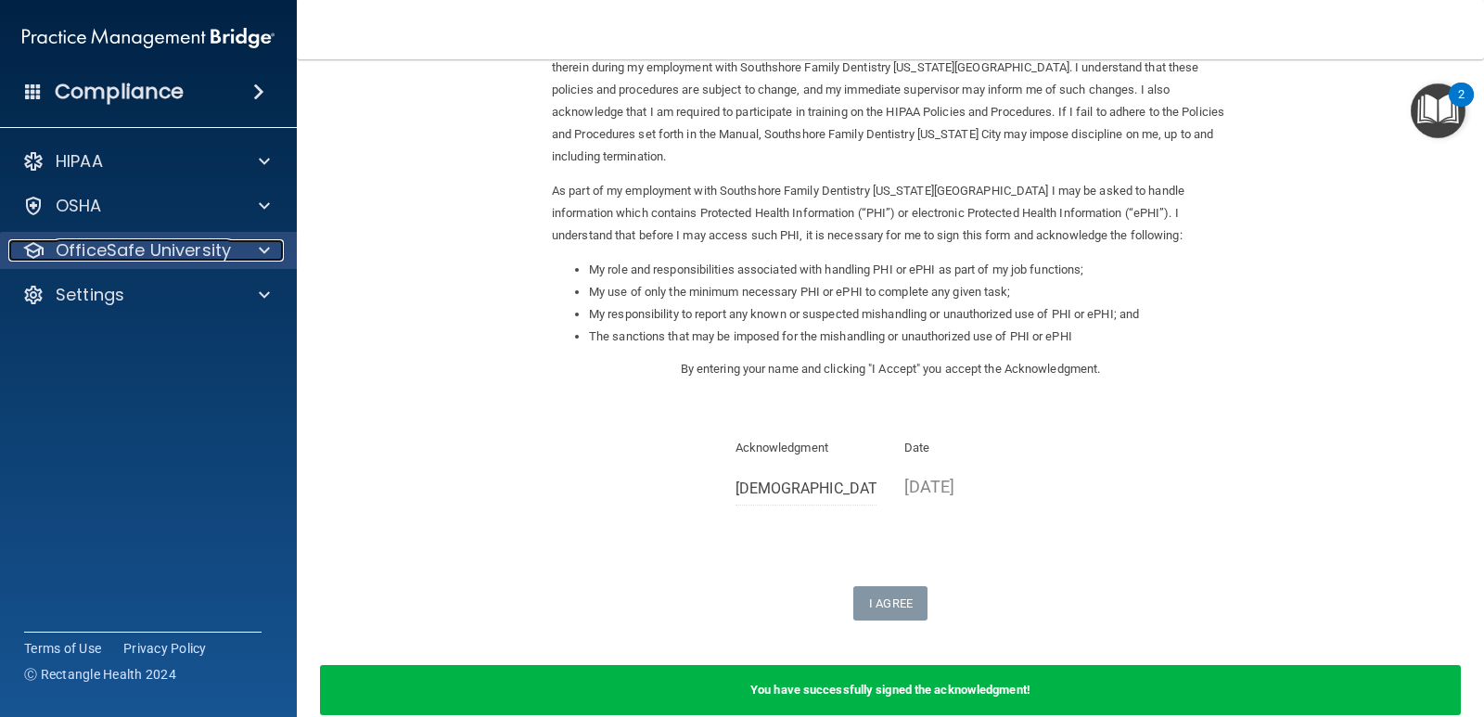
click at [201, 251] on p "OfficeSafe University" at bounding box center [143, 250] width 175 height 22
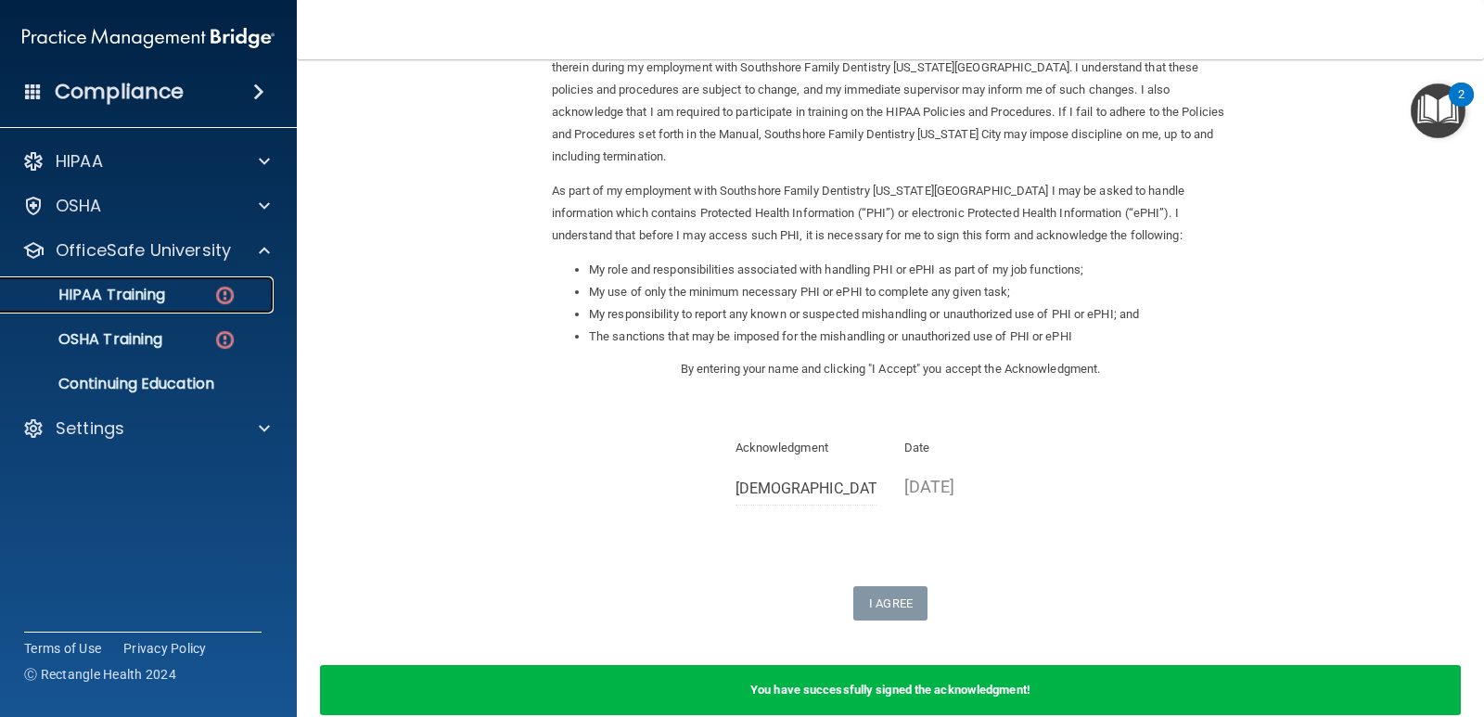
click at [219, 299] on img at bounding box center [224, 295] width 23 height 23
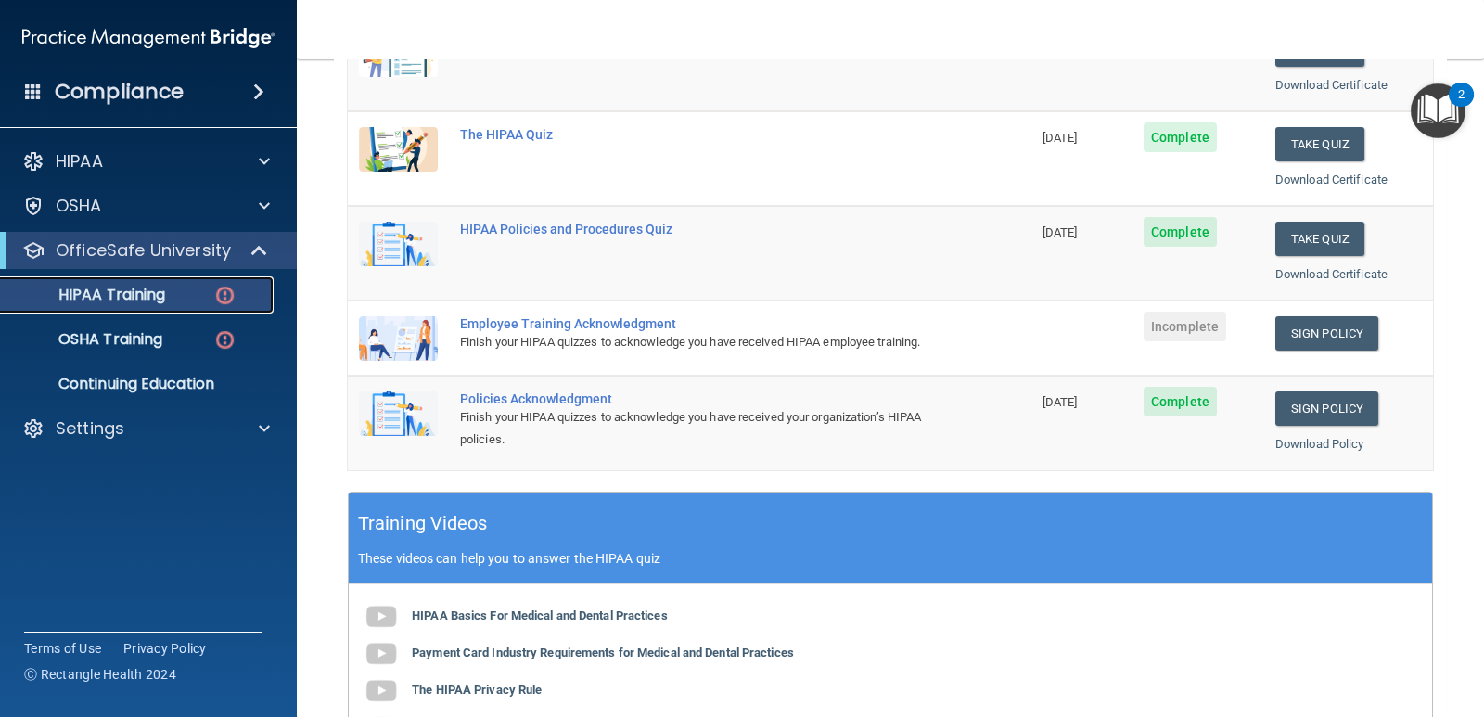
scroll to position [217, 0]
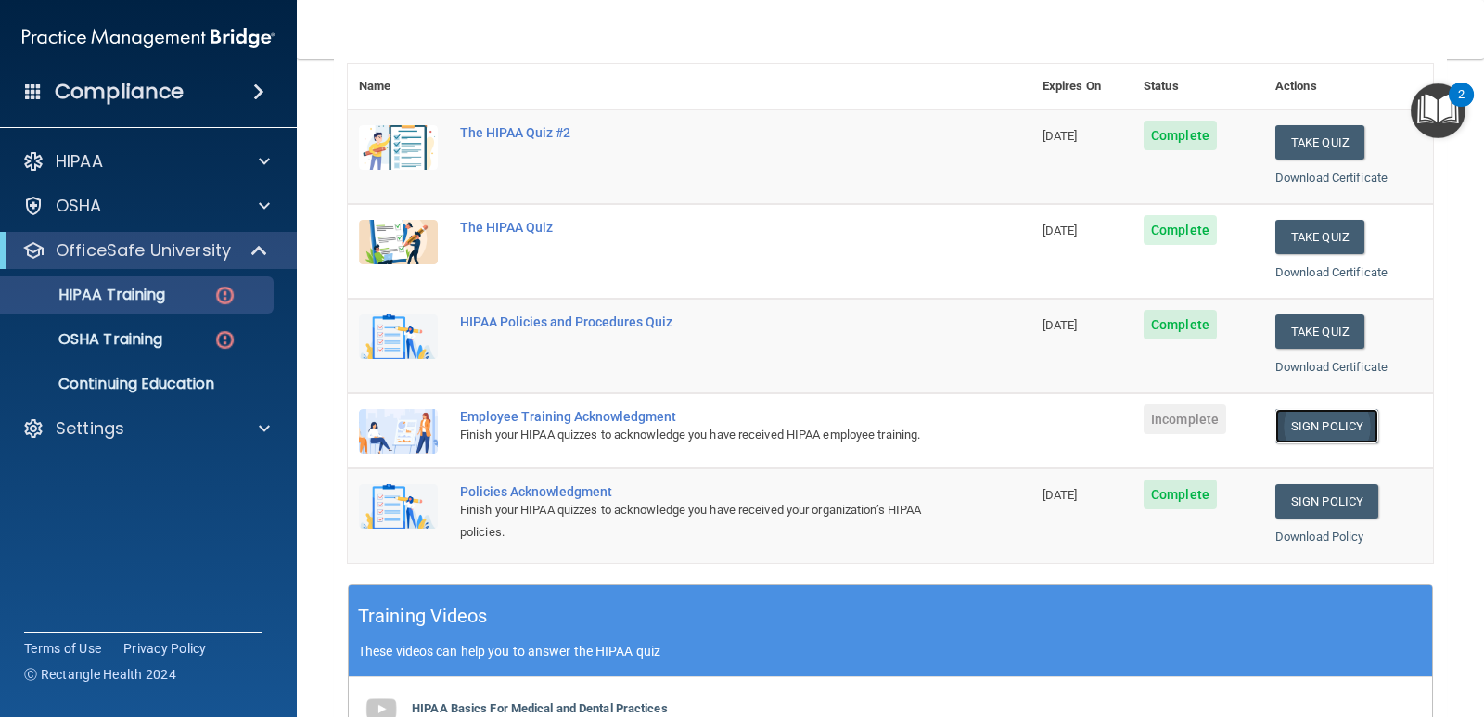
click at [1330, 430] on link "Sign Policy" at bounding box center [1327, 426] width 103 height 34
click at [185, 338] on div "OSHA Training" at bounding box center [138, 339] width 253 height 19
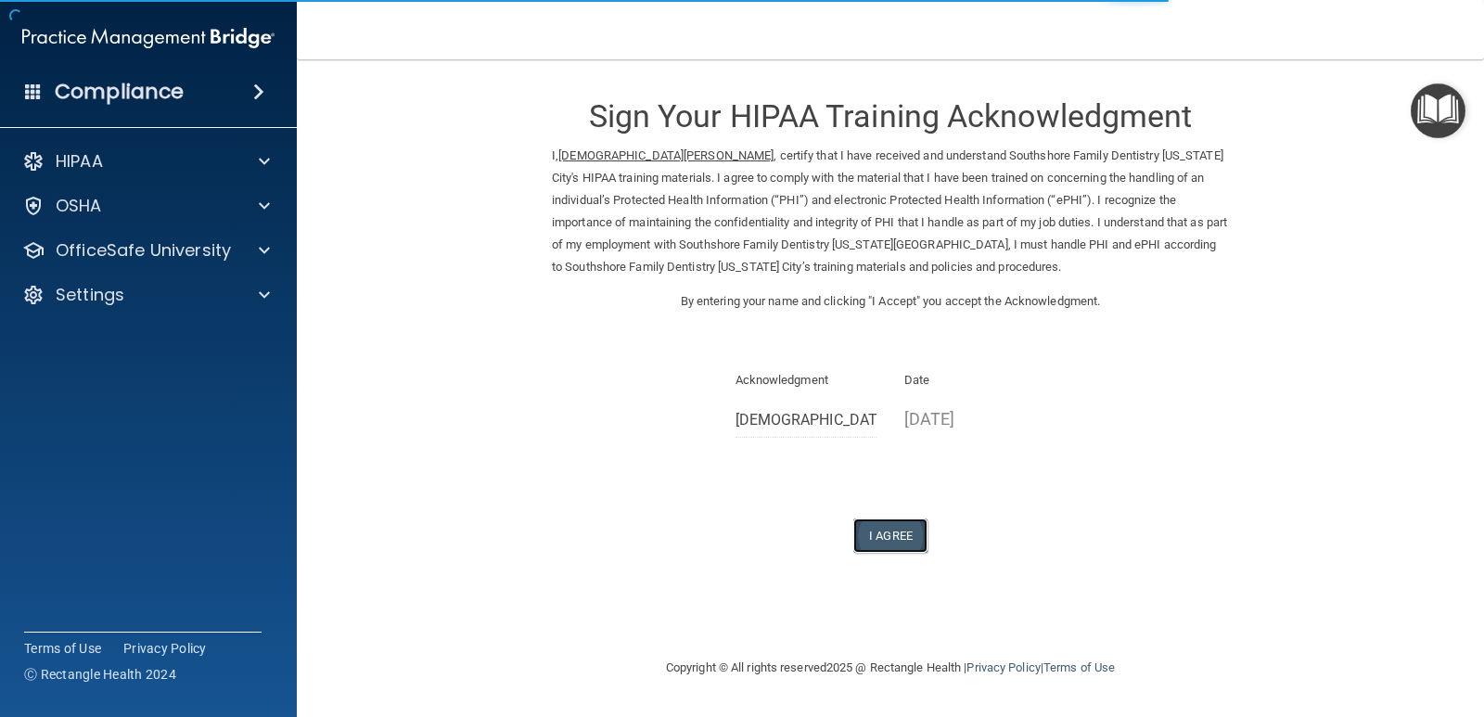
click at [891, 534] on button "I Agree" at bounding box center [891, 536] width 74 height 34
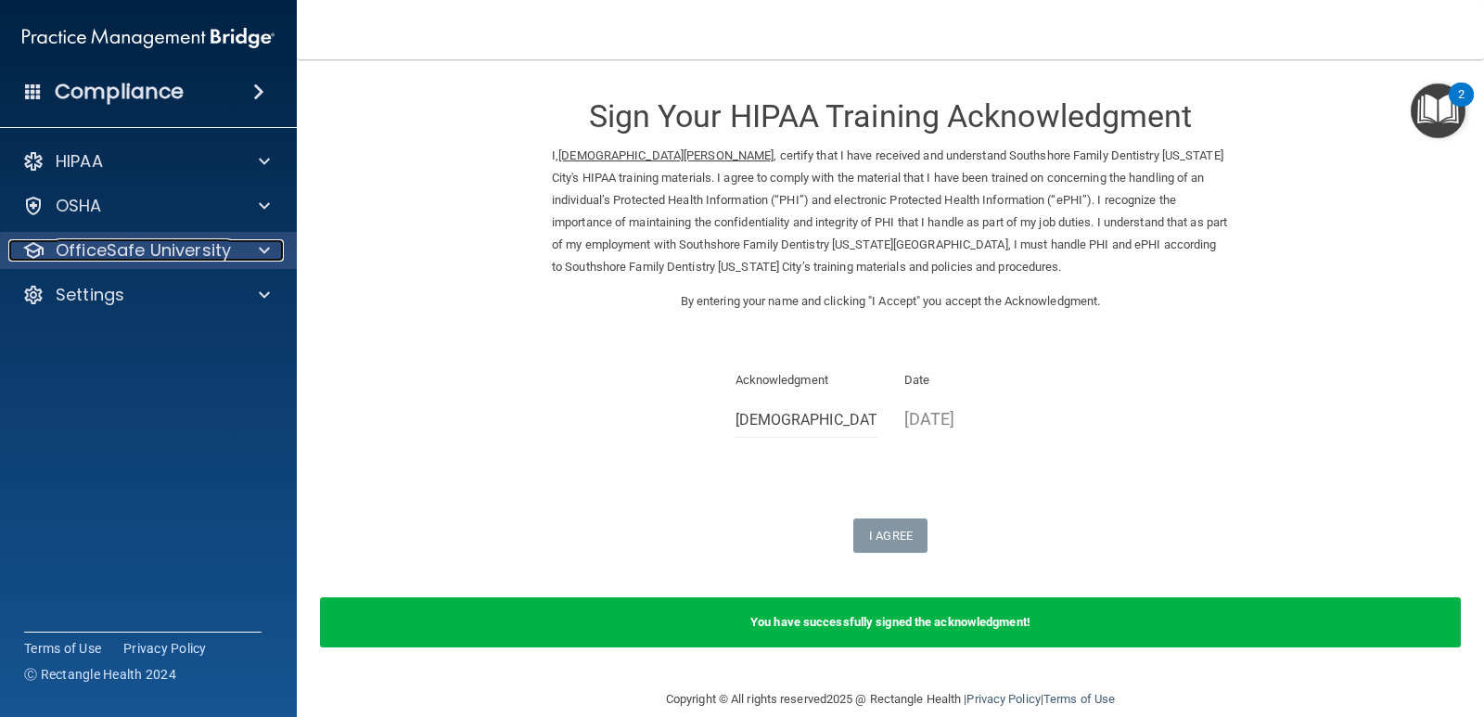
click at [102, 242] on p "OfficeSafe University" at bounding box center [143, 250] width 175 height 22
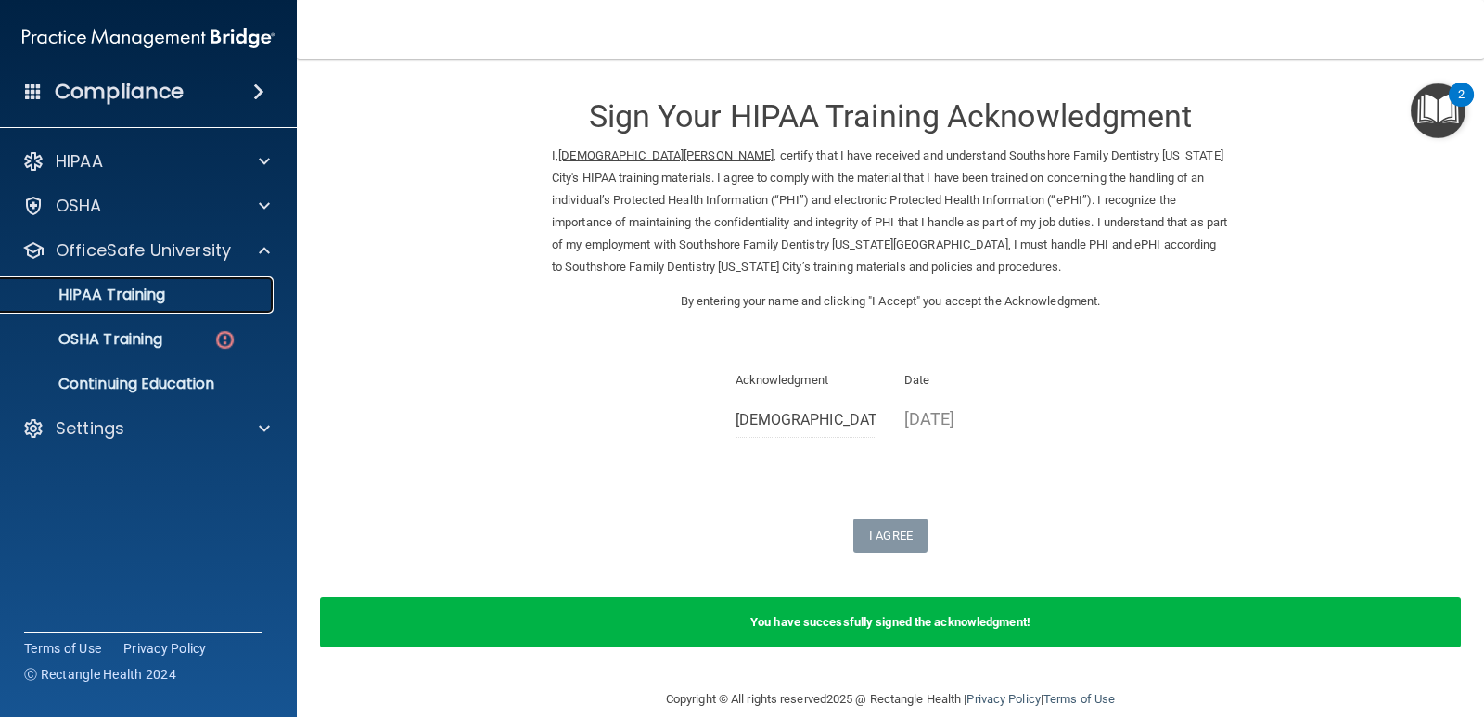
click at [187, 302] on div "HIPAA Training" at bounding box center [138, 295] width 253 height 19
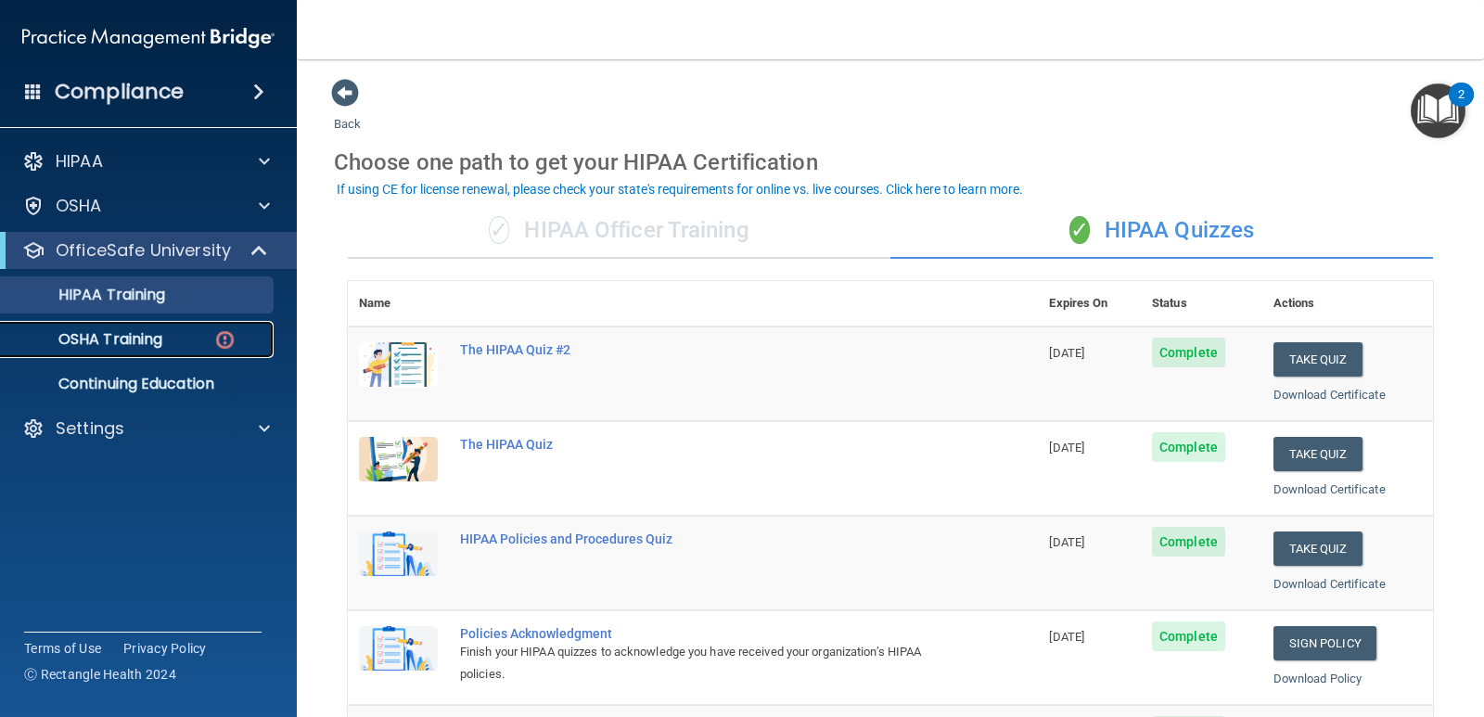
click at [253, 346] on div "OSHA Training" at bounding box center [138, 339] width 253 height 19
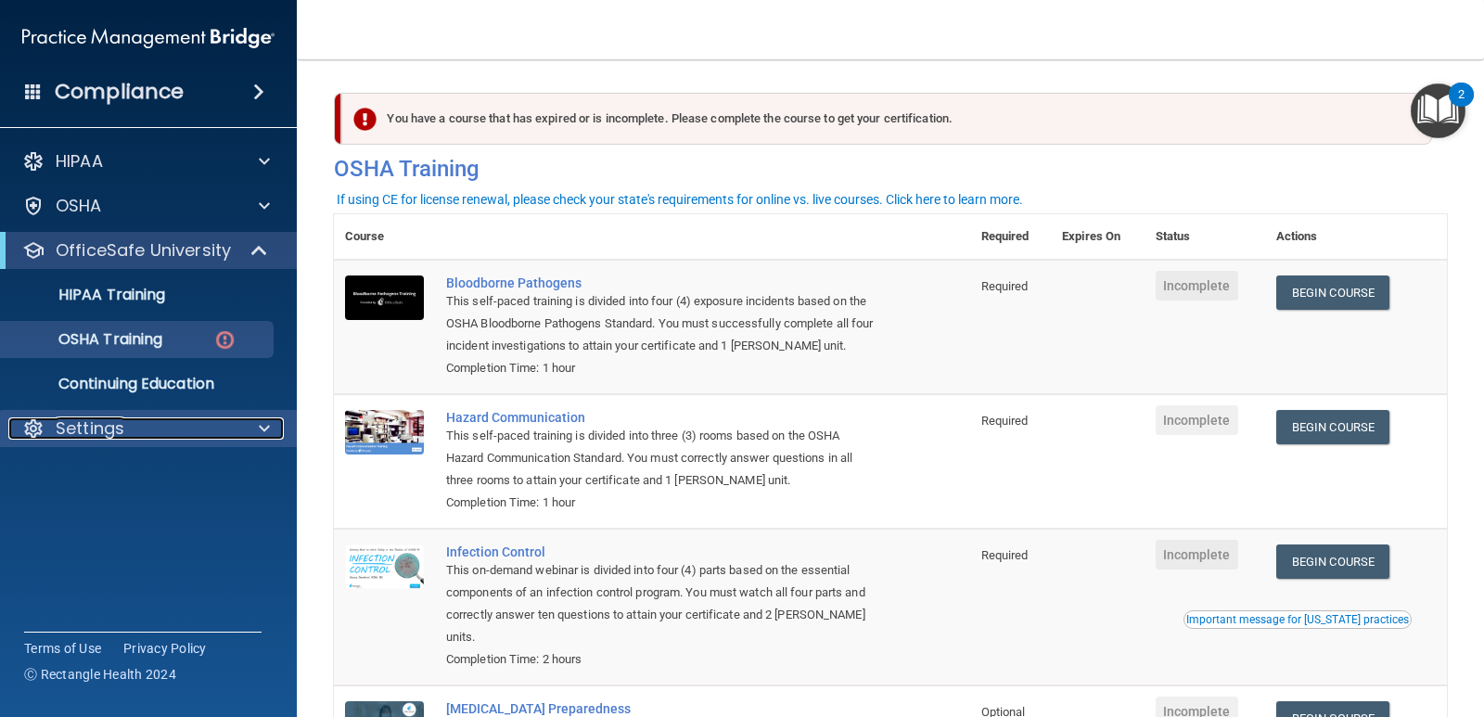
click at [156, 434] on div "Settings" at bounding box center [123, 428] width 230 height 22
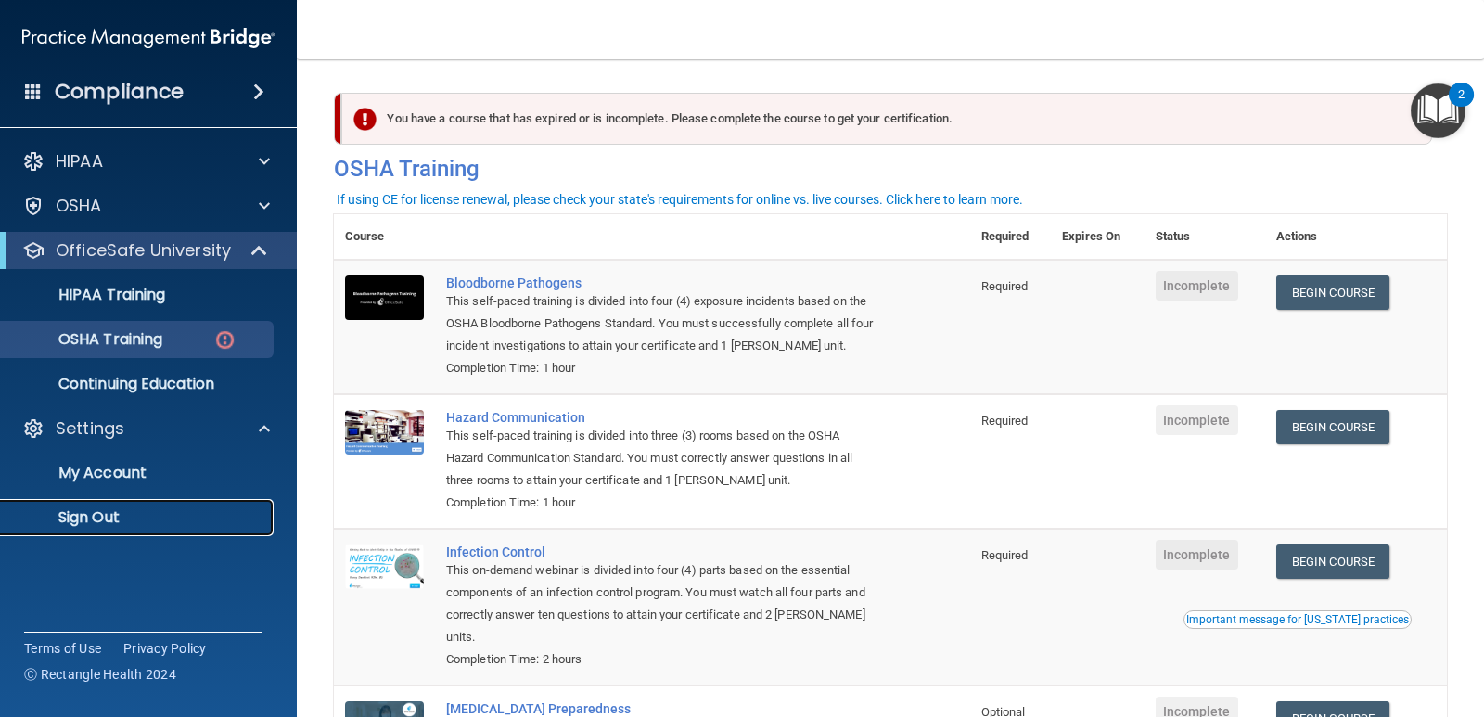
click at [178, 515] on p "Sign Out" at bounding box center [138, 517] width 253 height 19
